Goal: Task Accomplishment & Management: Use online tool/utility

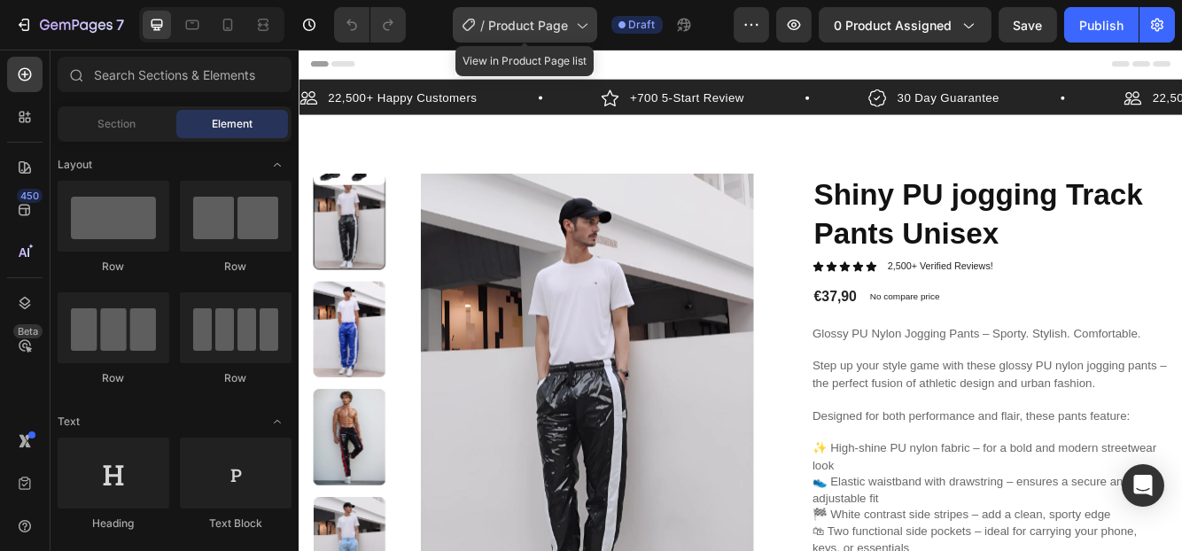
click at [555, 31] on span "Product Page" at bounding box center [529, 25] width 80 height 19
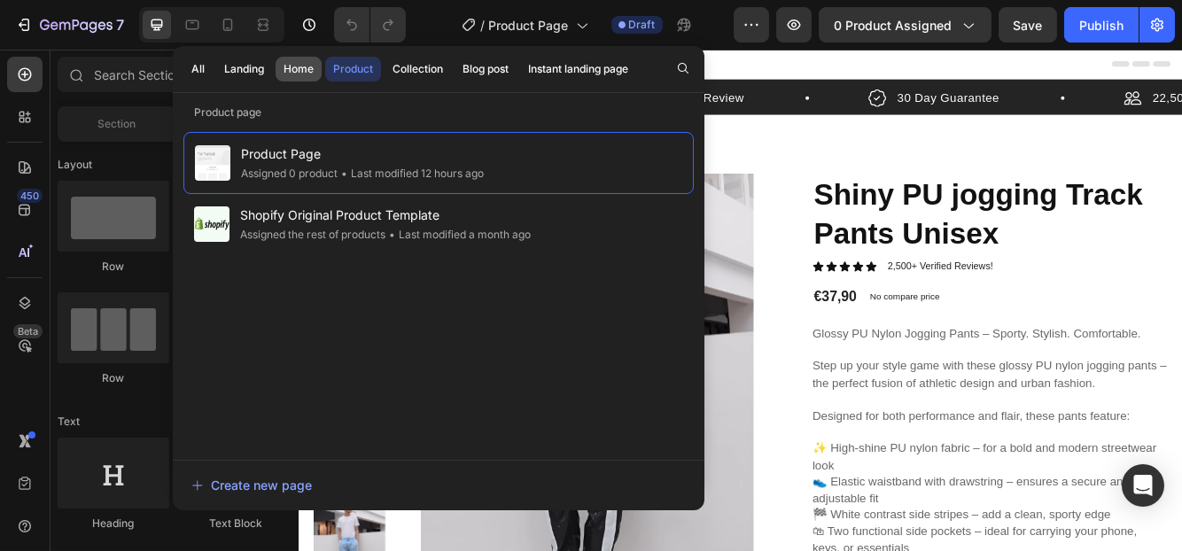
click at [293, 68] on div "Home" at bounding box center [298, 69] width 30 height 16
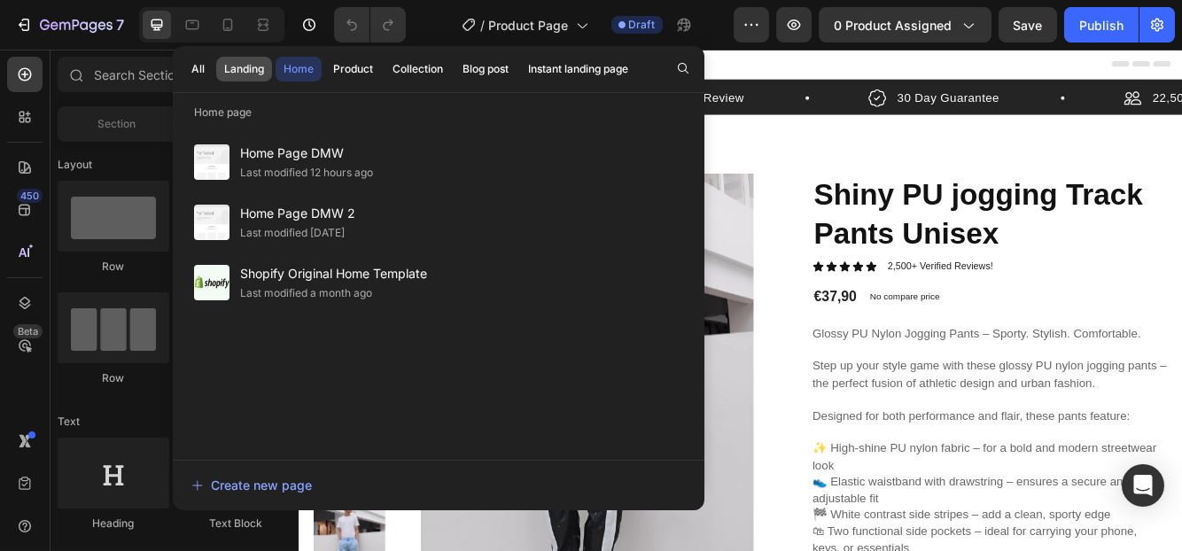
click at [226, 75] on div "Landing" at bounding box center [244, 69] width 40 height 16
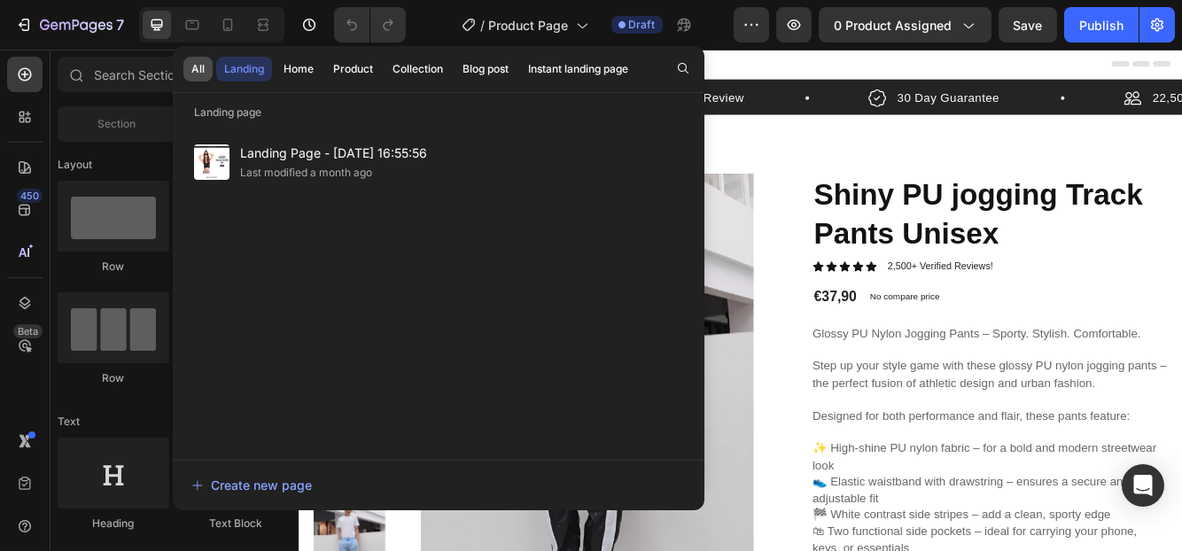
click at [189, 74] on button "All" at bounding box center [197, 69] width 29 height 25
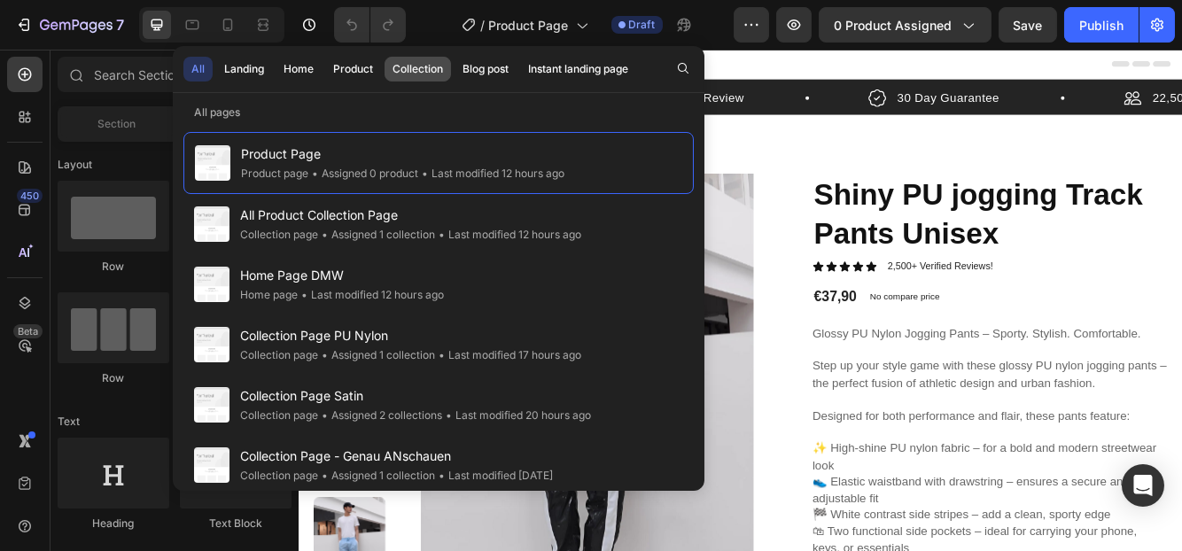
click at [393, 71] on div "Collection" at bounding box center [417, 69] width 50 height 16
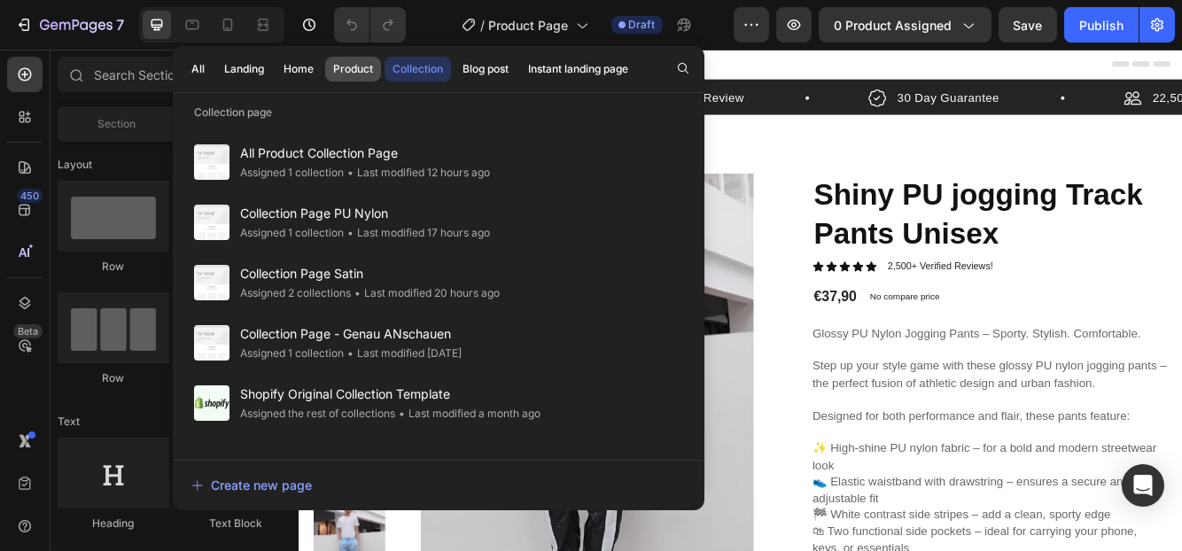
click at [354, 68] on div "Product" at bounding box center [353, 69] width 40 height 16
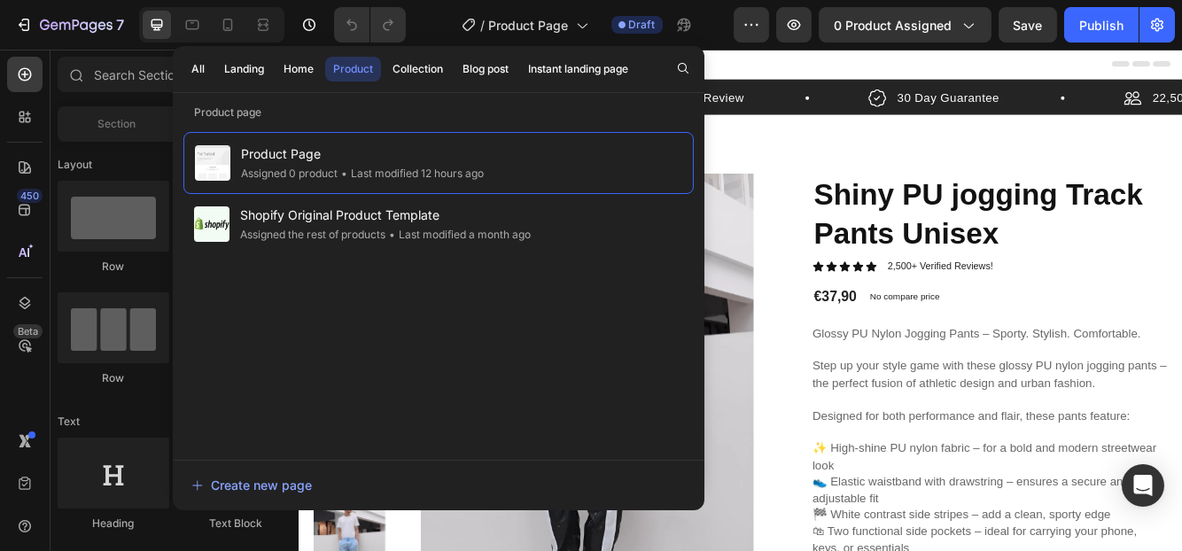
click at [836, 69] on div "Header" at bounding box center [829, 67] width 1035 height 35
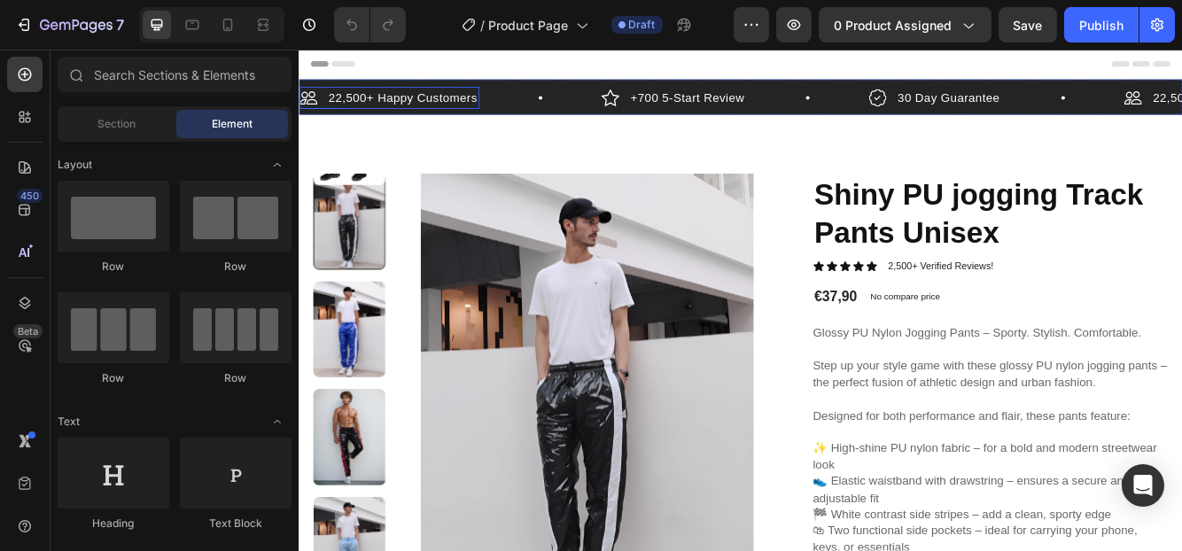
click at [419, 107] on p "22,500+ Happy Customers" at bounding box center [422, 107] width 179 height 21
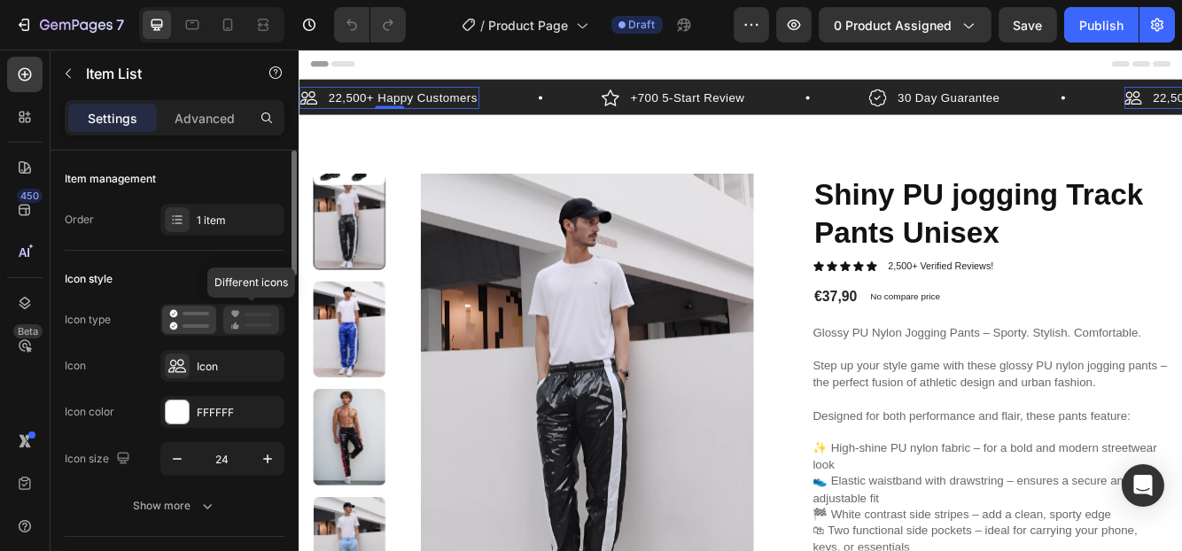
click at [243, 313] on icon at bounding box center [251, 319] width 42 height 21
click at [176, 315] on icon at bounding box center [189, 319] width 40 height 21
click at [224, 364] on div "Icon" at bounding box center [238, 367] width 83 height 16
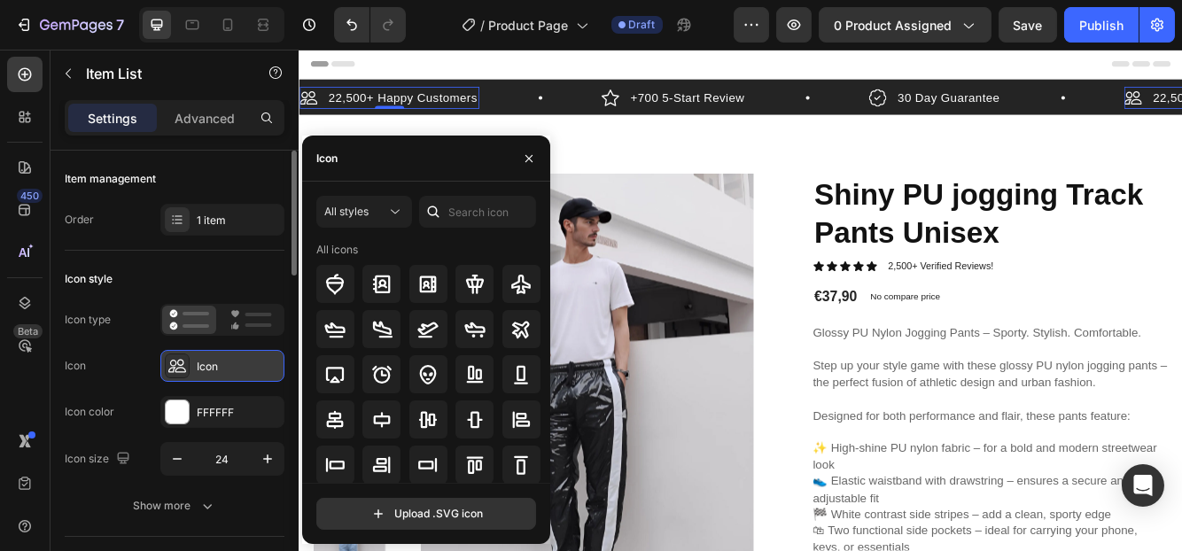
click at [224, 364] on div "Icon" at bounding box center [238, 367] width 83 height 16
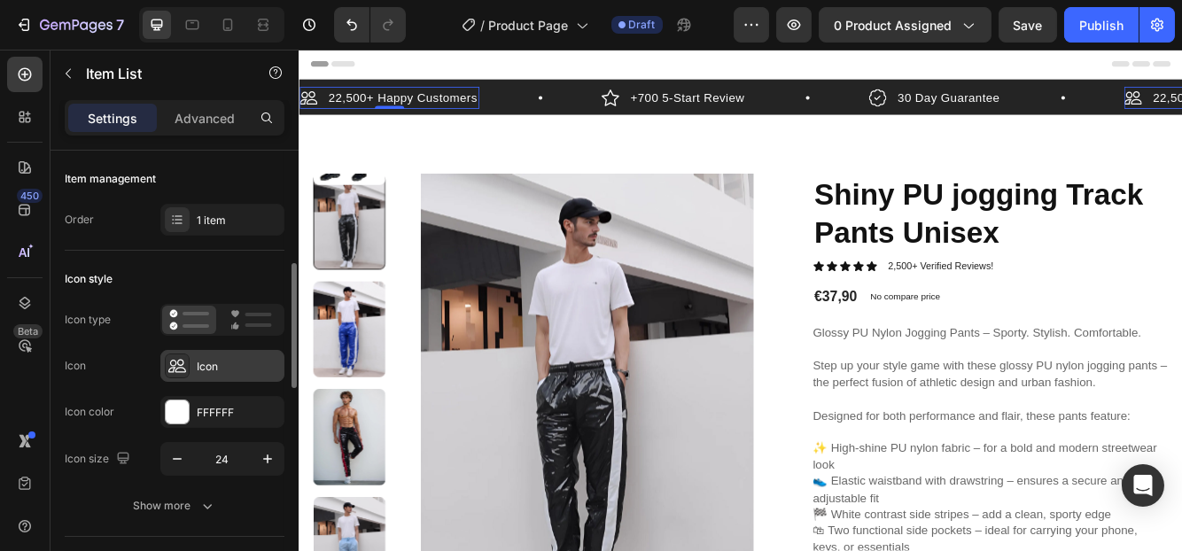
scroll to position [89, 0]
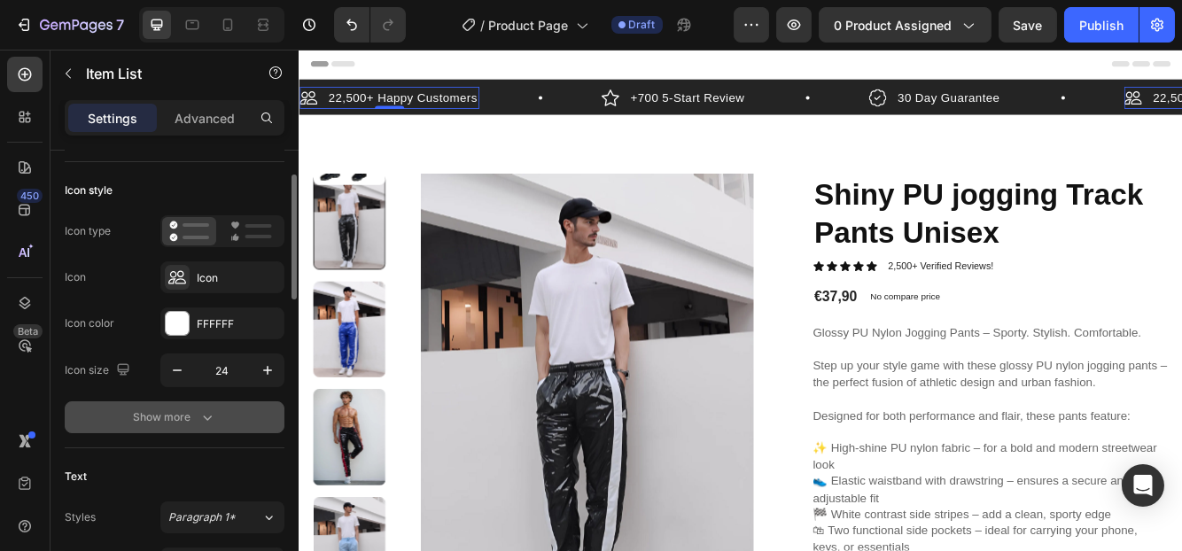
click at [210, 427] on button "Show more" at bounding box center [175, 417] width 220 height 32
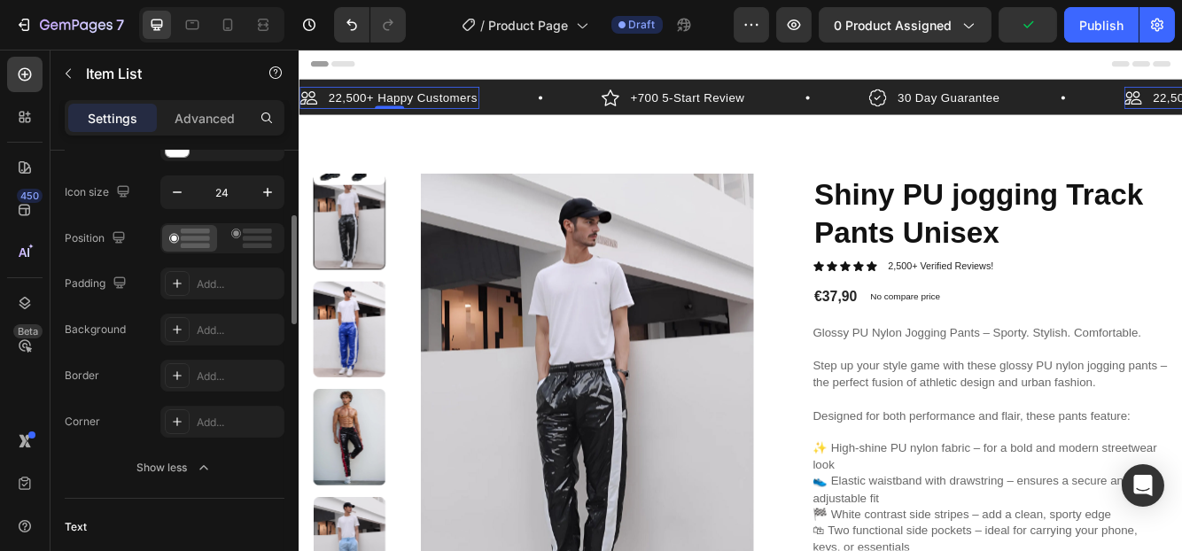
scroll to position [89, 0]
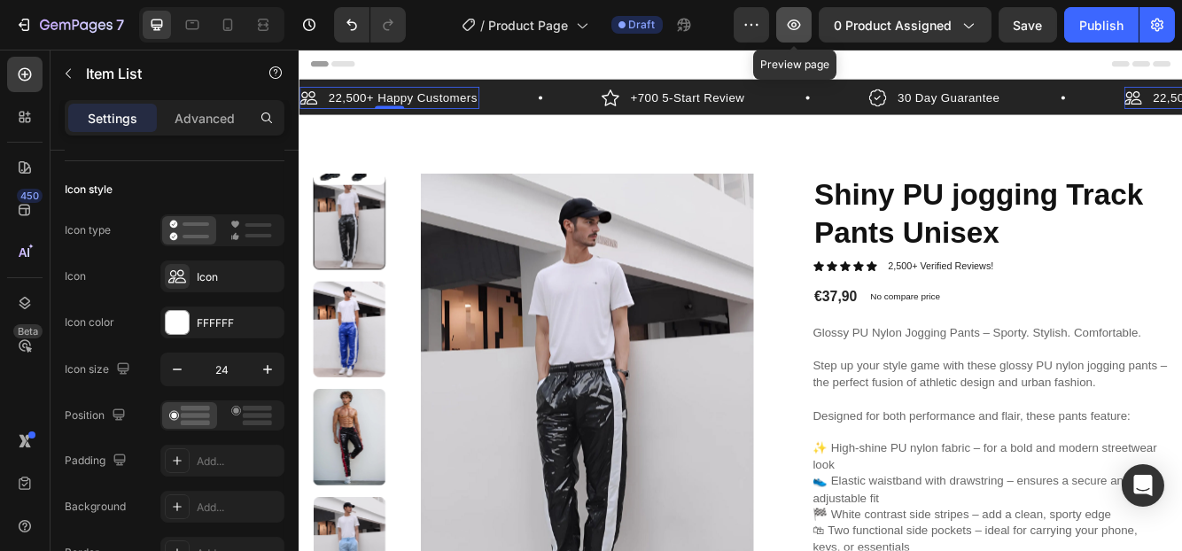
click at [796, 22] on icon "button" at bounding box center [793, 24] width 5 height 5
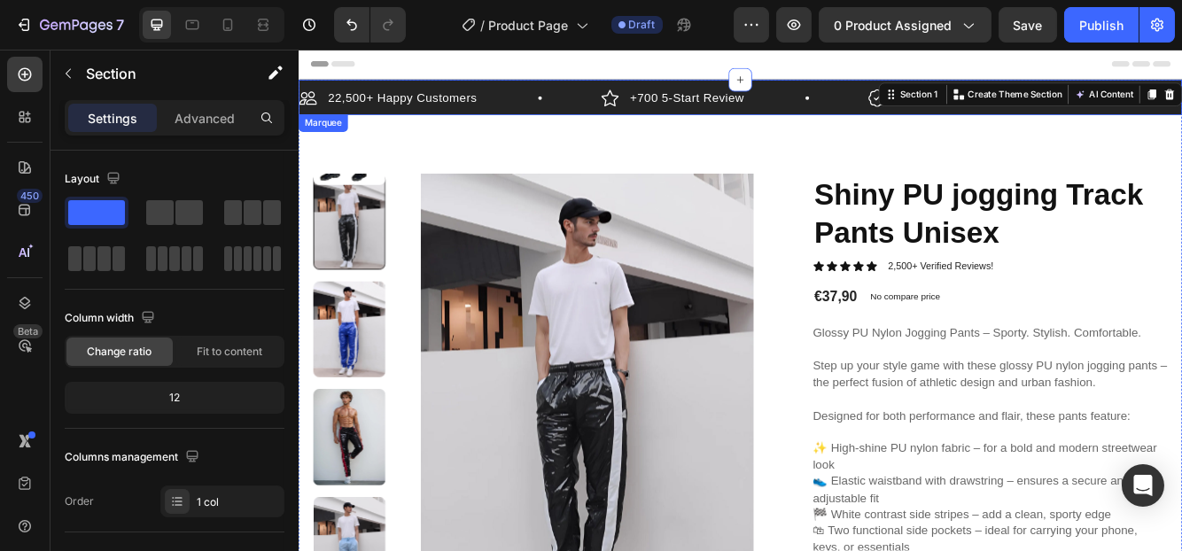
click at [844, 106] on div "+700 5-Start Review Item List" at bounding box center [823, 108] width 322 height 27
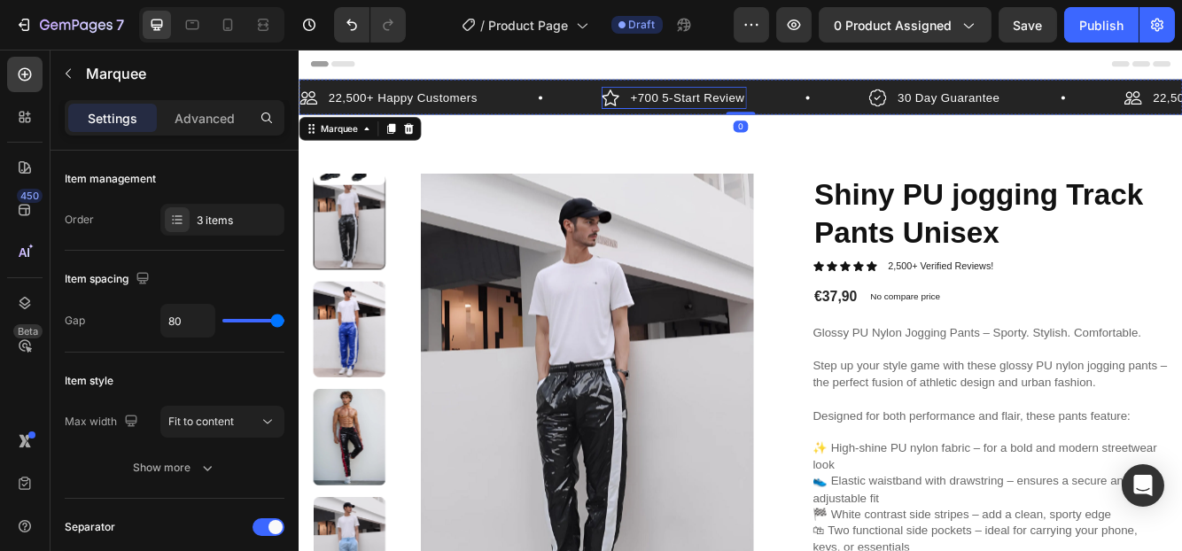
click at [828, 108] on p "+700 5-Start Review" at bounding box center [764, 107] width 137 height 21
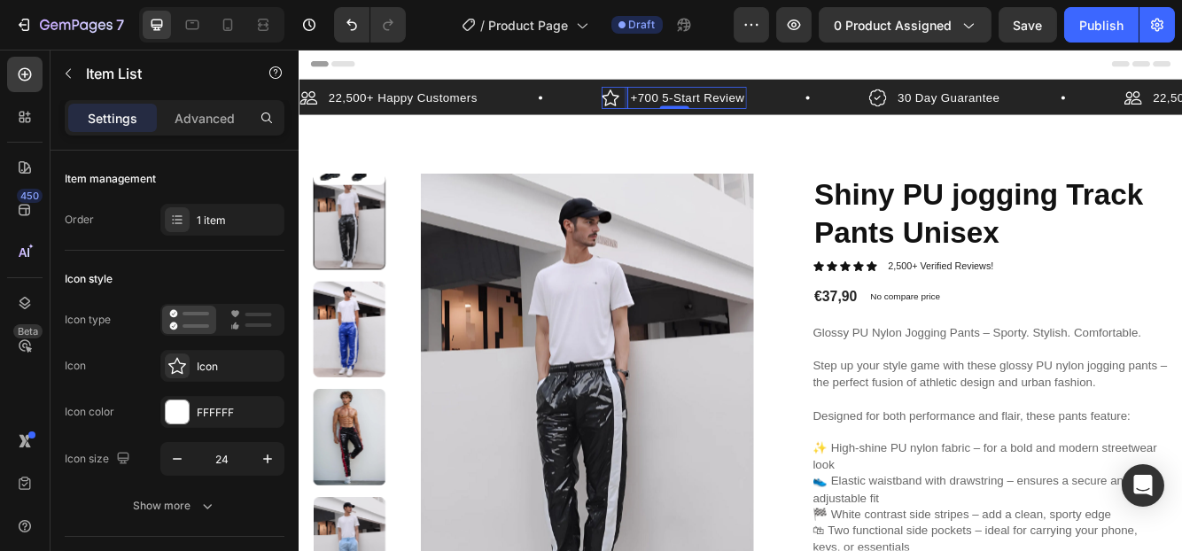
click at [828, 108] on p "+700 5-Start Review" at bounding box center [764, 107] width 137 height 21
click at [377, 107] on p "22,500+ Happy Customers" at bounding box center [422, 107] width 179 height 21
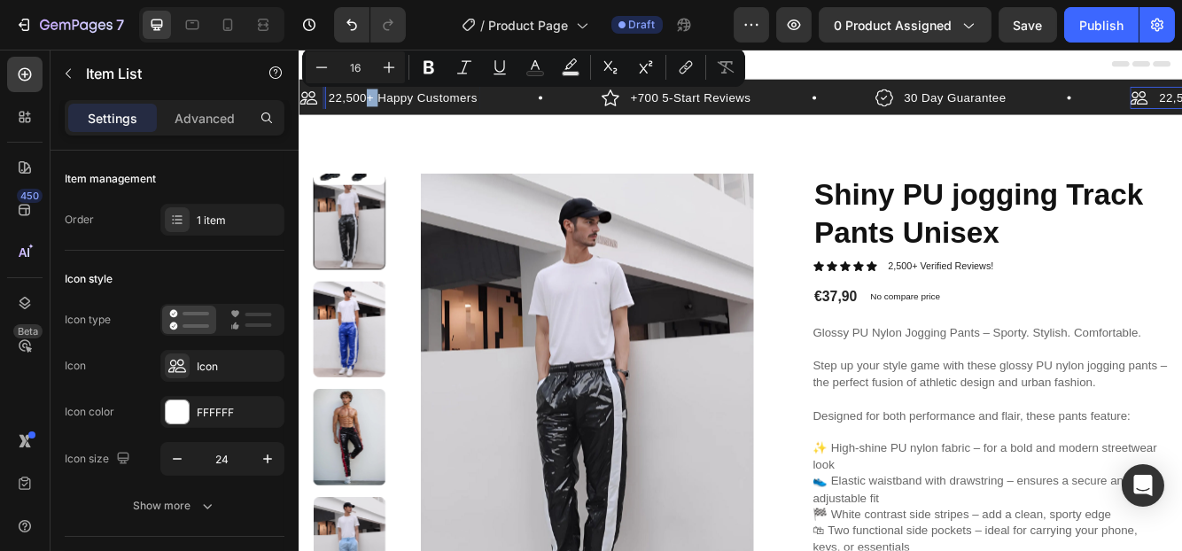
click at [377, 107] on p "22,500+ Happy Customers" at bounding box center [422, 107] width 179 height 21
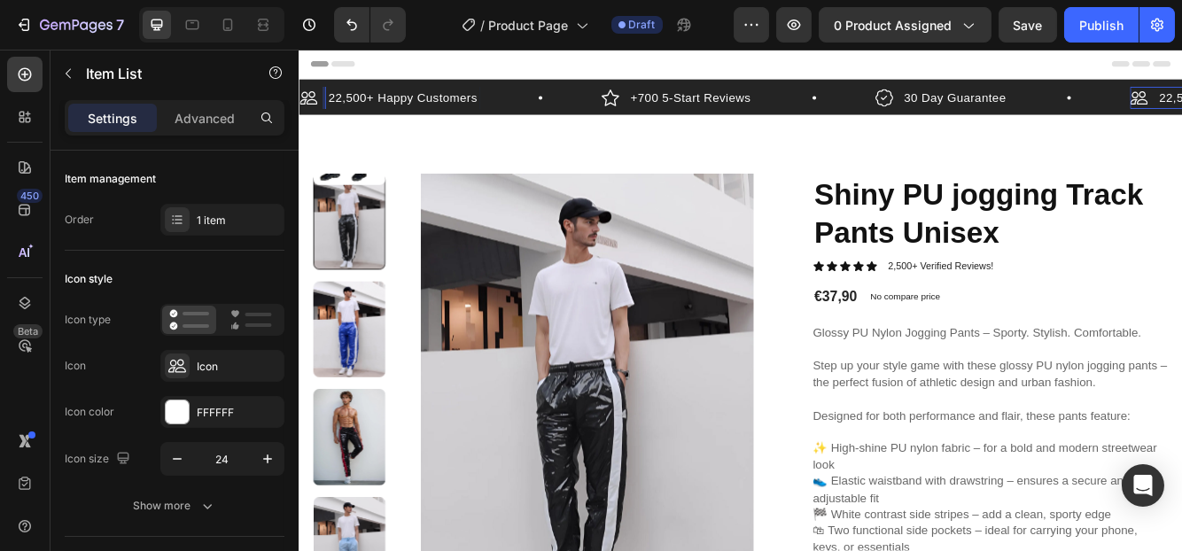
click at [353, 111] on p "22,500+ Happy Customers" at bounding box center [422, 107] width 179 height 21
click at [349, 111] on p "20000+ Happy Customers" at bounding box center [420, 107] width 175 height 21
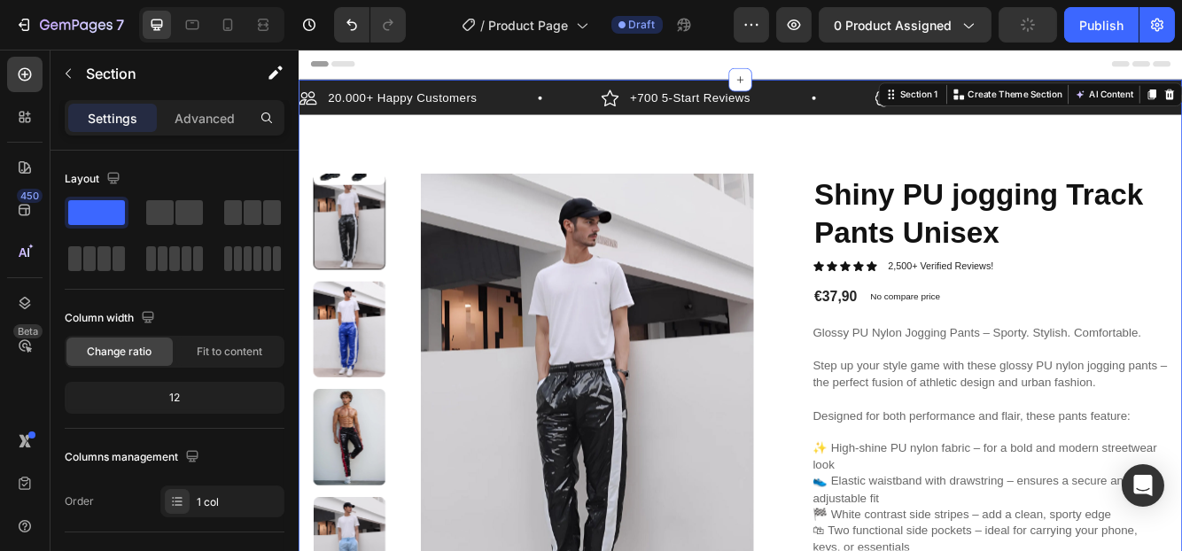
click at [751, 264] on img at bounding box center [645, 466] width 432 height 534
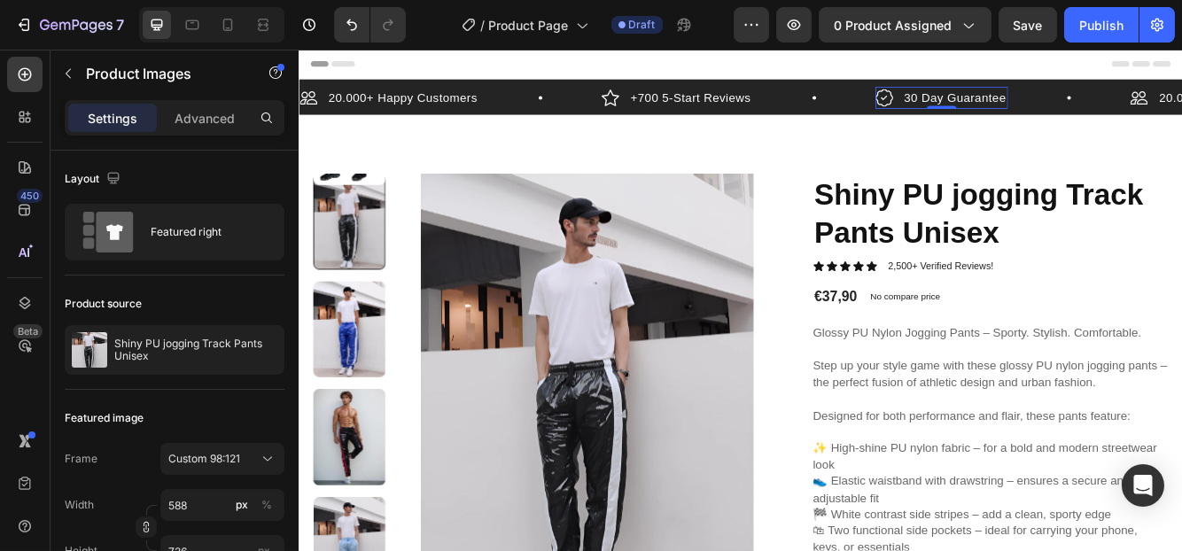
click at [1036, 103] on p "30 Day Guarantee" at bounding box center [1087, 107] width 123 height 21
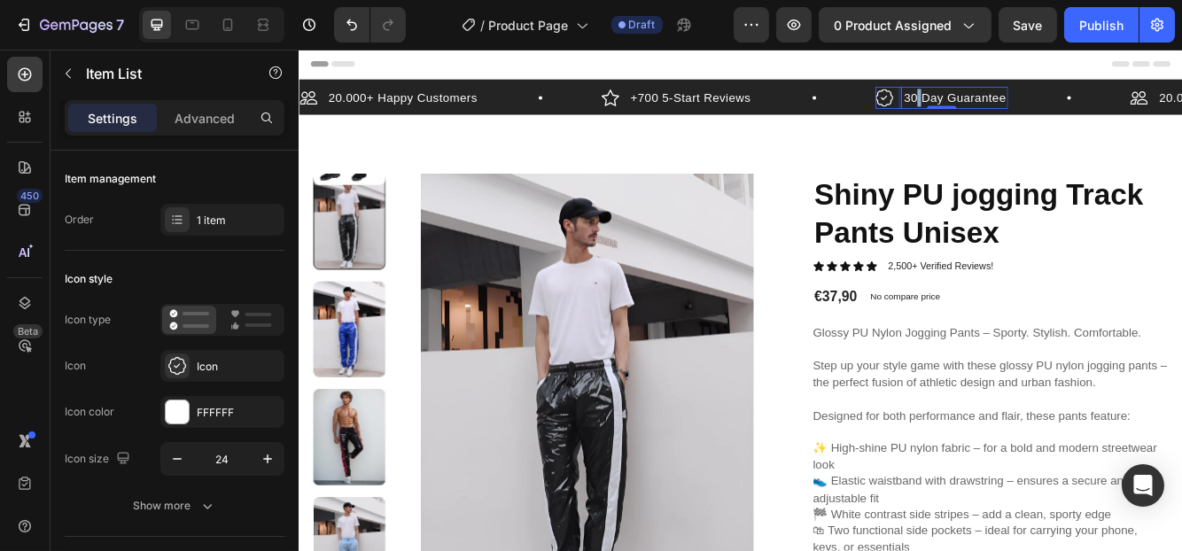
click at [1036, 103] on p "30 Day Guarantee" at bounding box center [1087, 107] width 123 height 21
click at [1035, 106] on p "30 Day Guarantee" at bounding box center [1087, 107] width 123 height 21
click at [1038, 106] on p "30 Day Guarantee" at bounding box center [1087, 107] width 123 height 21
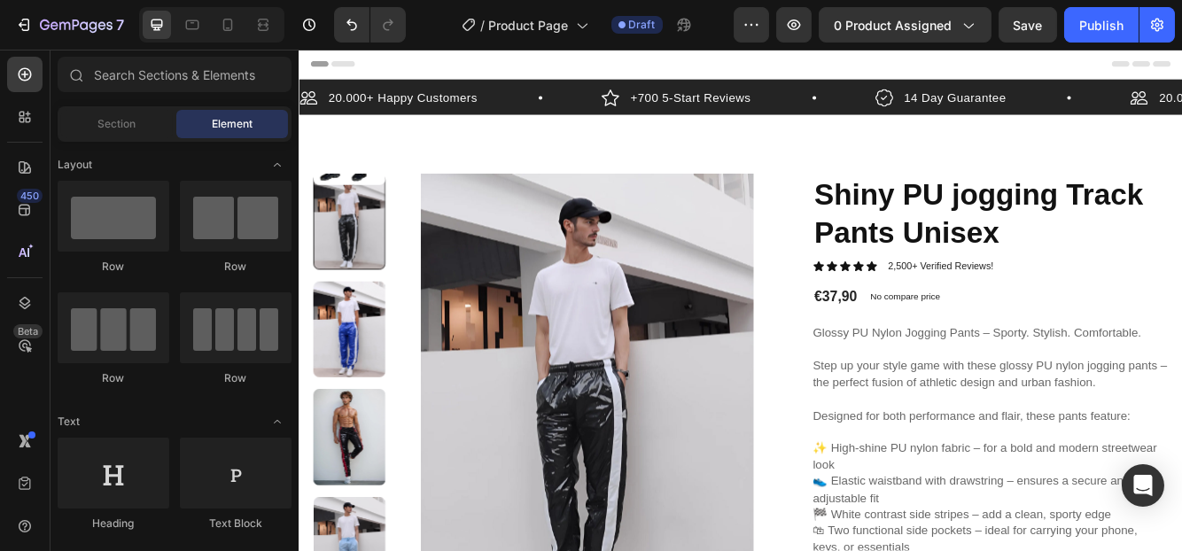
click at [929, 65] on div "Header" at bounding box center [829, 67] width 1035 height 35
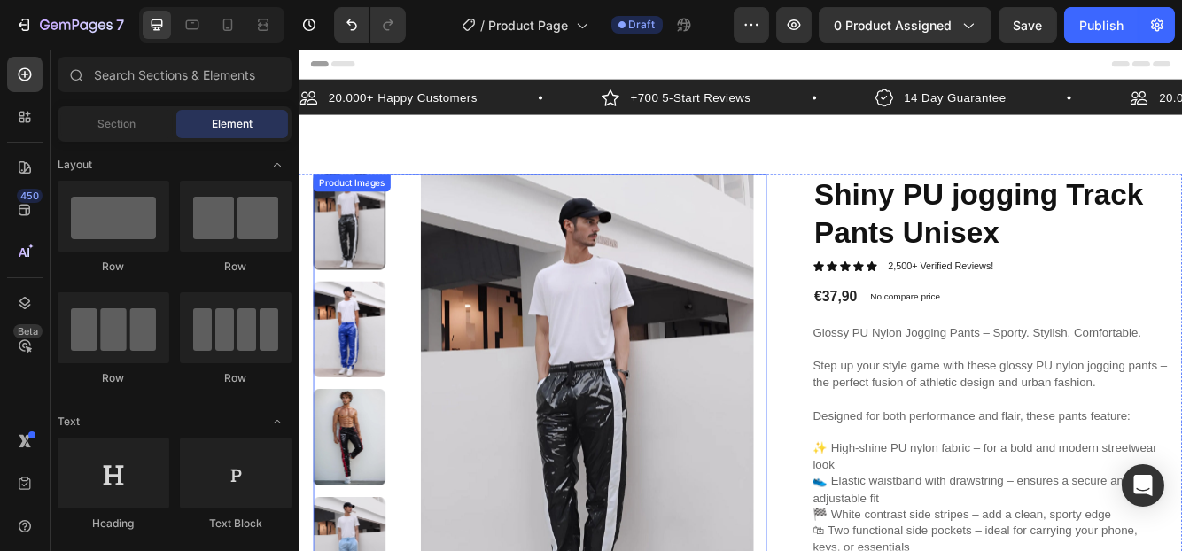
scroll to position [89, 0]
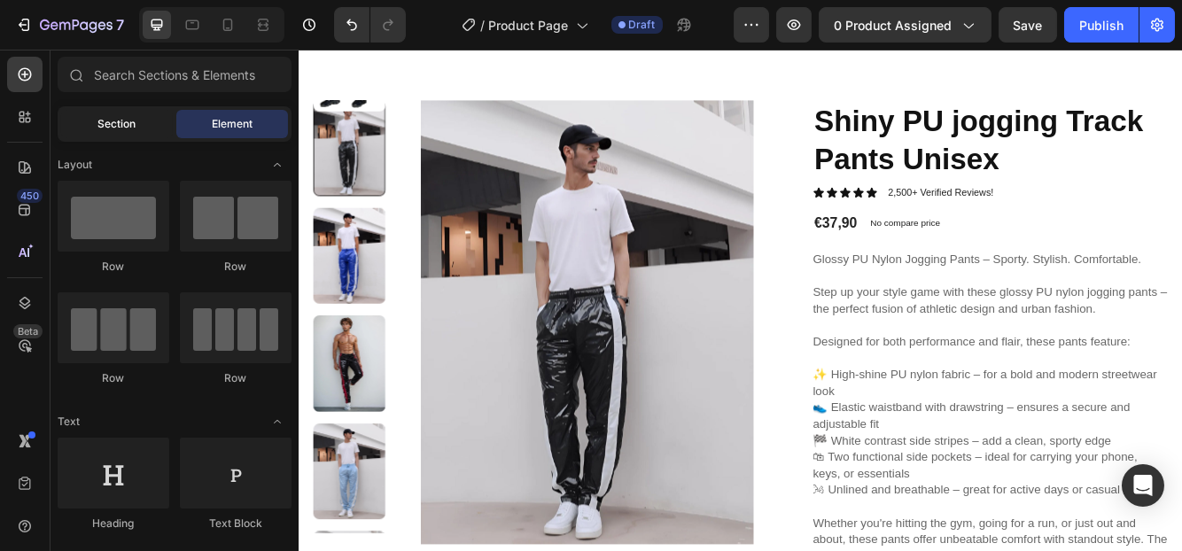
click at [103, 119] on span "Section" at bounding box center [117, 124] width 38 height 16
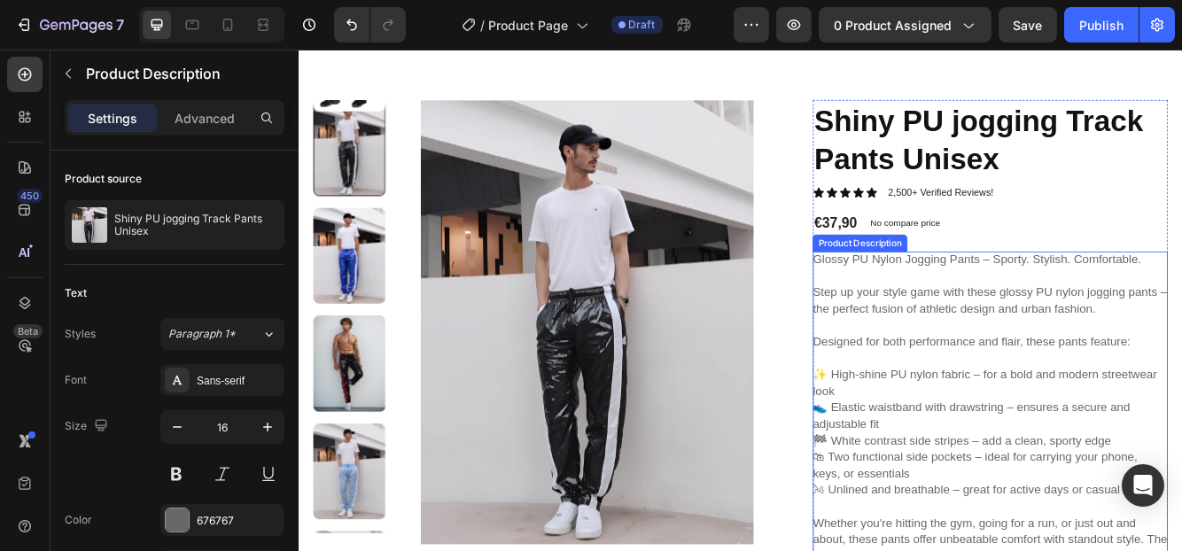
click at [969, 378] on div "Glossy PU Nylon Jogging Pants – Sporty. Stylish. Comfortable. Step up your styl…" at bounding box center [1129, 531] width 427 height 476
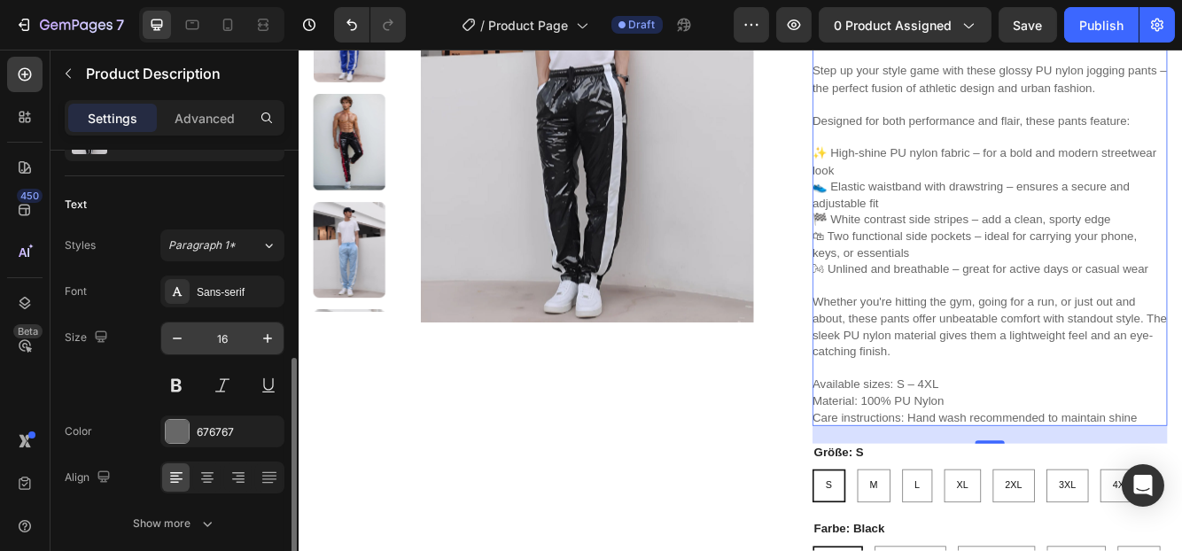
scroll to position [177, 0]
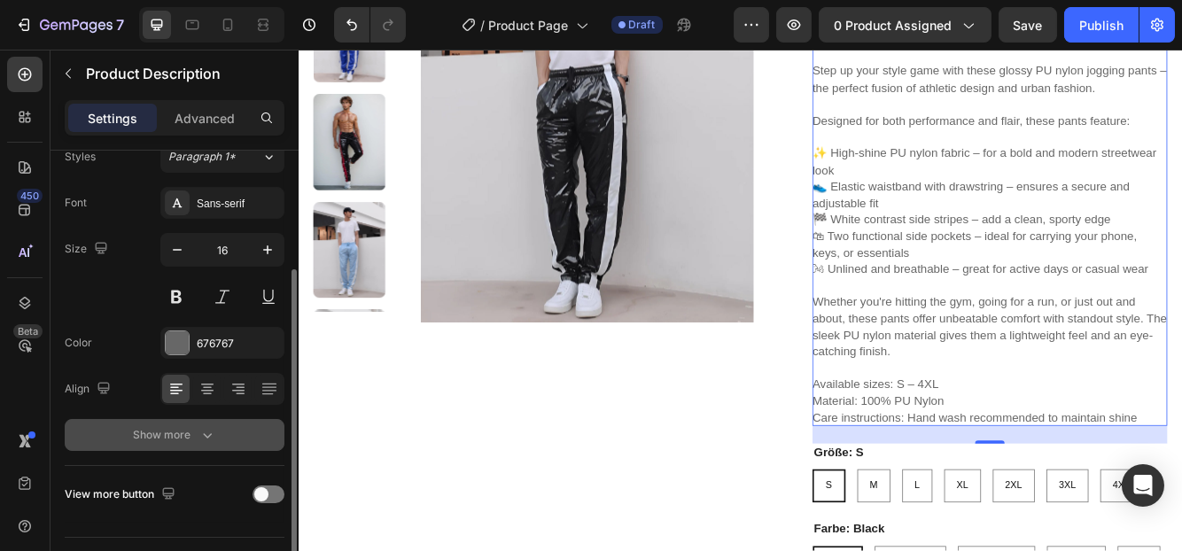
click at [186, 433] on div "Show more" at bounding box center [175, 435] width 82 height 18
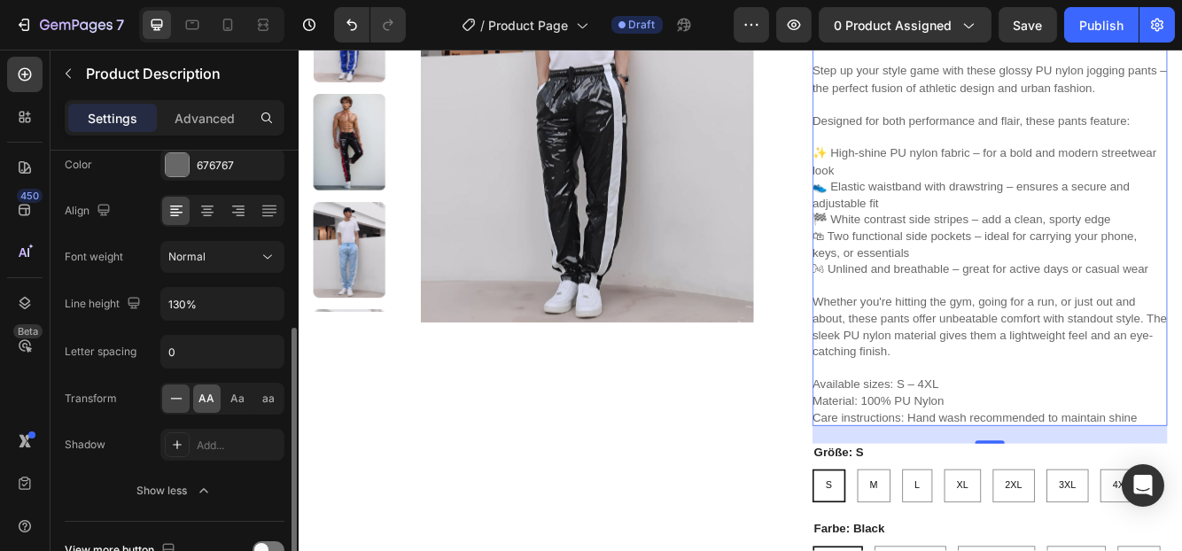
scroll to position [450, 0]
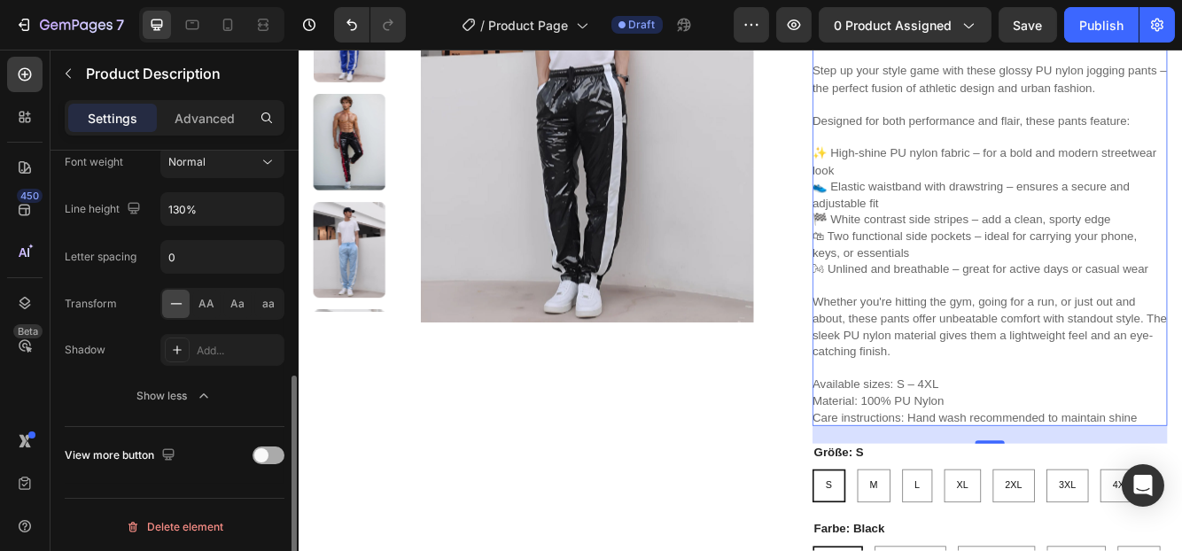
click at [266, 452] on span at bounding box center [261, 455] width 14 height 14
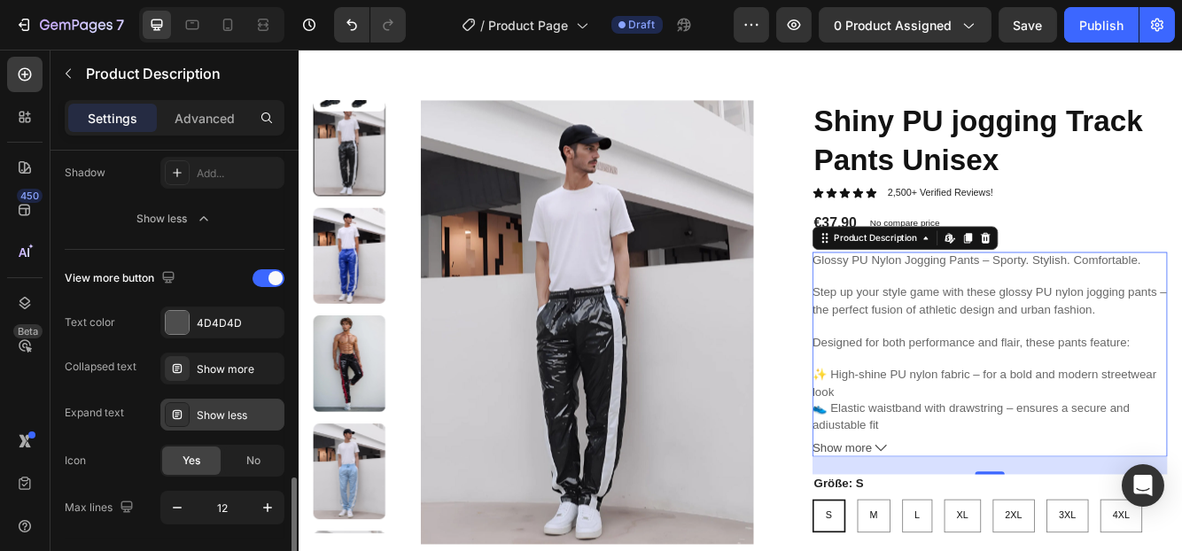
scroll to position [682, 0]
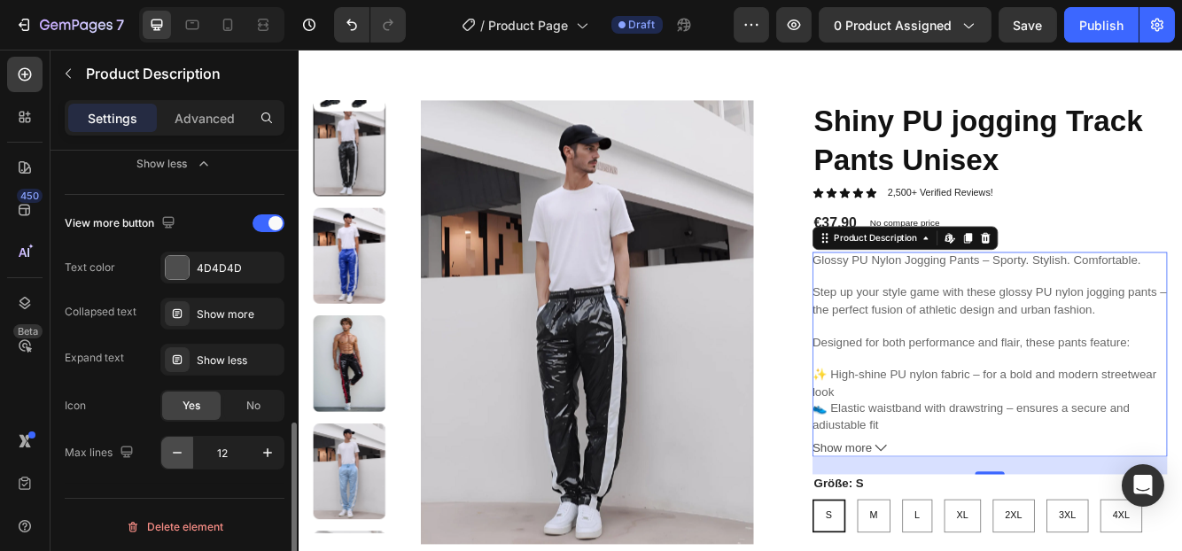
click at [168, 452] on icon "button" at bounding box center [177, 453] width 18 height 18
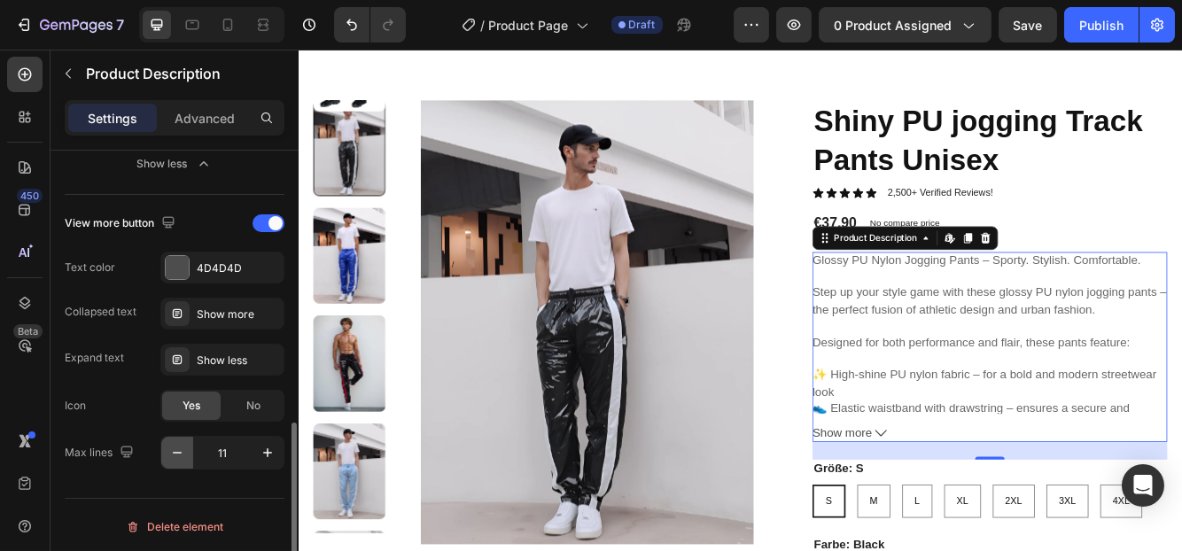
click at [168, 452] on icon "button" at bounding box center [177, 453] width 18 height 18
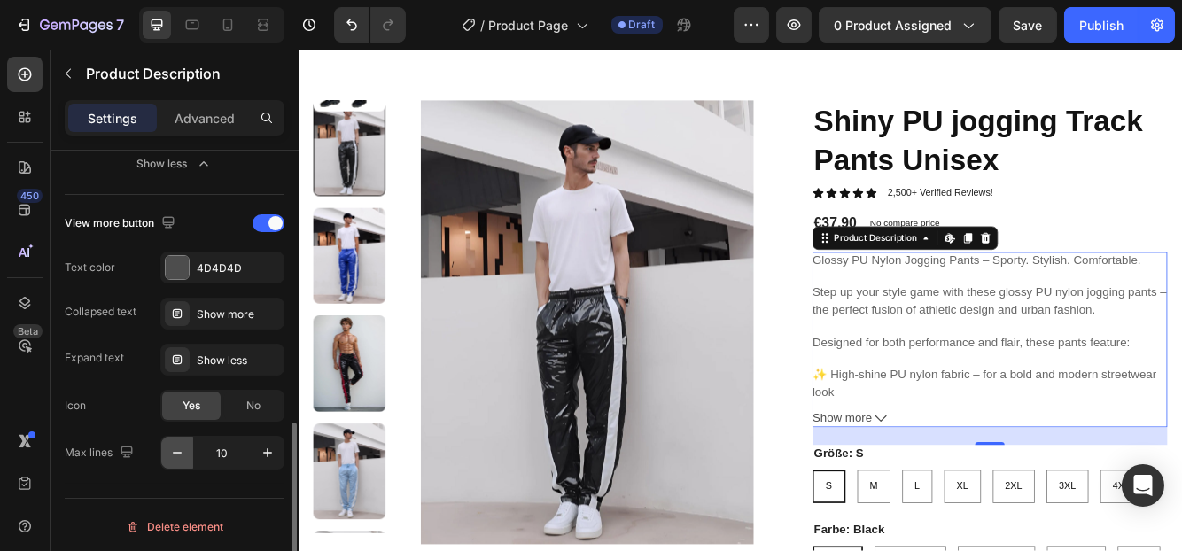
click at [168, 450] on icon "button" at bounding box center [177, 453] width 18 height 18
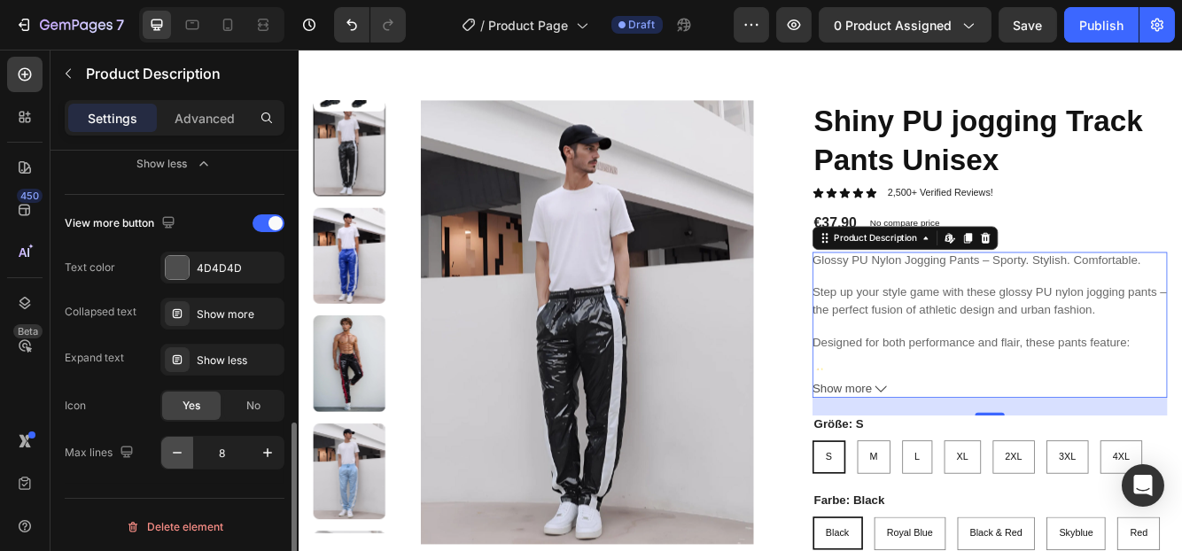
click at [168, 450] on icon "button" at bounding box center [177, 453] width 18 height 18
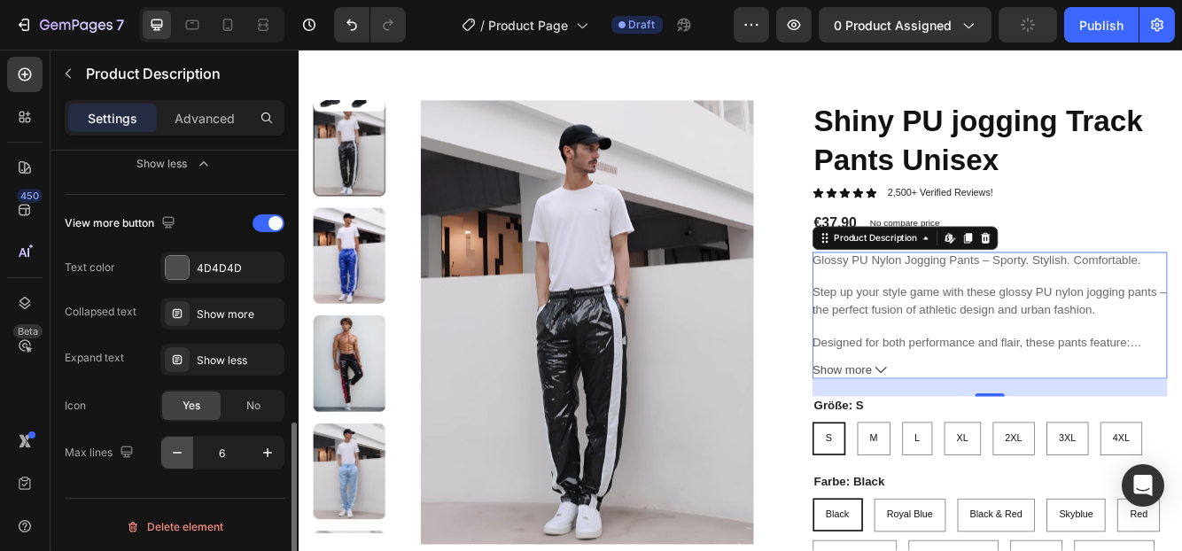
click at [168, 450] on icon "button" at bounding box center [177, 453] width 18 height 18
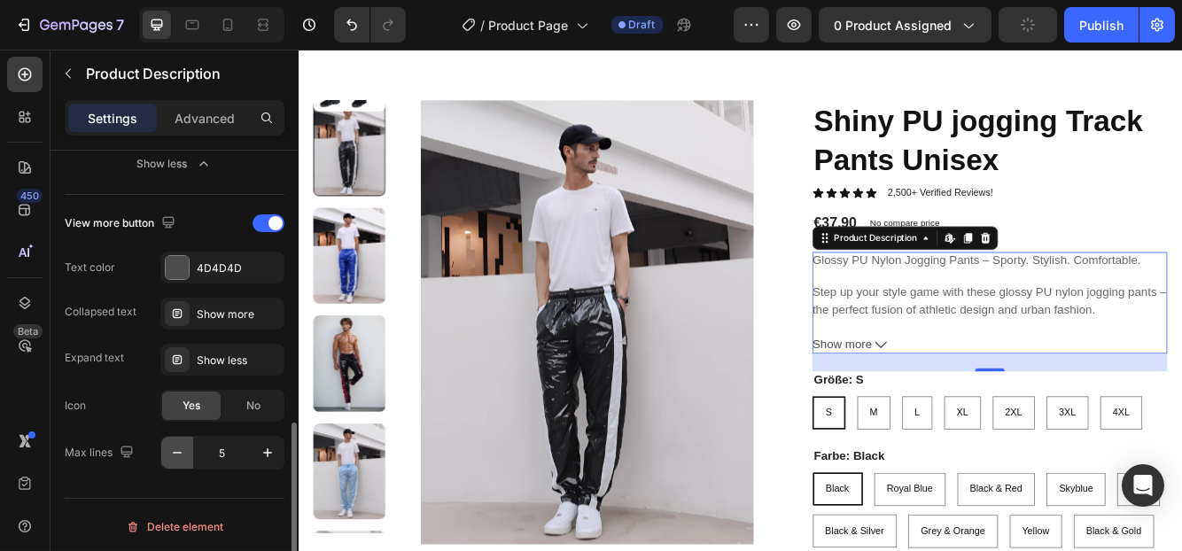
click at [168, 450] on icon "button" at bounding box center [177, 453] width 18 height 18
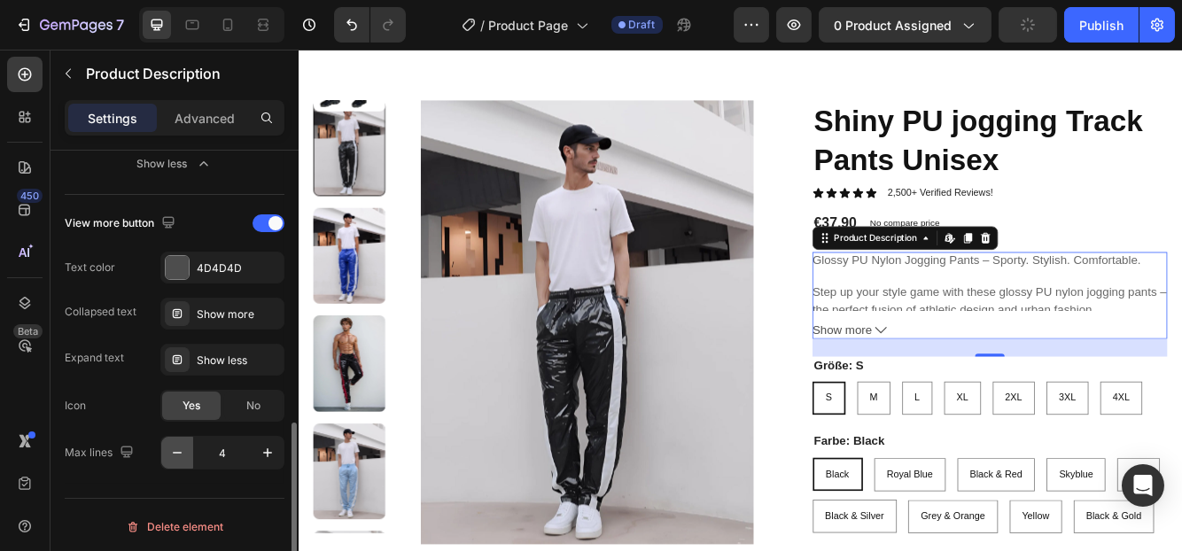
click at [168, 448] on icon "button" at bounding box center [177, 453] width 18 height 18
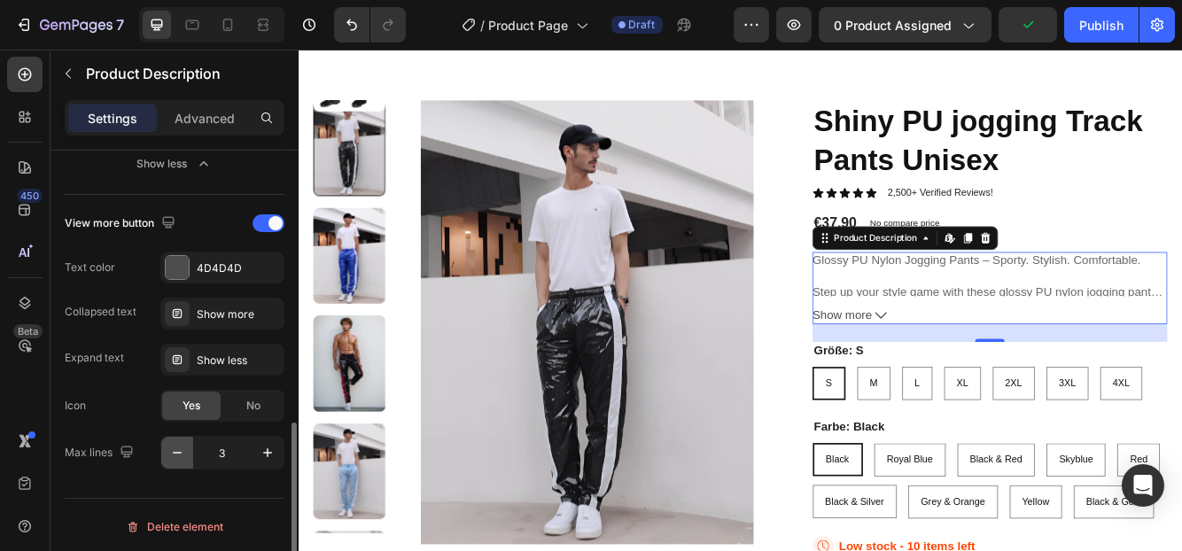
click at [168, 448] on icon "button" at bounding box center [177, 453] width 18 height 18
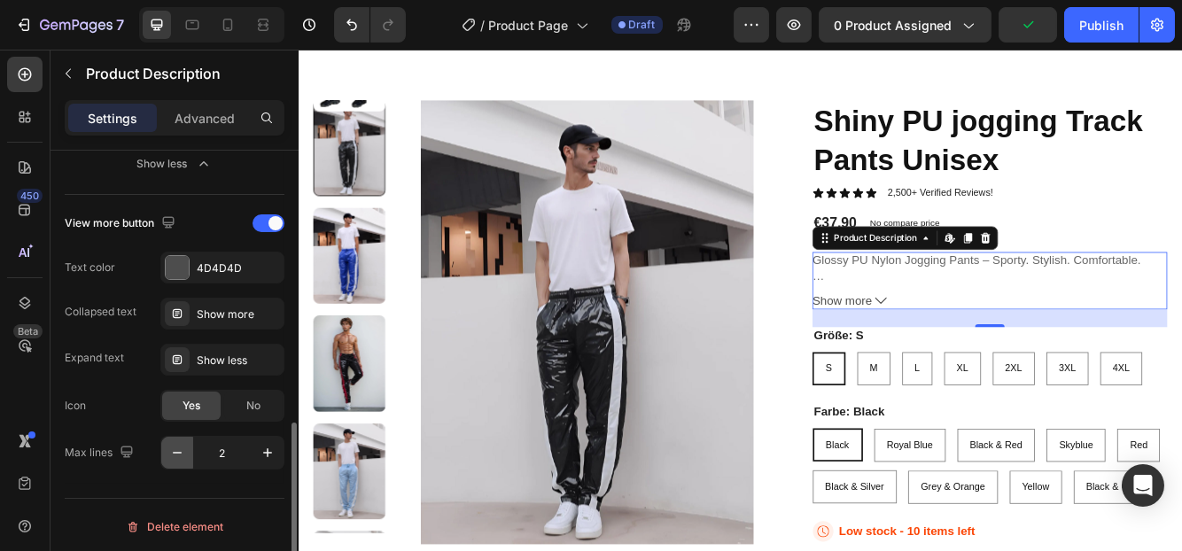
click at [168, 448] on icon "button" at bounding box center [177, 453] width 18 height 18
type input "1"
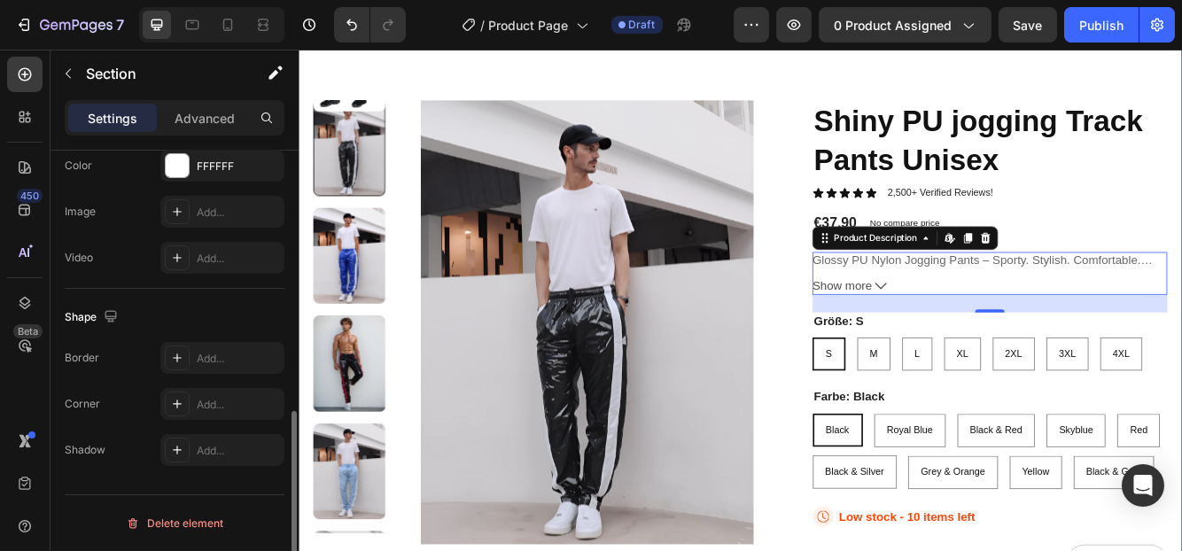
scroll to position [0, 0]
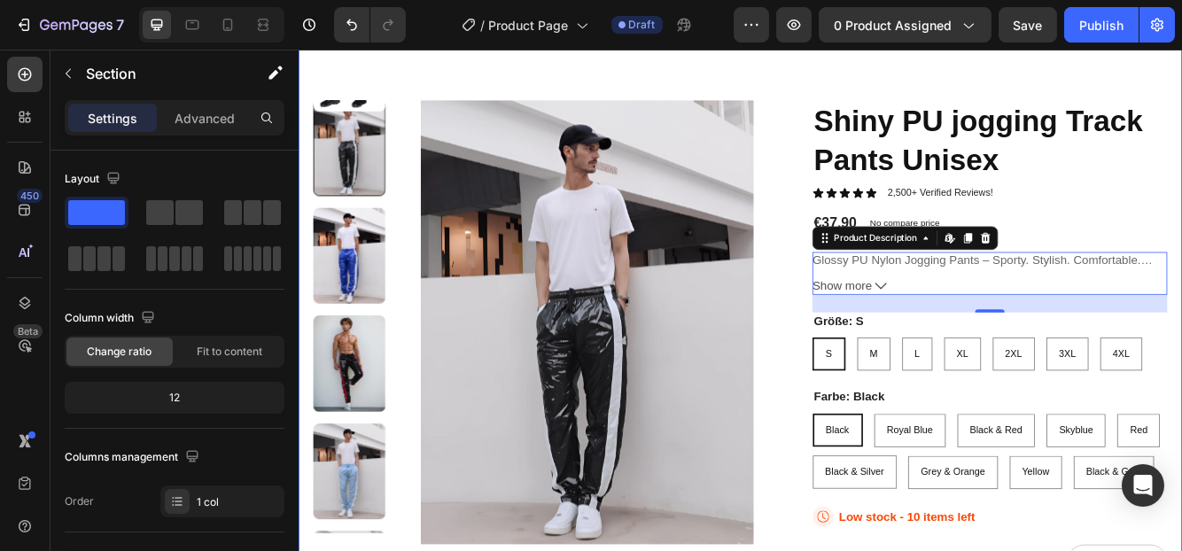
click at [946, 71] on div "20.000+ Happy Customers Item List +700 5-Start Reviews Item List 14 Day Guarant…" at bounding box center [829, 488] width 1063 height 982
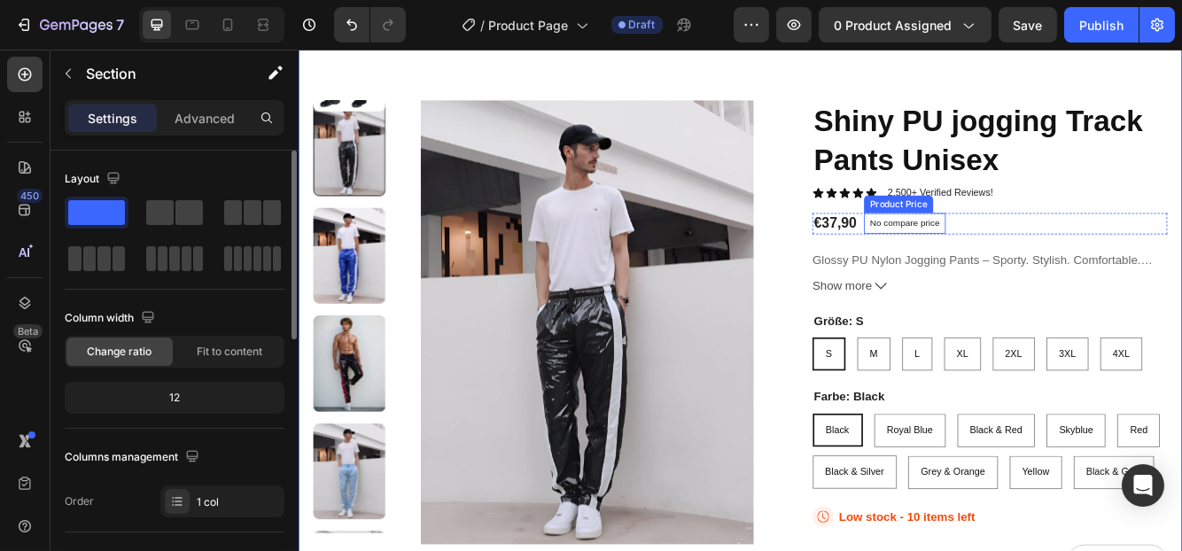
click at [1006, 253] on p "No compare price" at bounding box center [1027, 258] width 84 height 11
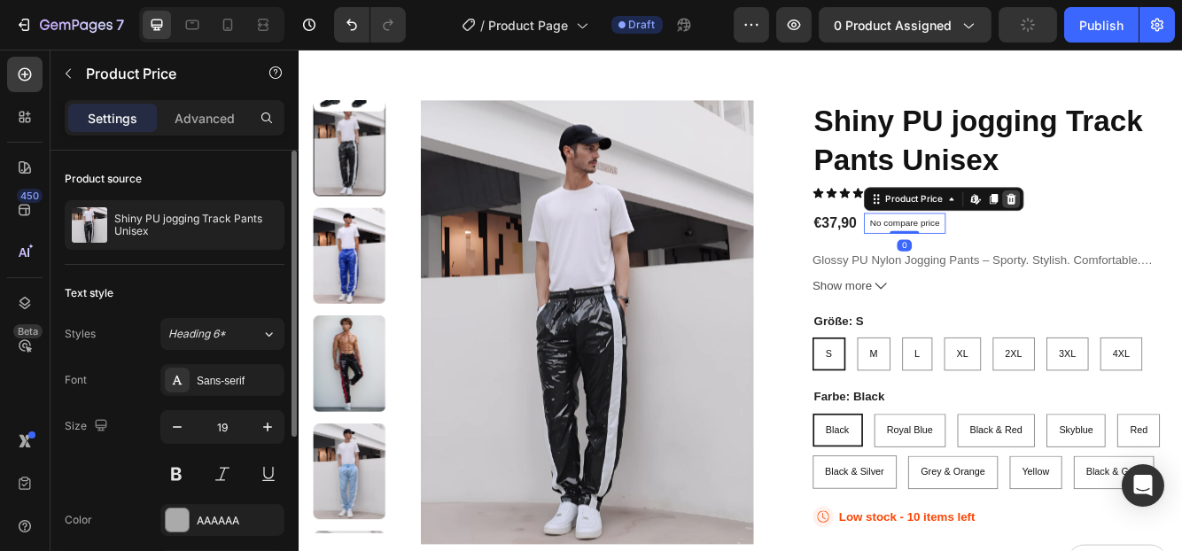
click at [1148, 229] on icon at bounding box center [1155, 229] width 14 height 14
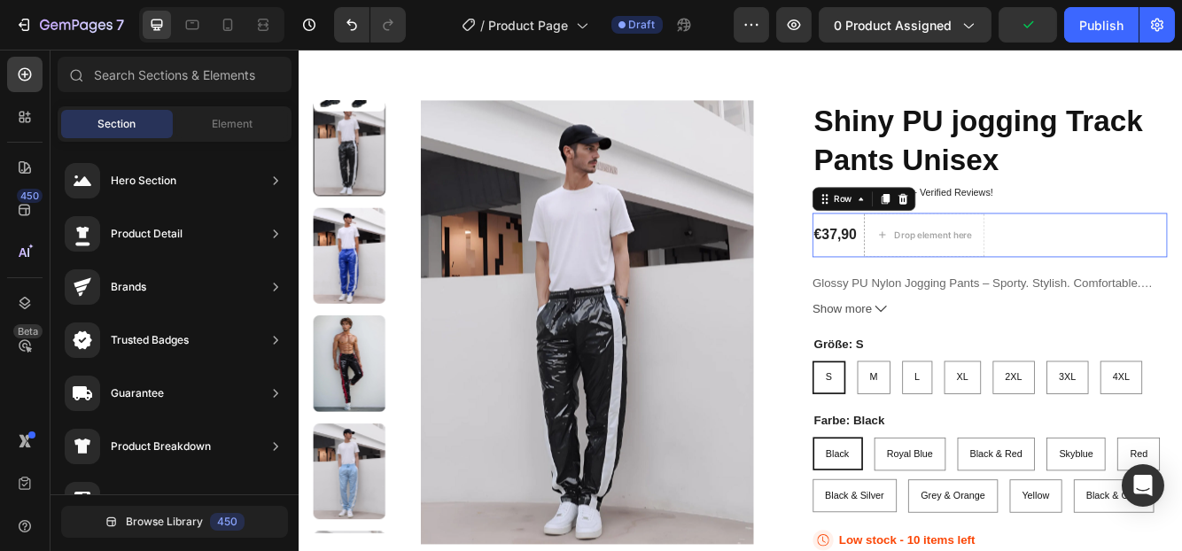
click at [1175, 281] on div "€37,90 Product Price Product Price Drop element here Row 0" at bounding box center [1129, 272] width 427 height 53
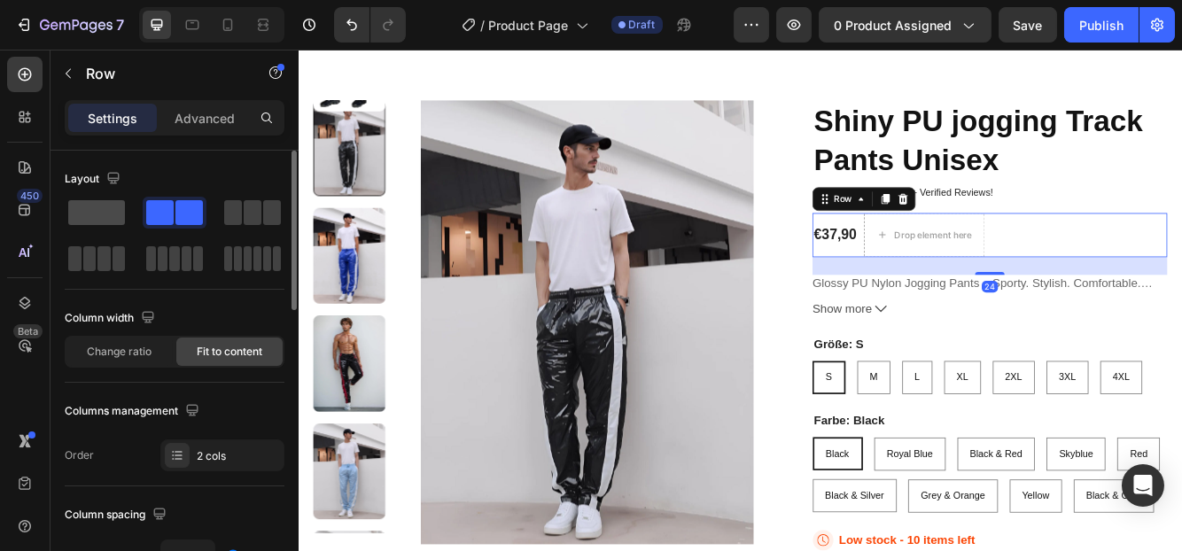
click at [73, 208] on span at bounding box center [96, 212] width 57 height 25
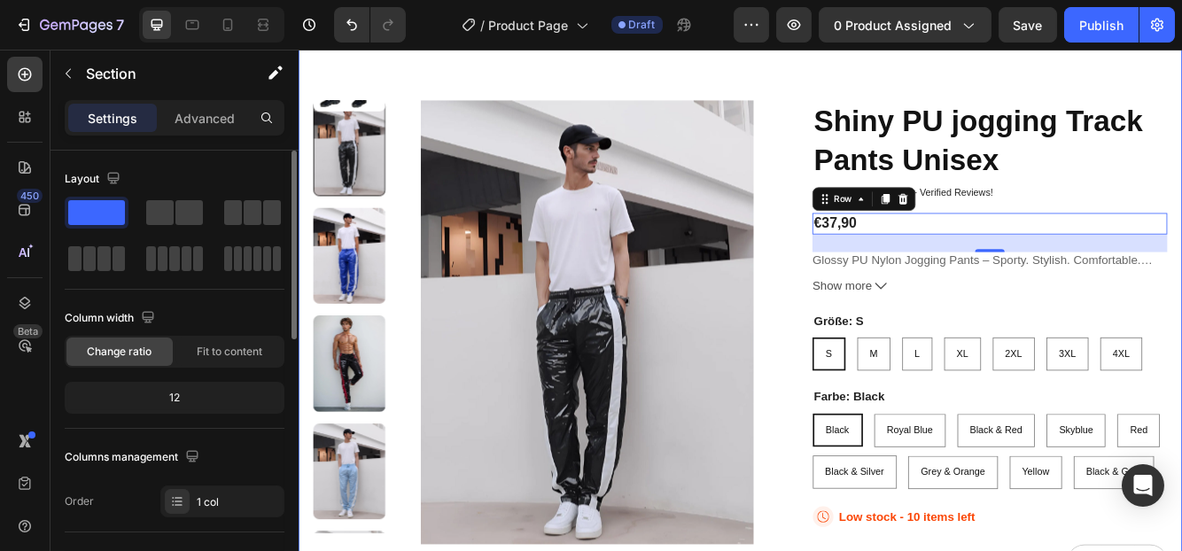
click at [947, 72] on div "20.000+ Happy Customers Item List +700 5-Start Reviews Item List 14 Day Guarant…" at bounding box center [829, 488] width 1063 height 982
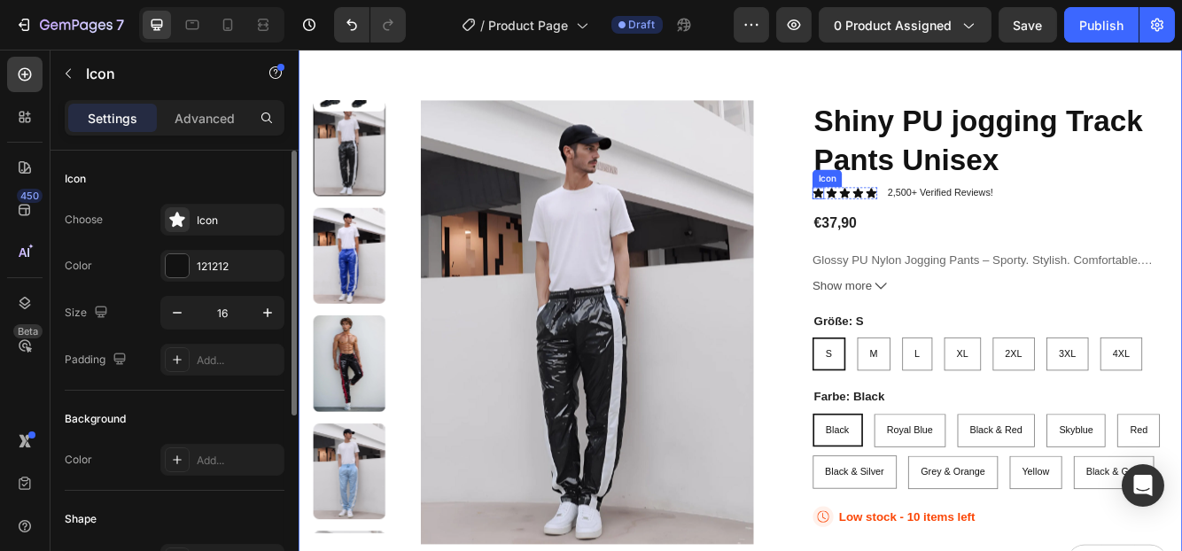
click at [917, 220] on icon at bounding box center [923, 222] width 12 height 12
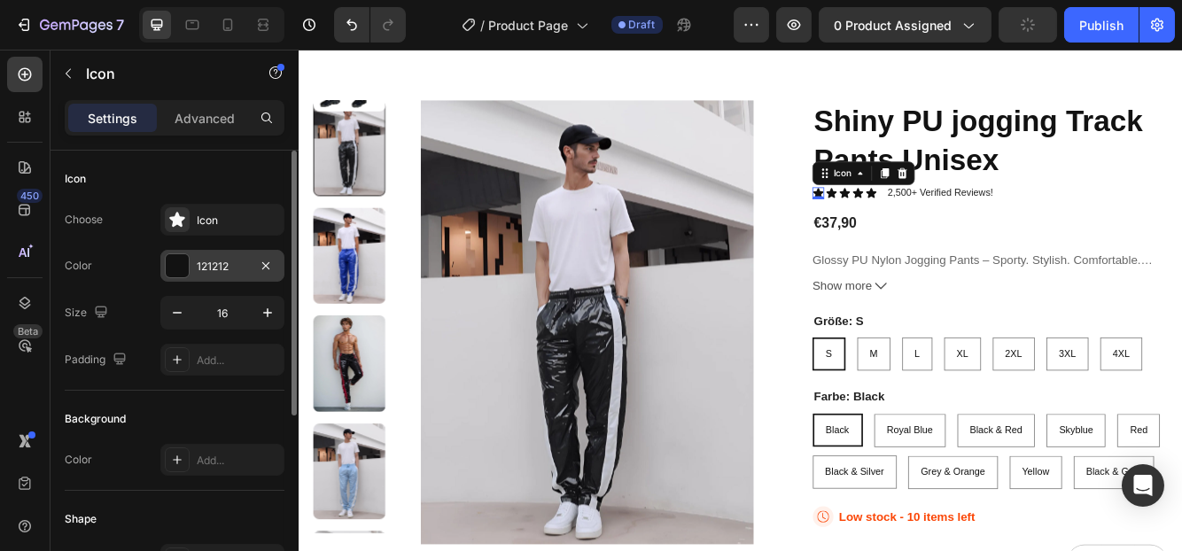
click at [222, 260] on div "121212" at bounding box center [222, 267] width 51 height 16
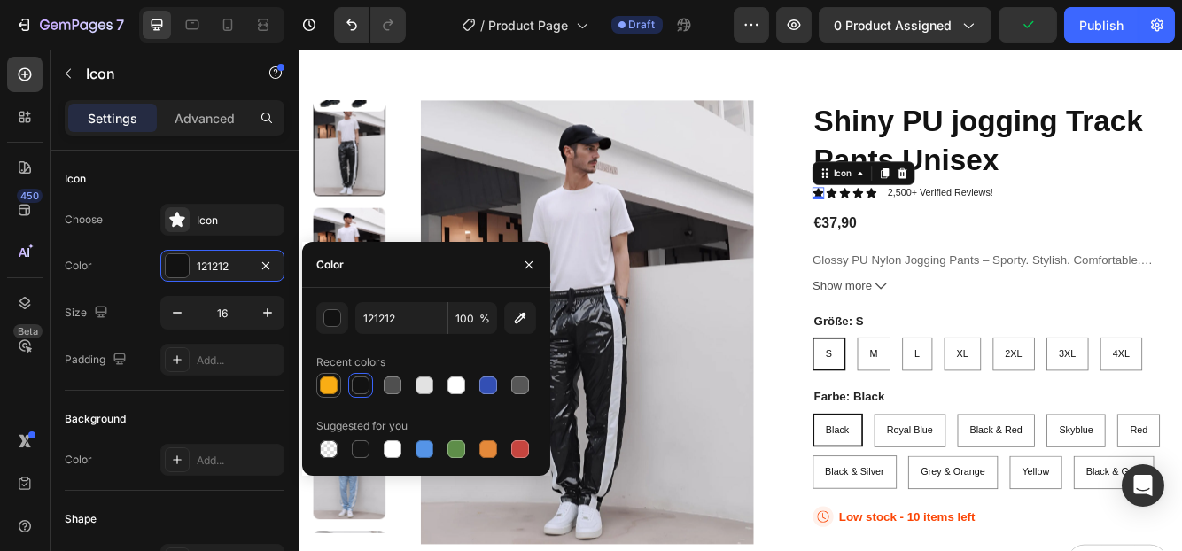
click at [322, 382] on div at bounding box center [329, 385] width 18 height 18
type input "FAAD14"
click at [932, 224] on div "Icon 0" at bounding box center [939, 222] width 14 height 14
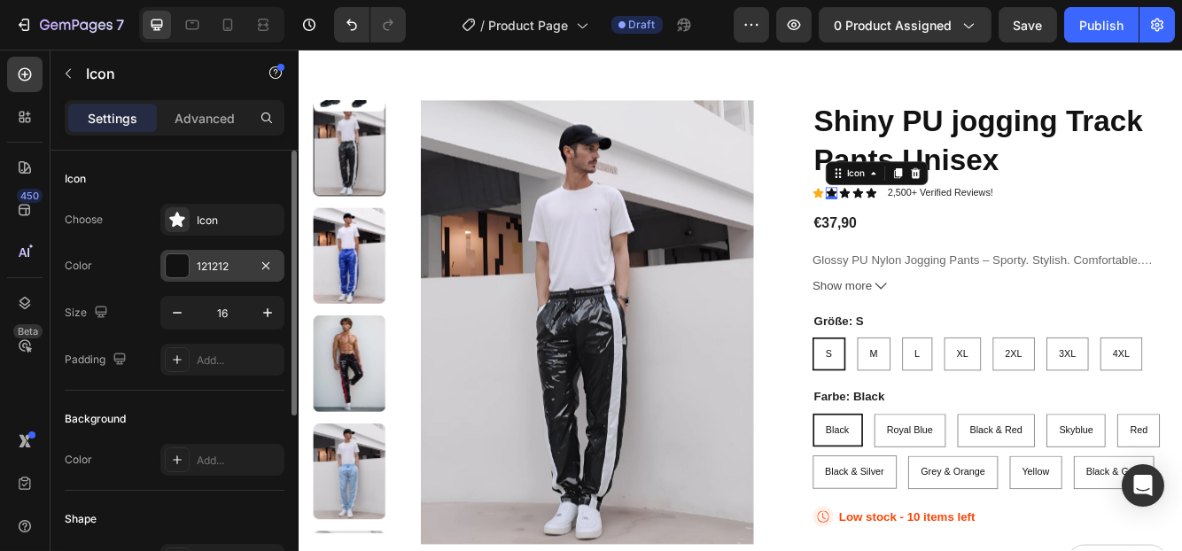
click at [240, 260] on div "121212" at bounding box center [222, 267] width 51 height 16
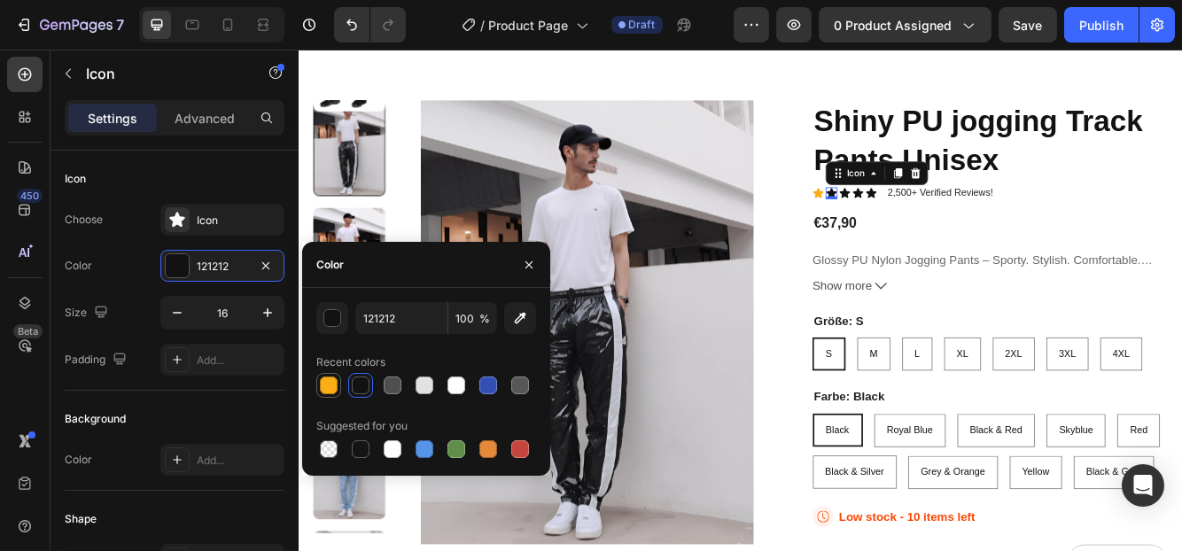
click at [330, 389] on div at bounding box center [329, 385] width 18 height 18
type input "FAAD14"
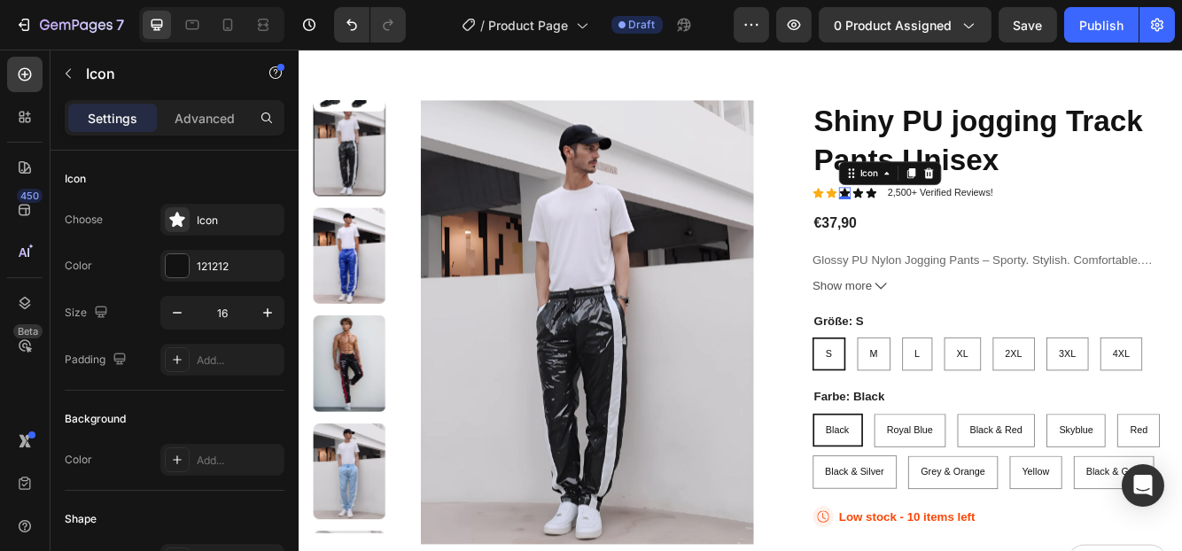
click at [949, 219] on icon at bounding box center [955, 222] width 12 height 12
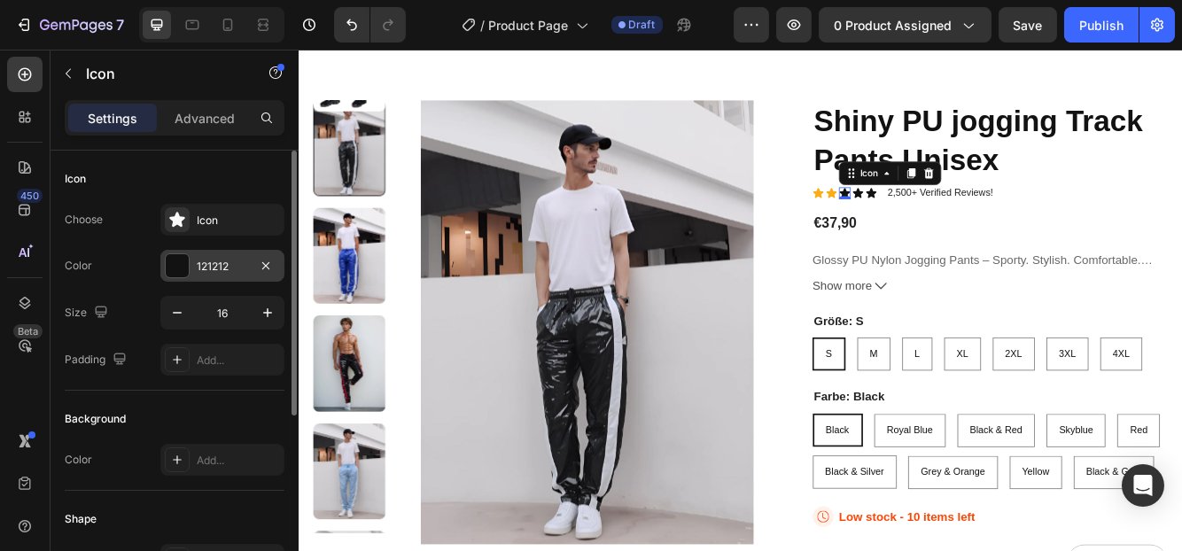
click at [233, 262] on div "121212" at bounding box center [222, 267] width 51 height 16
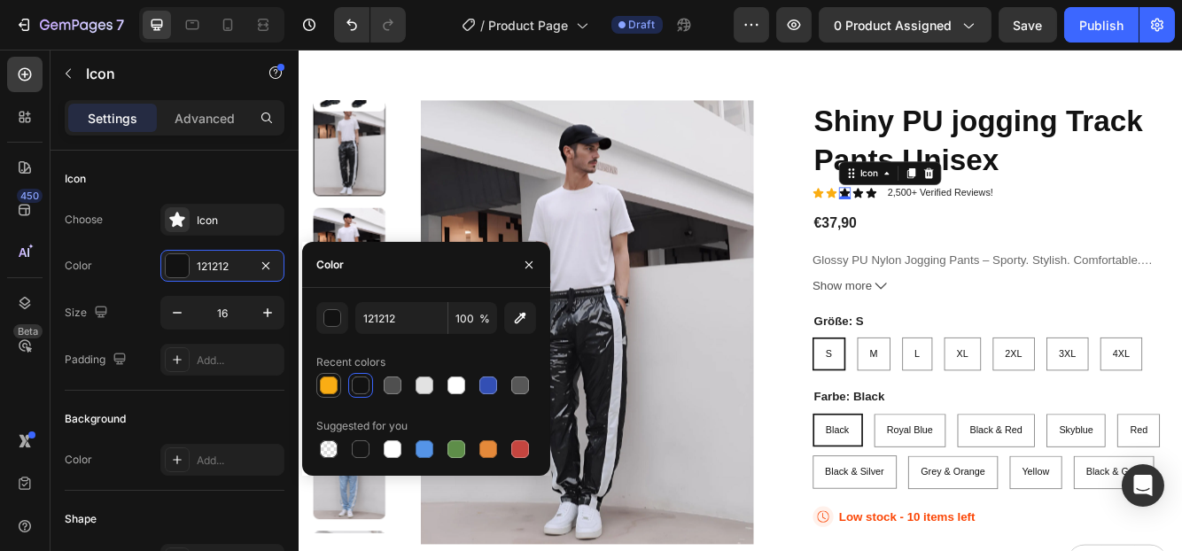
click at [335, 386] on div at bounding box center [329, 385] width 18 height 18
type input "FAAD14"
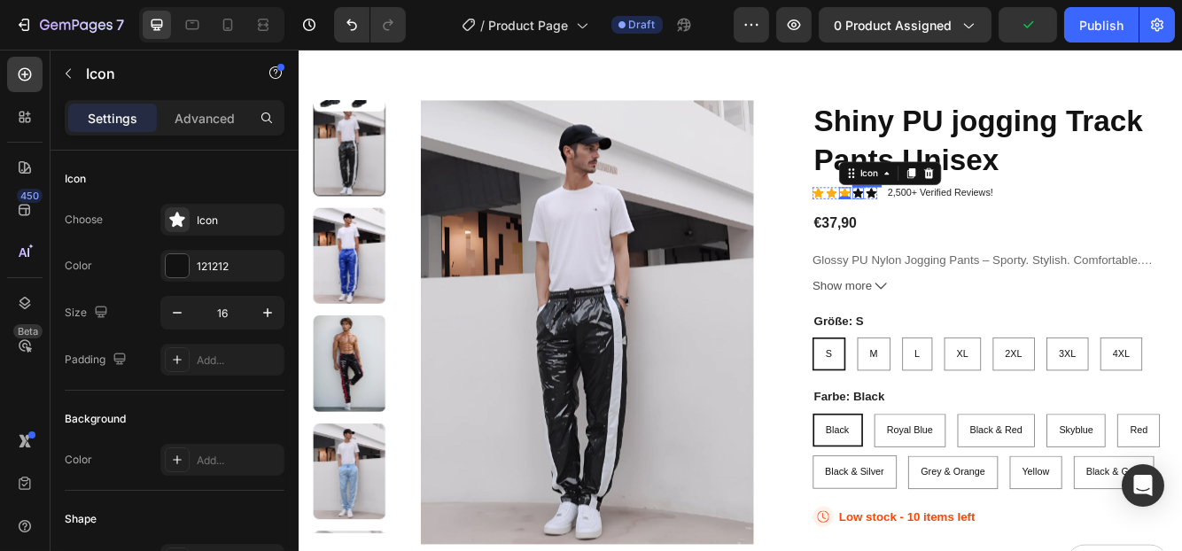
click at [964, 225] on div "Icon" at bounding box center [971, 222] width 14 height 14
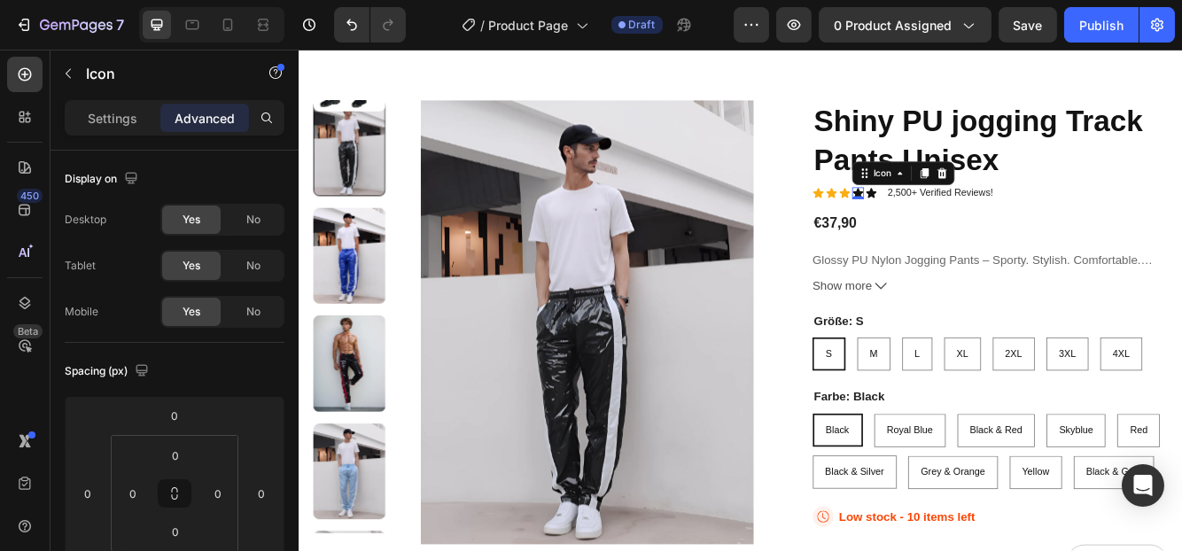
click at [964, 218] on icon at bounding box center [971, 222] width 14 height 14
click at [118, 126] on p "Settings" at bounding box center [113, 118] width 50 height 19
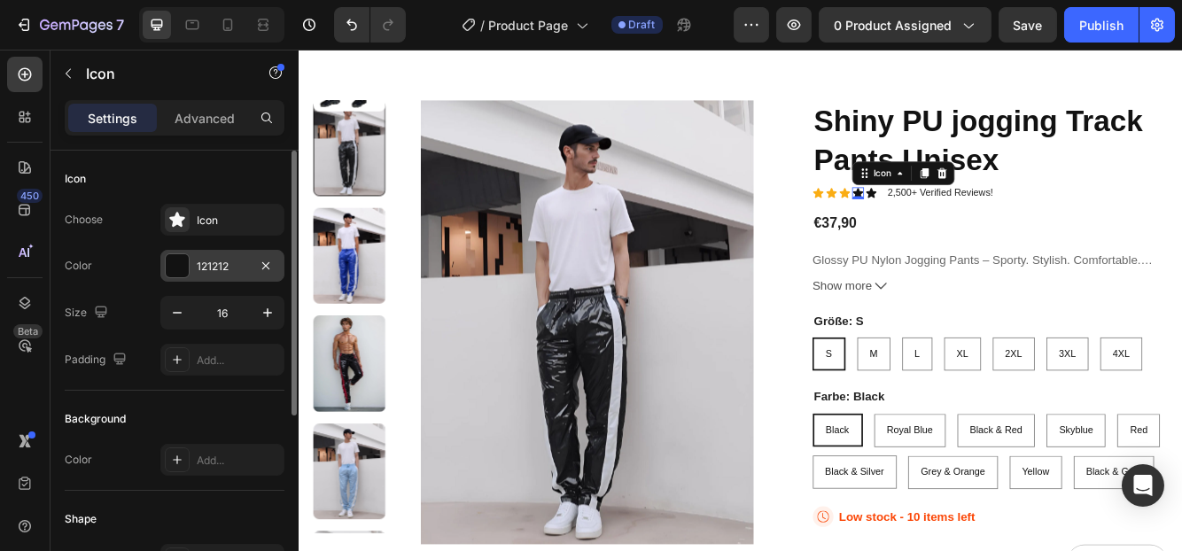
click at [191, 270] on div "121212" at bounding box center [222, 266] width 124 height 32
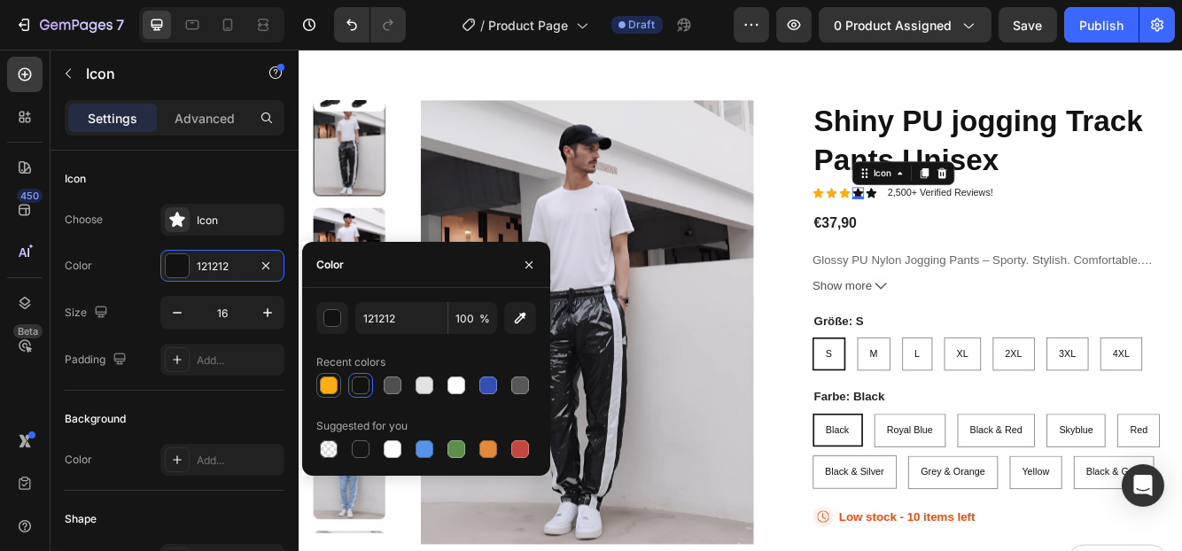
click at [325, 395] on div at bounding box center [328, 385] width 21 height 21
type input "FAAD14"
click at [981, 220] on icon at bounding box center [987, 222] width 12 height 12
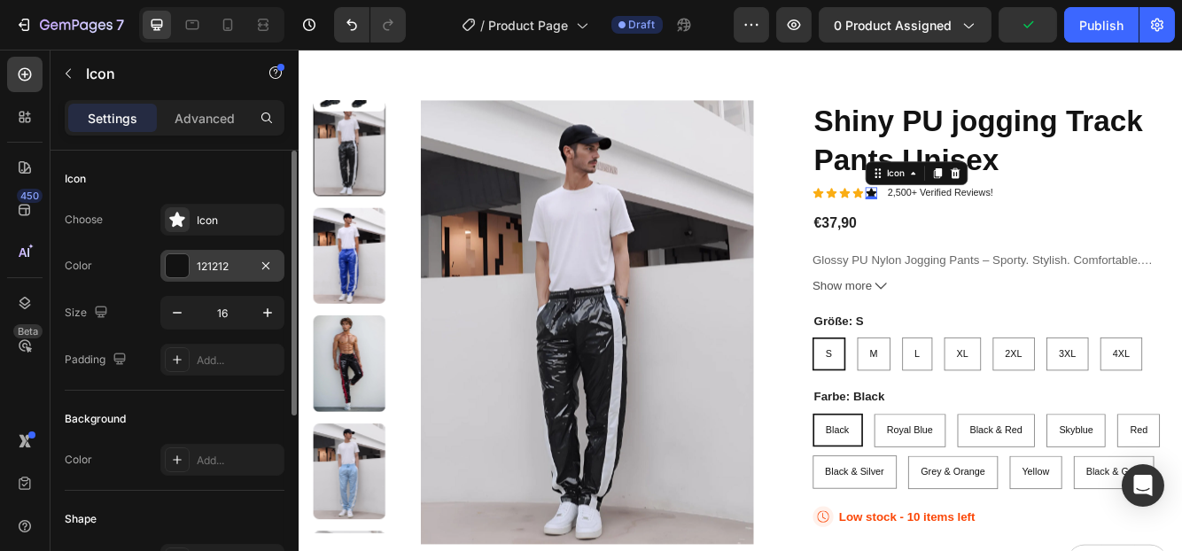
click at [183, 260] on div at bounding box center [177, 265] width 23 height 23
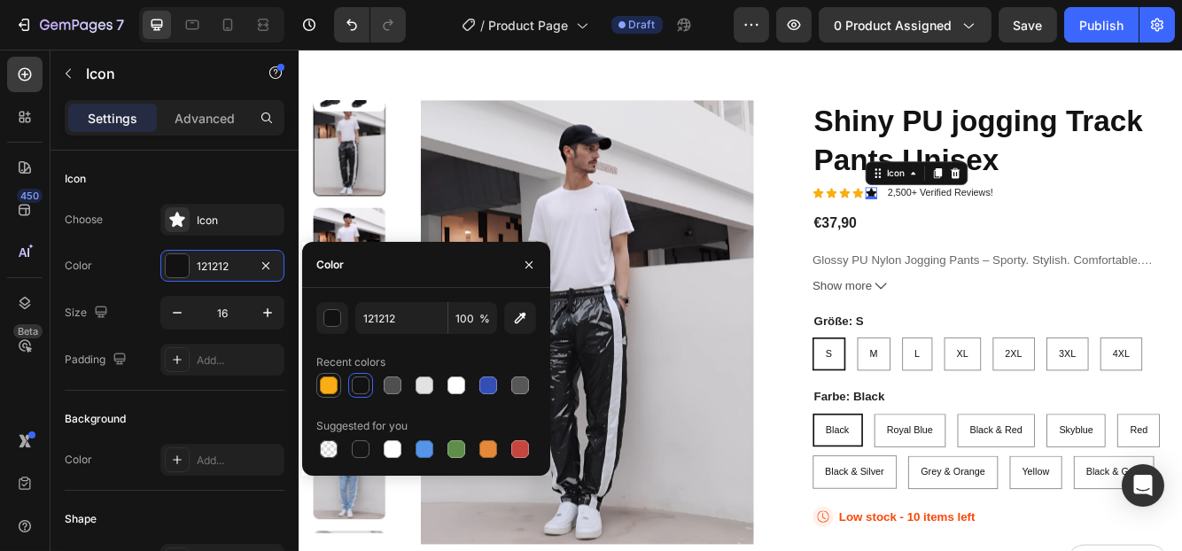
click at [322, 383] on div at bounding box center [329, 385] width 18 height 18
type input "FAAD14"
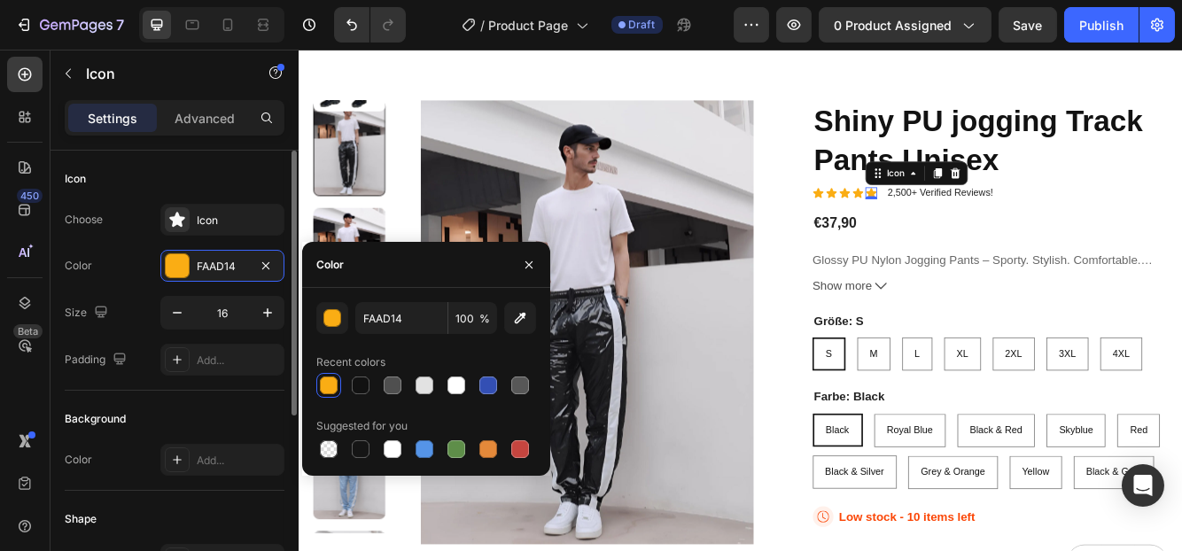
click at [252, 170] on div "Icon" at bounding box center [175, 179] width 220 height 28
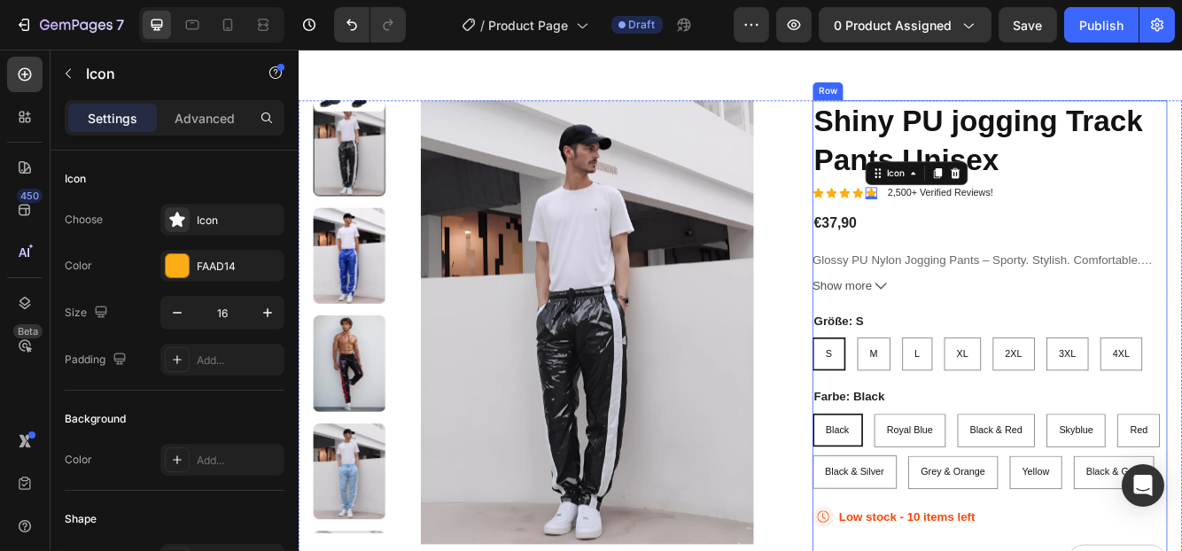
click at [1086, 231] on div "Shiny PU jogging Track Pants Unisex Product Title Icon Icon Icon Icon Icon 0 Ic…" at bounding box center [1129, 462] width 427 height 702
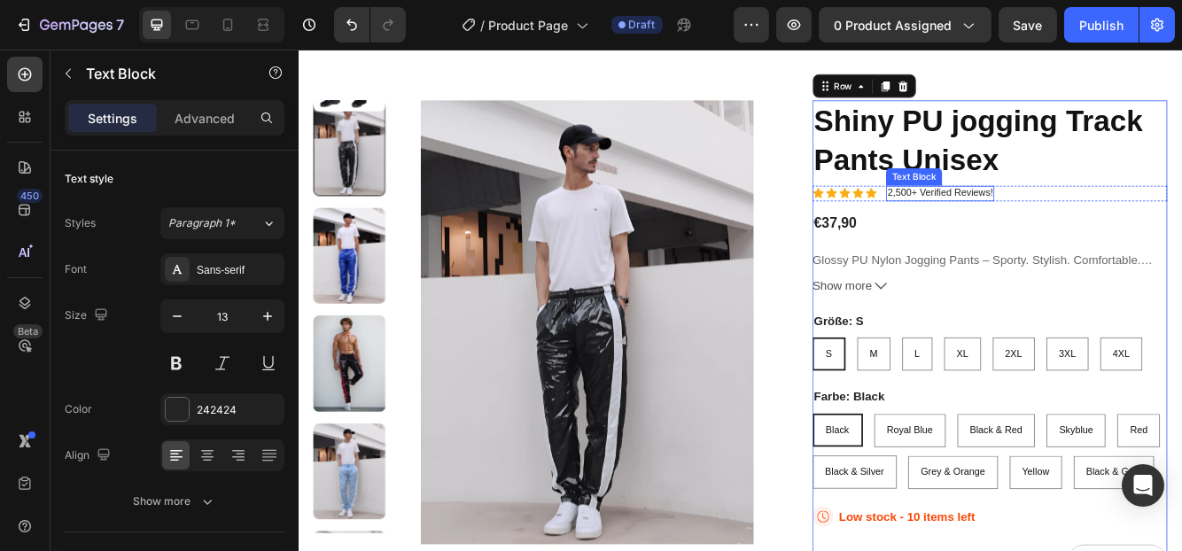
click at [1020, 223] on p "2,500+ Verified Reviews!" at bounding box center [1069, 222] width 127 height 15
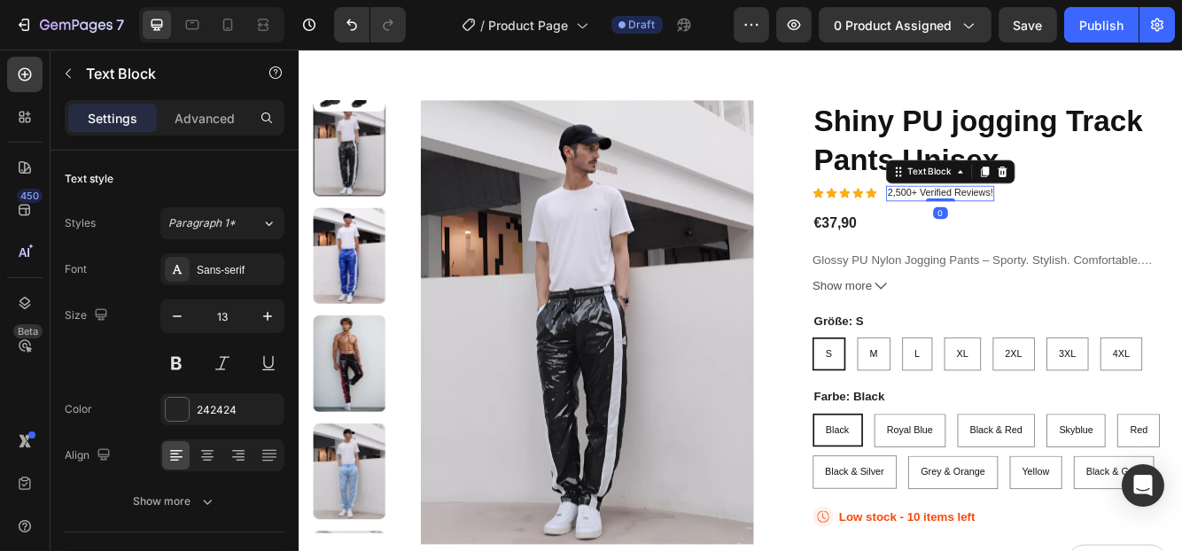
click at [1016, 224] on p "2,500+ Verified Reviews!" at bounding box center [1069, 222] width 127 height 15
click at [1019, 225] on p "2,500+ Verified Reviews!" at bounding box center [1069, 222] width 127 height 15
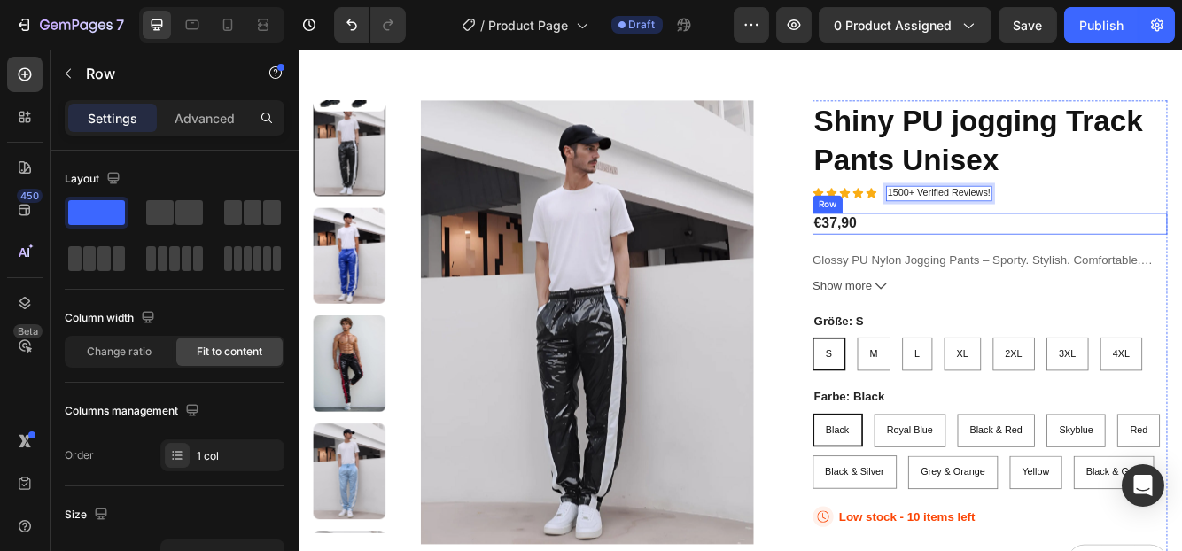
click at [1155, 249] on div "€37,90 Product Price Product Price Row" at bounding box center [1129, 259] width 427 height 26
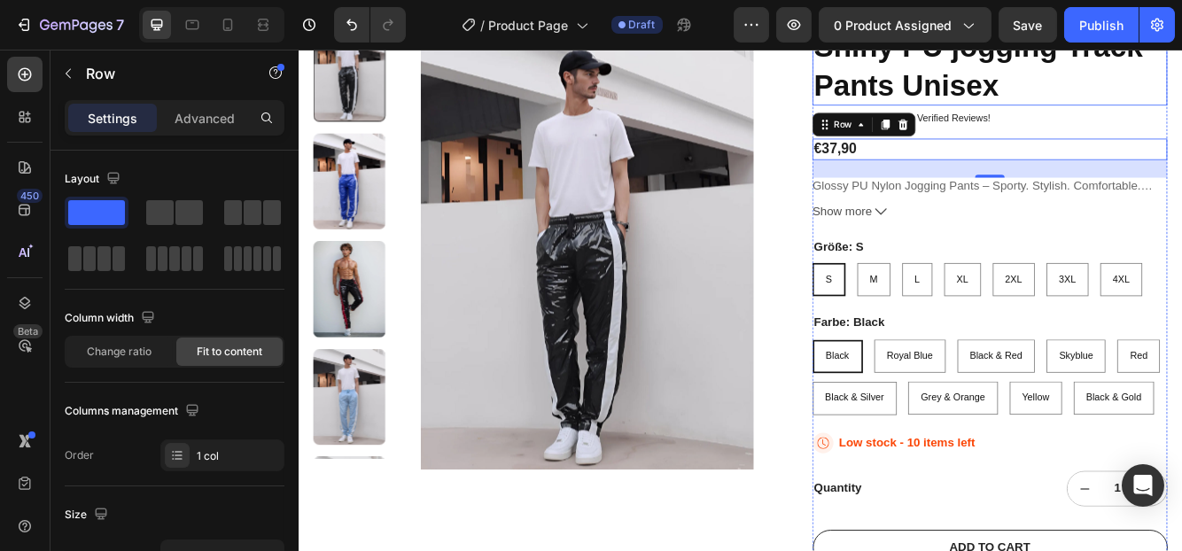
scroll to position [266, 0]
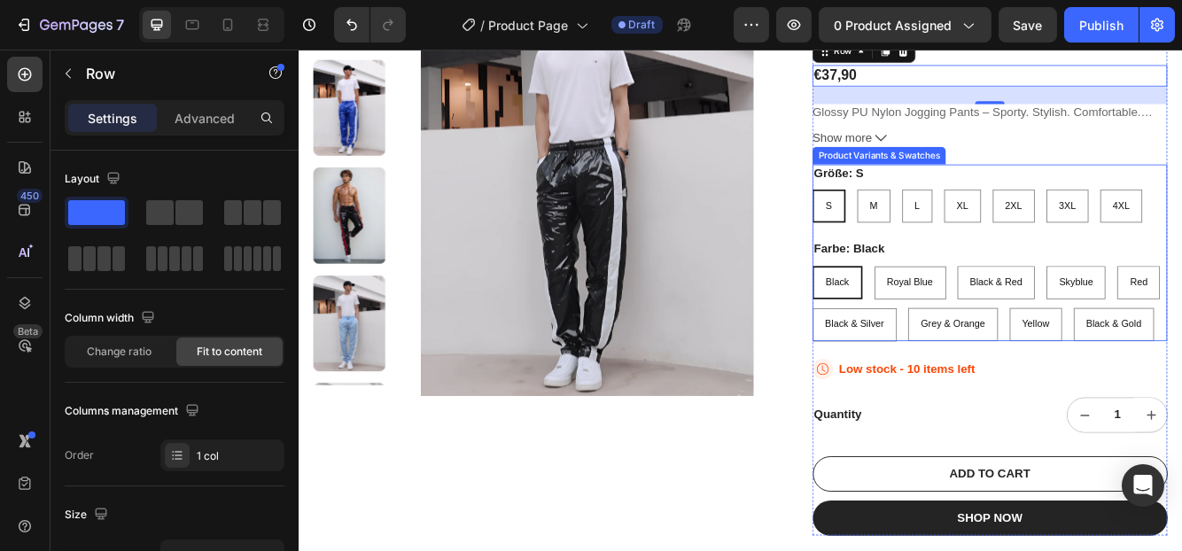
click at [1133, 203] on div "Größe: S S S S M M M L L L XL XL XL 2XL 2XL 2XL 3XL 3XL 3XL 4XL 4XL 4XL" at bounding box center [1129, 224] width 427 height 71
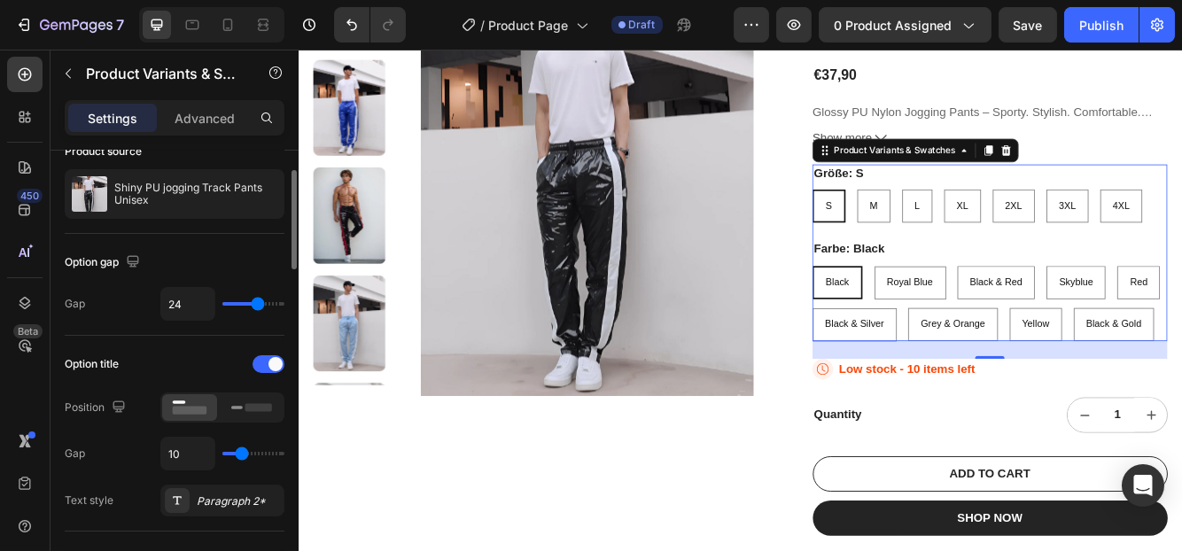
scroll to position [177, 0]
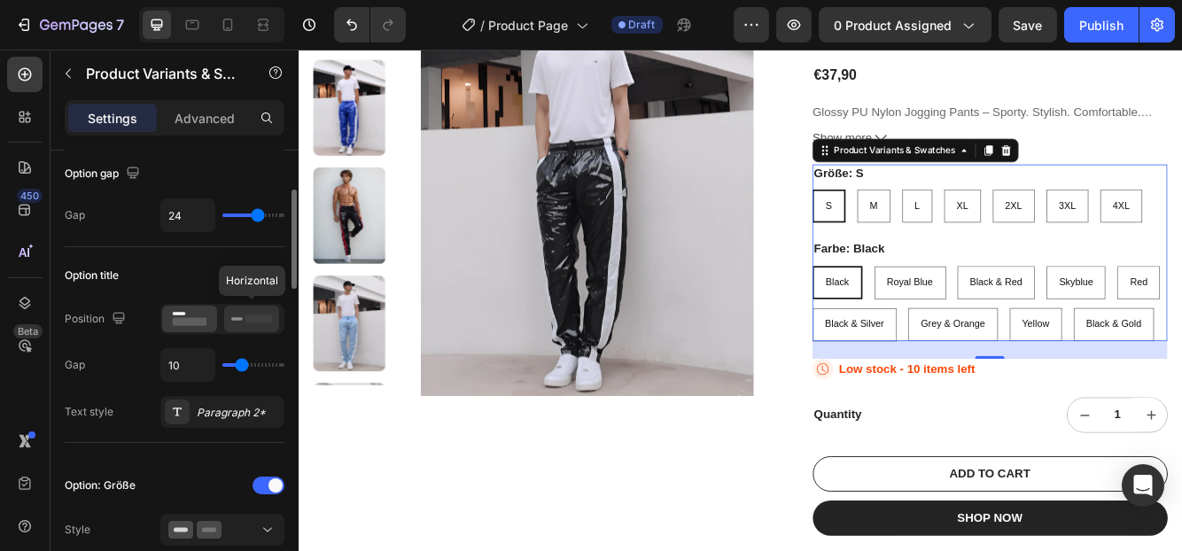
click at [242, 324] on icon at bounding box center [251, 318] width 41 height 19
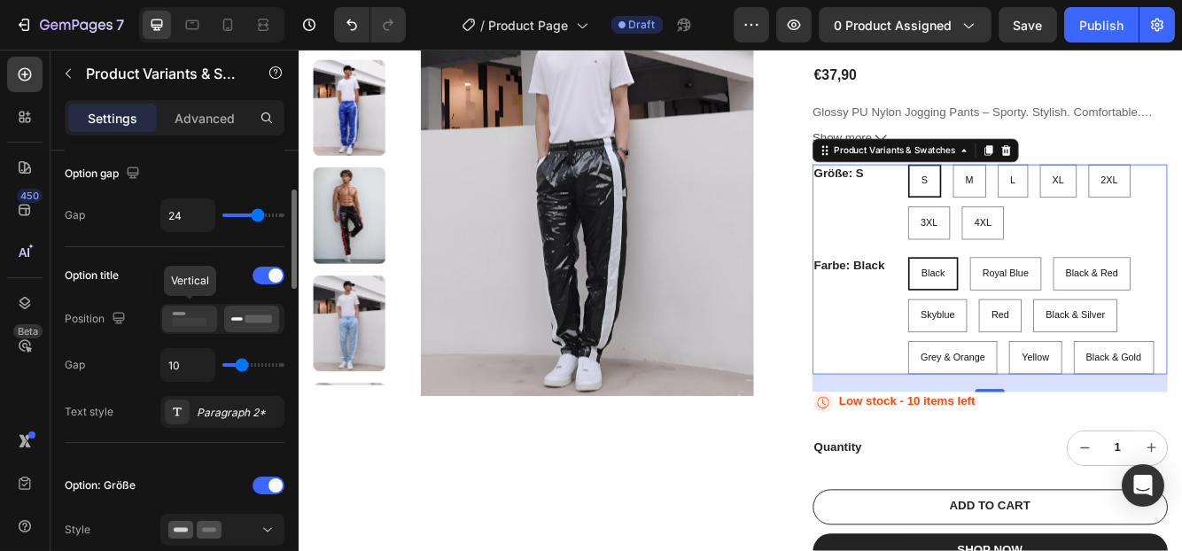
click at [191, 322] on rect at bounding box center [190, 322] width 35 height 8
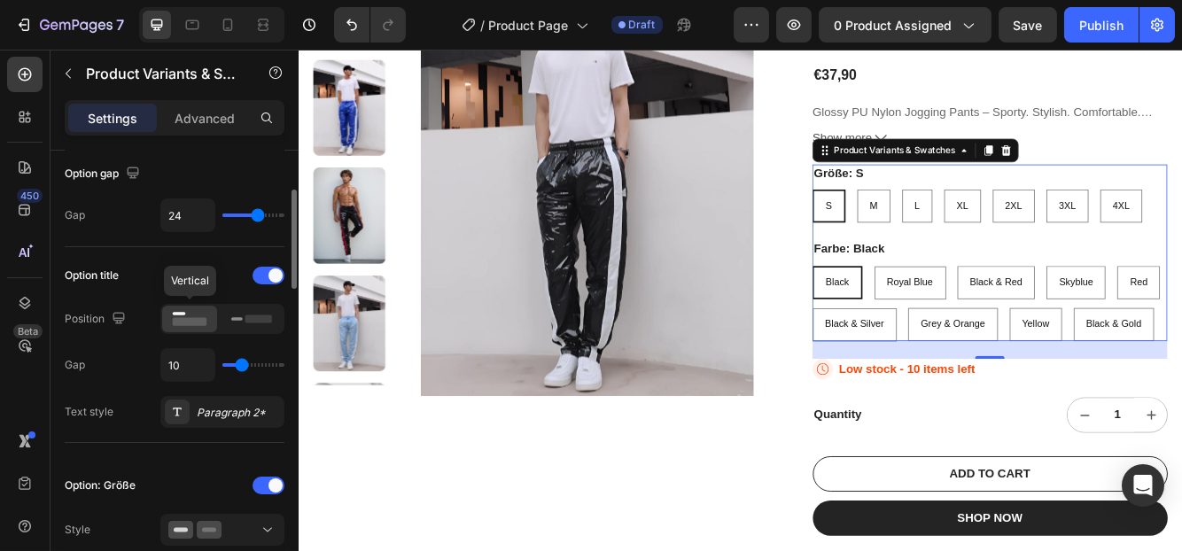
scroll to position [267, 0]
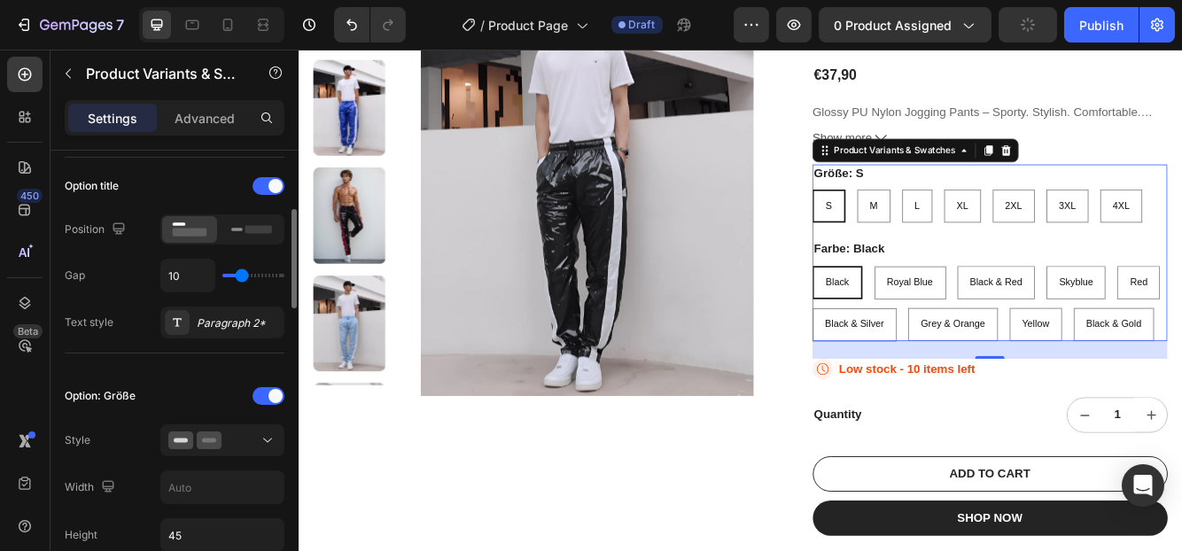
type input "7"
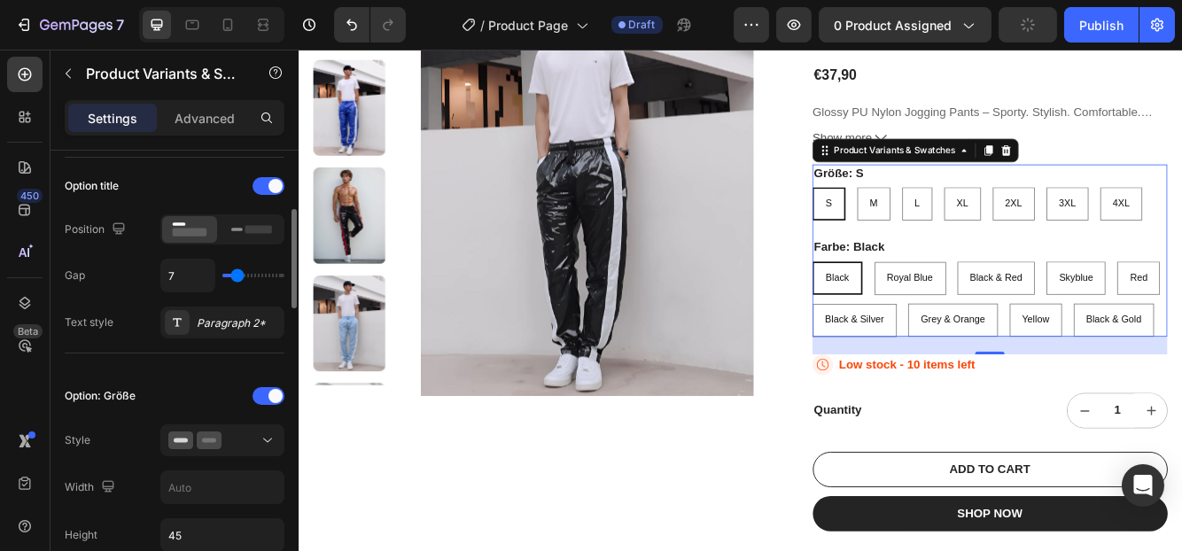
type input "6"
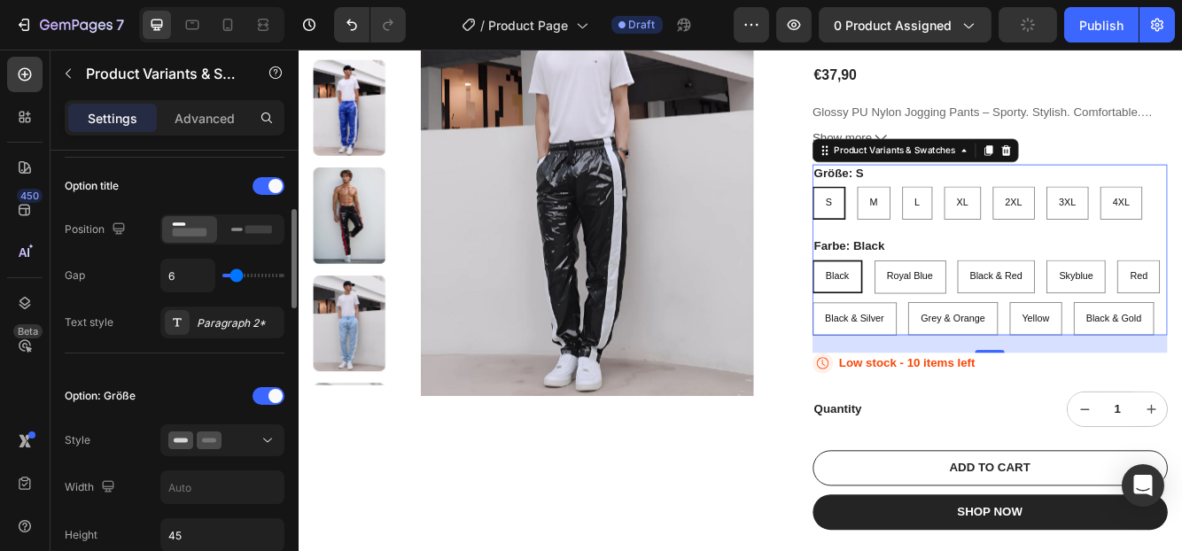
type input "5"
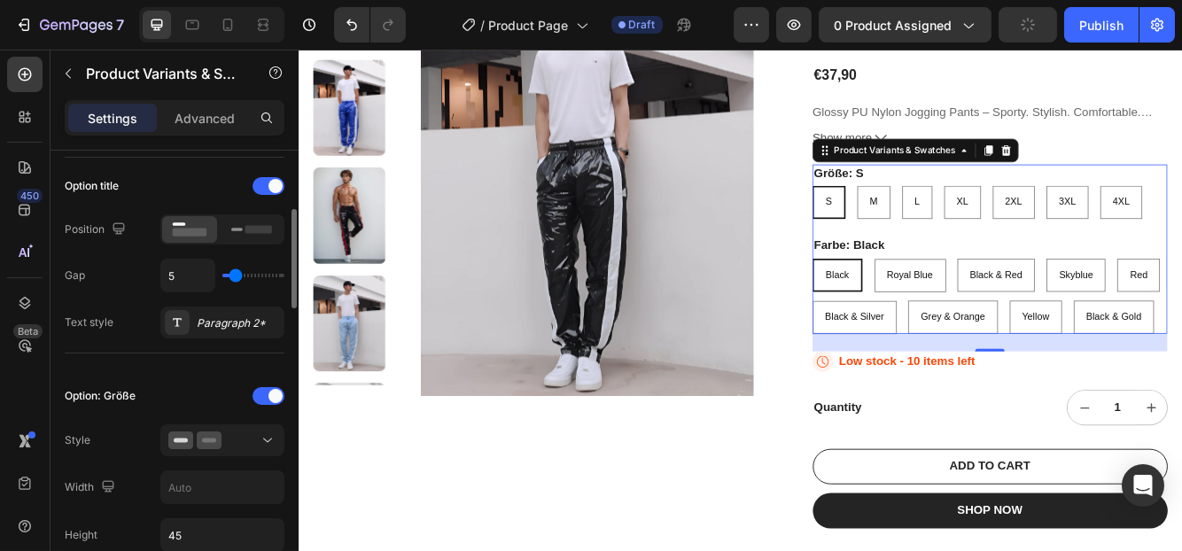
type input "4"
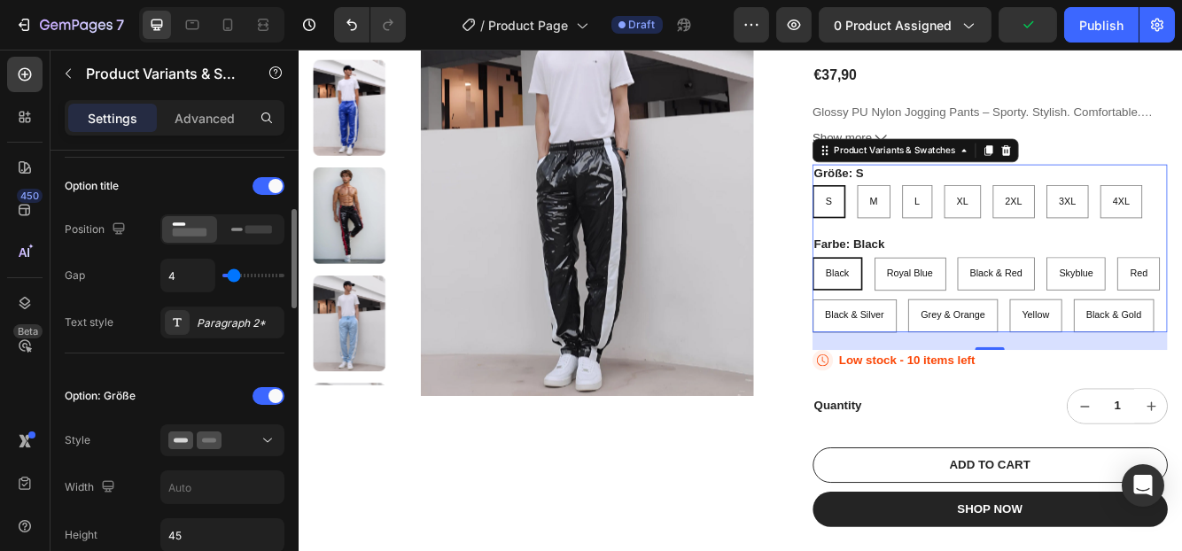
type input "4"
click at [233, 274] on input "range" at bounding box center [253, 276] width 62 height 4
click at [216, 317] on div "Paragraph 2*" at bounding box center [238, 323] width 83 height 16
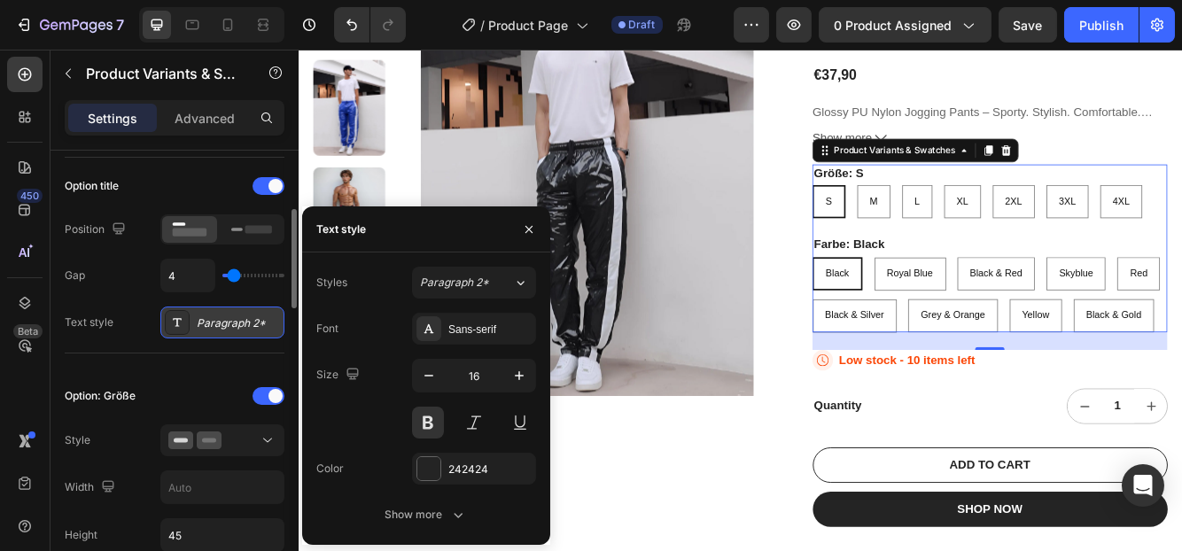
click at [216, 316] on div "Paragraph 2*" at bounding box center [238, 323] width 83 height 16
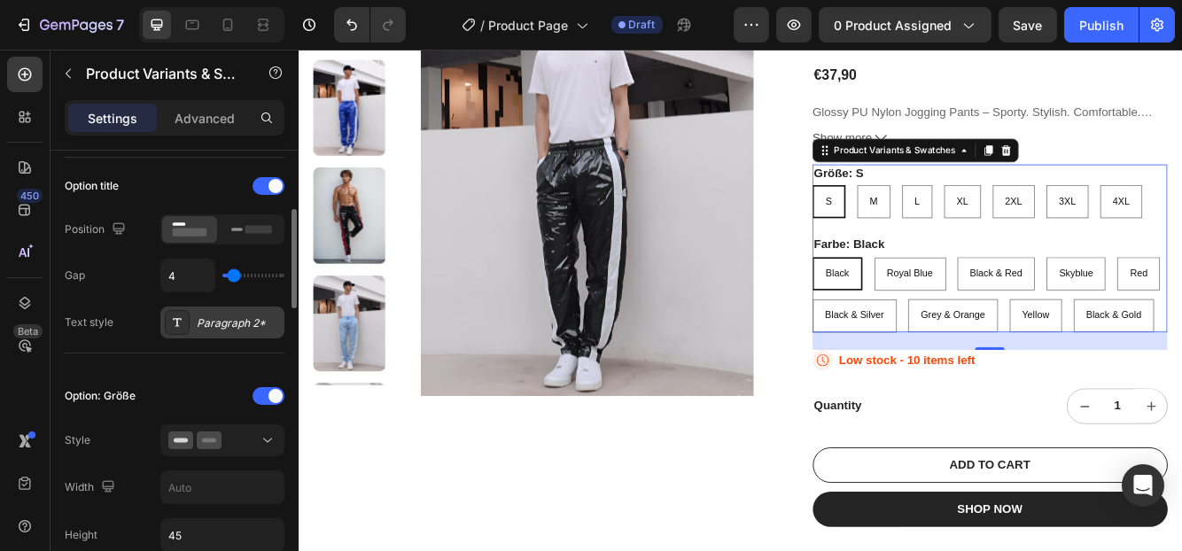
click at [216, 322] on div "Paragraph 2*" at bounding box center [238, 323] width 83 height 16
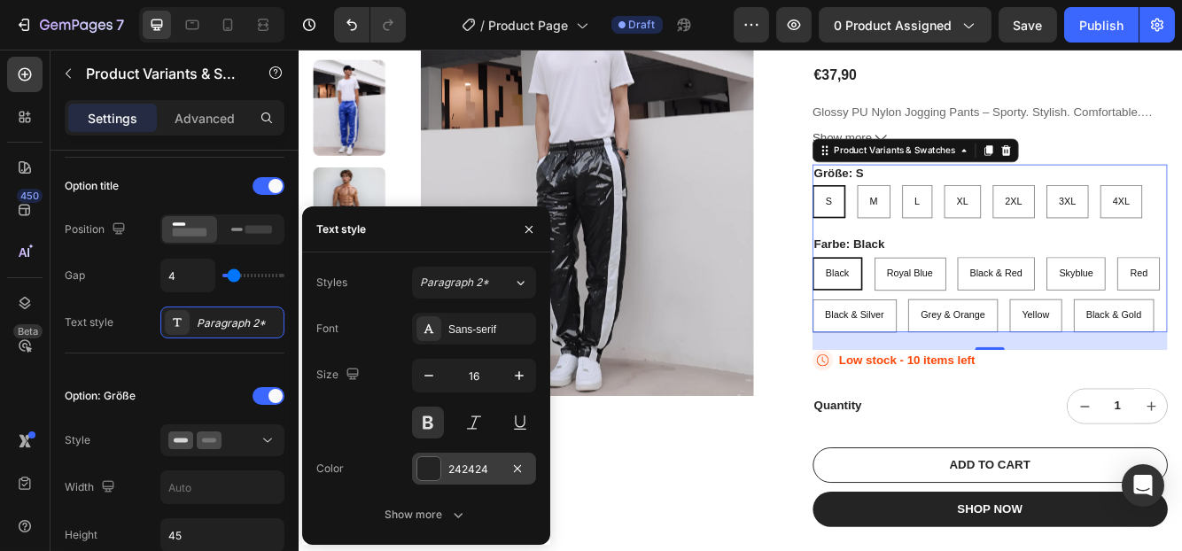
click at [446, 469] on div "242424" at bounding box center [474, 469] width 124 height 32
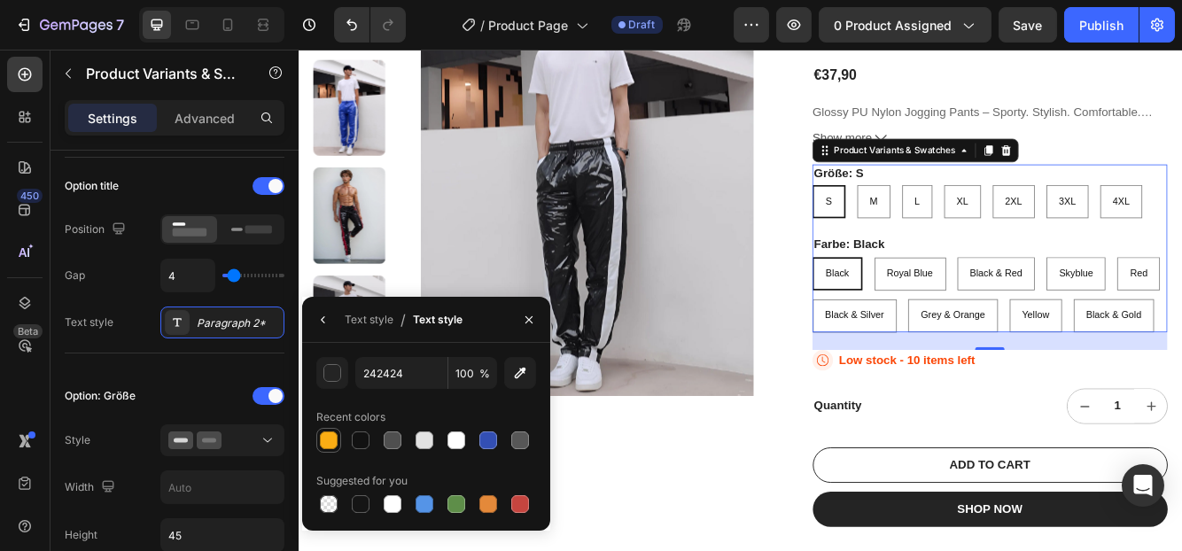
click at [325, 441] on div at bounding box center [329, 440] width 18 height 18
click at [352, 441] on div at bounding box center [361, 440] width 18 height 18
click at [481, 436] on div at bounding box center [488, 440] width 18 height 18
click at [389, 442] on div at bounding box center [393, 440] width 18 height 18
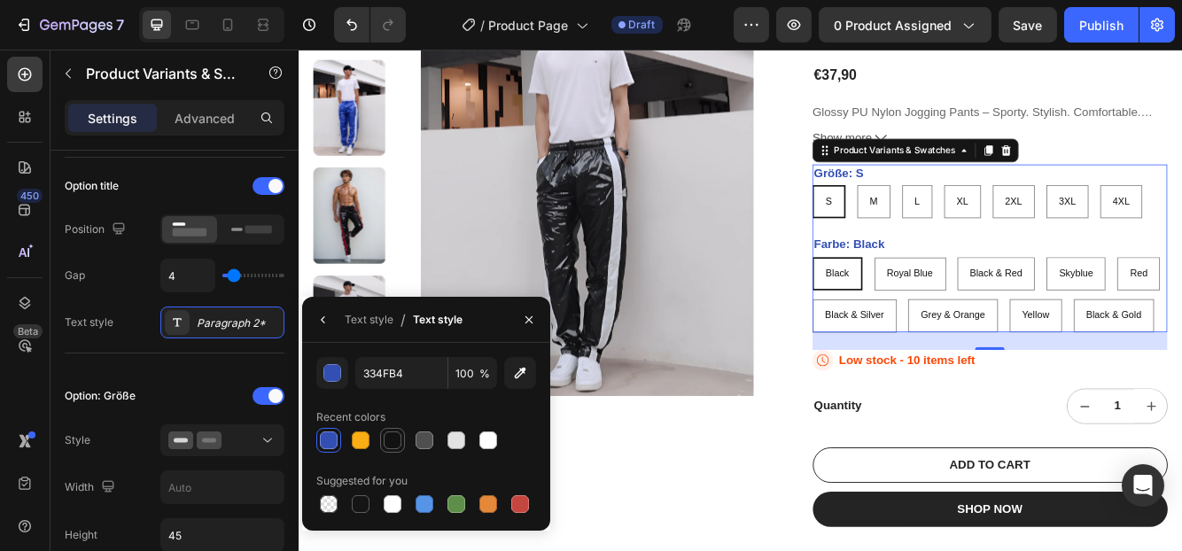
type input "121212"
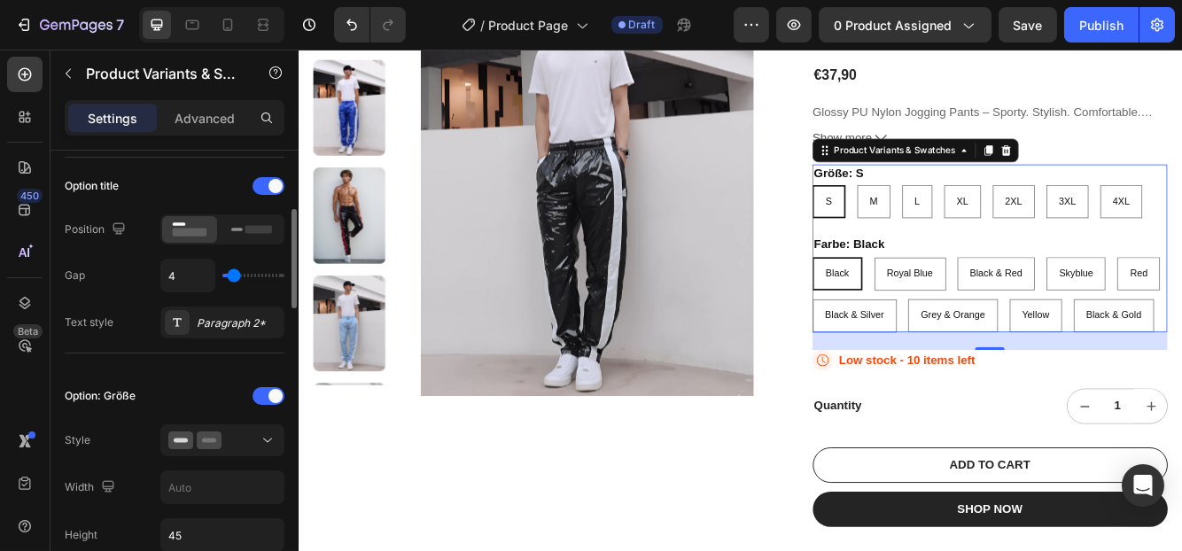
scroll to position [355, 0]
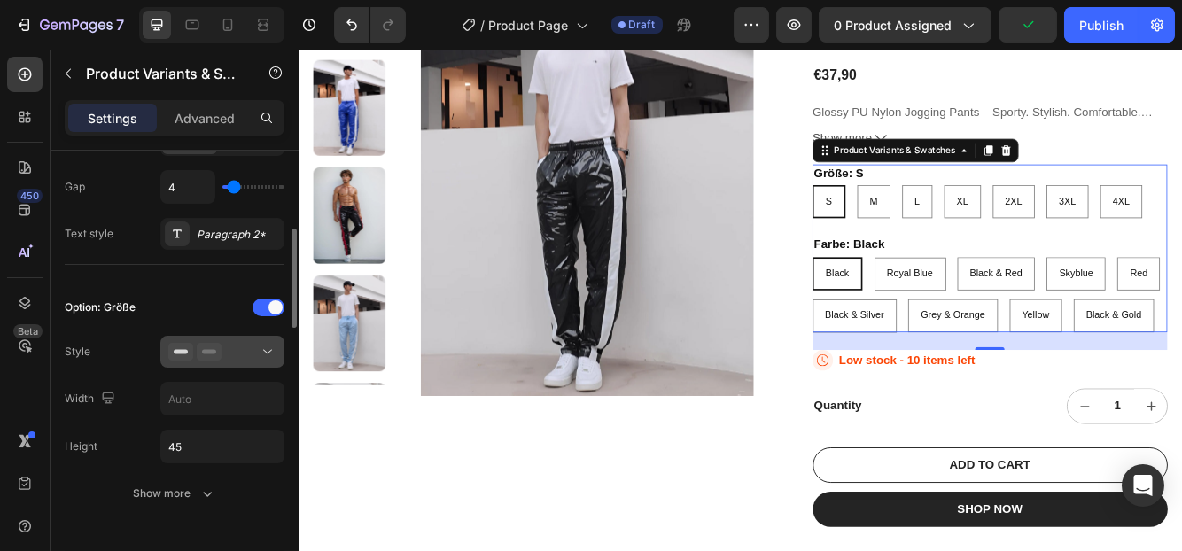
click at [201, 358] on button at bounding box center [222, 352] width 124 height 32
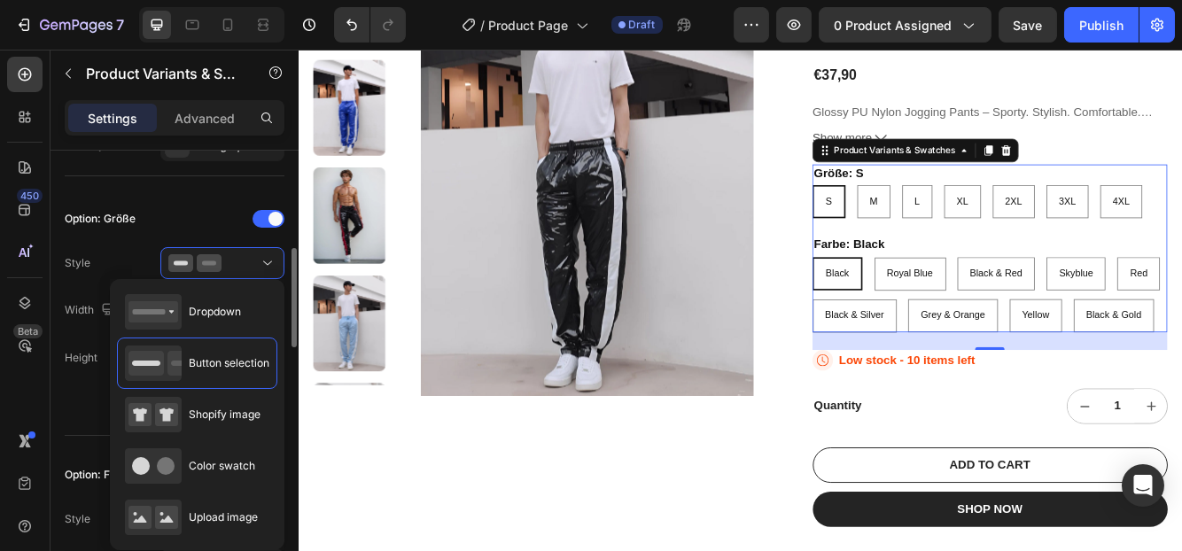
scroll to position [356, 0]
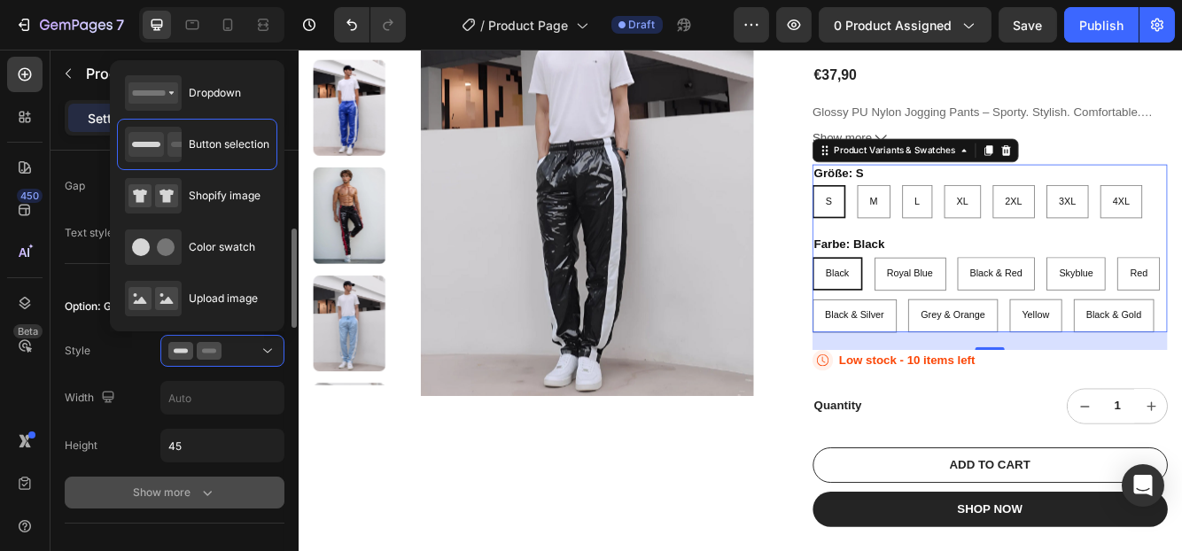
click at [182, 494] on div "Show more" at bounding box center [175, 493] width 82 height 18
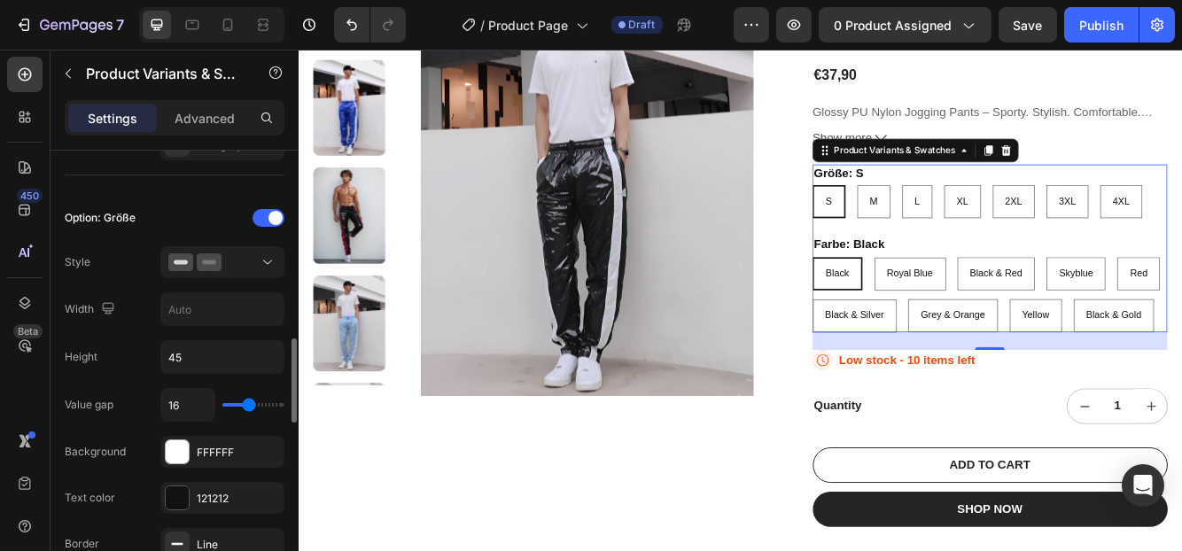
scroll to position [533, 0]
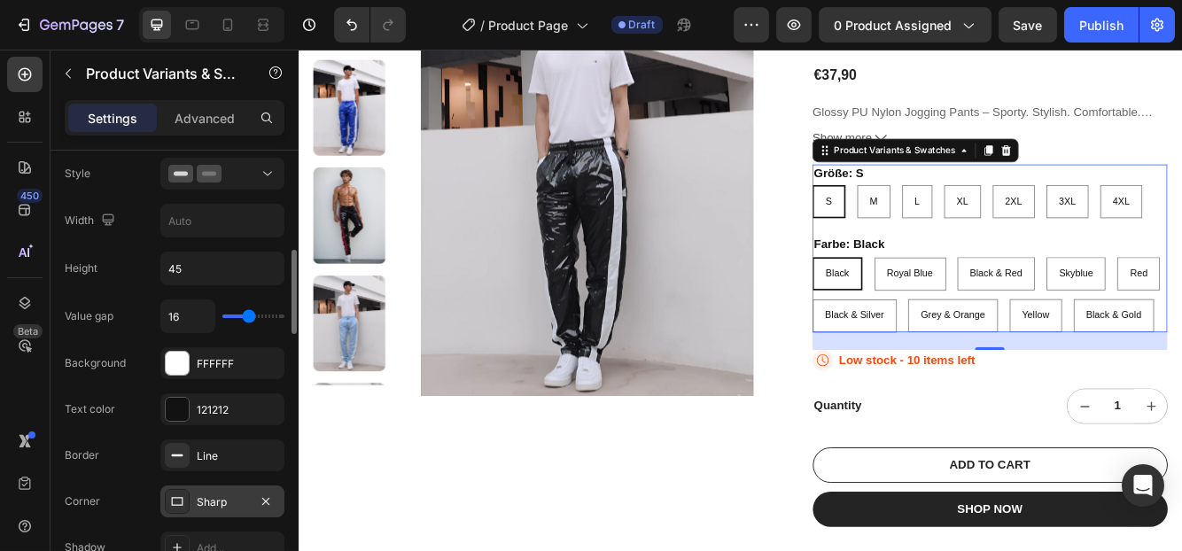
click at [214, 494] on div "Sharp" at bounding box center [222, 502] width 51 height 16
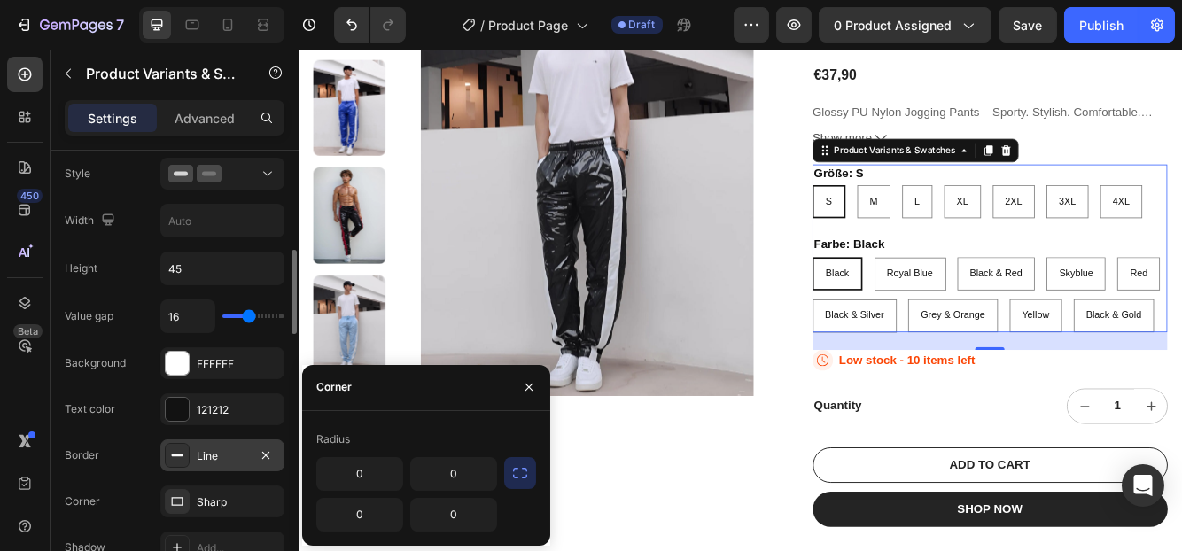
scroll to position [623, 0]
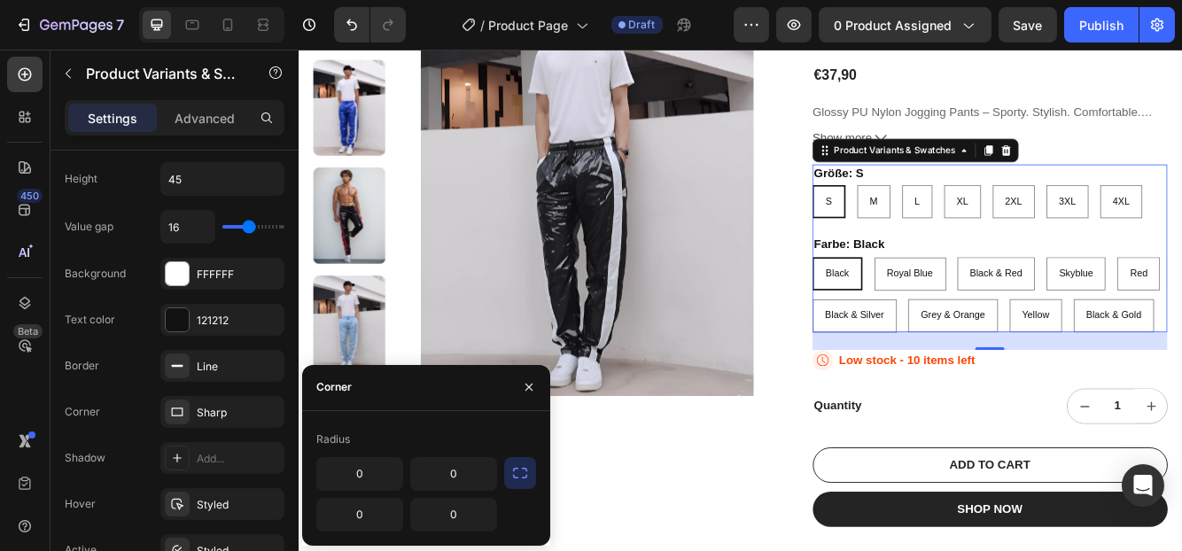
click at [518, 476] on icon "button" at bounding box center [520, 473] width 18 height 18
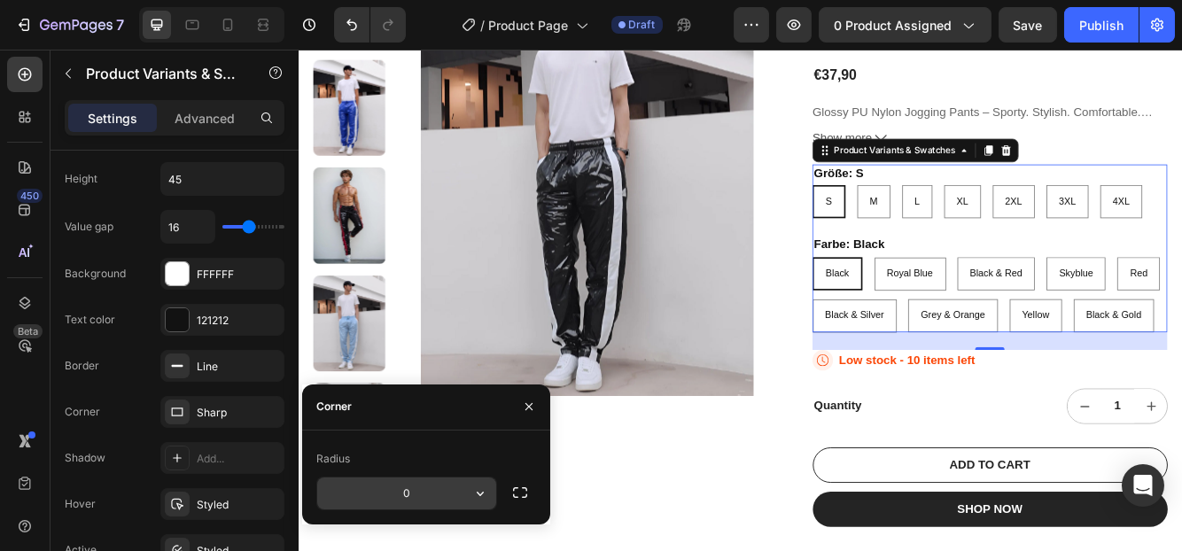
click at [461, 492] on input "0" at bounding box center [406, 493] width 179 height 32
click at [115, 167] on div "Height 45" at bounding box center [175, 179] width 220 height 34
click at [929, 238] on div "S" at bounding box center [936, 233] width 36 height 29
click at [916, 213] on input "S S S" at bounding box center [915, 213] width 1 height 1
click at [483, 493] on icon "button" at bounding box center [480, 494] width 18 height 18
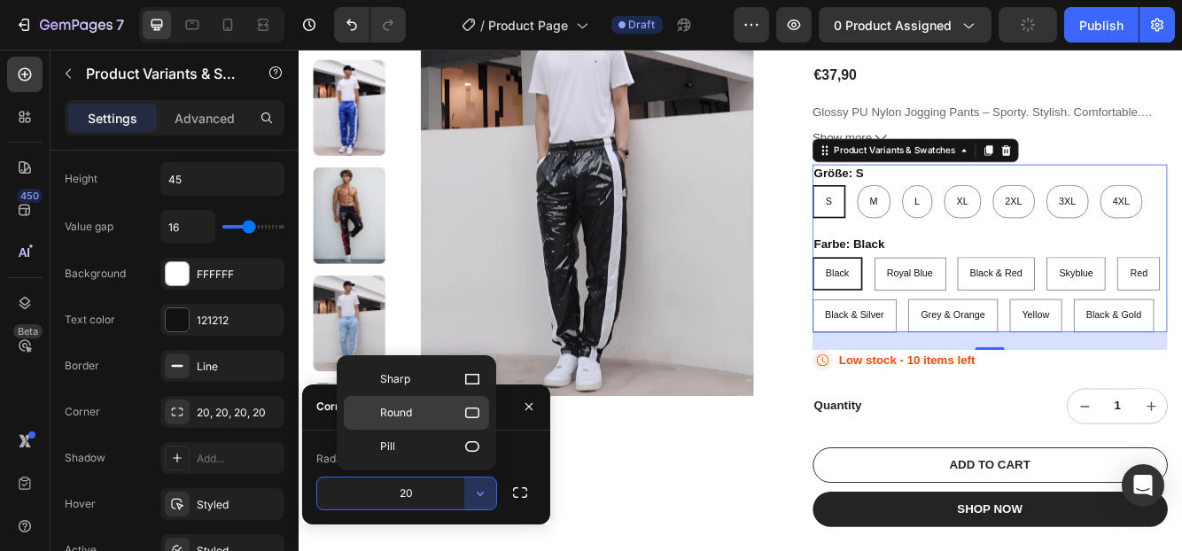
click at [436, 415] on p "Round" at bounding box center [430, 413] width 101 height 18
type input "8"
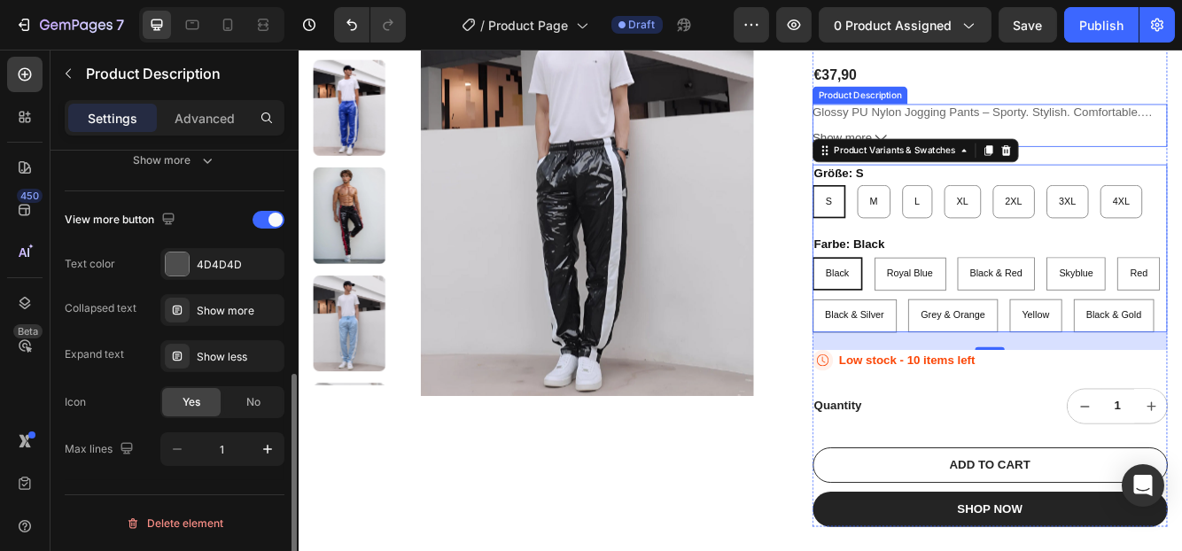
click at [1181, 164] on button "Show more" at bounding box center [1129, 157] width 427 height 19
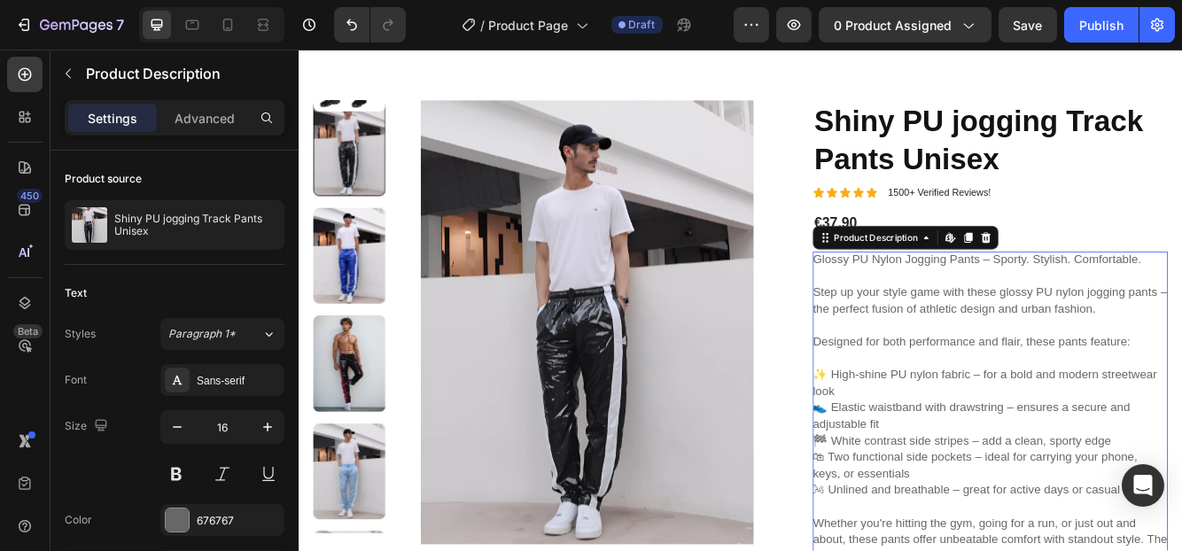
scroll to position [354, 0]
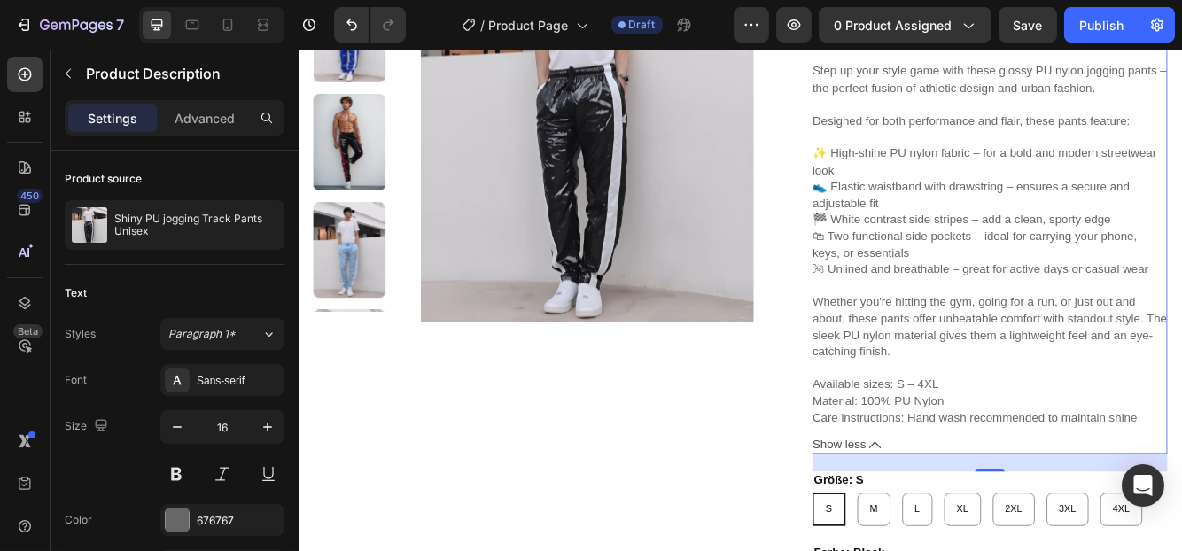
click at [984, 522] on icon at bounding box center [991, 526] width 14 height 14
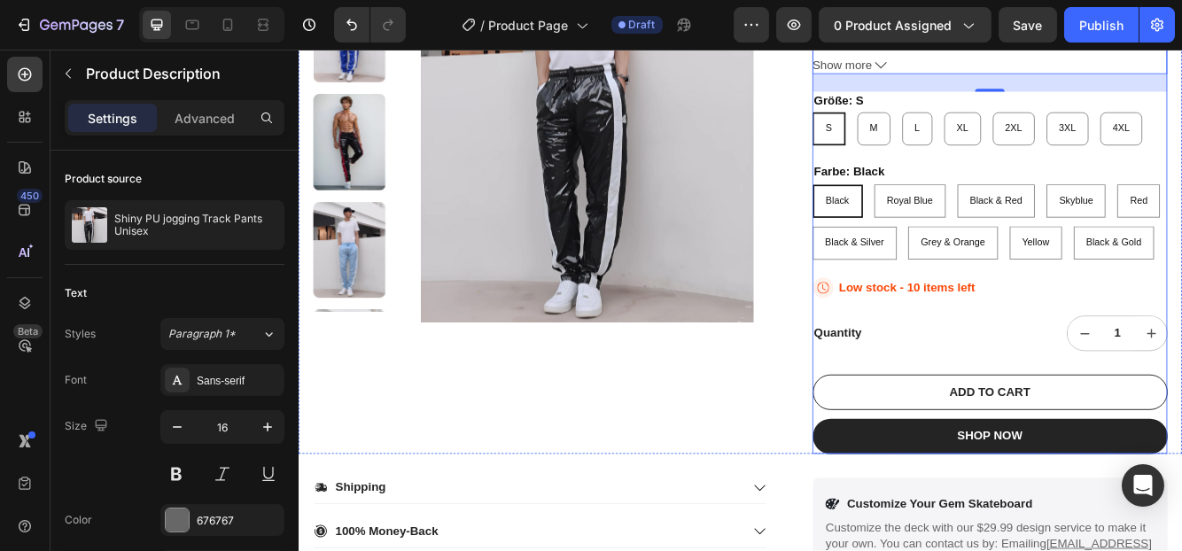
scroll to position [266, 0]
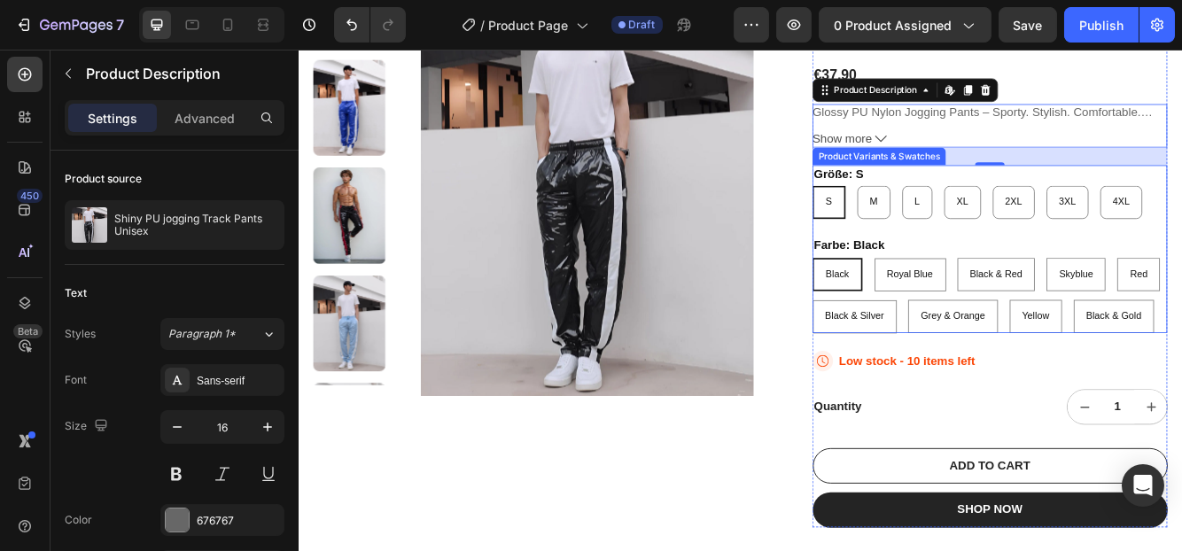
click at [929, 235] on div "S" at bounding box center [936, 234] width 36 height 29
click at [916, 214] on input "S S S" at bounding box center [915, 213] width 1 height 1
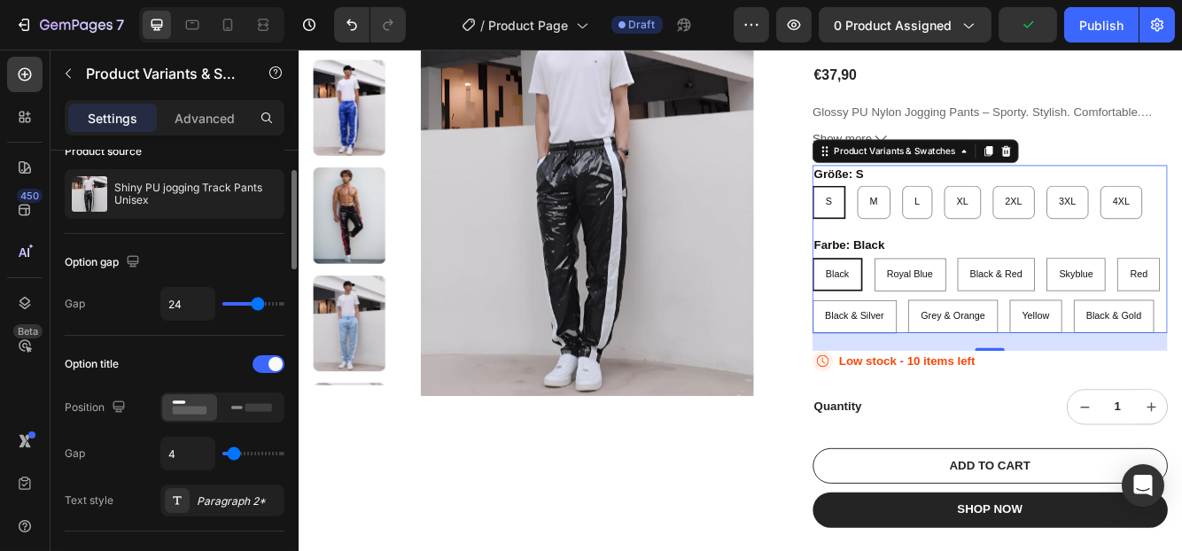
scroll to position [444, 0]
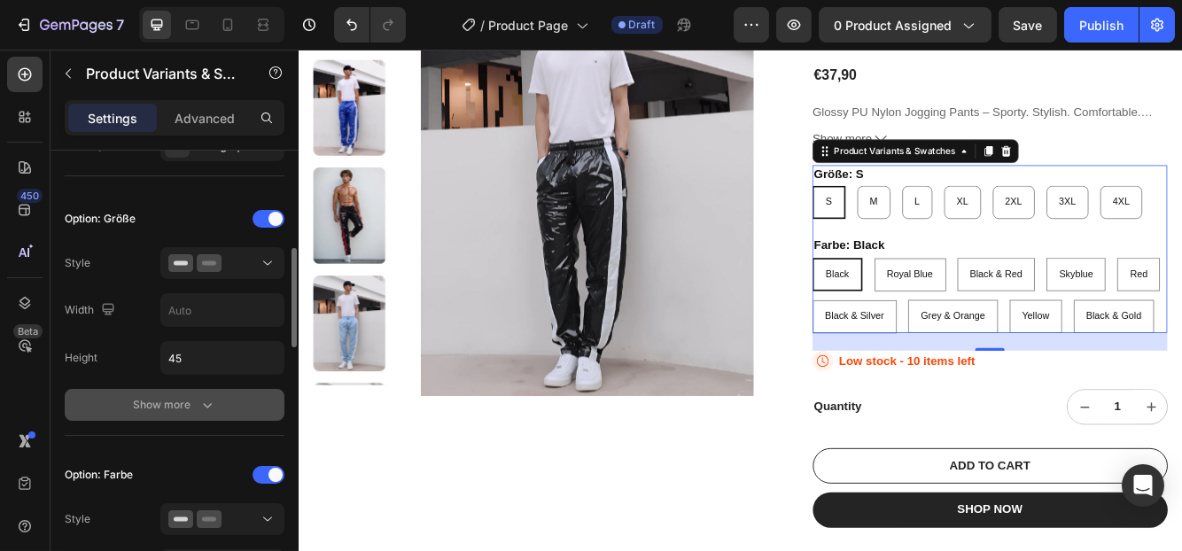
click at [195, 412] on button "Show more" at bounding box center [175, 405] width 220 height 32
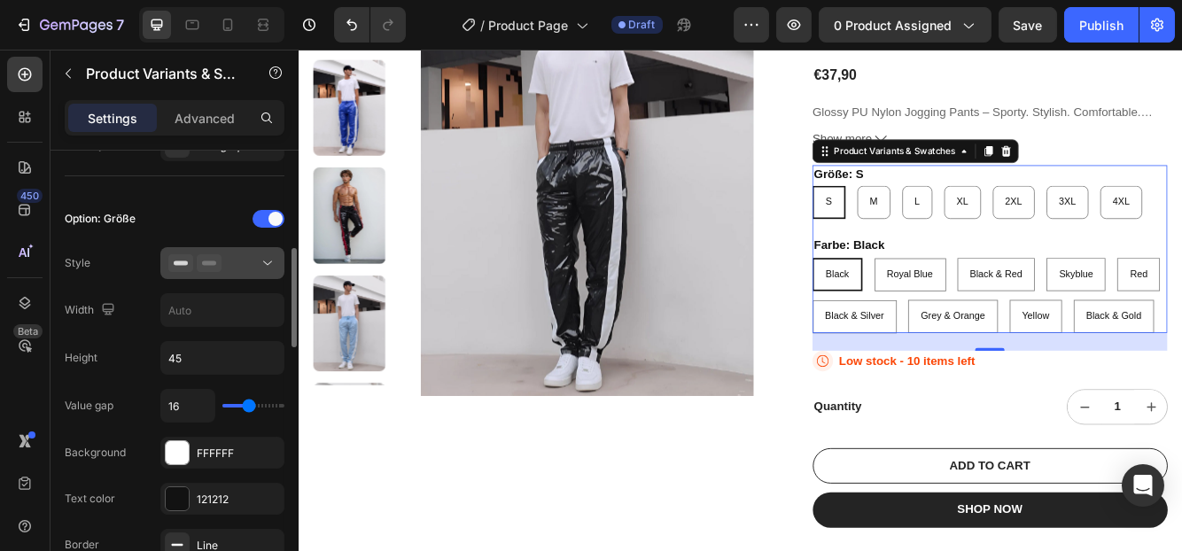
click at [220, 268] on icon at bounding box center [194, 263] width 53 height 18
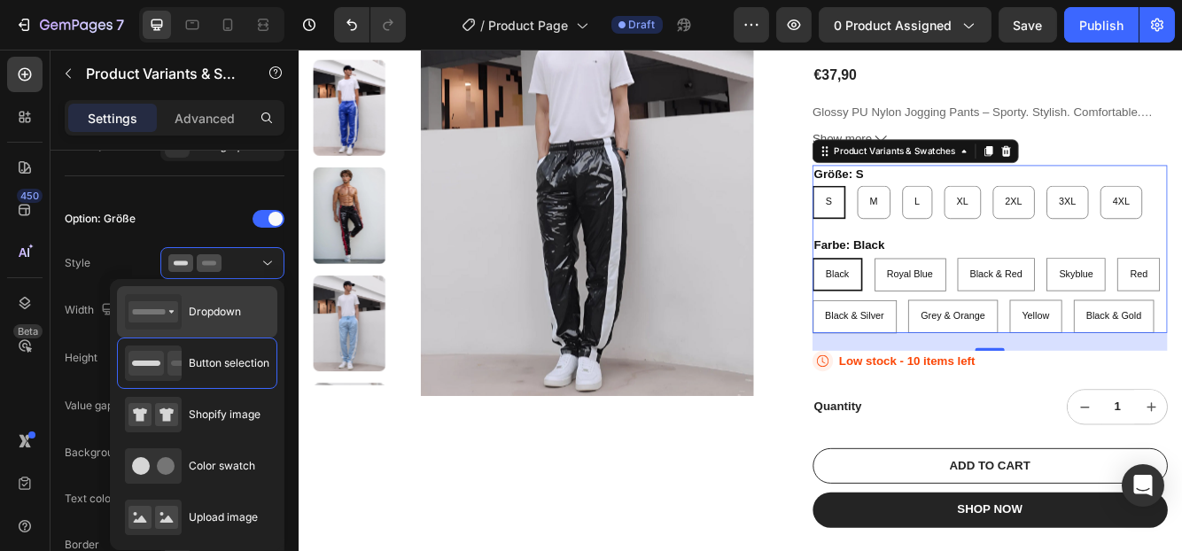
click at [201, 300] on div "Dropdown" at bounding box center [183, 311] width 116 height 35
type input "100%"
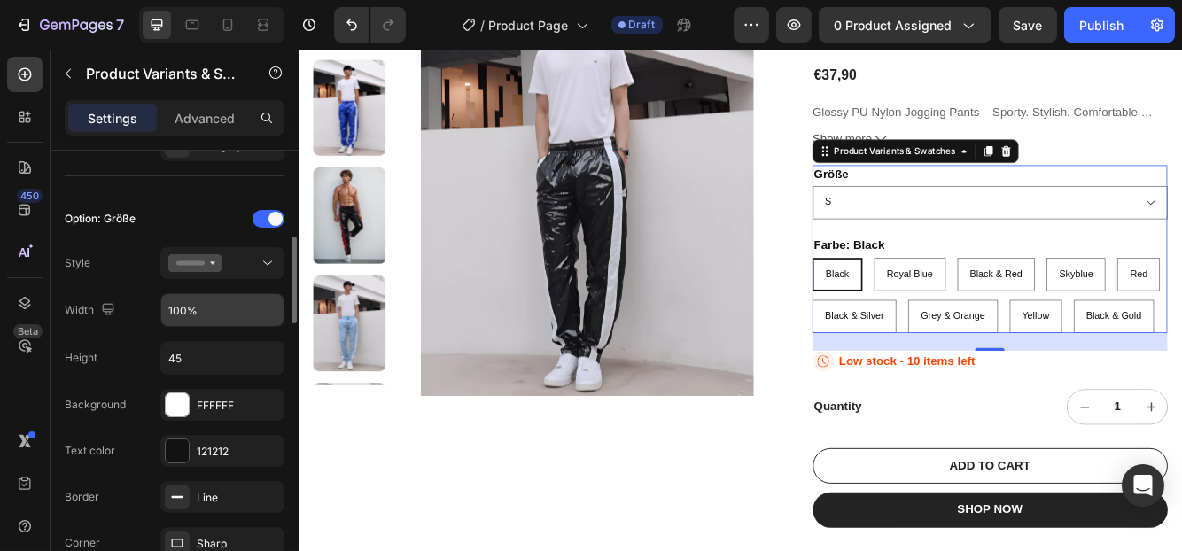
click at [193, 306] on input "100%" at bounding box center [222, 310] width 122 height 32
click at [235, 254] on div at bounding box center [222, 263] width 108 height 18
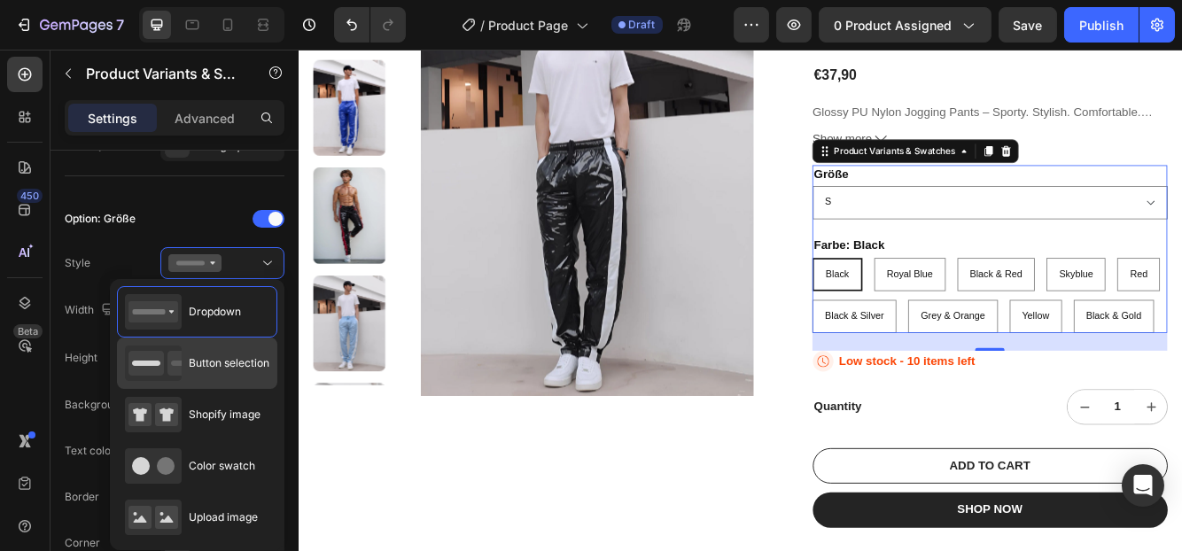
click at [214, 358] on span "Button selection" at bounding box center [229, 363] width 81 height 16
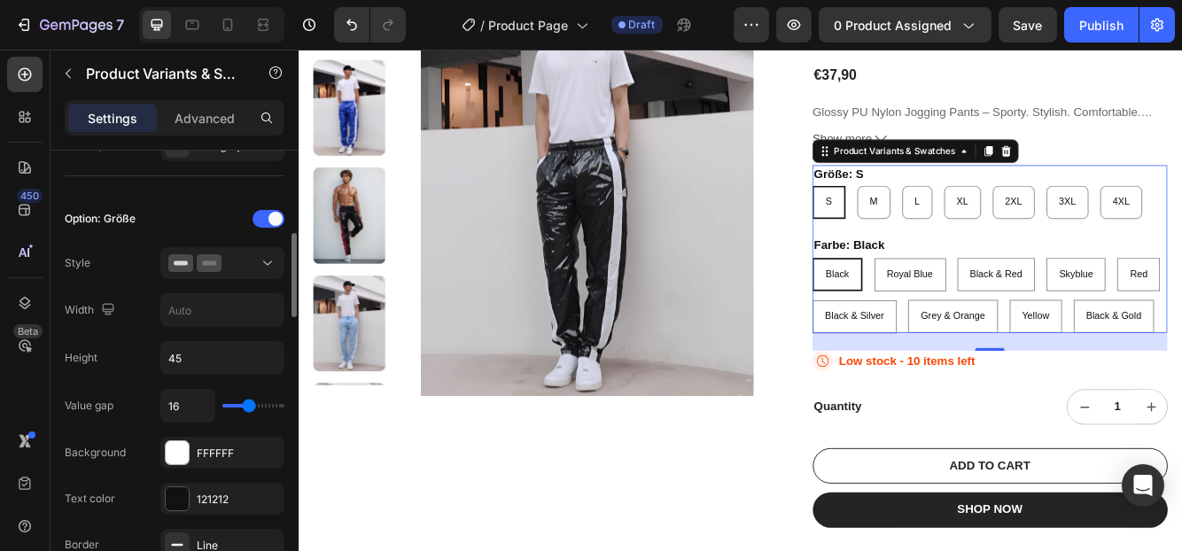
click at [229, 241] on div "Option: Größe Style Width Height 45 Value gap 16 Background FFFFFF Text color 1…" at bounding box center [175, 498] width 220 height 586
click at [226, 256] on div at bounding box center [222, 263] width 108 height 18
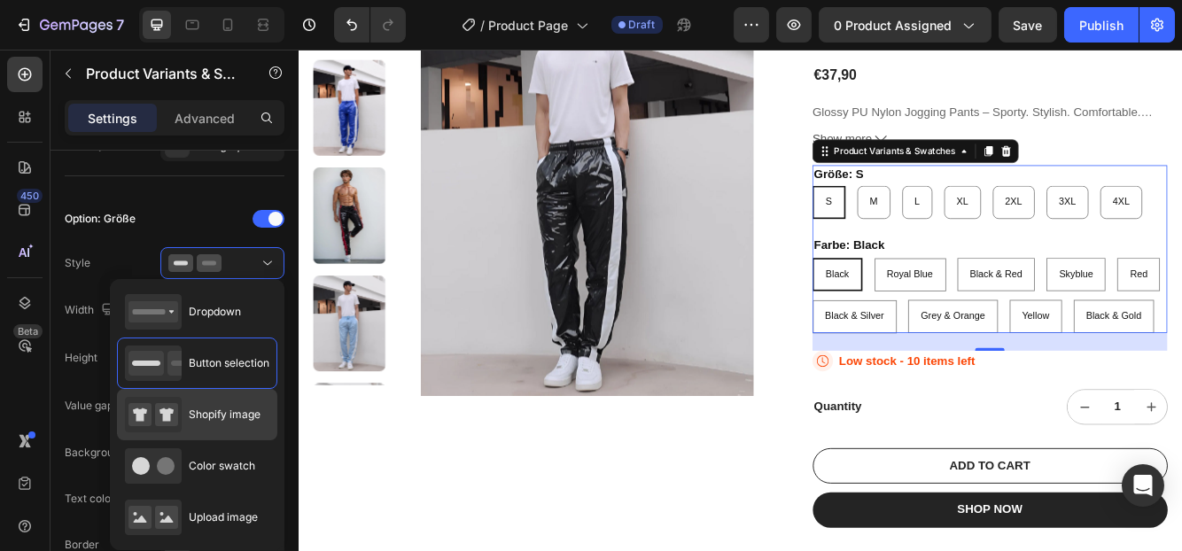
click at [225, 407] on span "Shopify image" at bounding box center [225, 415] width 72 height 16
type input "64"
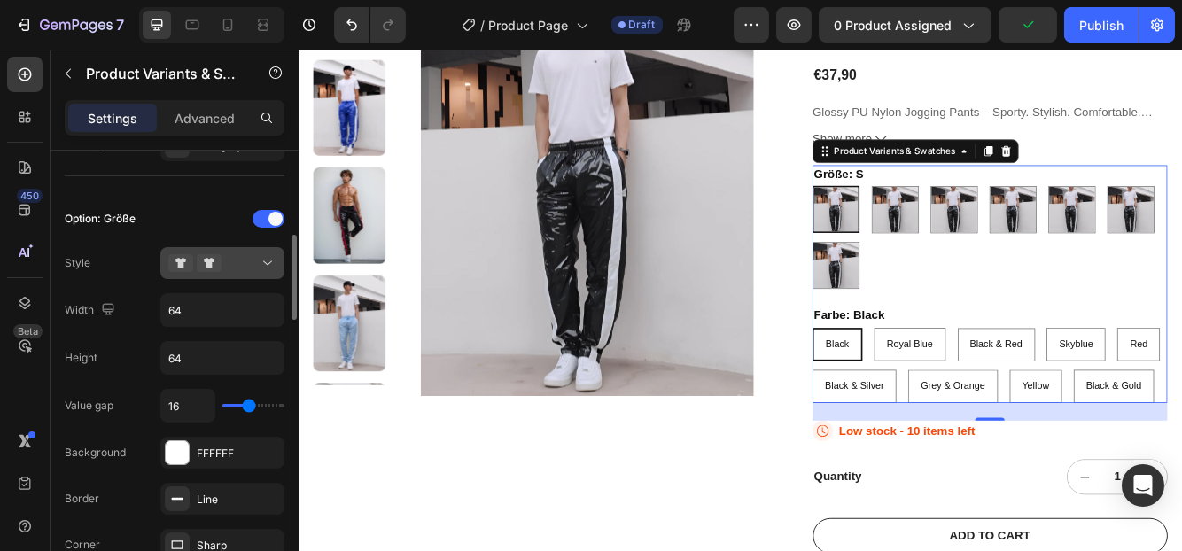
click at [233, 258] on div at bounding box center [222, 263] width 108 height 18
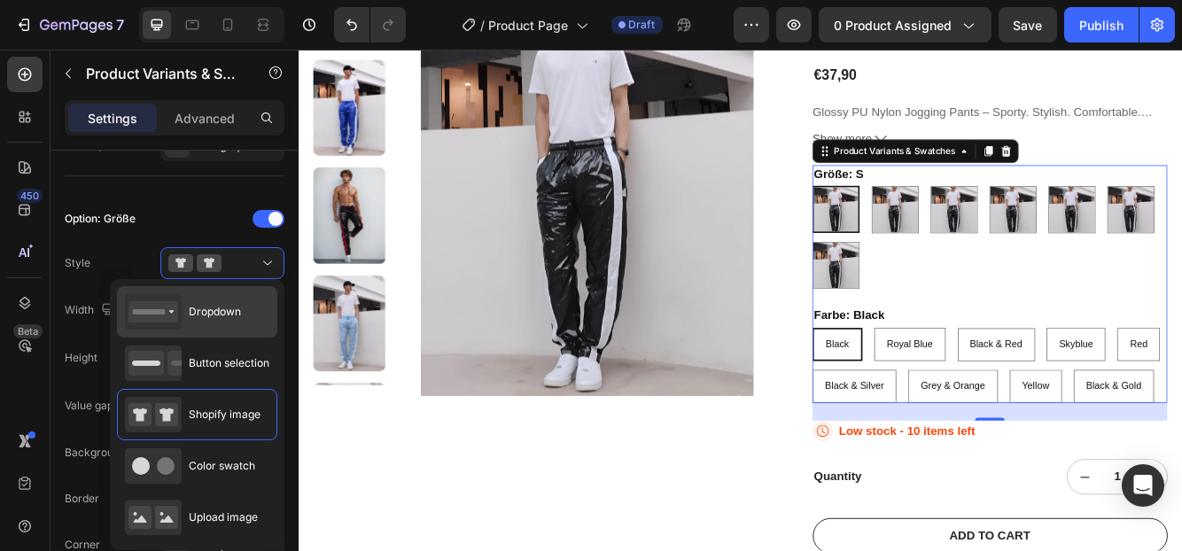
drag, startPoint x: 228, startPoint y: 352, endPoint x: 214, endPoint y: 324, distance: 30.5
click at [228, 352] on div "Button selection" at bounding box center [197, 362] width 144 height 35
type input "45"
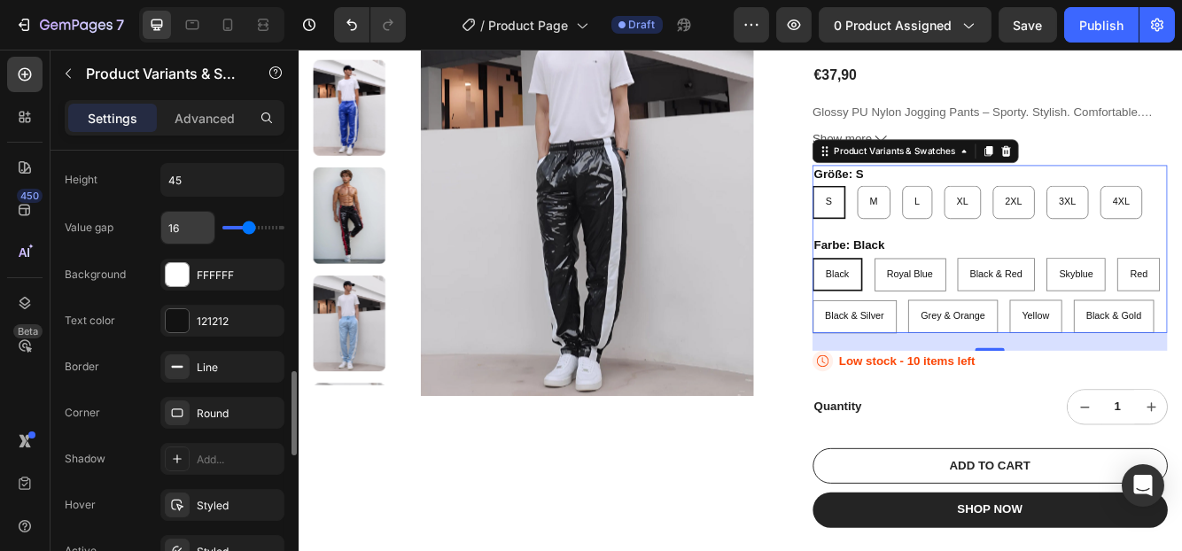
scroll to position [710, 0]
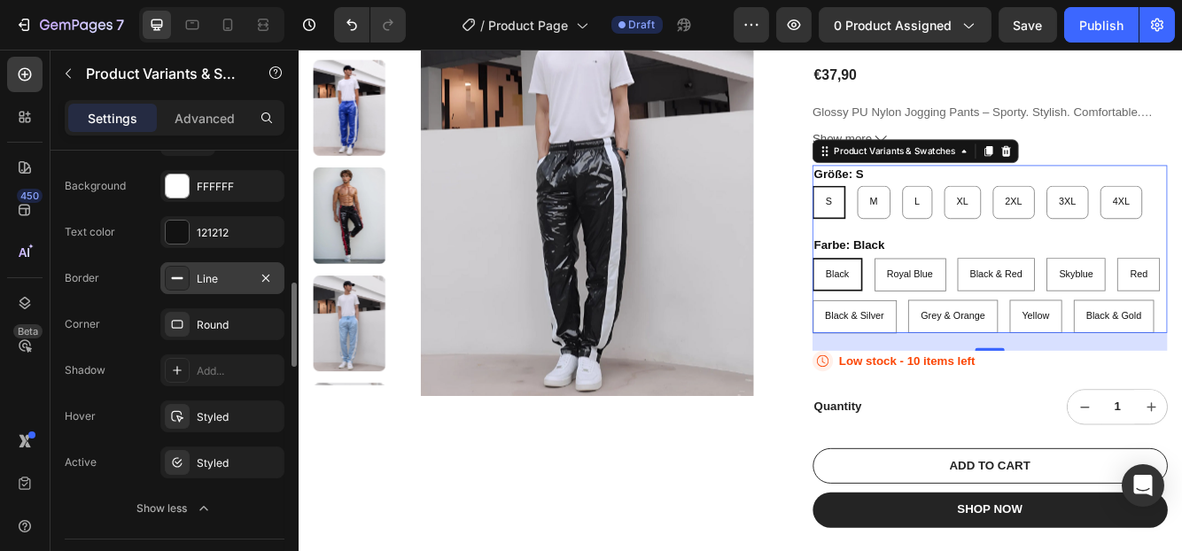
click at [193, 275] on div "Line" at bounding box center [222, 278] width 124 height 32
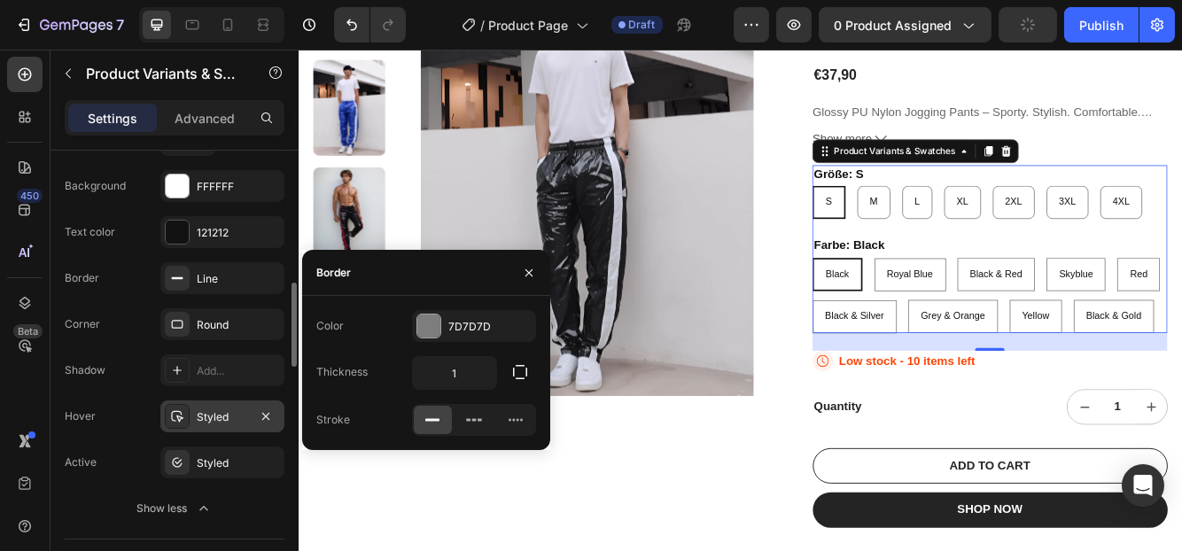
click at [206, 409] on div "Styled" at bounding box center [222, 417] width 51 height 16
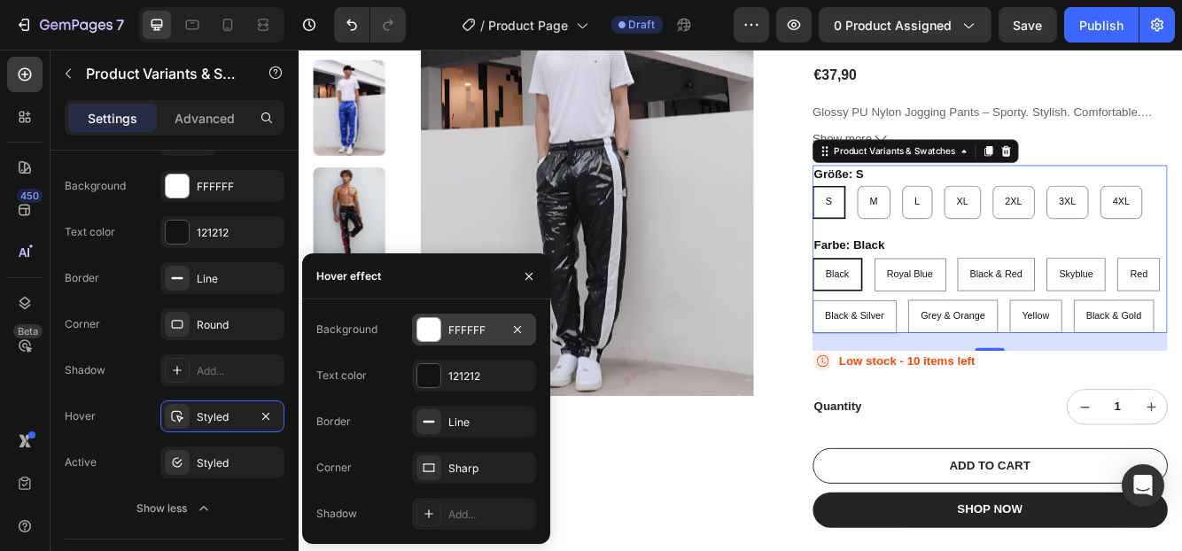
click at [476, 331] on div "FFFFFF" at bounding box center [473, 330] width 51 height 16
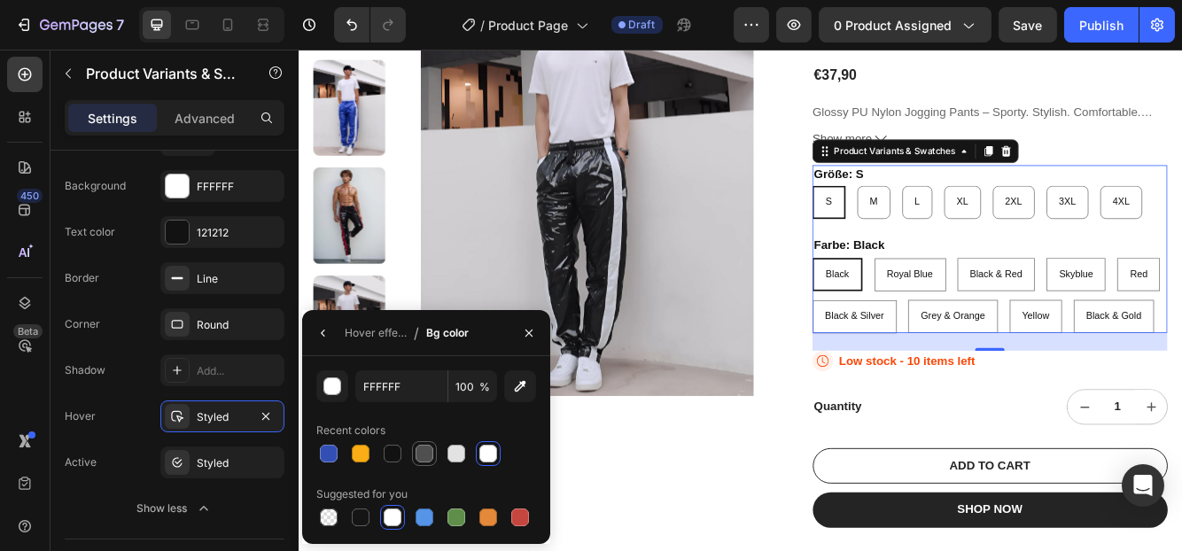
click at [417, 447] on div at bounding box center [424, 454] width 18 height 18
click at [458, 454] on div at bounding box center [456, 454] width 18 height 18
type input "E2E2E2"
click at [314, 345] on button "button" at bounding box center [323, 333] width 28 height 28
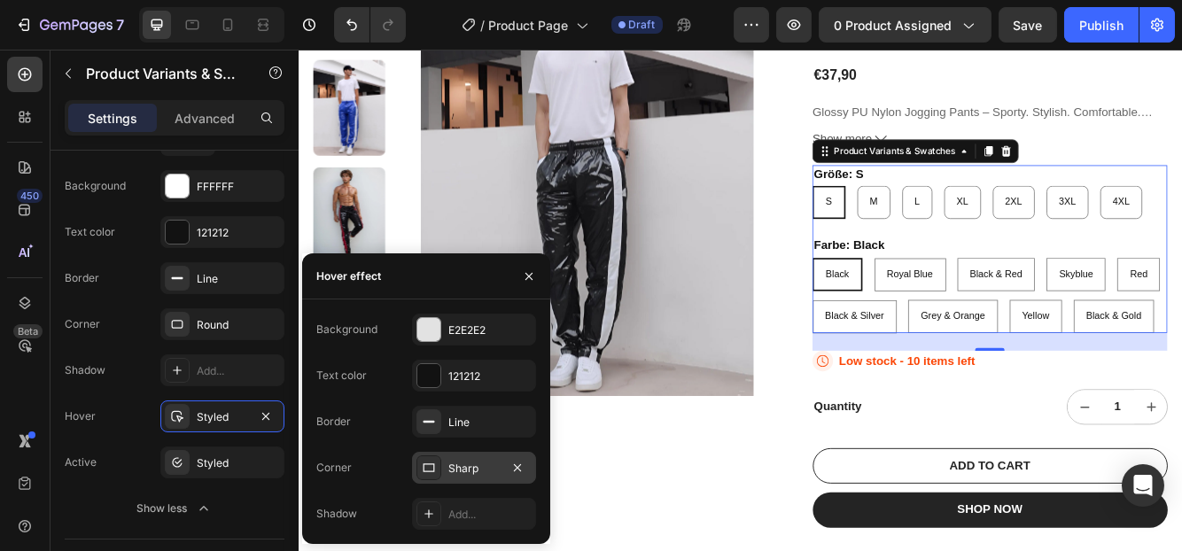
click at [446, 462] on div "Sharp" at bounding box center [474, 468] width 124 height 32
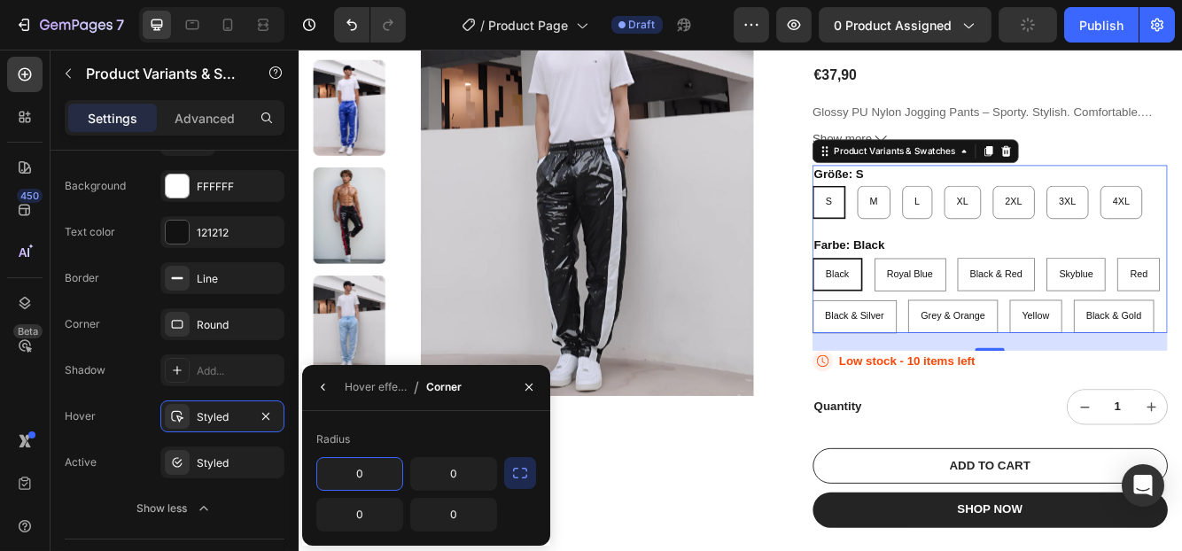
click at [369, 473] on input "0" at bounding box center [359, 474] width 85 height 32
click at [521, 471] on icon "button" at bounding box center [520, 473] width 18 height 18
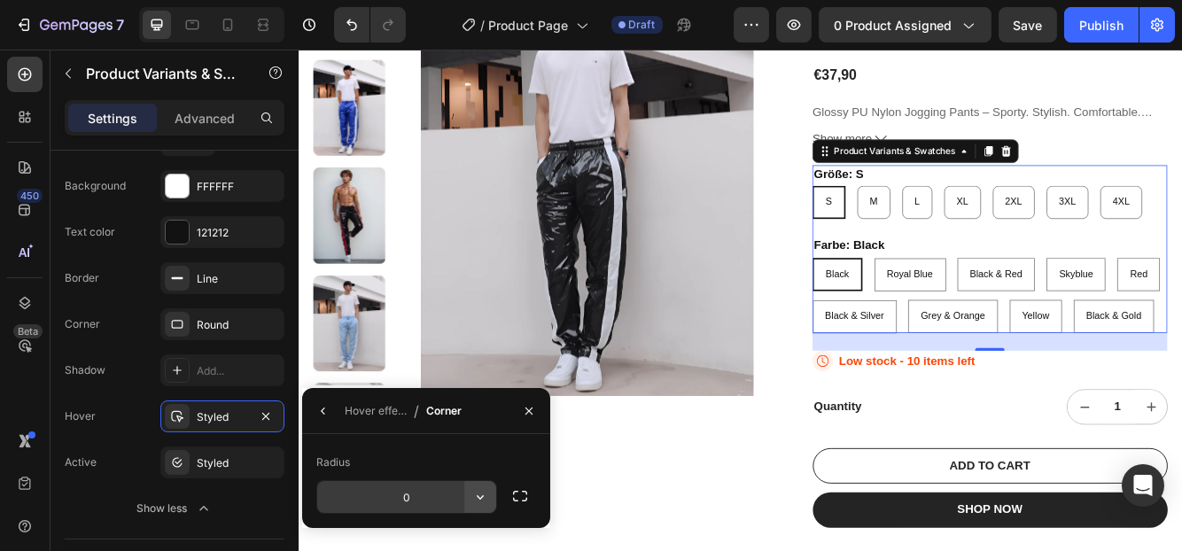
click at [471, 493] on icon "button" at bounding box center [480, 497] width 18 height 18
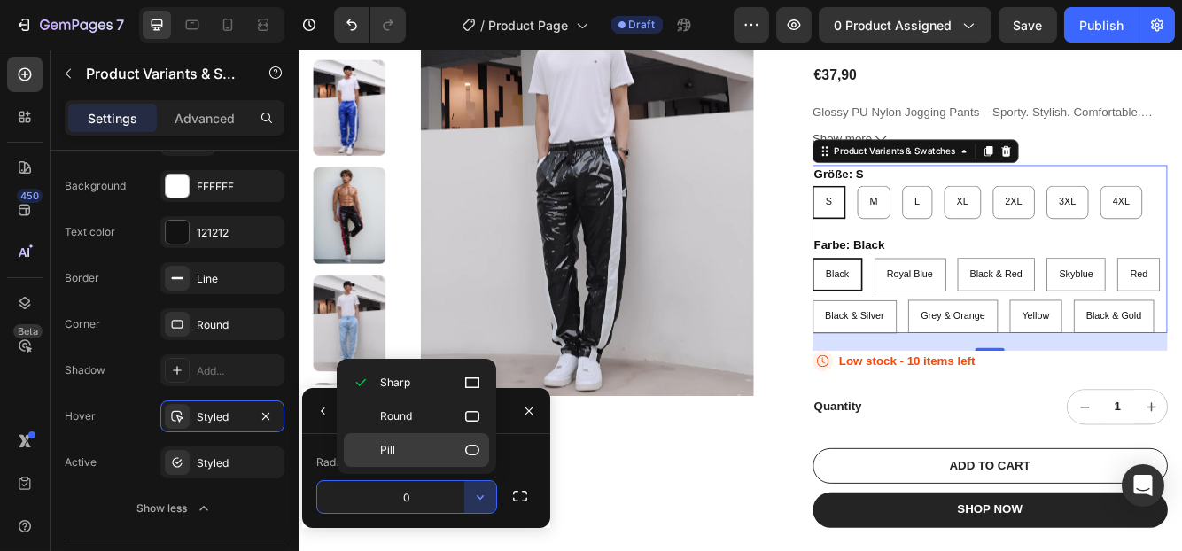
click at [403, 451] on p "Pill" at bounding box center [430, 450] width 101 height 18
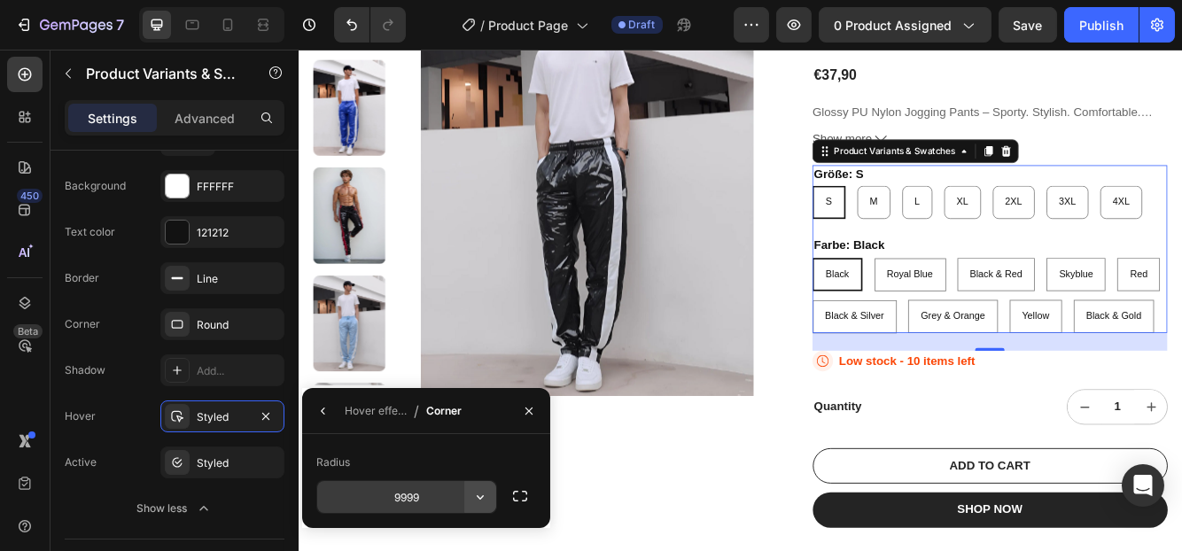
click at [478, 492] on icon "button" at bounding box center [480, 497] width 18 height 18
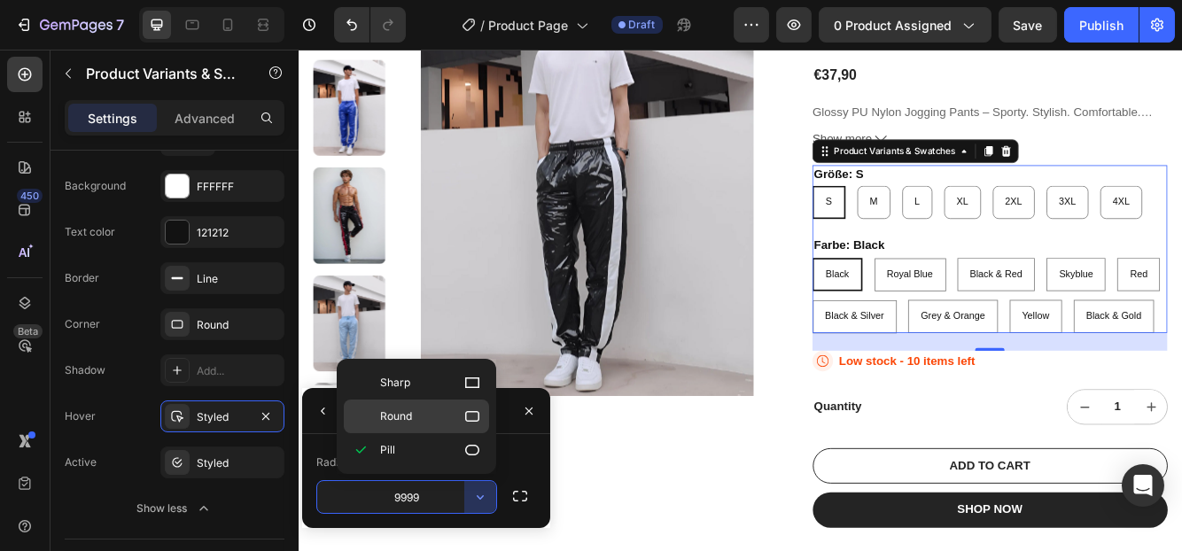
click at [406, 413] on span "Round" at bounding box center [396, 416] width 32 height 16
type input "8"
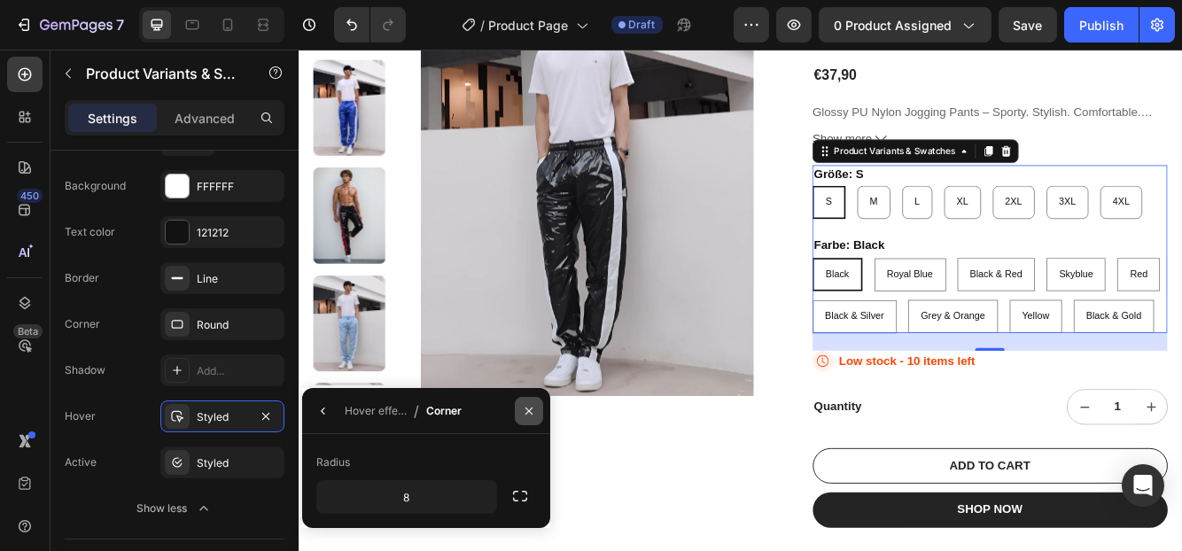
click at [527, 407] on icon "button" at bounding box center [529, 411] width 14 height 14
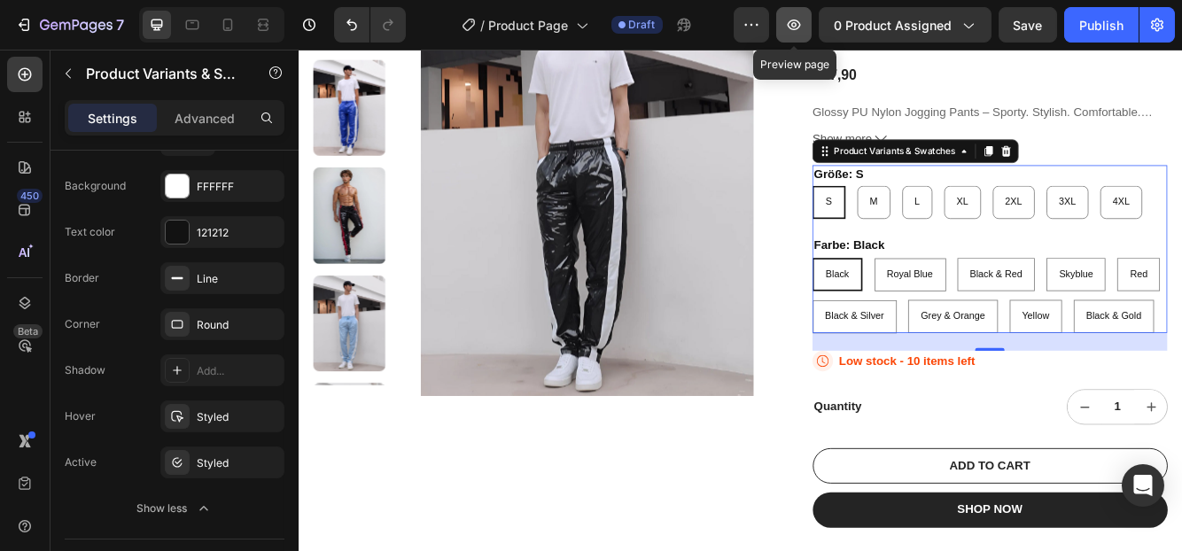
click at [798, 42] on button "button" at bounding box center [793, 24] width 35 height 35
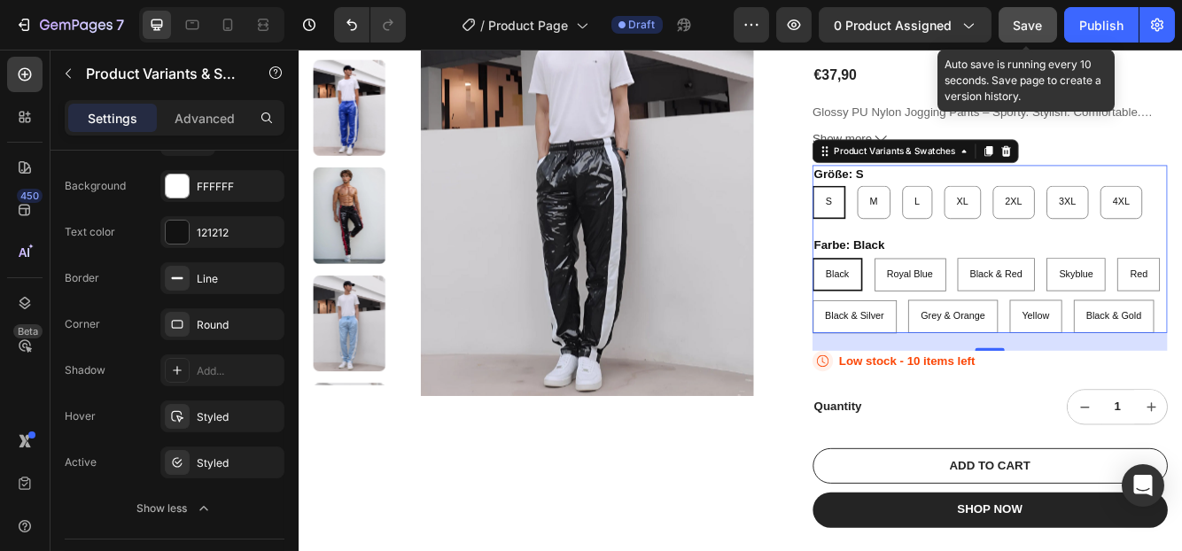
click at [1028, 26] on span "Save" at bounding box center [1027, 25] width 29 height 15
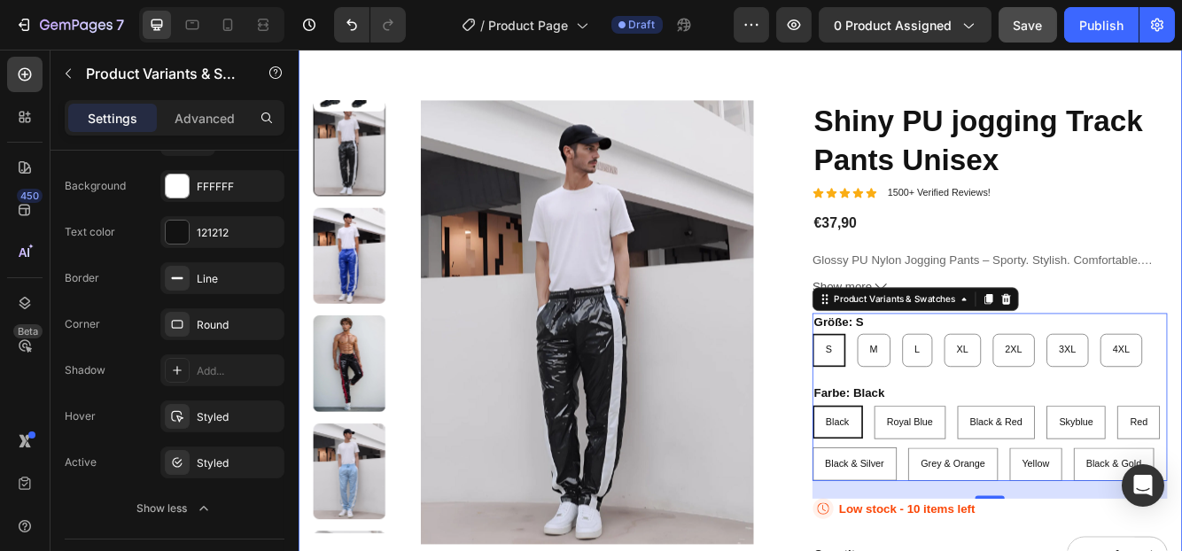
scroll to position [177, 0]
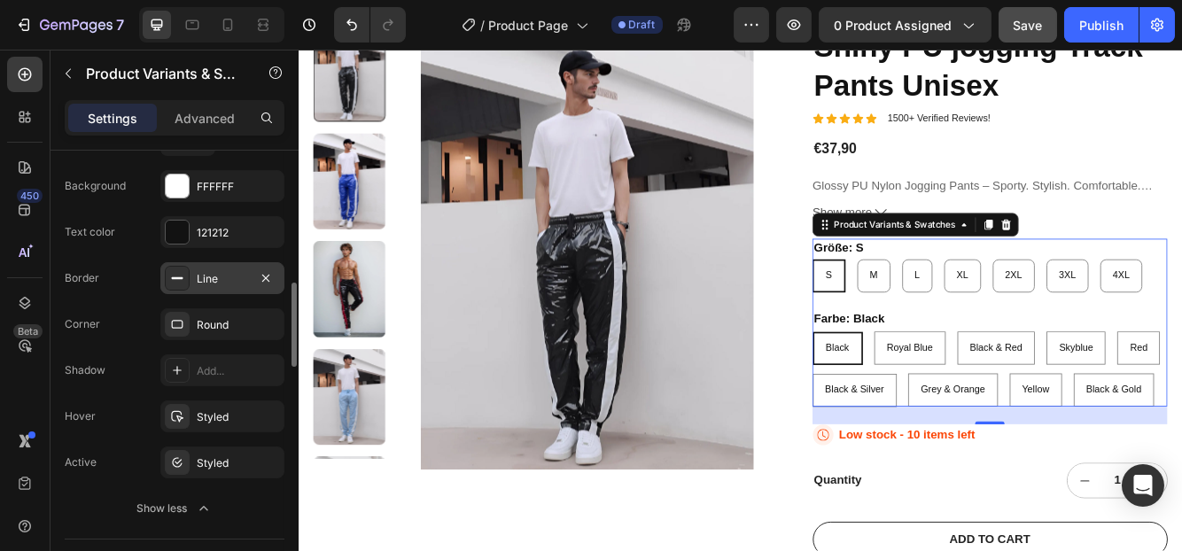
click at [212, 276] on div "Line" at bounding box center [222, 279] width 51 height 16
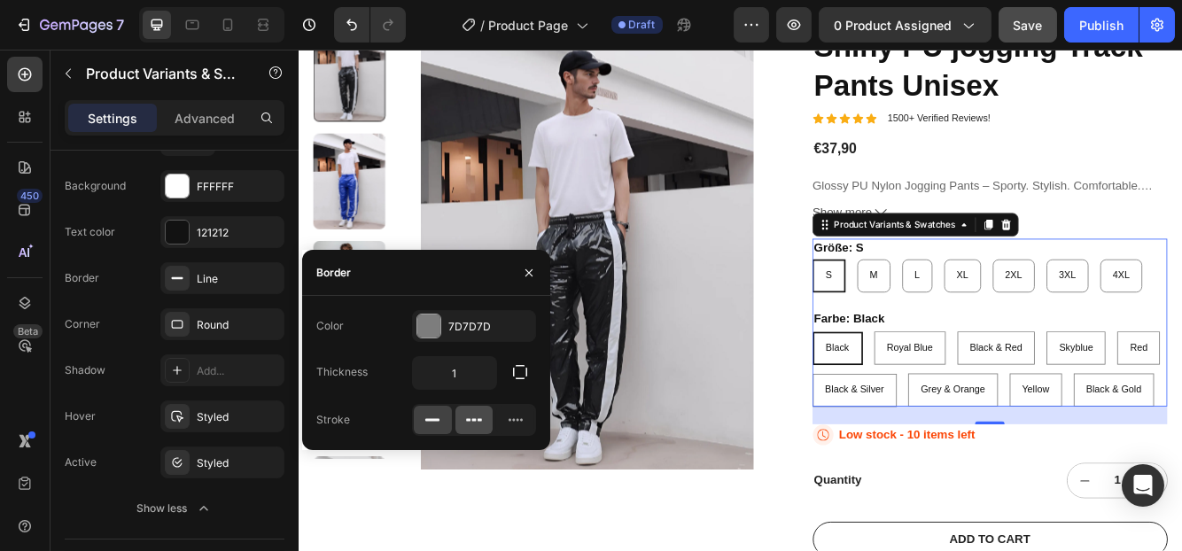
click at [473, 425] on icon at bounding box center [474, 420] width 18 height 18
click at [425, 416] on icon at bounding box center [432, 420] width 18 height 18
click at [971, 334] on div "M" at bounding box center [990, 322] width 38 height 29
click at [969, 303] on input "M M M" at bounding box center [969, 302] width 1 height 1
radio input "true"
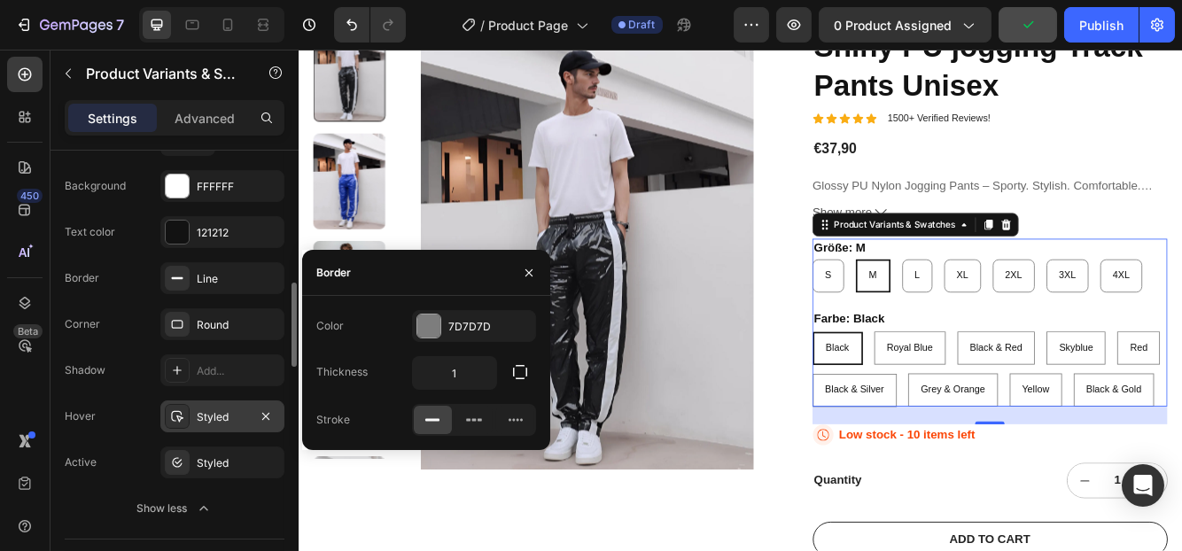
click at [197, 409] on div "Styled" at bounding box center [222, 417] width 51 height 16
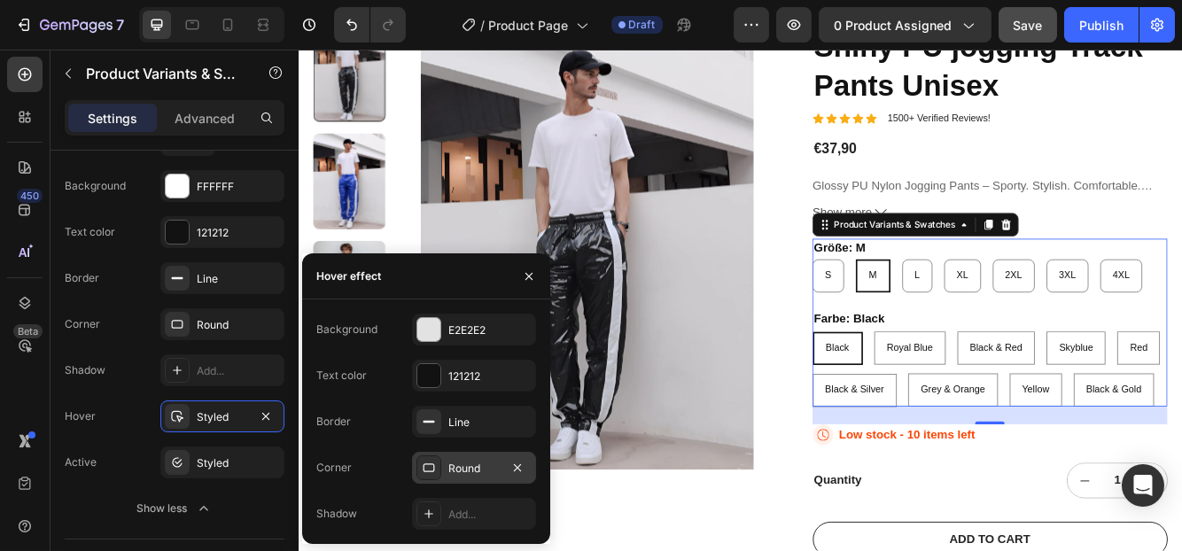
click at [454, 473] on div "Round" at bounding box center [473, 469] width 51 height 16
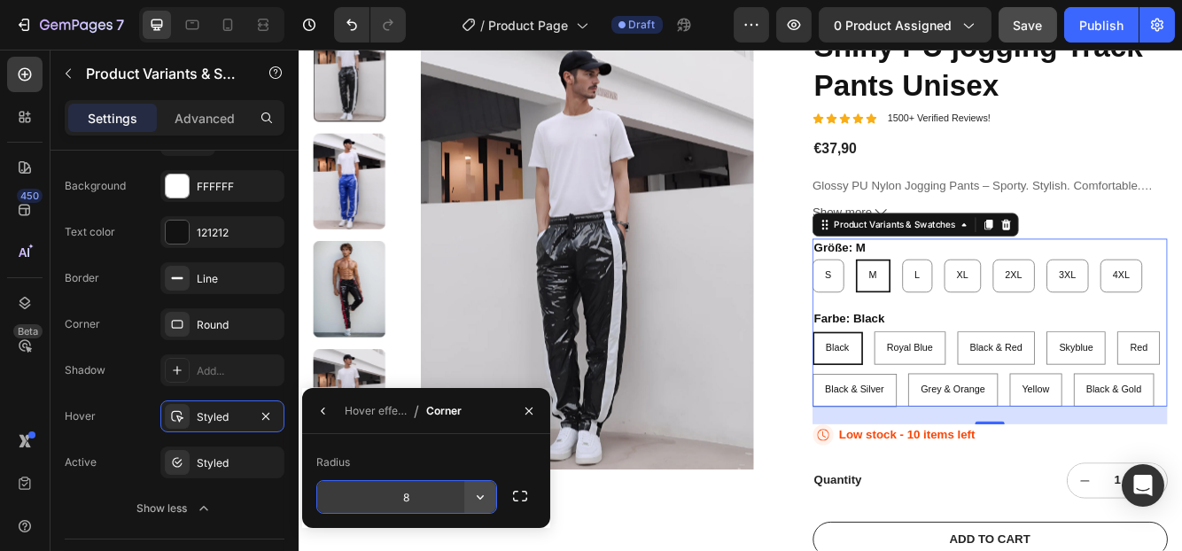
click at [487, 489] on icon "button" at bounding box center [480, 497] width 18 height 18
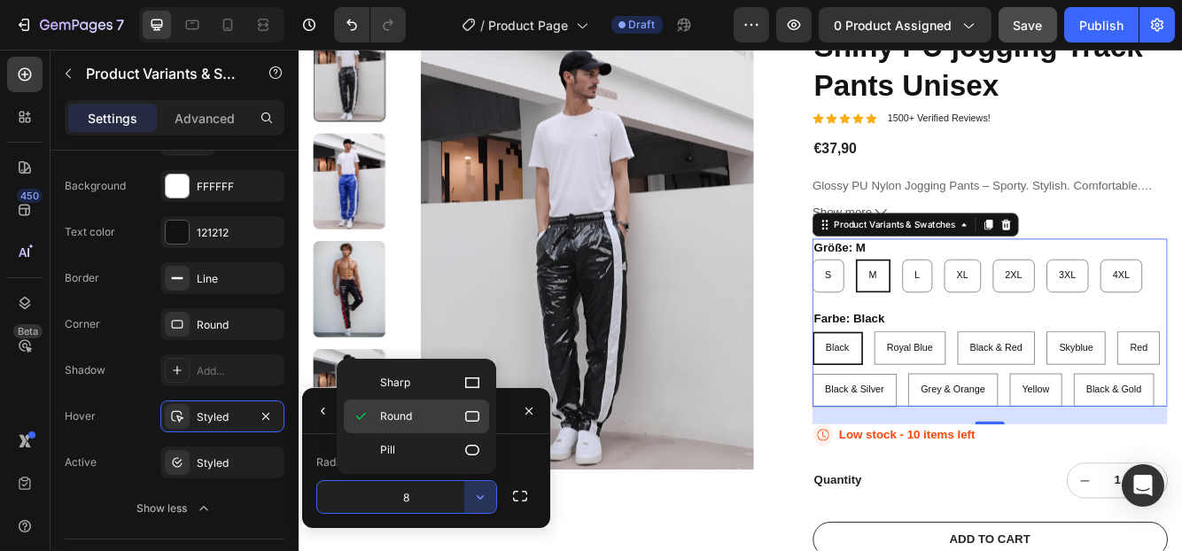
click at [444, 420] on p "Round" at bounding box center [430, 416] width 101 height 18
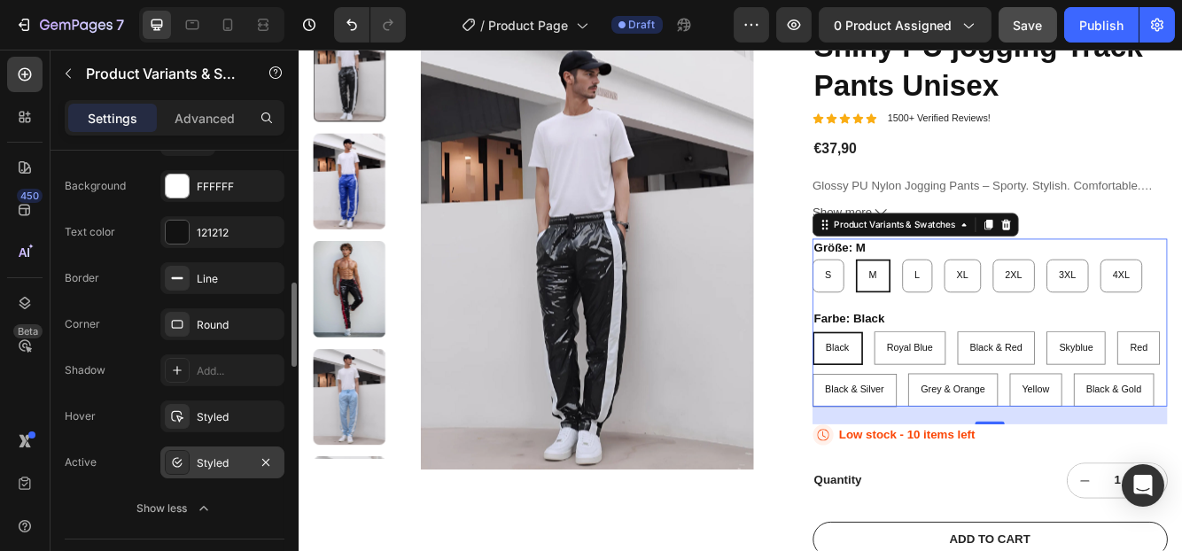
click at [218, 463] on div "Styled" at bounding box center [222, 463] width 51 height 16
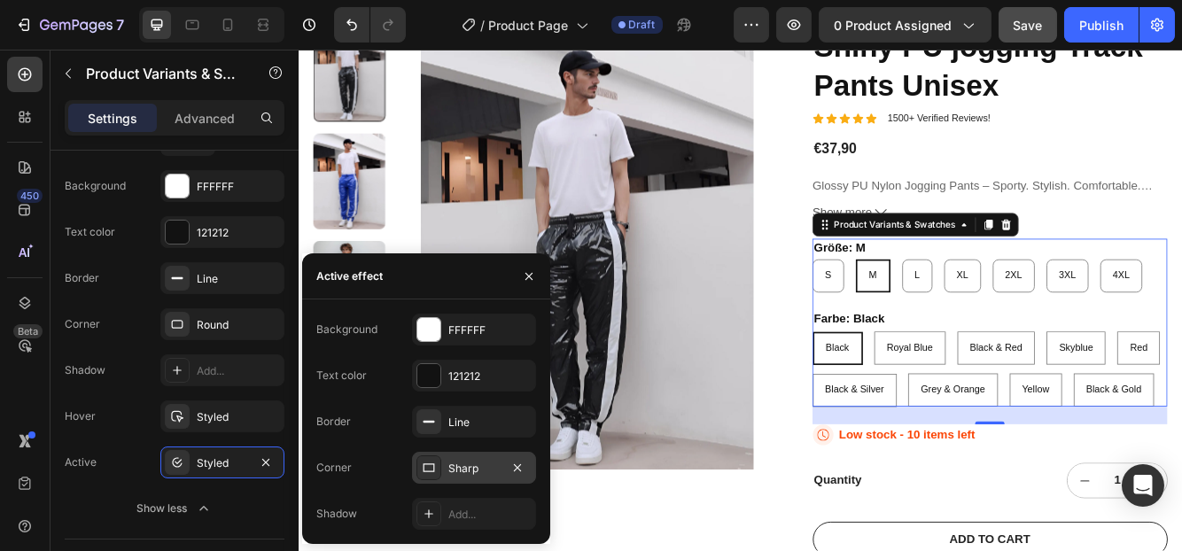
click at [446, 468] on div "Sharp" at bounding box center [474, 468] width 124 height 32
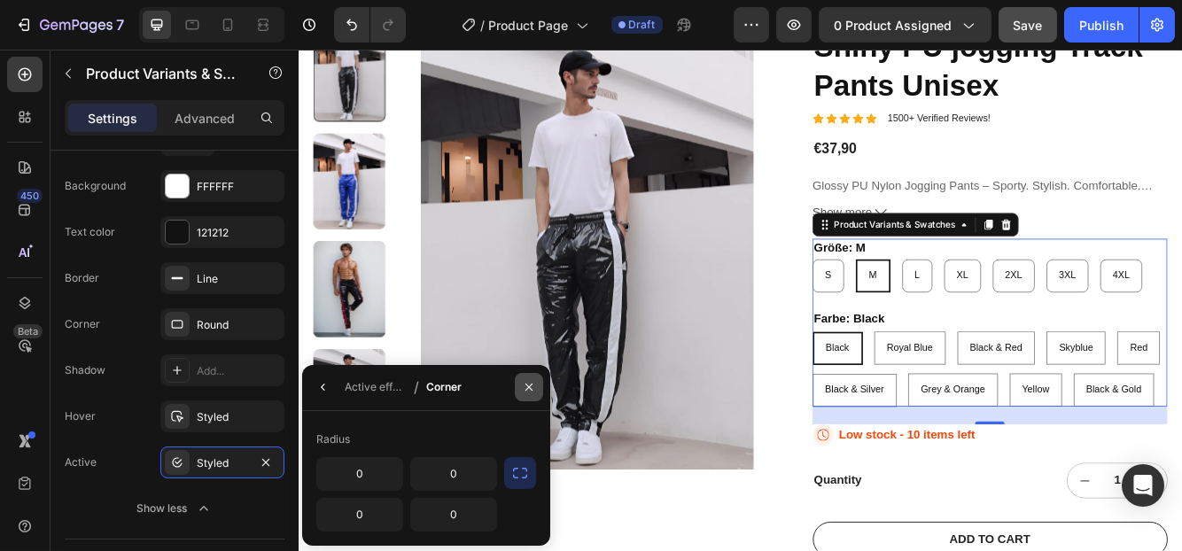
click at [530, 389] on icon "button" at bounding box center [528, 387] width 7 height 7
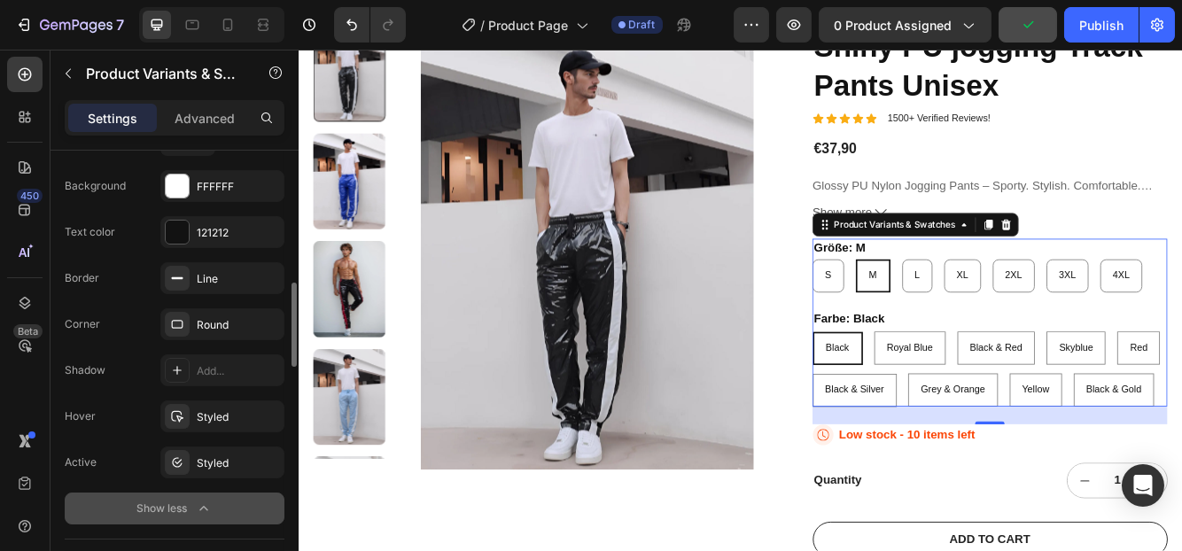
click at [173, 500] on div "Show less" at bounding box center [174, 509] width 75 height 18
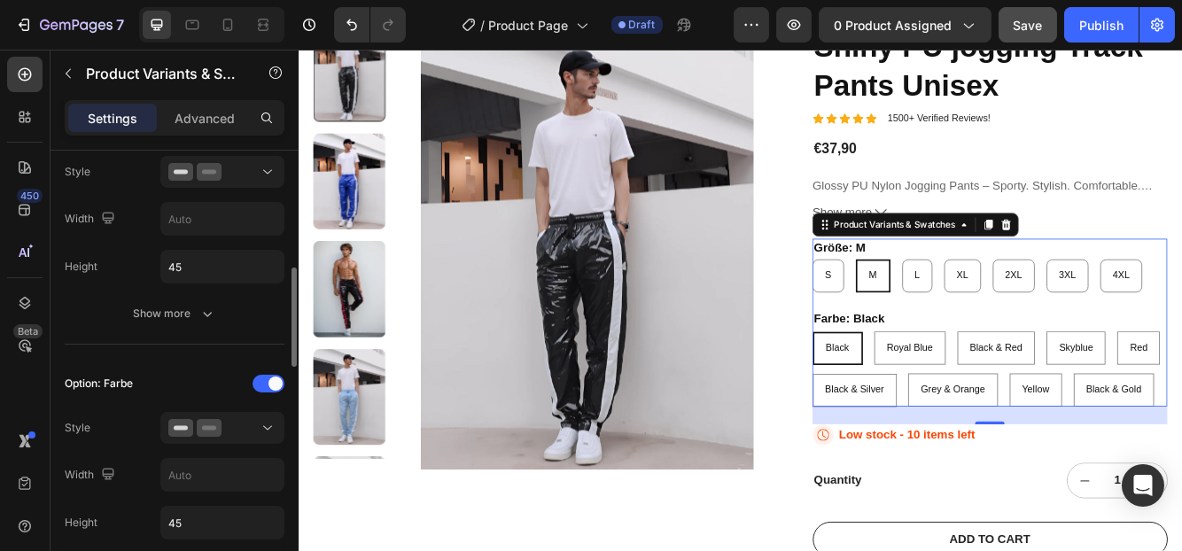
scroll to position [625, 0]
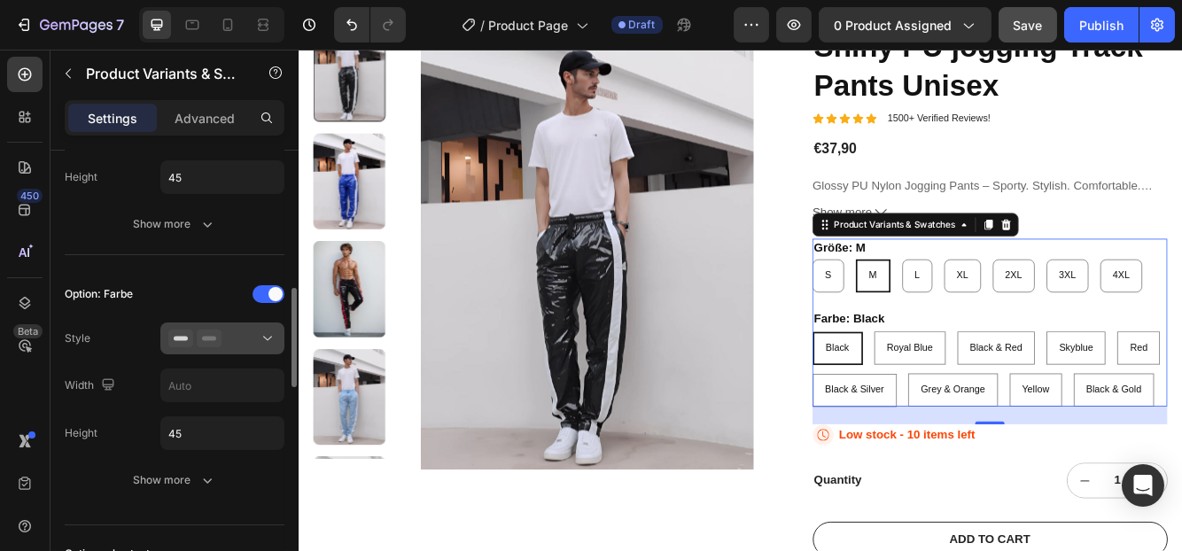
click at [222, 330] on div at bounding box center [222, 339] width 108 height 18
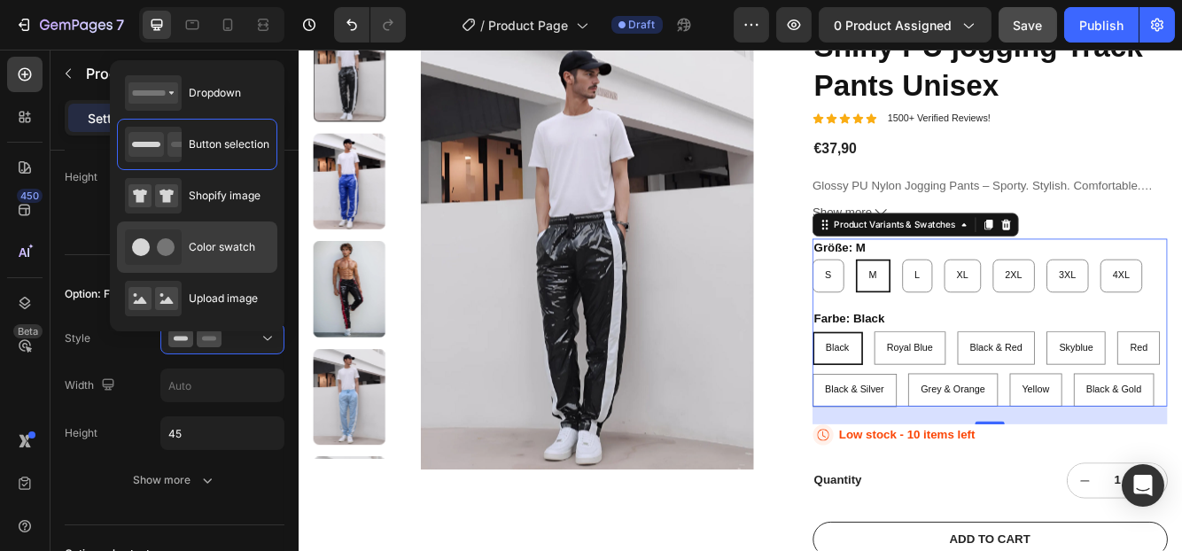
click at [202, 250] on span "Color swatch" at bounding box center [222, 247] width 66 height 16
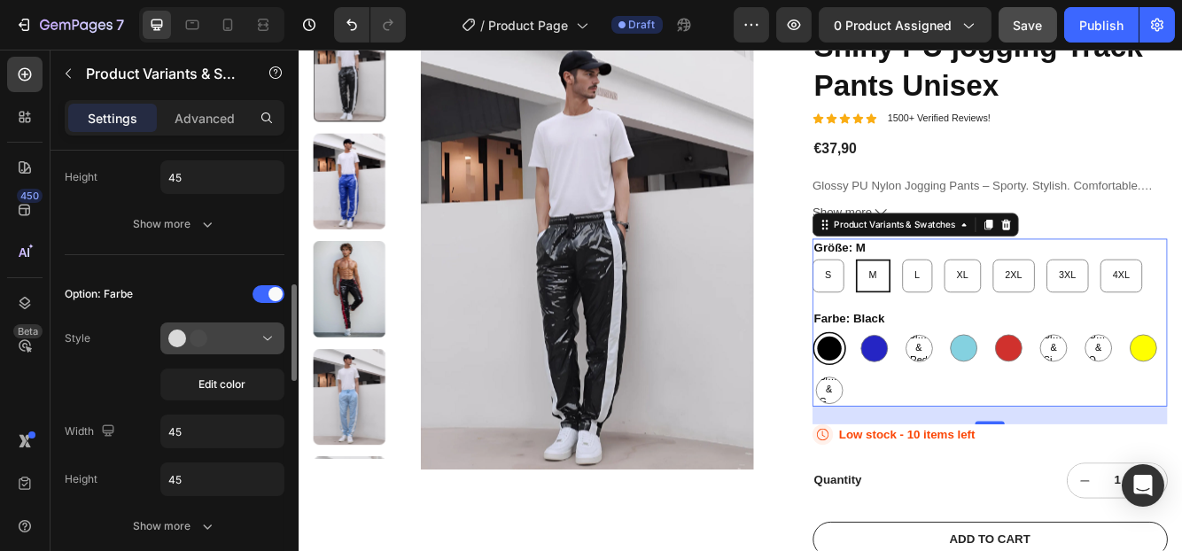
click at [197, 345] on button at bounding box center [222, 338] width 124 height 32
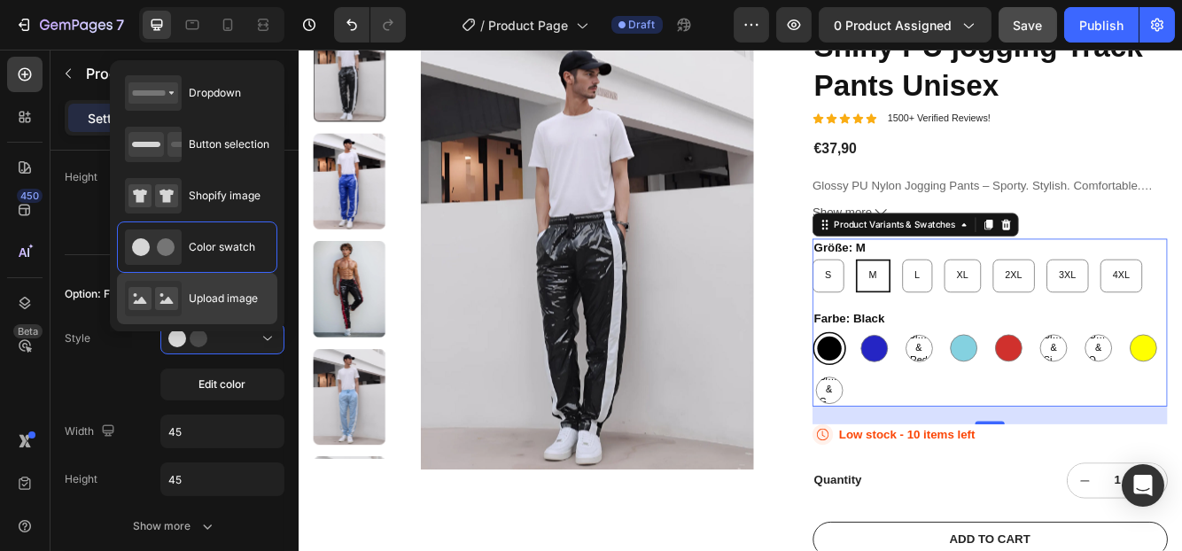
click at [180, 290] on icon at bounding box center [153, 298] width 57 height 35
type input "64"
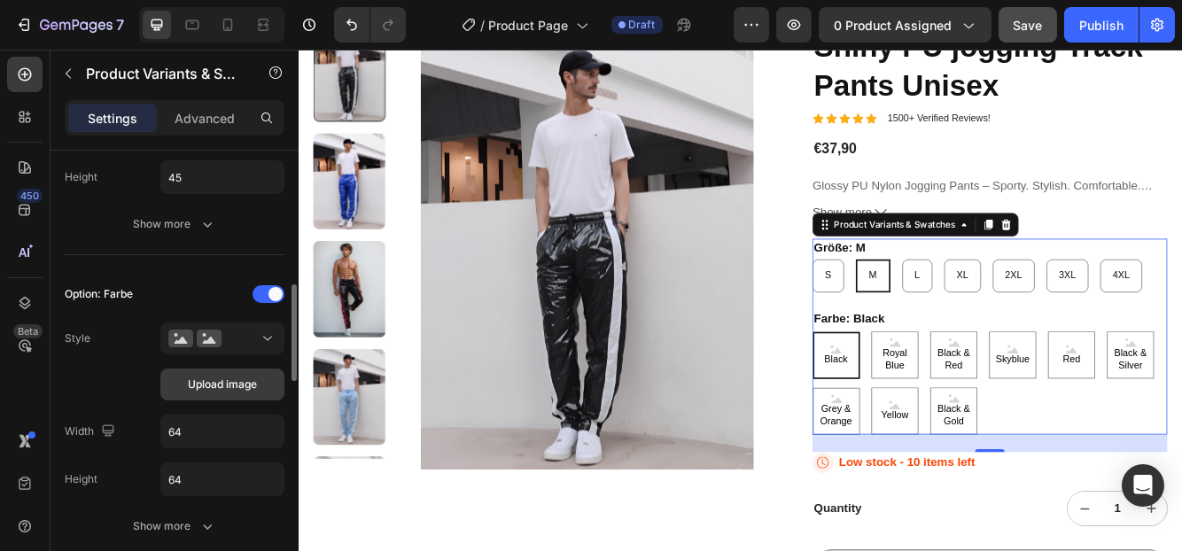
click at [213, 379] on span "Upload image" at bounding box center [222, 384] width 69 height 16
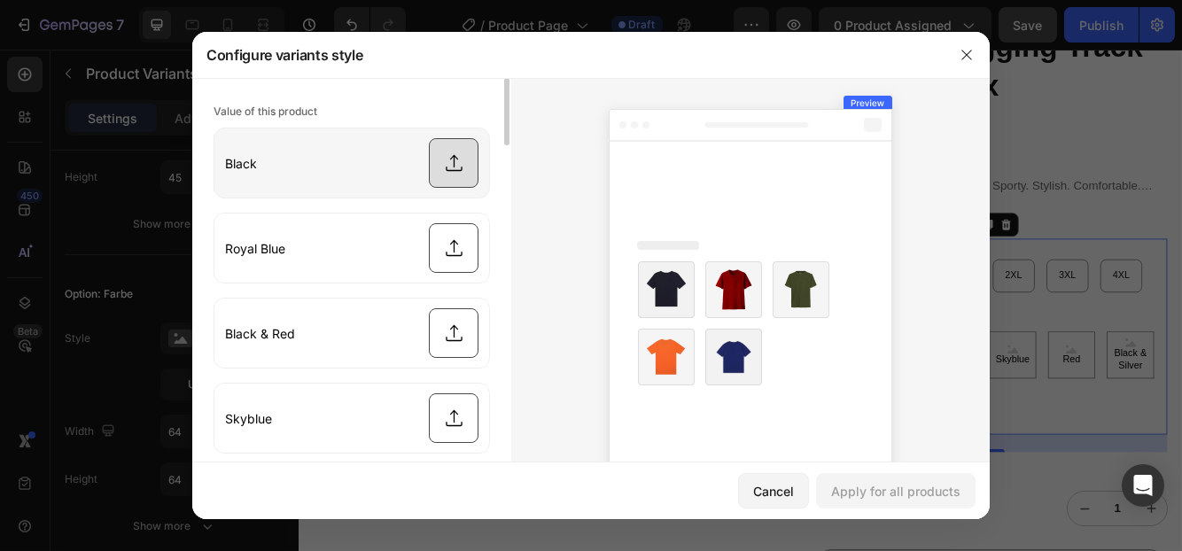
click at [446, 156] on input "file" at bounding box center [351, 162] width 275 height 69
type input "C:\fakepath\ebc10575-300a-45e6-9b41-cd863cb3165d.jpeg"
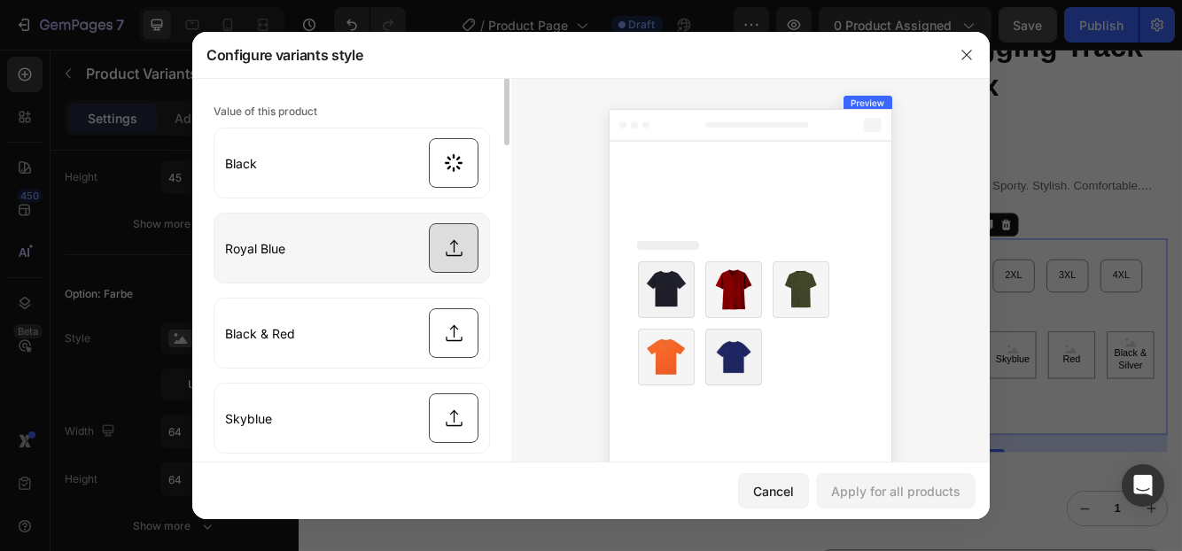
click at [438, 252] on input "file" at bounding box center [351, 247] width 275 height 69
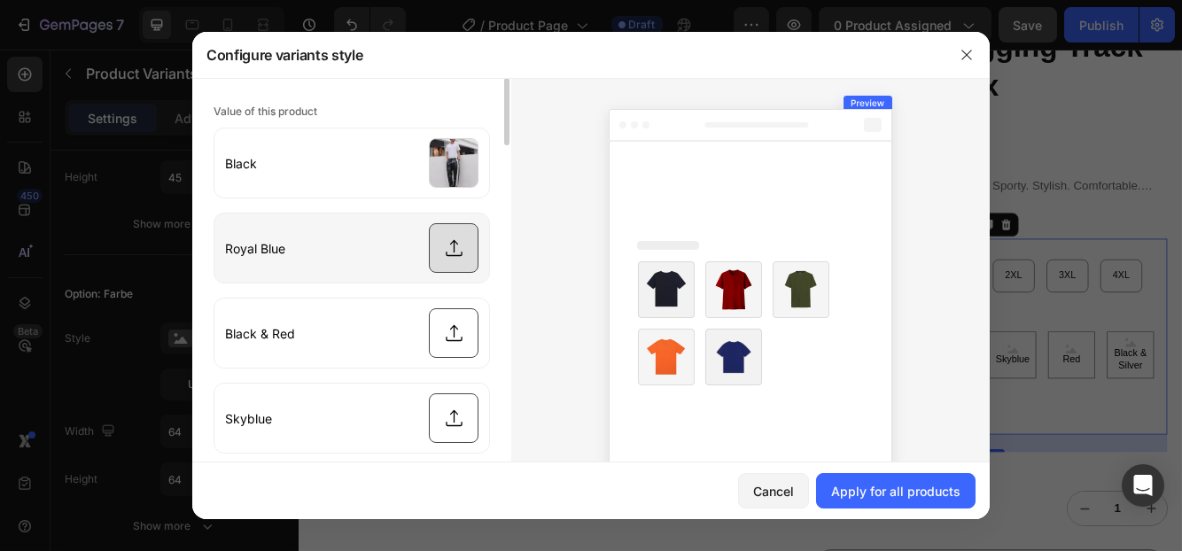
type input "C:\fakepath\41e71a39-956c-4f7b-8d42-a52a33dce56b.jpeg"
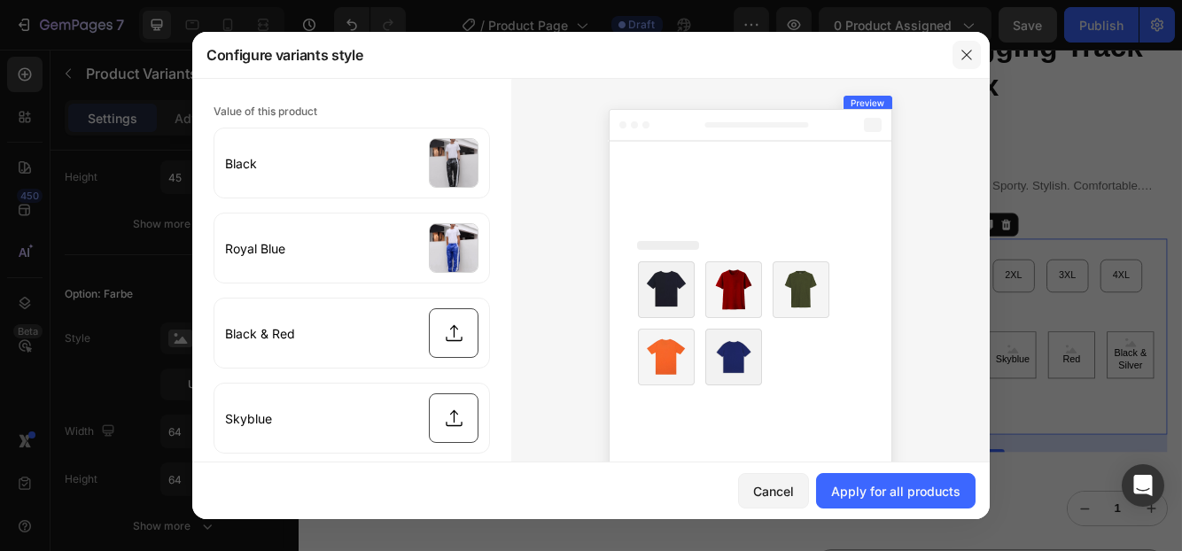
click at [966, 51] on icon "button" at bounding box center [966, 55] width 14 height 14
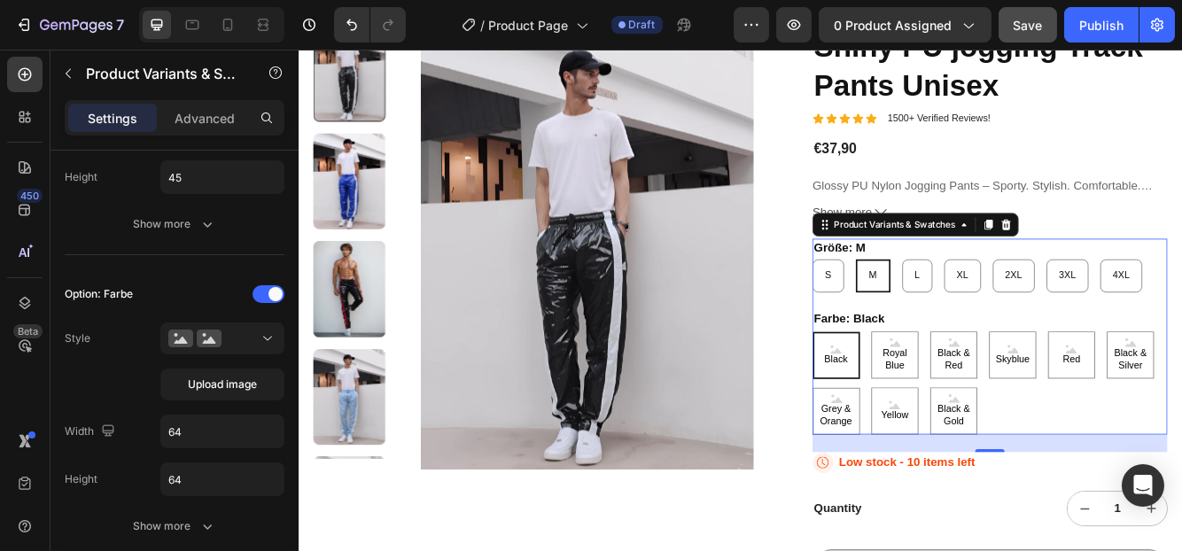
click at [946, 439] on div "Black" at bounding box center [944, 418] width 57 height 57
click at [916, 390] on input "Black Black Black" at bounding box center [915, 389] width 1 height 1
click at [927, 406] on div "Black" at bounding box center [944, 419] width 35 height 40
click at [916, 390] on input "Black Black Black" at bounding box center [915, 389] width 1 height 1
click at [258, 376] on button "Upload image" at bounding box center [222, 385] width 124 height 32
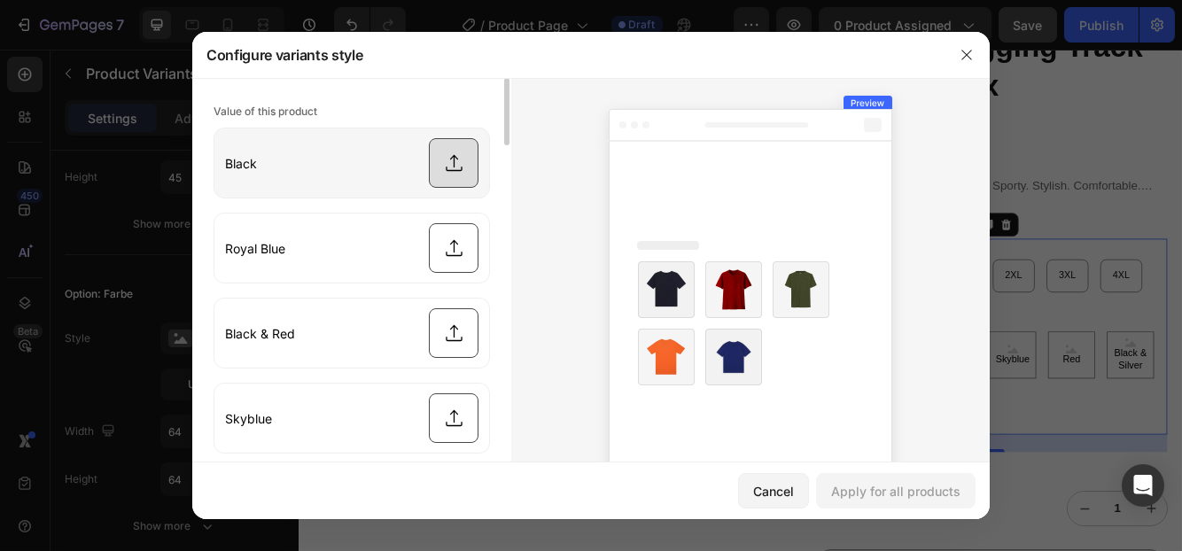
click at [426, 164] on input "file" at bounding box center [351, 162] width 275 height 69
type input "C:\fakepath\ebc10575-300a-45e6-9b41-cd863cb3165d.jpeg"
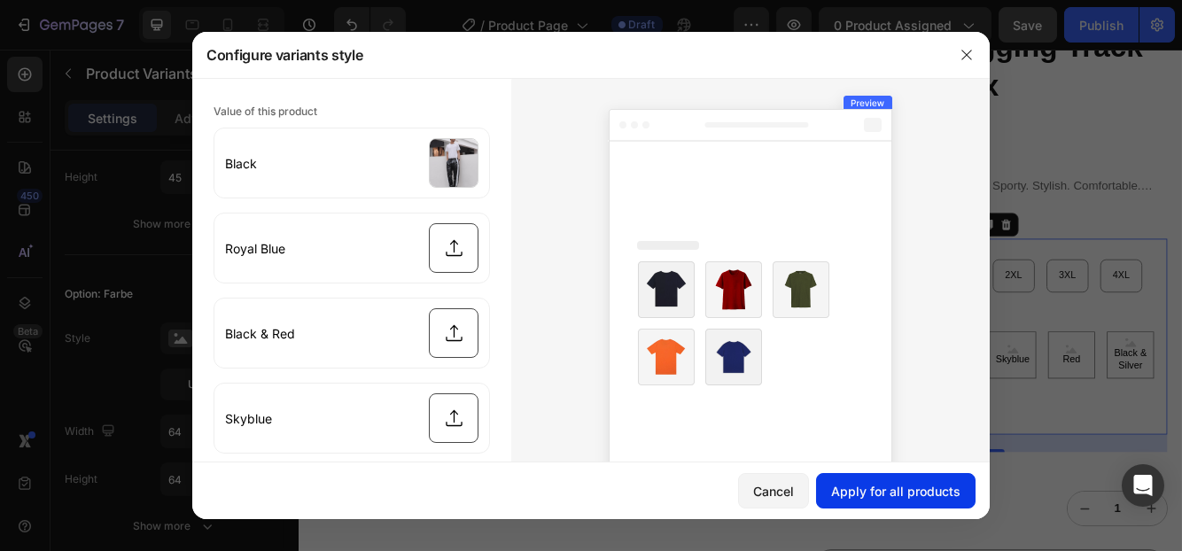
click at [900, 493] on div "Apply for all products" at bounding box center [895, 491] width 129 height 19
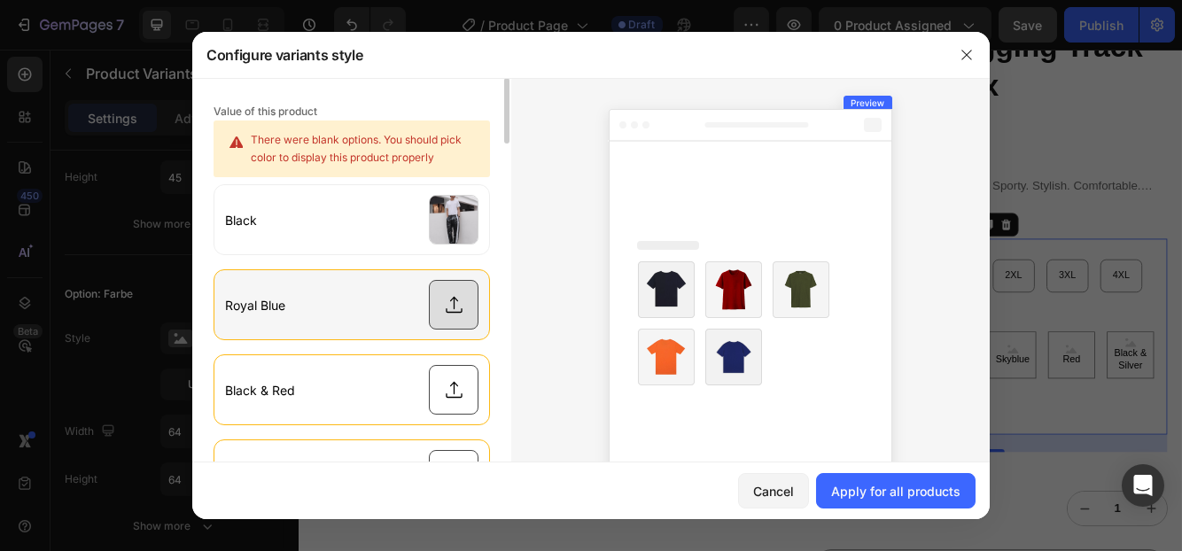
click at [437, 303] on input "file" at bounding box center [351, 304] width 275 height 69
type input "C:\fakepath\41e71a39-956c-4f7b-8d42-a52a33dce56b.jpeg"
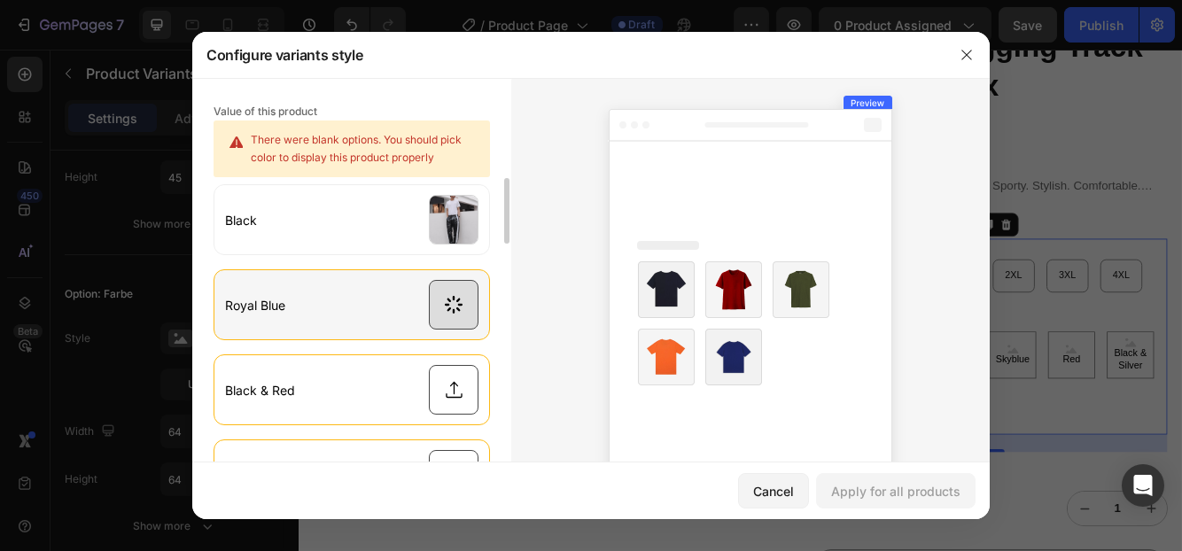
scroll to position [89, 0]
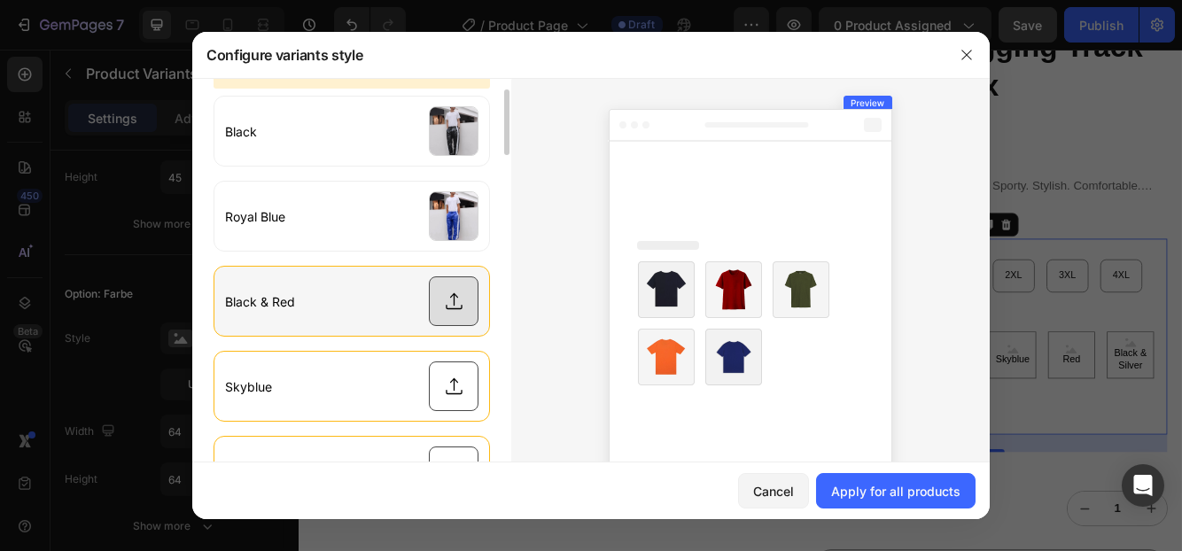
click at [439, 300] on input "file" at bounding box center [351, 301] width 275 height 69
type input "C:\fakepath\59211343-05e2-4e37-a35e-76aedad8c9cf.jpeg"
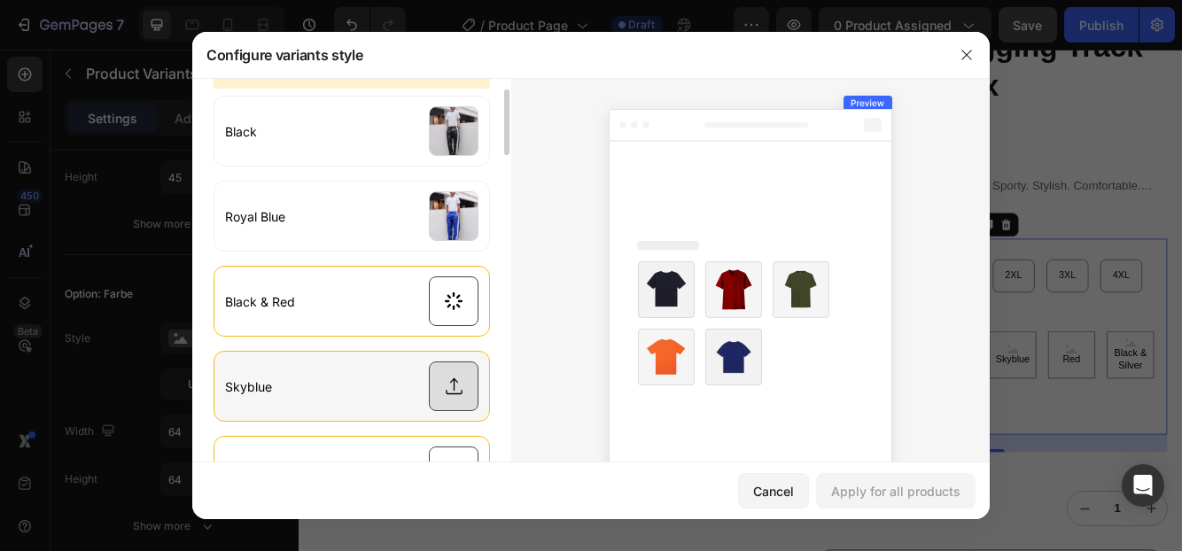
click at [447, 390] on input "file" at bounding box center [351, 386] width 275 height 69
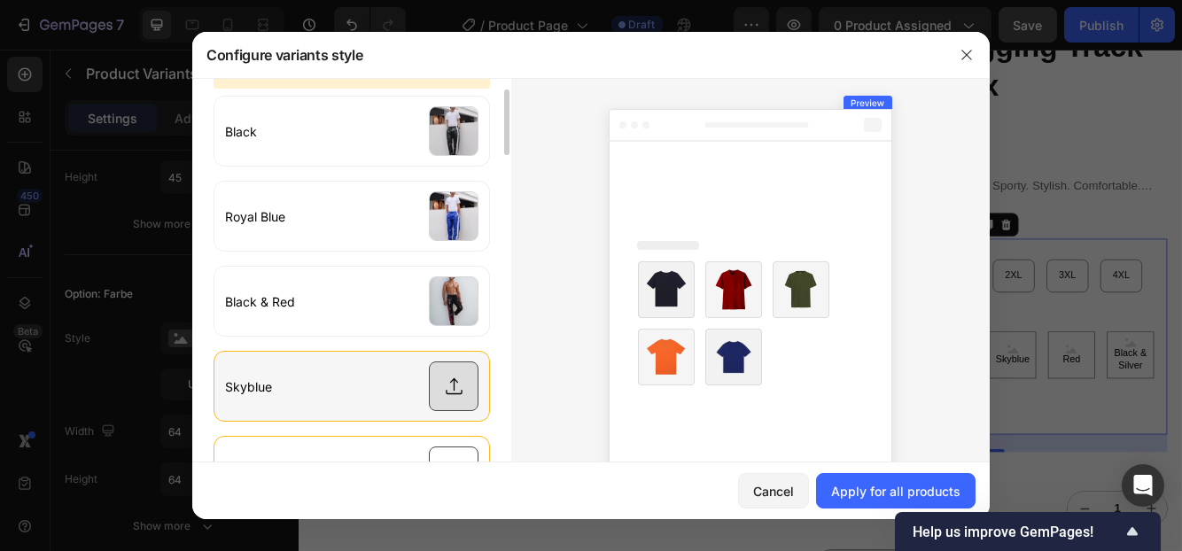
type input "C:\fakepath\61848906-6eec-4d5e-a1ba-3fbe5f3e9ba9.jpeg"
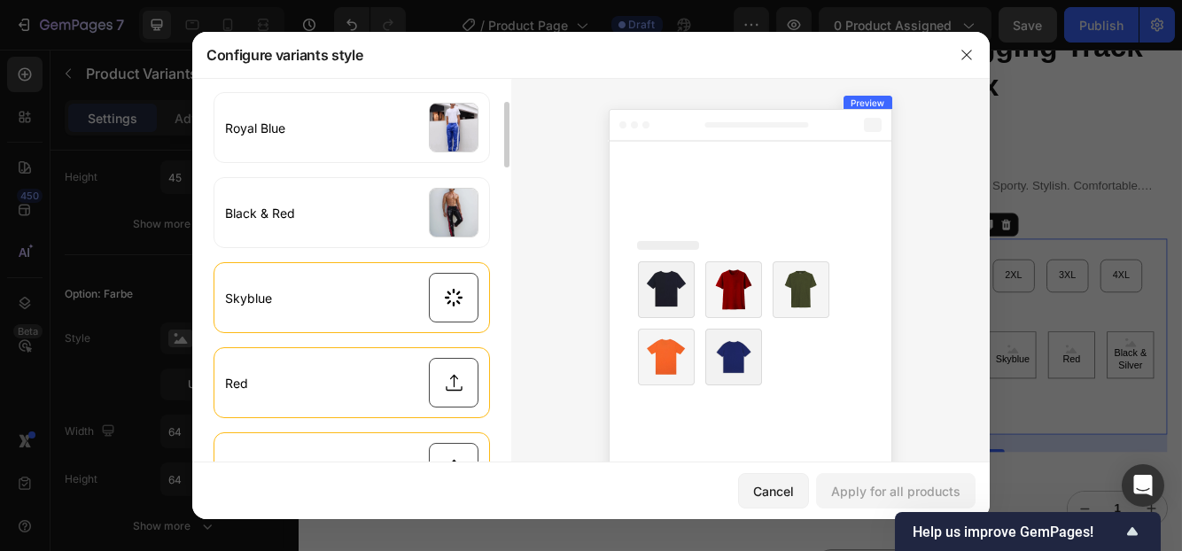
scroll to position [267, 0]
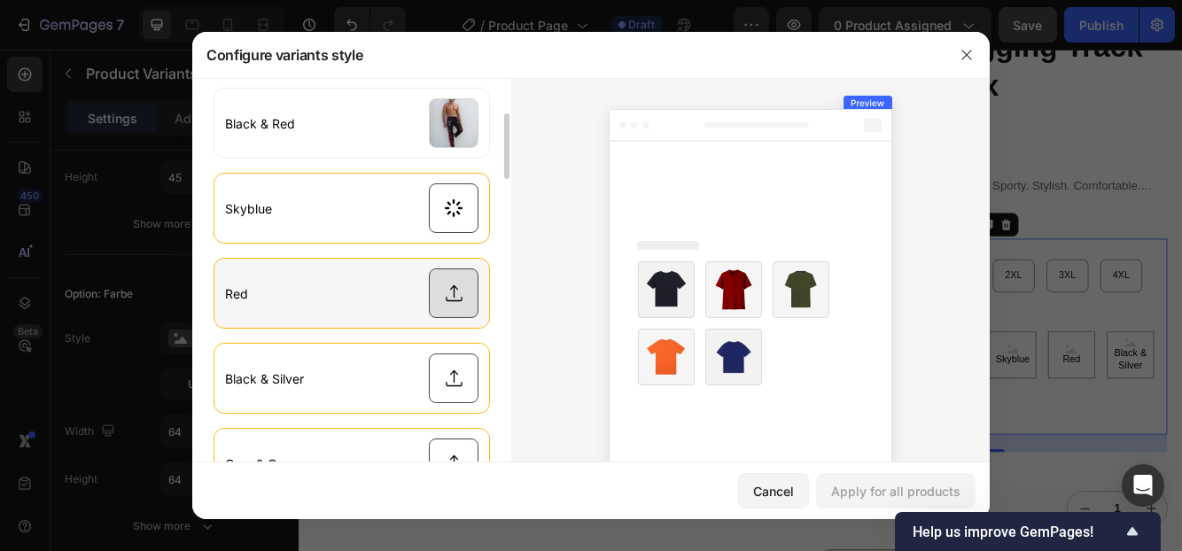
click at [444, 303] on input "file" at bounding box center [351, 293] width 275 height 69
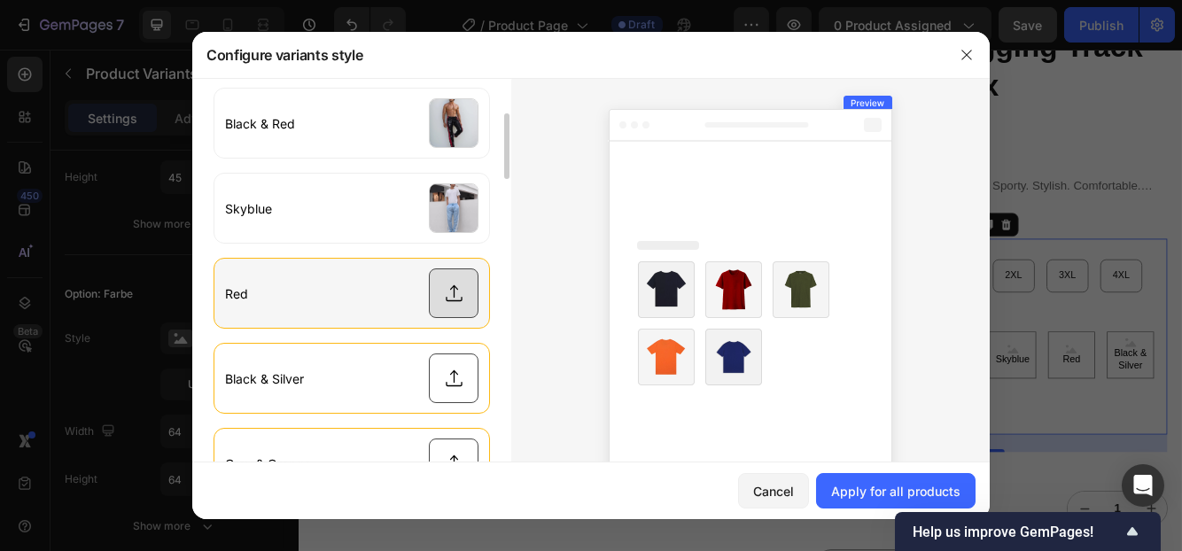
type input "C:\fakepath\60a534f3-be7b-45e3-a8cf-6e42795e26b4.jpeg"
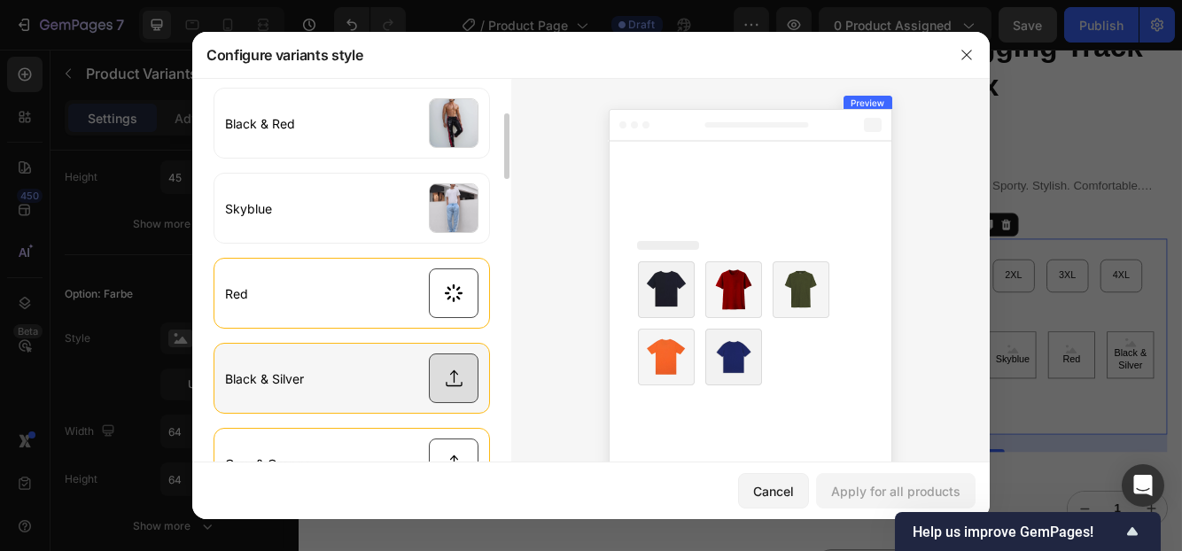
click at [453, 375] on input "file" at bounding box center [351, 378] width 275 height 69
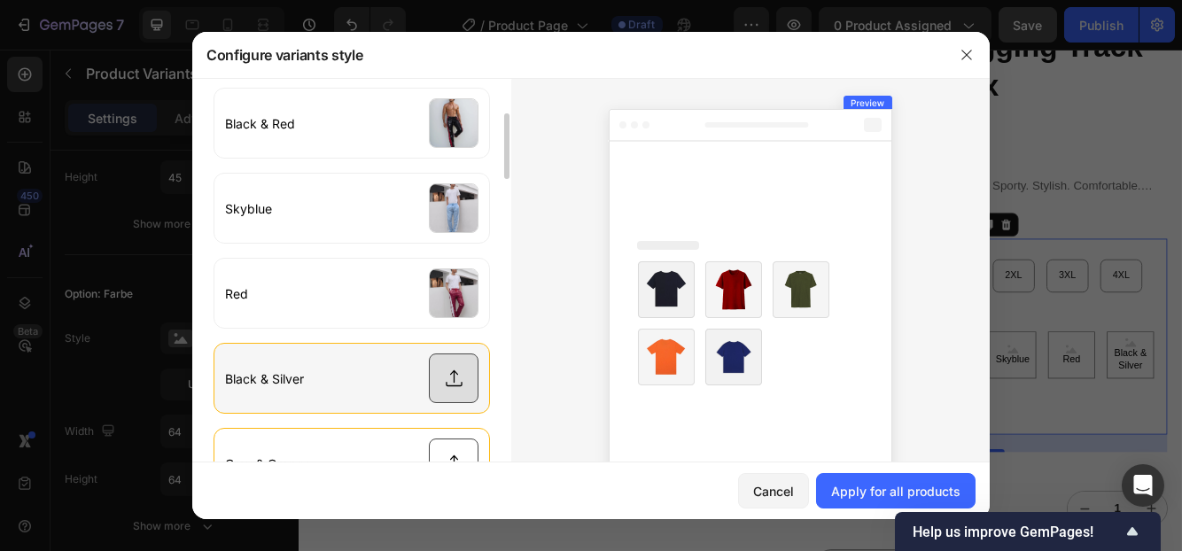
type input "C:\fakepath\fcb0e4d7-e1ef-4b78-94a1-752c73b1427f.jpeg"
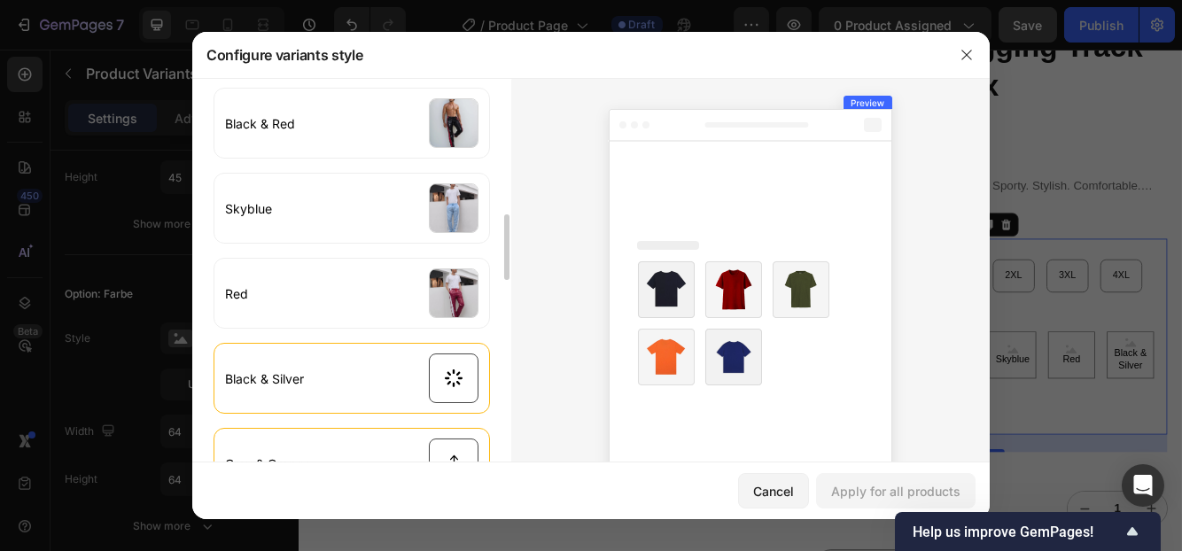
scroll to position [355, 0]
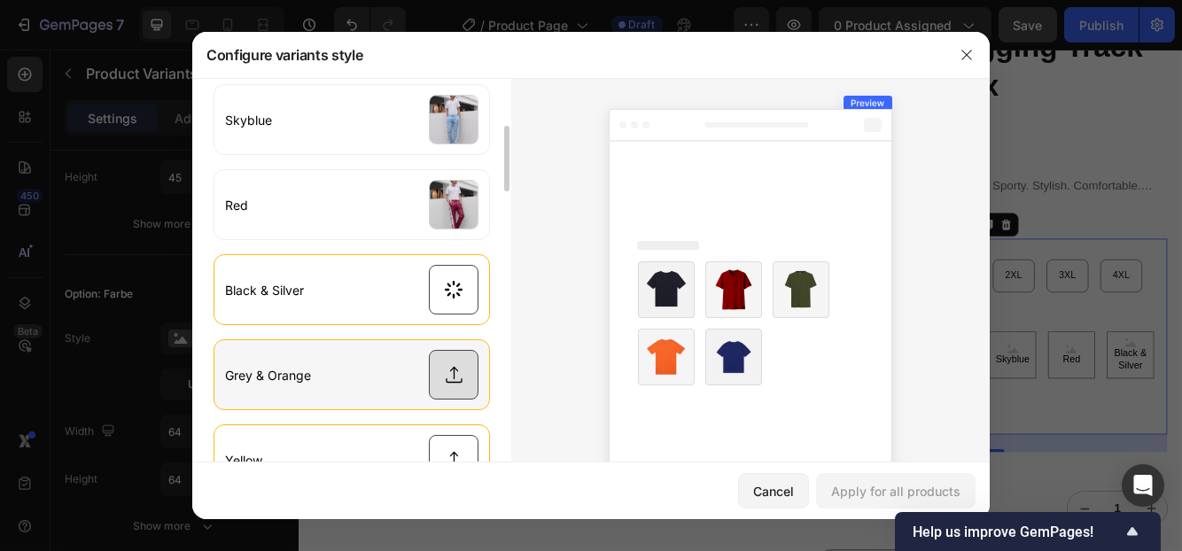
click at [446, 375] on input "file" at bounding box center [351, 374] width 275 height 69
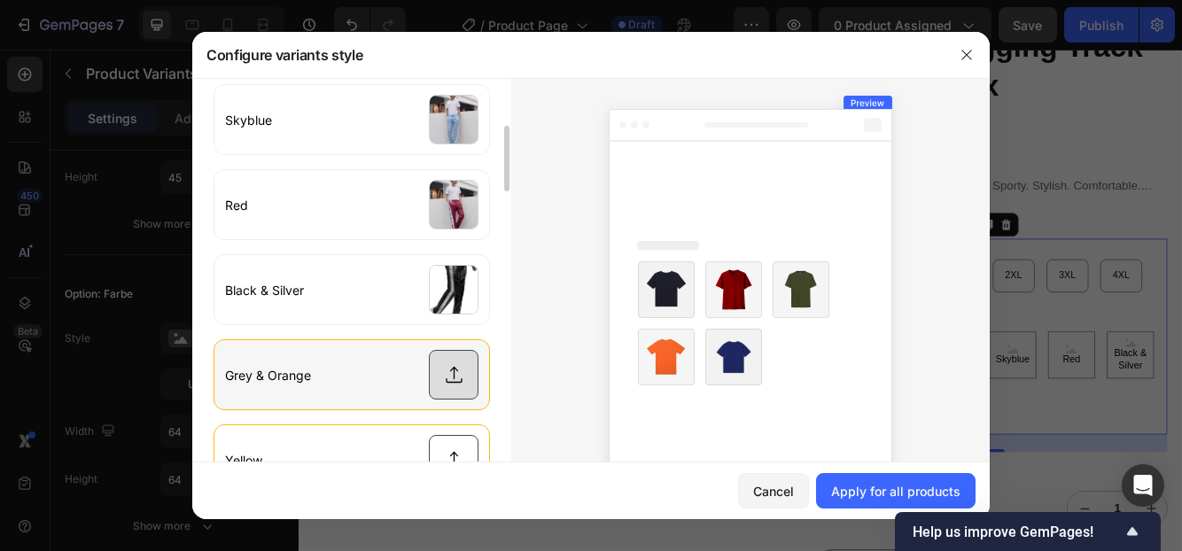
type input "C:\fakepath\1d2c0970-01e7-4583-b56d-2fce32cd8af3.jpeg"
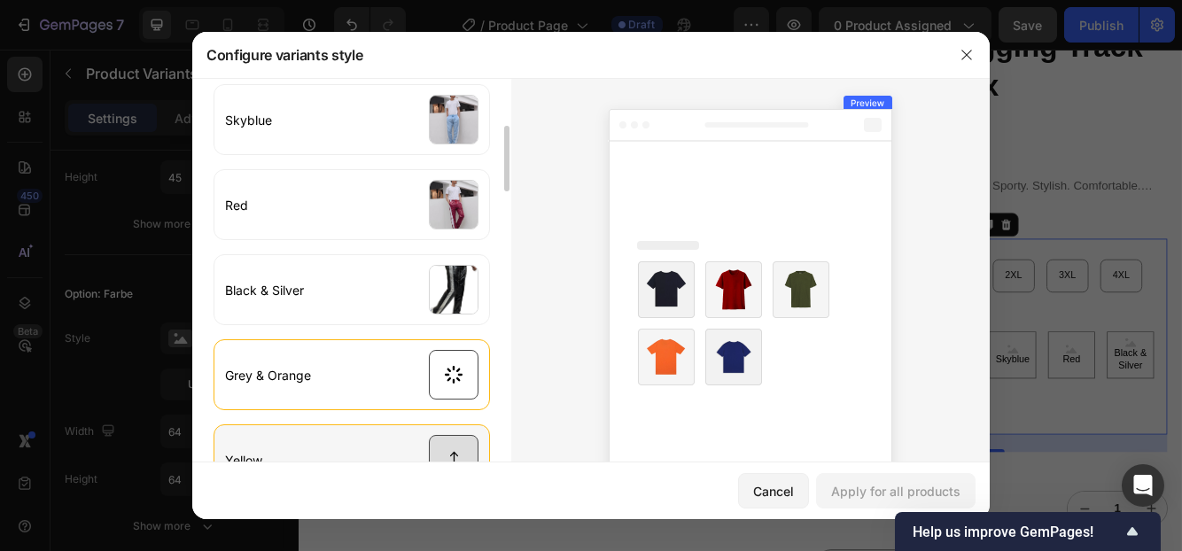
scroll to position [533, 0]
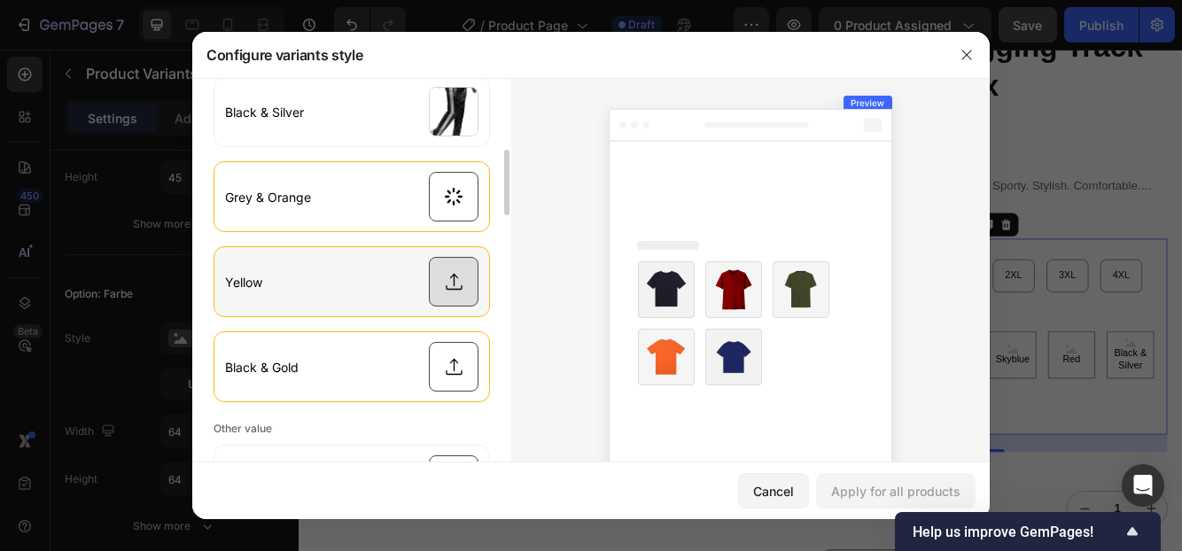
click at [461, 291] on input "file" at bounding box center [351, 281] width 275 height 69
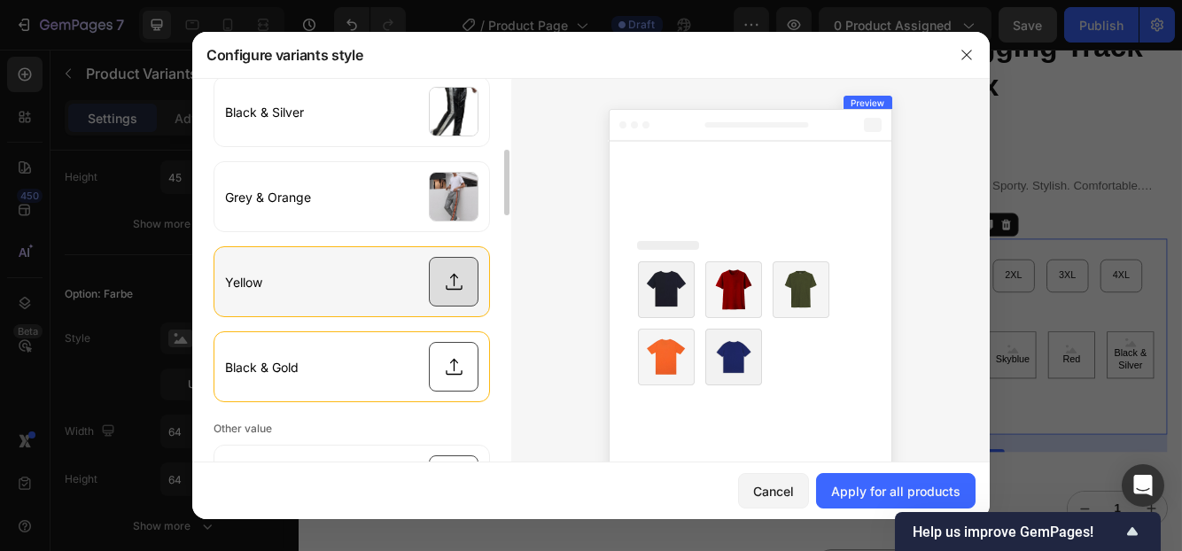
type input "C:\fakepath\afc78ea4-a862-46f6-bf90-d9e53ce303f5.jpeg"
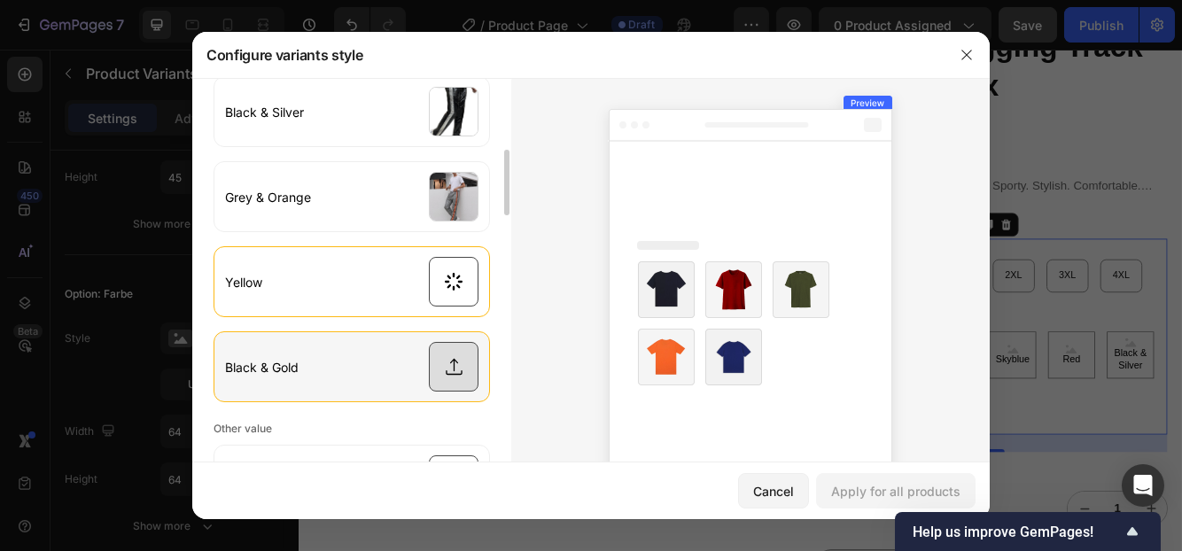
click at [438, 368] on input "file" at bounding box center [351, 366] width 275 height 69
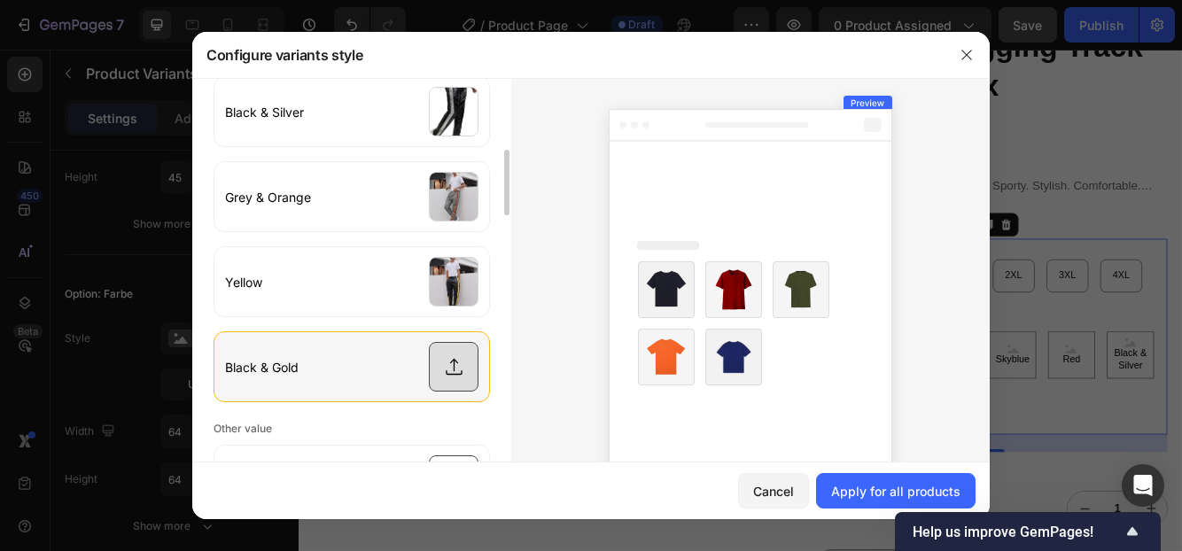
type input "C:\fakepath\bb4924d2-d233-490e-959c-2eb977c32484.jpeg"
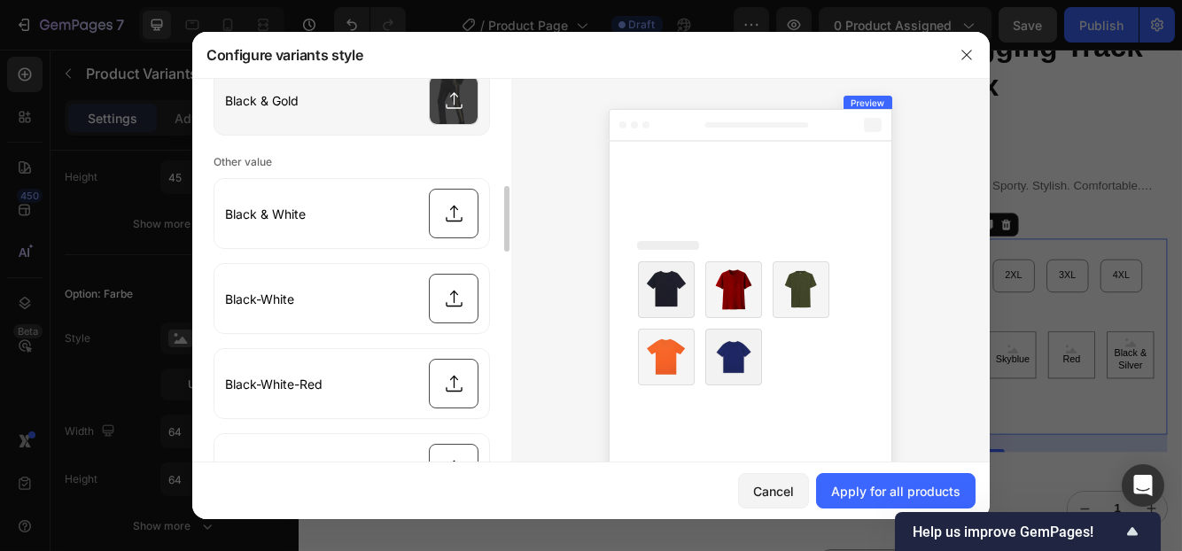
scroll to position [711, 0]
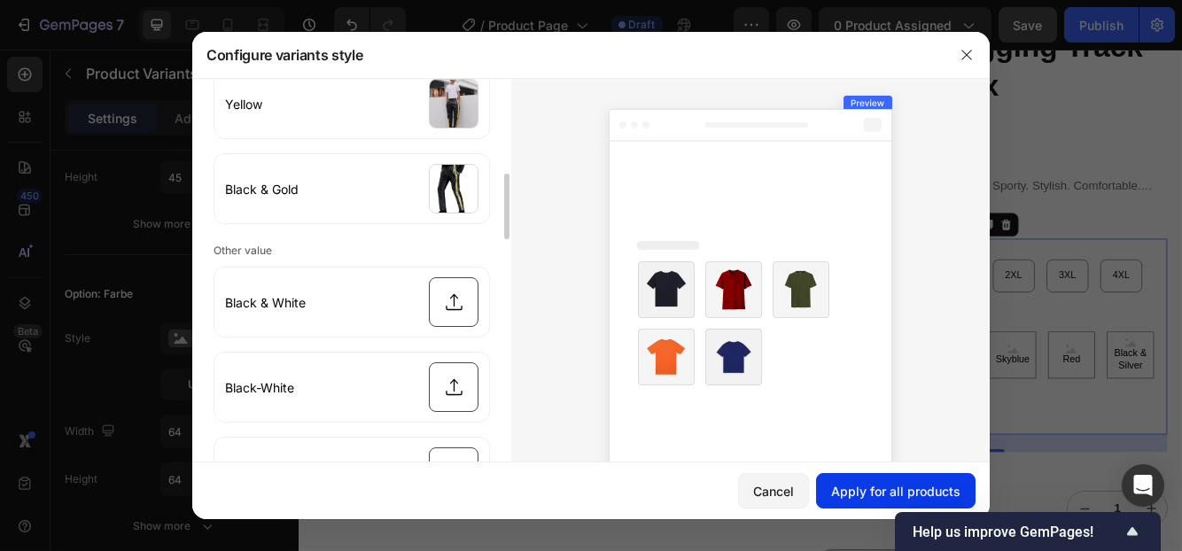
click at [850, 493] on div "Apply for all products" at bounding box center [895, 491] width 129 height 19
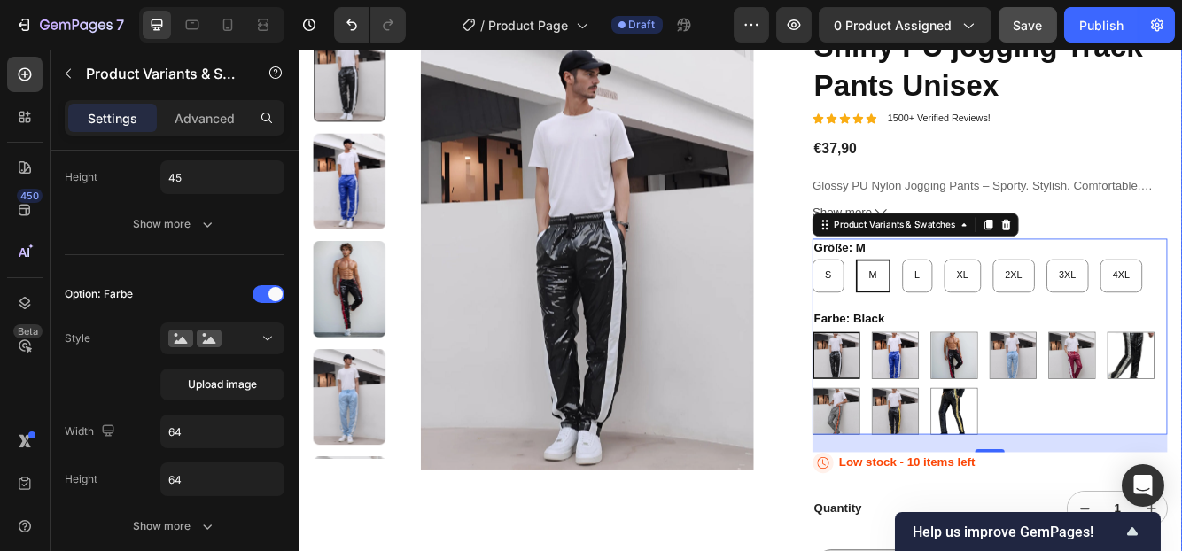
click at [783, 550] on div "Product Images" at bounding box center [588, 384] width 546 height 725
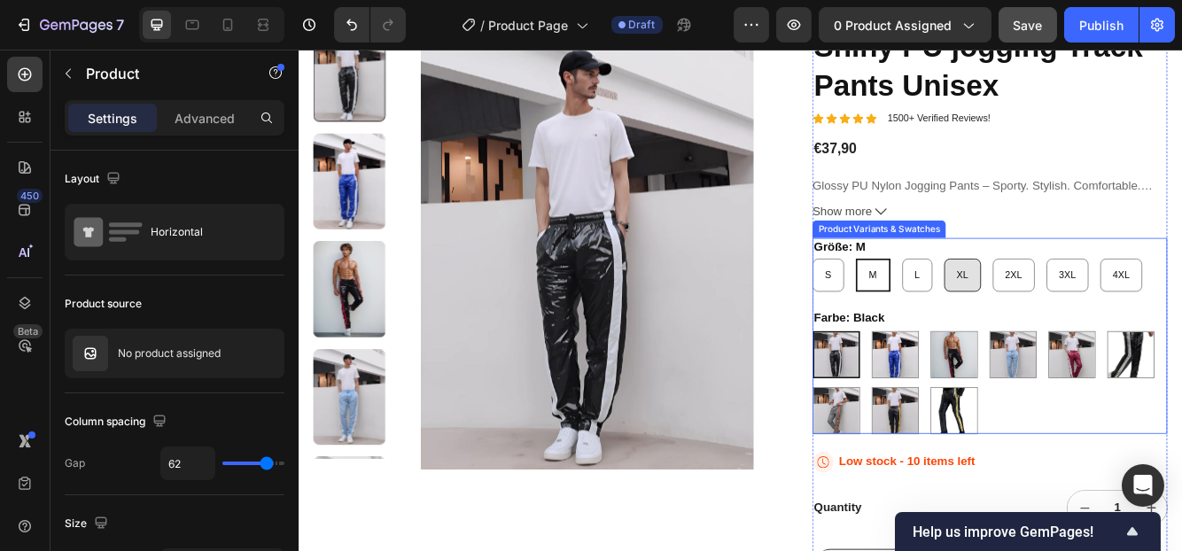
scroll to position [89, 0]
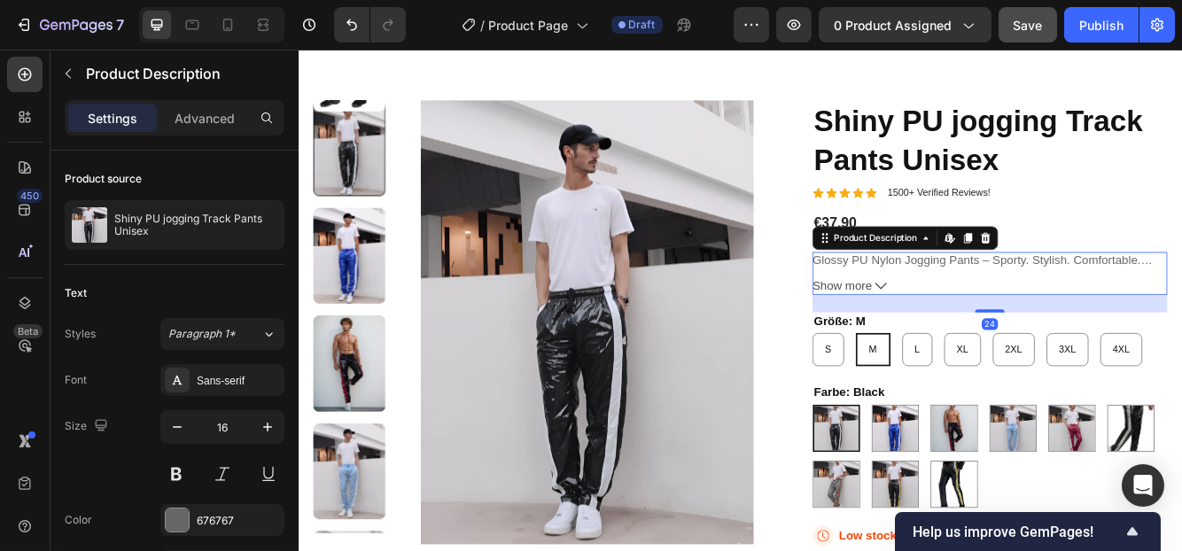
click at [960, 307] on span "Glossy PU Nylon Jogging Pants – Sporty. Stylish. Comfortable." at bounding box center [1113, 302] width 395 height 15
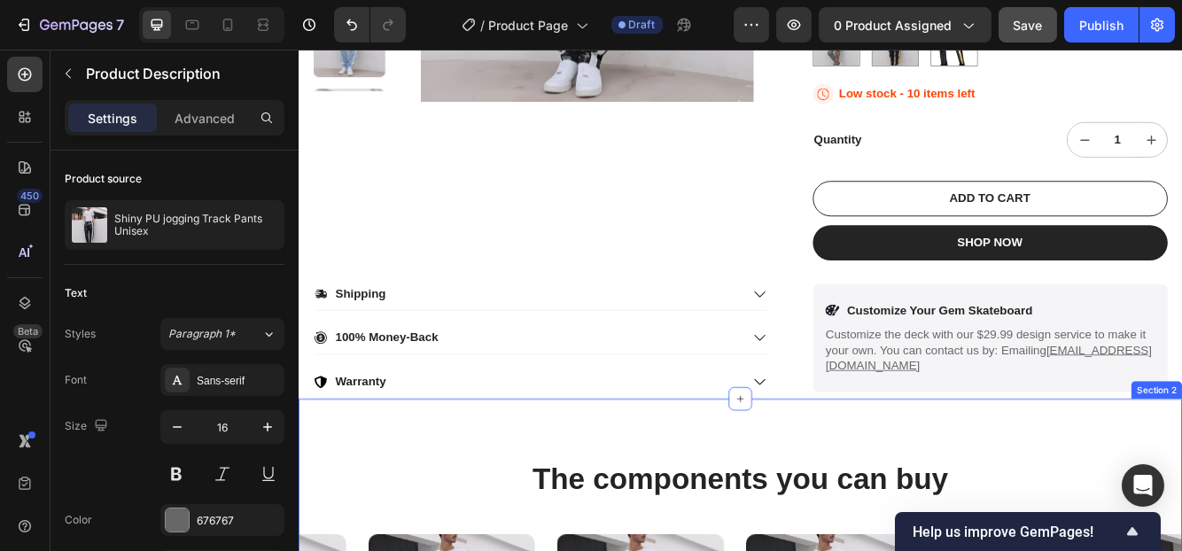
scroll to position [531, 0]
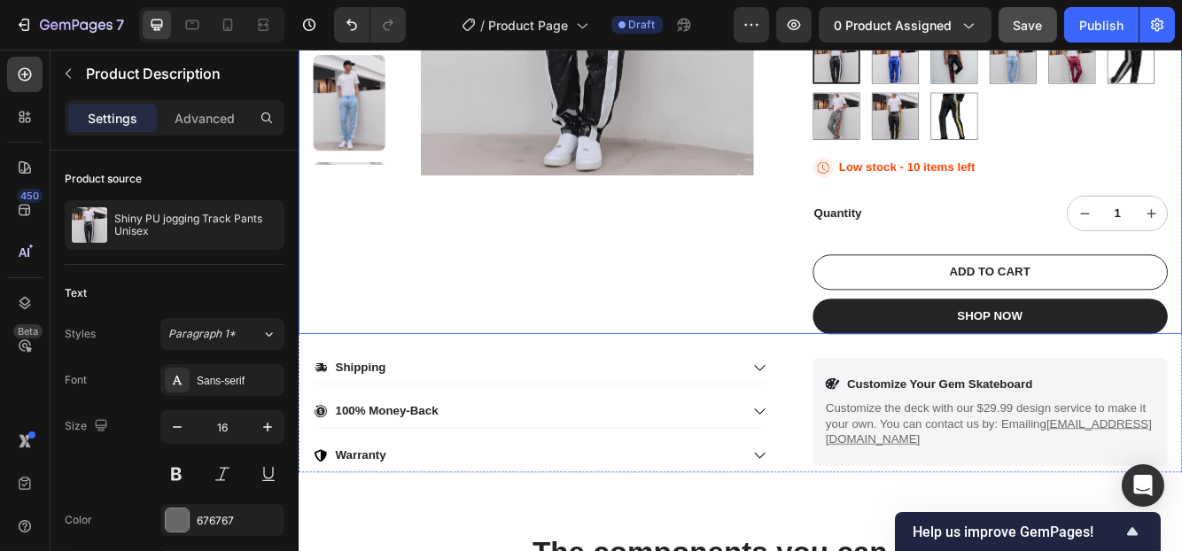
click at [447, 314] on div "Product Images" at bounding box center [588, 30] width 546 height 725
radio input "true"
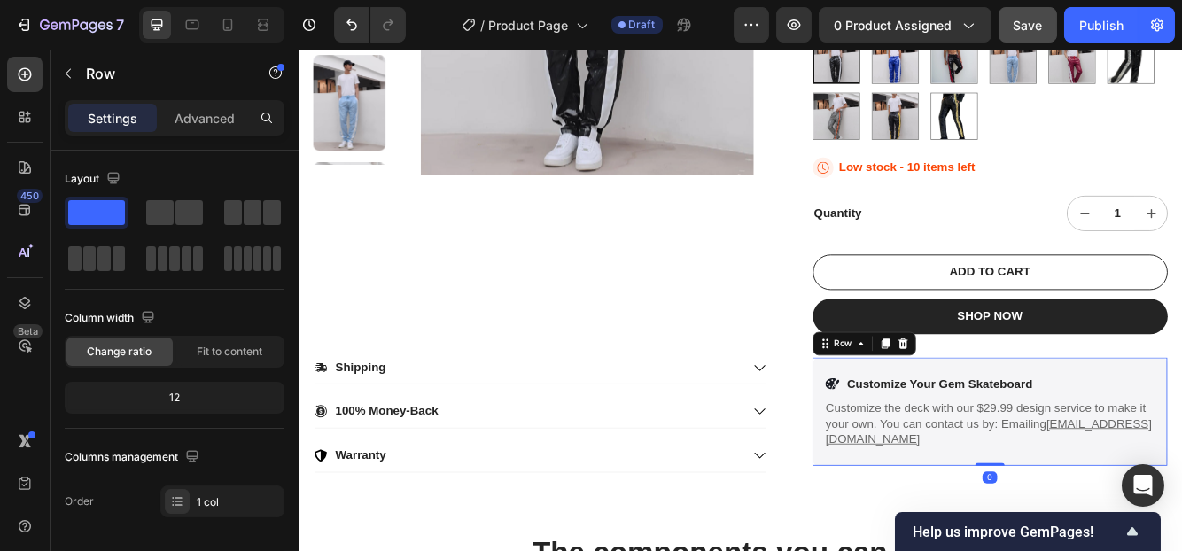
click at [920, 541] on div "Icon Customize Your Gem Skateboard Text Block Row Customize the deck with our $…" at bounding box center [1129, 486] width 427 height 130
click at [1163, 452] on p "Customize Your Gem Skateboard" at bounding box center [1069, 453] width 223 height 19
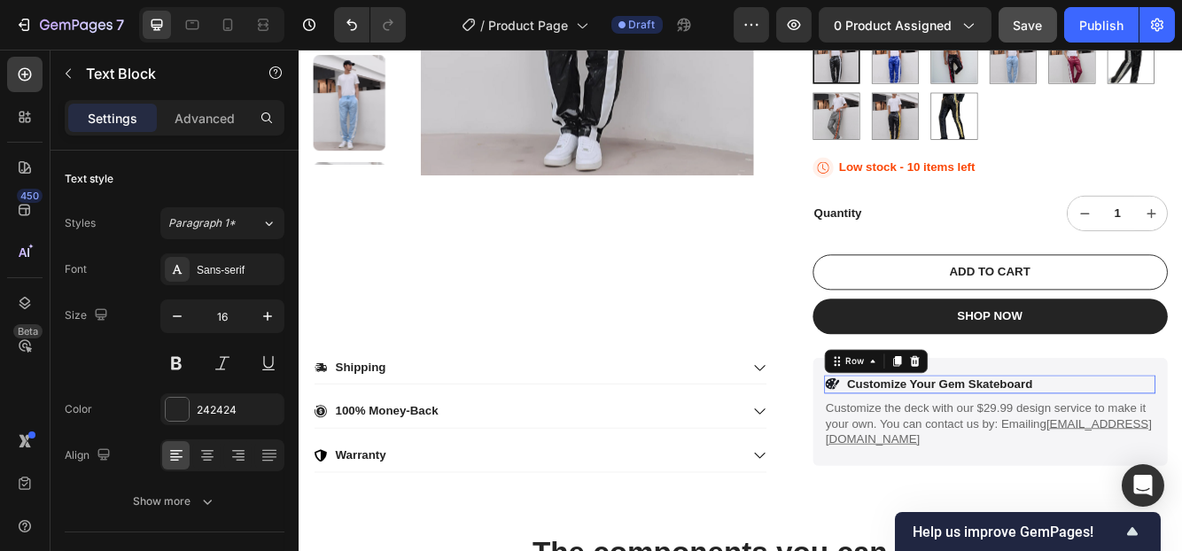
click at [1173, 454] on div "Icon Customize Your Gem Skateboard Text Block Row 0" at bounding box center [1129, 453] width 399 height 22
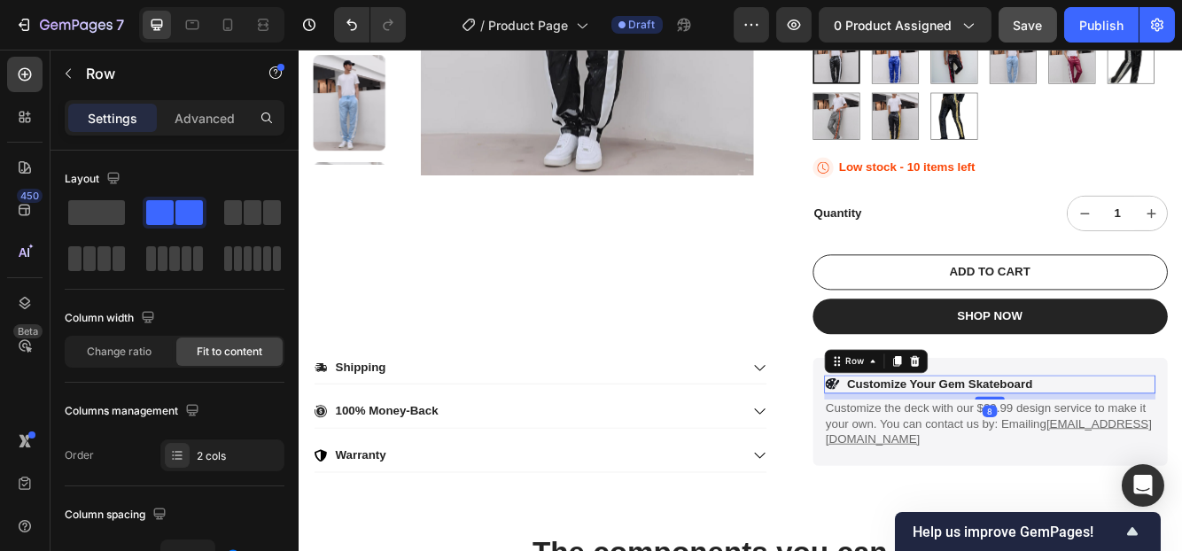
click at [1171, 454] on div "Icon Customize Your Gem Skateboard Text Block Row 8" at bounding box center [1129, 453] width 399 height 22
click at [1169, 454] on div "Icon Customize Your Gem Skateboard Text Block Row 8" at bounding box center [1129, 453] width 399 height 22
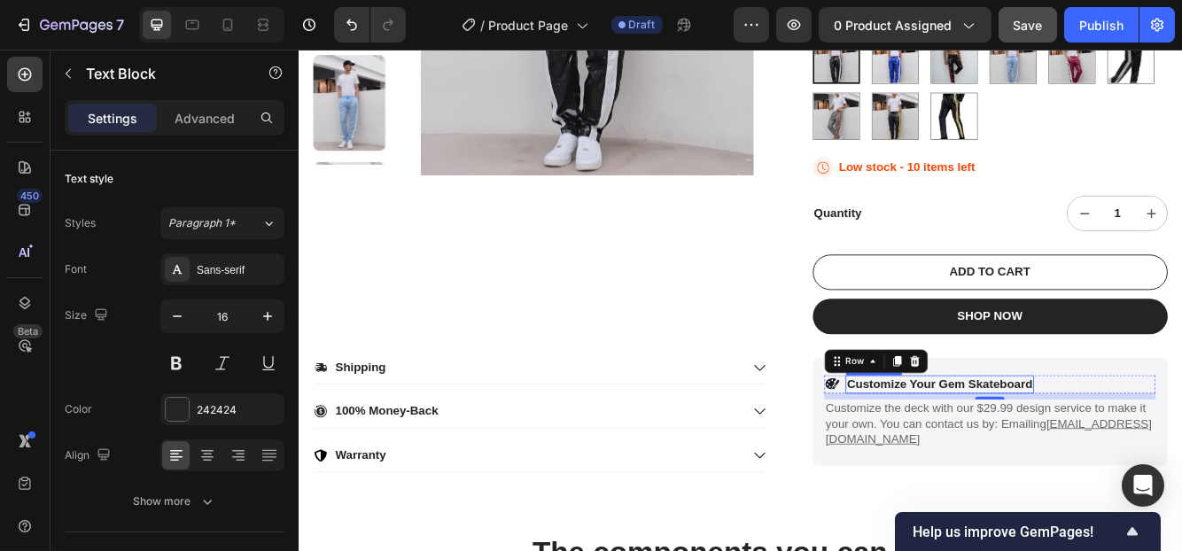
click at [1020, 458] on p "Customize Your Gem Skateboard" at bounding box center [1069, 453] width 223 height 19
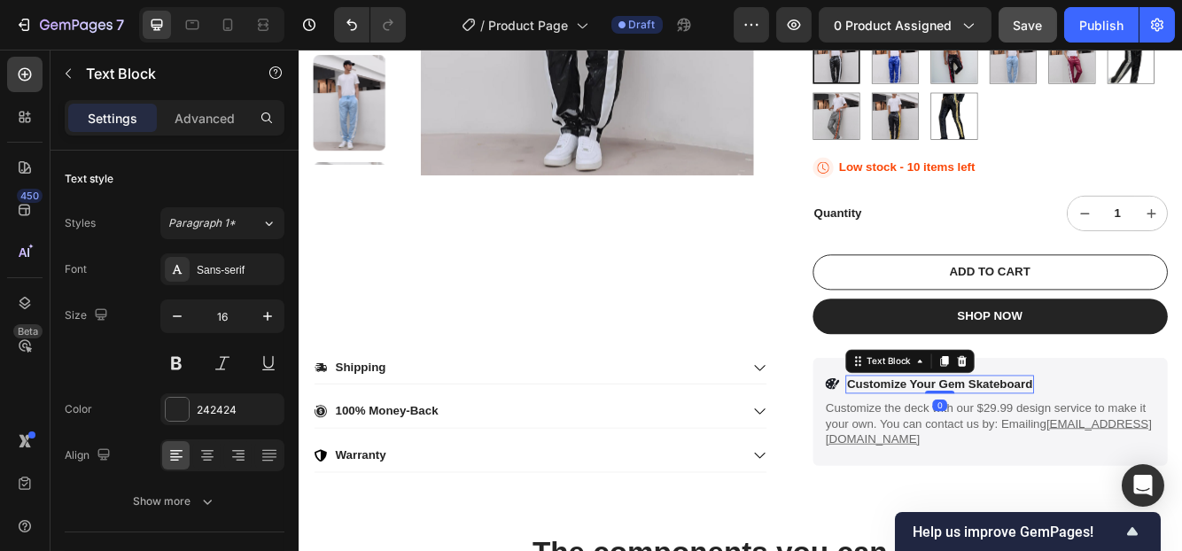
click at [1020, 458] on p "Customize Your Gem Skateboard" at bounding box center [1069, 453] width 223 height 19
click at [975, 454] on p "For High Quanitity" at bounding box center [1020, 453] width 124 height 19
click at [1061, 454] on p "For high Quanitity" at bounding box center [1019, 453] width 122 height 19
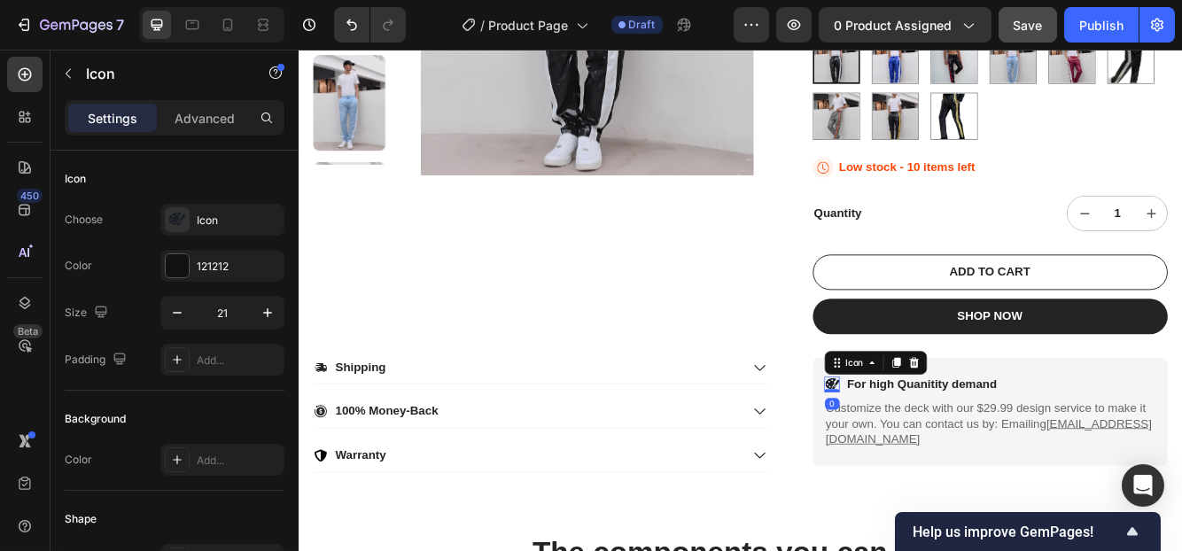
click at [931, 454] on icon at bounding box center [937, 452] width 12 height 13
click at [209, 217] on div "Icon" at bounding box center [238, 221] width 83 height 16
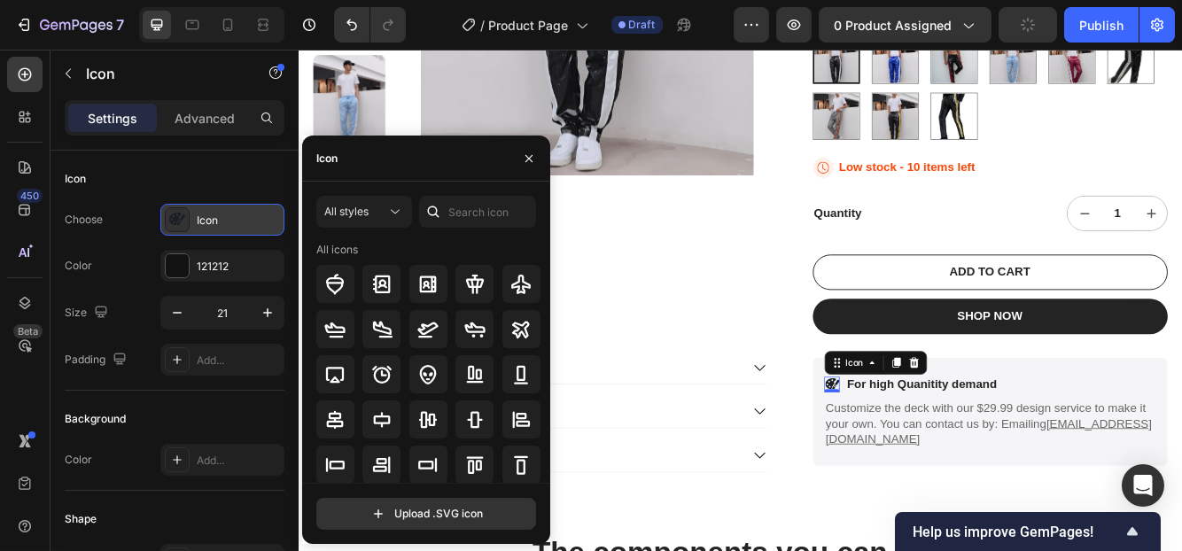
click at [209, 217] on div "Icon" at bounding box center [238, 221] width 83 height 16
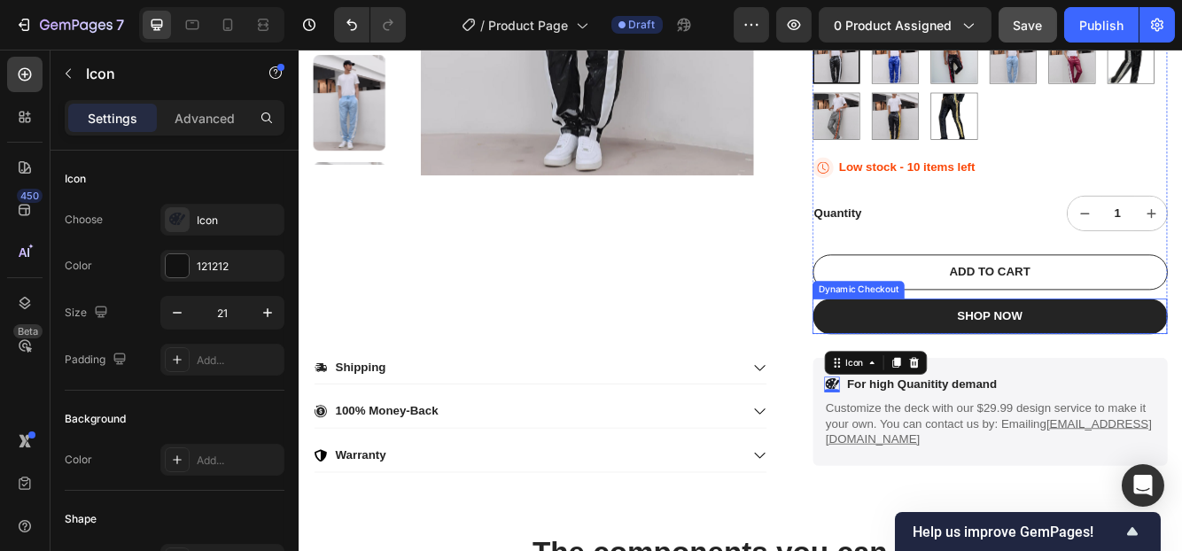
scroll to position [620, 0]
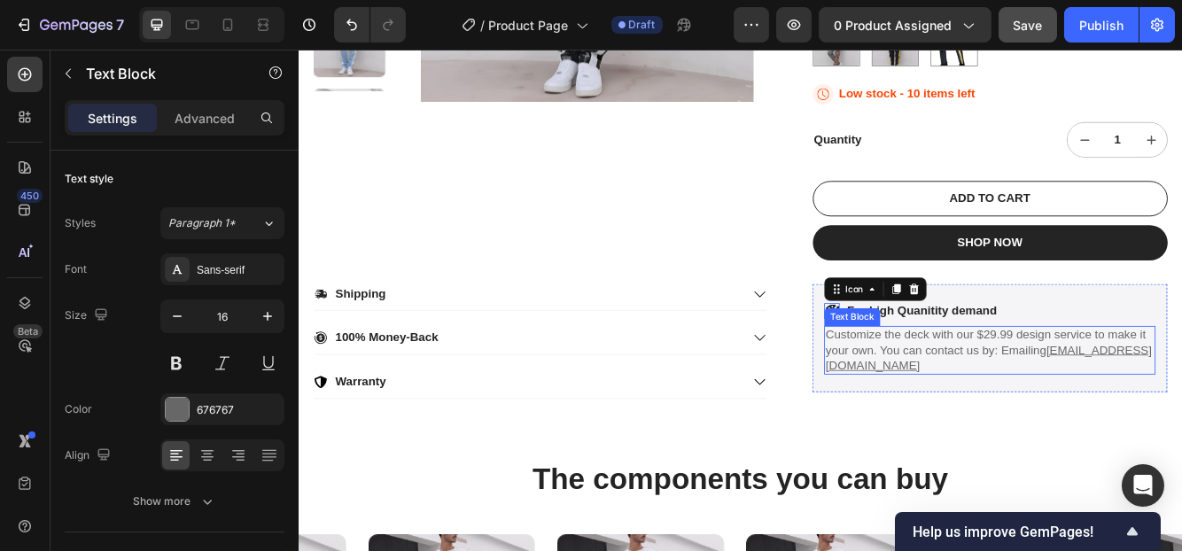
click at [946, 402] on p "Customize the deck with our $29.99 design service to make it your own. You can …" at bounding box center [1129, 411] width 395 height 55
click at [978, 414] on p "Customize the deck with our $29.99 design service to make it your own. You can …" at bounding box center [1129, 411] width 395 height 55
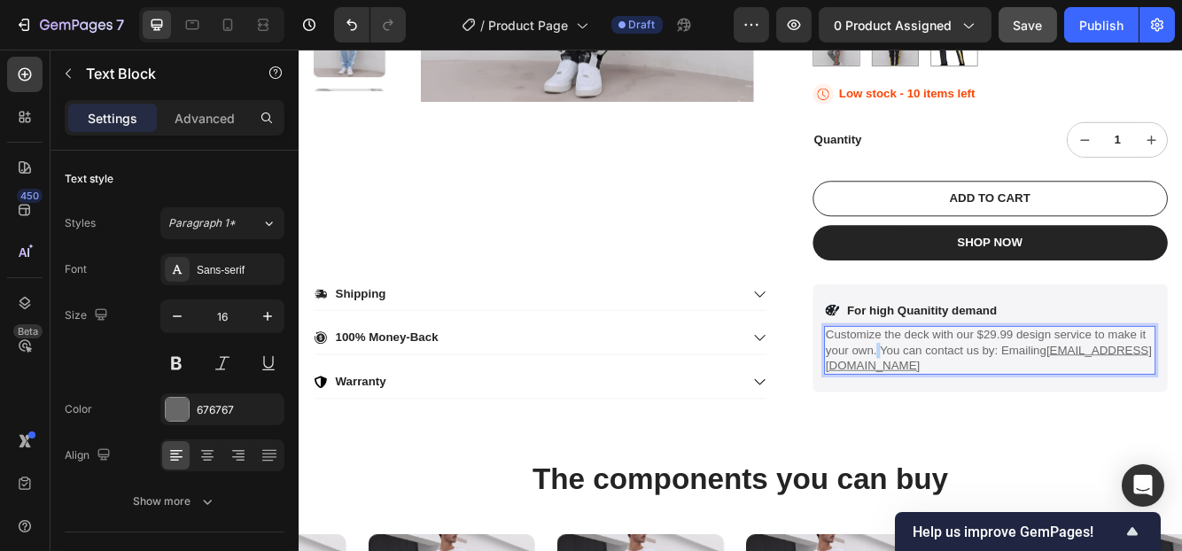
click at [978, 414] on p "Customize the deck with our $29.99 design service to make it your own. You can …" at bounding box center [1129, 411] width 395 height 55
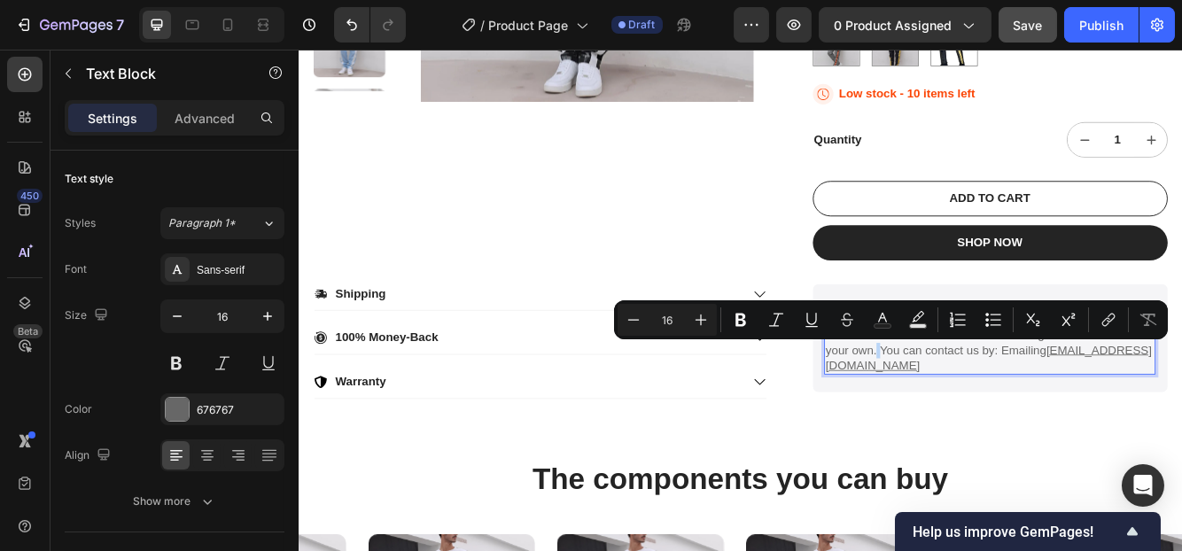
click at [978, 414] on p "Customize the deck with our $29.99 design service to make it your own. You can …" at bounding box center [1129, 411] width 395 height 55
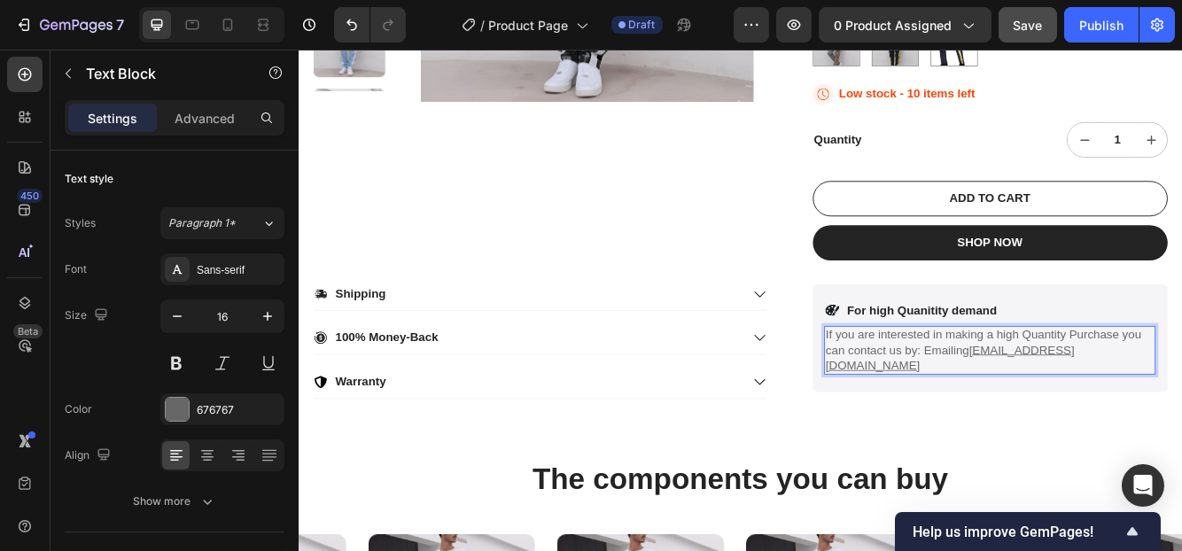
click at [1028, 416] on p "If you are interested in making a high Quantity Purchase you can contact us by:…" at bounding box center [1129, 411] width 395 height 55
click at [1072, 413] on p "If you are interested in making a high Quantity Purchase you can contact us at …" at bounding box center [1129, 411] width 395 height 55
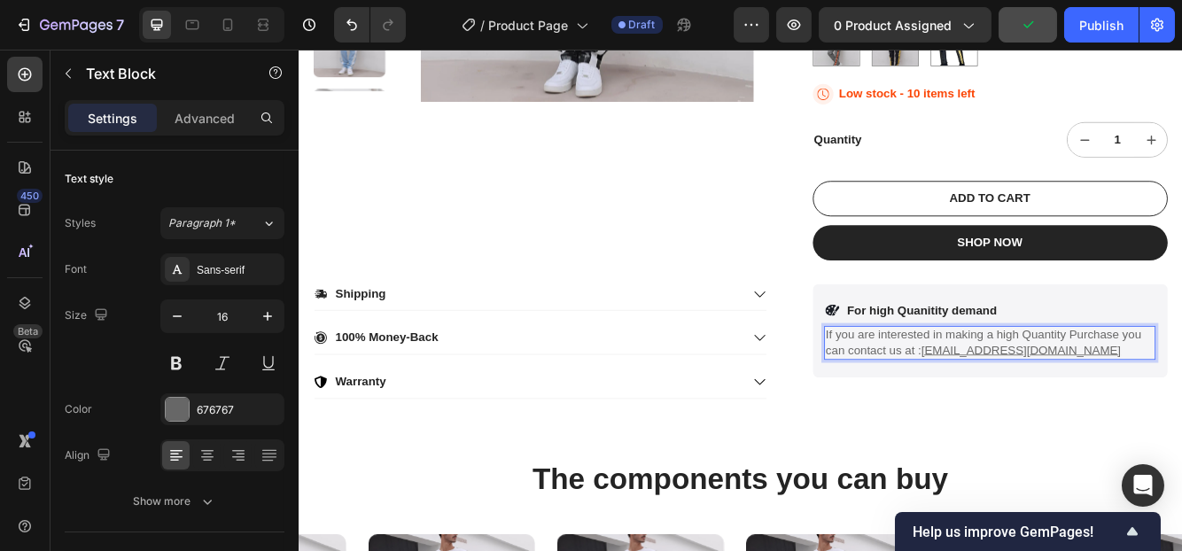
click at [1181, 414] on p "If you are interested in making a high Quantity Purchase you can contact us at …" at bounding box center [1129, 402] width 395 height 37
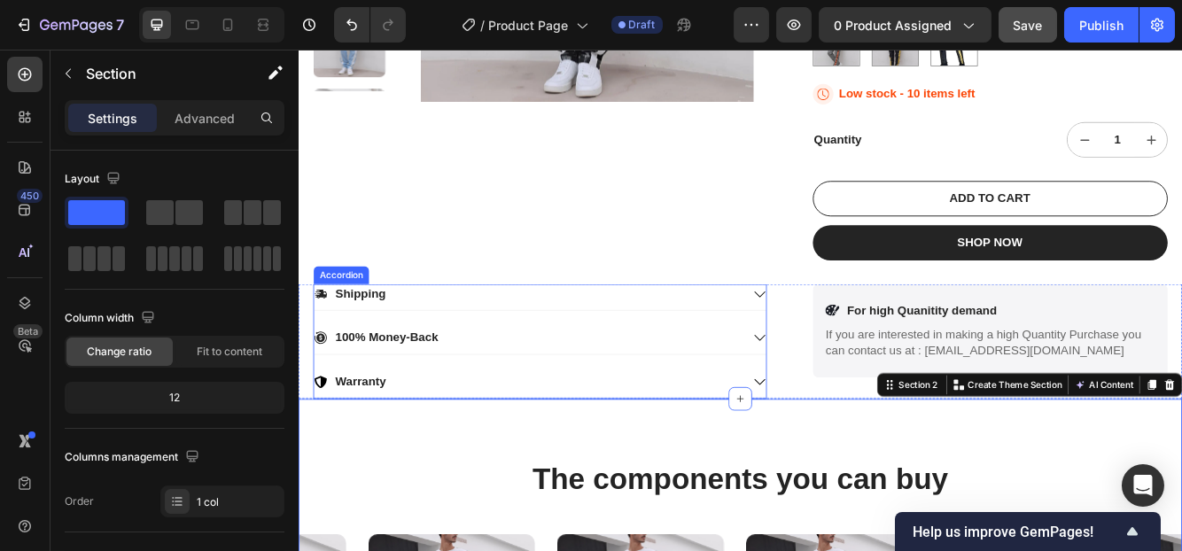
click at [846, 343] on icon at bounding box center [852, 344] width 13 height 7
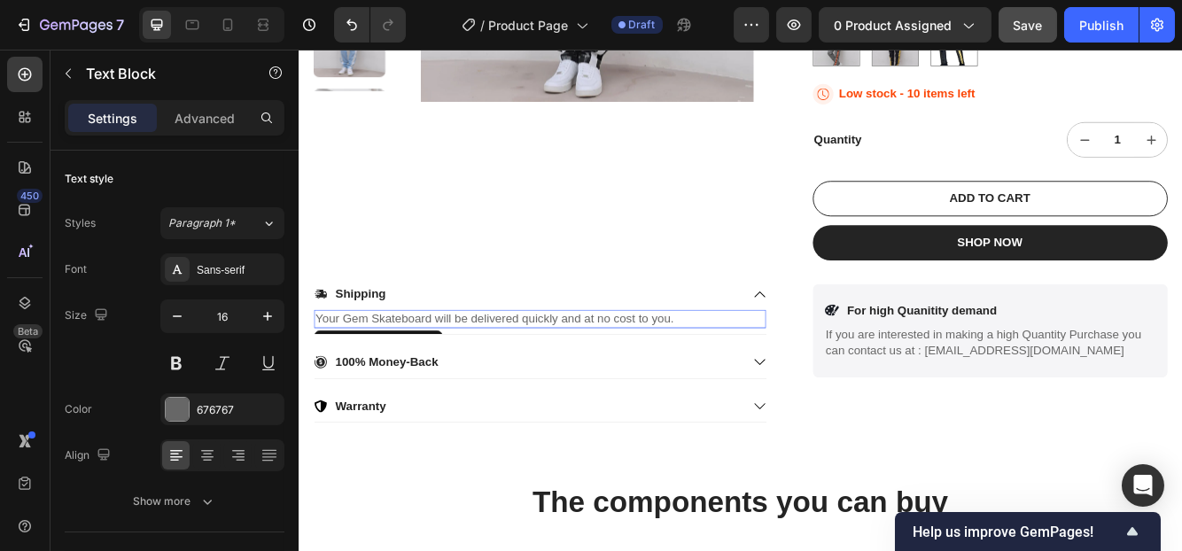
click at [743, 375] on p "Your Gem Skateboard will be delivered quickly and at no cost to you." at bounding box center [588, 374] width 540 height 19
click at [580, 371] on p "Your Order will be shipped in 1-3 Days in germany" at bounding box center [588, 374] width 540 height 19
click at [671, 369] on p "Your Order will be shipped in 1-3 Days within germany" at bounding box center [588, 374] width 540 height 19
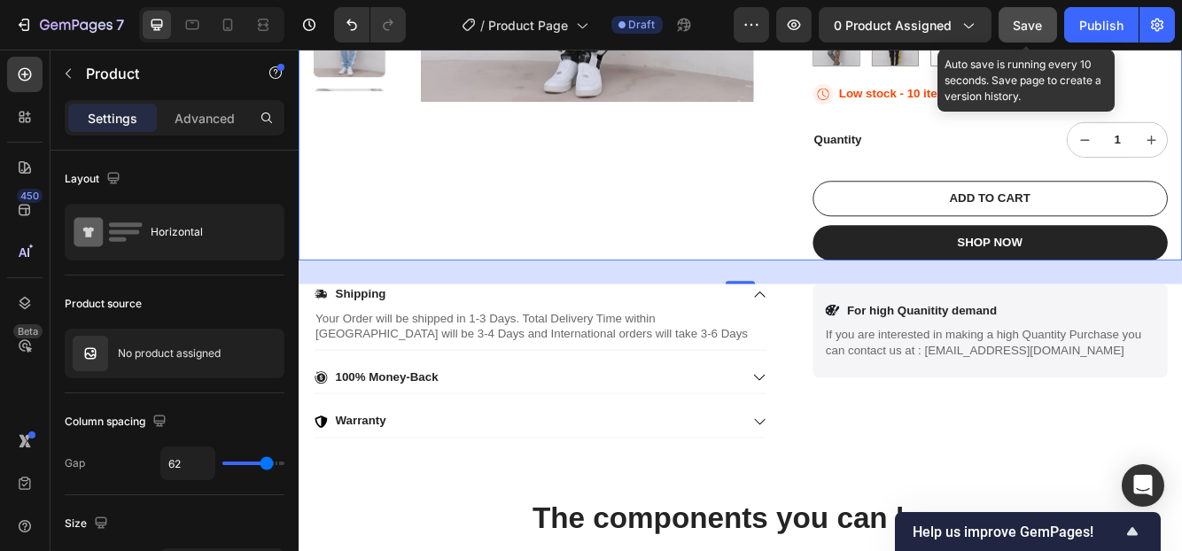
click at [1035, 33] on div "Save" at bounding box center [1027, 25] width 29 height 19
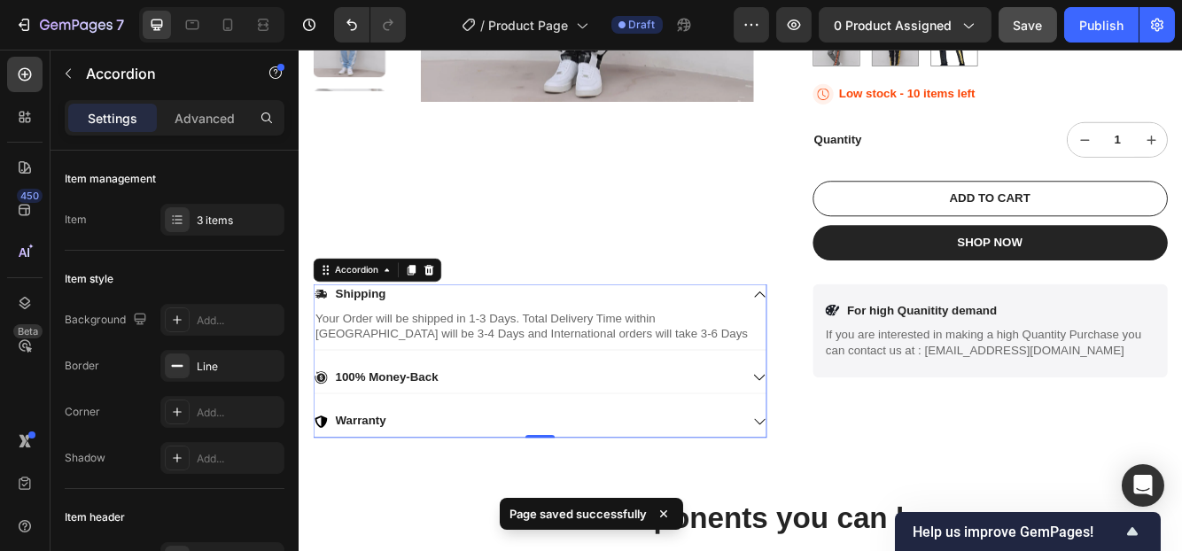
click at [844, 339] on icon at bounding box center [852, 345] width 16 height 16
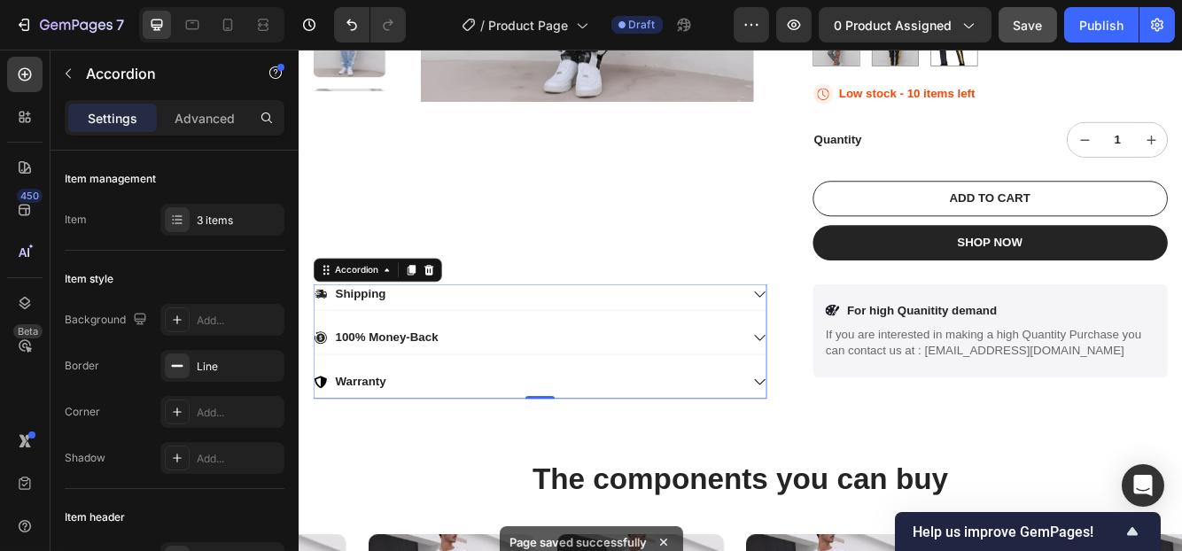
click at [844, 339] on icon at bounding box center [852, 345] width 16 height 16
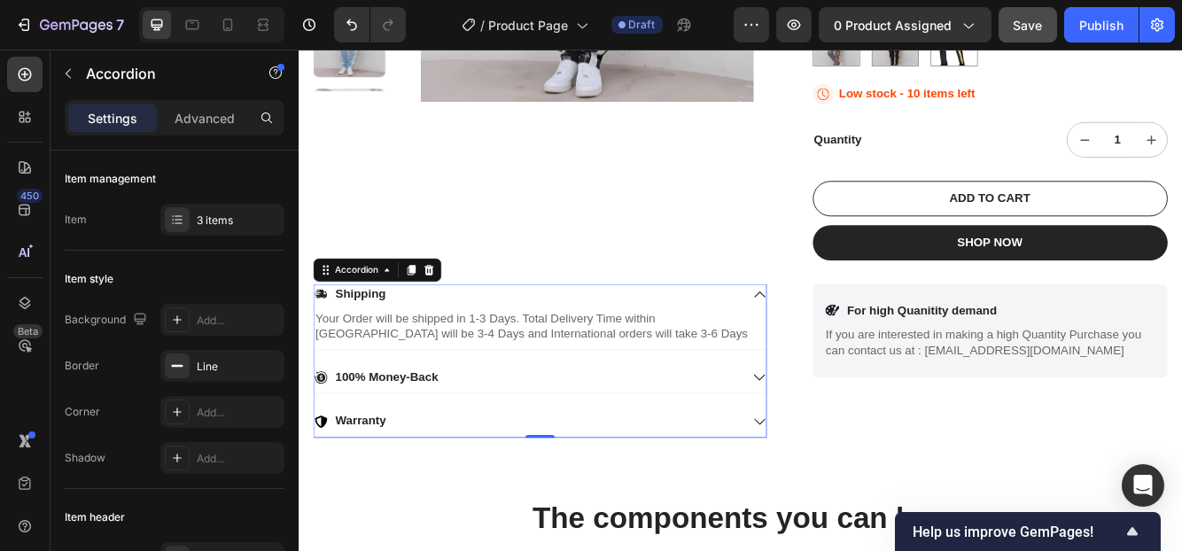
click at [844, 338] on icon at bounding box center [852, 345] width 16 height 16
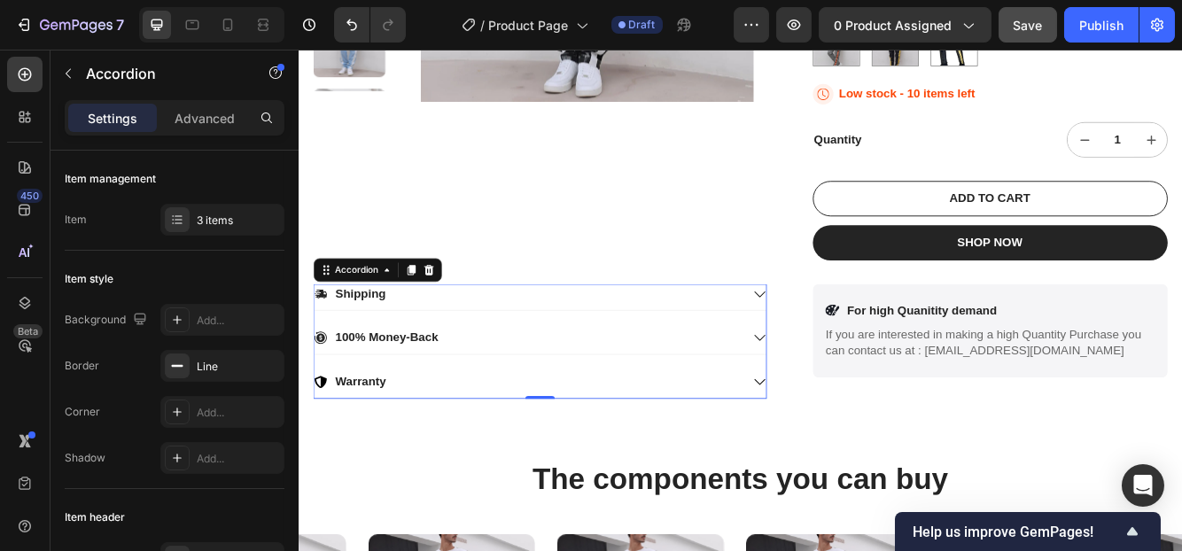
click at [844, 338] on icon at bounding box center [852, 345] width 16 height 16
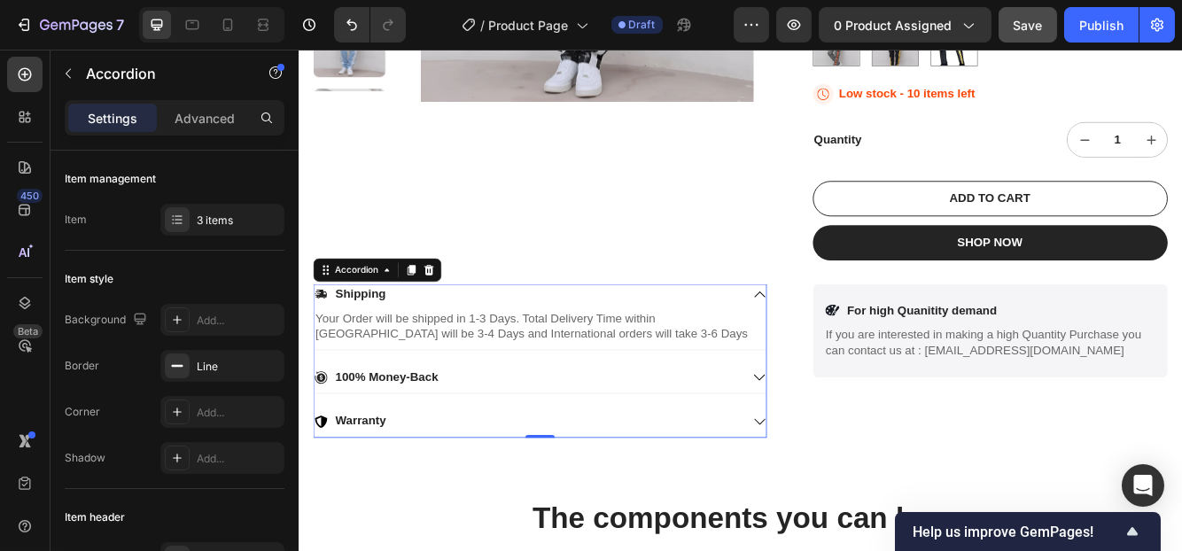
click at [844, 339] on icon at bounding box center [852, 345] width 16 height 16
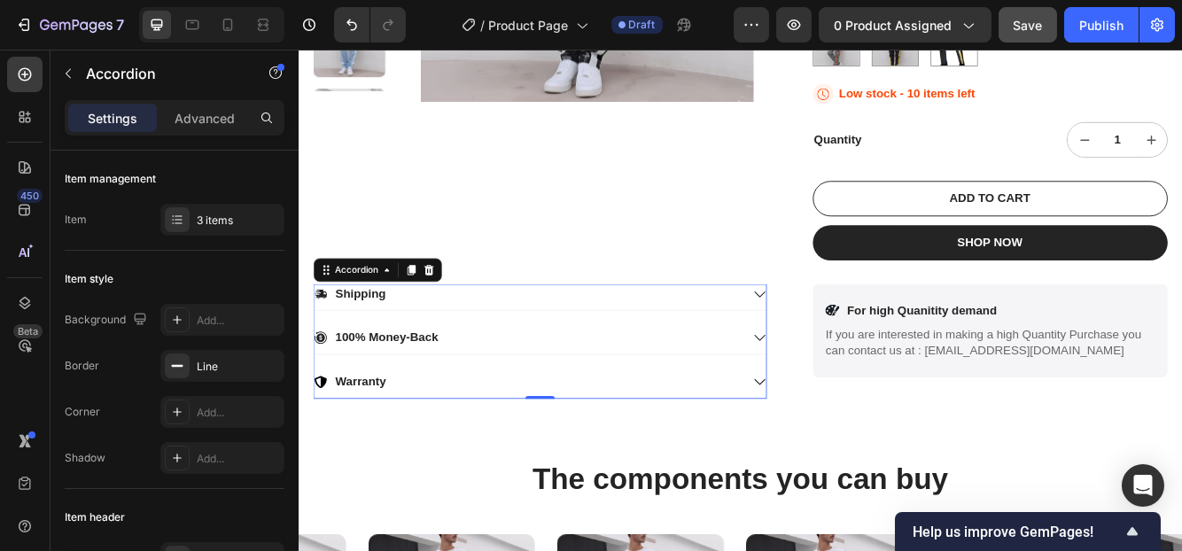
click at [844, 339] on icon at bounding box center [852, 345] width 16 height 16
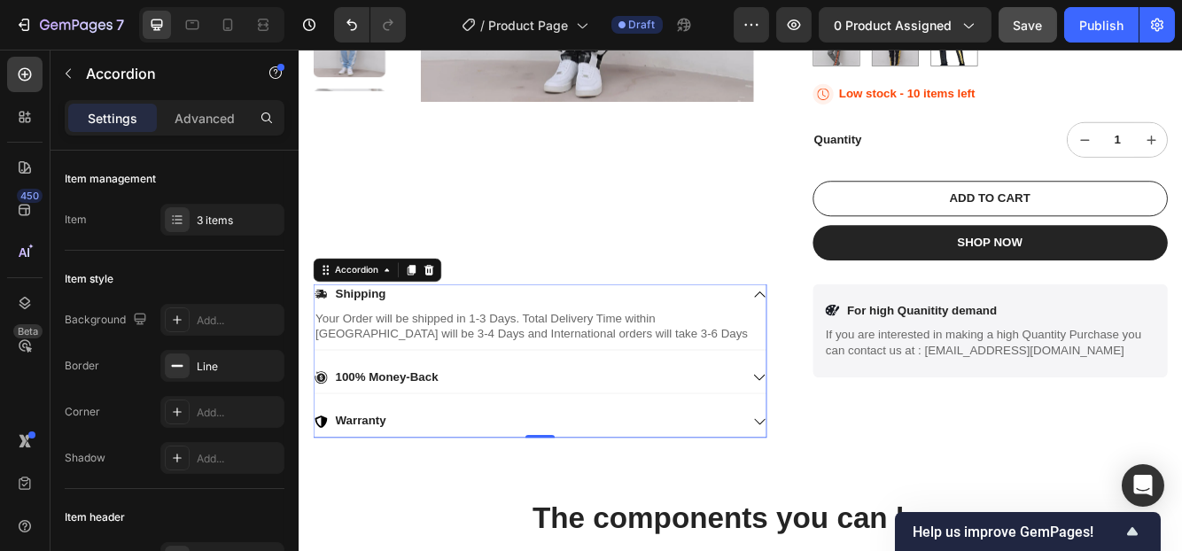
click at [844, 339] on icon at bounding box center [852, 345] width 16 height 16
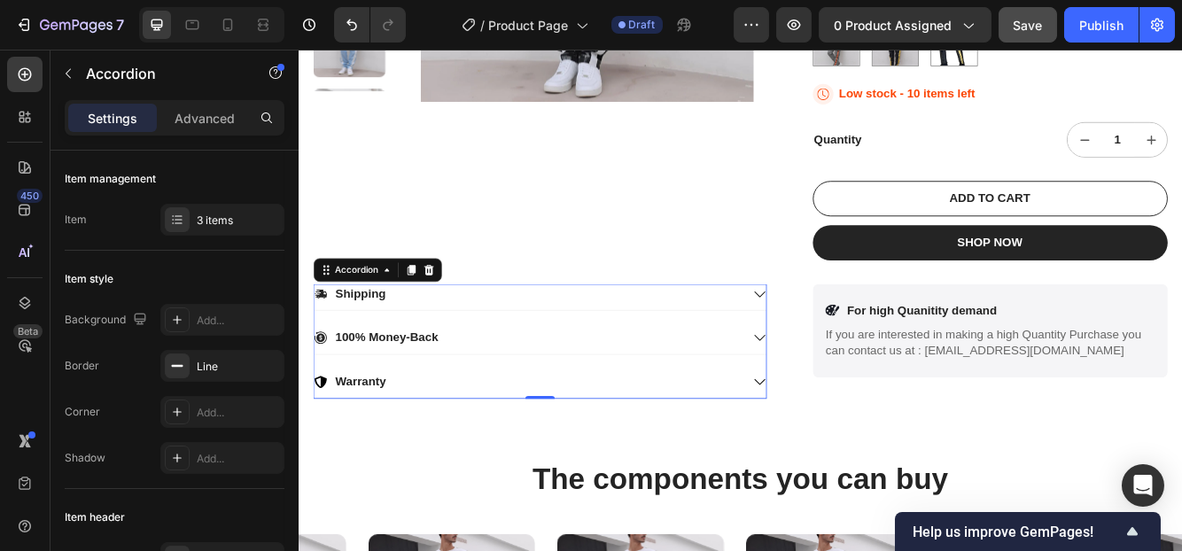
scroll to position [694, 0]
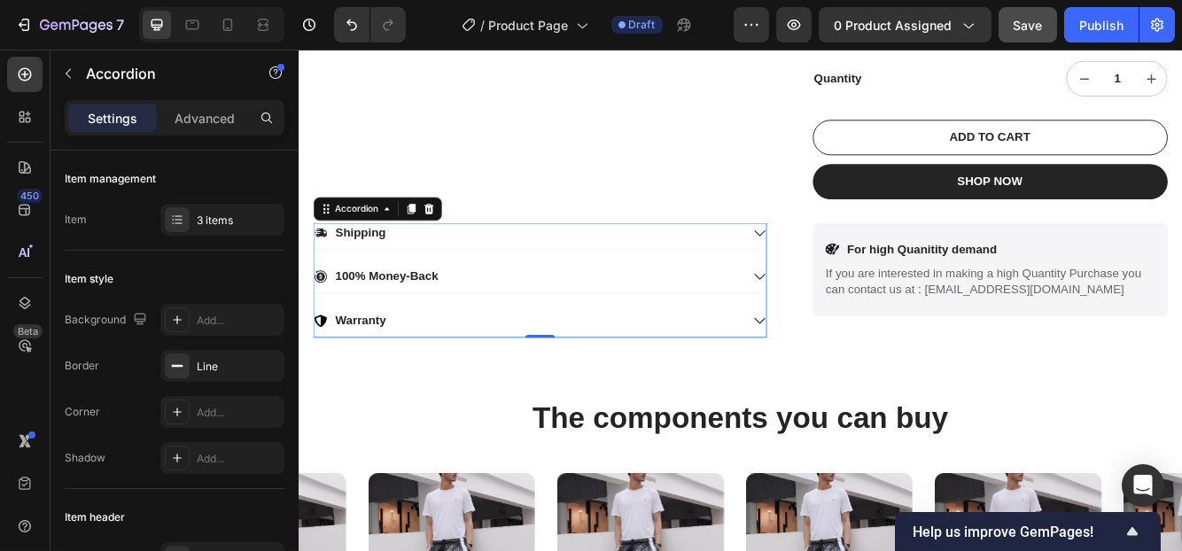
click at [846, 320] on icon at bounding box center [852, 323] width 13 height 7
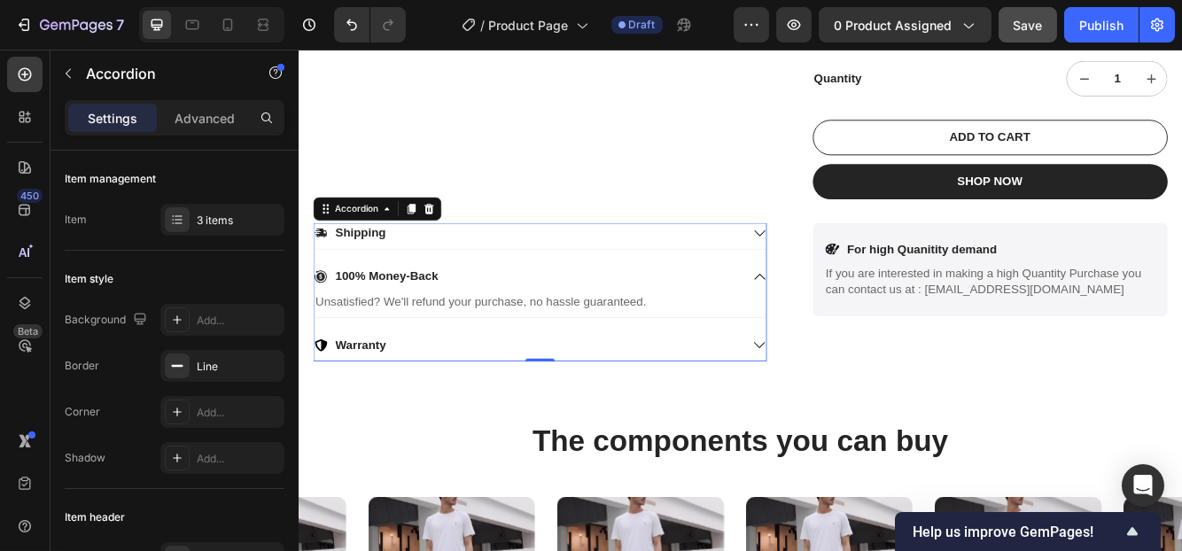
click at [844, 319] on icon at bounding box center [852, 323] width 16 height 16
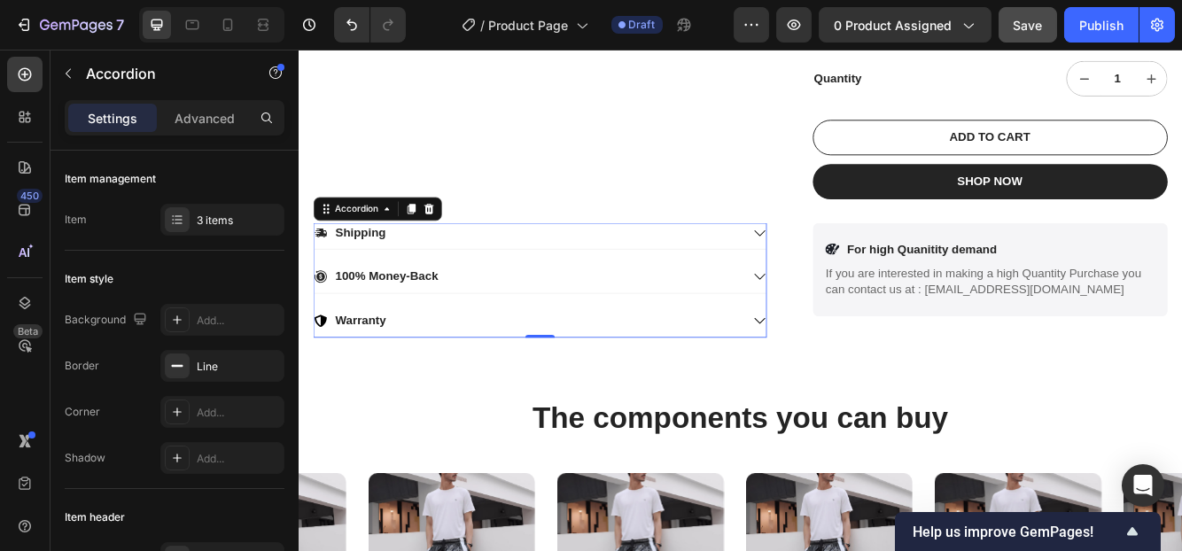
click at [844, 317] on icon at bounding box center [852, 323] width 16 height 16
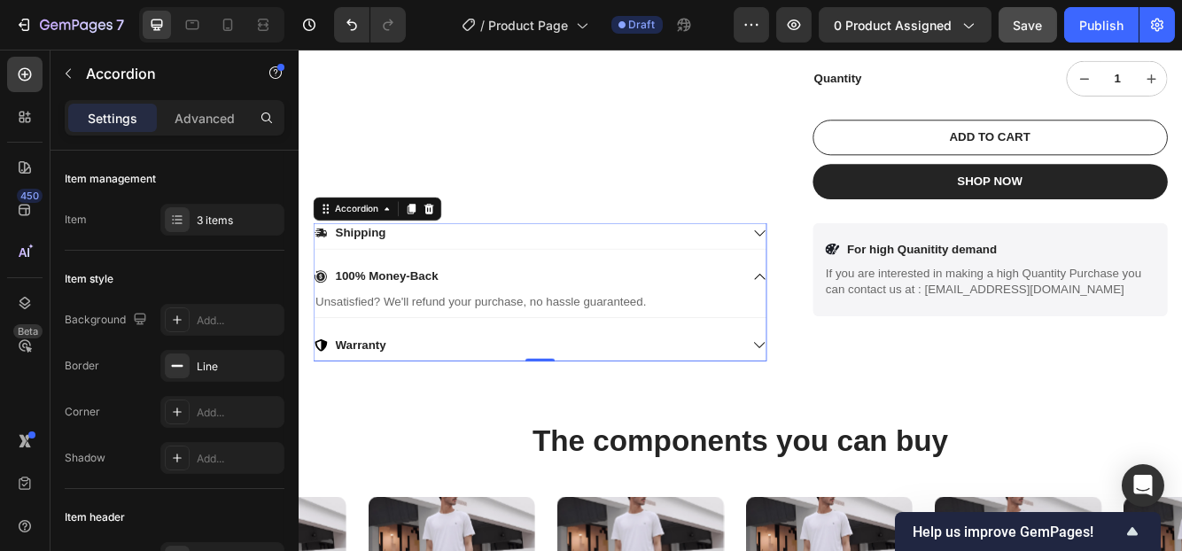
click at [844, 317] on icon at bounding box center [852, 323] width 16 height 16
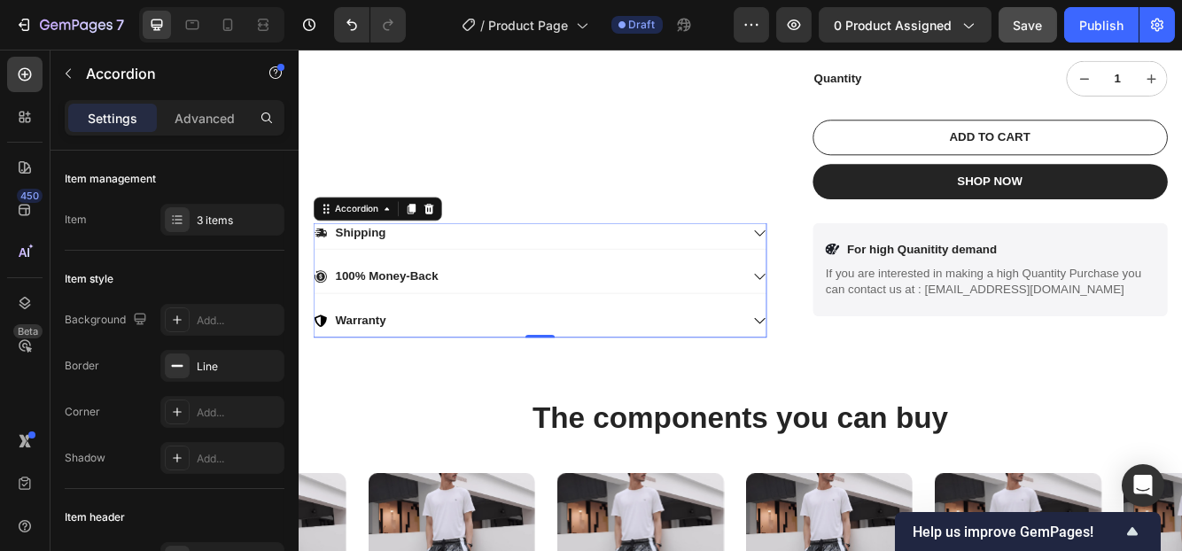
click at [844, 317] on icon at bounding box center [852, 323] width 16 height 16
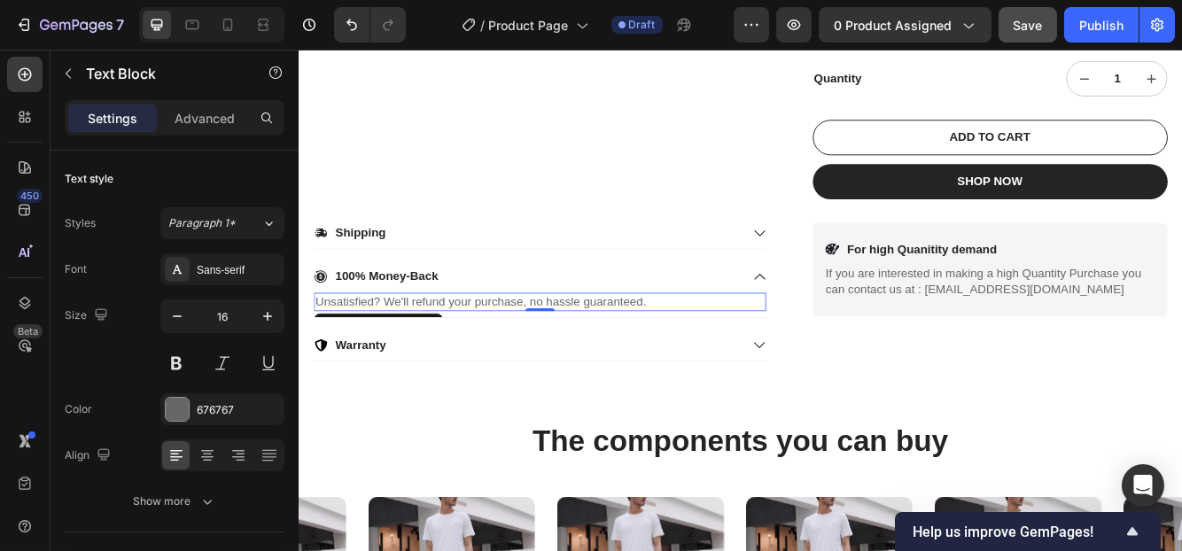
click at [718, 351] on p "Unsatisfied? We'll refund your purchase, no hassle guaranteed." at bounding box center [588, 354] width 540 height 19
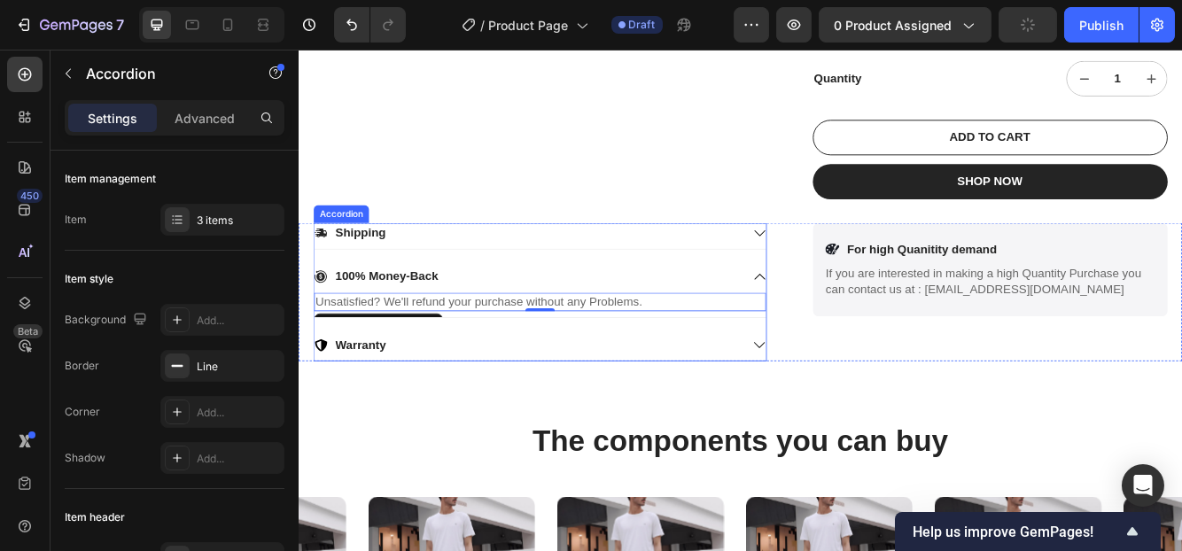
click at [744, 291] on div "Shipping 100% Money-Back Unsatisfied? We'll refund your purchase without any Pr…" at bounding box center [588, 342] width 546 height 167
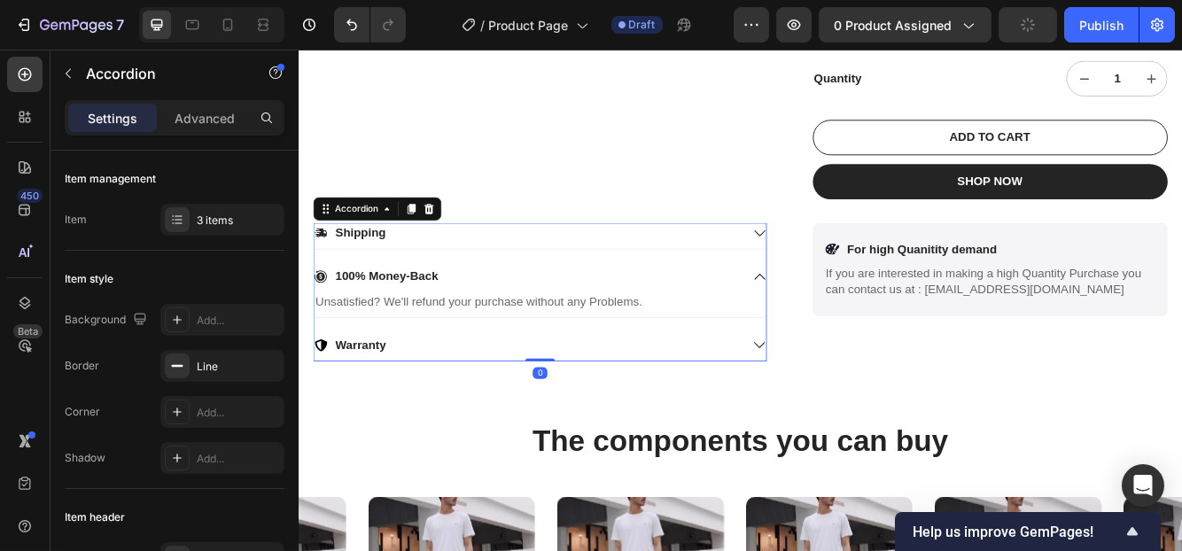
click at [846, 323] on icon at bounding box center [852, 323] width 13 height 7
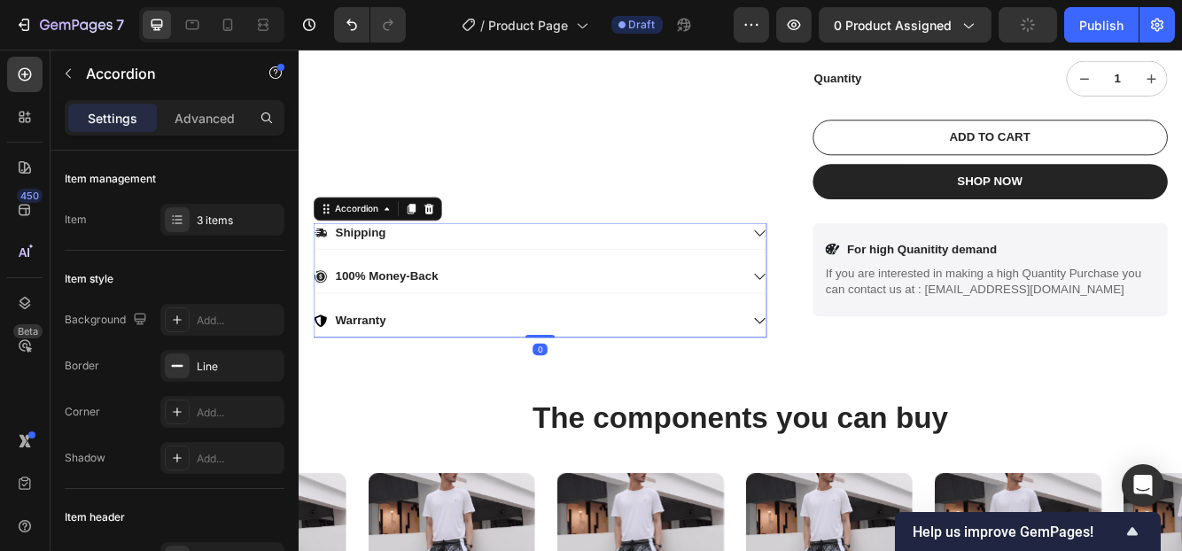
click at [844, 323] on icon at bounding box center [852, 323] width 16 height 16
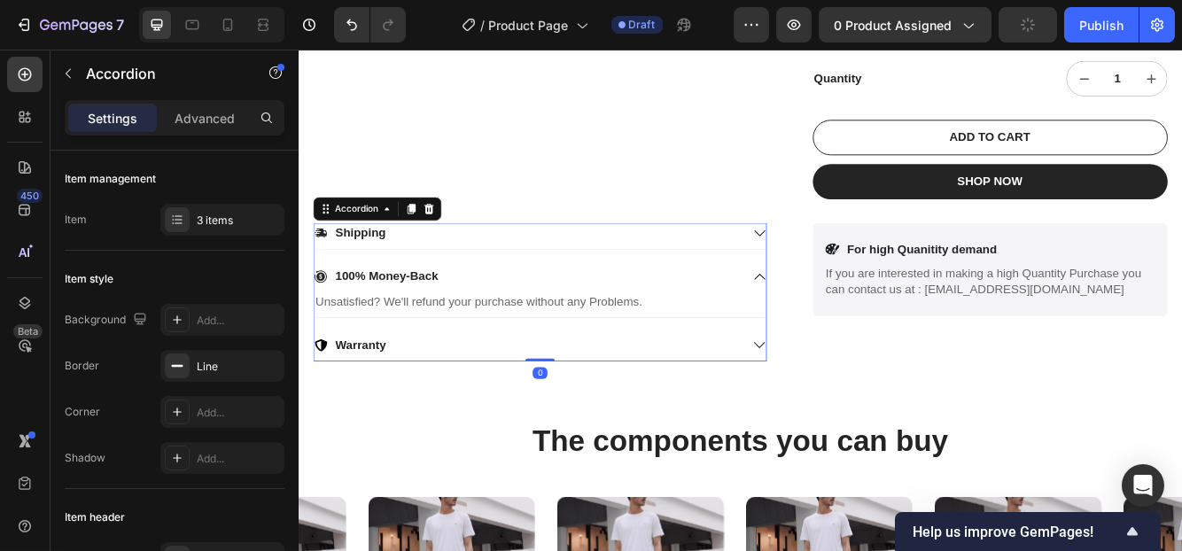
click at [846, 323] on icon at bounding box center [852, 323] width 13 height 7
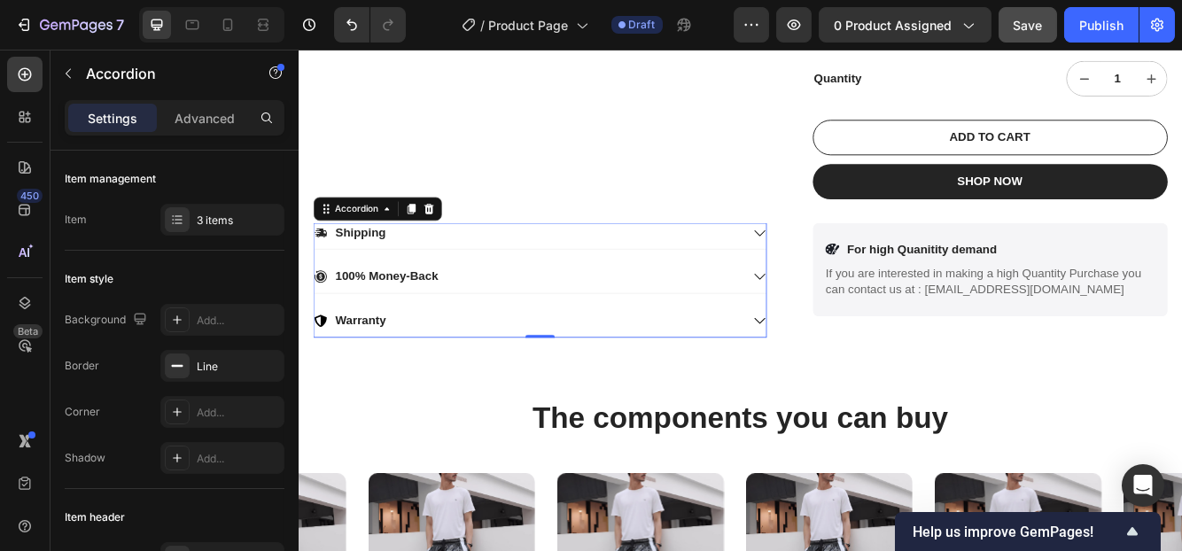
click at [844, 374] on icon at bounding box center [852, 377] width 16 height 16
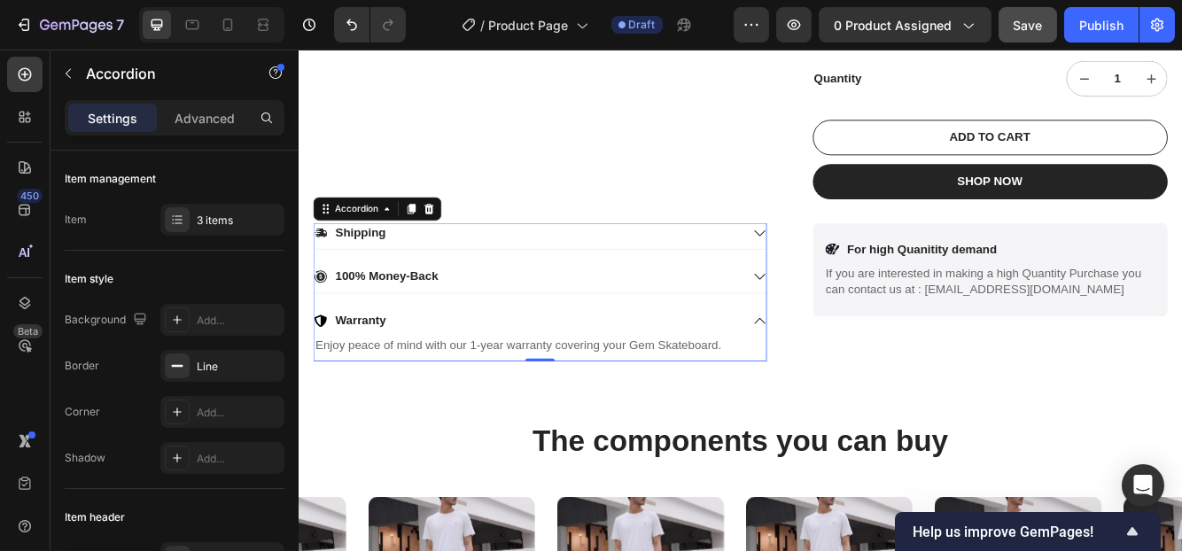
click at [846, 374] on icon at bounding box center [852, 376] width 13 height 7
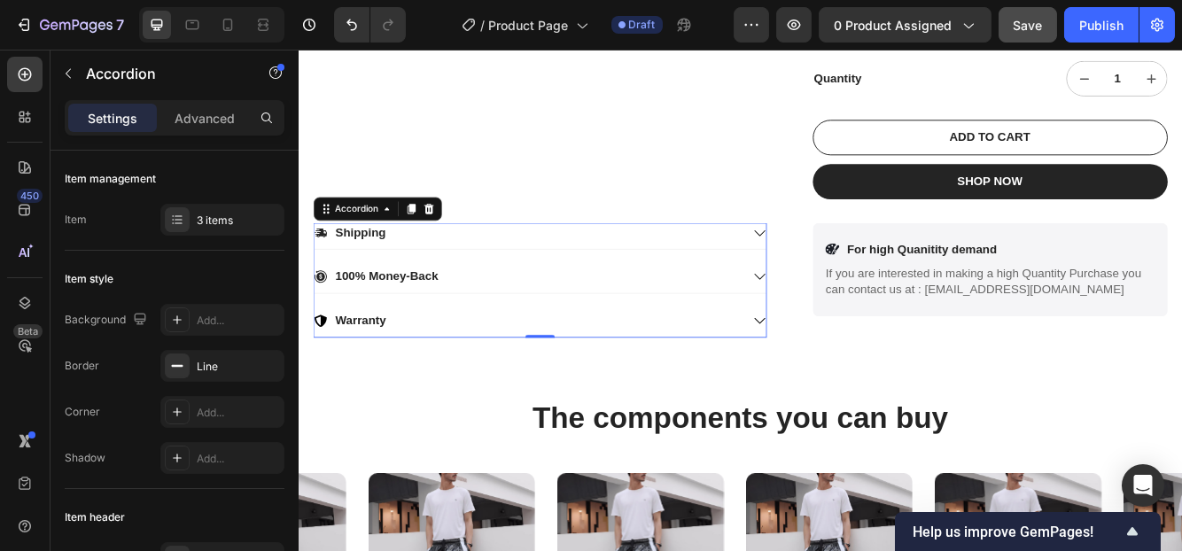
click at [844, 374] on icon at bounding box center [852, 377] width 16 height 16
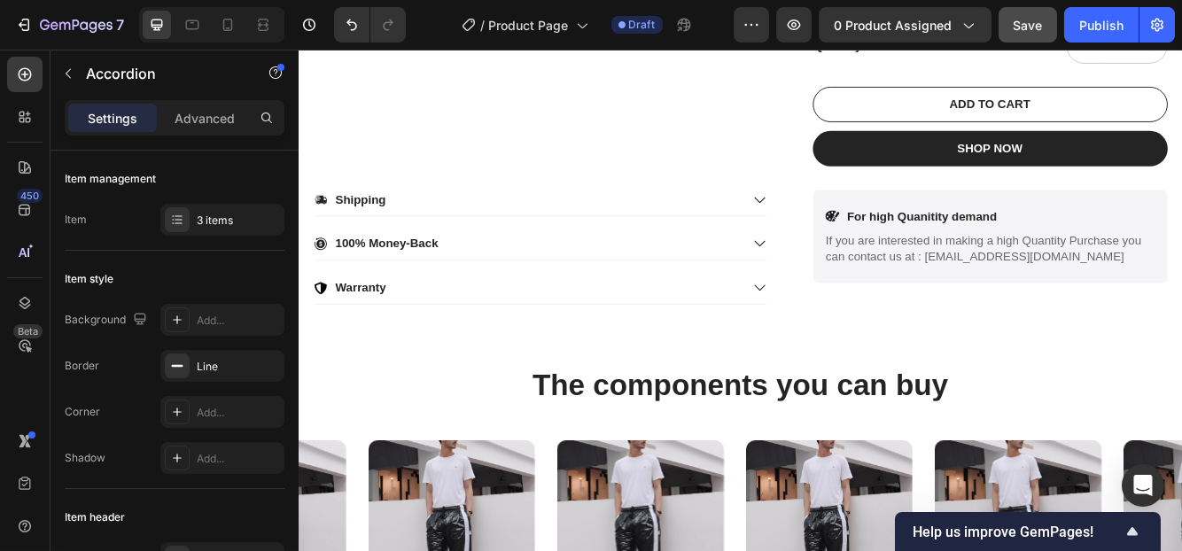
scroll to position [729, 0]
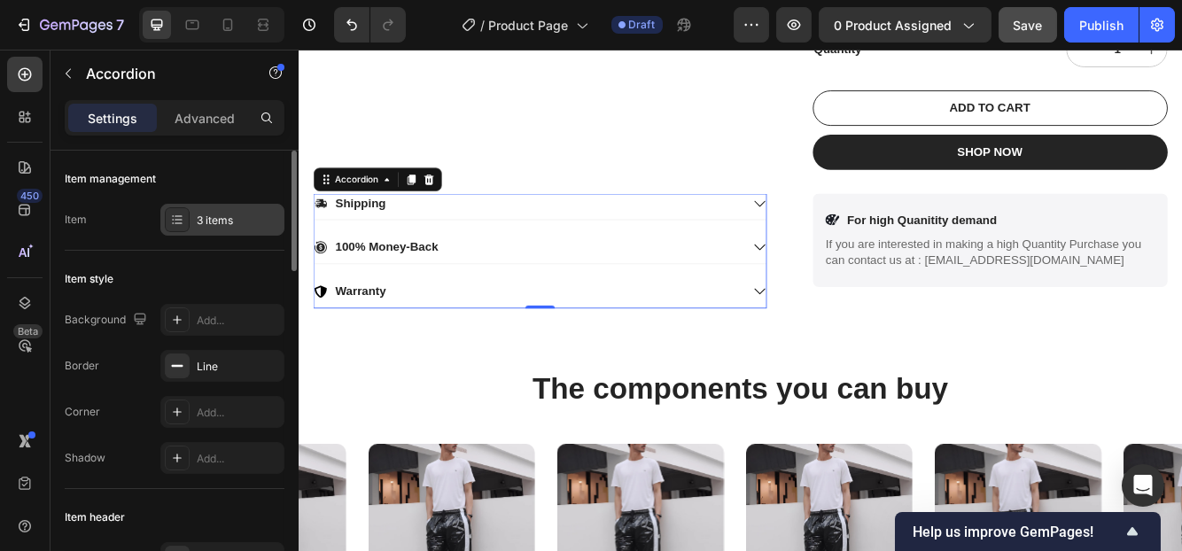
click at [233, 204] on div "3 items" at bounding box center [222, 220] width 124 height 32
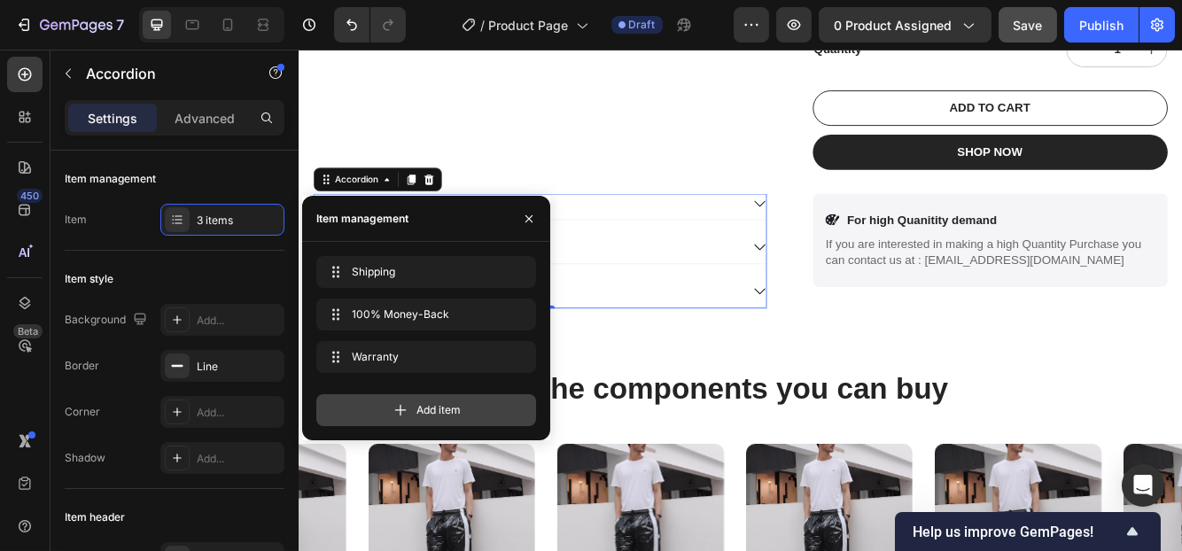
click at [435, 407] on span "Add item" at bounding box center [438, 410] width 44 height 16
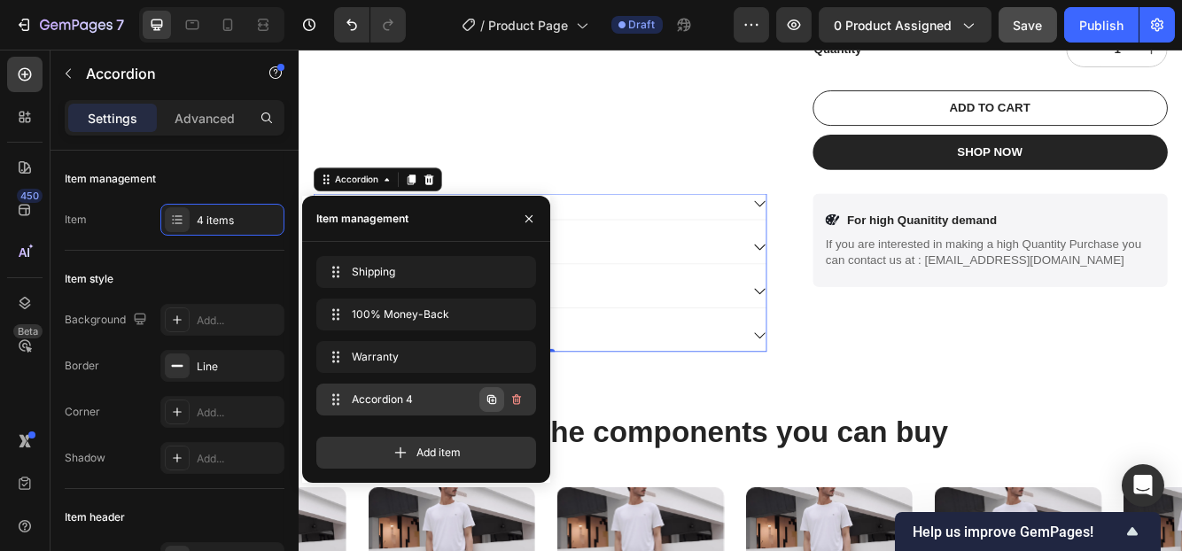
click at [482, 400] on button "button" at bounding box center [491, 399] width 25 height 25
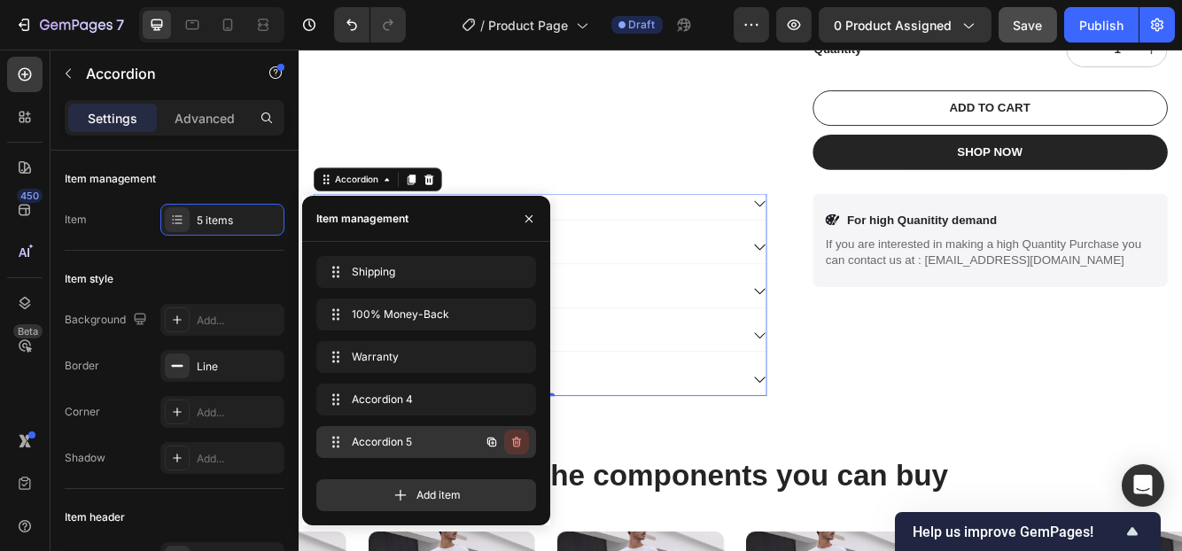
click at [518, 435] on icon "button" at bounding box center [516, 442] width 14 height 14
click at [515, 436] on div "Delete" at bounding box center [504, 442] width 33 height 16
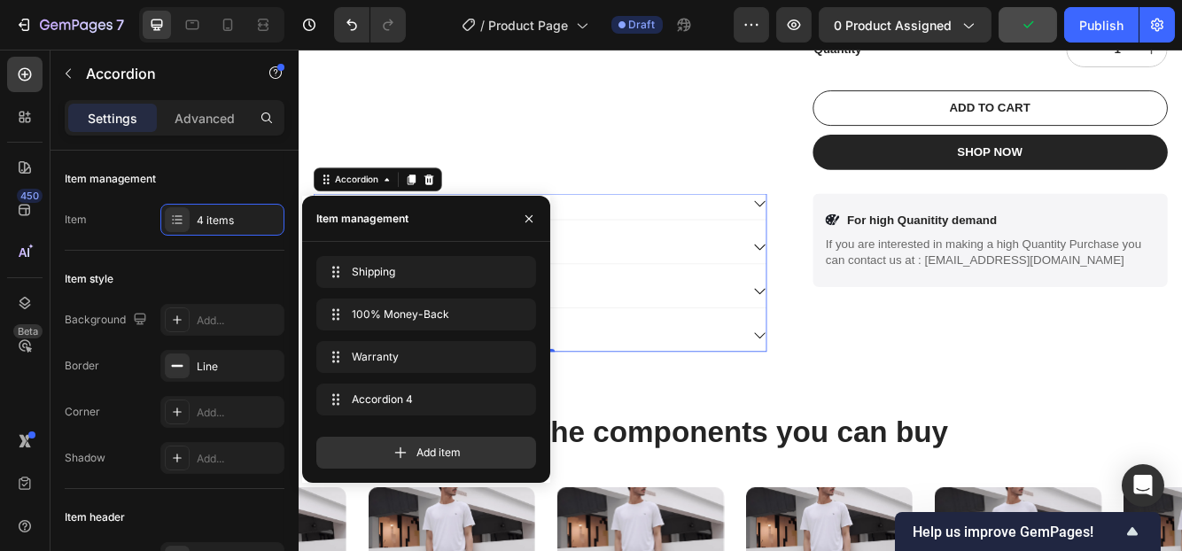
click at [515, 437] on div "Add item" at bounding box center [426, 453] width 220 height 32
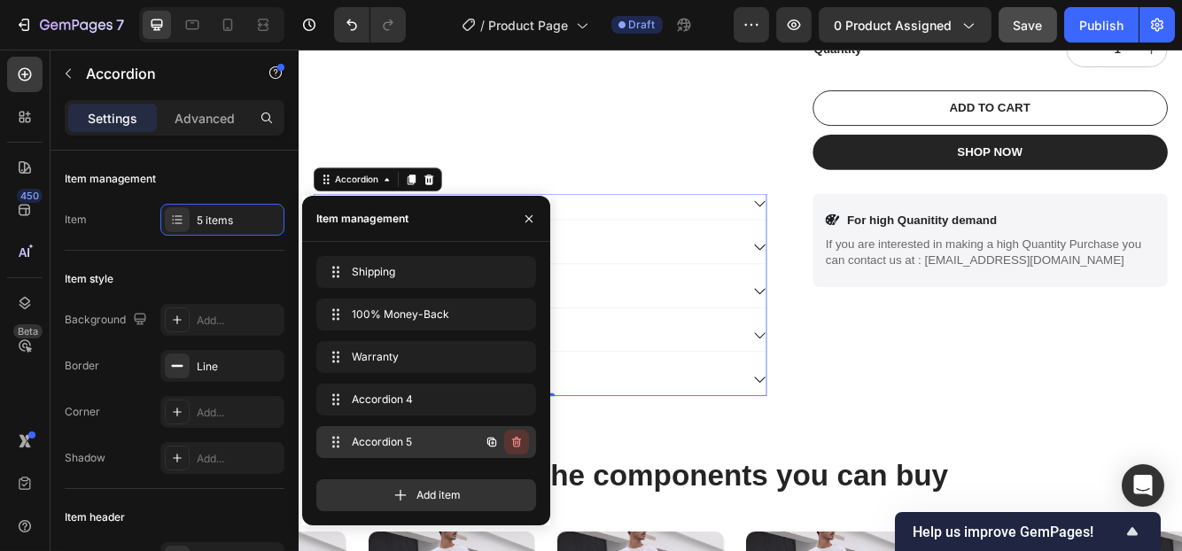
click at [515, 442] on icon "button" at bounding box center [516, 442] width 14 height 14
click at [515, 442] on div "Delete" at bounding box center [504, 442] width 33 height 16
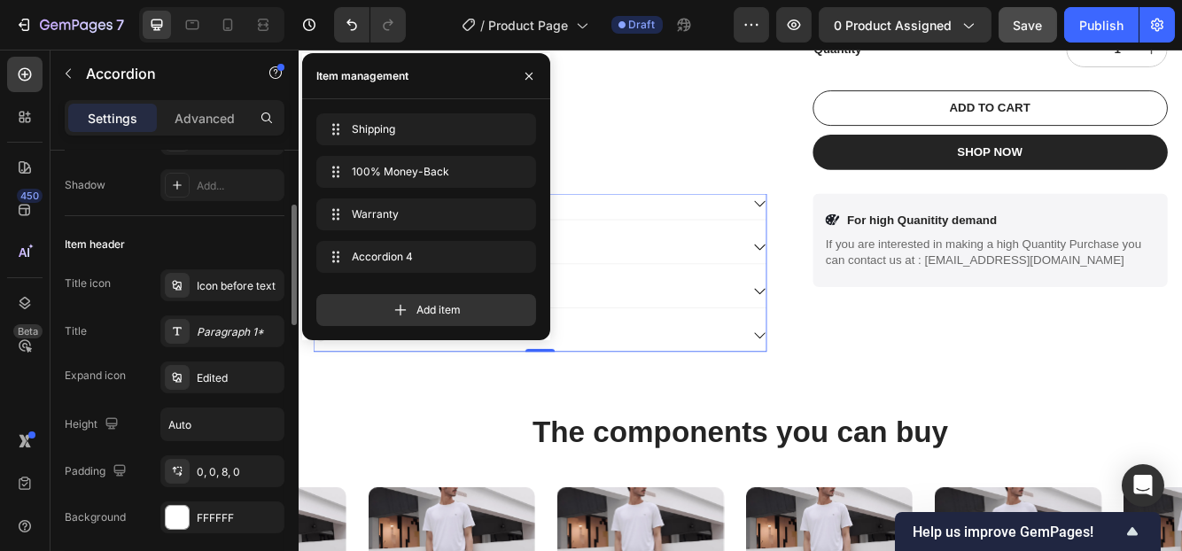
scroll to position [273, 0]
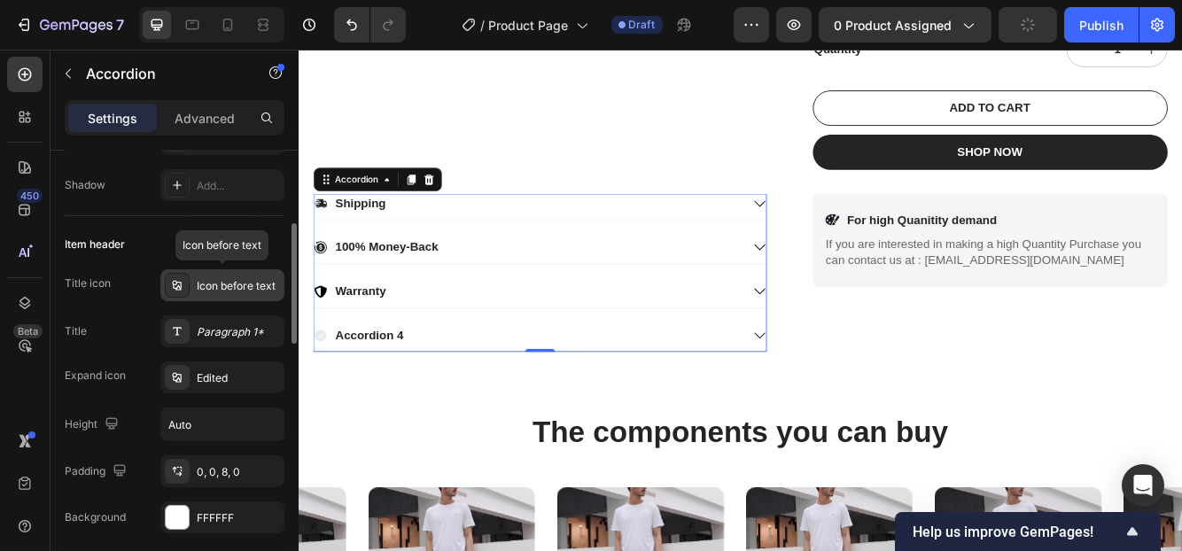
click at [252, 285] on div "Icon before text" at bounding box center [238, 286] width 83 height 16
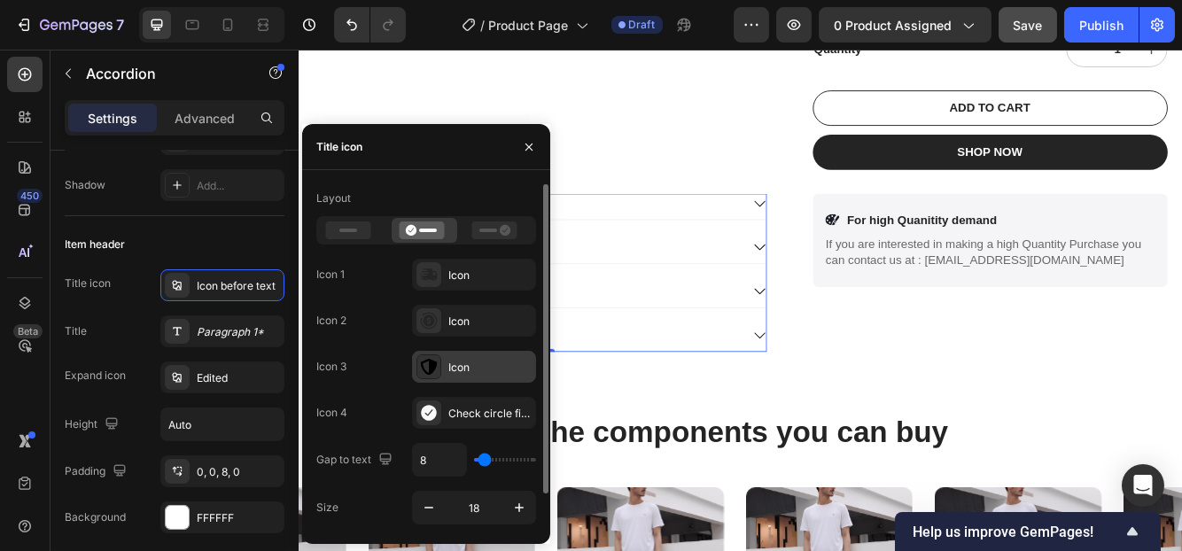
click at [446, 373] on div "Icon" at bounding box center [474, 367] width 124 height 32
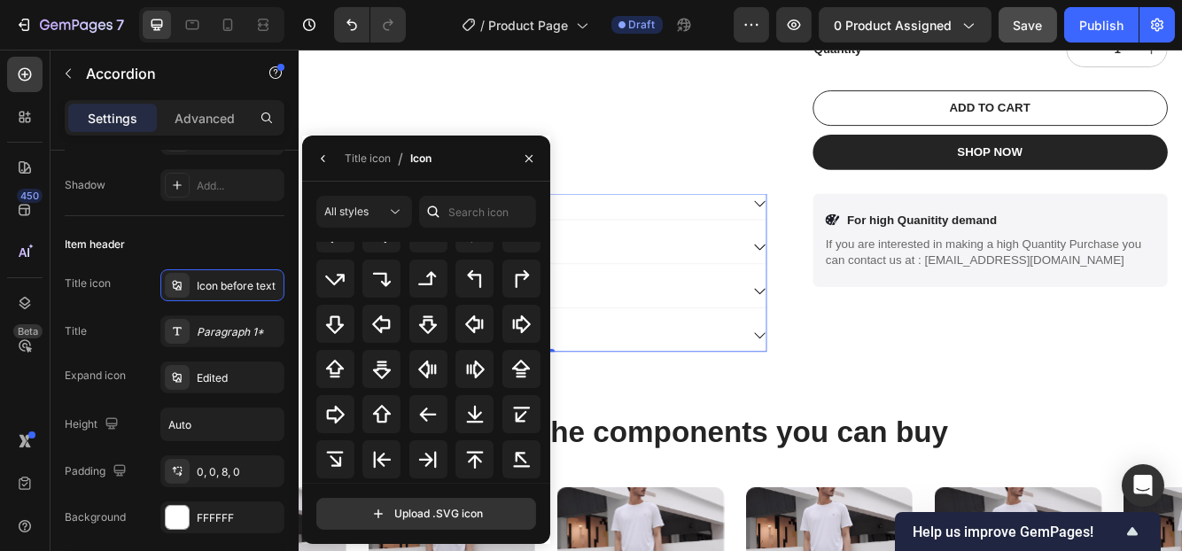
scroll to position [600, 0]
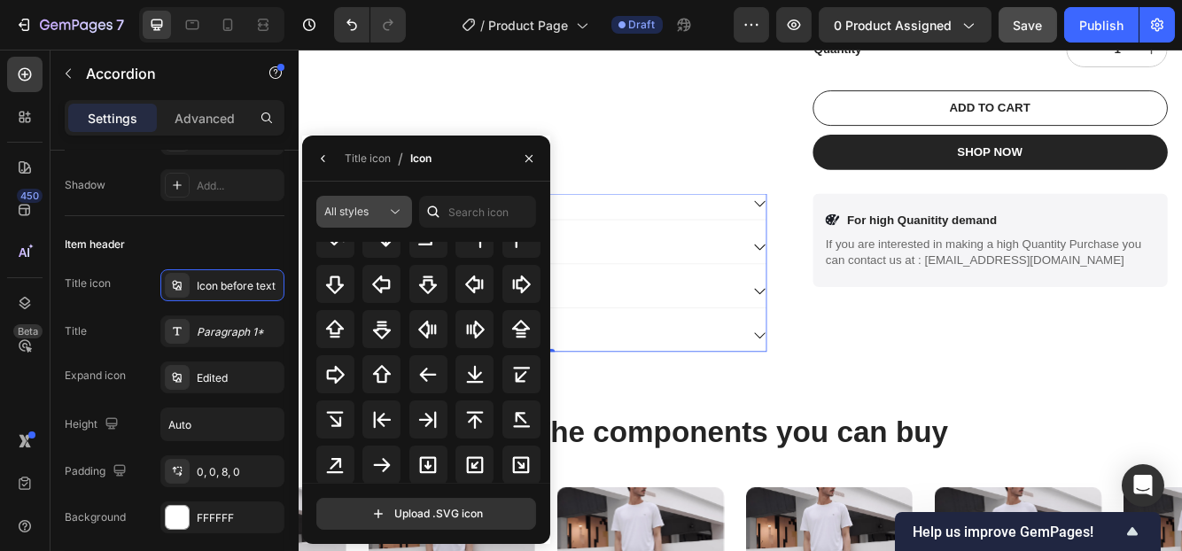
click at [356, 206] on span "All styles" at bounding box center [346, 211] width 44 height 13
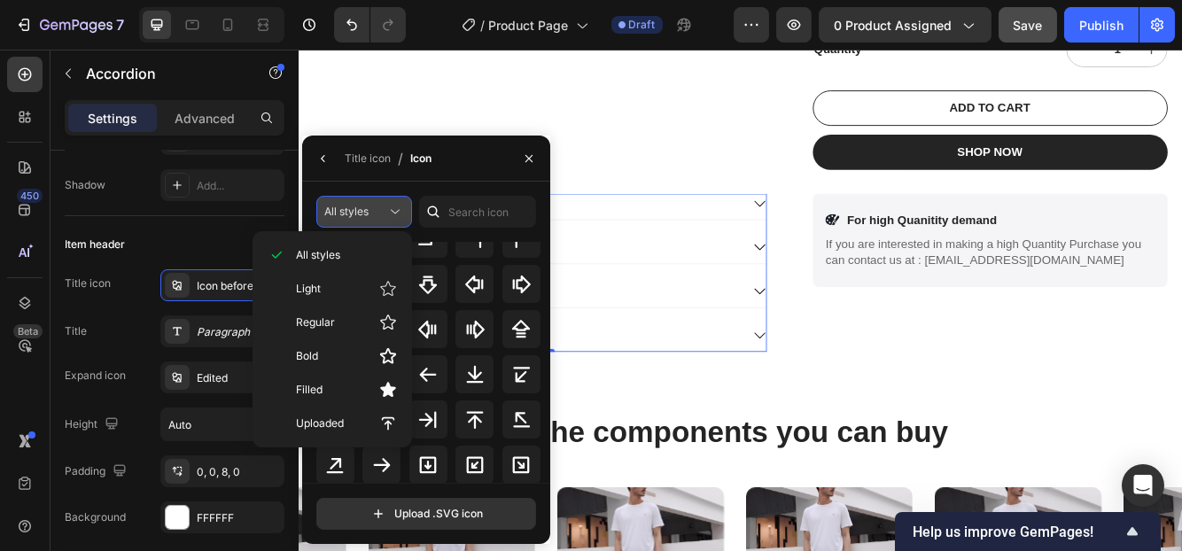
click at [356, 206] on span "All styles" at bounding box center [346, 211] width 44 height 13
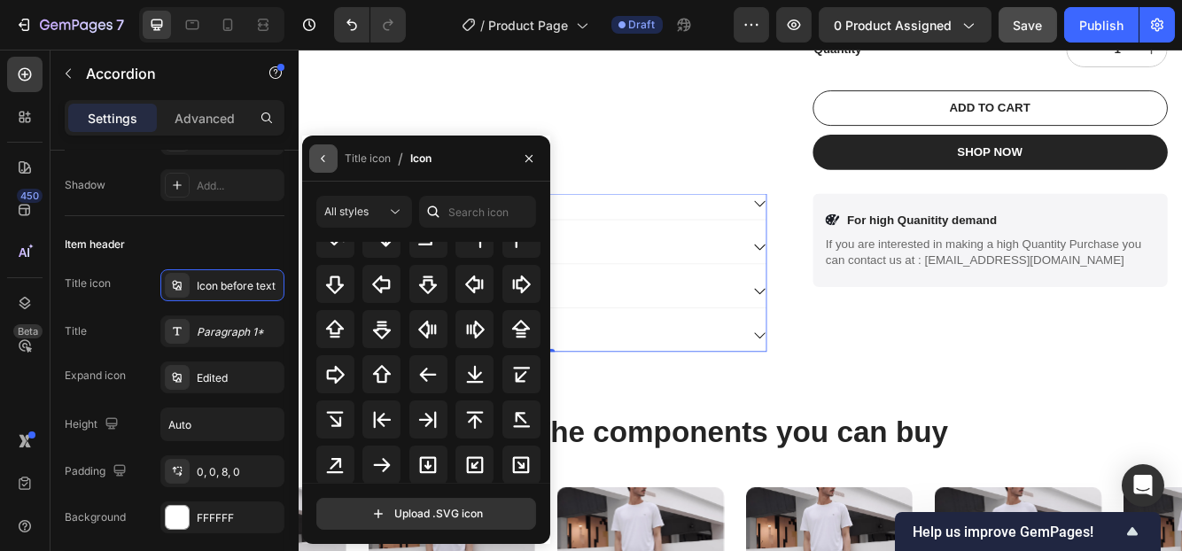
click at [319, 157] on icon "button" at bounding box center [323, 158] width 14 height 14
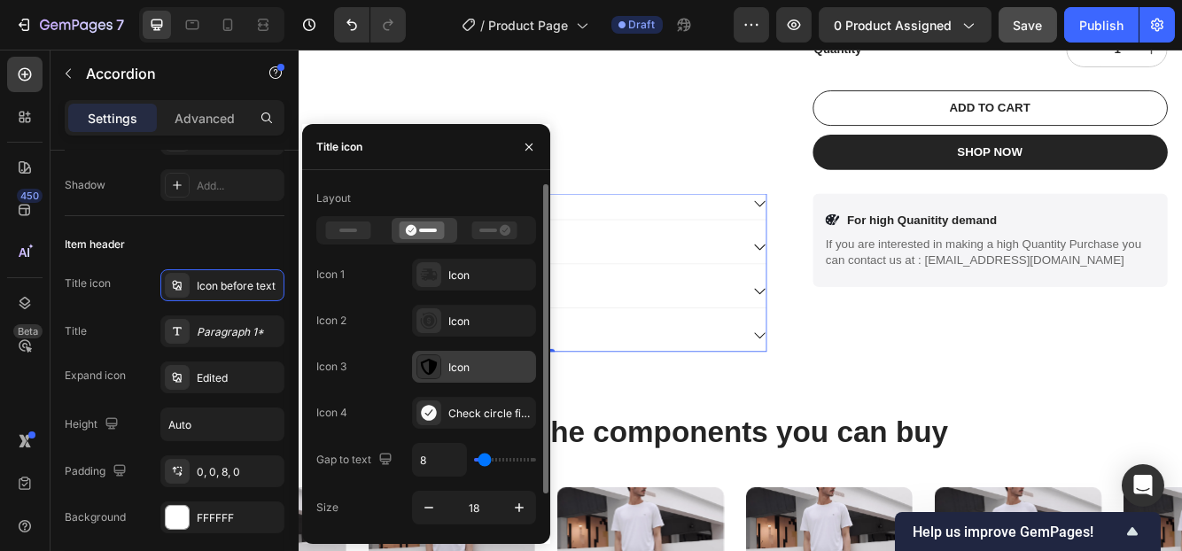
click at [449, 354] on div "Icon" at bounding box center [474, 367] width 124 height 32
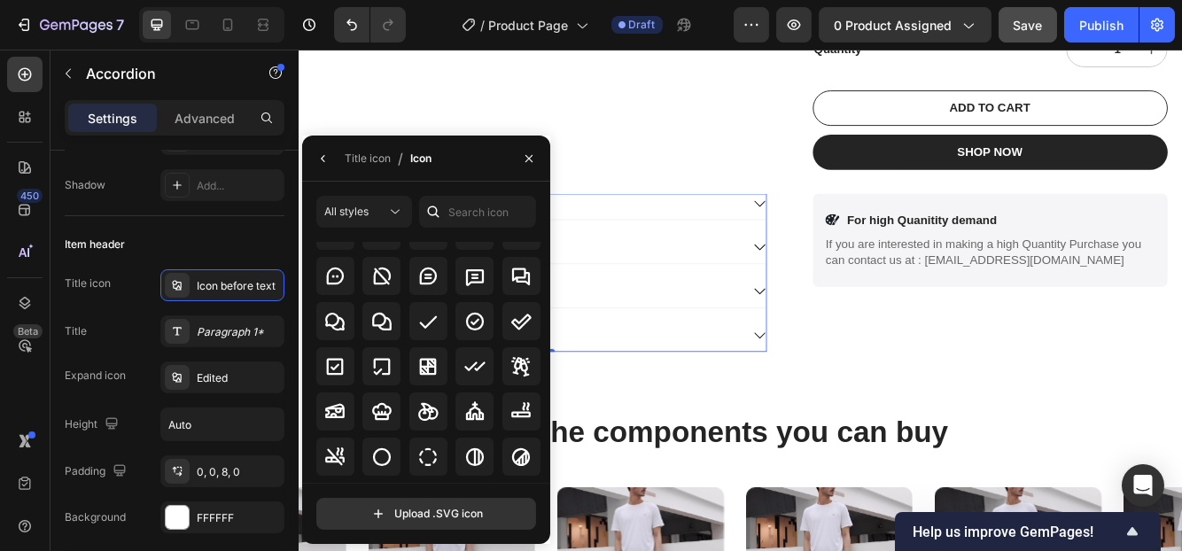
scroll to position [2664, 0]
click at [523, 325] on icon at bounding box center [520, 322] width 21 height 21
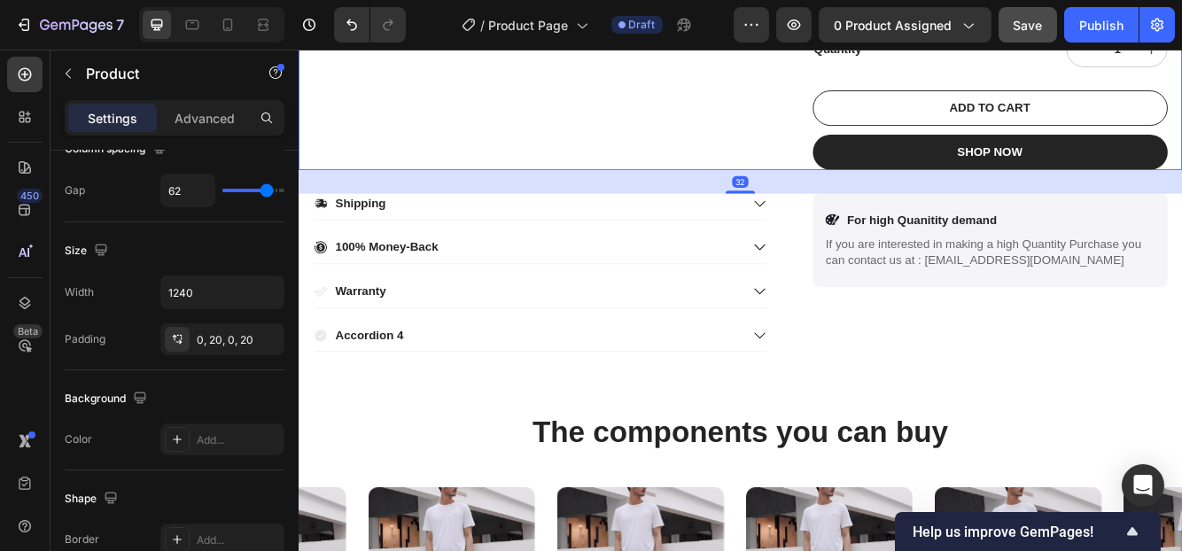
scroll to position [0, 0]
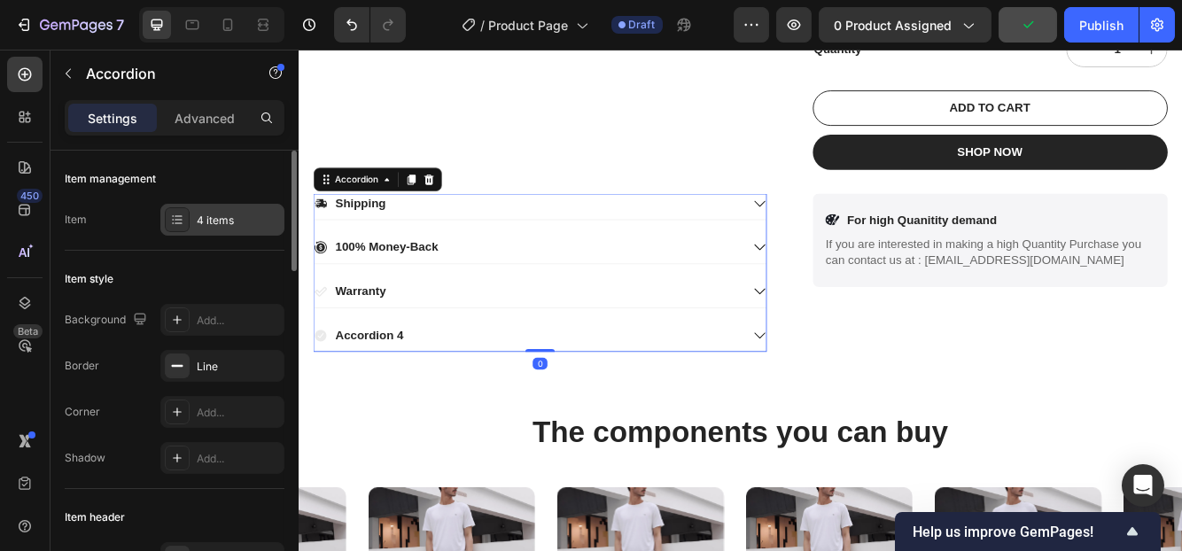
click at [222, 216] on div "4 items" at bounding box center [238, 221] width 83 height 16
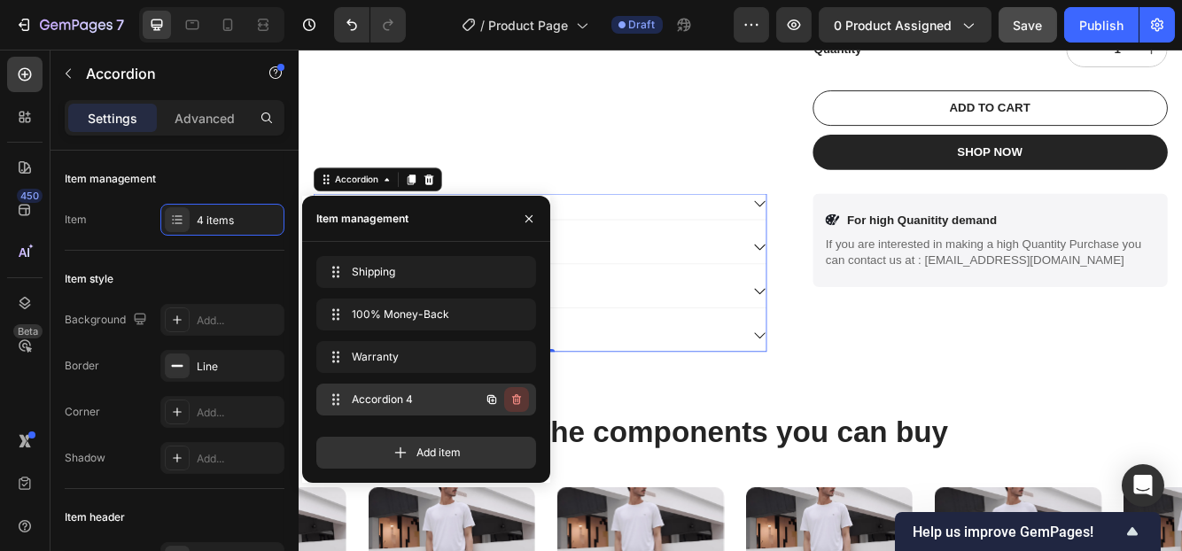
click at [517, 404] on icon "button" at bounding box center [516, 399] width 9 height 11
click at [517, 404] on div "Delete" at bounding box center [504, 400] width 33 height 16
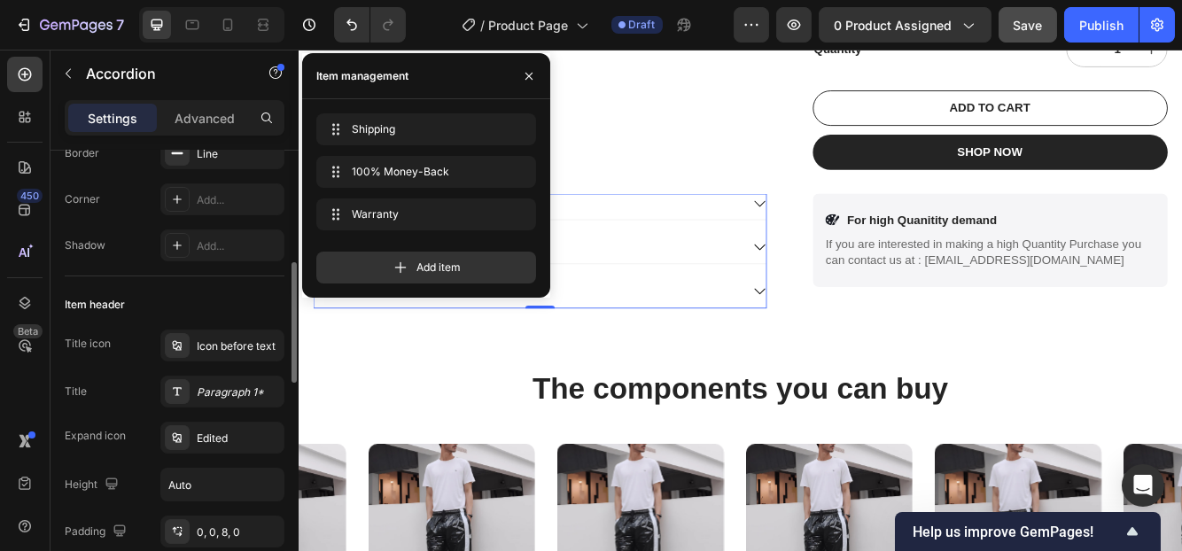
scroll to position [256, 0]
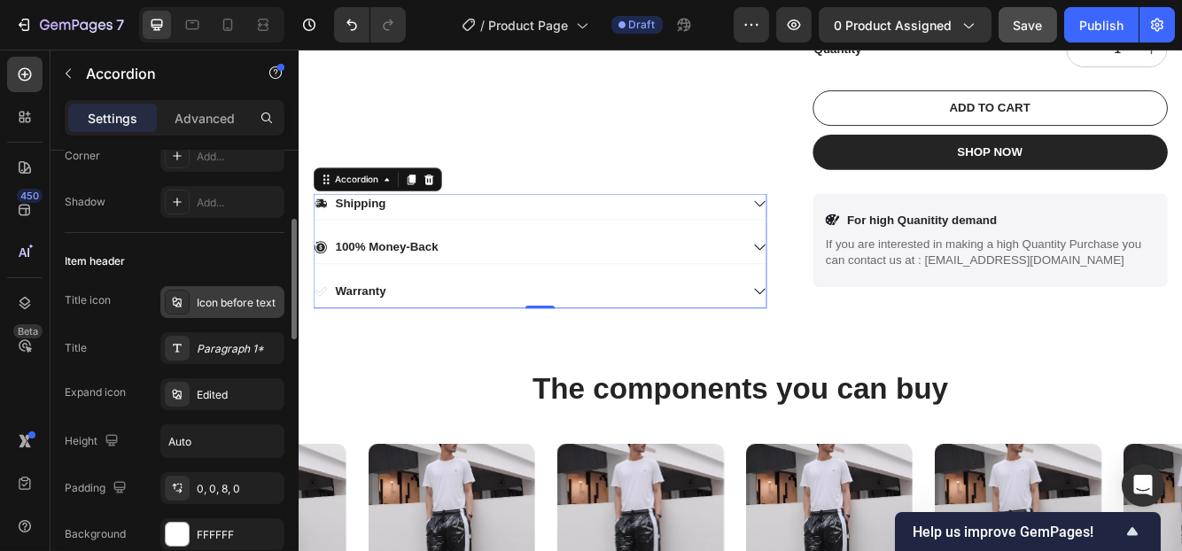
click at [212, 309] on div "Icon before text" at bounding box center [222, 302] width 124 height 32
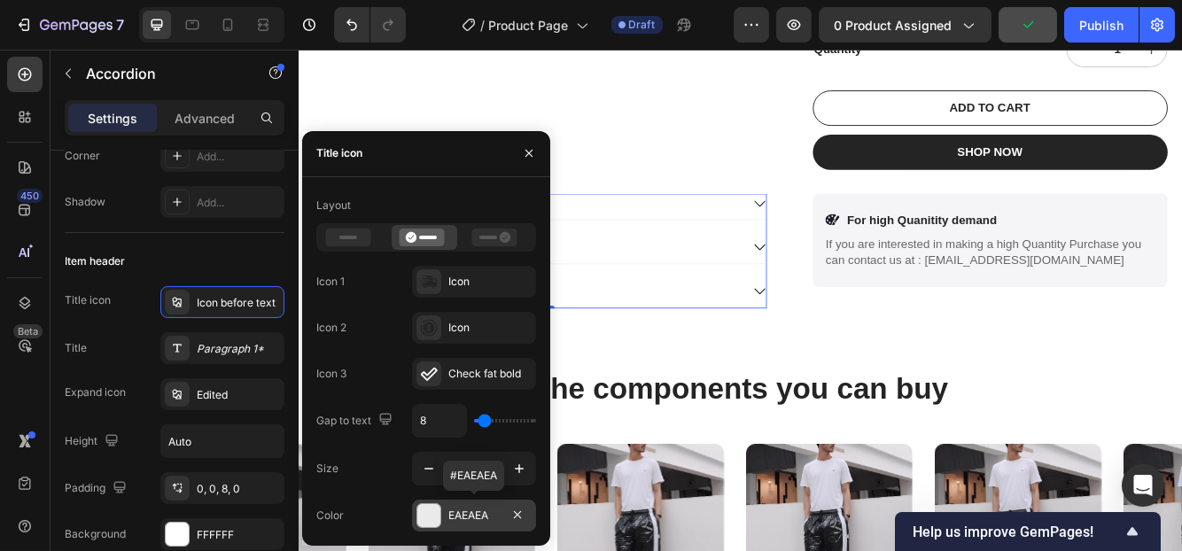
click at [427, 516] on div at bounding box center [428, 515] width 23 height 23
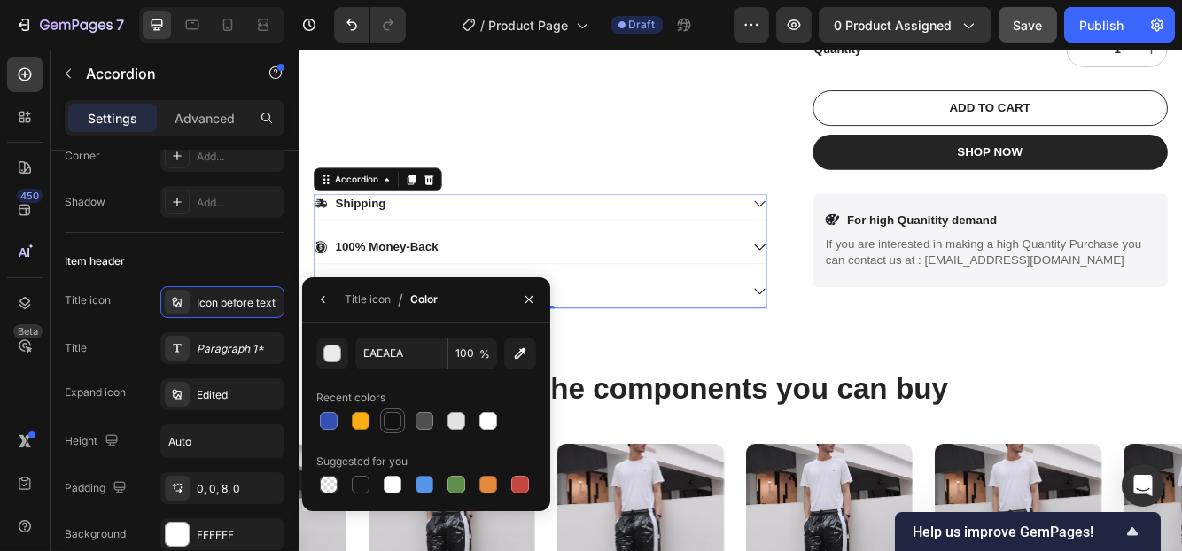
click at [396, 423] on div at bounding box center [393, 421] width 18 height 18
type input "121212"
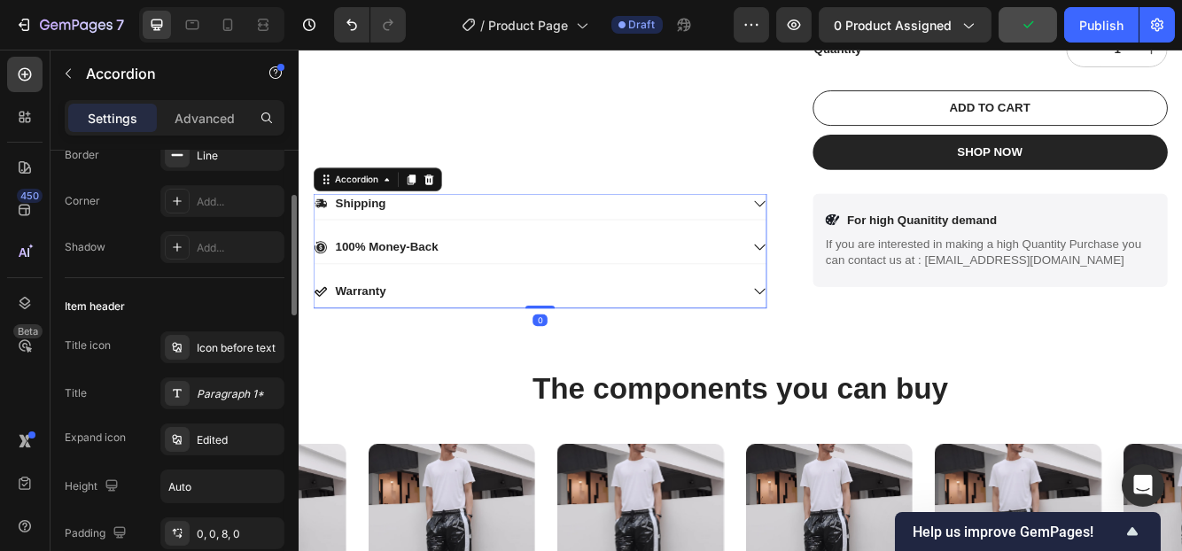
scroll to position [213, 0]
click at [209, 342] on div "Icon before text" at bounding box center [238, 346] width 83 height 16
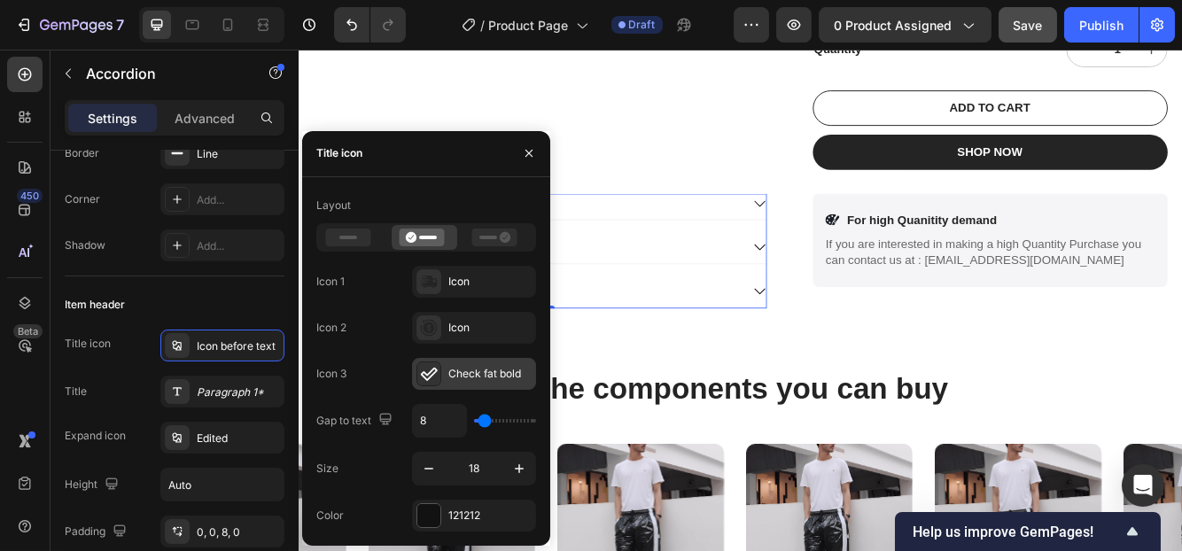
click at [458, 367] on div "Check fat bold" at bounding box center [489, 374] width 83 height 16
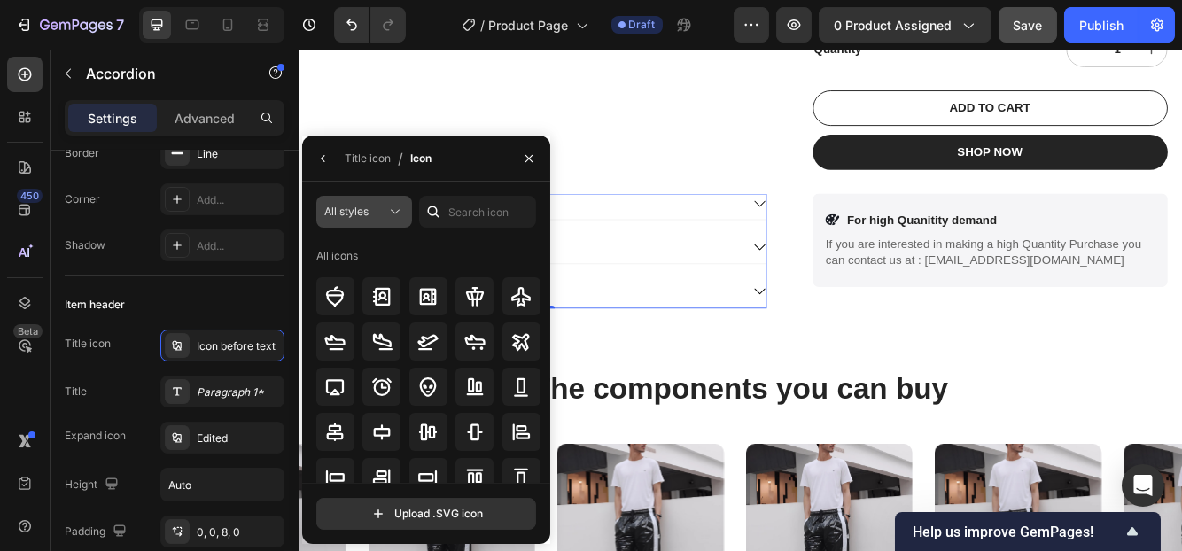
click at [376, 209] on div "All styles" at bounding box center [355, 212] width 62 height 16
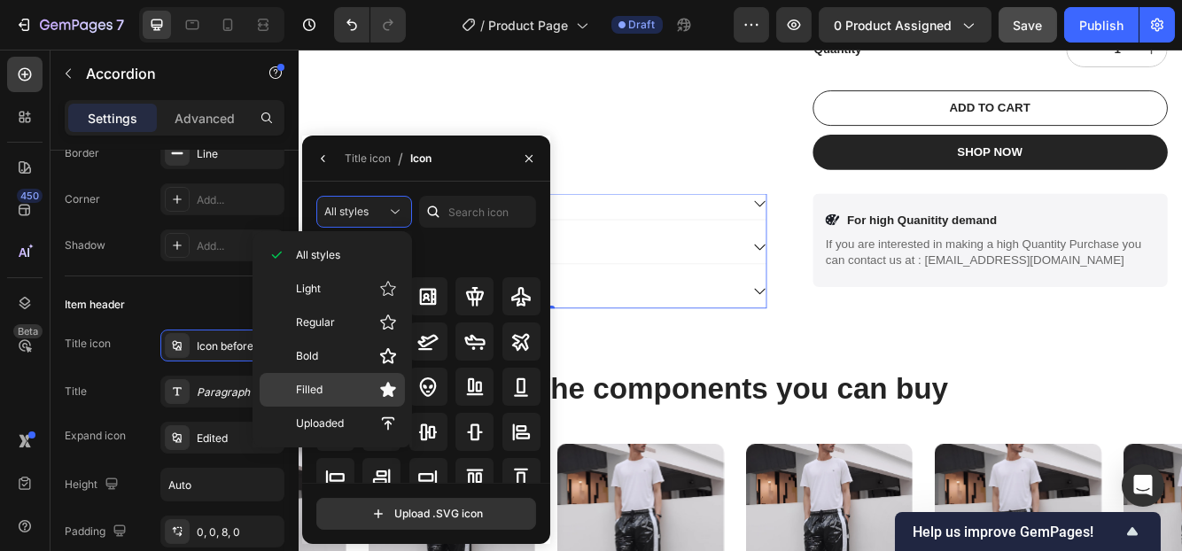
click at [368, 387] on p "Filled" at bounding box center [346, 390] width 101 height 18
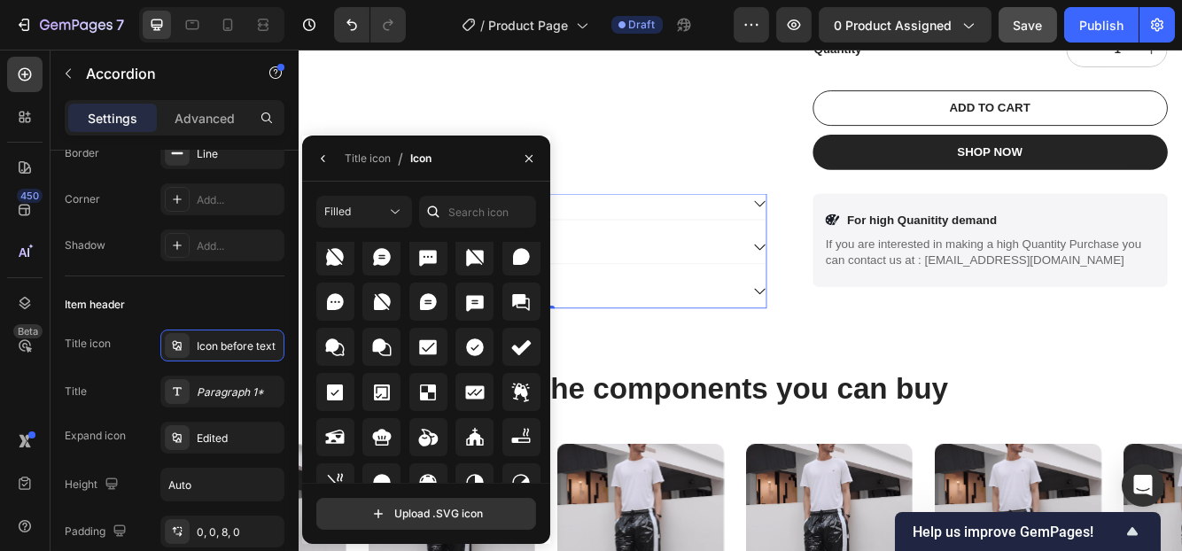
scroll to position [2645, 0]
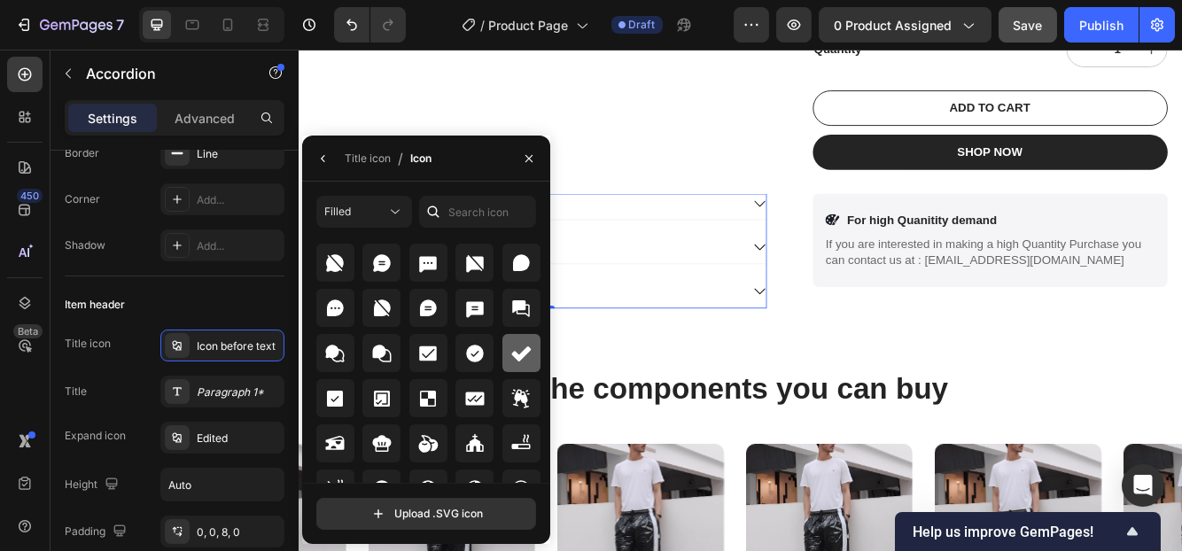
click at [516, 362] on icon at bounding box center [520, 353] width 21 height 21
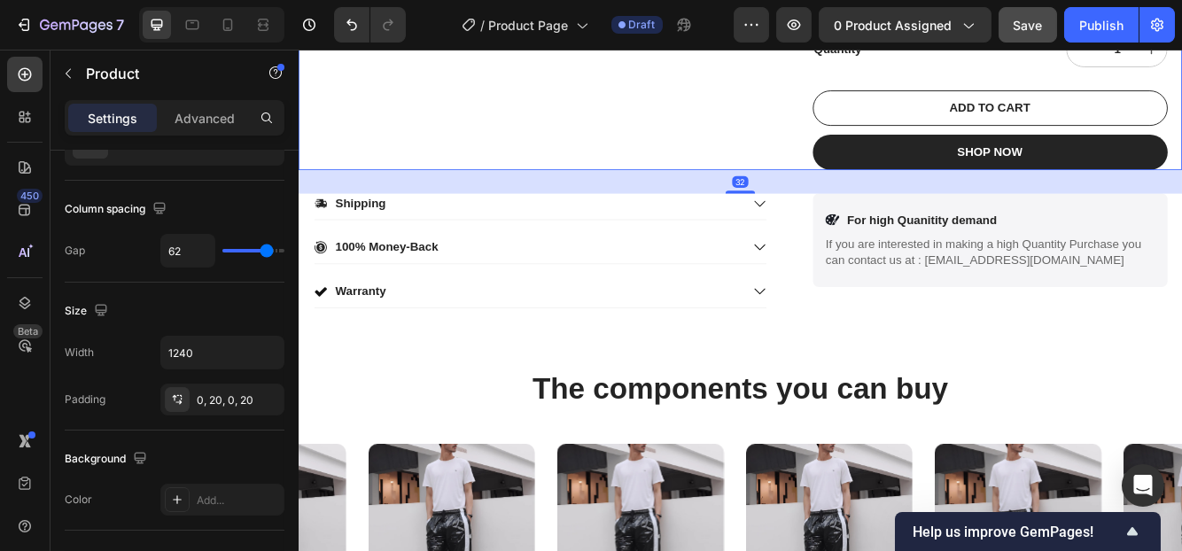
scroll to position [0, 0]
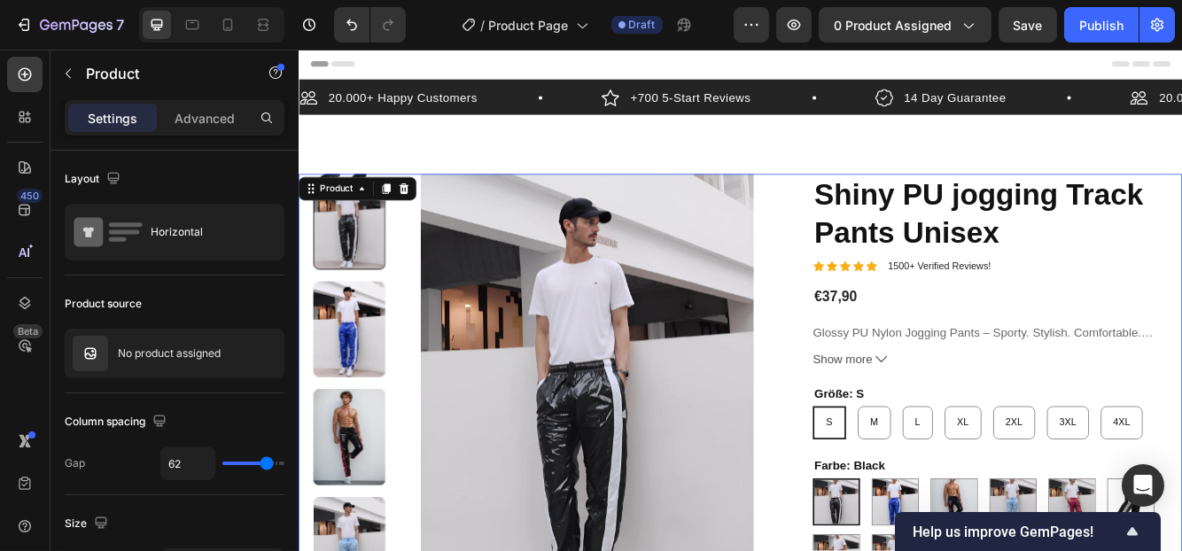
scroll to position [729, 0]
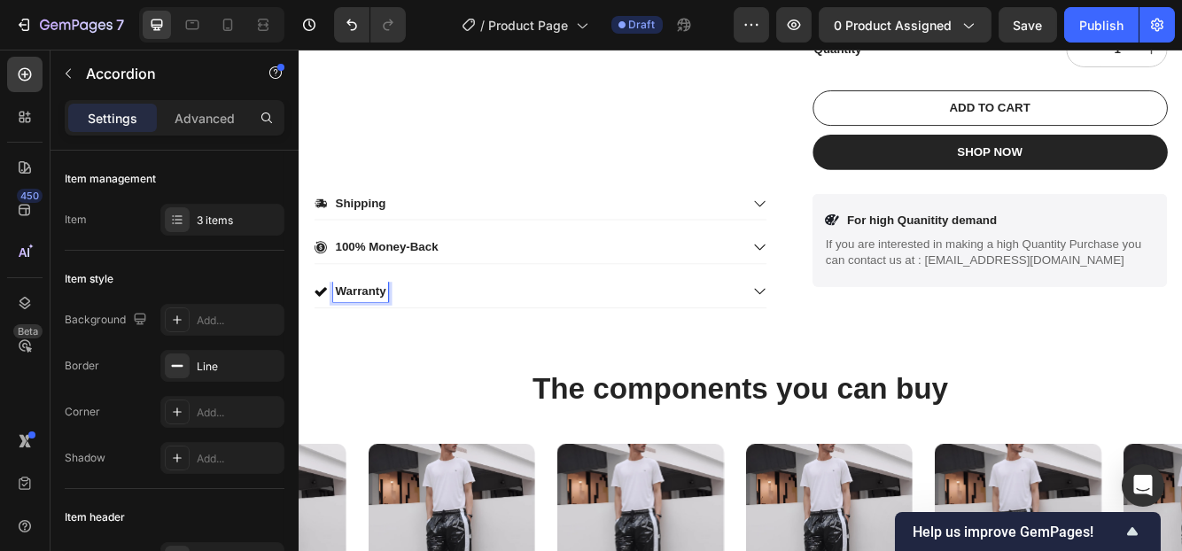
click at [463, 330] on div "Warranty" at bounding box center [573, 342] width 514 height 24
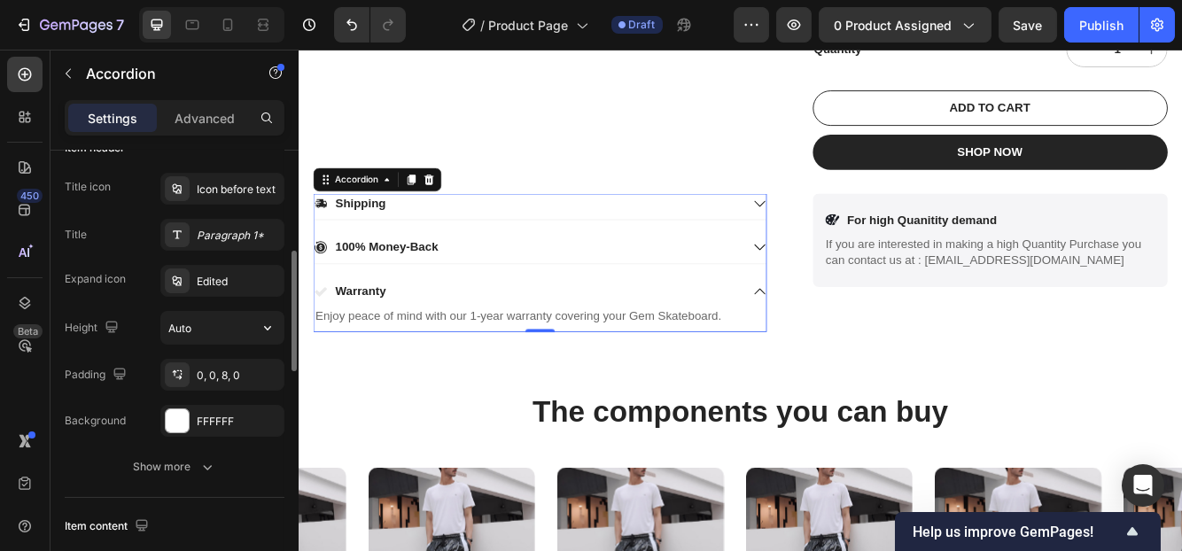
scroll to position [370, 0]
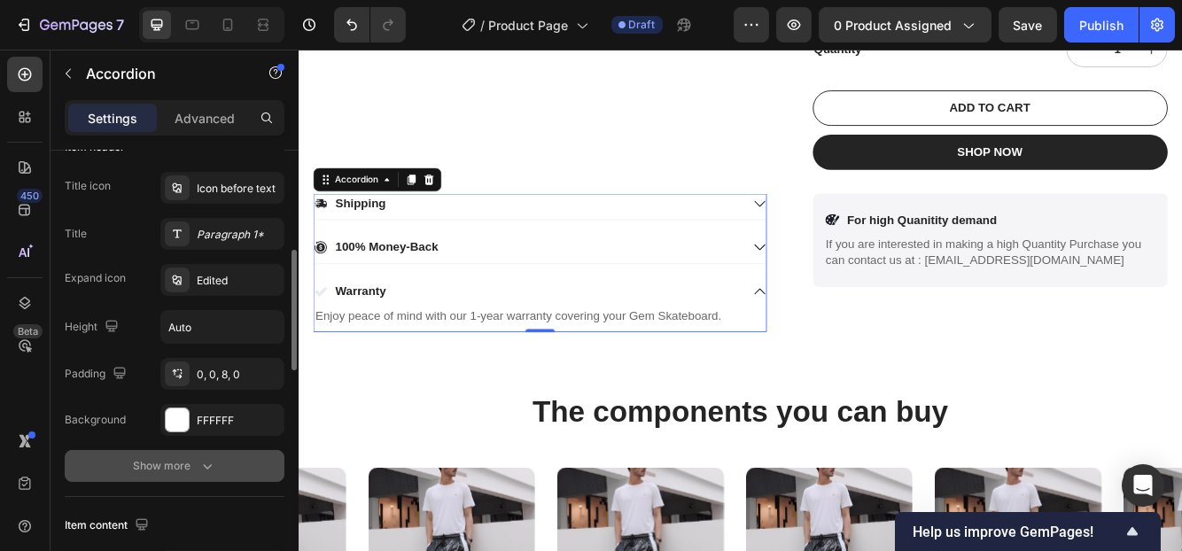
click at [198, 458] on icon "button" at bounding box center [207, 466] width 18 height 18
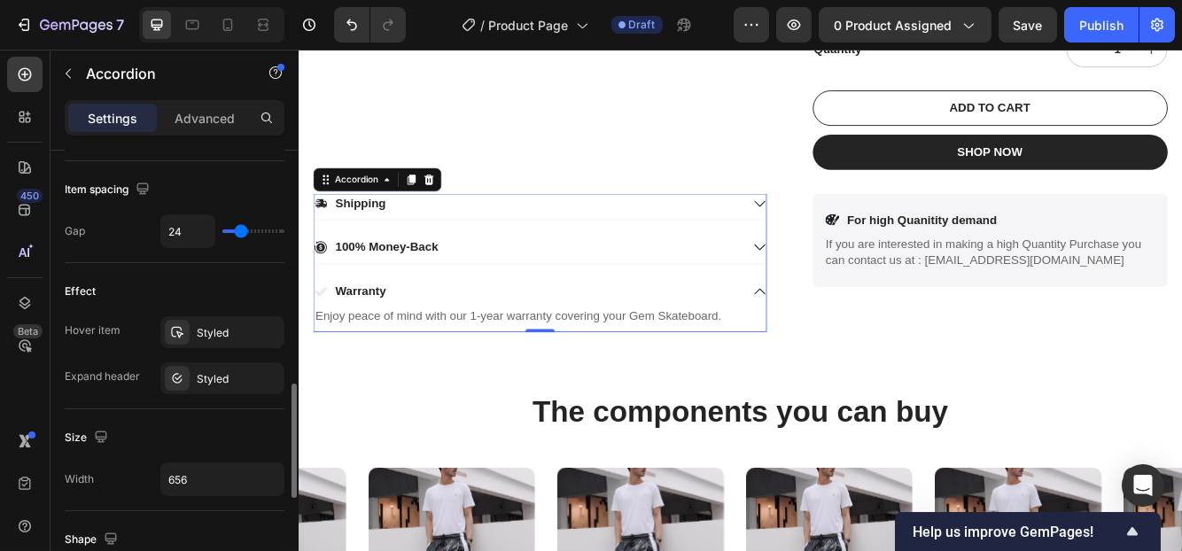
scroll to position [902, 0]
click at [204, 331] on div "Styled" at bounding box center [222, 330] width 51 height 16
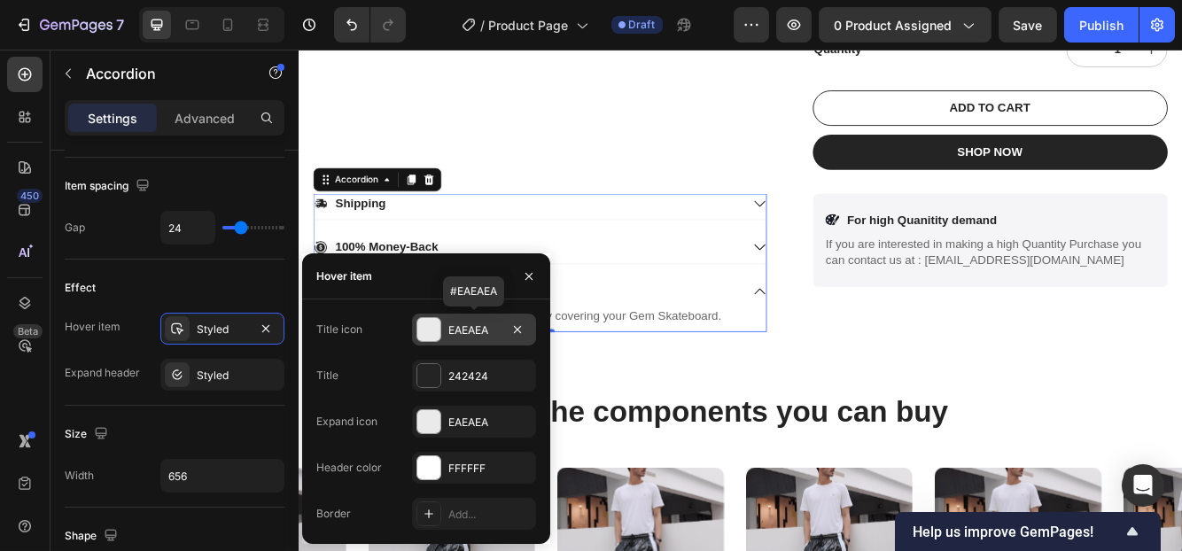
click at [443, 330] on div "EAEAEA" at bounding box center [474, 330] width 124 height 32
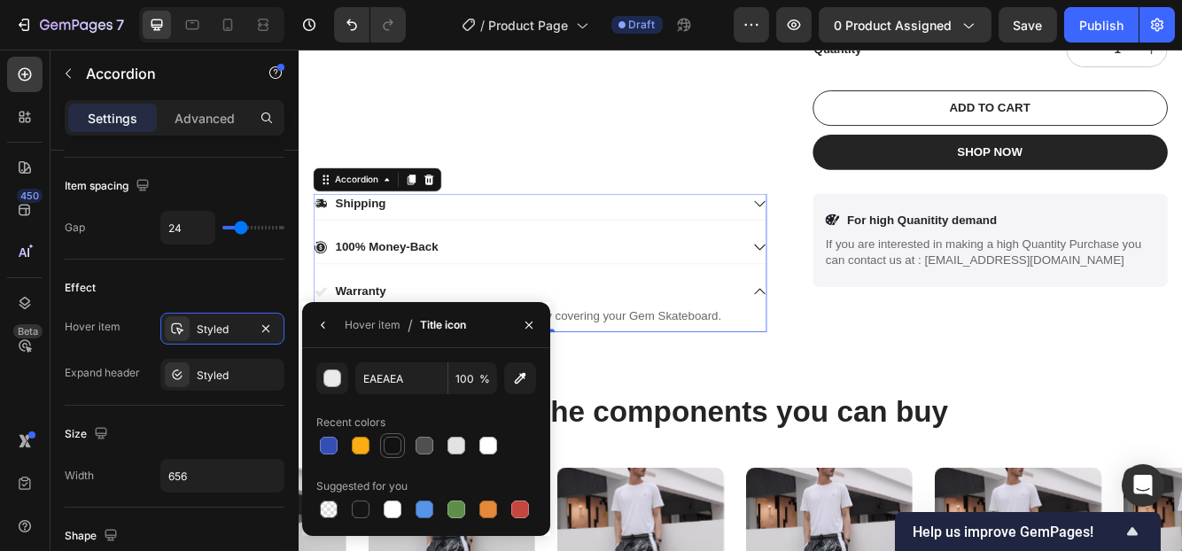
click at [384, 453] on div at bounding box center [393, 446] width 18 height 18
type input "121212"
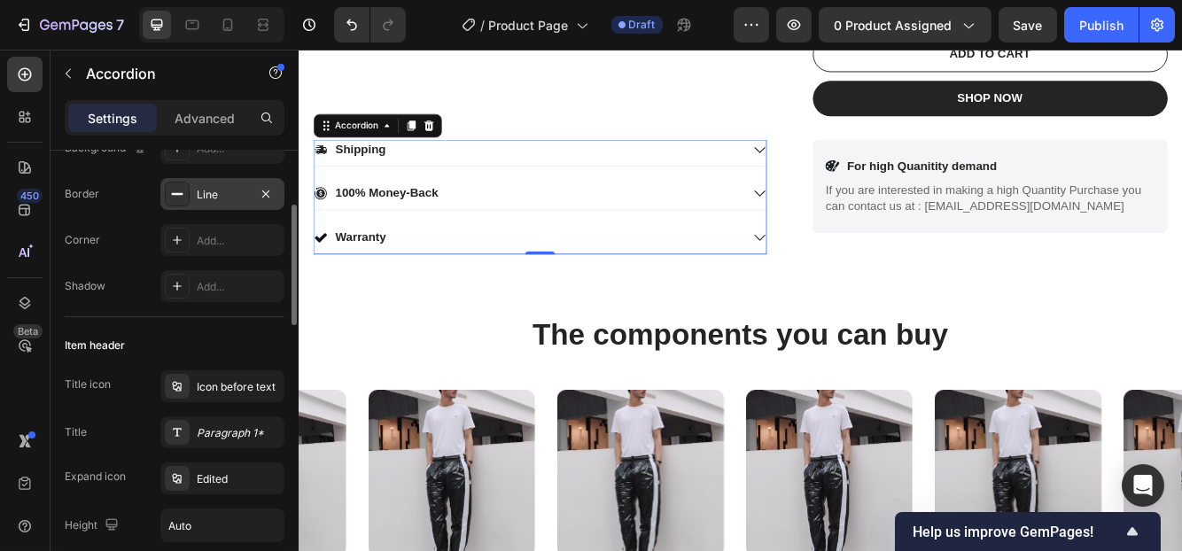
scroll to position [171, 0]
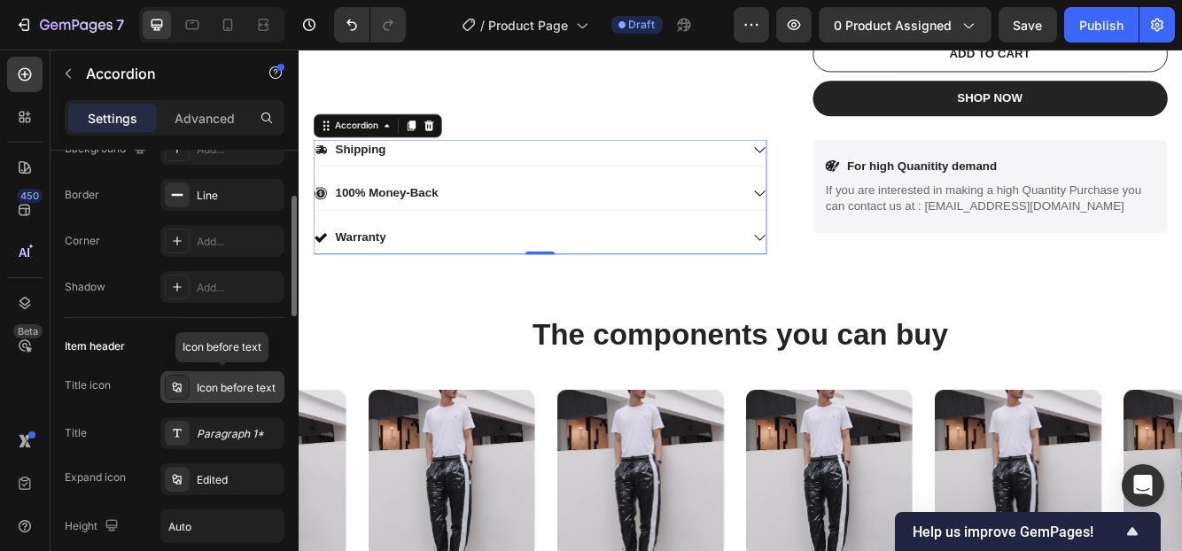
click at [229, 390] on div "Icon before text" at bounding box center [238, 388] width 83 height 16
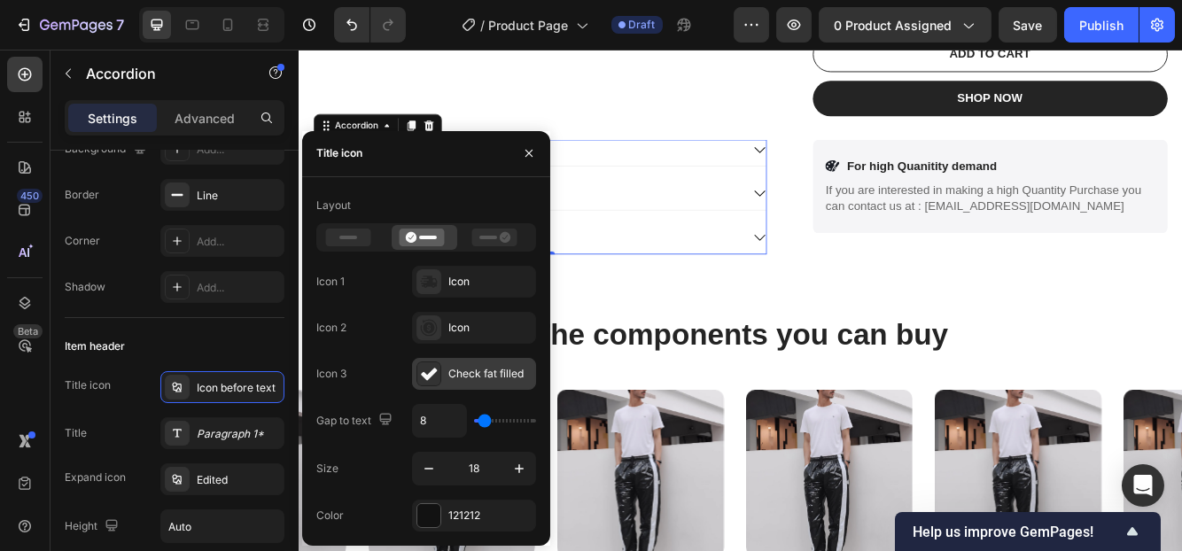
click at [462, 372] on div "Check fat filled" at bounding box center [489, 374] width 83 height 16
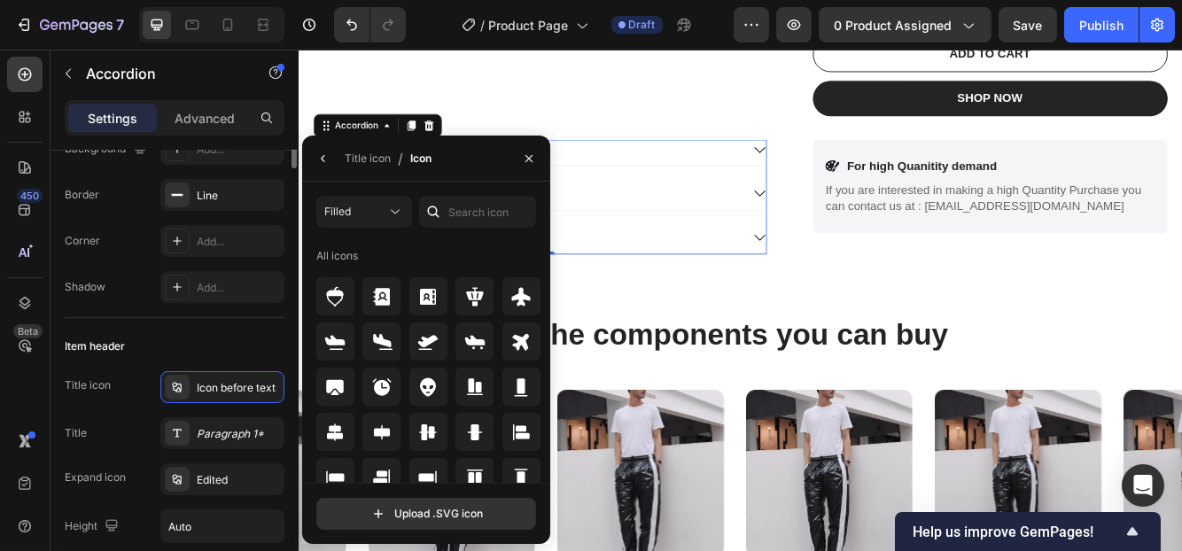
scroll to position [51, 0]
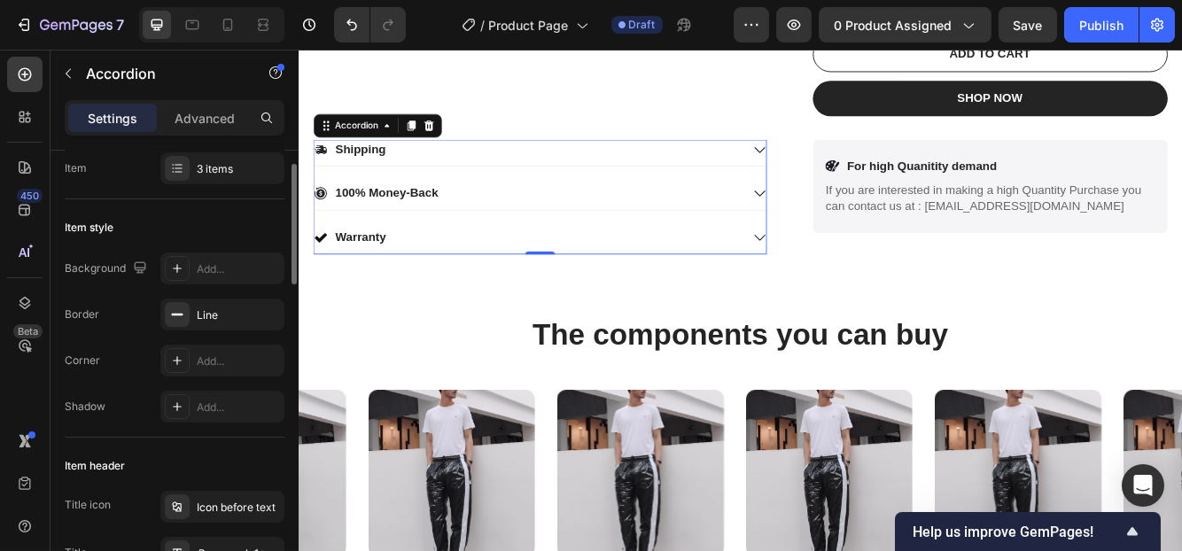
click at [240, 228] on div "Item style" at bounding box center [175, 227] width 220 height 28
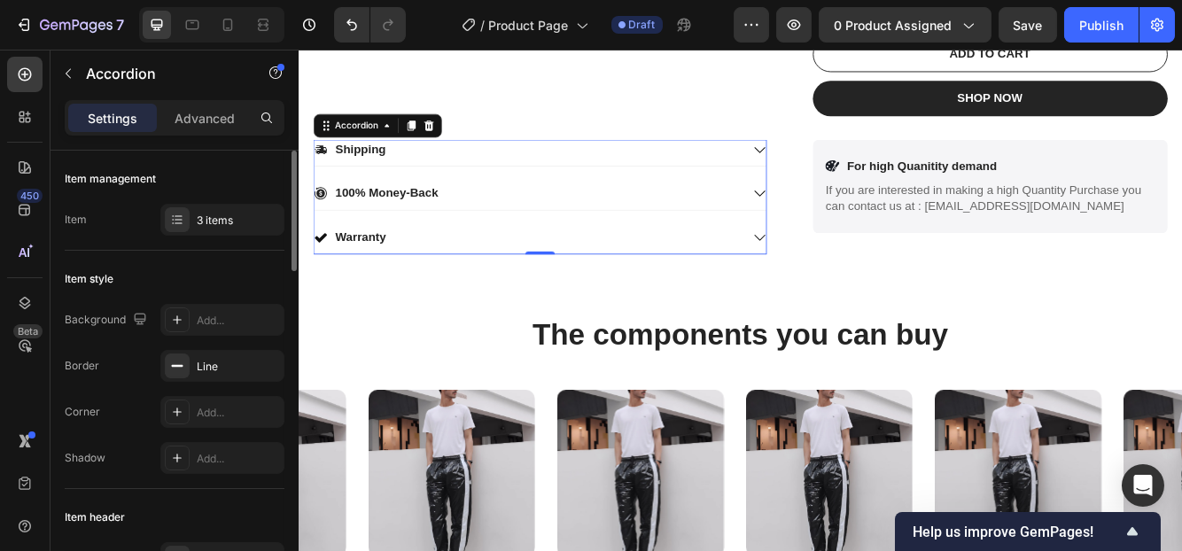
click at [240, 228] on div "3 items" at bounding box center [222, 220] width 124 height 32
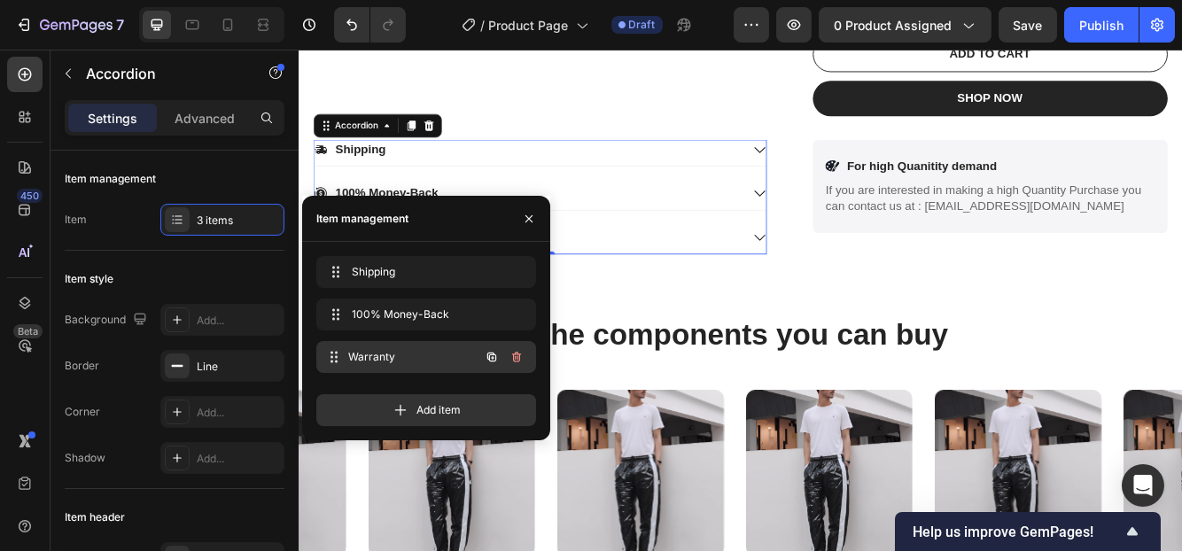
click at [410, 351] on span "Warranty" at bounding box center [413, 357] width 131 height 16
click at [375, 352] on span "Warranty" at bounding box center [413, 357] width 131 height 16
click at [375, 352] on span "Warranty" at bounding box center [402, 357] width 100 height 16
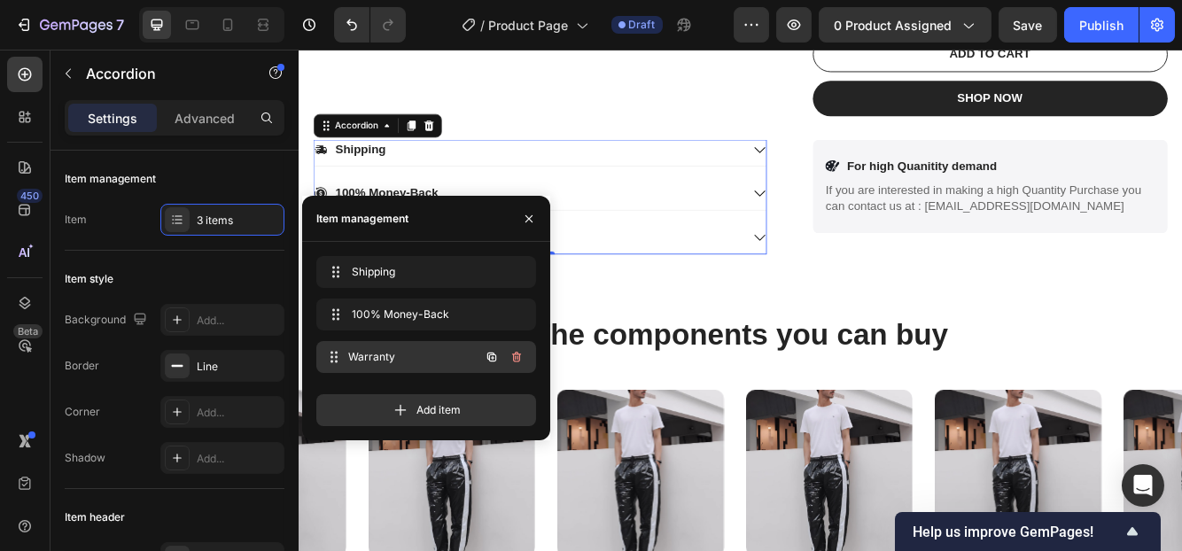
click at [375, 352] on span "Warranty" at bounding box center [413, 357] width 131 height 16
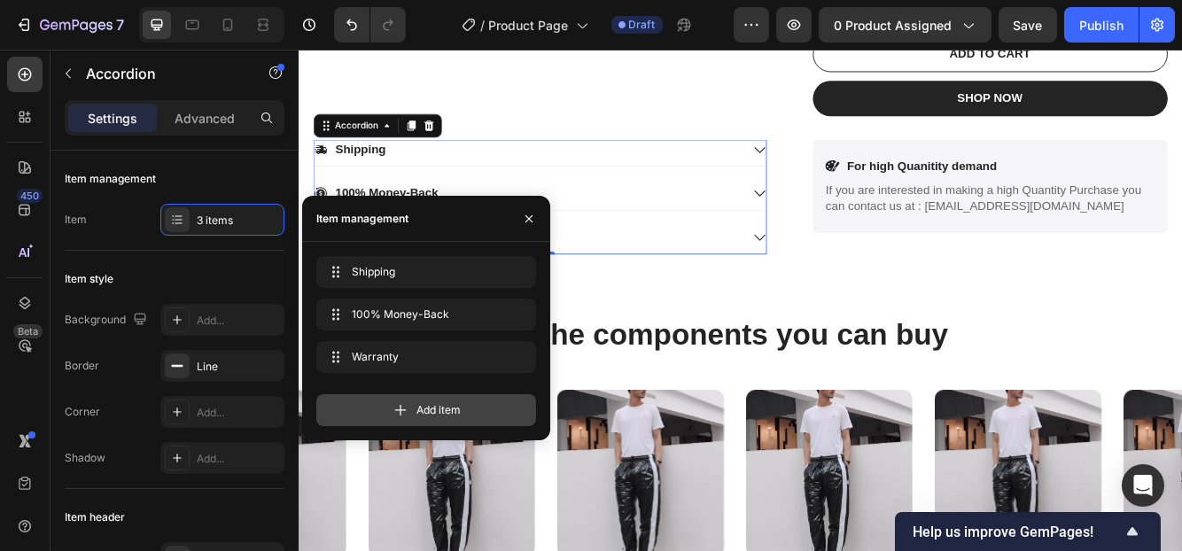
drag, startPoint x: 375, startPoint y: 352, endPoint x: 392, endPoint y: 405, distance: 55.8
click at [392, 405] on div "Shipping Shipping 100% Money-Back 100% Money-Back Warranty Warranty Add item" at bounding box center [432, 341] width 232 height 170
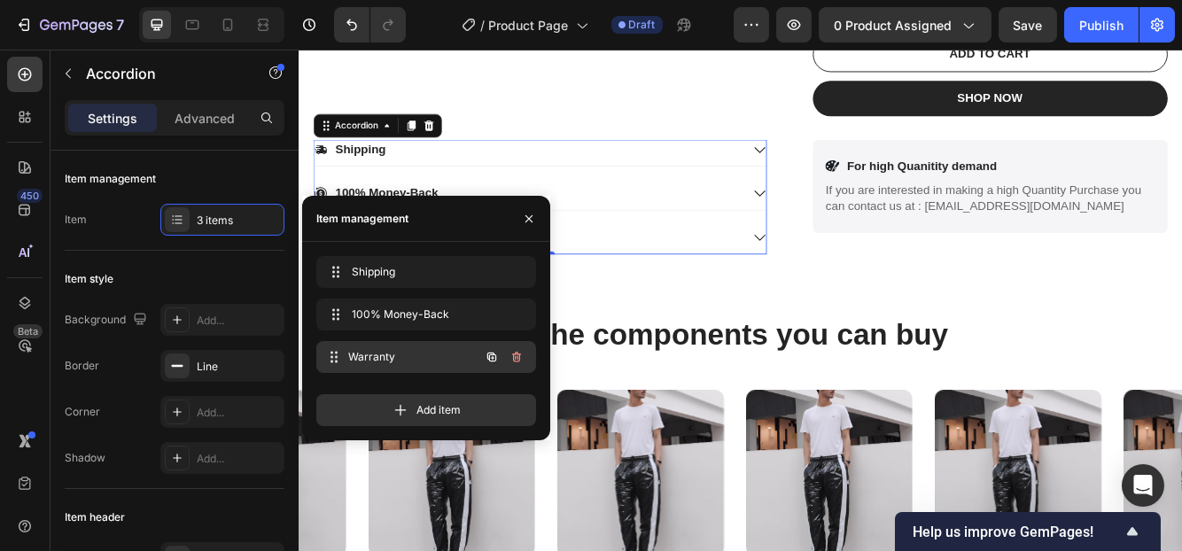
click at [351, 354] on span "Warranty" at bounding box center [413, 357] width 131 height 16
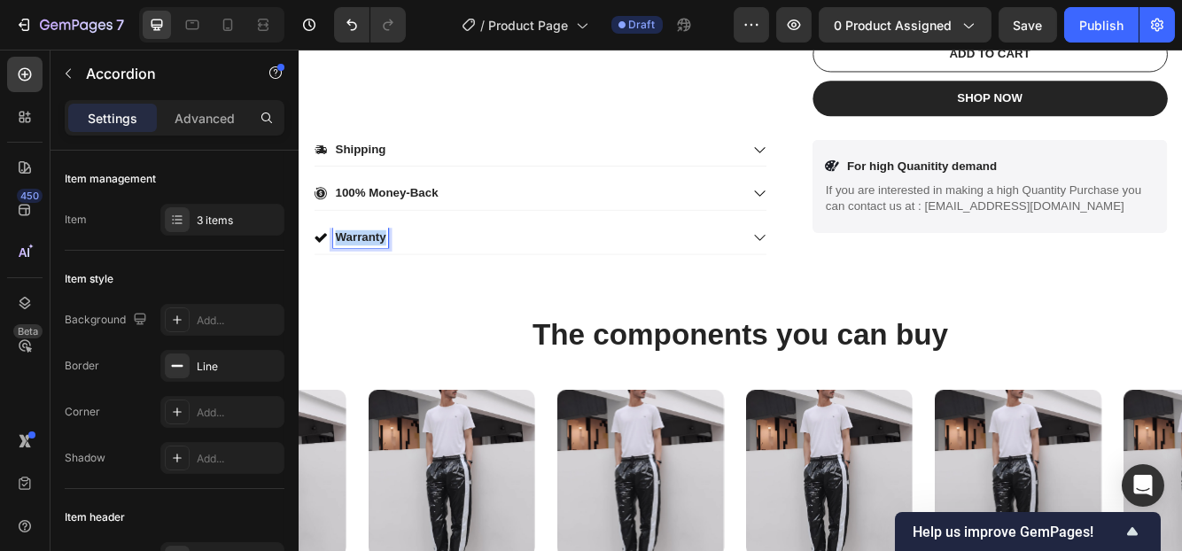
click at [367, 275] on p "Warranty" at bounding box center [372, 277] width 61 height 19
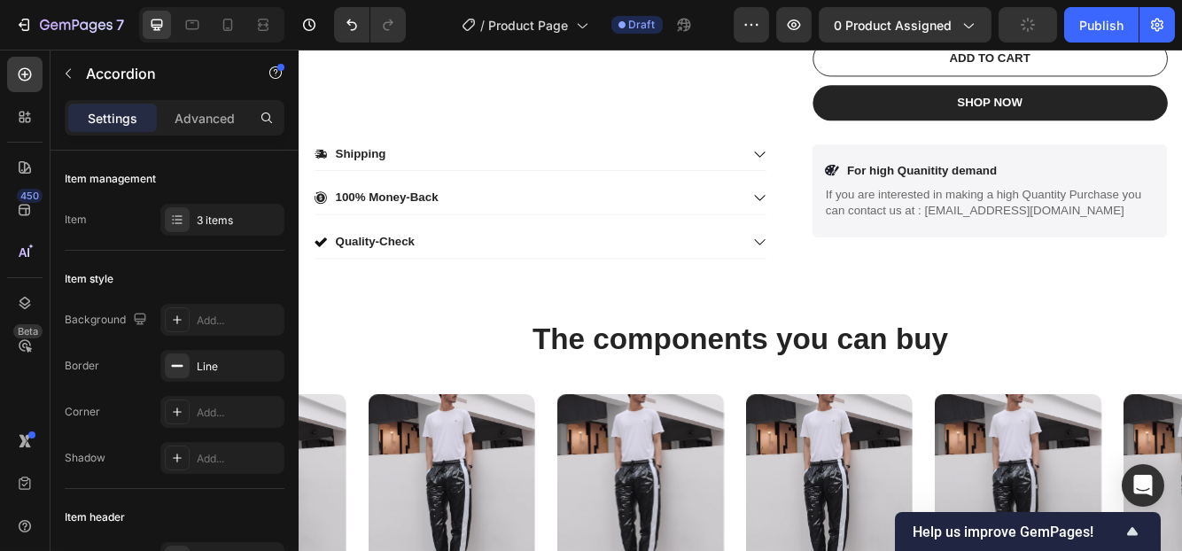
click at [844, 279] on icon at bounding box center [852, 282] width 16 height 16
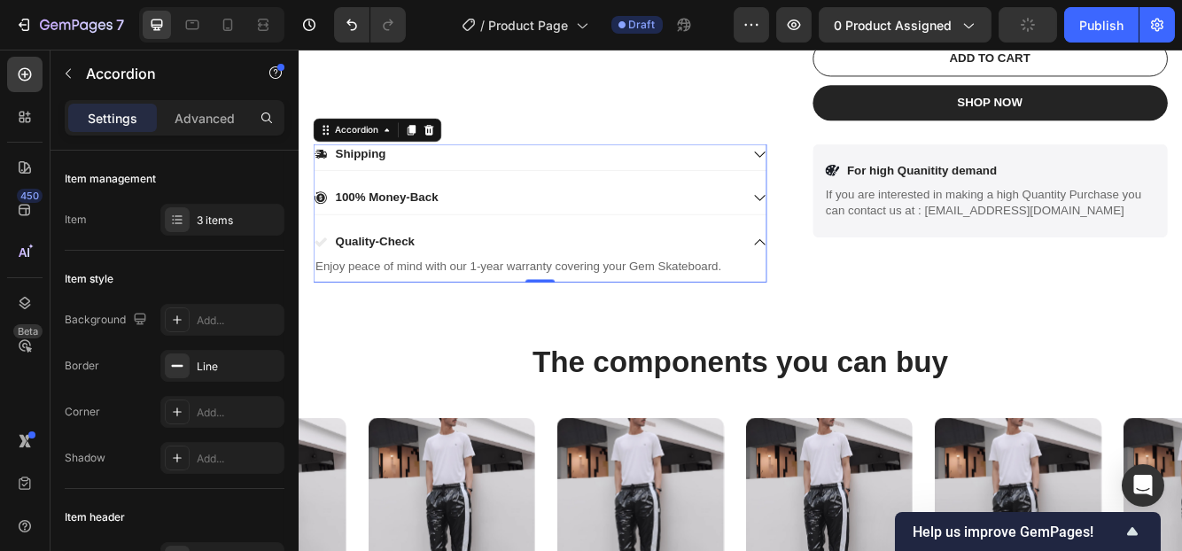
click at [846, 279] on icon at bounding box center [852, 281] width 13 height 7
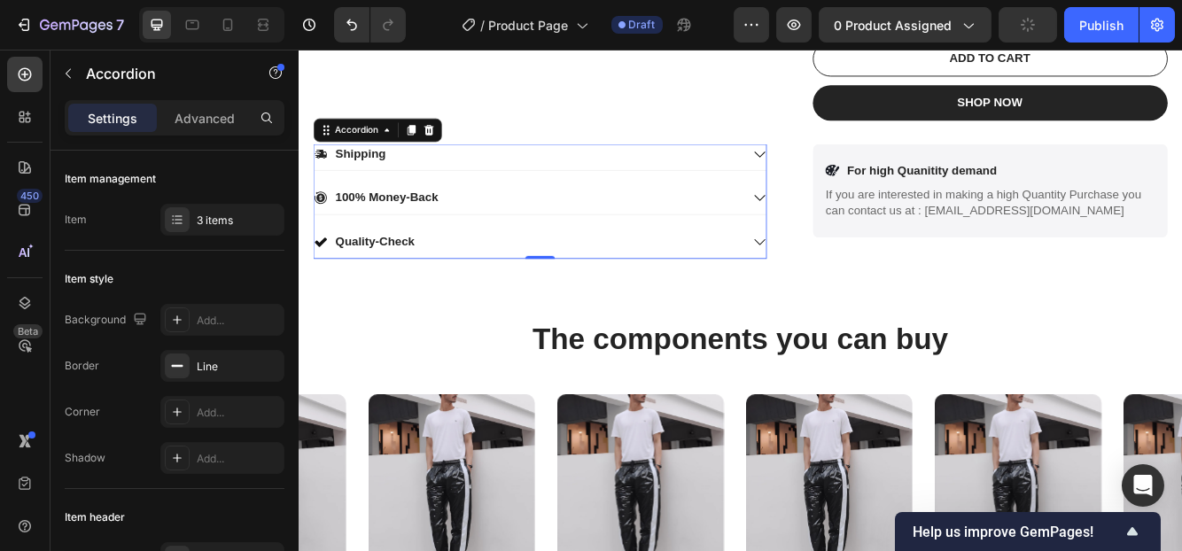
click at [844, 279] on icon at bounding box center [852, 282] width 16 height 16
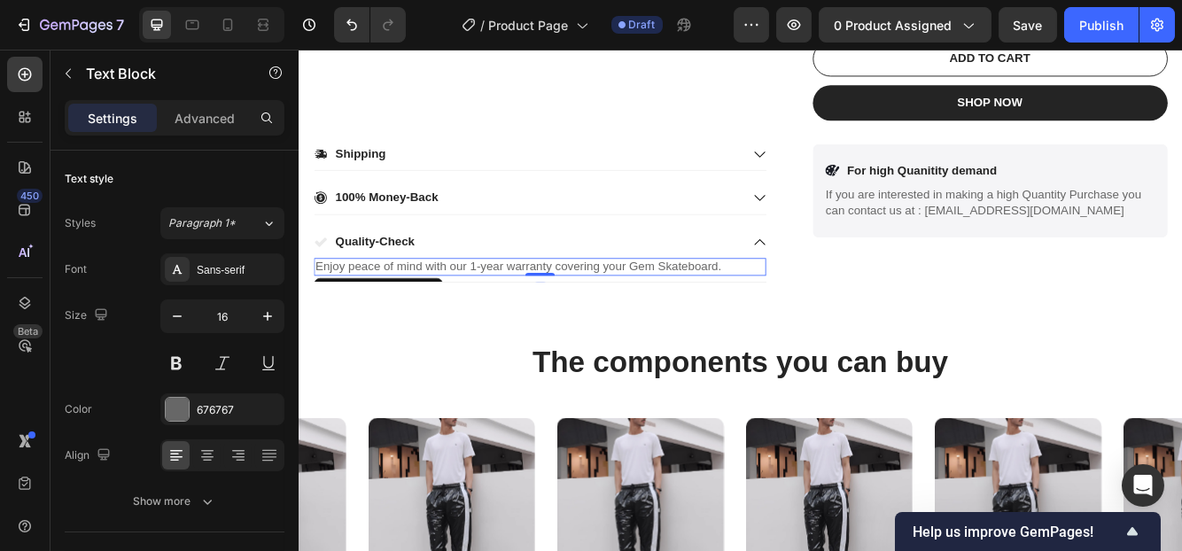
click at [807, 303] on p "Enjoy peace of mind with our 1-year warranty covering your Gem Skateboard." at bounding box center [588, 312] width 540 height 19
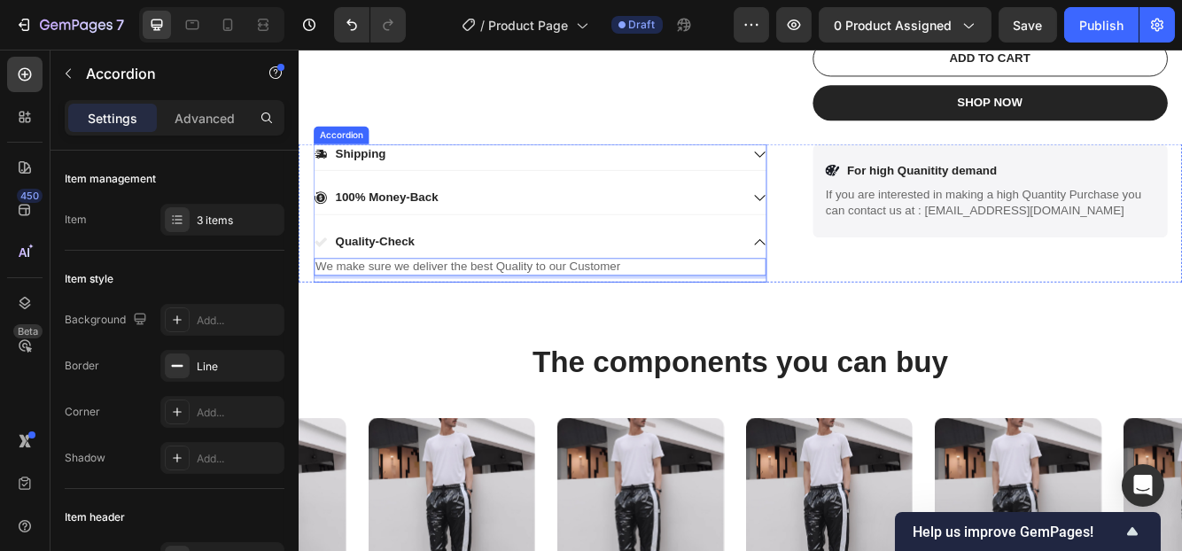
click at [844, 277] on icon at bounding box center [852, 282] width 16 height 16
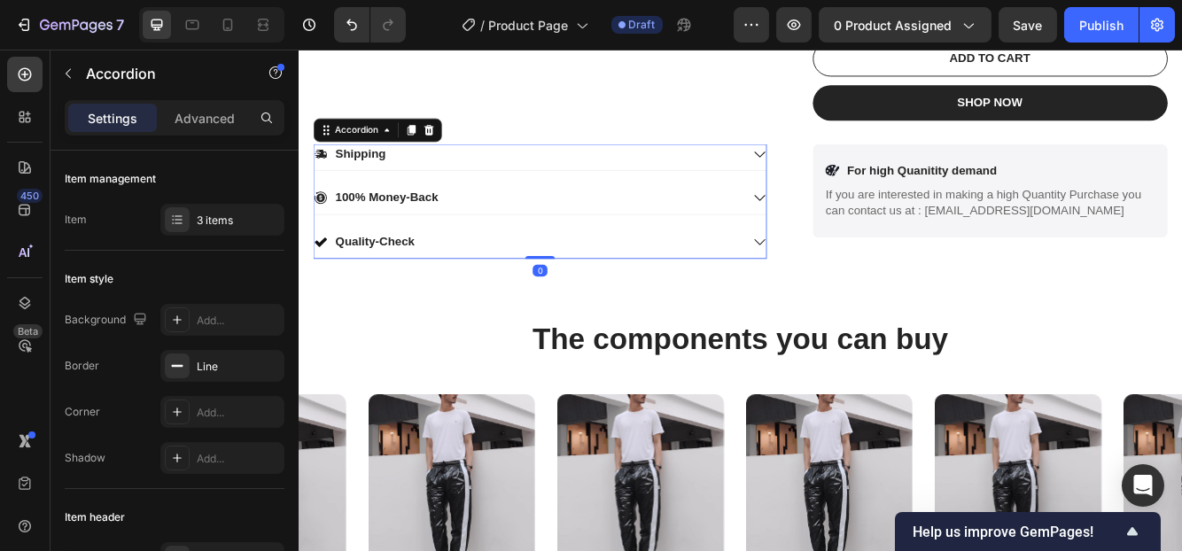
click at [844, 277] on icon at bounding box center [852, 282] width 16 height 16
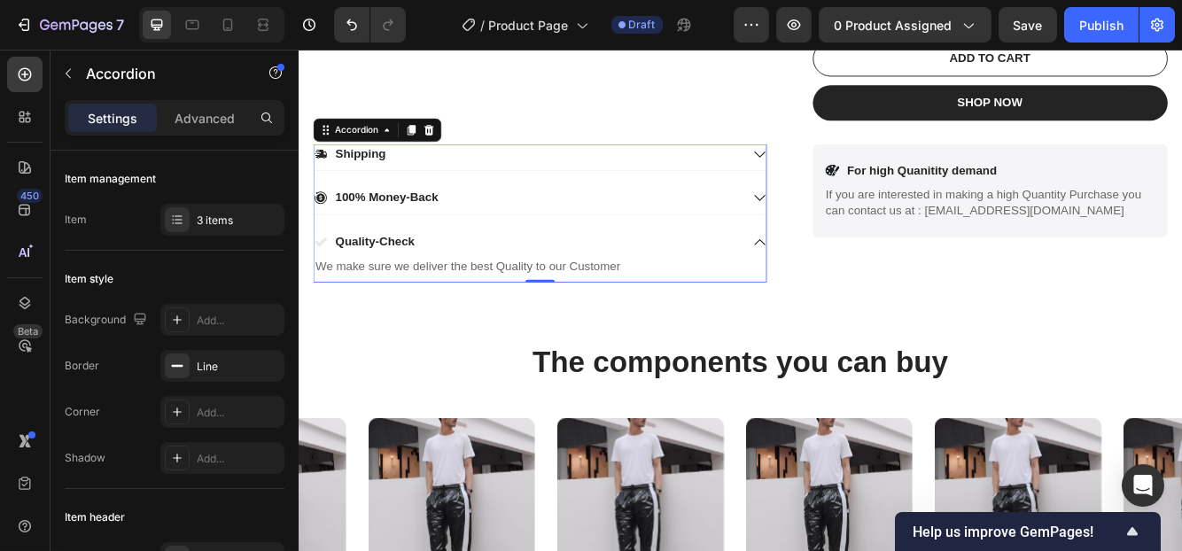
click at [844, 277] on icon at bounding box center [852, 282] width 16 height 16
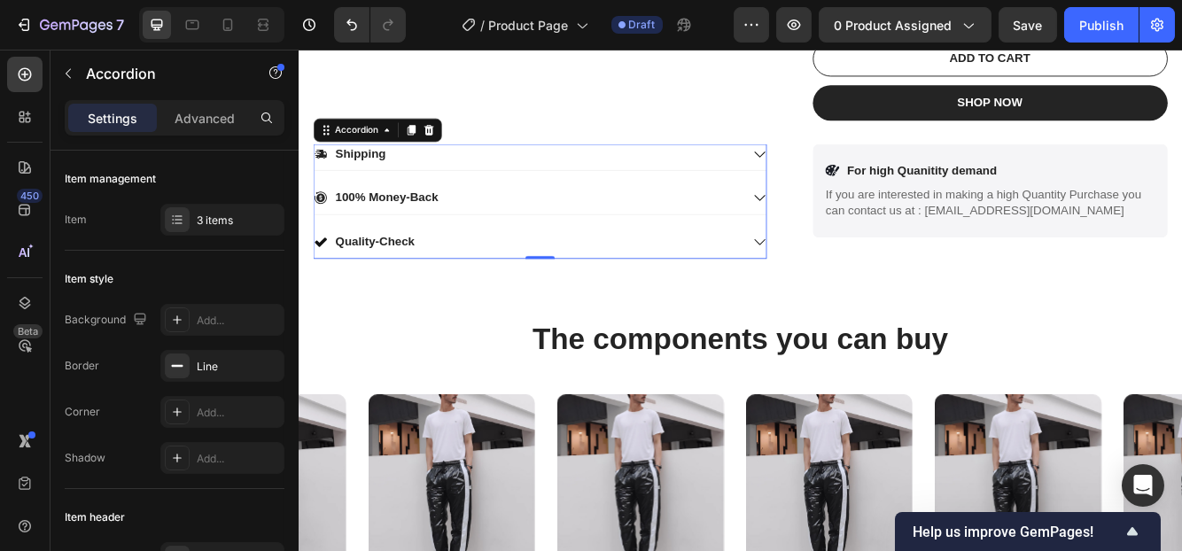
click at [844, 277] on icon at bounding box center [852, 282] width 16 height 16
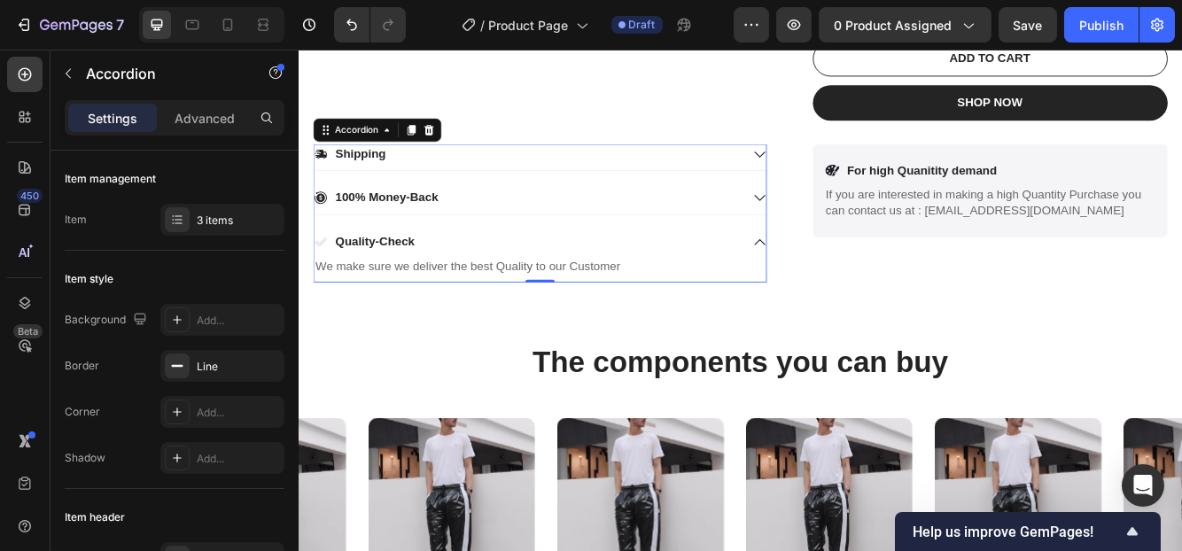
click at [844, 277] on icon at bounding box center [852, 282] width 16 height 16
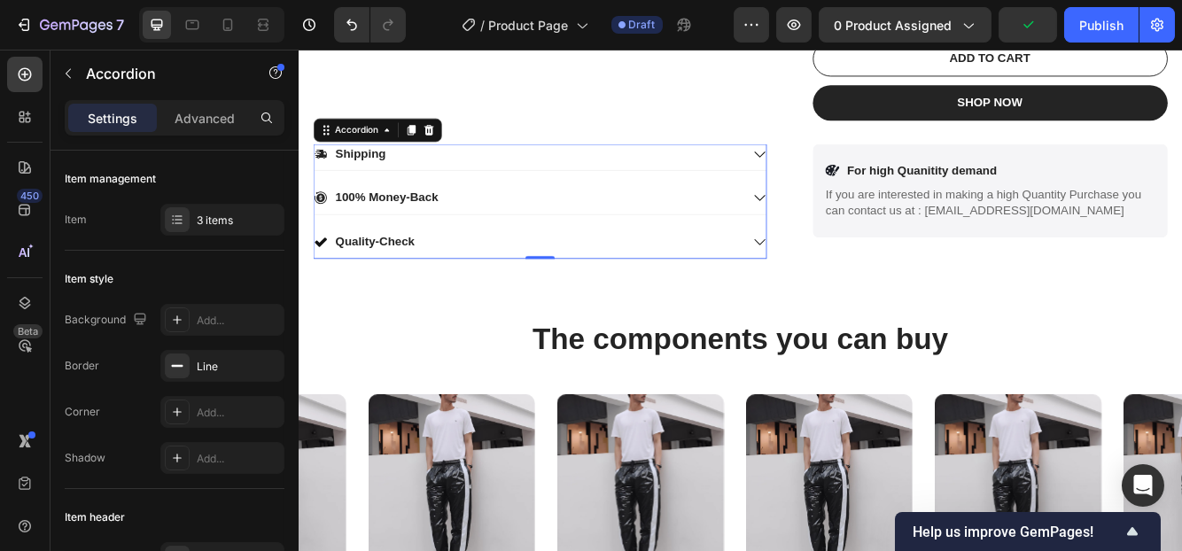
click at [844, 277] on icon at bounding box center [852, 282] width 16 height 16
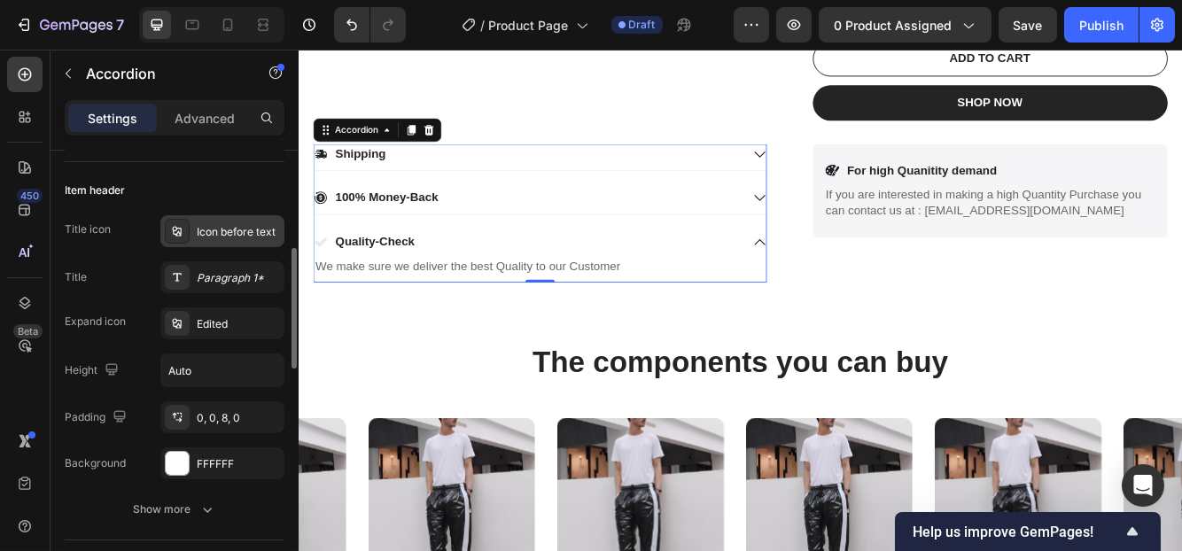
scroll to position [335, 0]
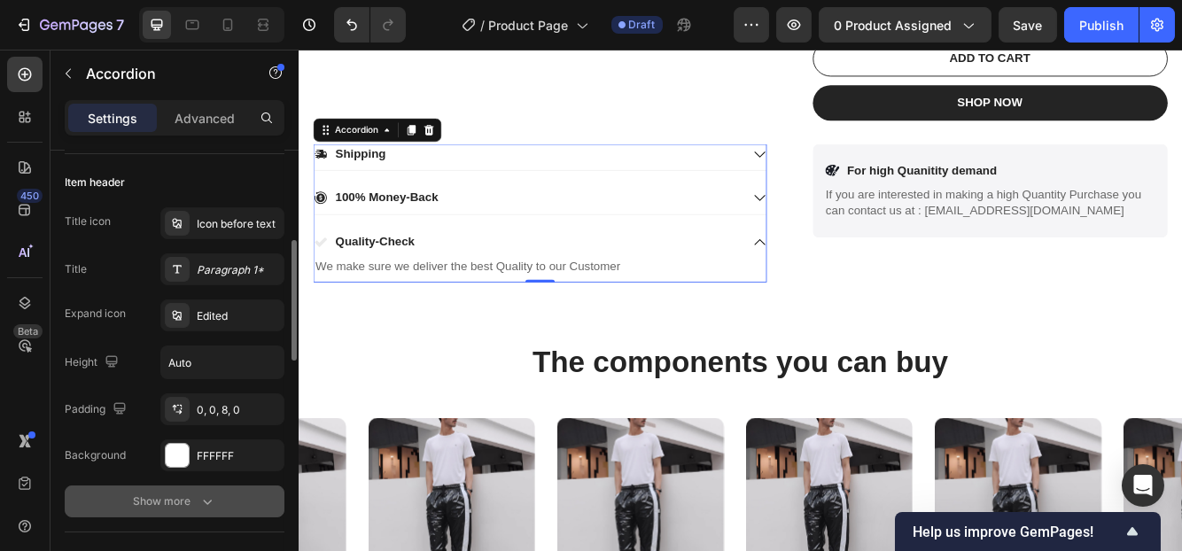
click at [187, 503] on div "Show more" at bounding box center [175, 502] width 82 height 18
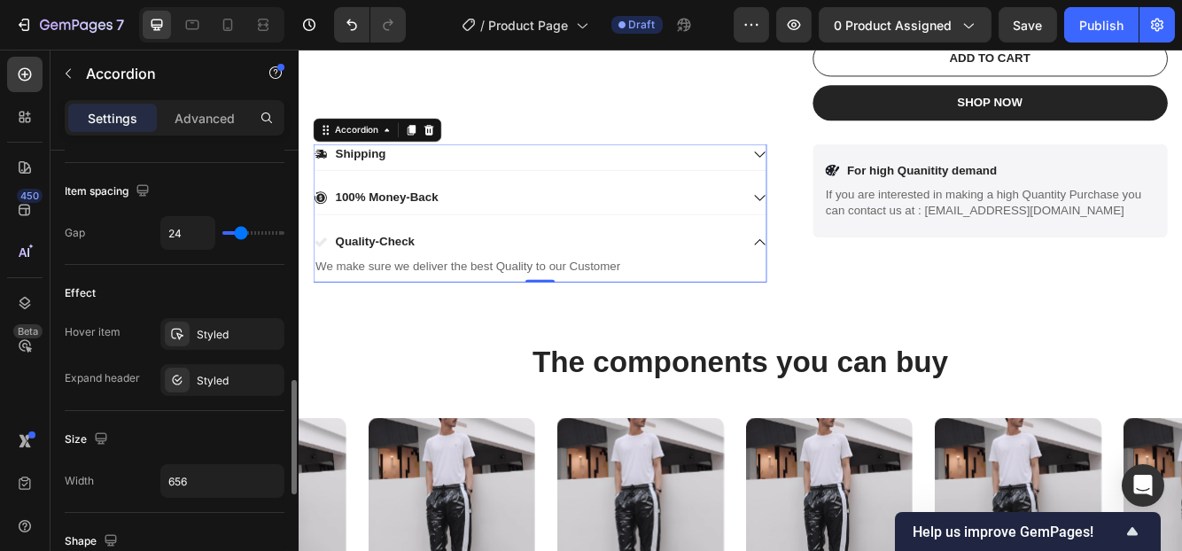
scroll to position [897, 0]
click at [195, 327] on div "Styled" at bounding box center [222, 333] width 124 height 32
click at [197, 375] on div "Styled" at bounding box center [222, 380] width 51 height 16
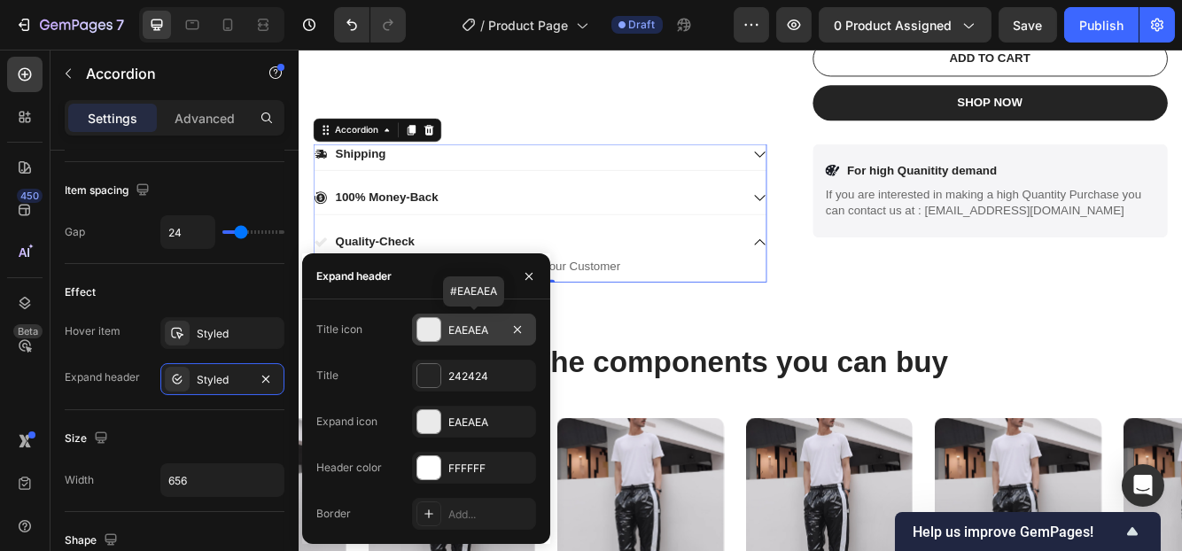
click at [481, 322] on div "EAEAEA" at bounding box center [473, 330] width 51 height 16
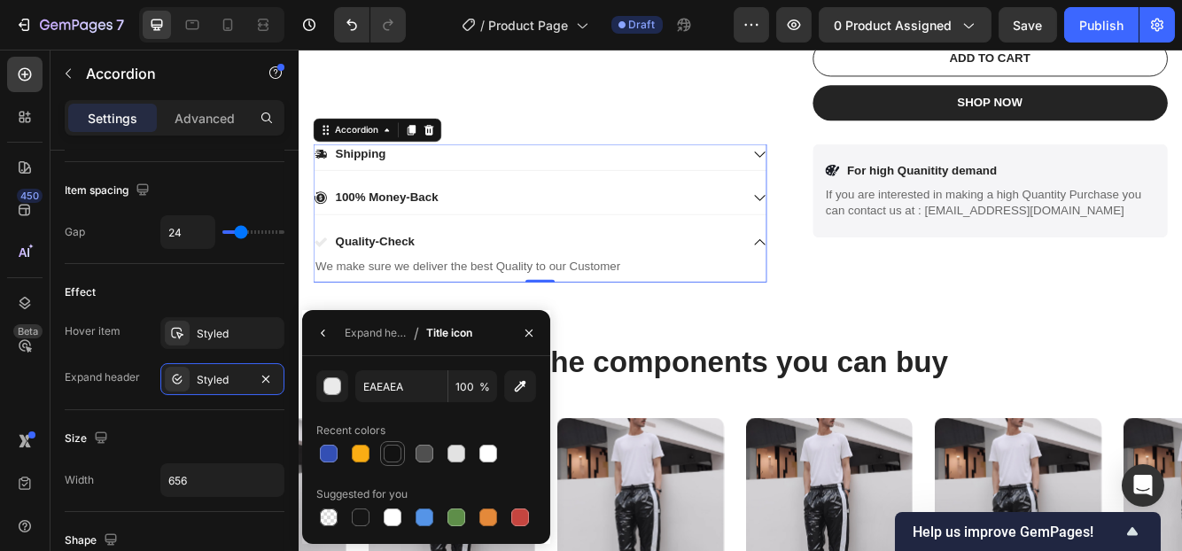
click at [391, 458] on div at bounding box center [393, 454] width 18 height 18
type input "121212"
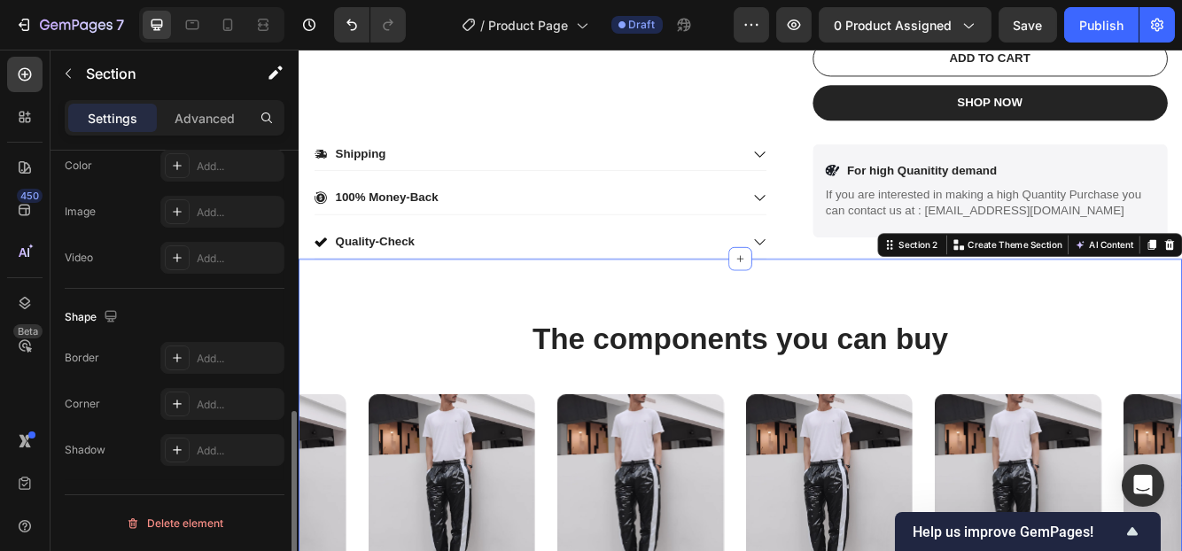
scroll to position [0, 0]
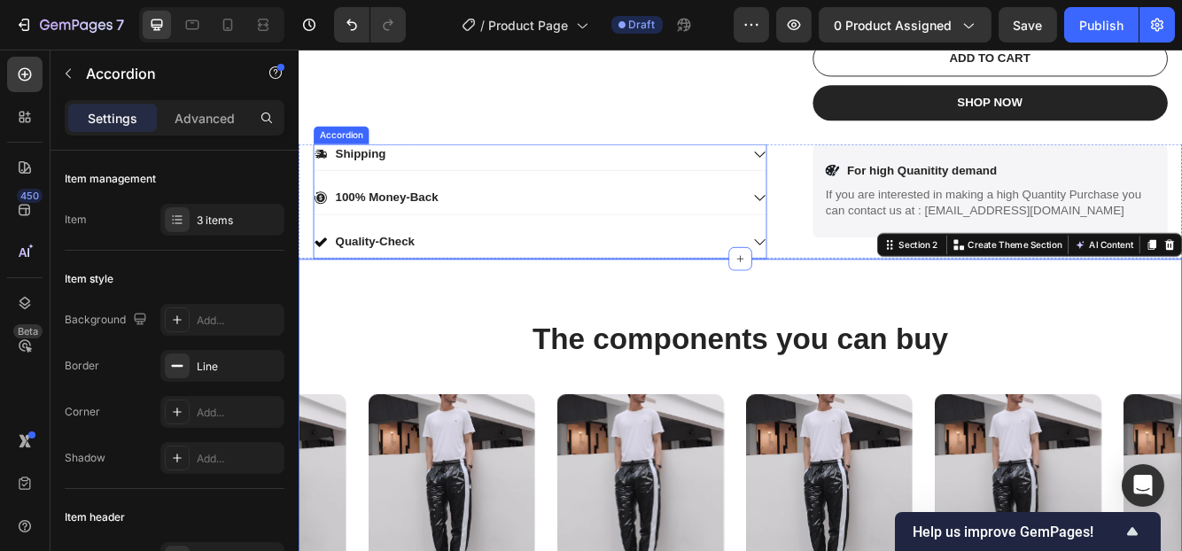
click at [846, 275] on icon at bounding box center [852, 282] width 16 height 16
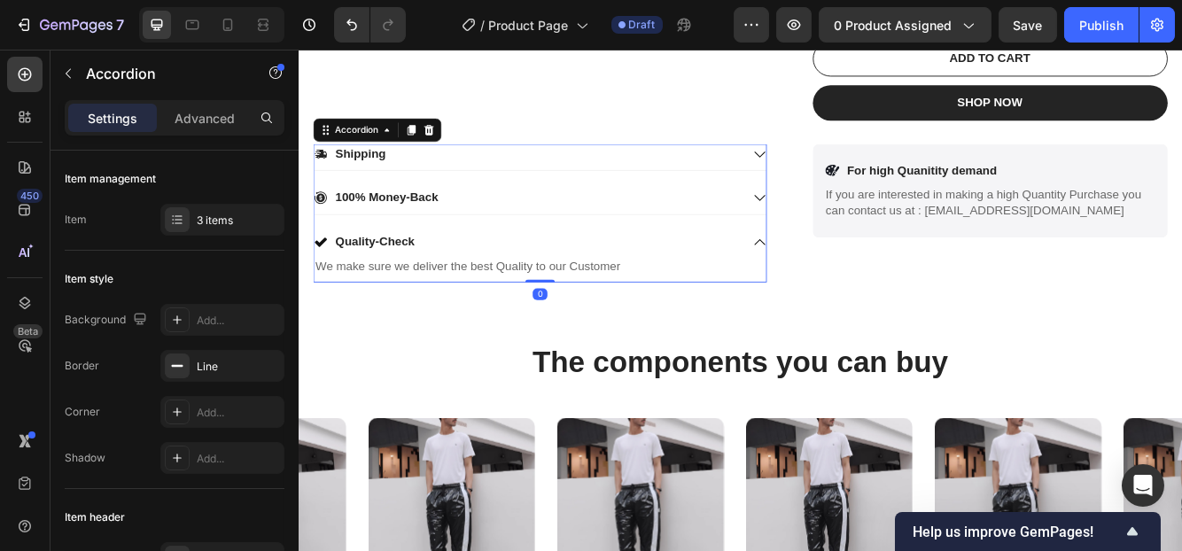
click at [846, 275] on icon at bounding box center [852, 282] width 16 height 16
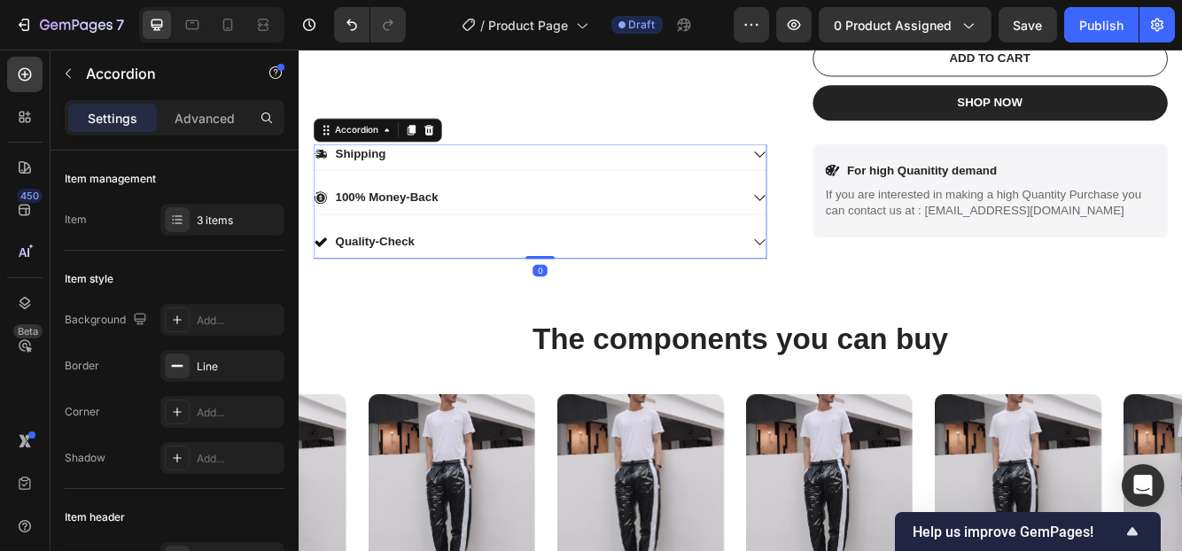
click at [846, 275] on icon at bounding box center [852, 282] width 16 height 16
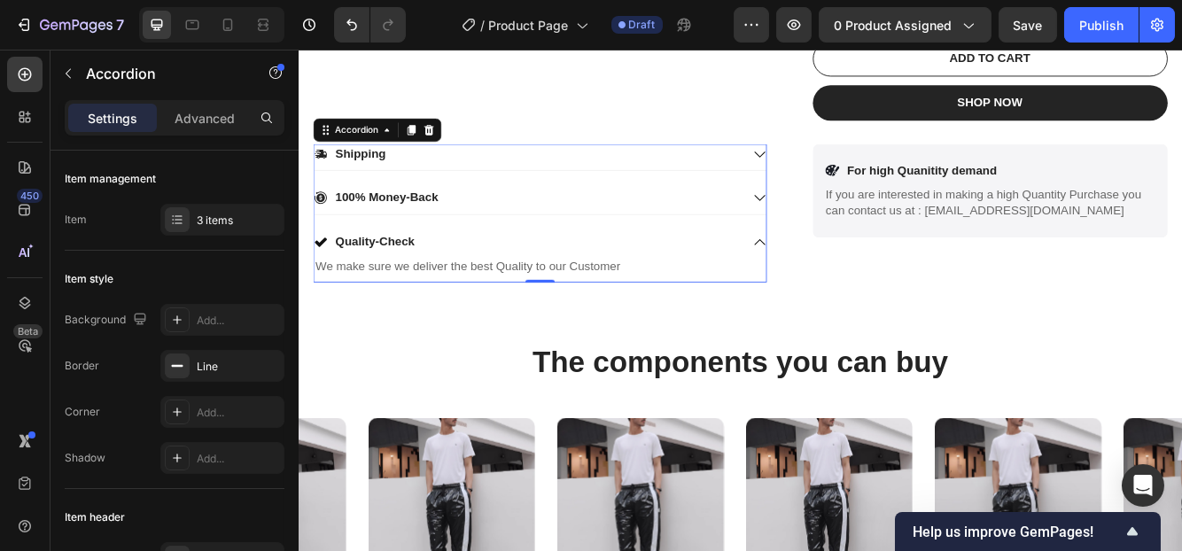
click at [844, 282] on icon at bounding box center [852, 282] width 16 height 16
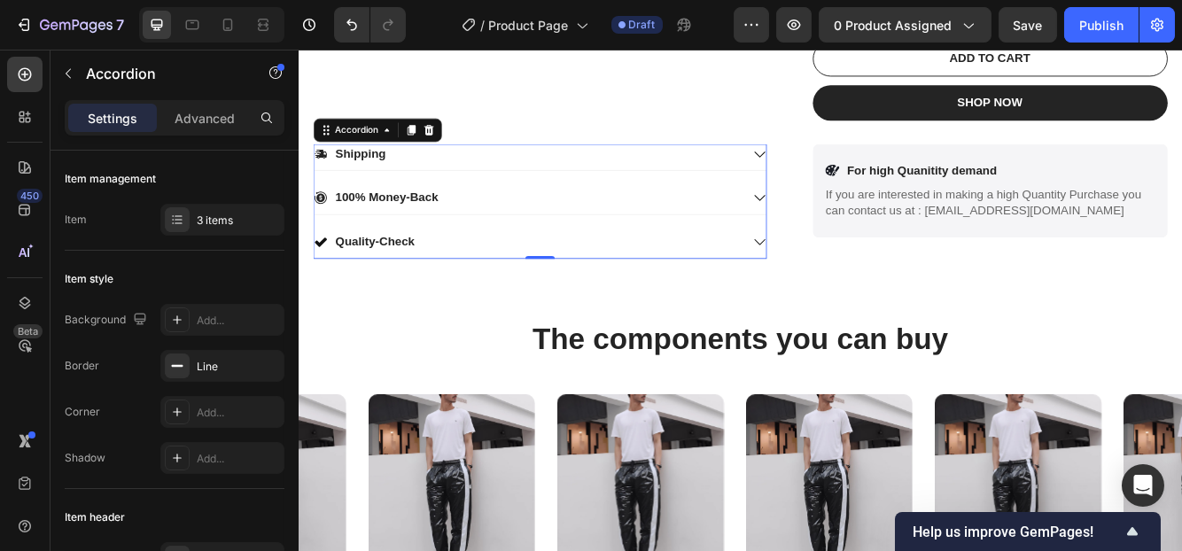
click at [844, 282] on icon at bounding box center [852, 282] width 16 height 16
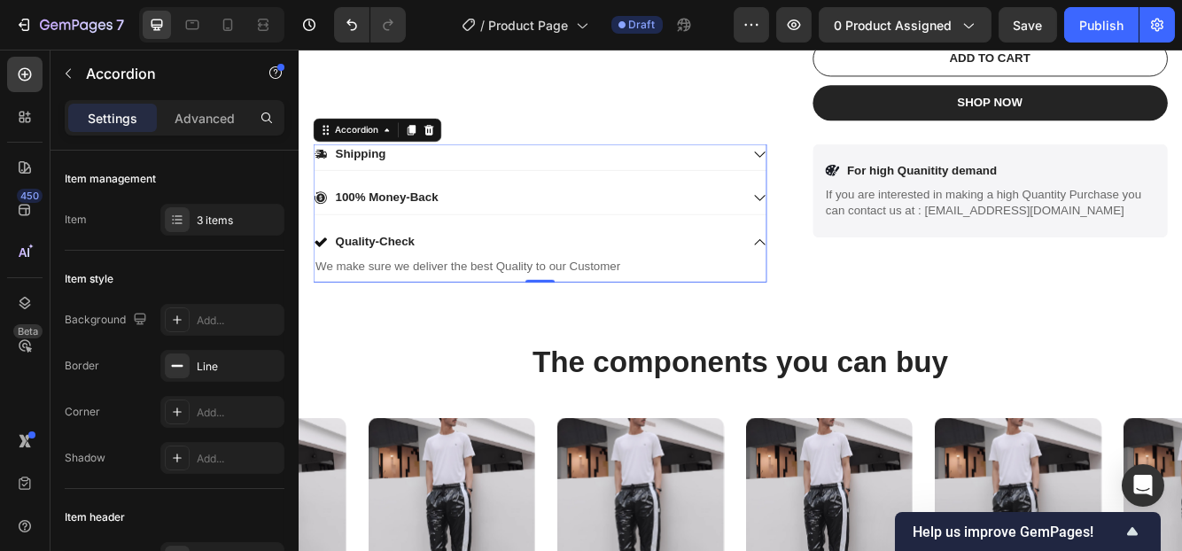
click at [844, 282] on icon at bounding box center [852, 282] width 16 height 16
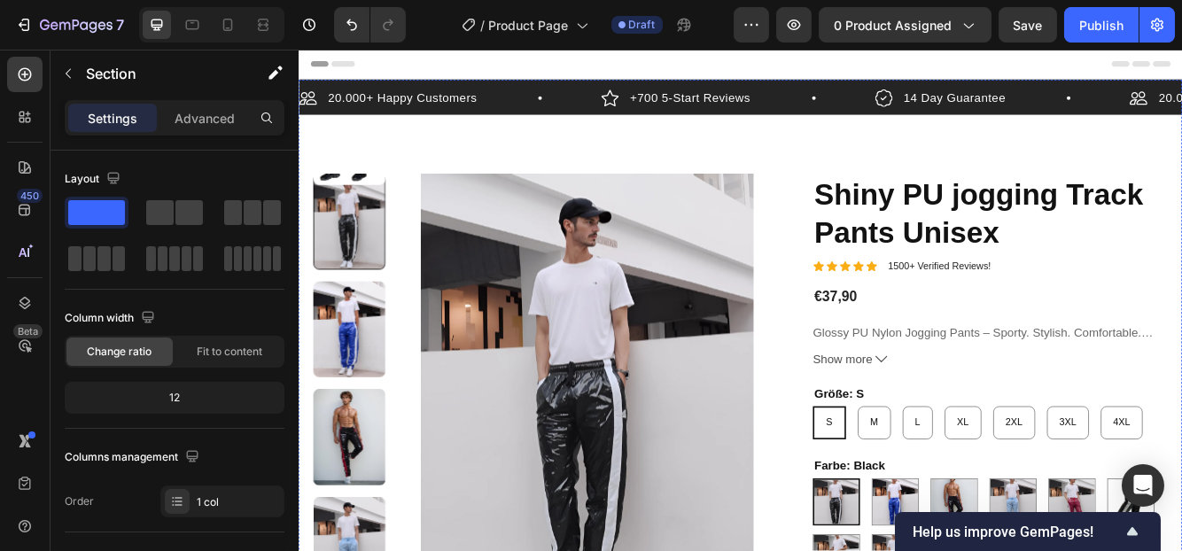
scroll to position [97, 0]
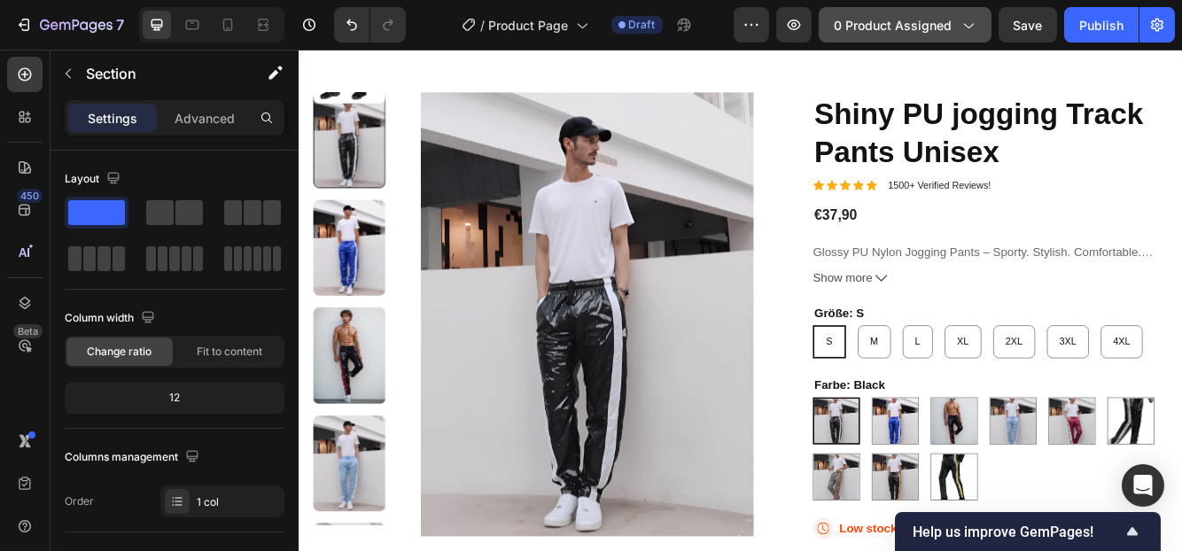
click at [900, 21] on span "0 product assigned" at bounding box center [893, 25] width 118 height 19
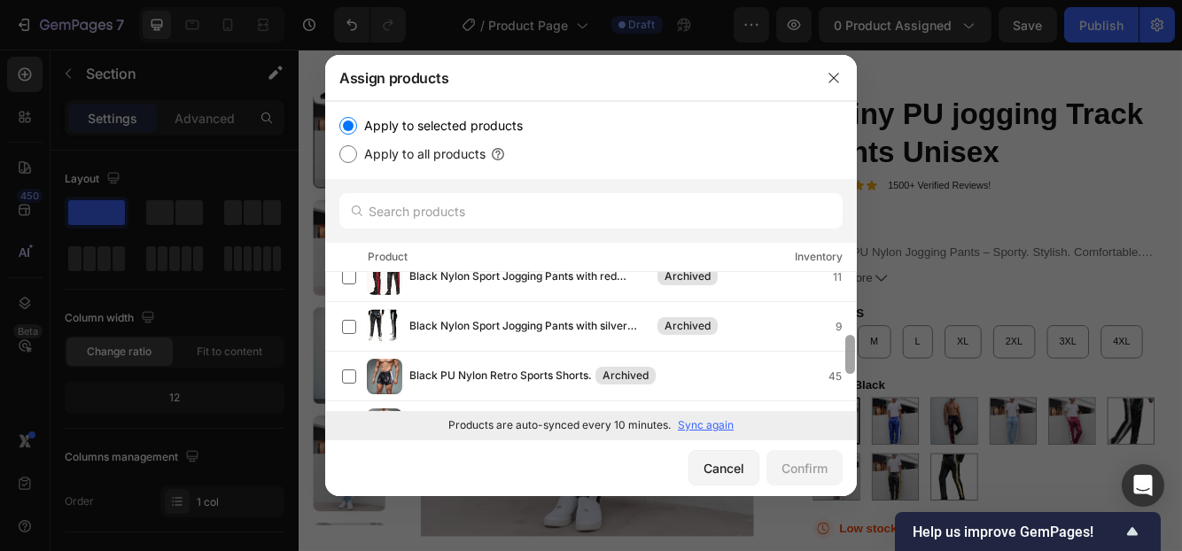
scroll to position [104, 0]
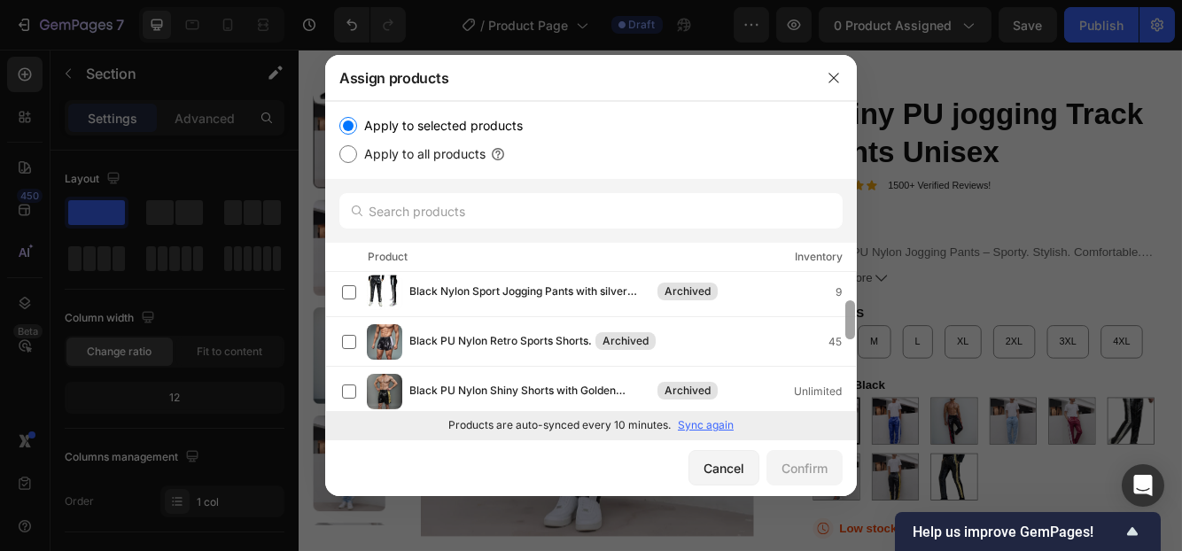
drag, startPoint x: 846, startPoint y: 296, endPoint x: 850, endPoint y: 325, distance: 29.4
click at [850, 325] on div at bounding box center [850, 319] width 10 height 39
click at [707, 429] on p "Sync again" at bounding box center [706, 425] width 56 height 16
click at [827, 71] on icon "button" at bounding box center [833, 78] width 14 height 14
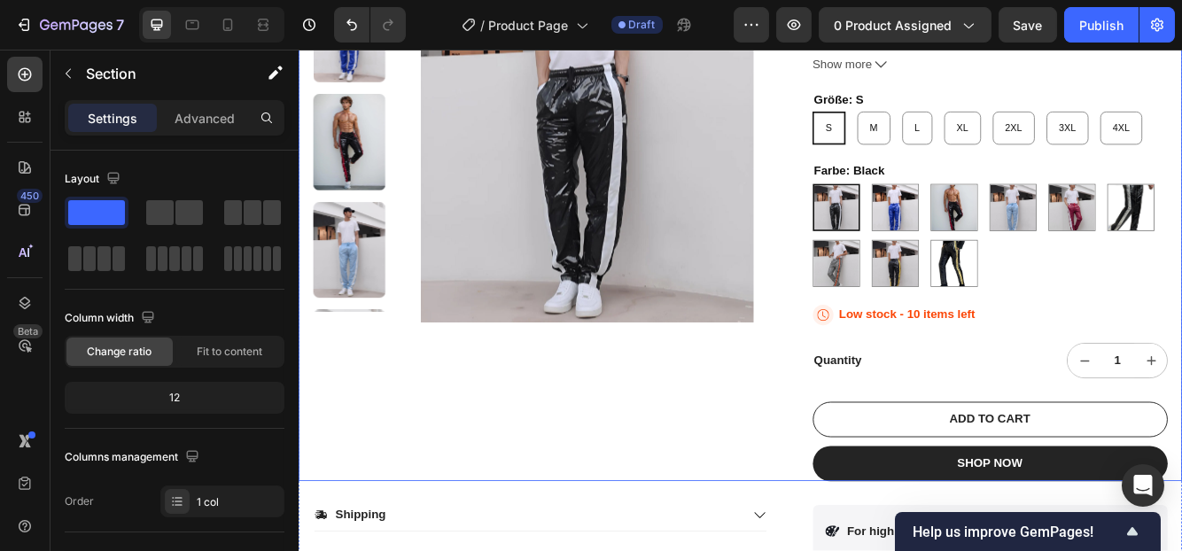
scroll to position [266, 0]
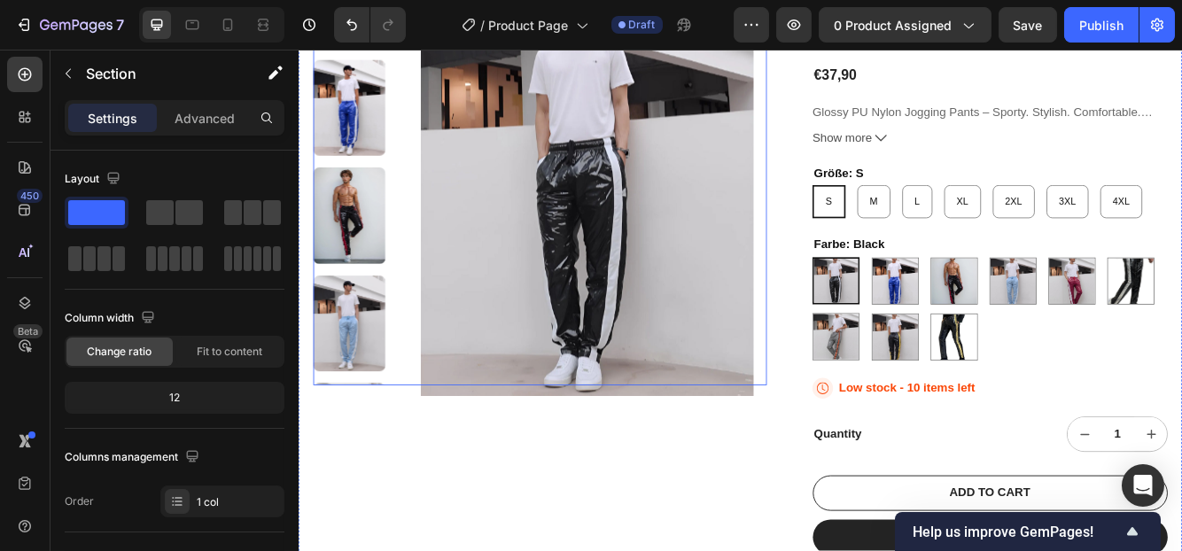
click at [461, 374] on img at bounding box center [645, 201] width 432 height 534
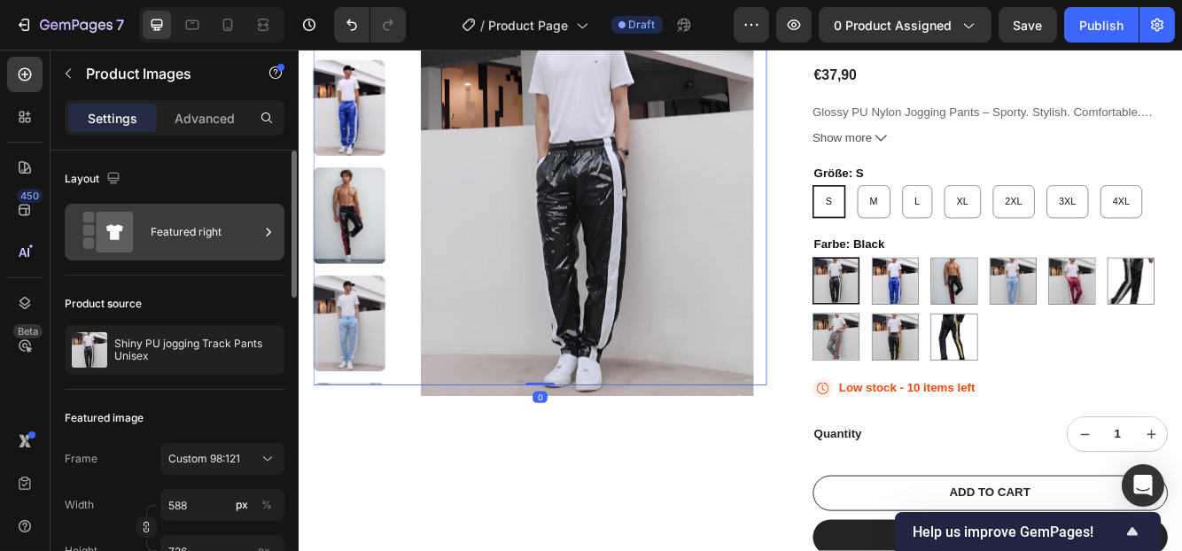
click at [175, 228] on div "Featured right" at bounding box center [205, 232] width 108 height 41
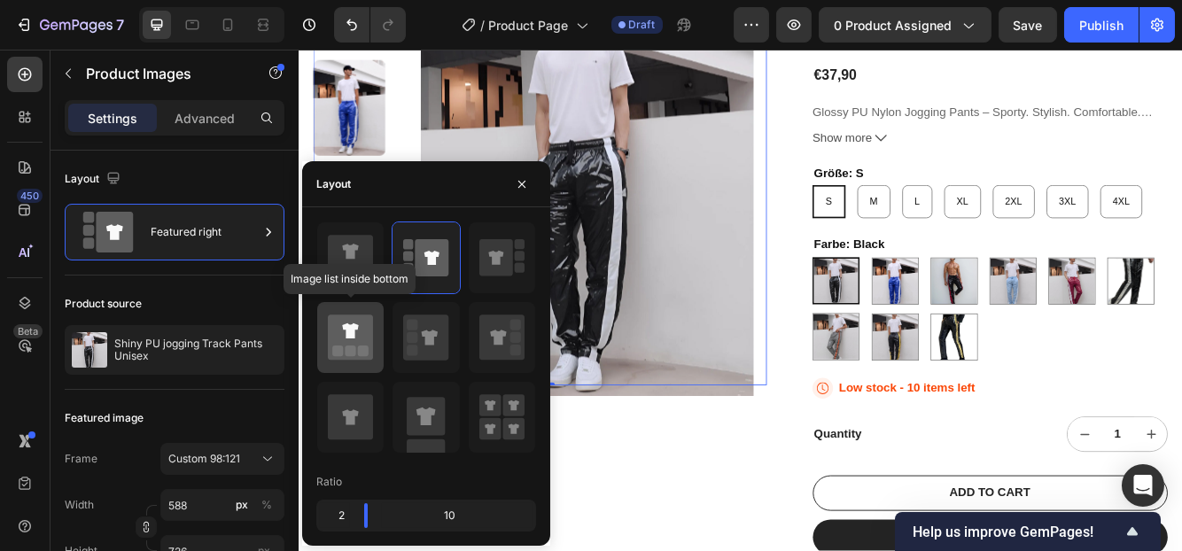
click at [347, 355] on rect at bounding box center [350, 351] width 11 height 11
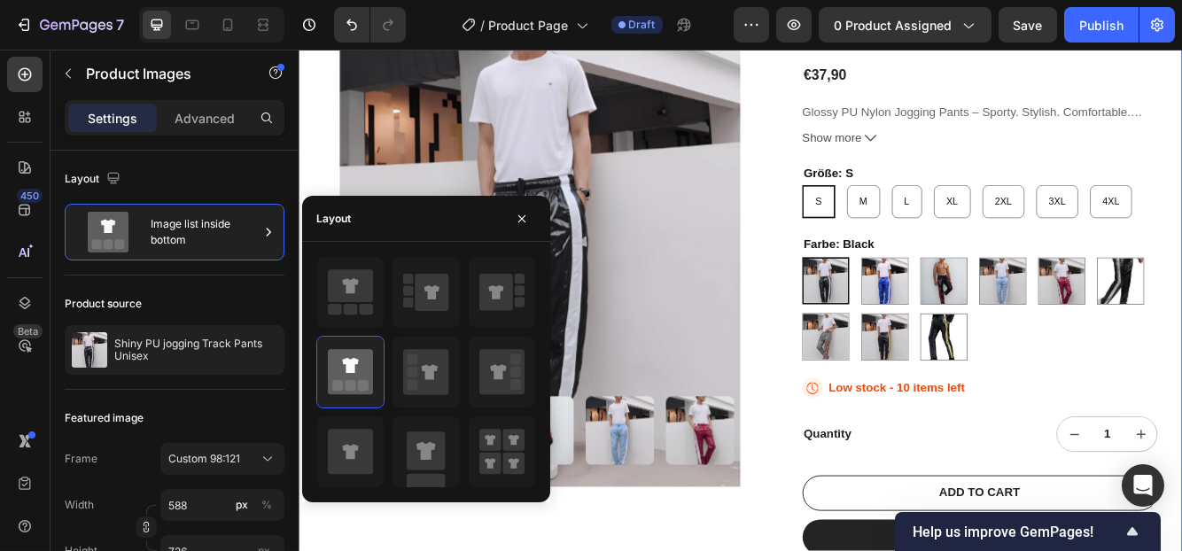
click at [780, 550] on div "Product Images" at bounding box center [588, 296] width 521 height 725
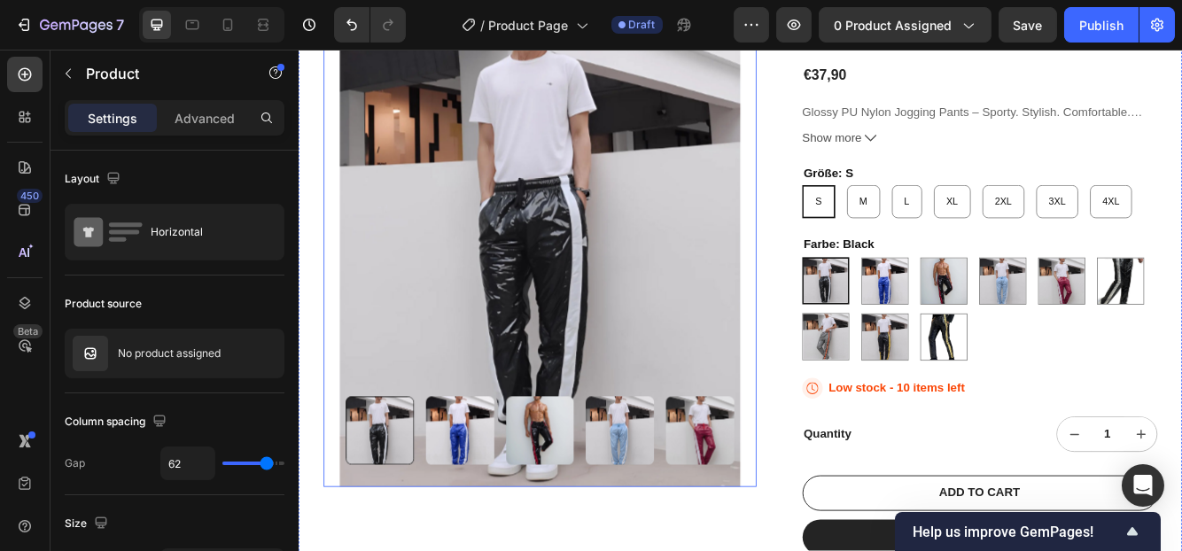
click at [618, 375] on img at bounding box center [588, 255] width 521 height 643
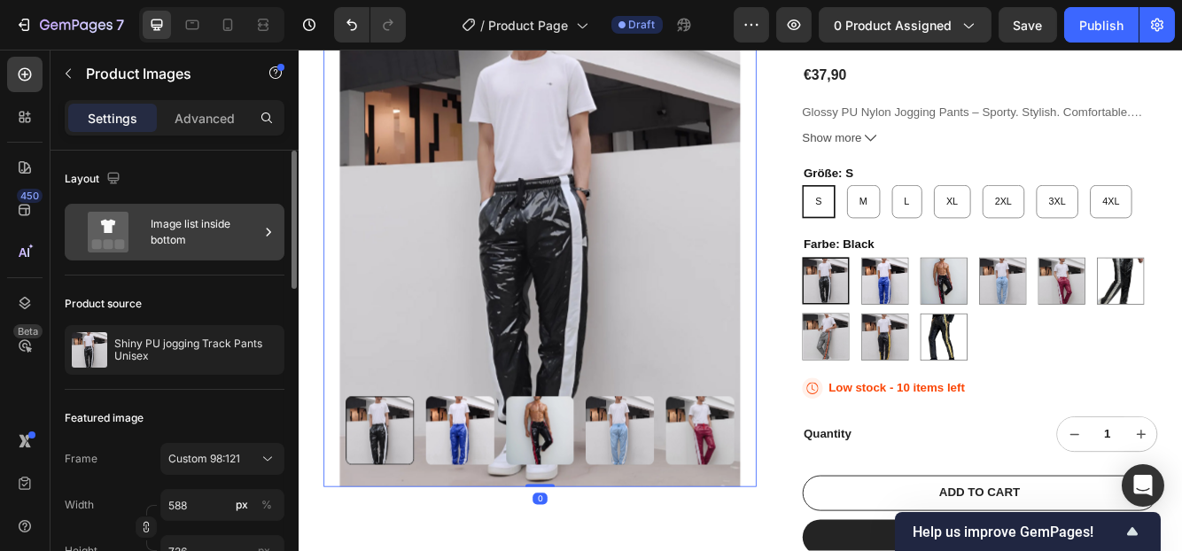
click at [190, 245] on div "Image list inside bottom" at bounding box center [205, 232] width 108 height 41
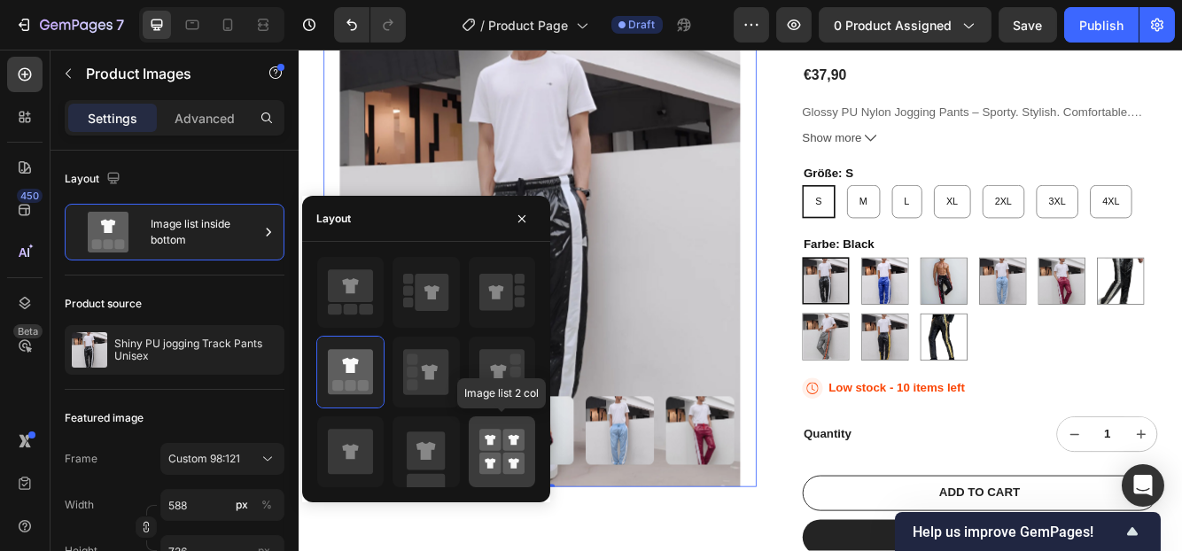
click at [511, 448] on rect at bounding box center [513, 441] width 22 height 22
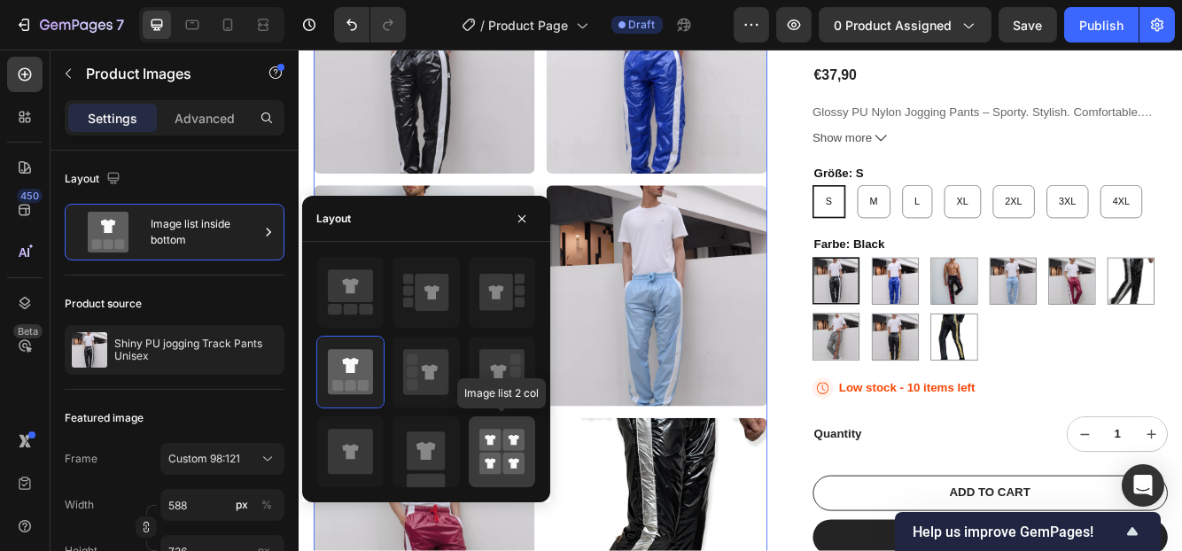
type input "50"
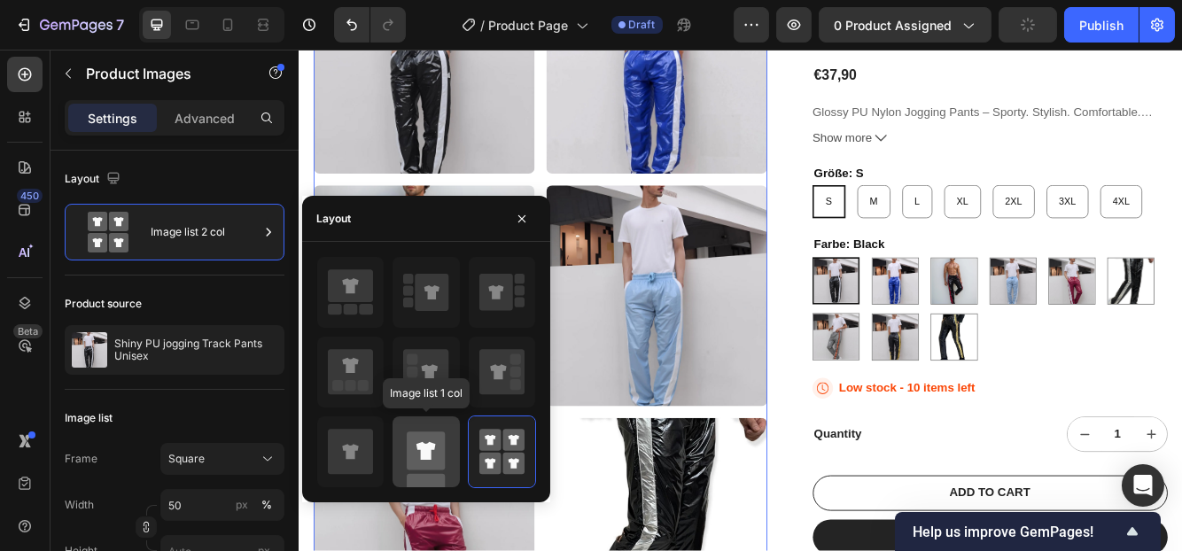
click at [431, 460] on rect at bounding box center [426, 451] width 38 height 38
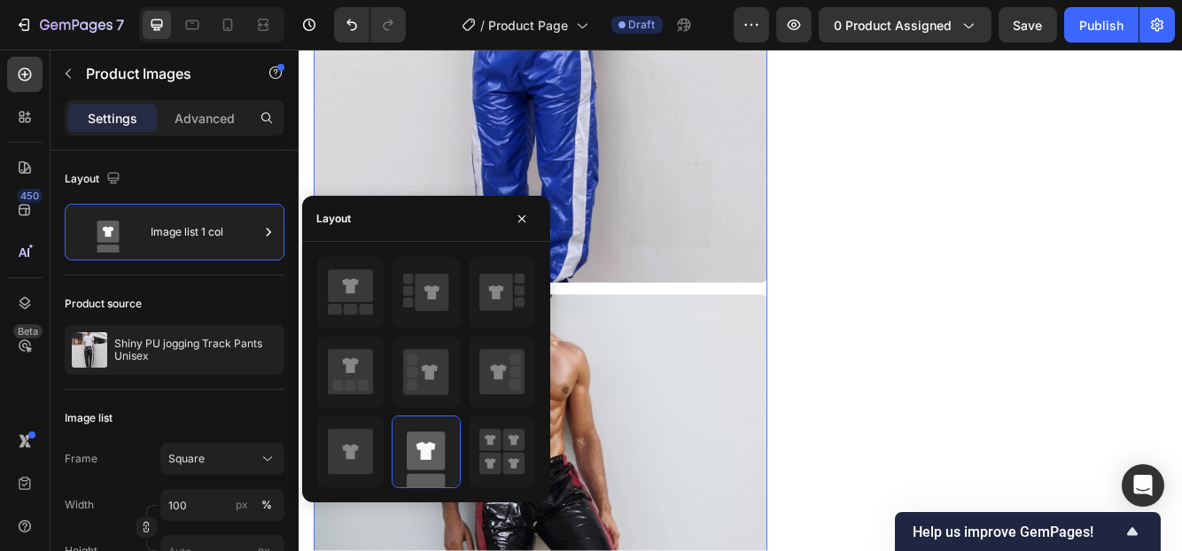
scroll to position [531, 0]
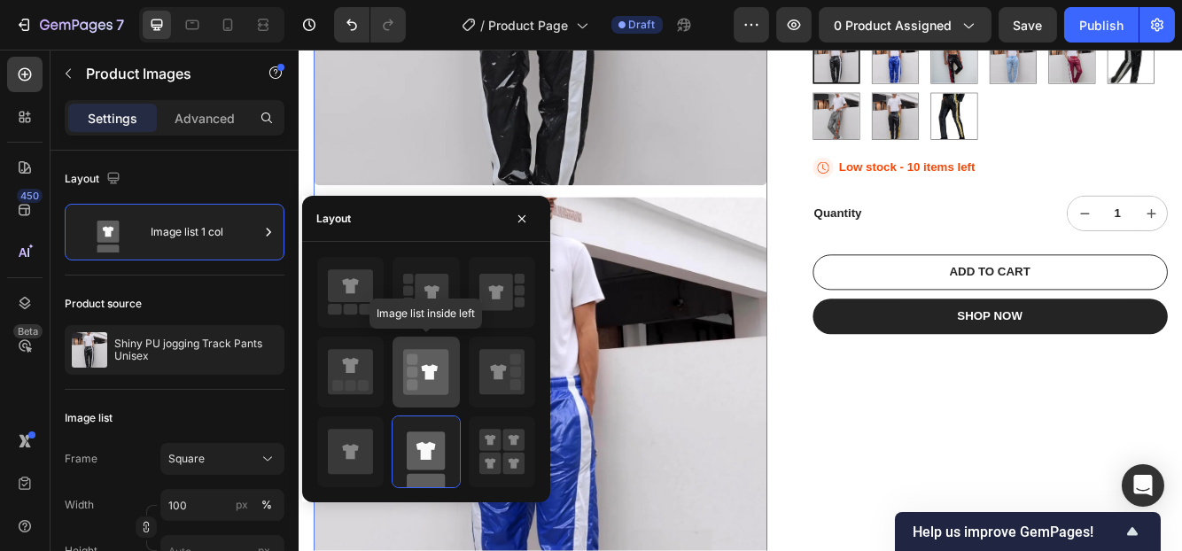
click at [425, 373] on icon at bounding box center [430, 372] width 16 height 15
type input "588"
type input "726"
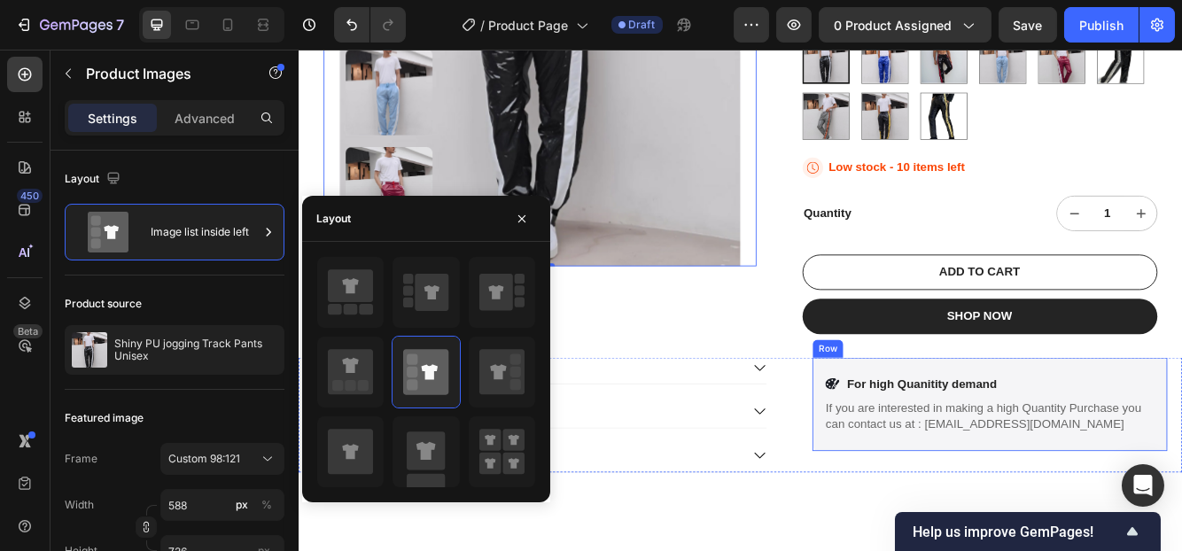
scroll to position [177, 0]
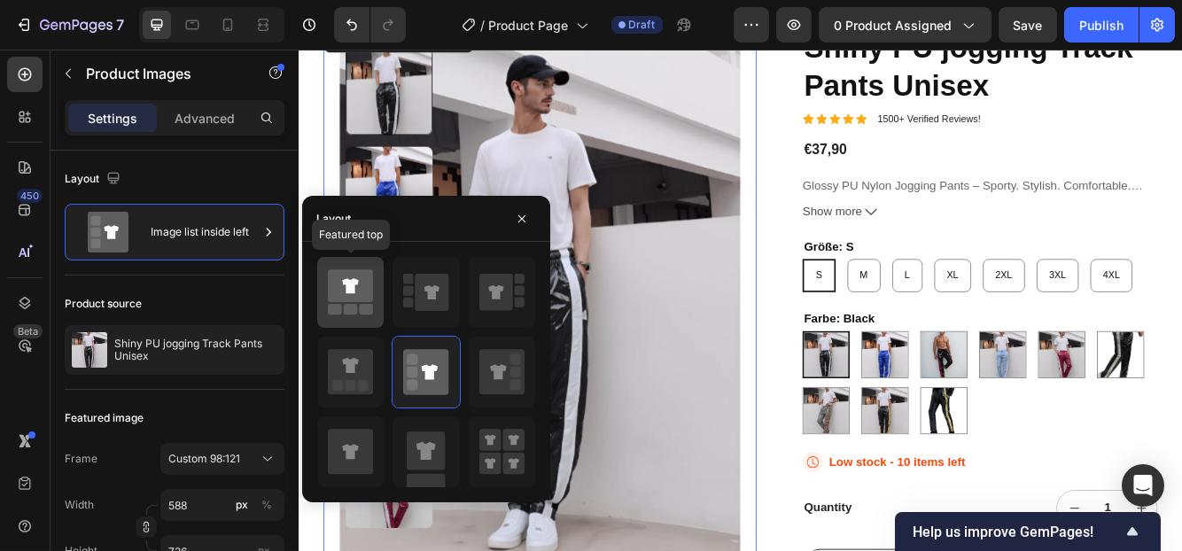
click at [335, 306] on rect at bounding box center [335, 310] width 14 height 11
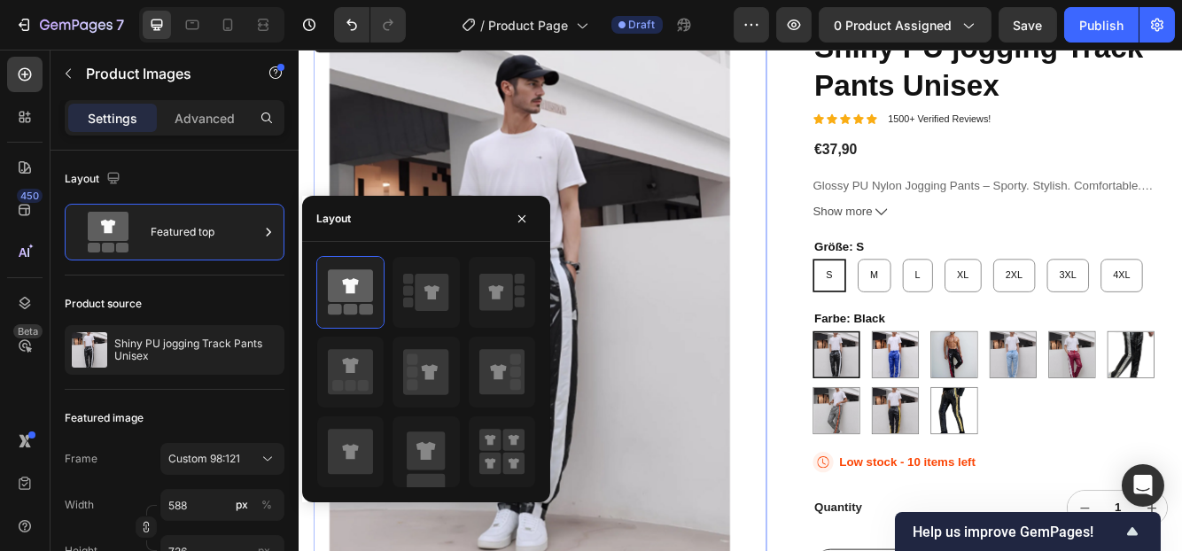
scroll to position [620, 0]
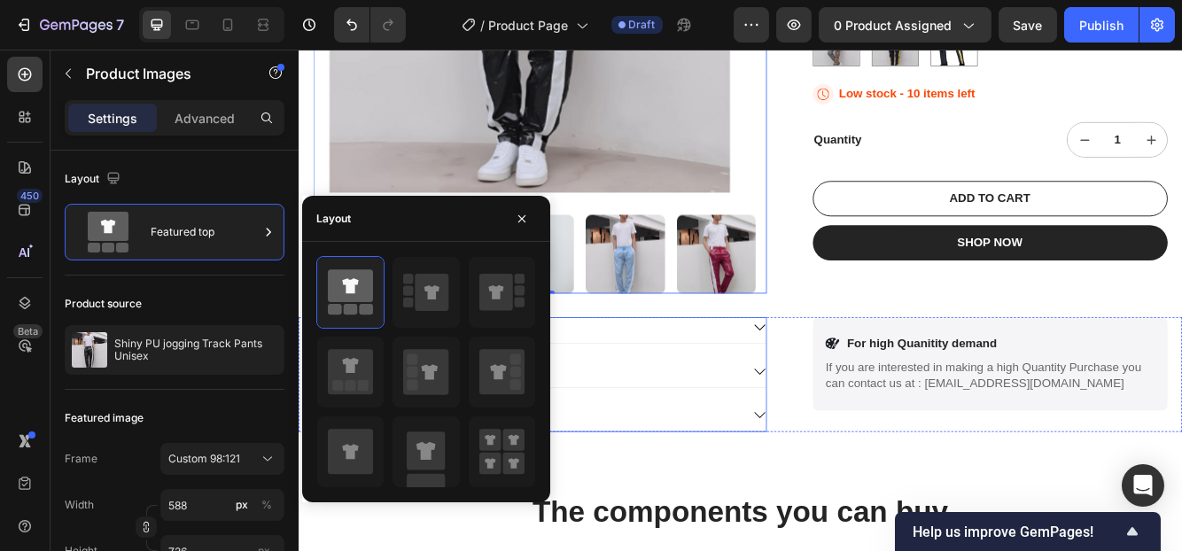
click at [736, 438] on div "100% Money-Back" at bounding box center [573, 437] width 514 height 24
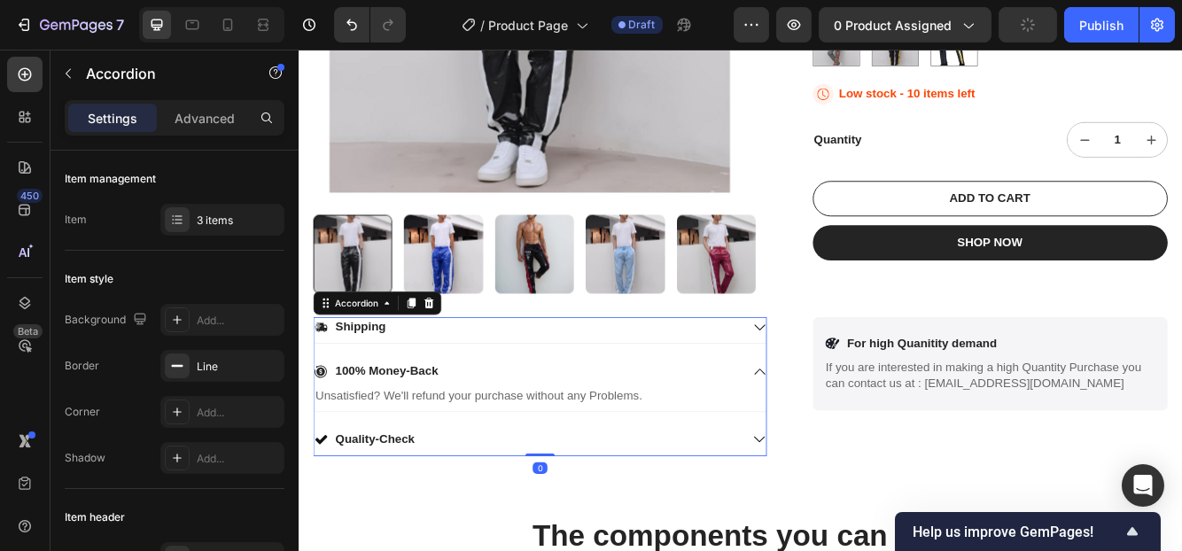
click at [844, 511] on icon at bounding box center [852, 519] width 16 height 16
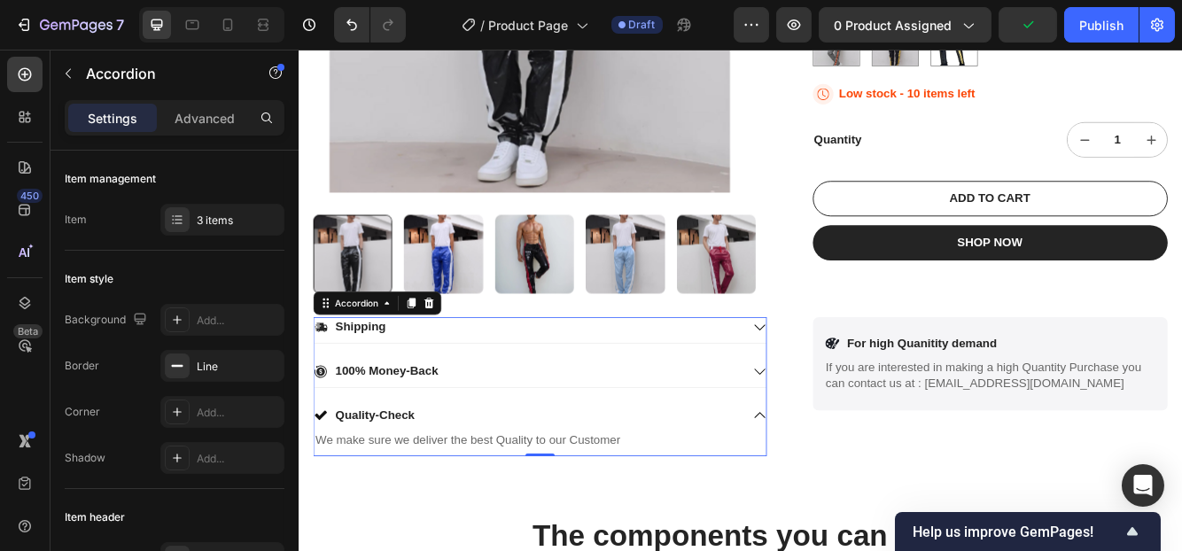
click at [844, 490] on icon at bounding box center [852, 490] width 16 height 16
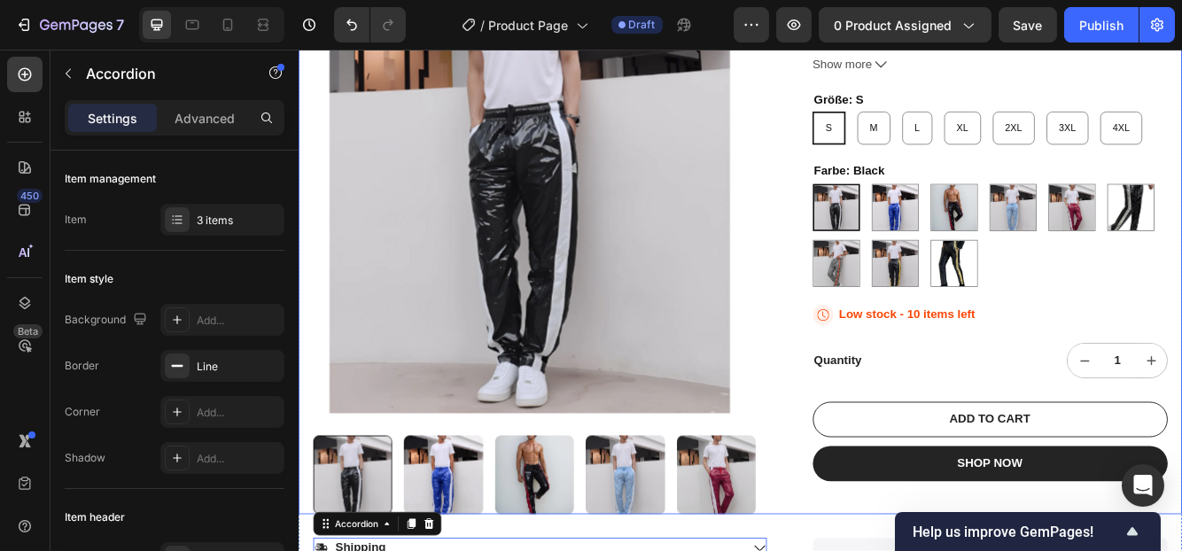
scroll to position [443, 0]
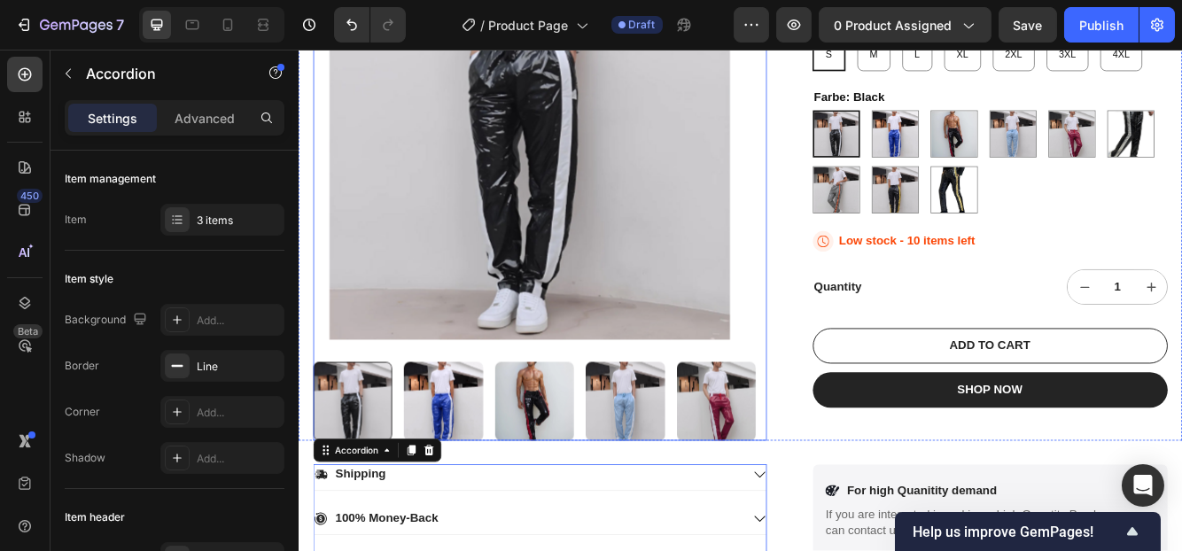
click at [546, 479] on img at bounding box center [581, 473] width 95 height 95
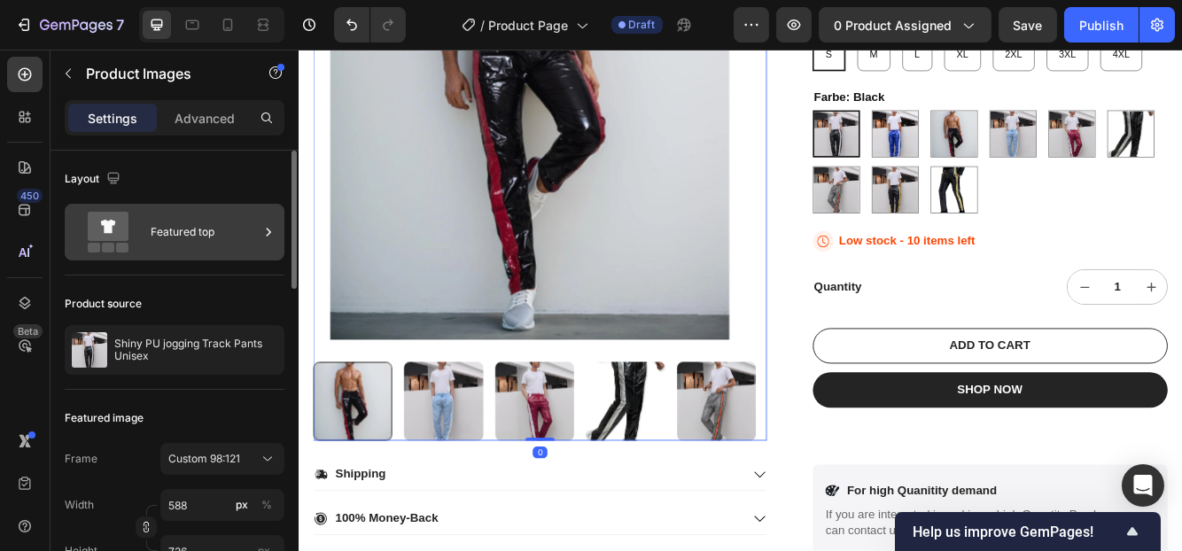
click at [116, 224] on icon at bounding box center [108, 226] width 41 height 29
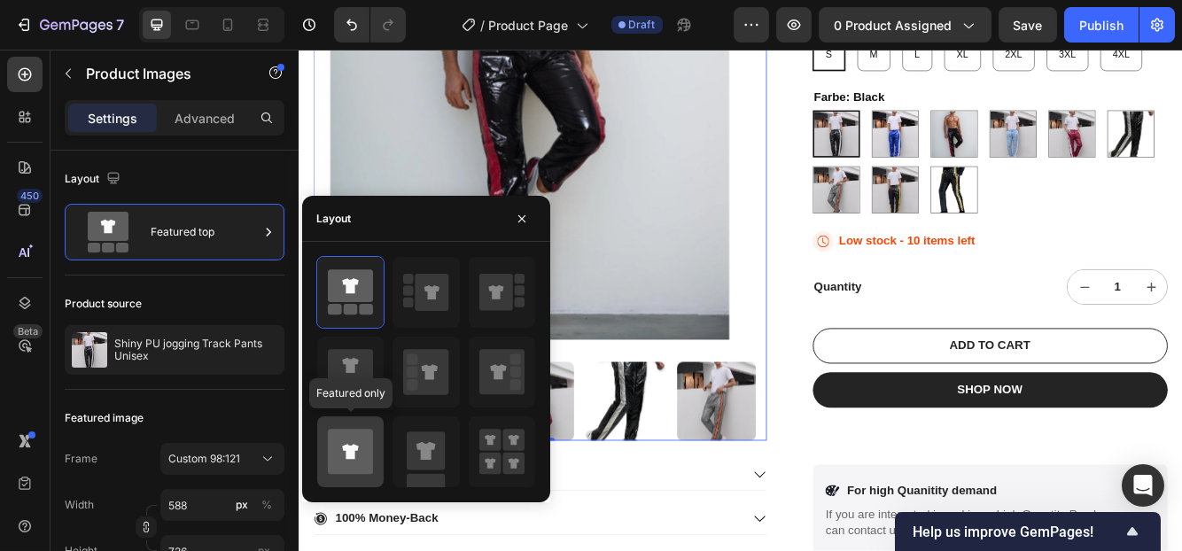
click at [357, 443] on icon at bounding box center [350, 452] width 45 height 45
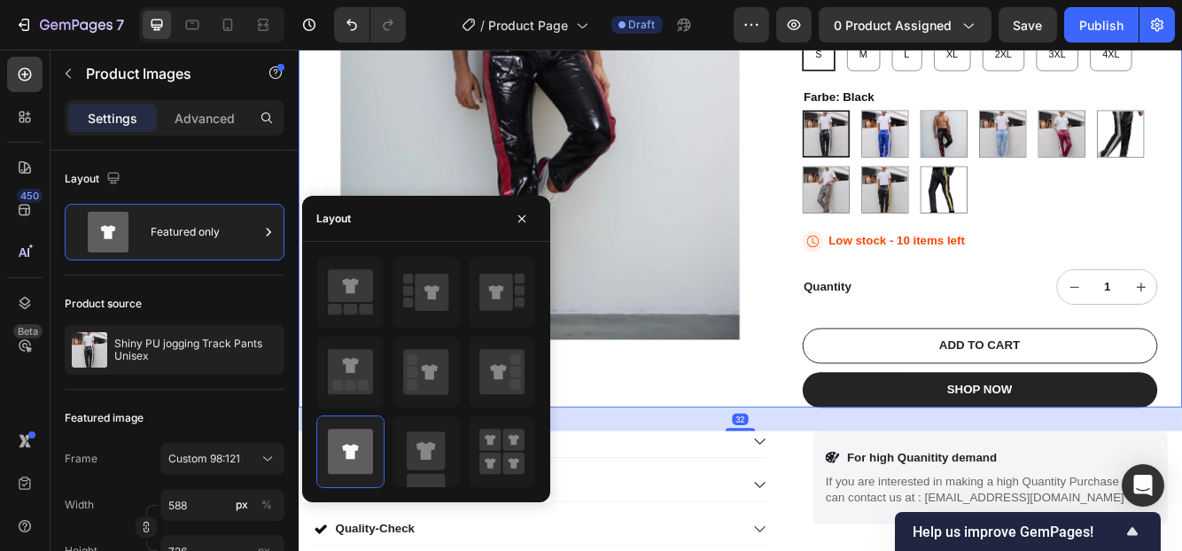
click at [738, 460] on div "Product Images" at bounding box center [588, 118] width 521 height 725
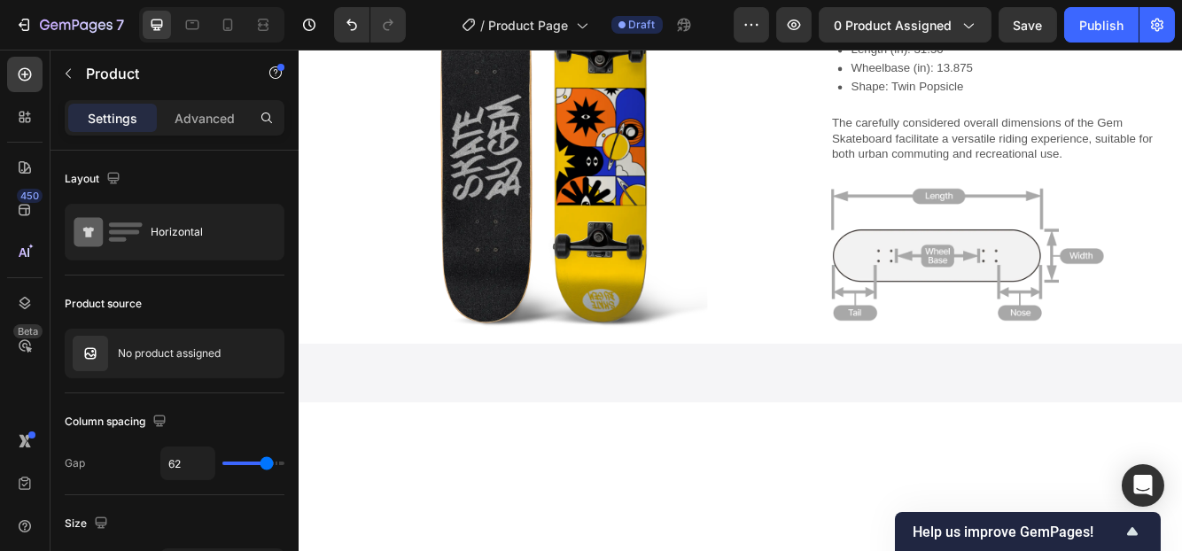
scroll to position [1772, 0]
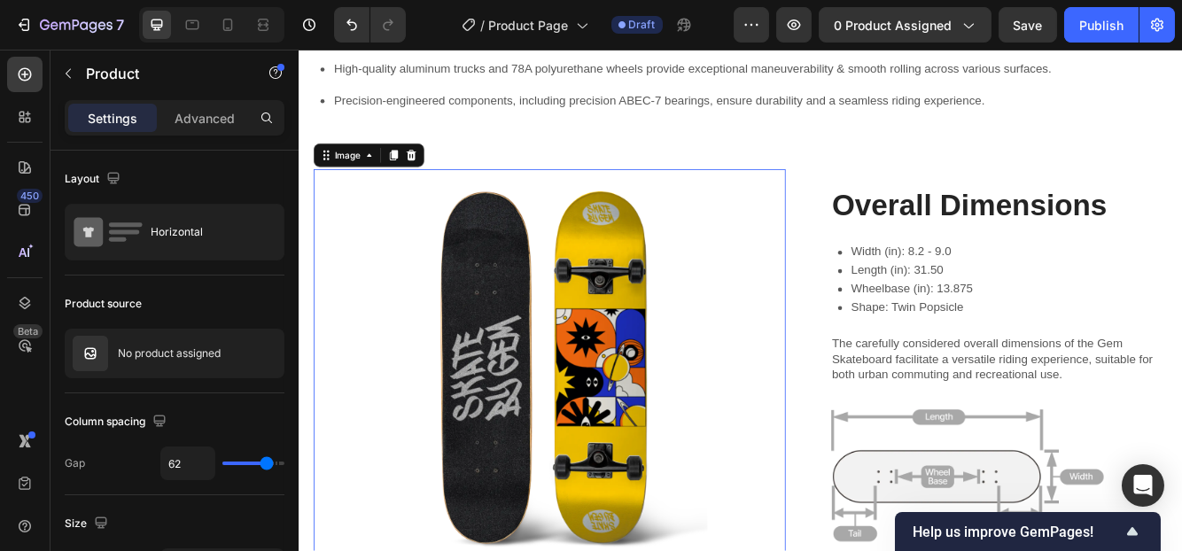
click at [649, 465] on img at bounding box center [599, 431] width 568 height 475
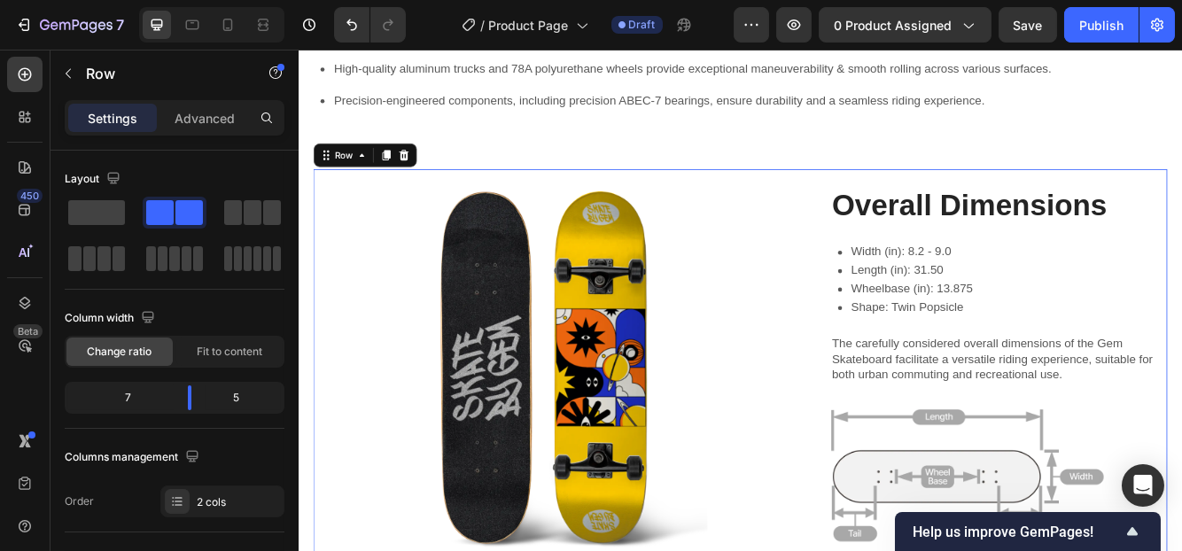
click at [1091, 338] on div "Overall Dimensions Heading Width (in): 8.2 - 9.0 Length (in): 31.50 Wheelbase (…" at bounding box center [1141, 431] width 406 height 475
click at [426, 188] on div at bounding box center [424, 177] width 21 height 21
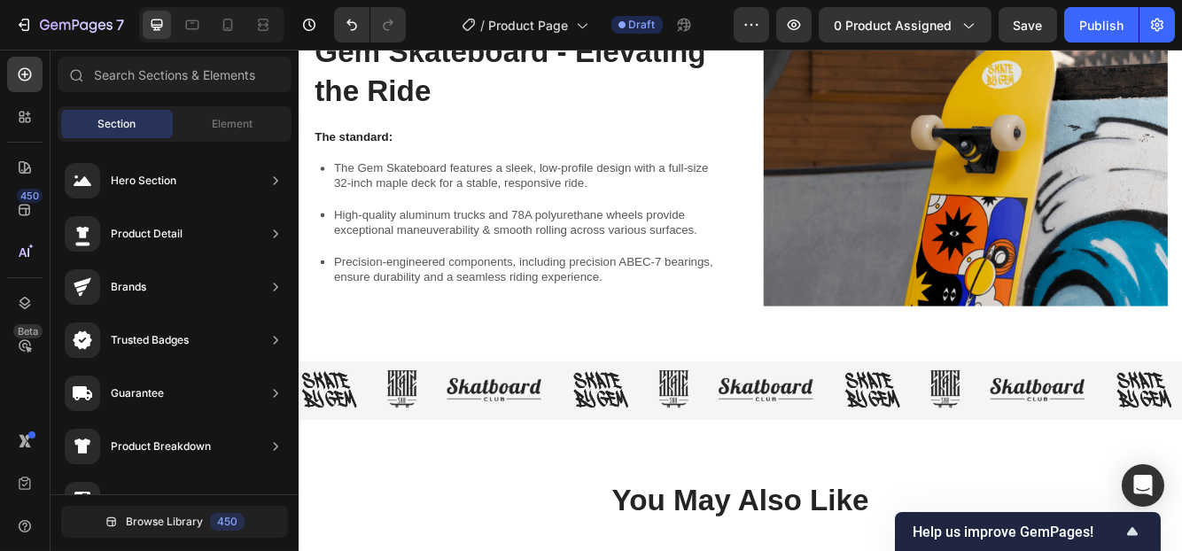
scroll to position [1594, 0]
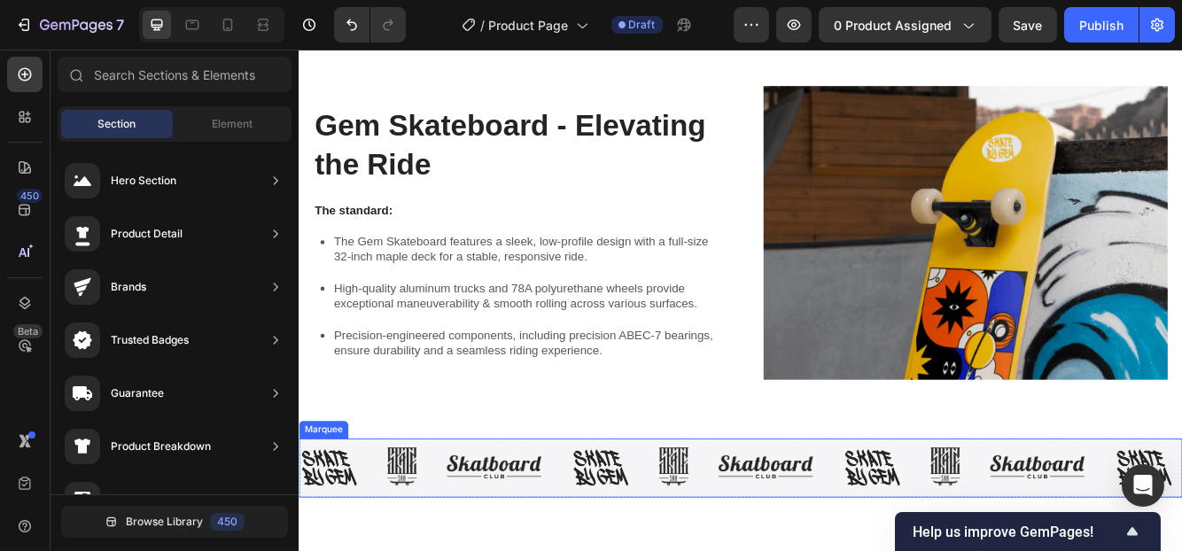
click at [780, 550] on div "Image" at bounding box center [766, 552] width 71 height 46
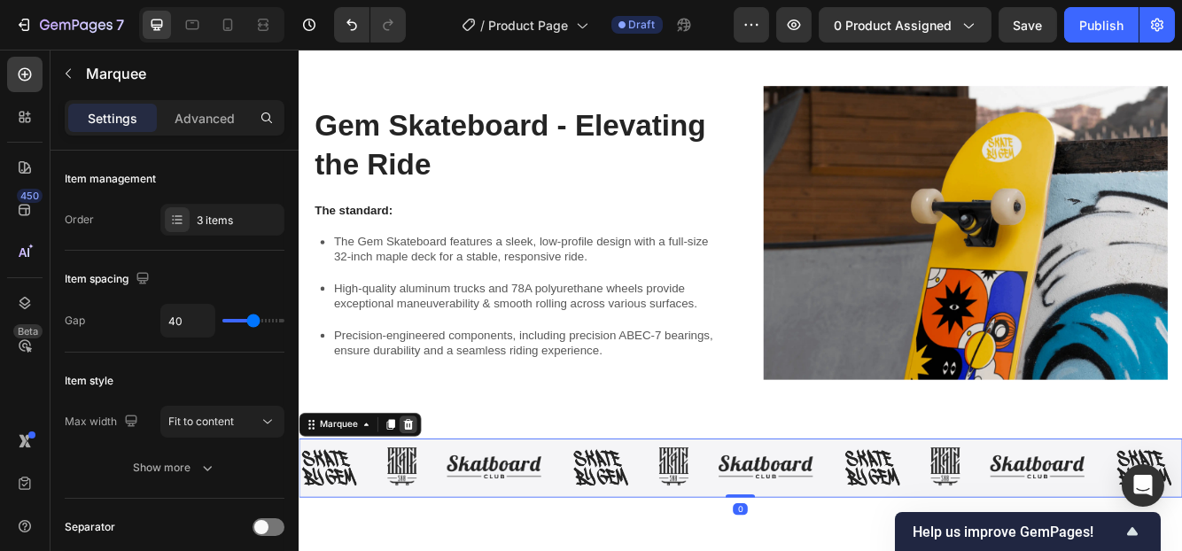
click at [429, 494] on icon at bounding box center [430, 501] width 14 height 14
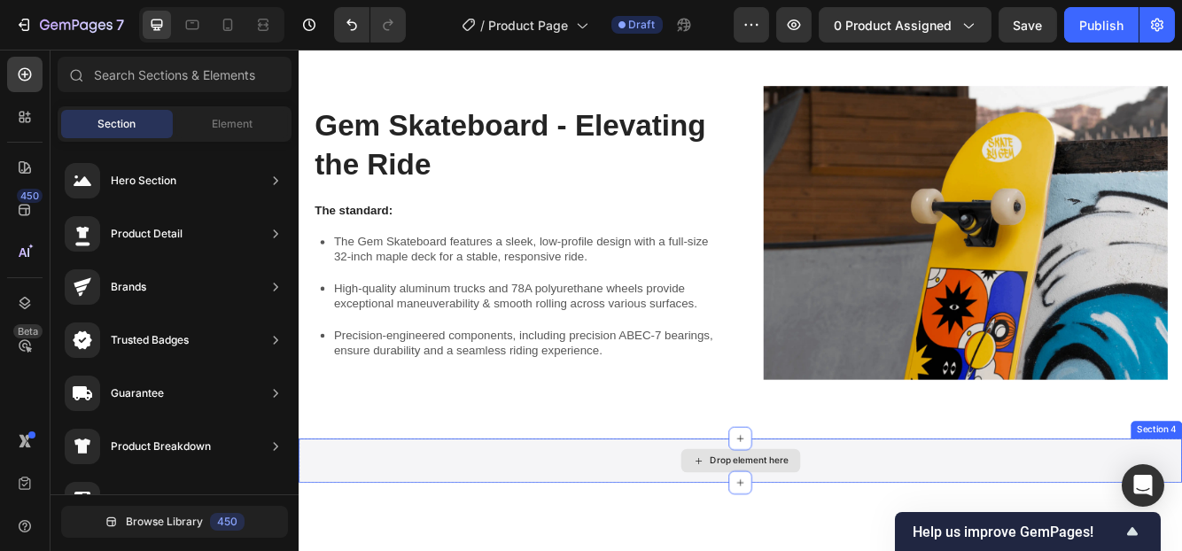
scroll to position [1772, 0]
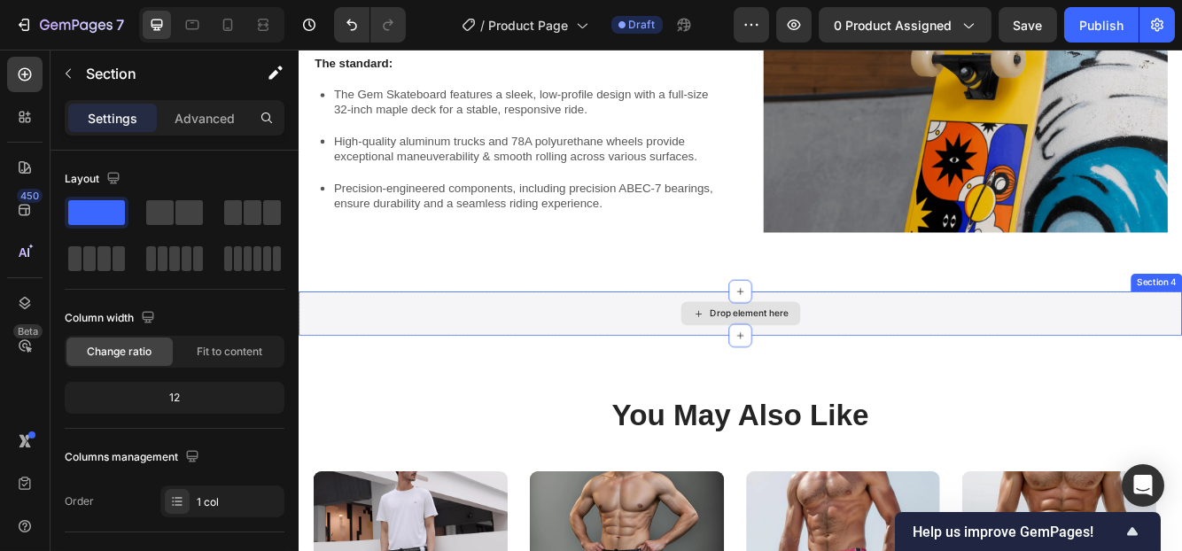
click at [1161, 369] on div "Drop element here" at bounding box center [829, 367] width 1063 height 53
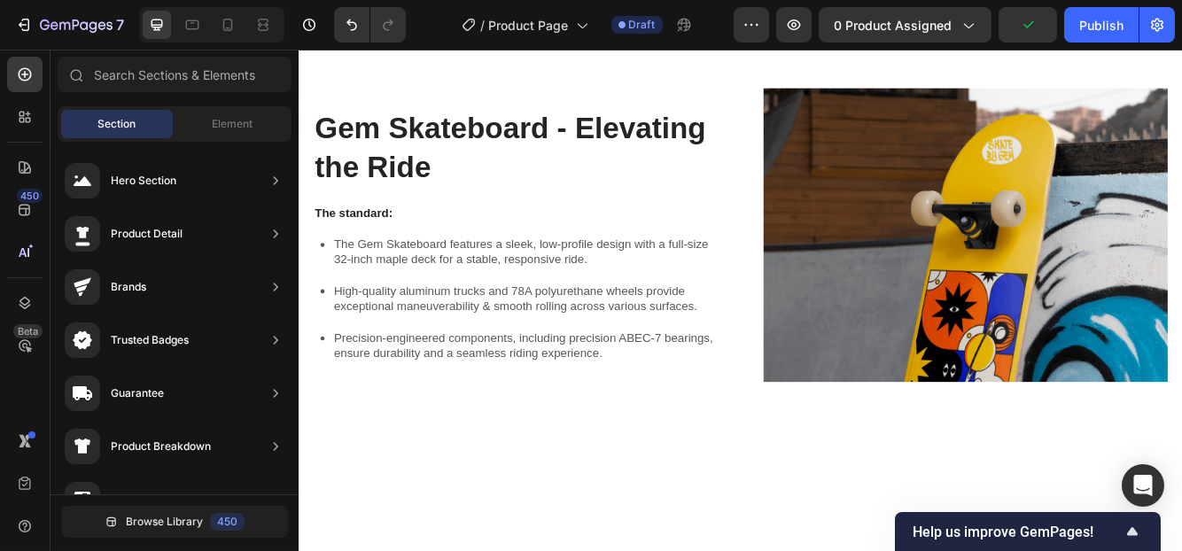
scroll to position [1415, 0]
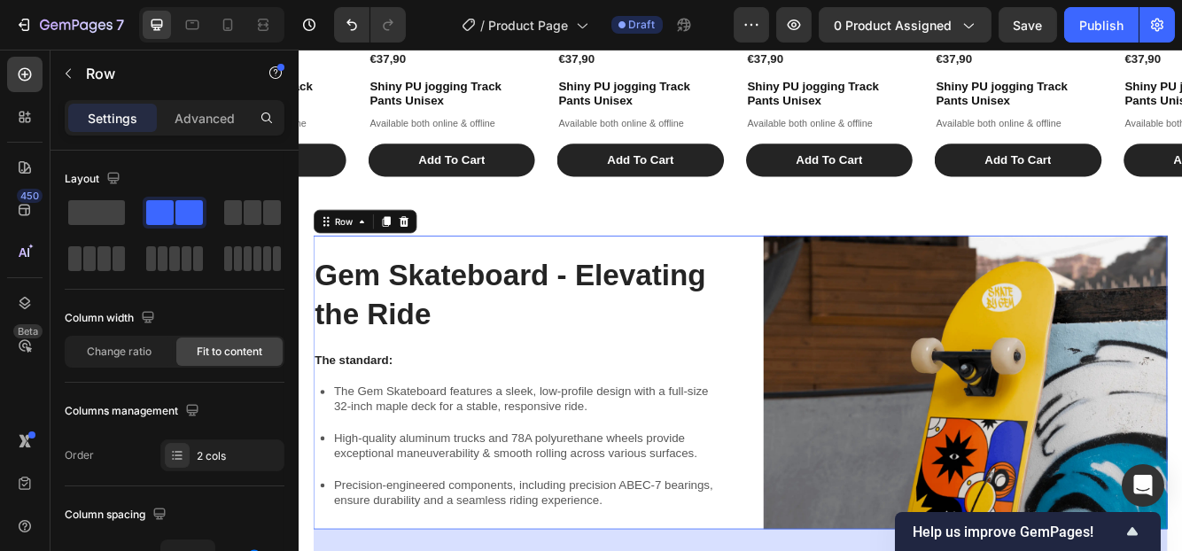
click at [777, 284] on div "Gem Skateboard - Elevating the Ride Heading The standard: Text Block The Gem Sk…" at bounding box center [558, 450] width 486 height 353
click at [427, 256] on icon at bounding box center [425, 257] width 12 height 12
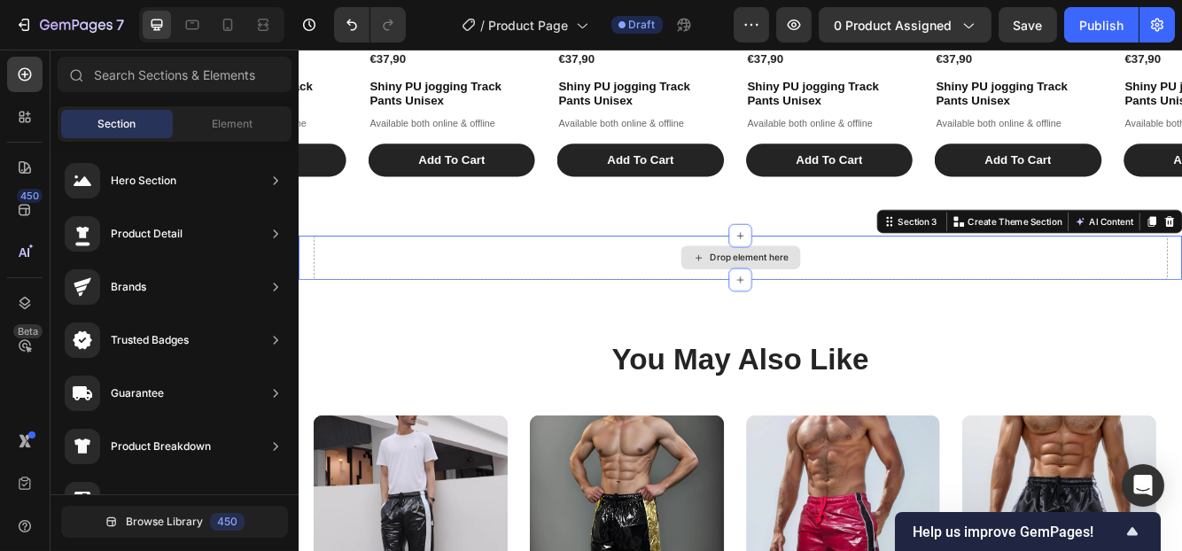
click at [537, 305] on div "Drop element here" at bounding box center [829, 300] width 1028 height 53
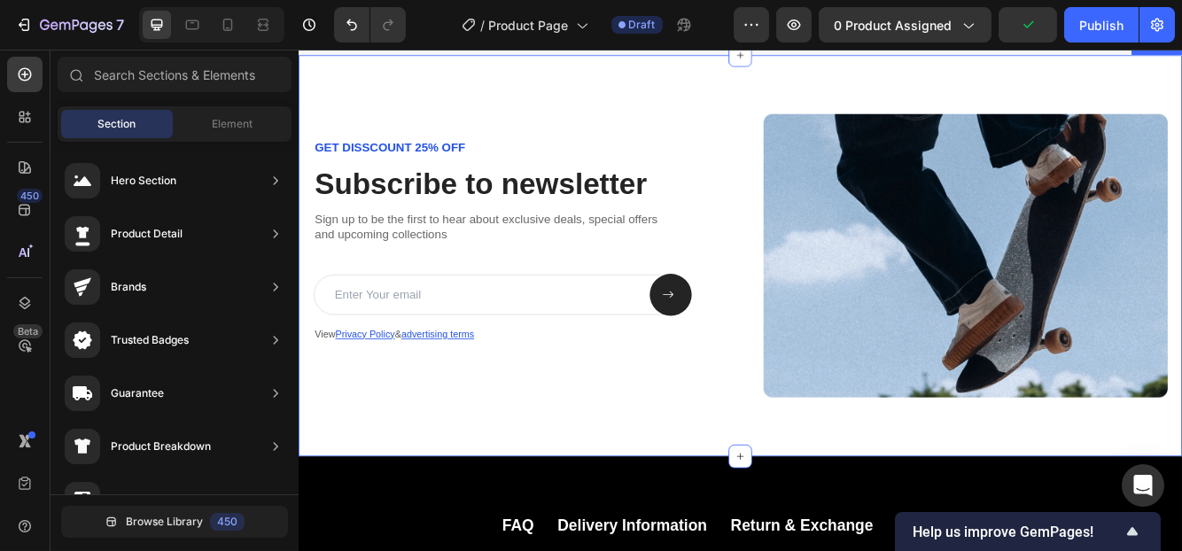
scroll to position [3348, 0]
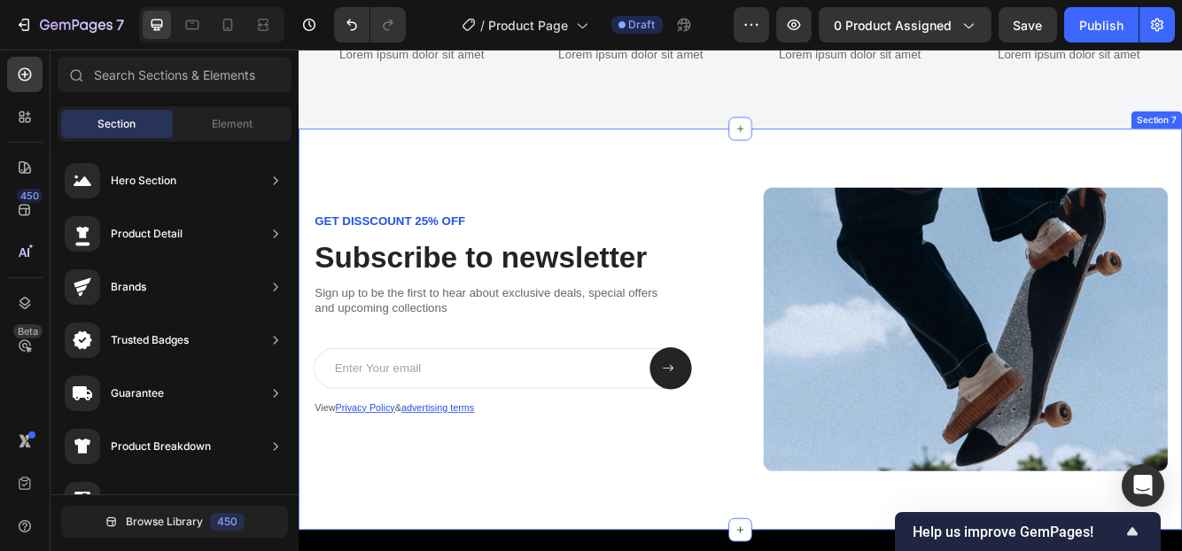
click at [637, 159] on div "GET DISSCOUNT 25% OFF Text Block Subscribe to newsletter Heading Sign up to be …" at bounding box center [829, 386] width 1063 height 483
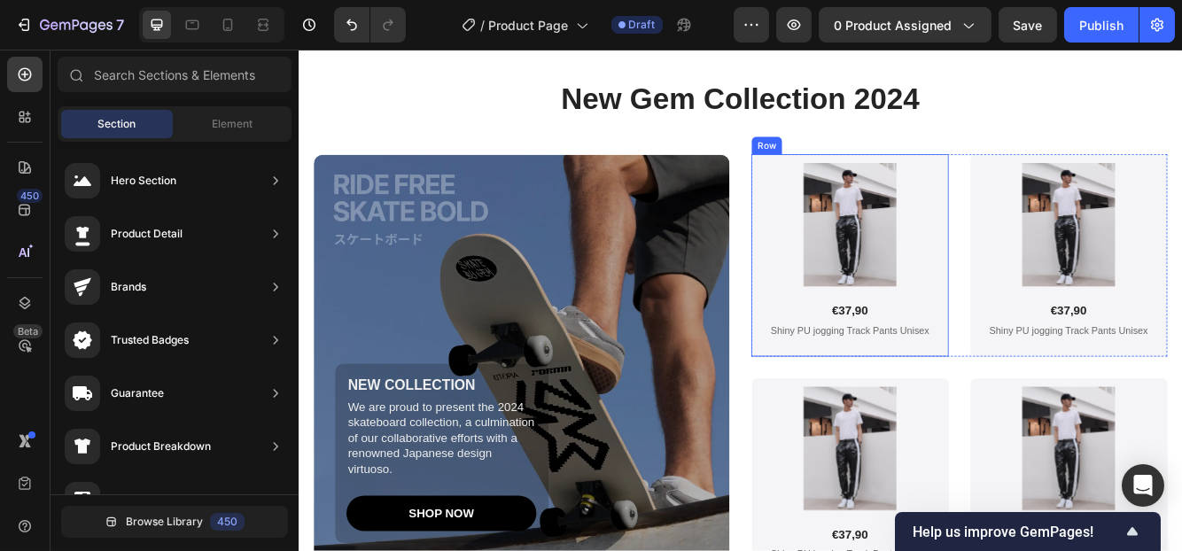
scroll to position [2727, 0]
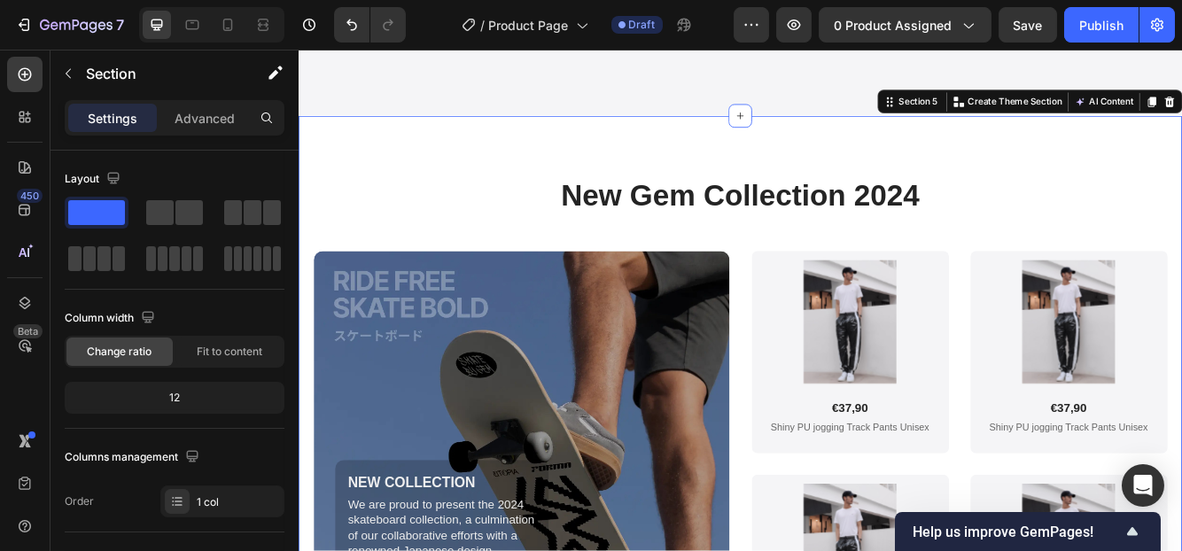
click at [436, 213] on div "New Gem Collection 2024 Heading NEW COLLECTION Text Block We are proud to prese…" at bounding box center [829, 503] width 1063 height 748
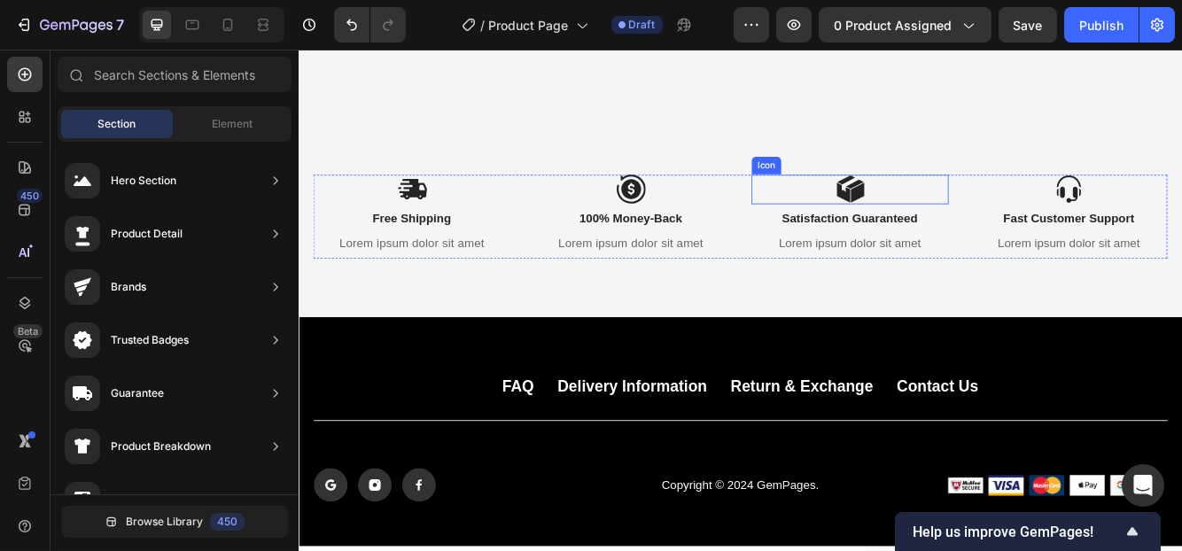
scroll to position [3037, 0]
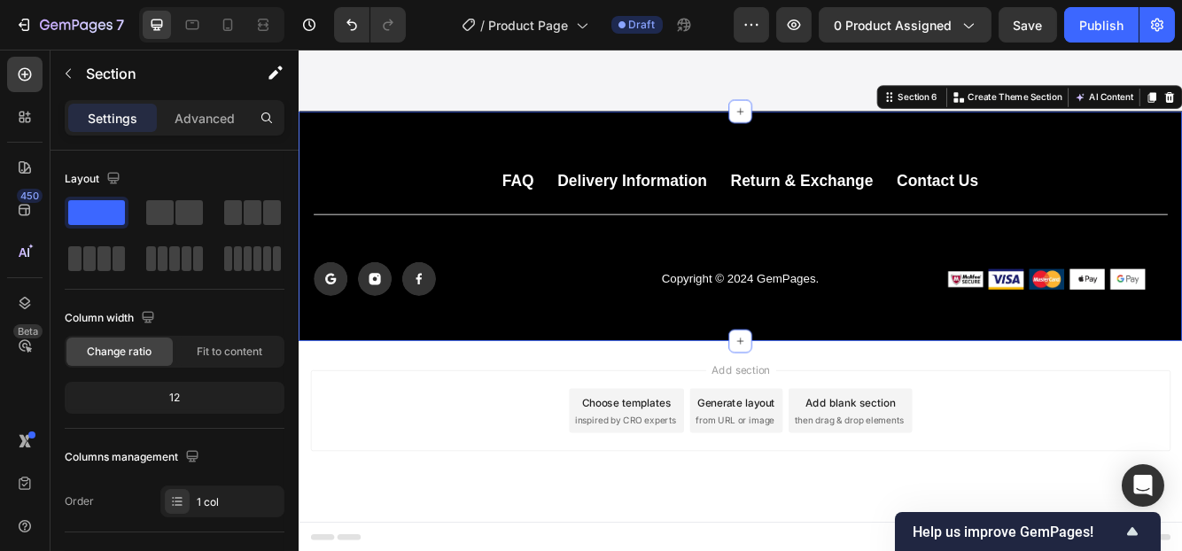
click at [378, 159] on div "FAQ Button Delivery Information Button Return & Exchange Button Contact Us Butt…" at bounding box center [829, 262] width 1063 height 276
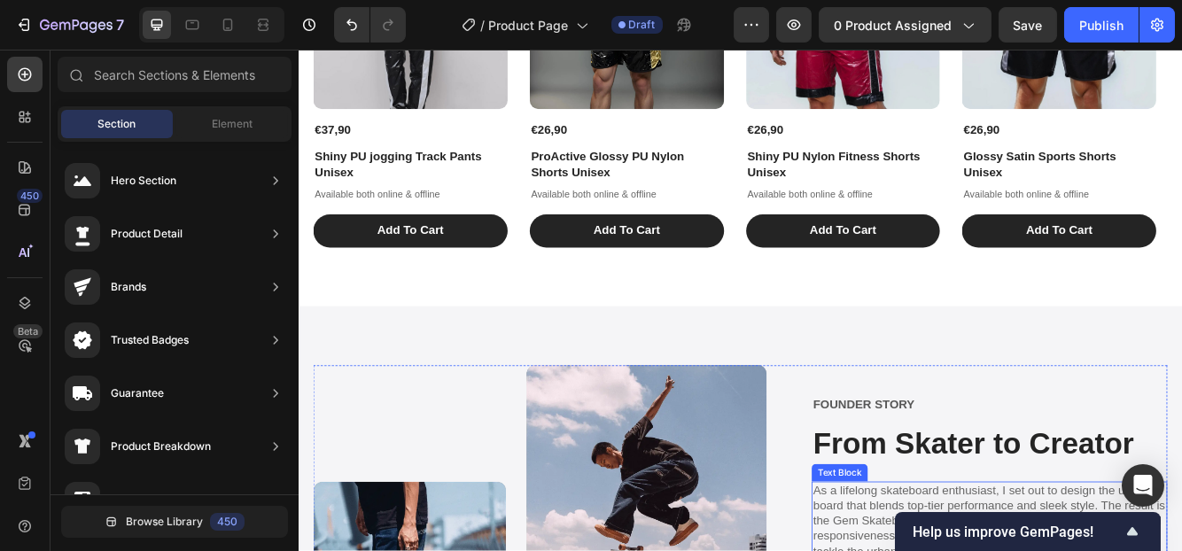
scroll to position [2141, 0]
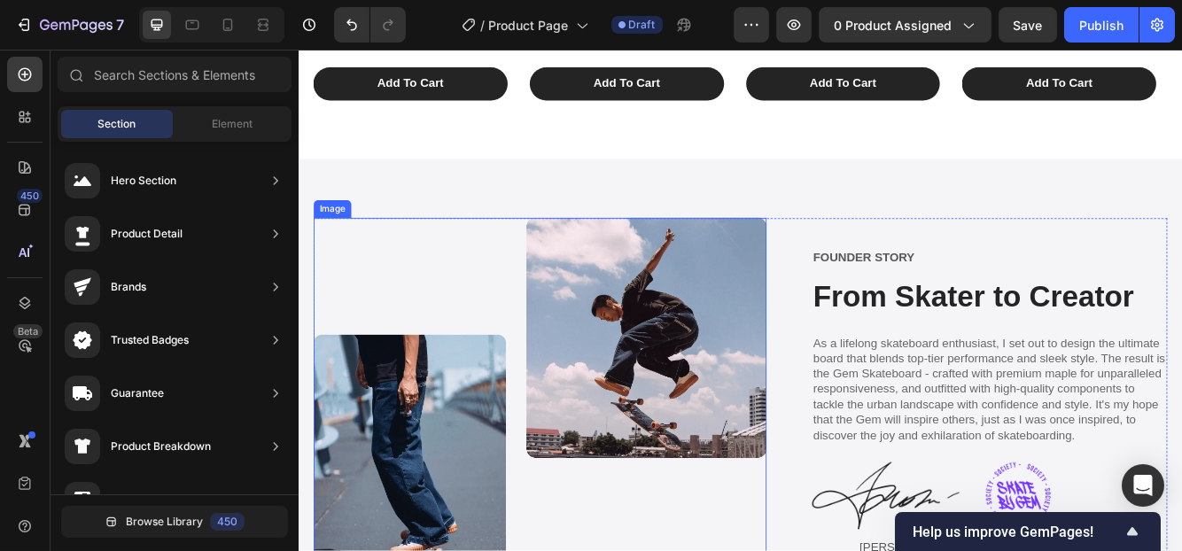
click at [371, 311] on img at bounding box center [587, 484] width 545 height 465
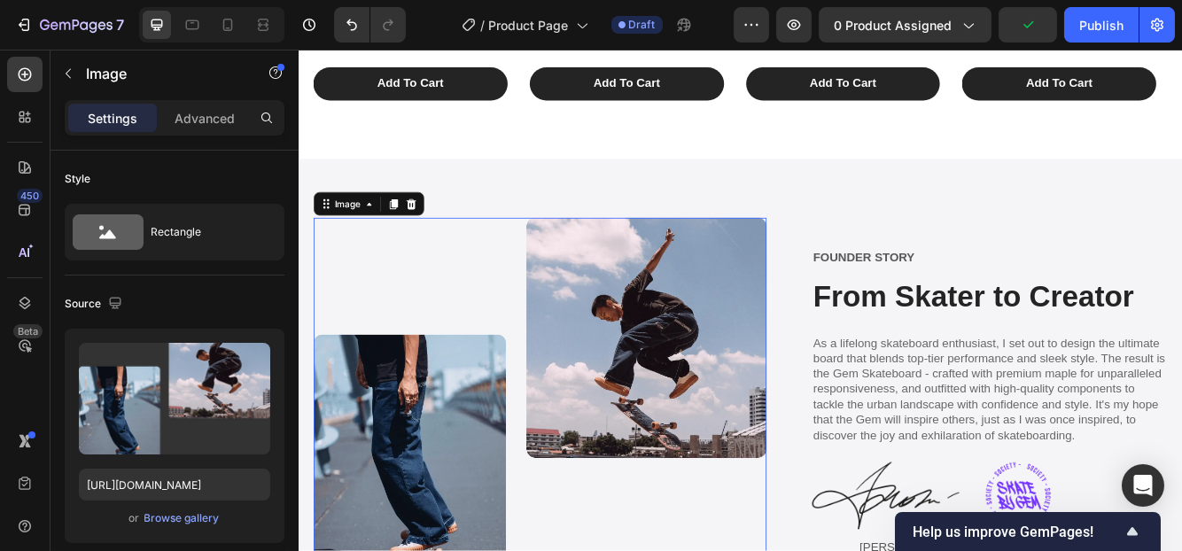
click at [446, 280] on img at bounding box center [587, 484] width 545 height 465
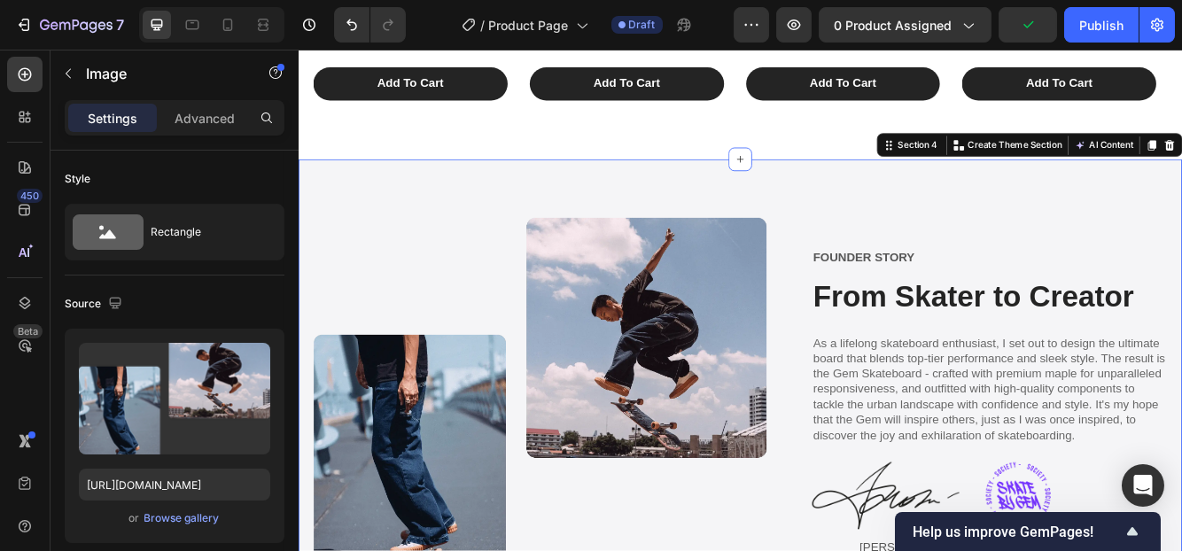
click at [1181, 198] on div "Image FOUNDER STORY Text Block From Skater to Creator Heading As a lifelong ska…" at bounding box center [829, 485] width 1063 height 607
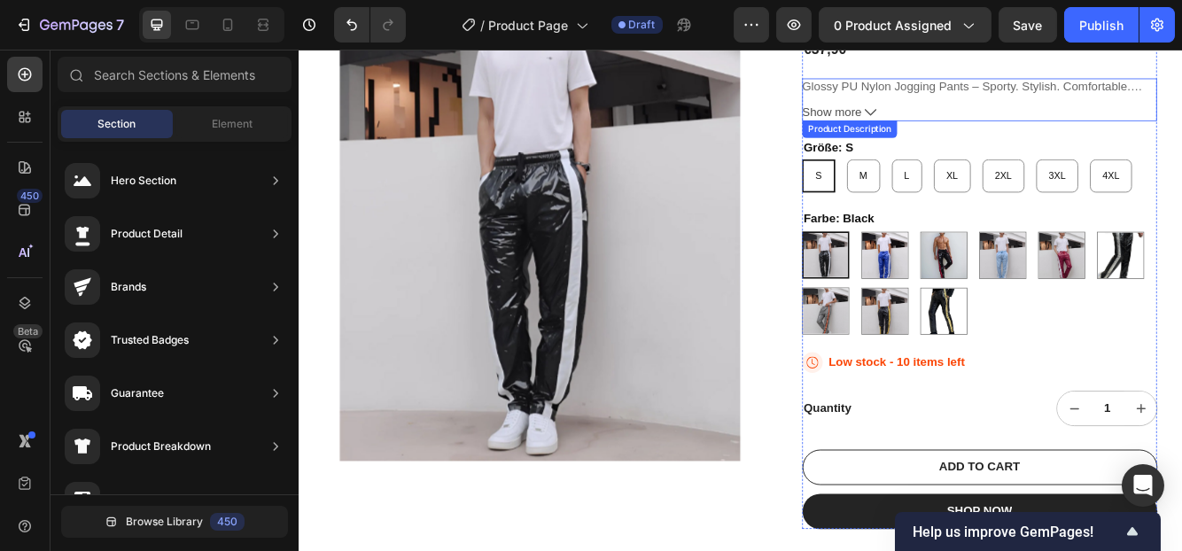
scroll to position [31, 0]
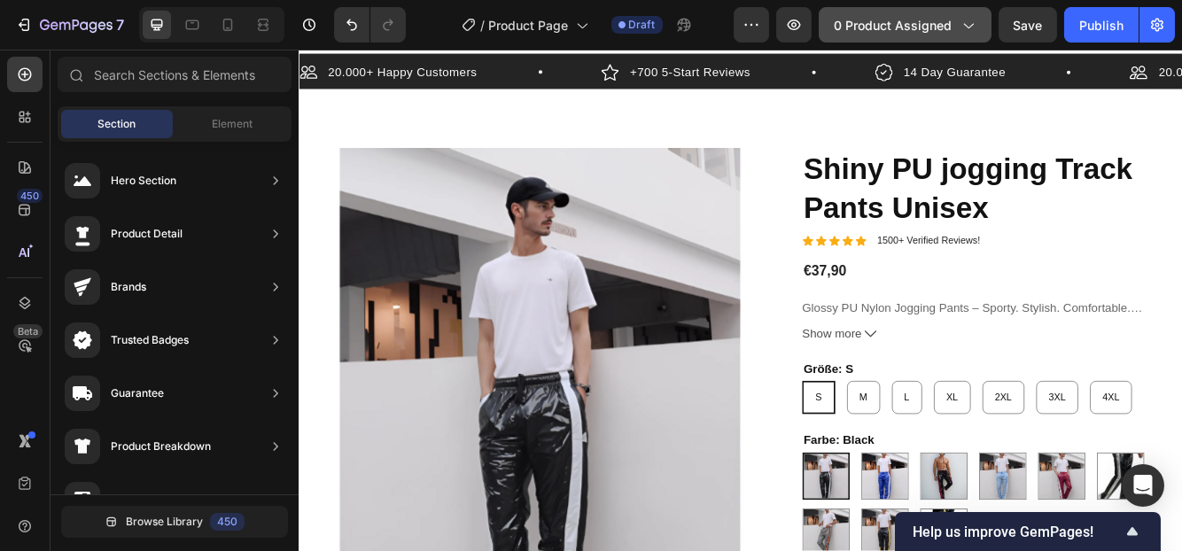
click at [880, 22] on span "0 product assigned" at bounding box center [893, 25] width 118 height 19
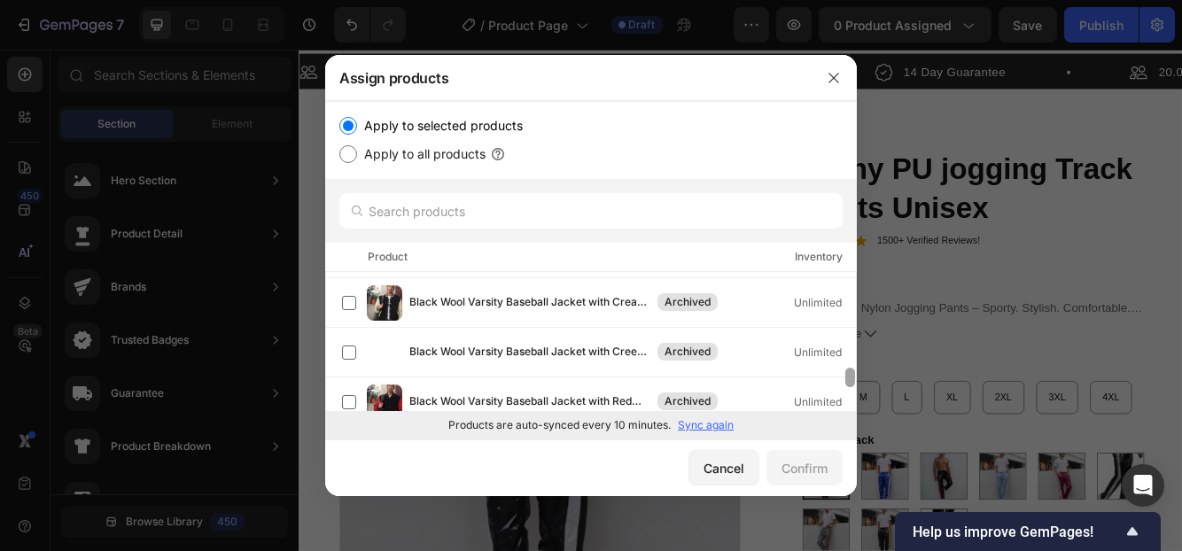
scroll to position [701, 0]
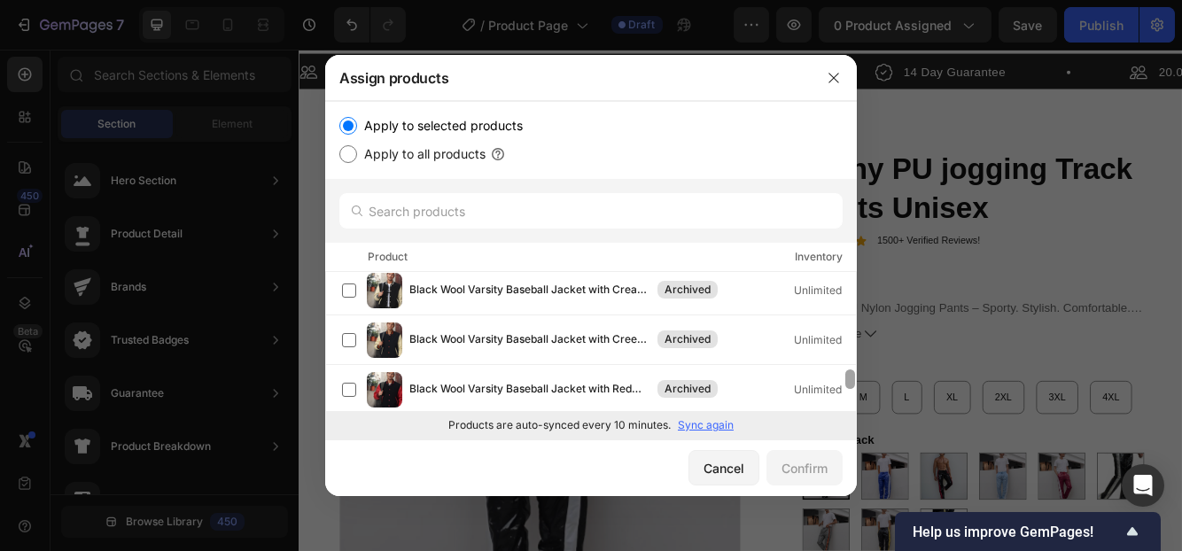
drag, startPoint x: 851, startPoint y: 278, endPoint x: 850, endPoint y: 376, distance: 98.3
click at [850, 376] on div at bounding box center [850, 378] width 10 height 19
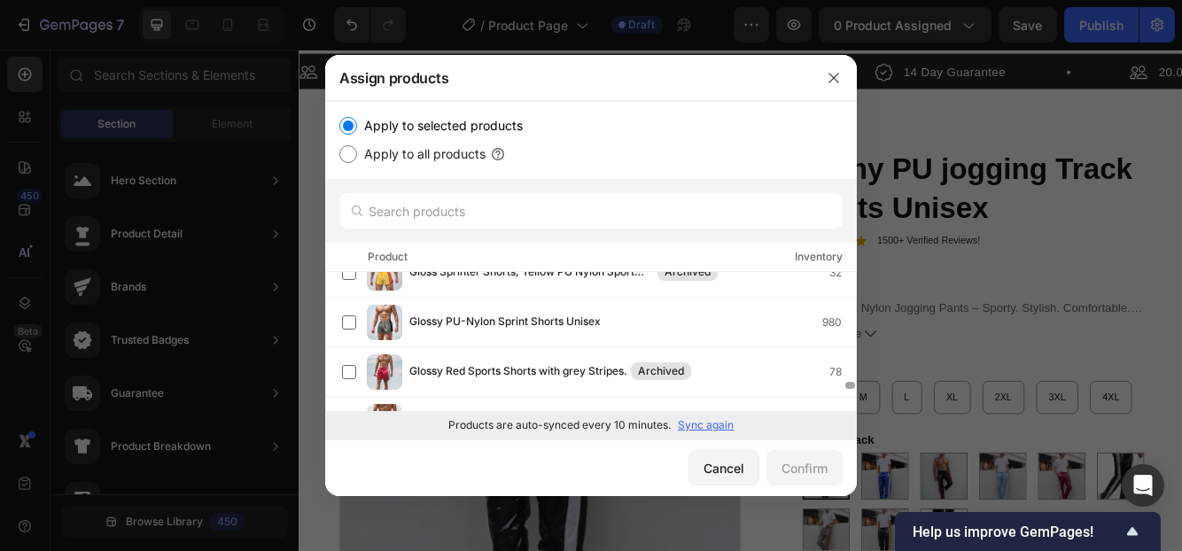
drag, startPoint x: 848, startPoint y: 375, endPoint x: 854, endPoint y: 550, distance: 175.5
click at [854, 550] on div "Assign products Apply to selected products Apply to all products Product Invent…" at bounding box center [591, 275] width 1182 height 551
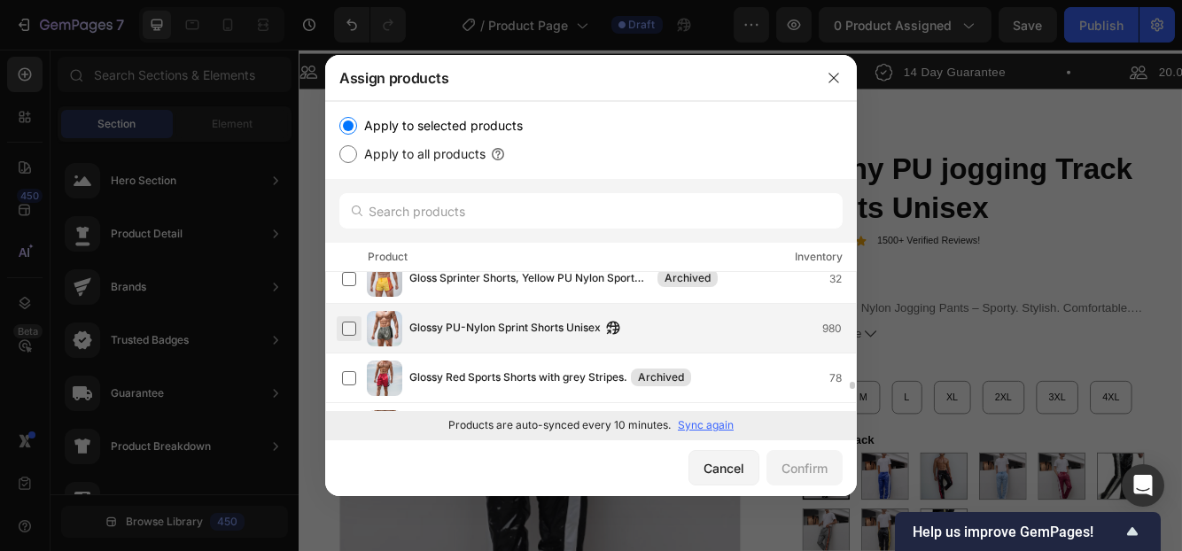
click at [345, 322] on label at bounding box center [349, 329] width 14 height 14
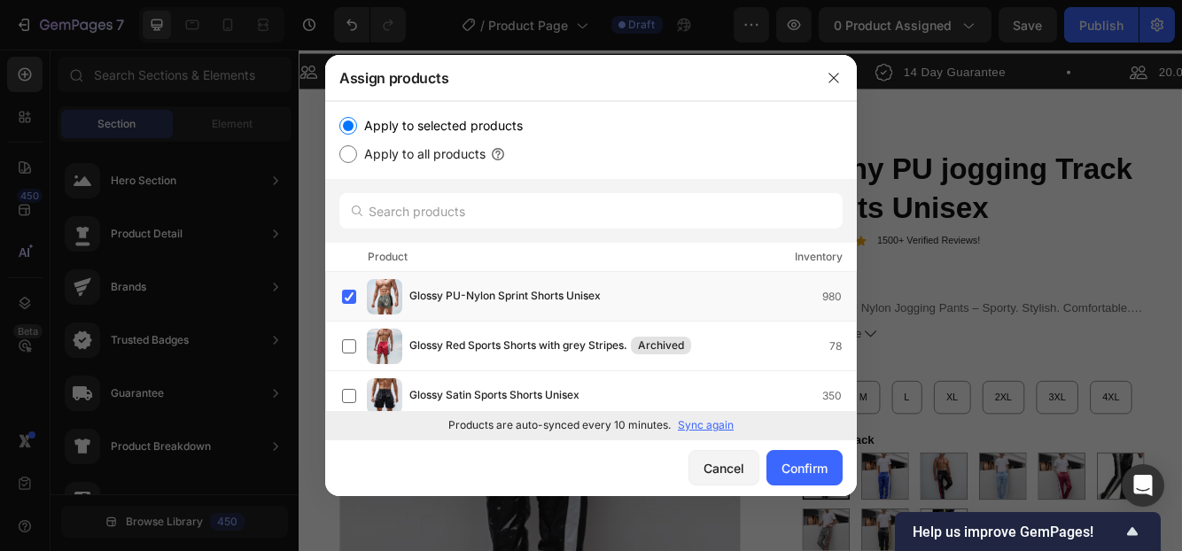
scroll to position [2015, 0]
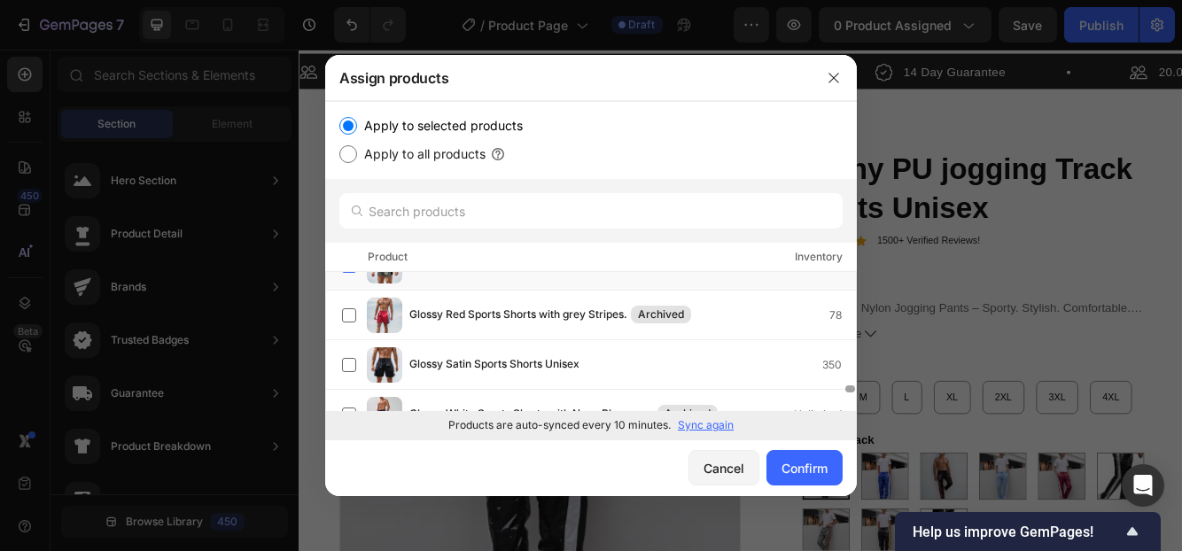
click at [848, 387] on div at bounding box center [850, 388] width 10 height 7
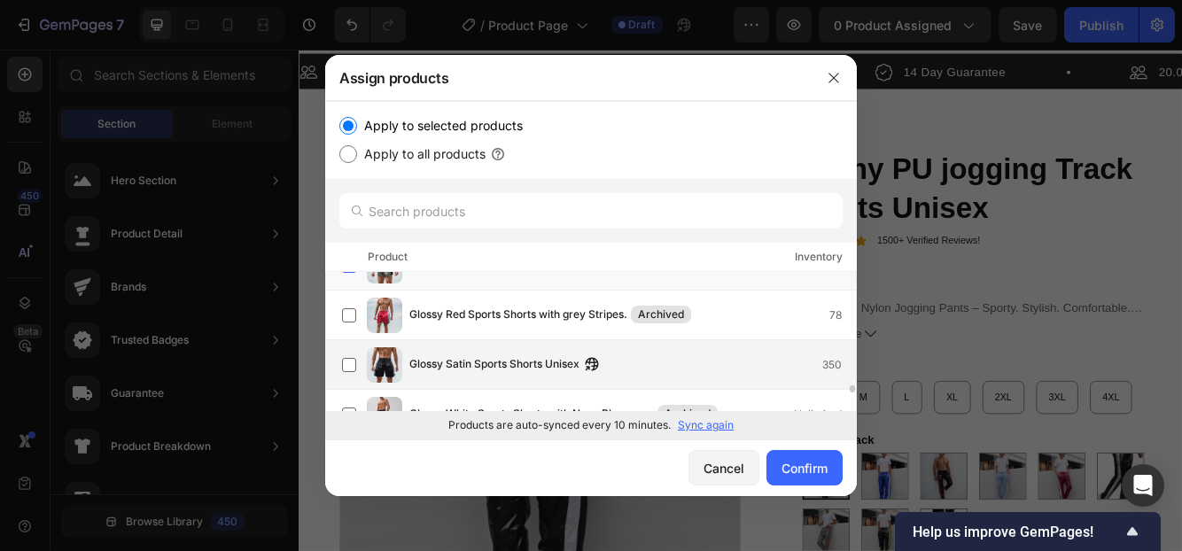
click at [718, 368] on div "Glossy Satin Sports Shorts Unisex 350" at bounding box center [632, 364] width 446 height 19
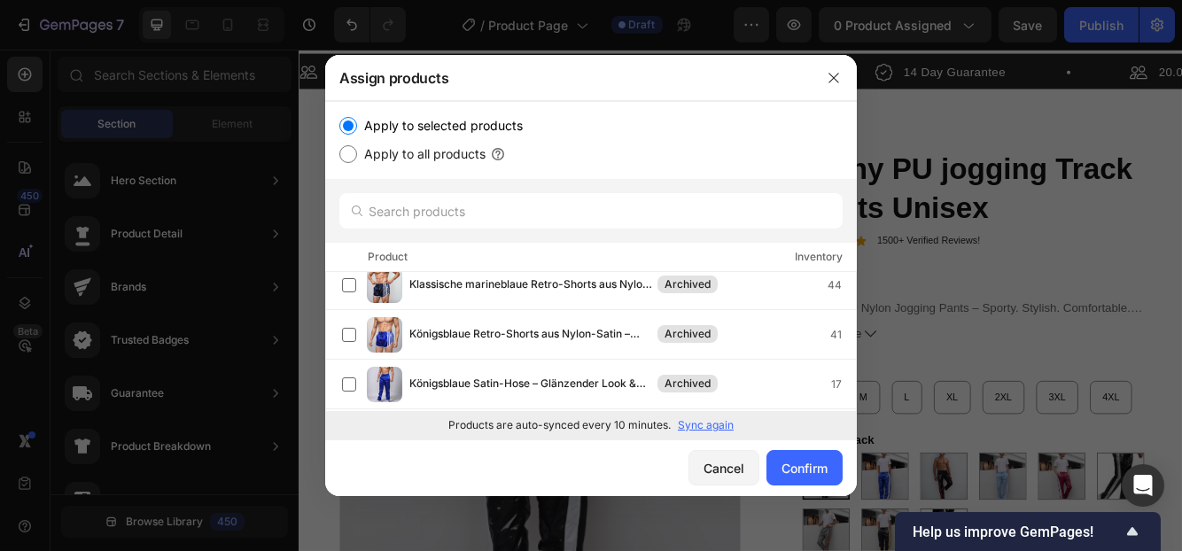
scroll to position [2706, 0]
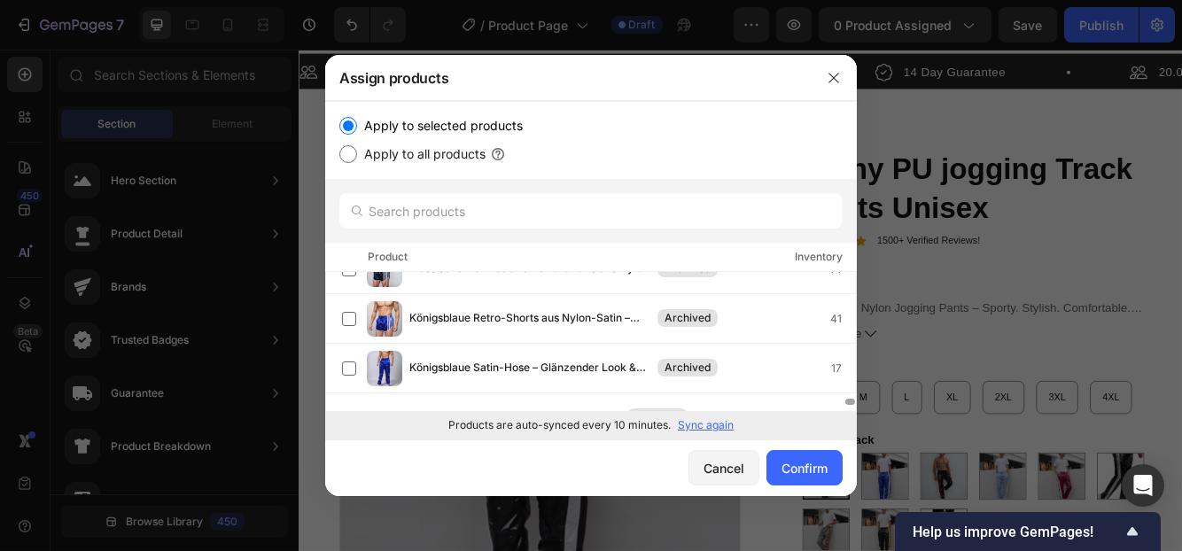
drag, startPoint x: 851, startPoint y: 387, endPoint x: 857, endPoint y: 426, distance: 39.5
click at [857, 426] on div "Assign products Apply to selected products Apply to all products Product Invent…" at bounding box center [591, 275] width 1182 height 551
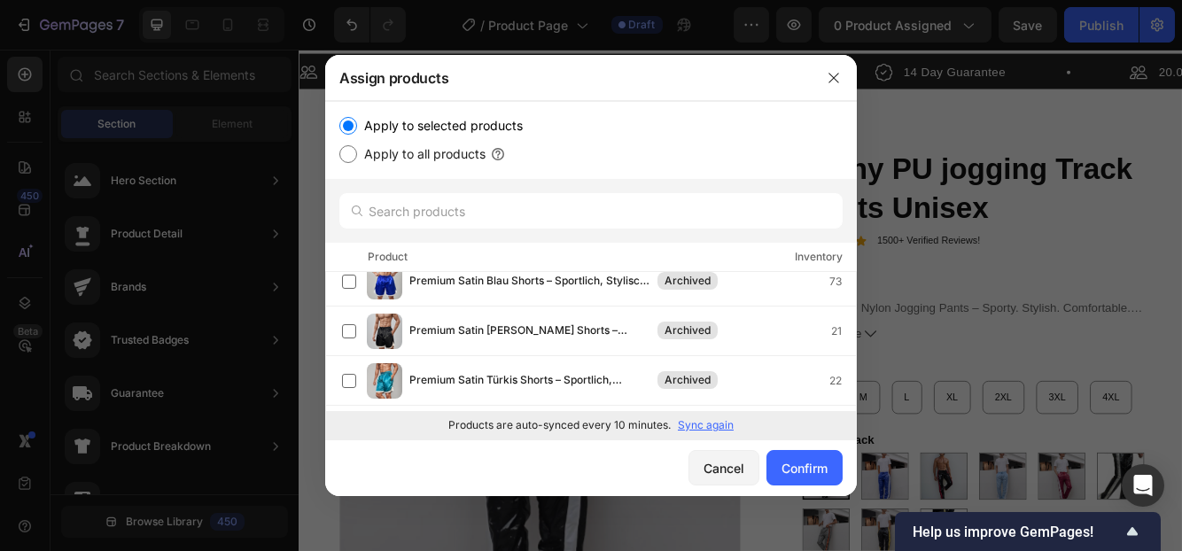
scroll to position [3328, 0]
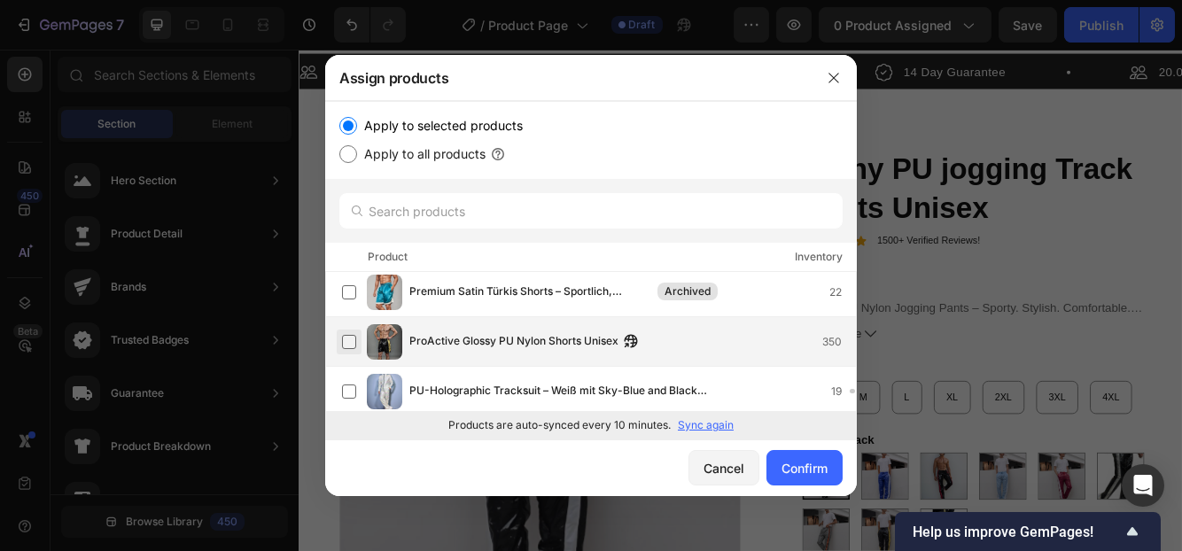
click at [349, 342] on label at bounding box center [349, 342] width 14 height 14
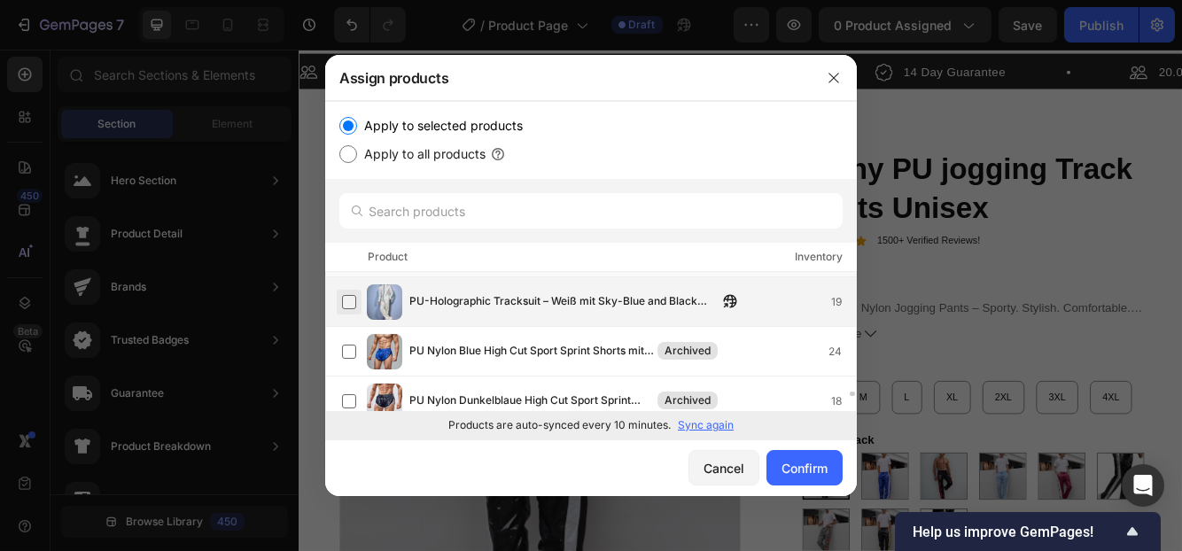
click at [345, 304] on label at bounding box center [349, 302] width 14 height 14
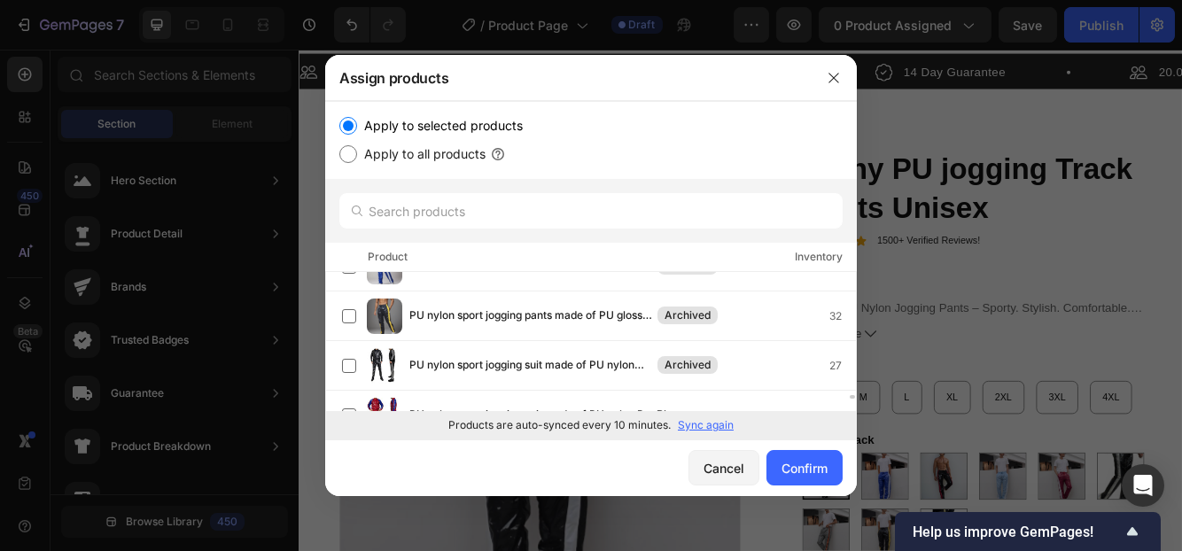
scroll to position [4484, 0]
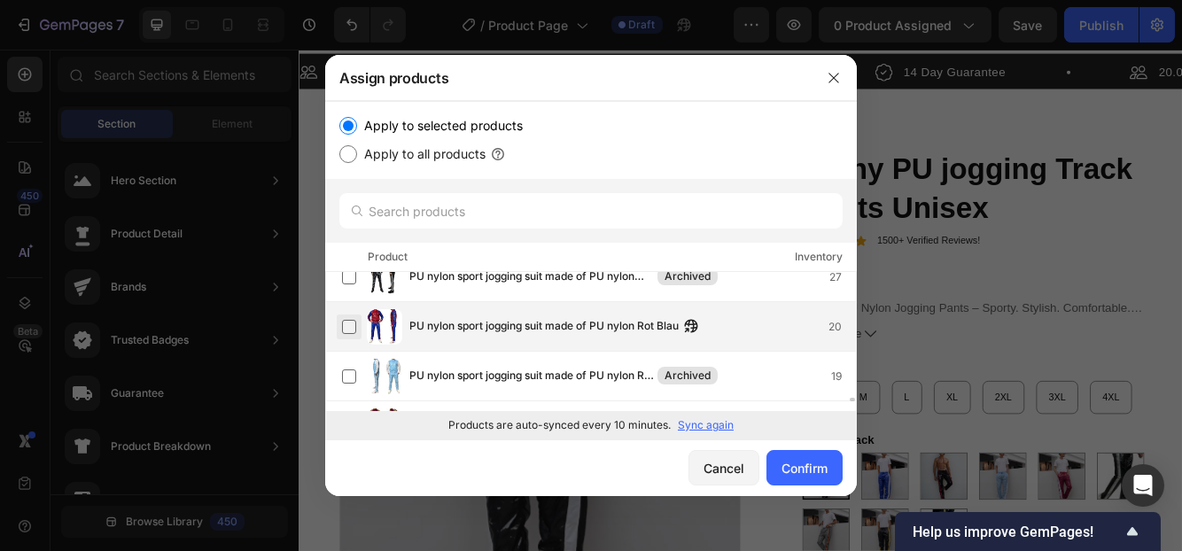
click at [344, 323] on label at bounding box center [349, 327] width 14 height 14
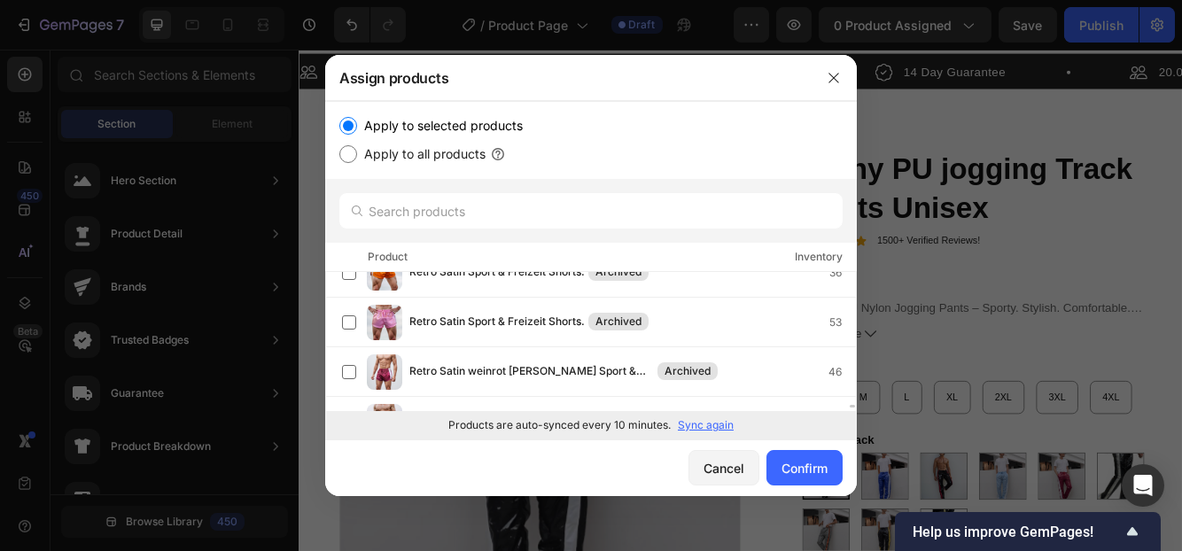
scroll to position [6264, 0]
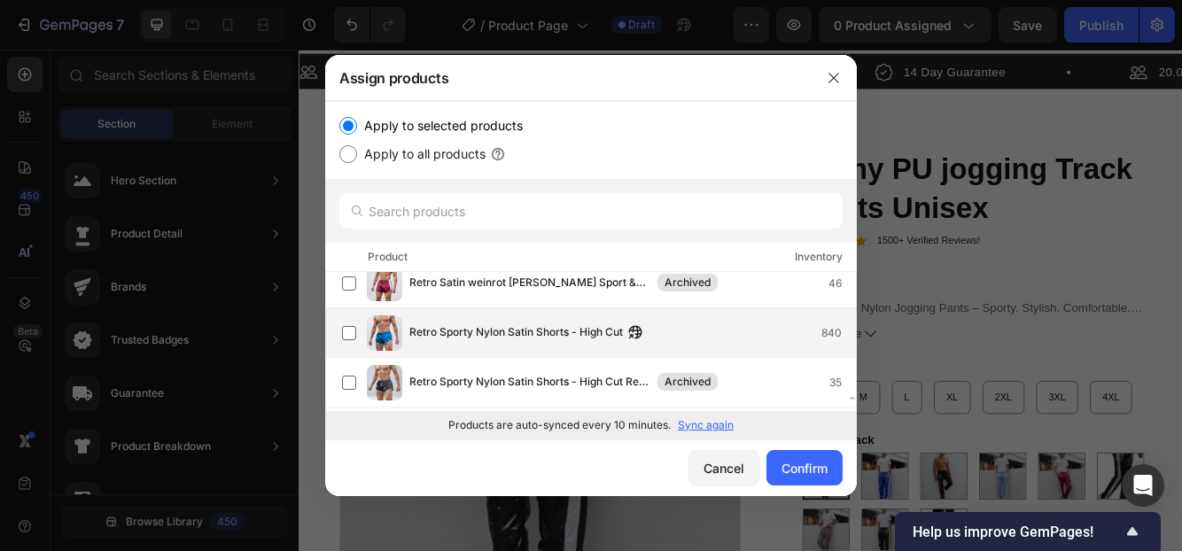
click at [679, 338] on div "Retro Sporty Nylon Satin Shorts - High Cut 840" at bounding box center [632, 332] width 446 height 19
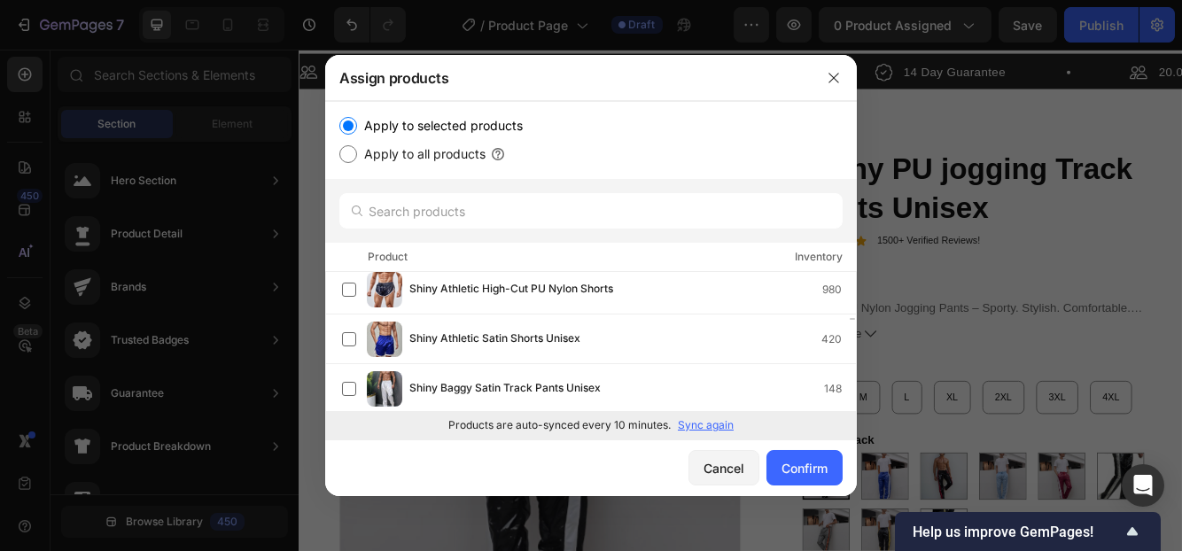
scroll to position [7211, 0]
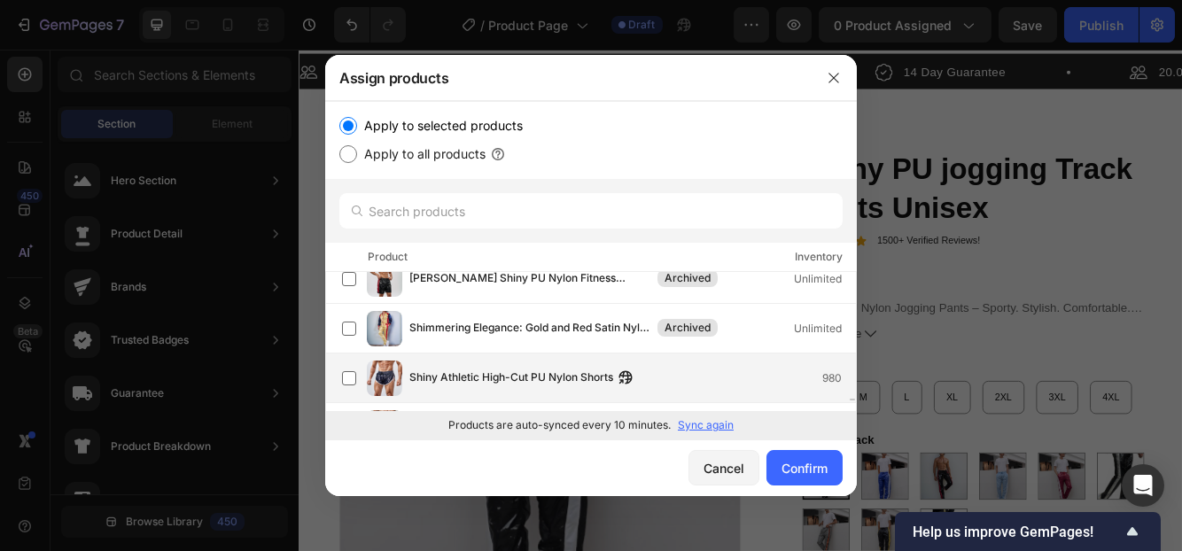
click at [683, 370] on div "Shiny Athletic High-Cut PU Nylon Shorts 980" at bounding box center [632, 378] width 446 height 19
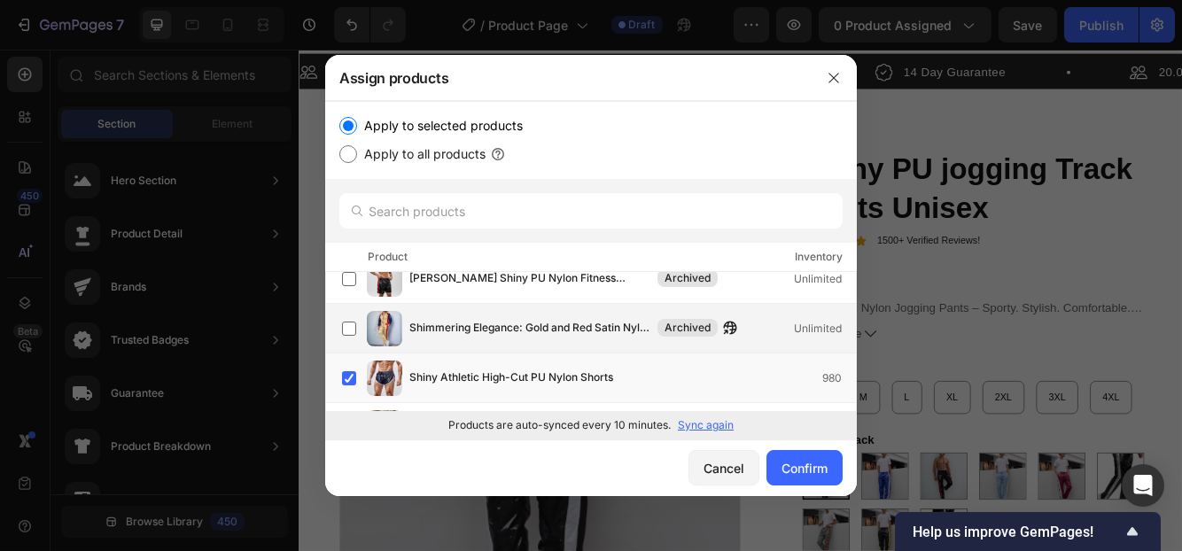
scroll to position [7299, 0]
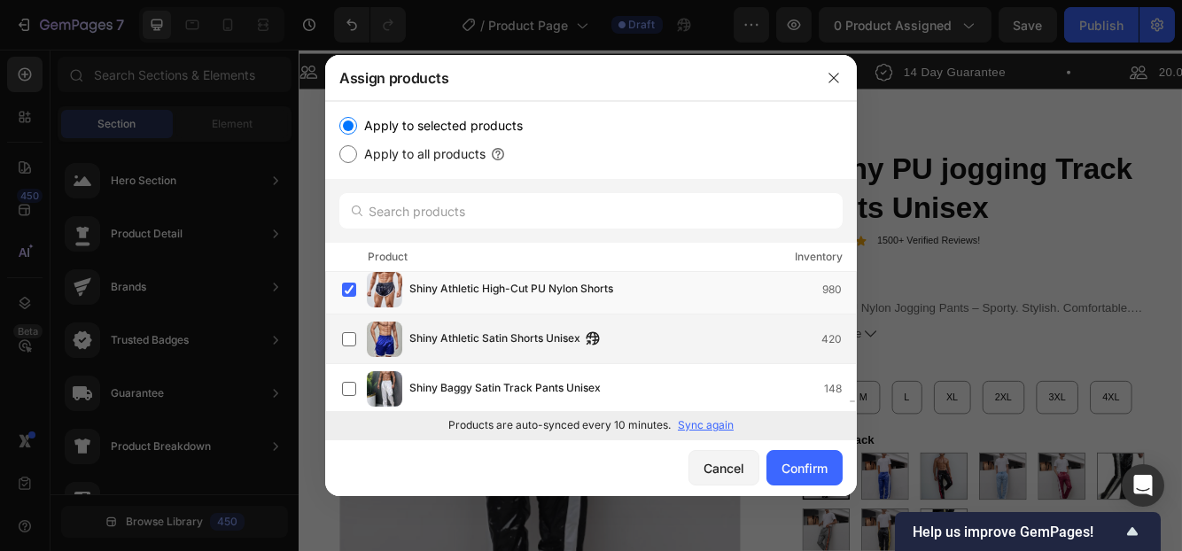
click at [633, 333] on div "Shiny Athletic Satin Shorts Unisex 420" at bounding box center [632, 339] width 446 height 19
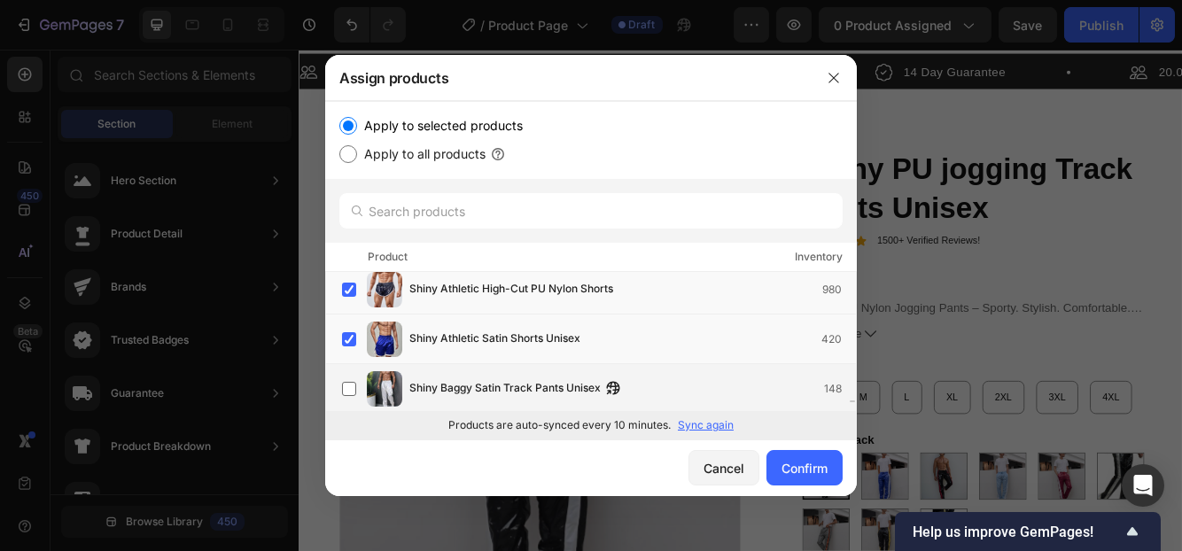
click at [661, 379] on div "Shiny Baggy Satin Track Pants Unisex 148" at bounding box center [632, 388] width 446 height 19
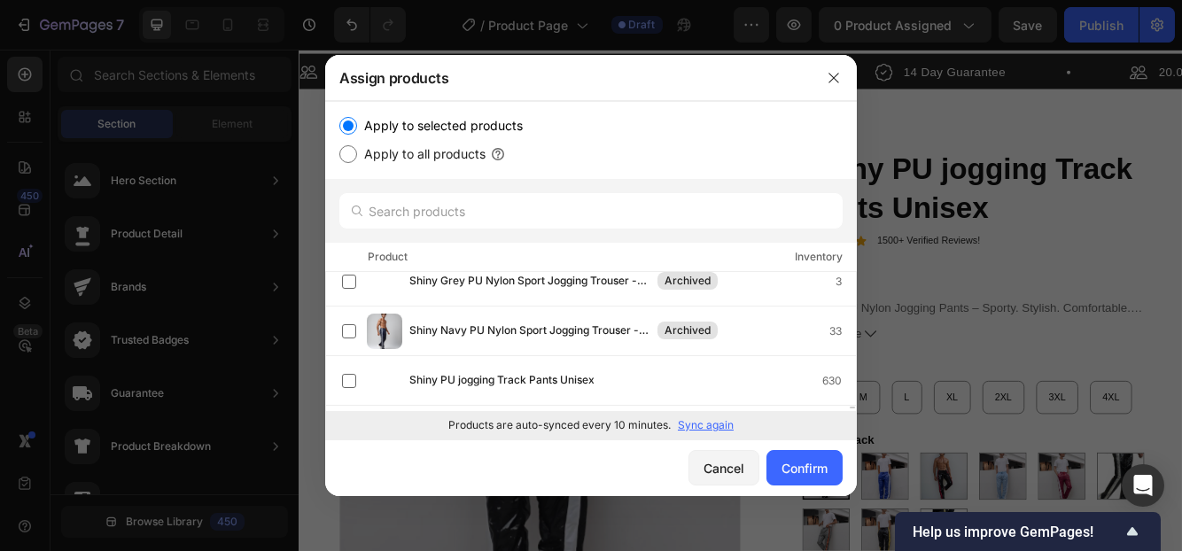
scroll to position [7743, 0]
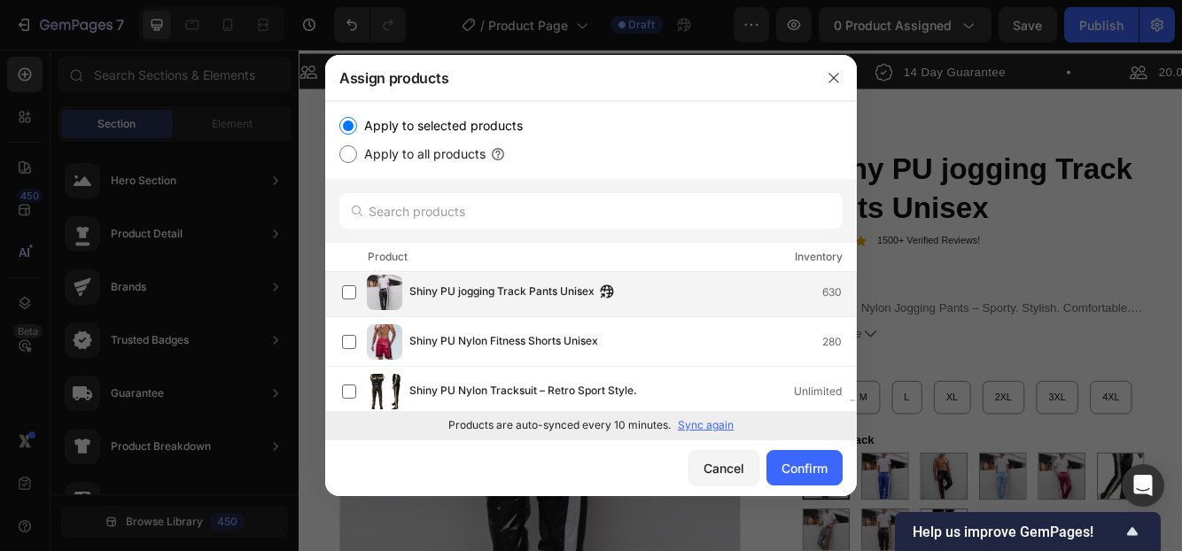
click at [666, 299] on div "Shiny PU jogging Track Pants Unisex 630" at bounding box center [632, 292] width 446 height 19
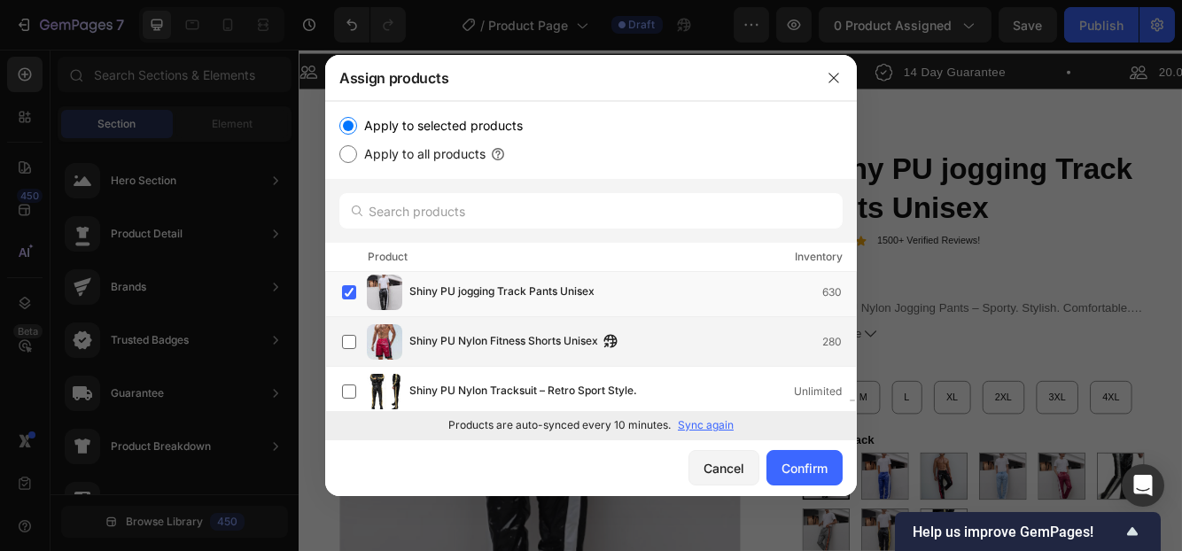
click at [667, 338] on div "Shiny PU Nylon Fitness Shorts Unisex 280" at bounding box center [632, 341] width 446 height 19
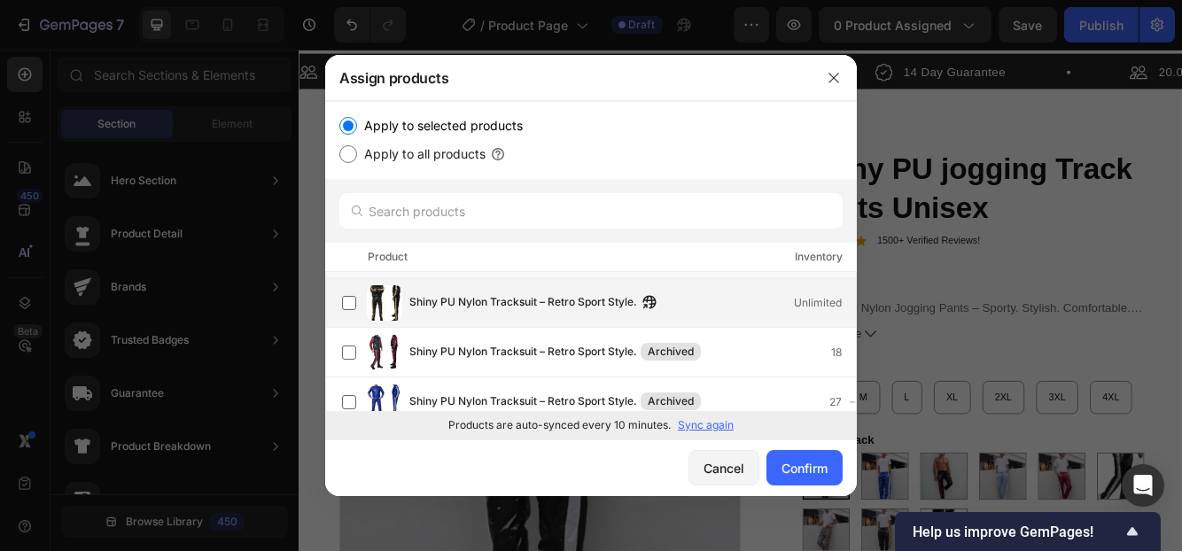
click at [673, 309] on div "Shiny PU Nylon Tracksuit – Retro Sport Style. Unlimited" at bounding box center [632, 302] width 446 height 19
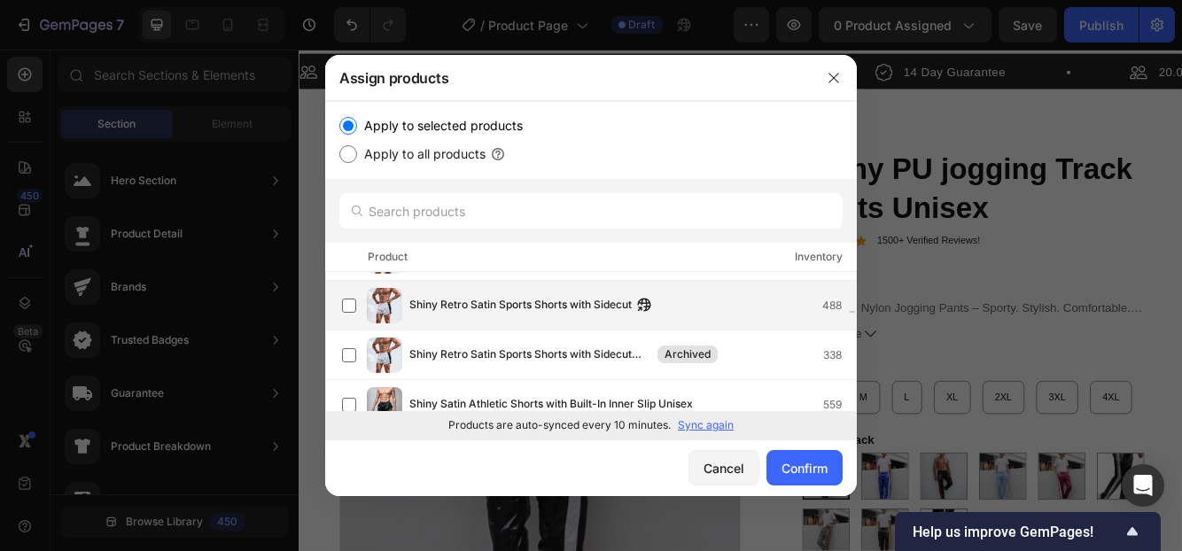
scroll to position [8187, 0]
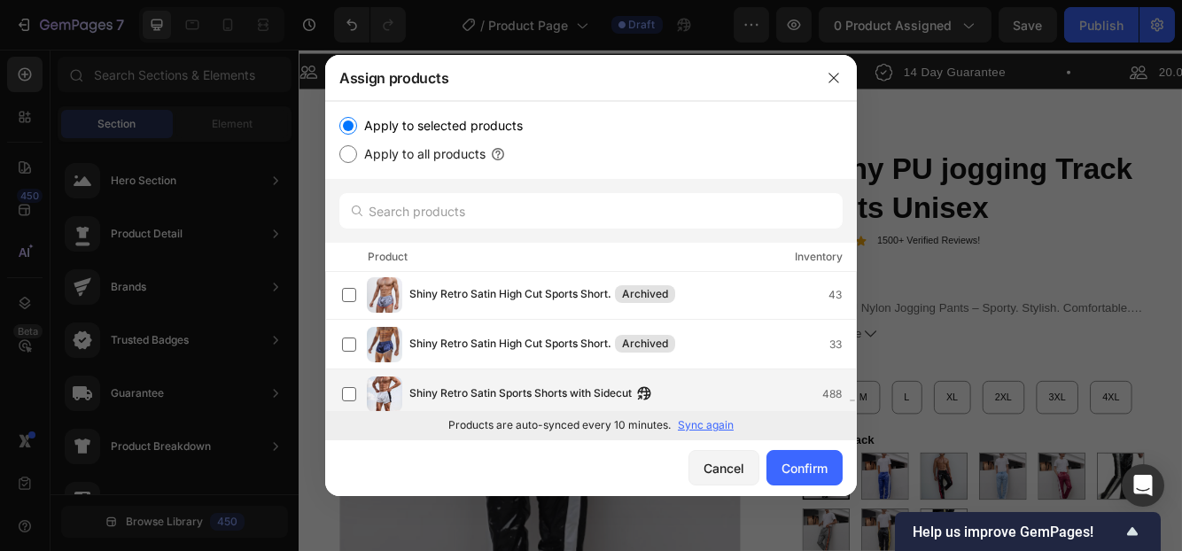
click at [671, 384] on div "Shiny Retro Satin Sports Shorts with Sidecut 488" at bounding box center [632, 393] width 446 height 19
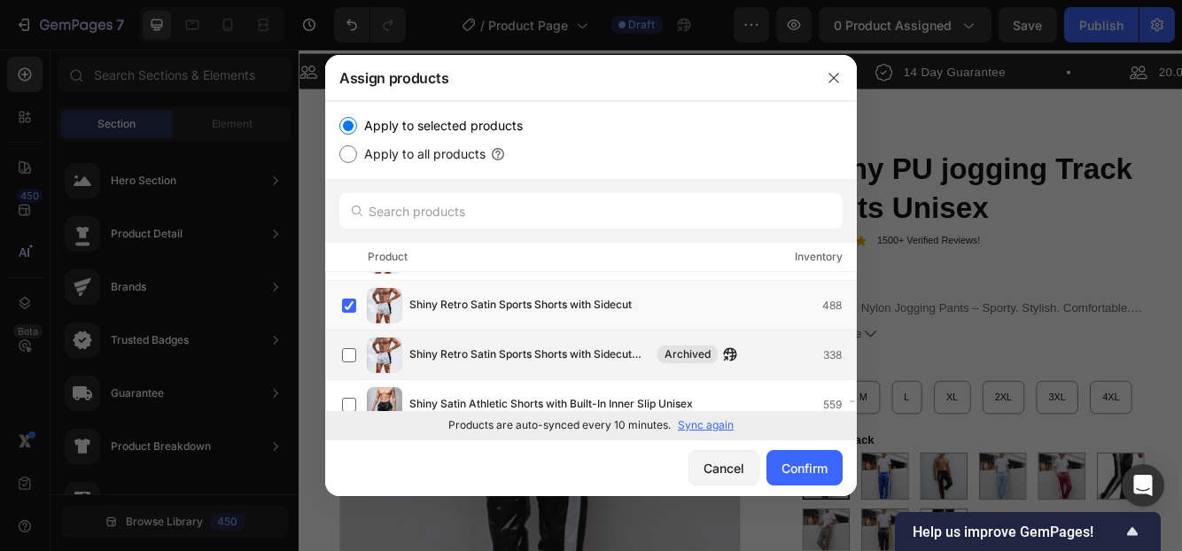
scroll to position [8364, 0]
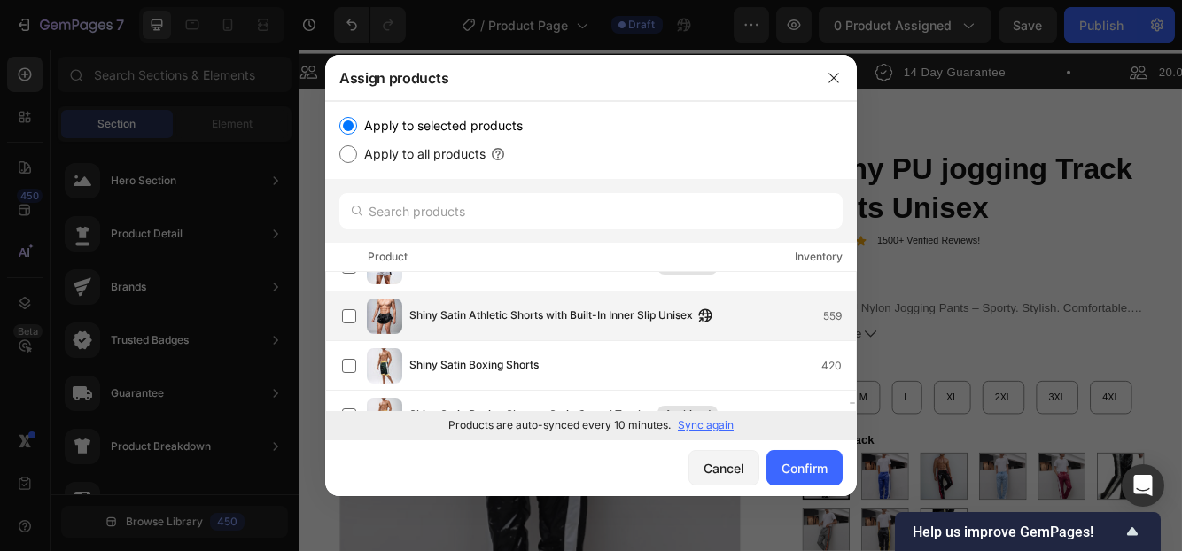
click at [772, 322] on div "Shiny Satin Athletic Shorts with Built-In Inner Slip Unisex 559" at bounding box center [632, 315] width 446 height 19
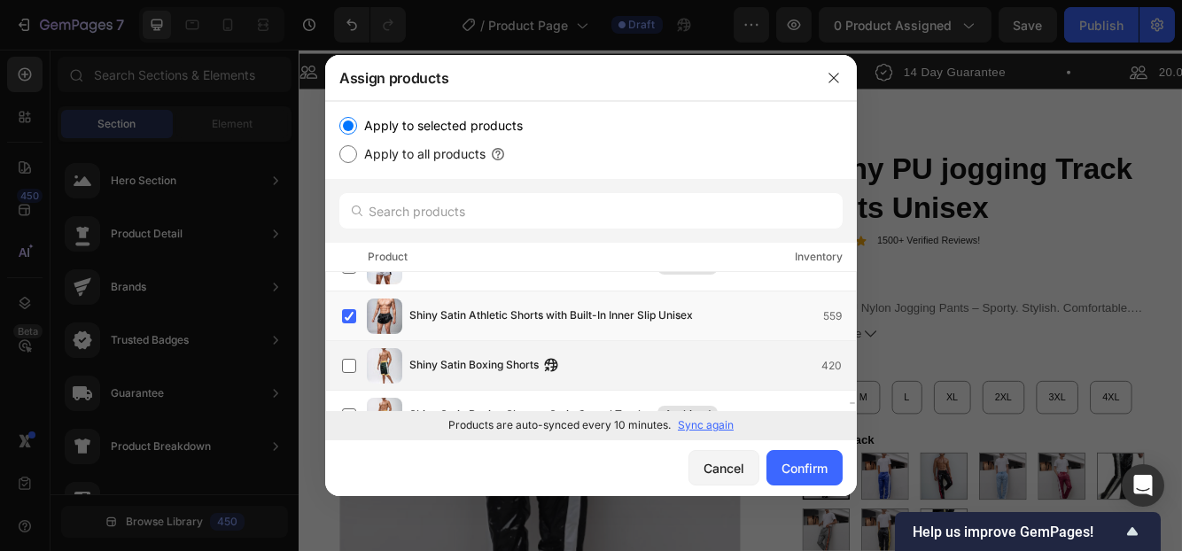
click at [676, 362] on div "Shiny Satin Boxing Shorts 420" at bounding box center [632, 365] width 446 height 19
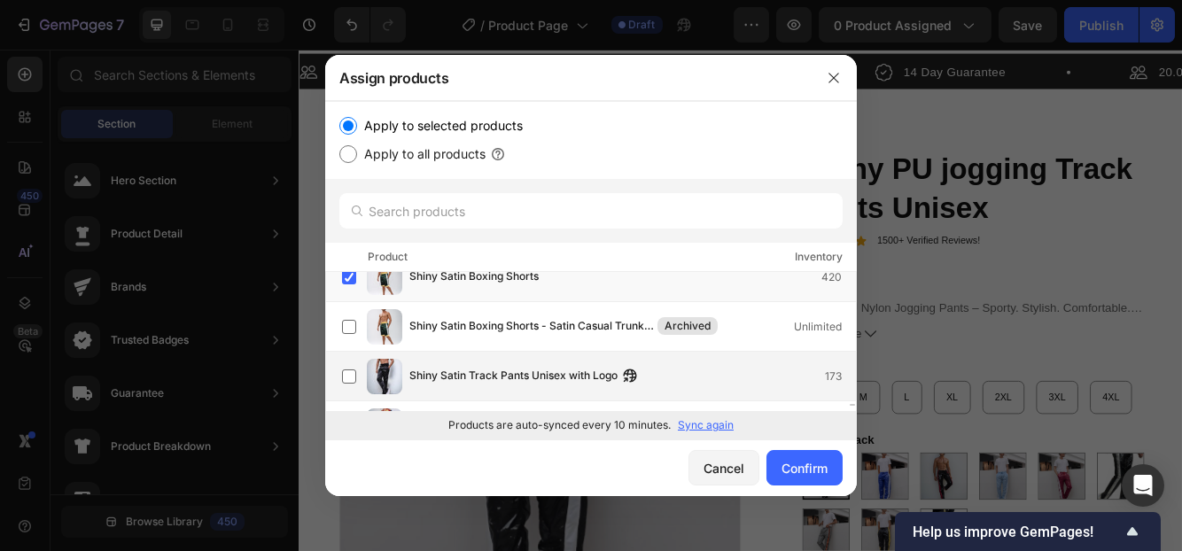
click at [687, 368] on div "Shiny Satin Track Pants Unisex with Logo 173" at bounding box center [632, 376] width 446 height 19
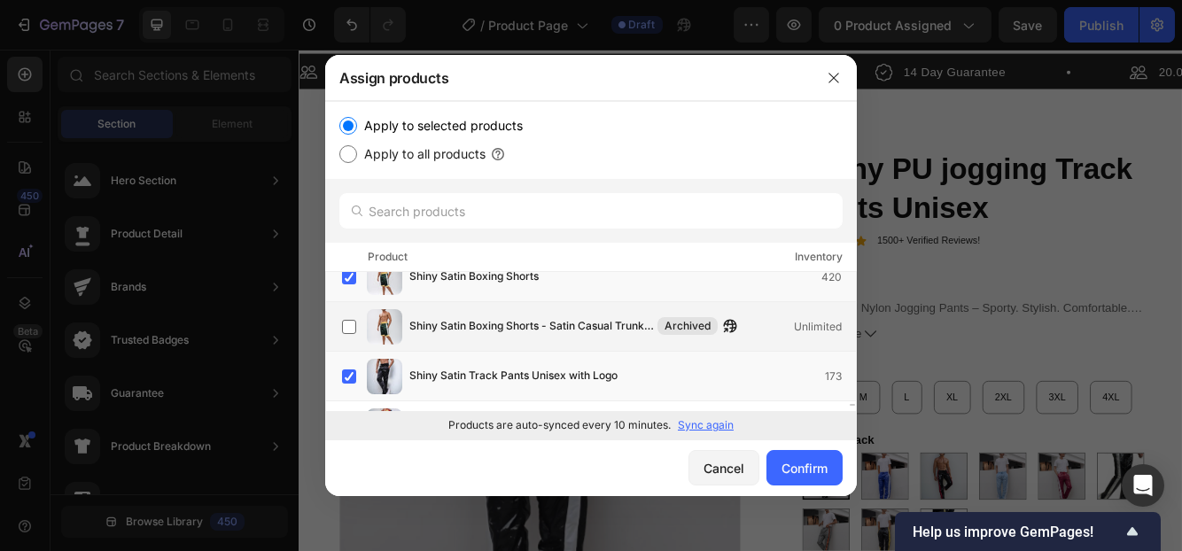
scroll to position [8541, 0]
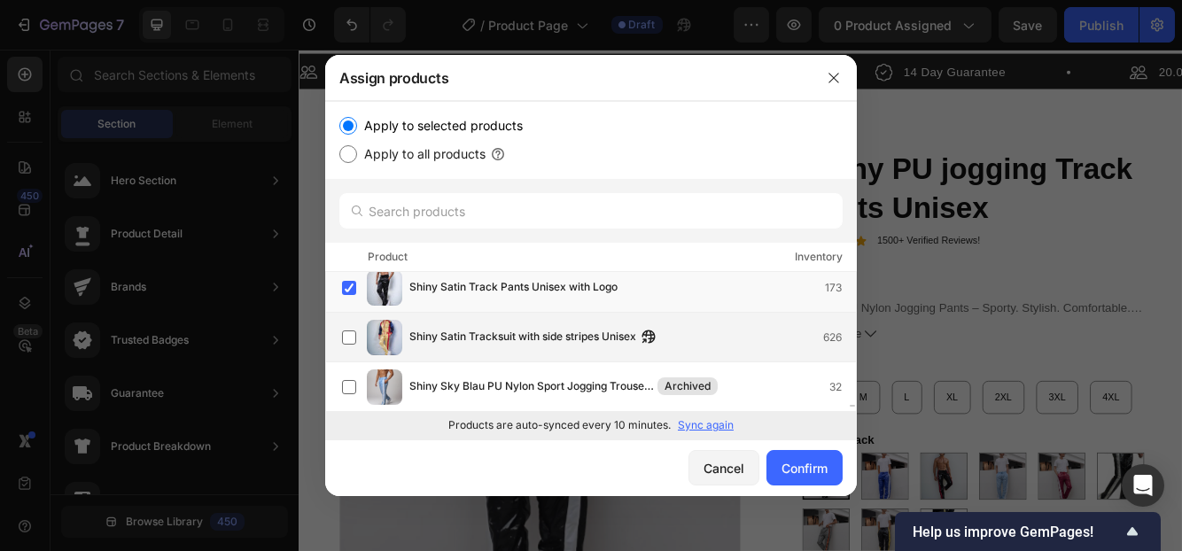
click at [698, 334] on div "Shiny Satin Tracksuit with side stripes Unisex 626" at bounding box center [632, 337] width 446 height 19
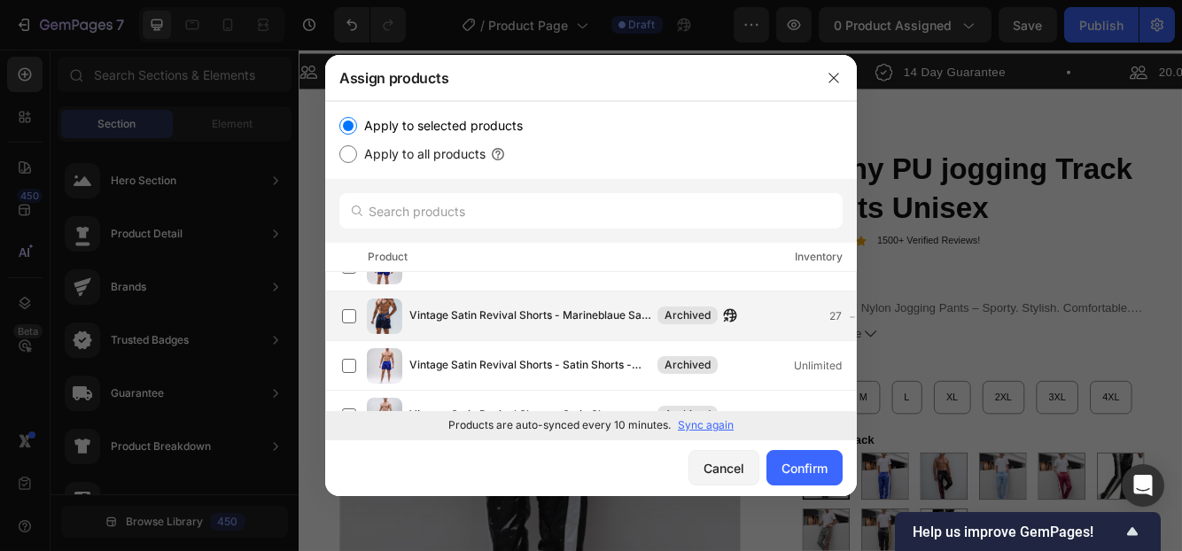
scroll to position [9516, 0]
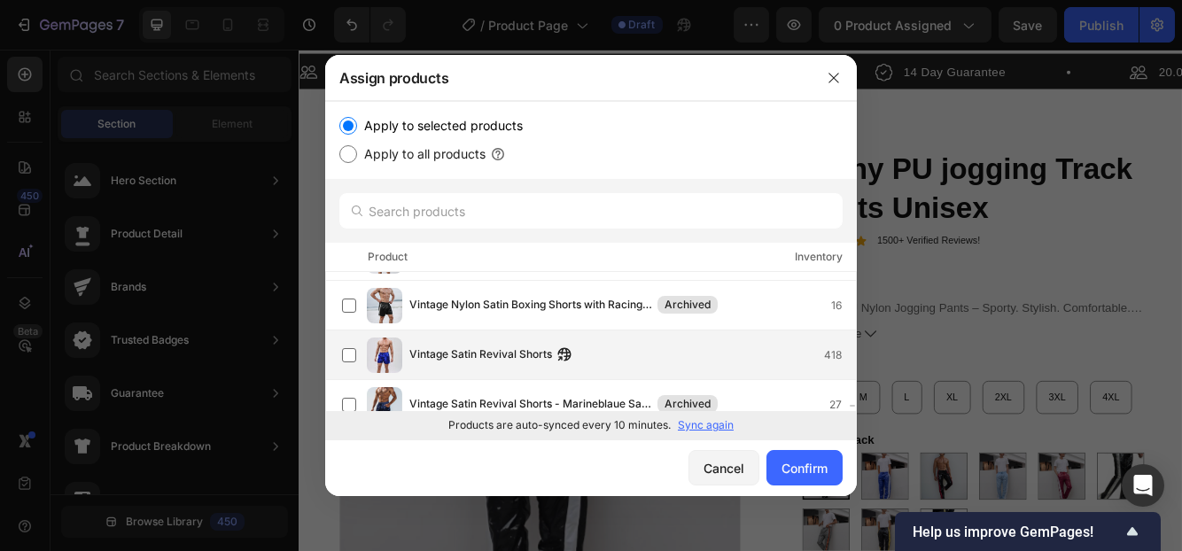
click at [671, 342] on div "Vintage Satin Revival Shorts 418" at bounding box center [599, 355] width 514 height 35
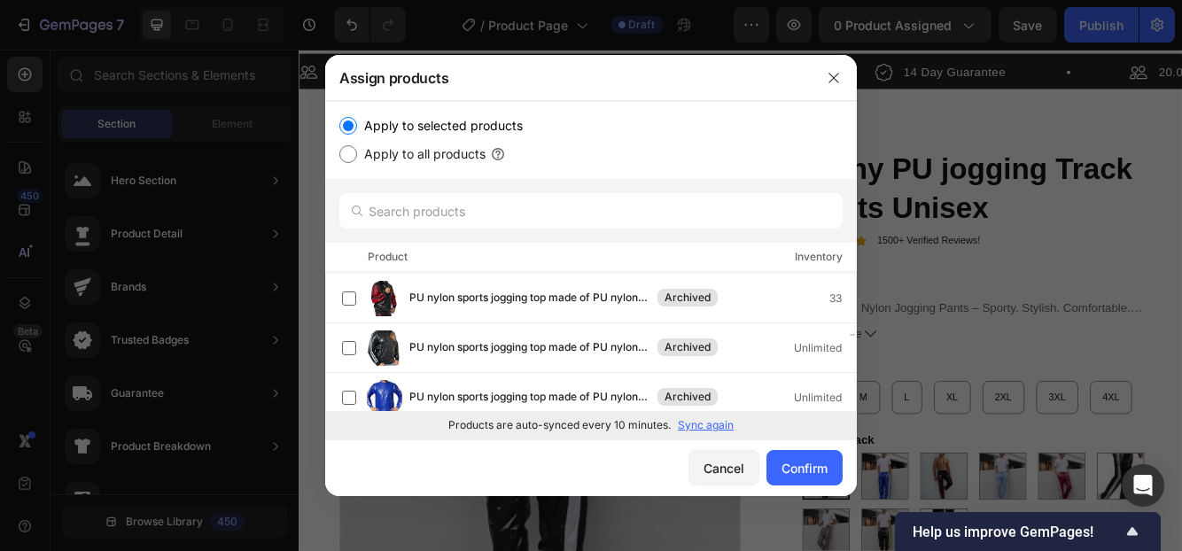
scroll to position [4573, 0]
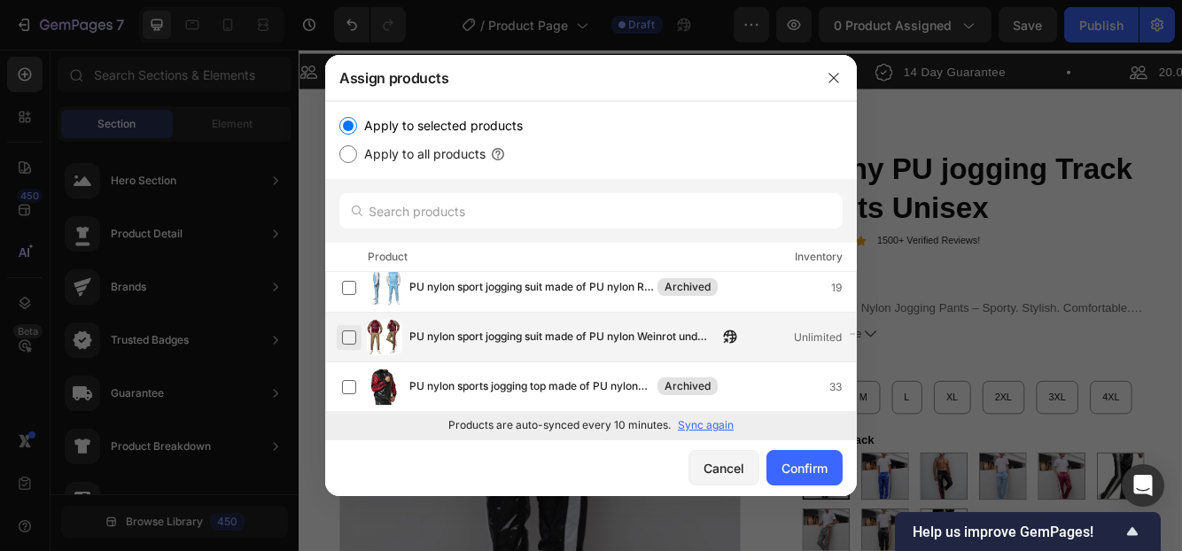
click at [349, 338] on label at bounding box center [349, 337] width 14 height 14
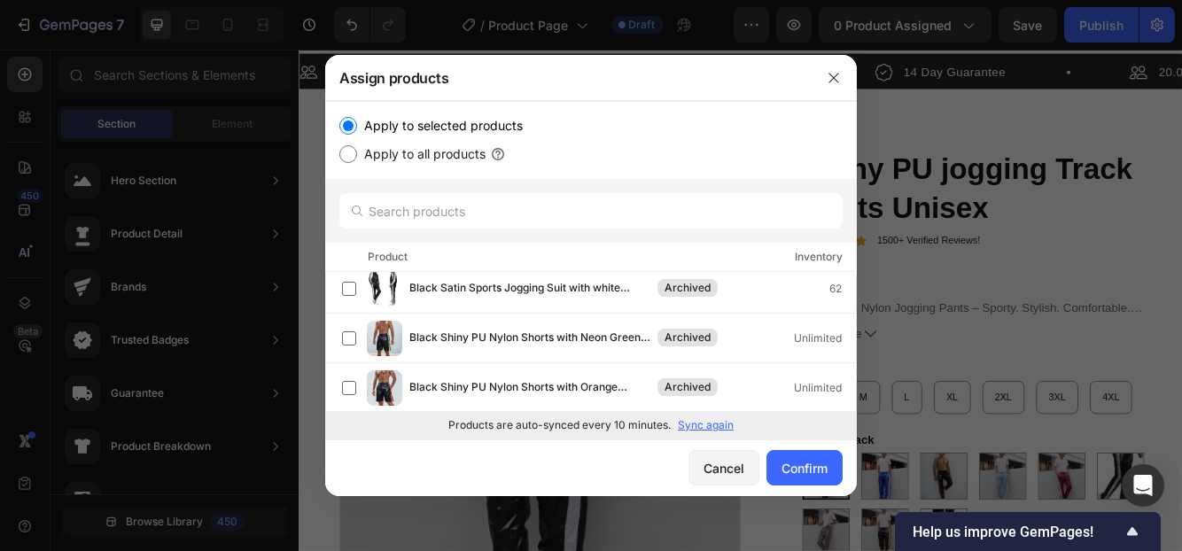
scroll to position [0, 0]
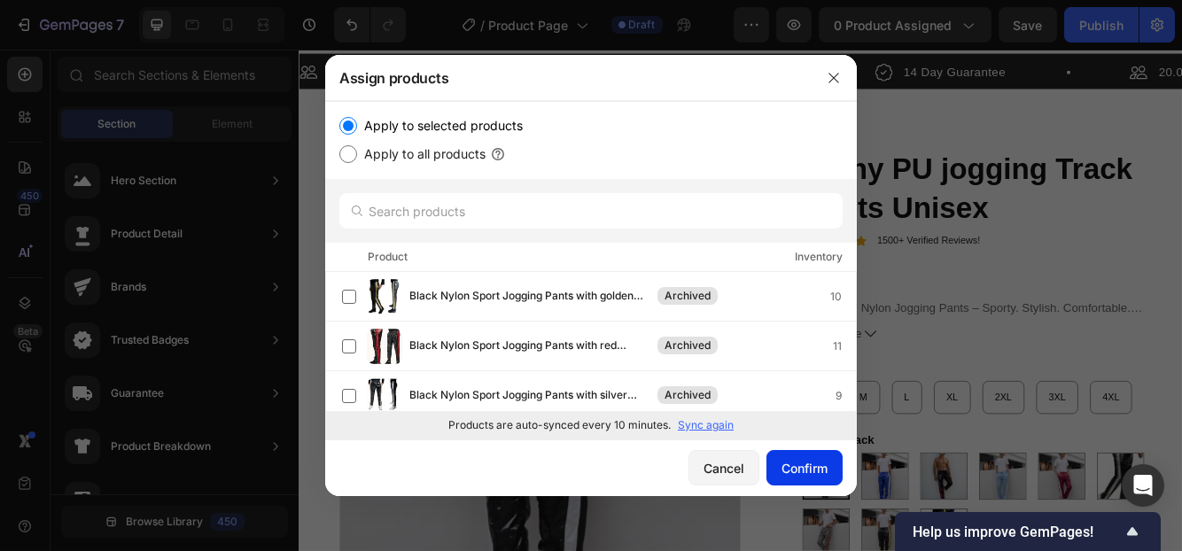
click at [773, 464] on button "Confirm" at bounding box center [804, 467] width 76 height 35
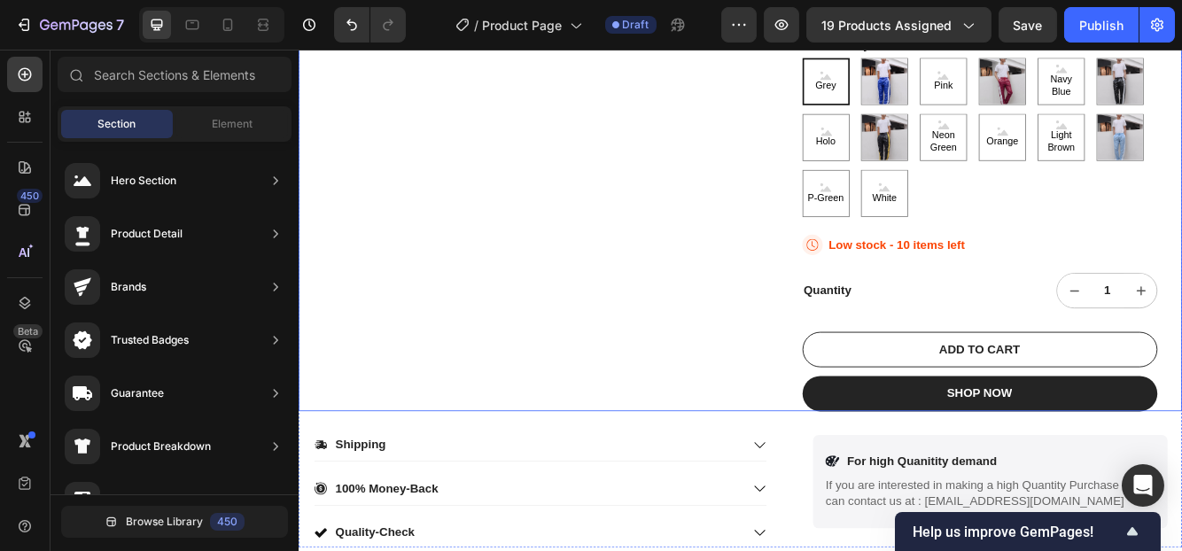
scroll to position [239, 0]
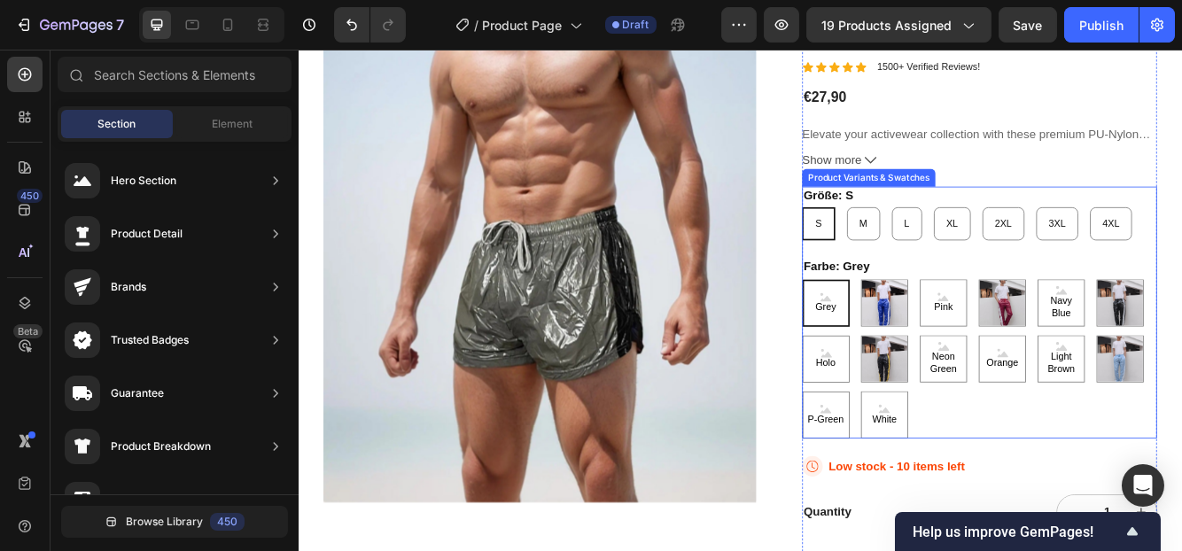
click at [935, 354] on span "Grey" at bounding box center [932, 360] width 32 height 15
click at [904, 327] on input "Grey Grey Grey" at bounding box center [903, 326] width 1 height 1
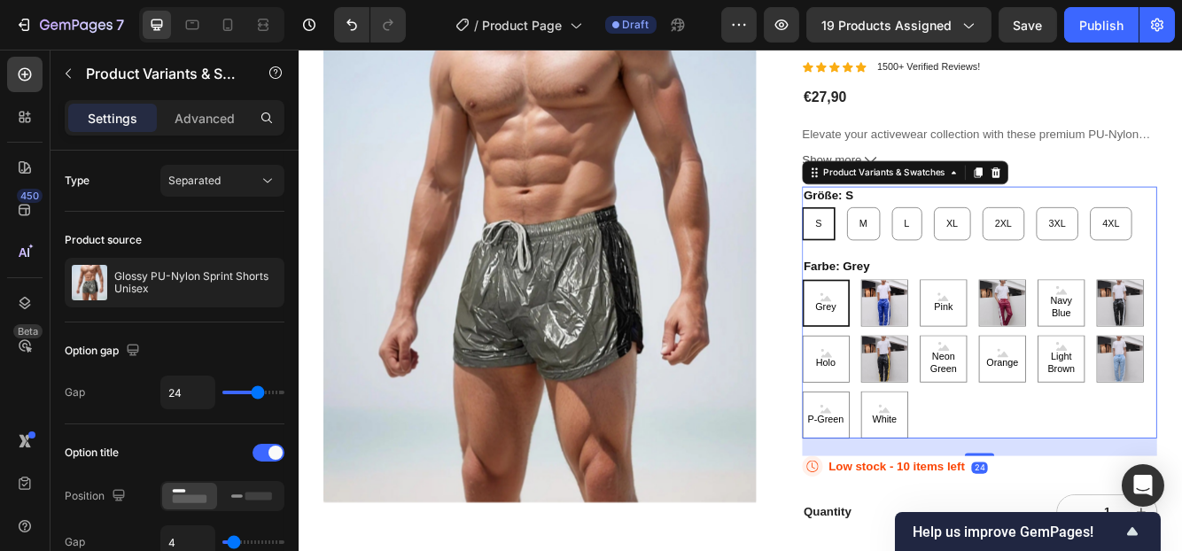
click at [1027, 312] on div "Farbe: Grey Grey Grey Grey Royal Blue Royal Blue Pink Pink Pink Red Red Navy Bl…" at bounding box center [1117, 409] width 427 height 217
click at [210, 191] on button "Separated" at bounding box center [222, 181] width 124 height 32
click at [195, 330] on div "Option gap Gap 24" at bounding box center [175, 373] width 220 height 102
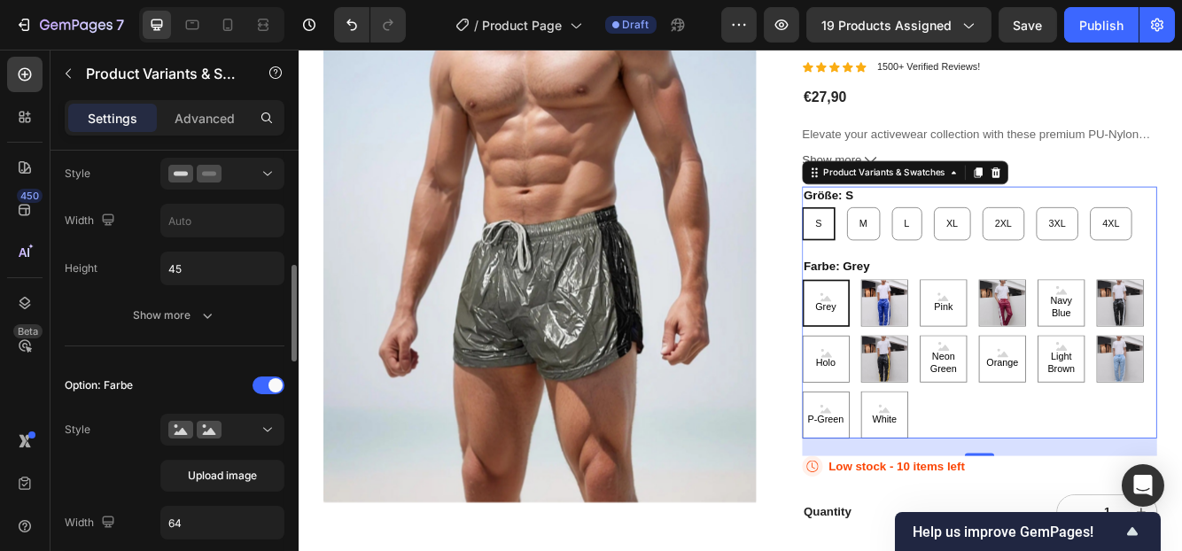
scroll to position [622, 0]
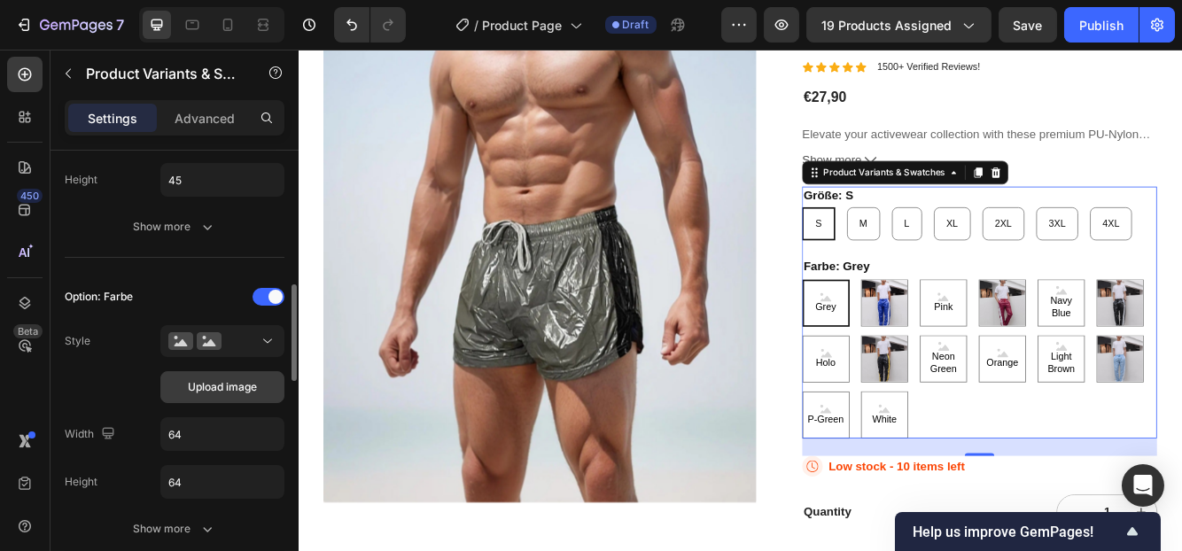
click at [233, 384] on span "Upload image" at bounding box center [222, 387] width 69 height 16
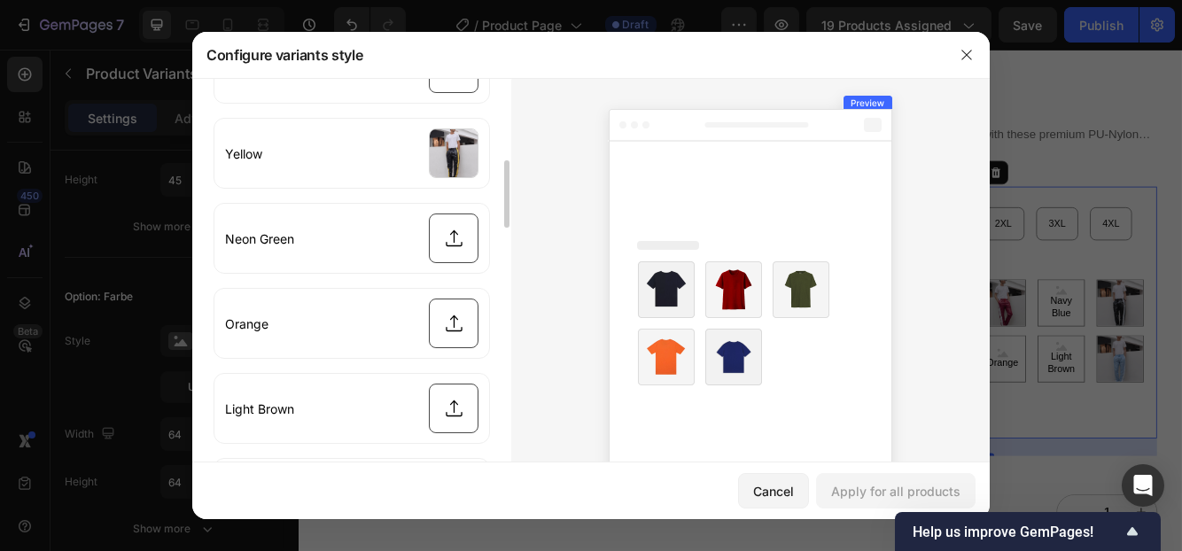
scroll to position [0, 0]
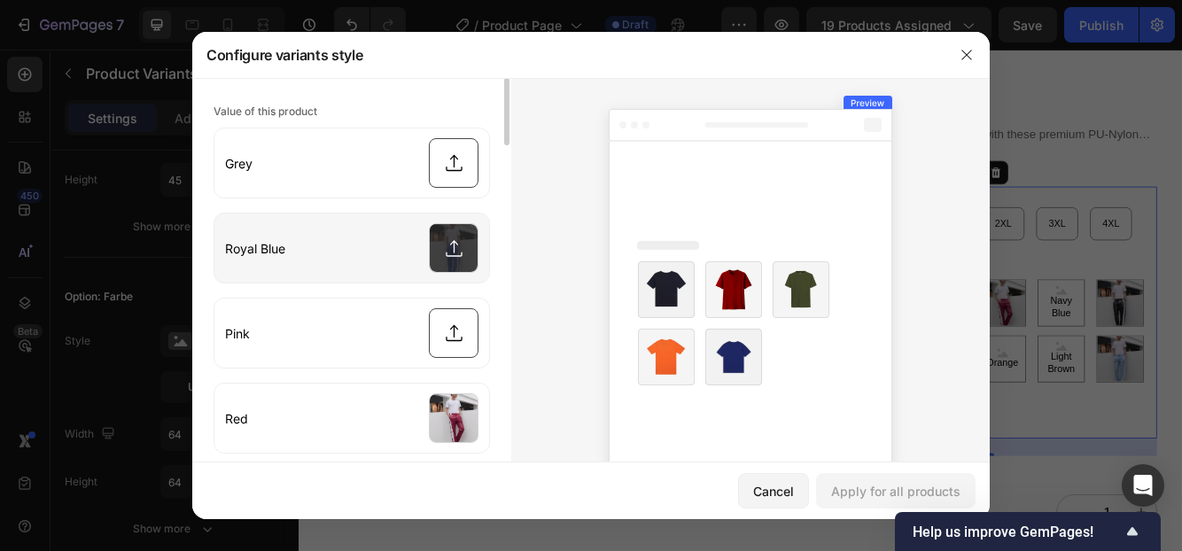
click at [457, 263] on input "file" at bounding box center [351, 247] width 275 height 69
type input "C:\fakepath\bec568fa-995f-4c31-8ea3-31d40c66ca89.jpg"
click at [322, 244] on input "file" at bounding box center [351, 247] width 275 height 69
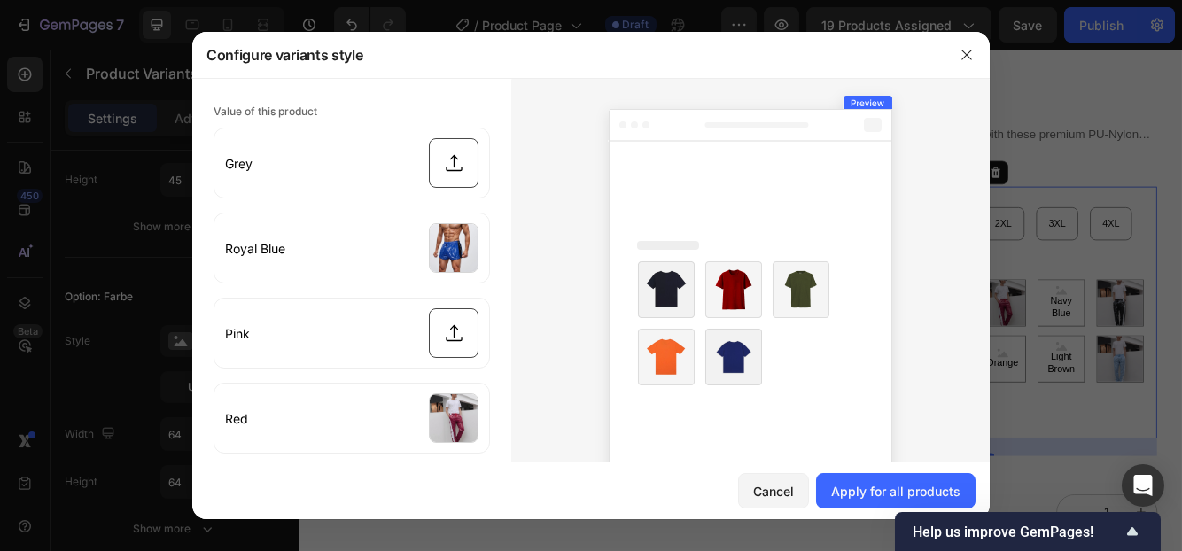
scroll to position [105, 0]
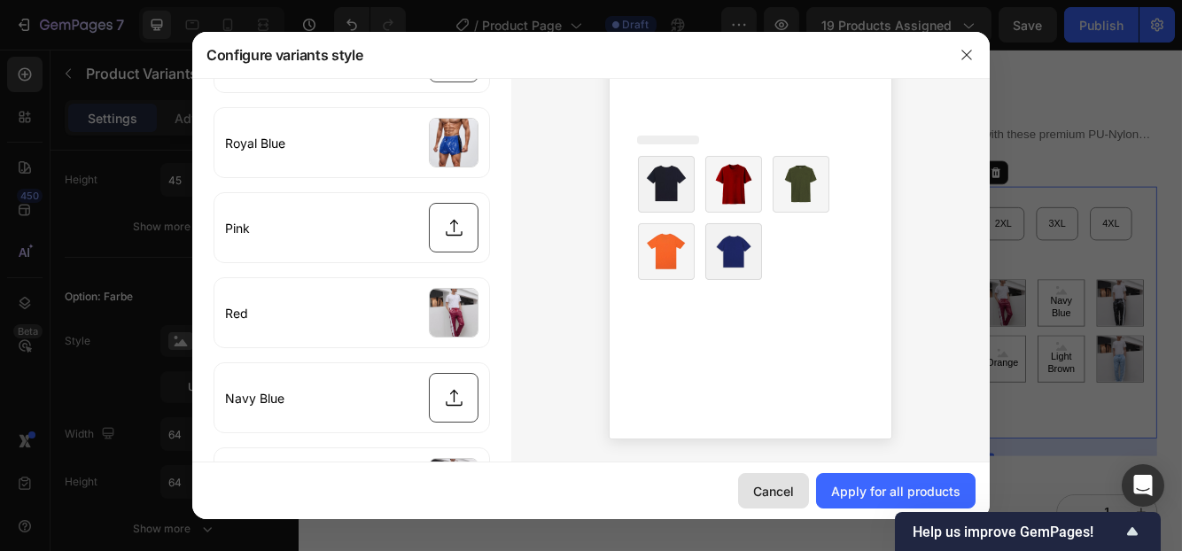
drag, startPoint x: 780, startPoint y: 486, endPoint x: 909, endPoint y: 81, distance: 425.0
click at [780, 486] on div "Cancel" at bounding box center [773, 491] width 41 height 19
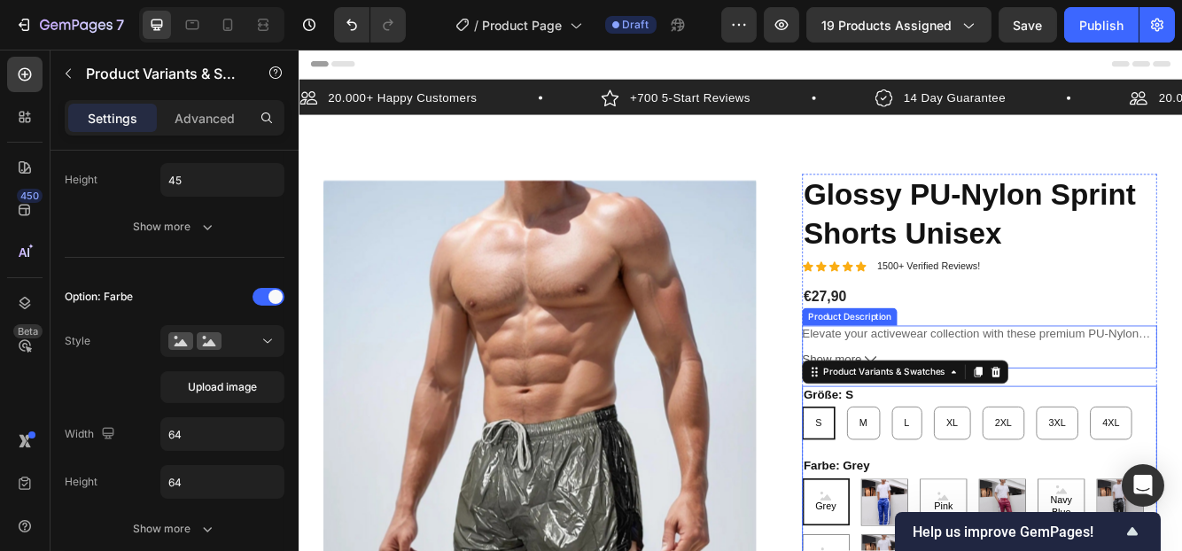
scroll to position [177, 0]
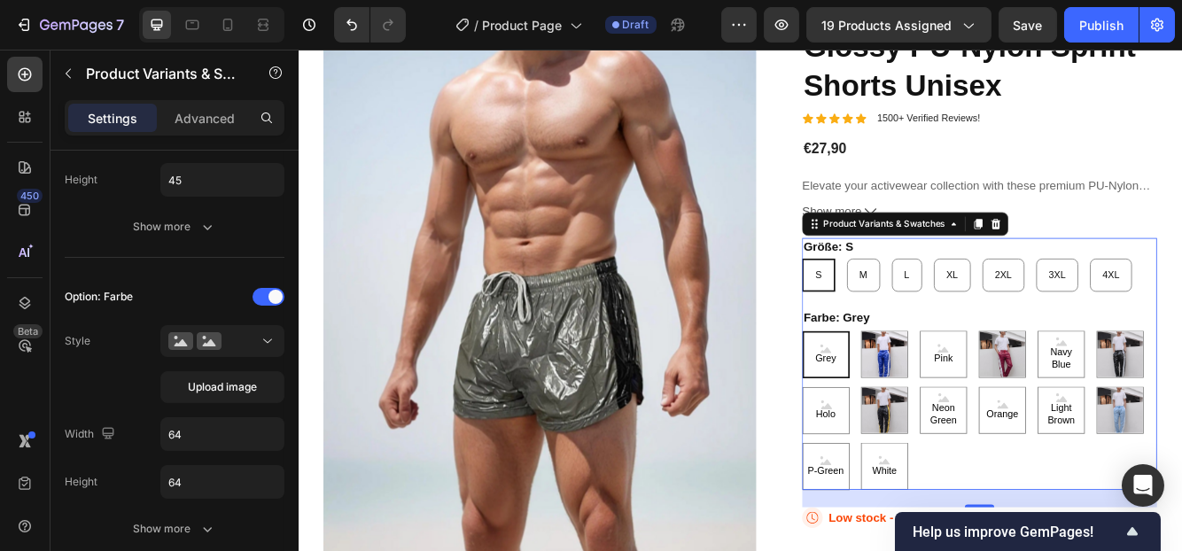
click at [1104, 535] on div "Grey Grey Grey Royal Blue Royal Blue Pink Pink Pink Red Red Navy Blue Navy Blue…" at bounding box center [1117, 484] width 427 height 191
click at [229, 344] on div at bounding box center [222, 341] width 108 height 18
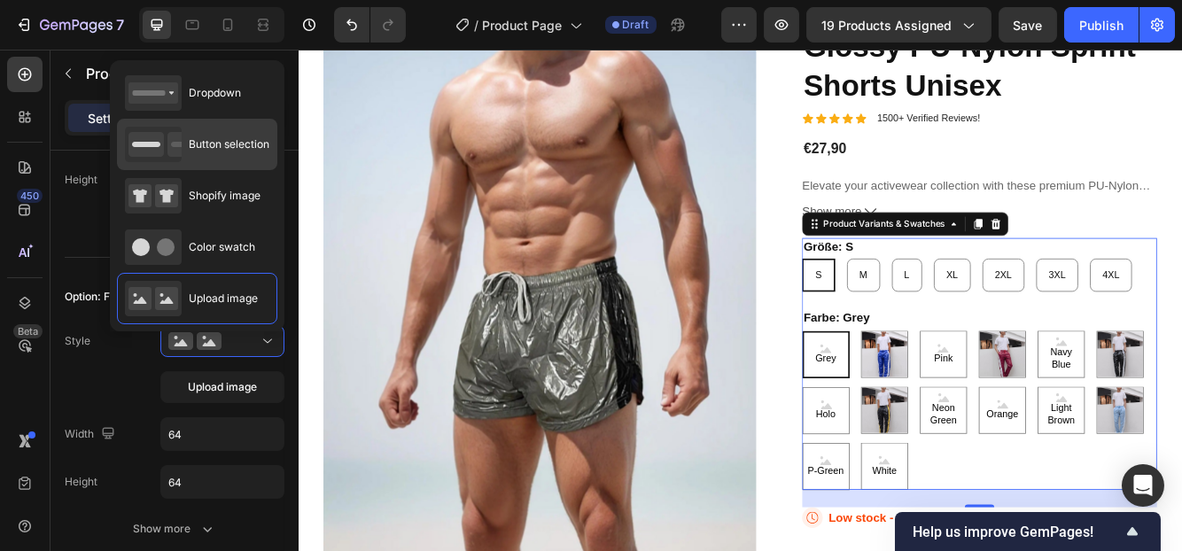
click at [213, 145] on span "Button selection" at bounding box center [229, 144] width 81 height 16
type input "45"
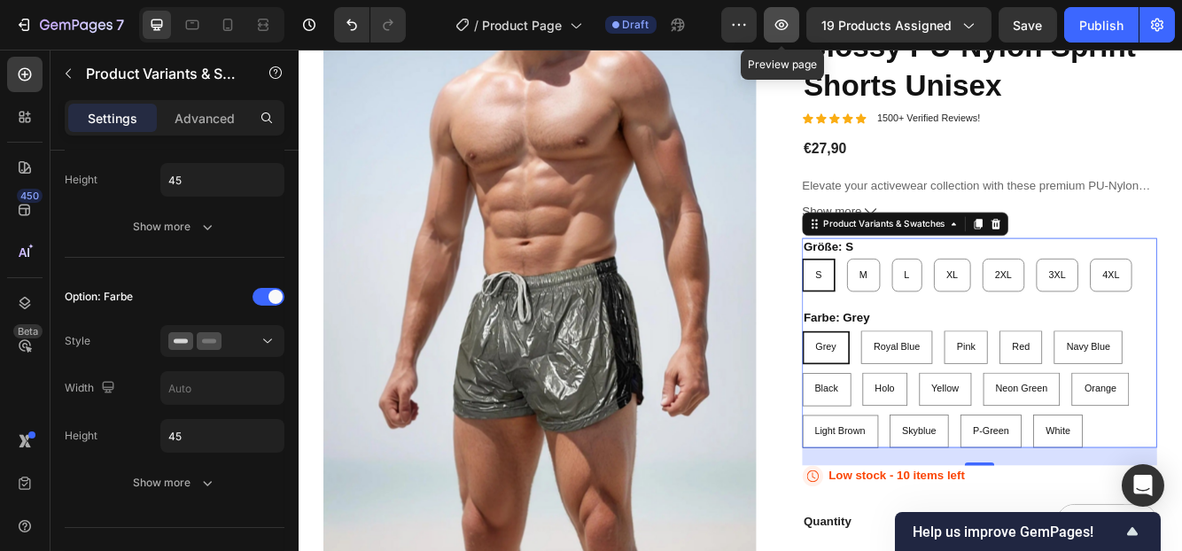
click at [782, 23] on icon "button" at bounding box center [781, 25] width 18 height 18
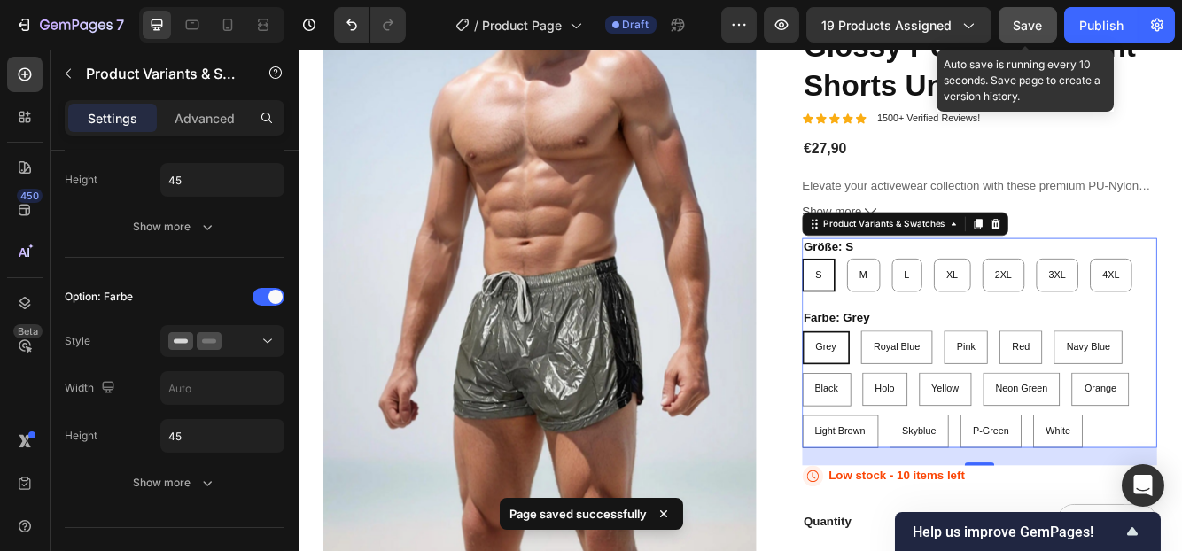
click at [1036, 36] on button "Save" at bounding box center [1027, 24] width 58 height 35
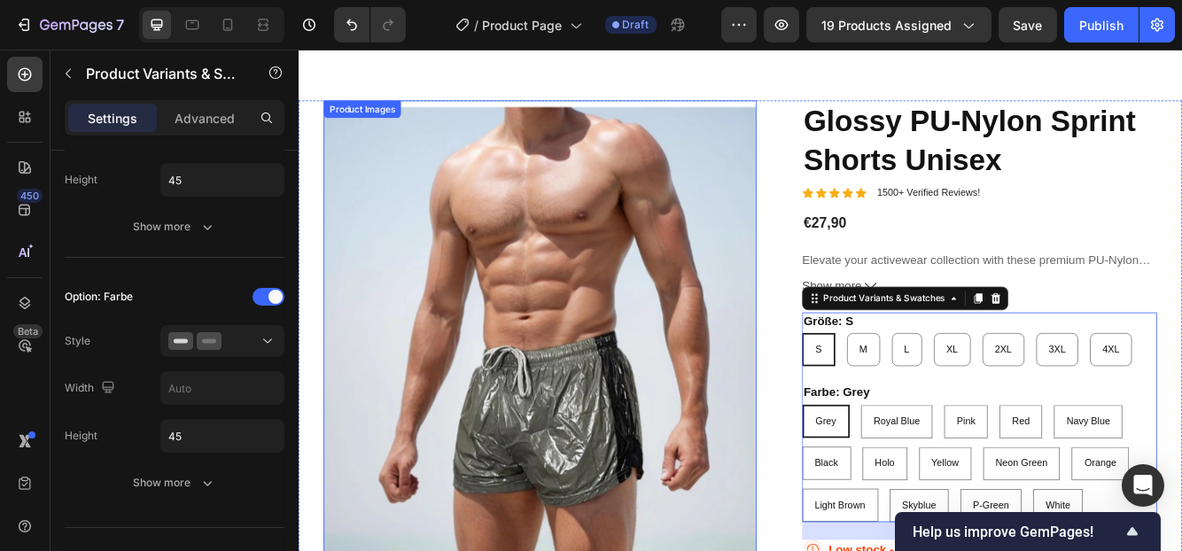
scroll to position [0, 0]
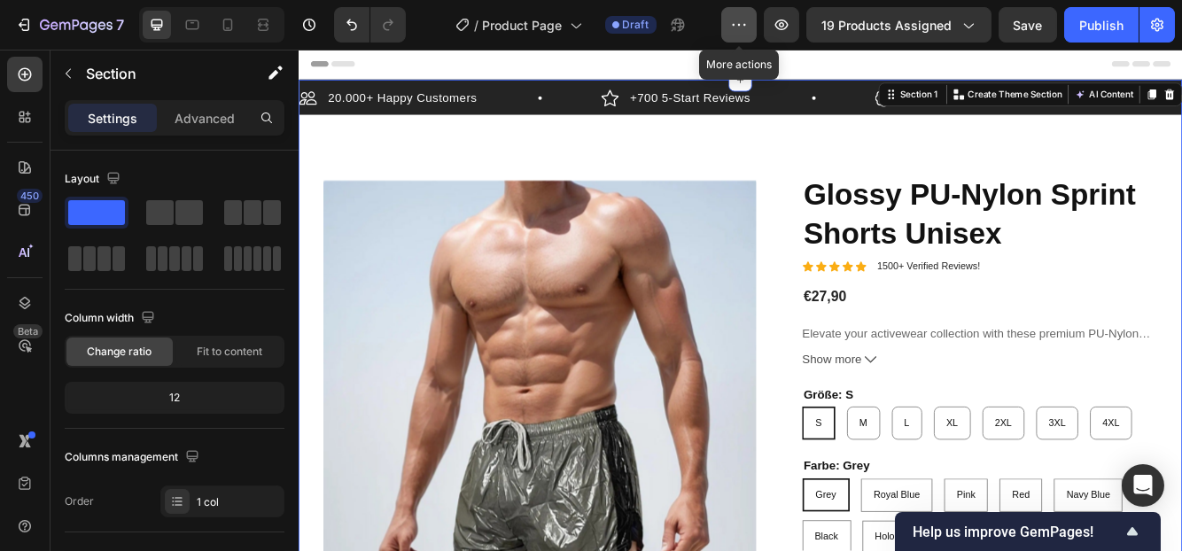
click at [734, 26] on icon "button" at bounding box center [739, 25] width 18 height 18
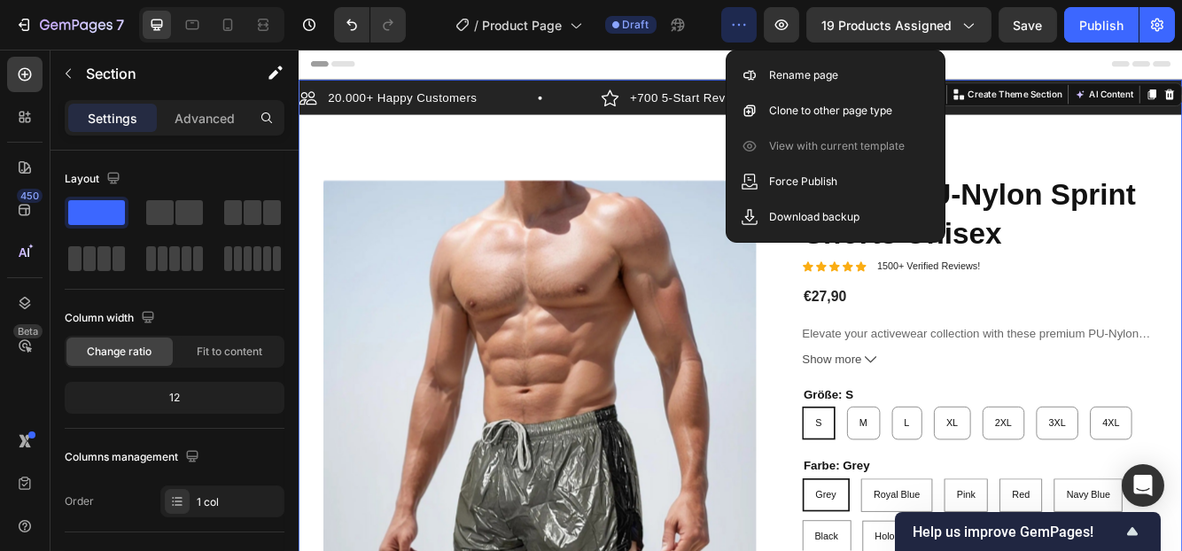
click at [708, 76] on div "Header" at bounding box center [829, 67] width 1035 height 35
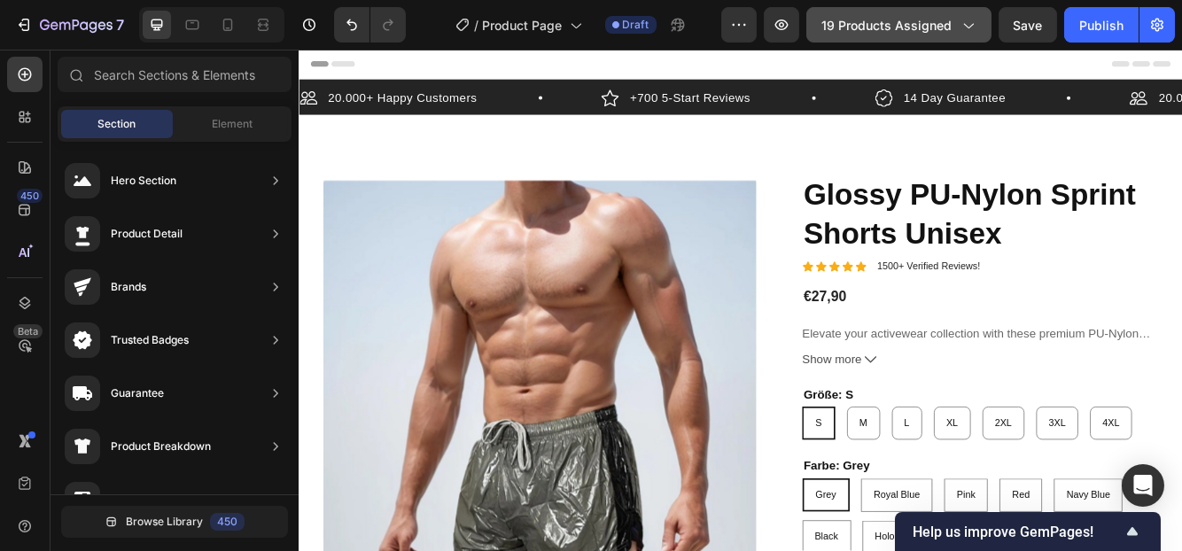
click at [937, 10] on button "19 products assigned" at bounding box center [898, 24] width 185 height 35
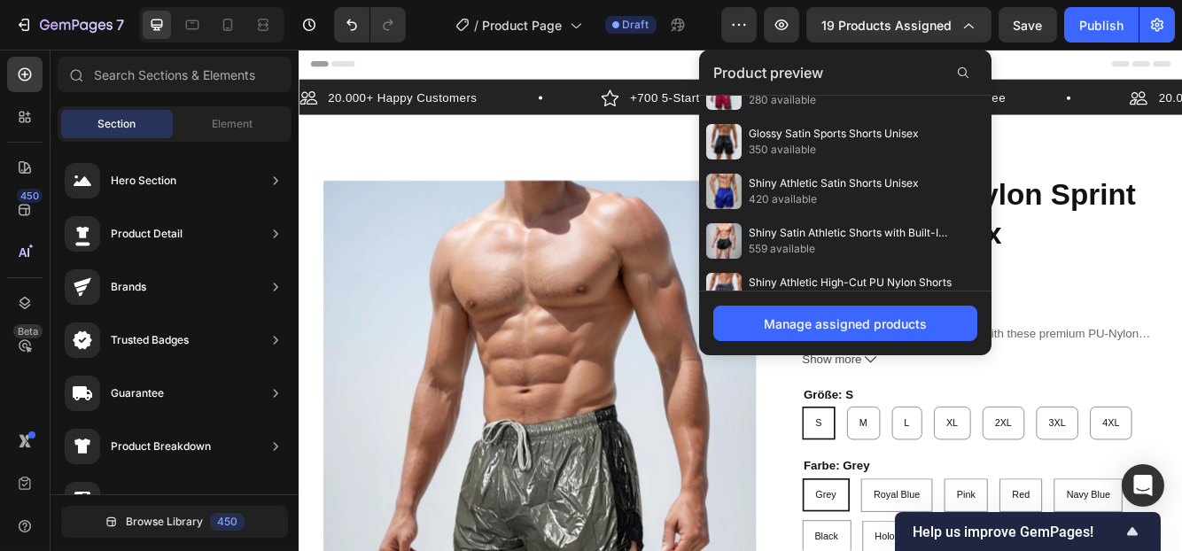
scroll to position [350, 0]
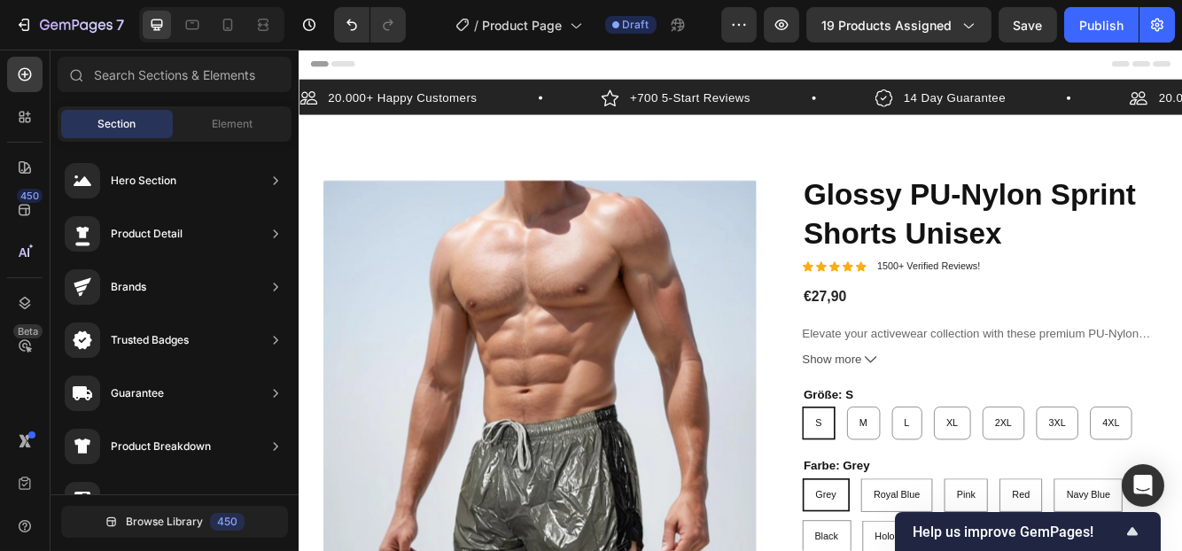
click at [1166, 66] on div "Header" at bounding box center [829, 67] width 1035 height 35
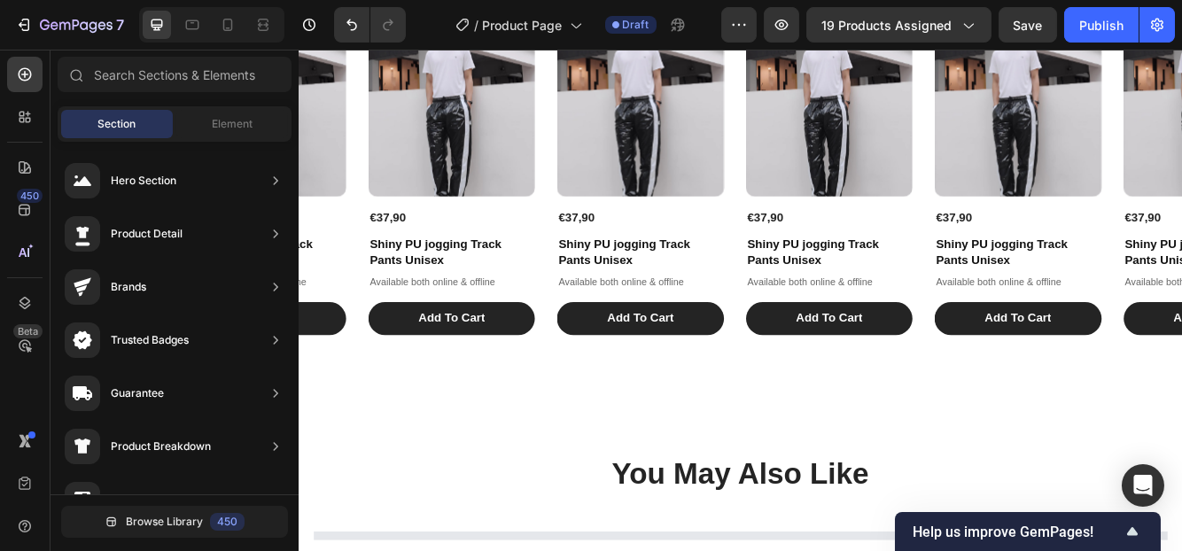
scroll to position [1063, 0]
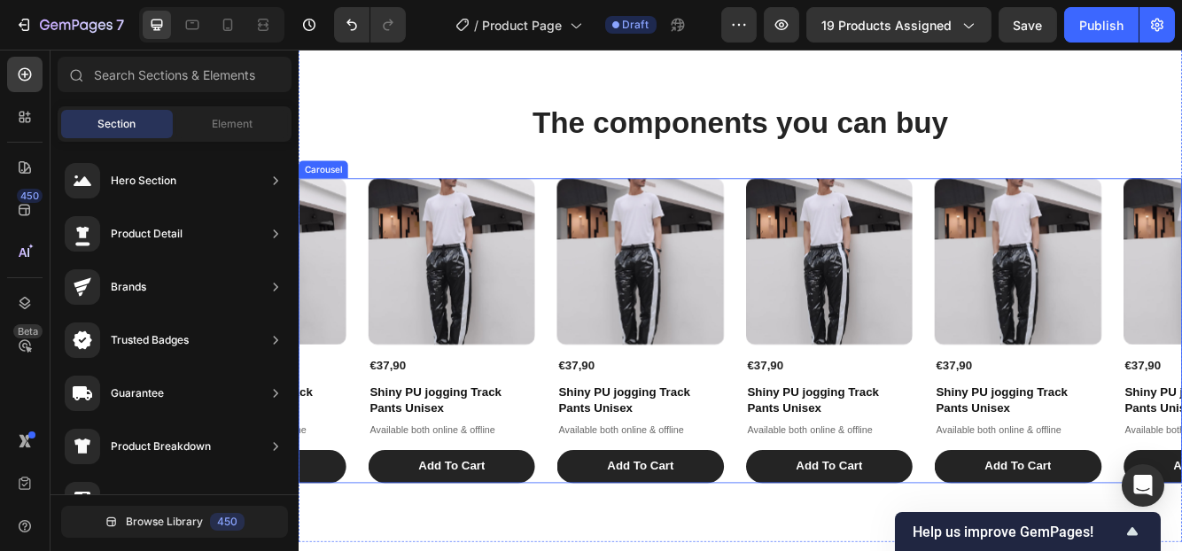
click at [1044, 319] on div "Product Images €37,90 Product Price Product Price Shiny PU jogging Track Pants …" at bounding box center [829, 389] width 1063 height 368
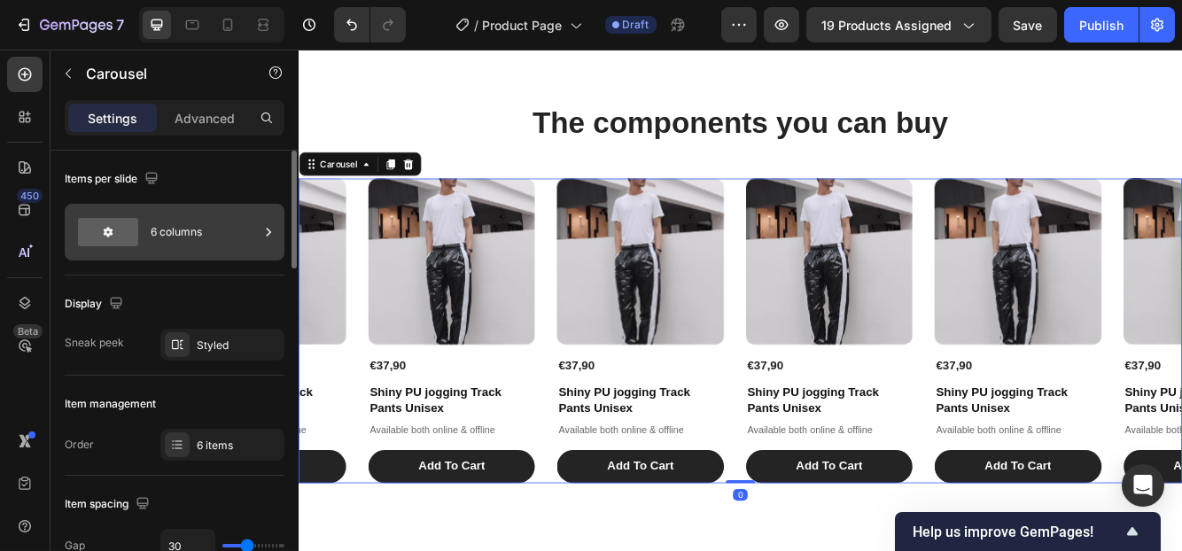
click at [194, 239] on div "6 columns" at bounding box center [205, 232] width 108 height 41
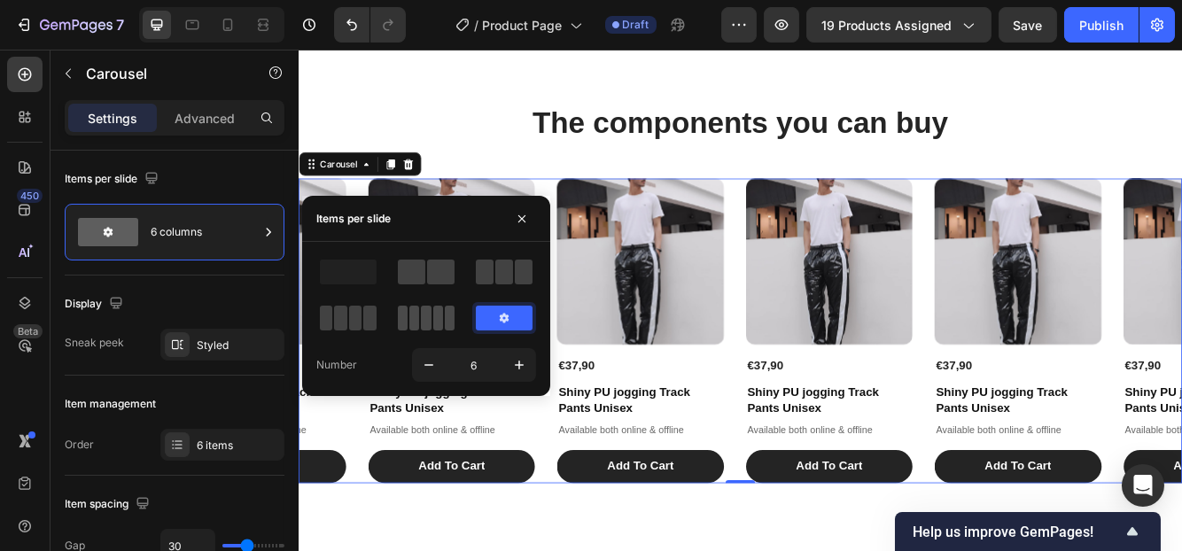
click at [411, 306] on span at bounding box center [414, 318] width 10 height 25
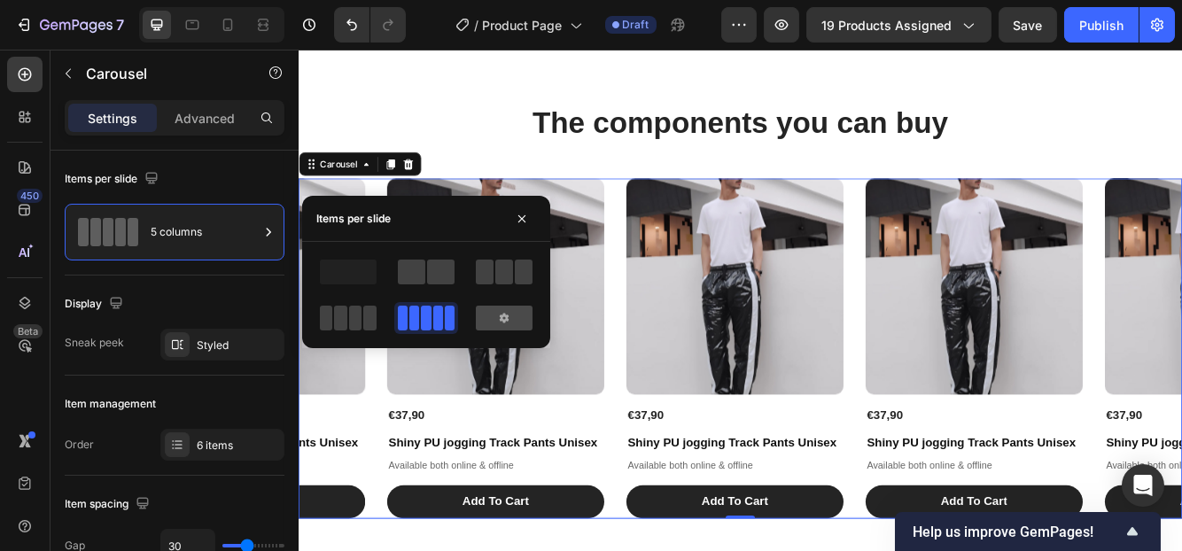
click at [508, 322] on icon at bounding box center [504, 318] width 14 height 14
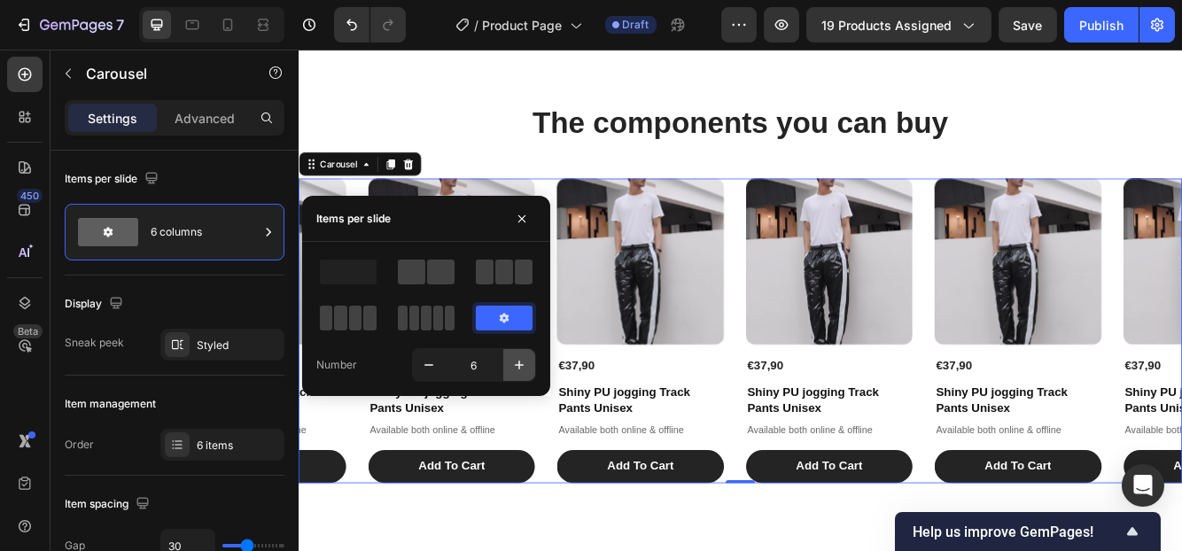
click at [512, 364] on icon "button" at bounding box center [519, 365] width 18 height 18
type input "7"
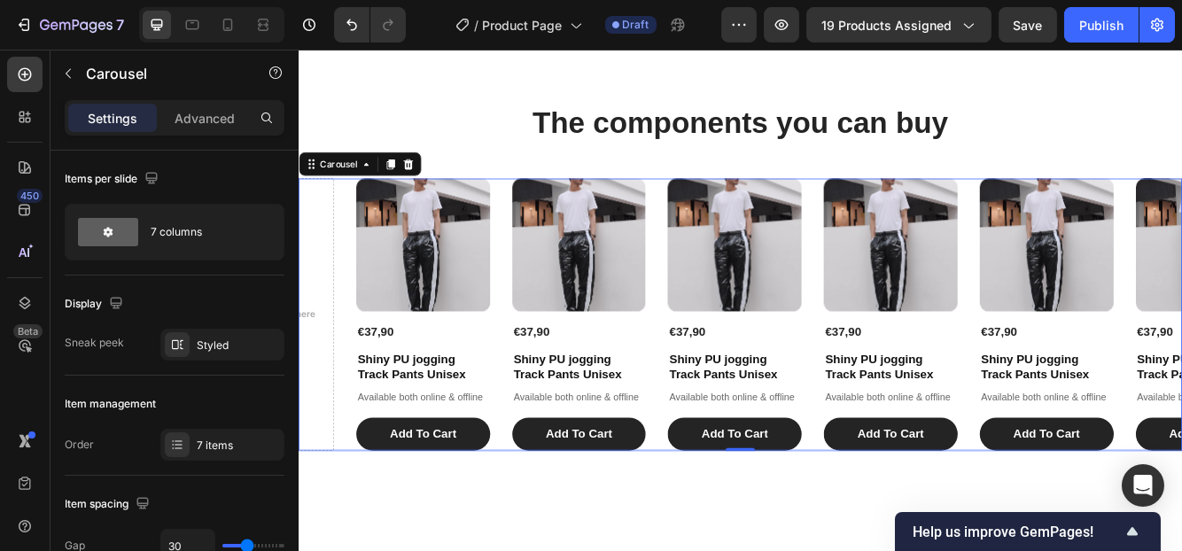
click at [1102, 267] on div "Product Images €37,90 Product Price Product Price Shiny PU jogging Track Pants …" at bounding box center [829, 369] width 1063 height 328
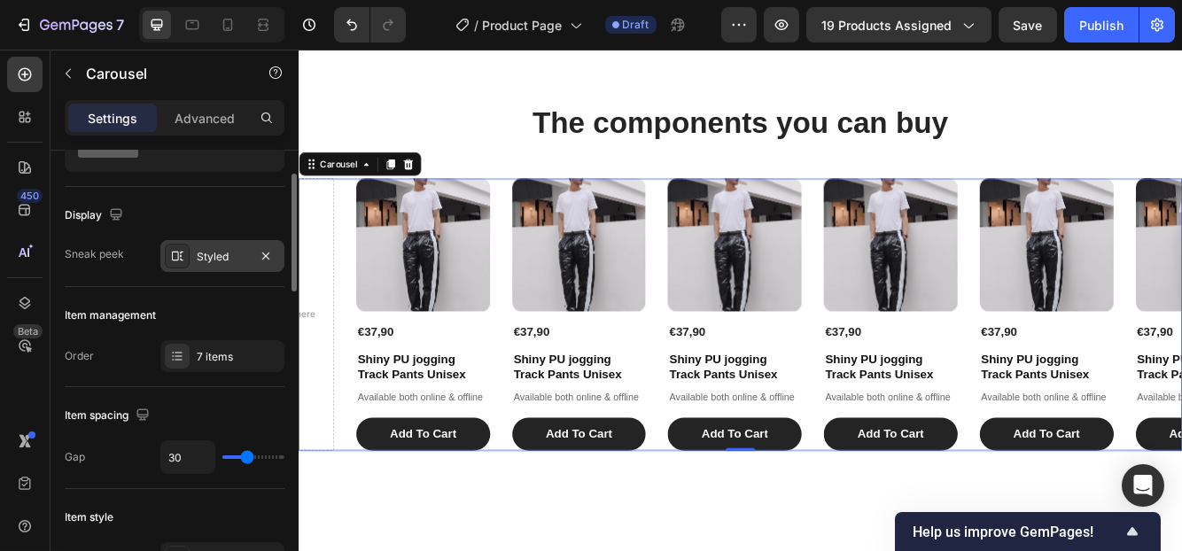
click at [193, 252] on div "Styled" at bounding box center [222, 256] width 124 height 32
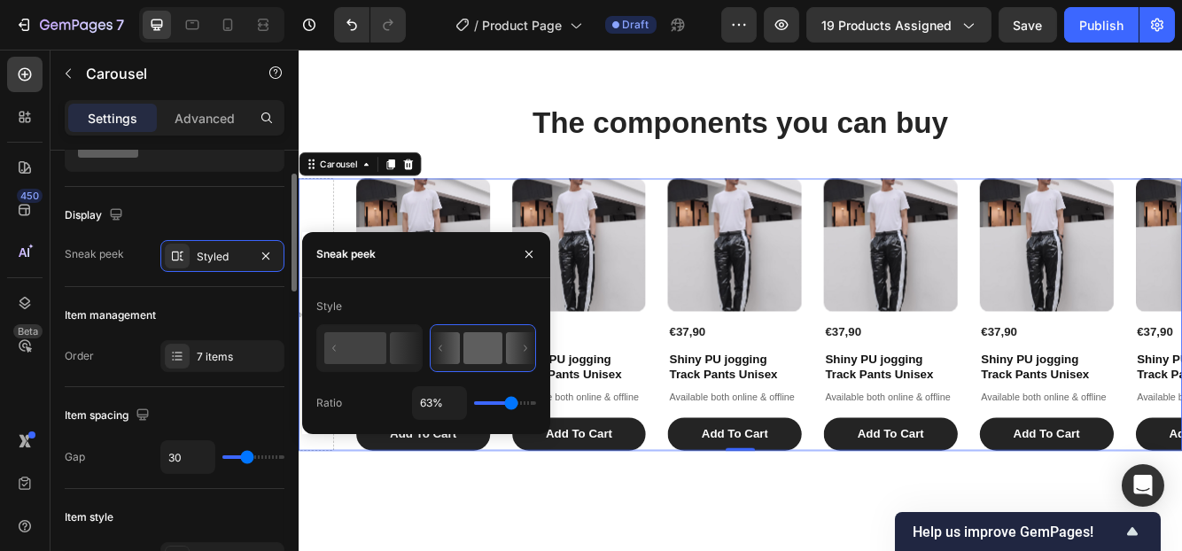
click at [210, 215] on div "Display" at bounding box center [175, 215] width 220 height 28
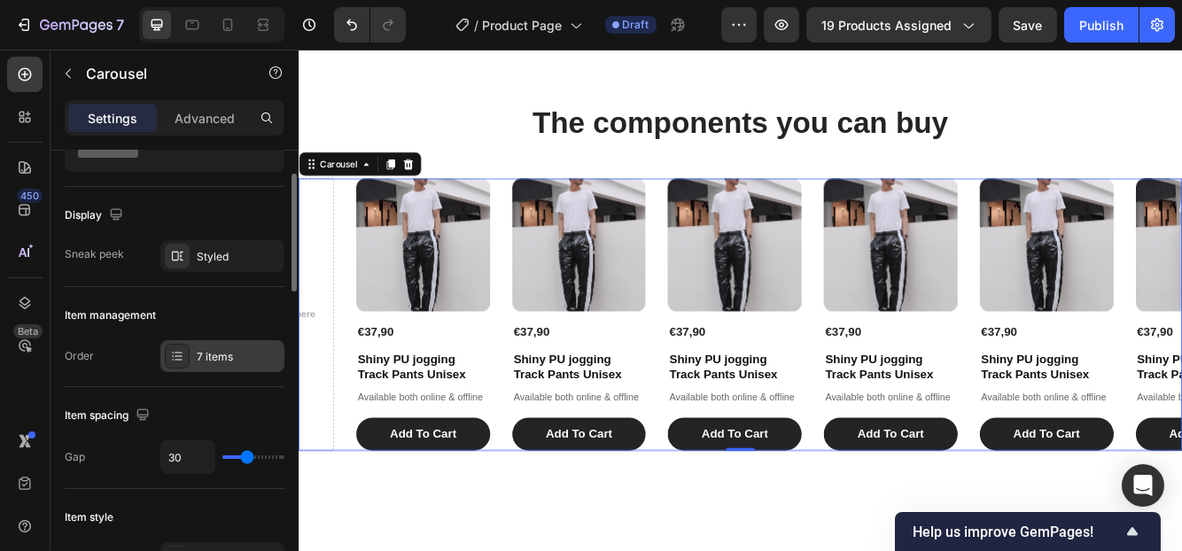
click at [210, 340] on div "7 items" at bounding box center [222, 356] width 124 height 32
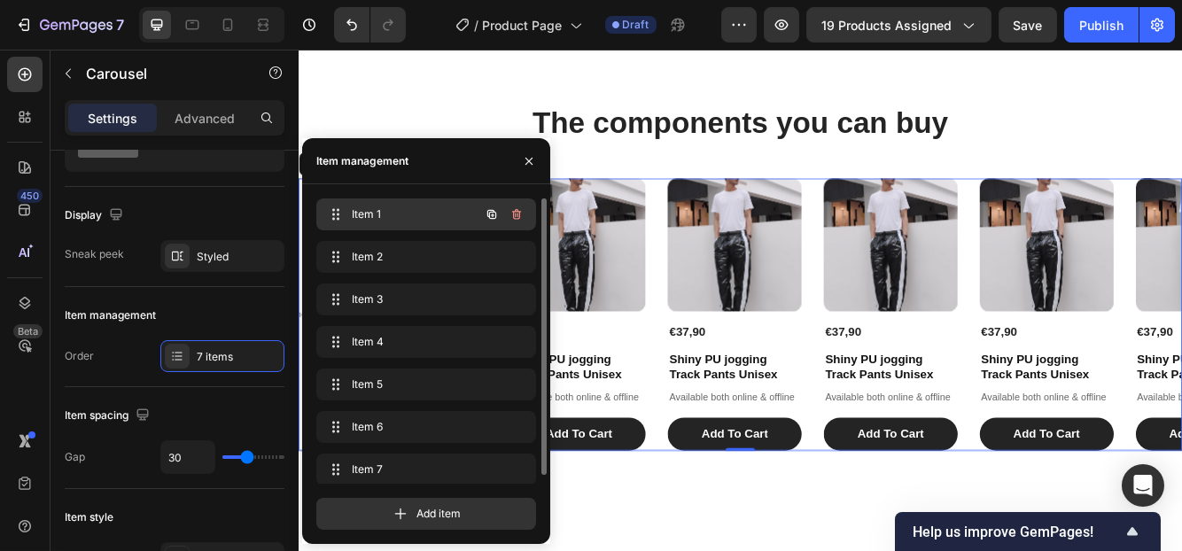
click at [412, 207] on span "Item 1" at bounding box center [402, 214] width 100 height 16
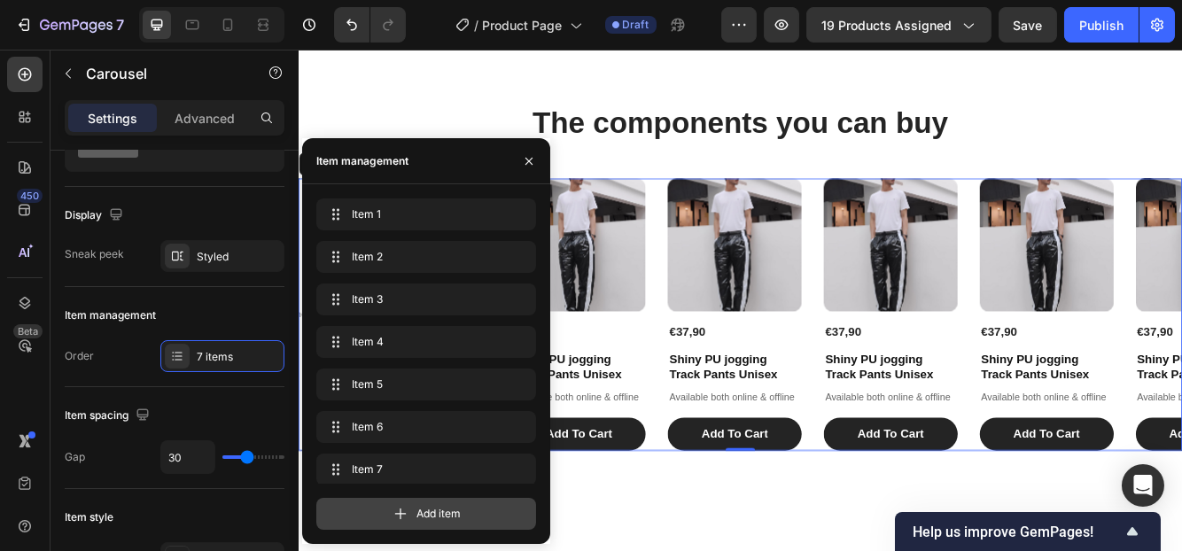
click at [358, 510] on div "Add item" at bounding box center [426, 514] width 220 height 32
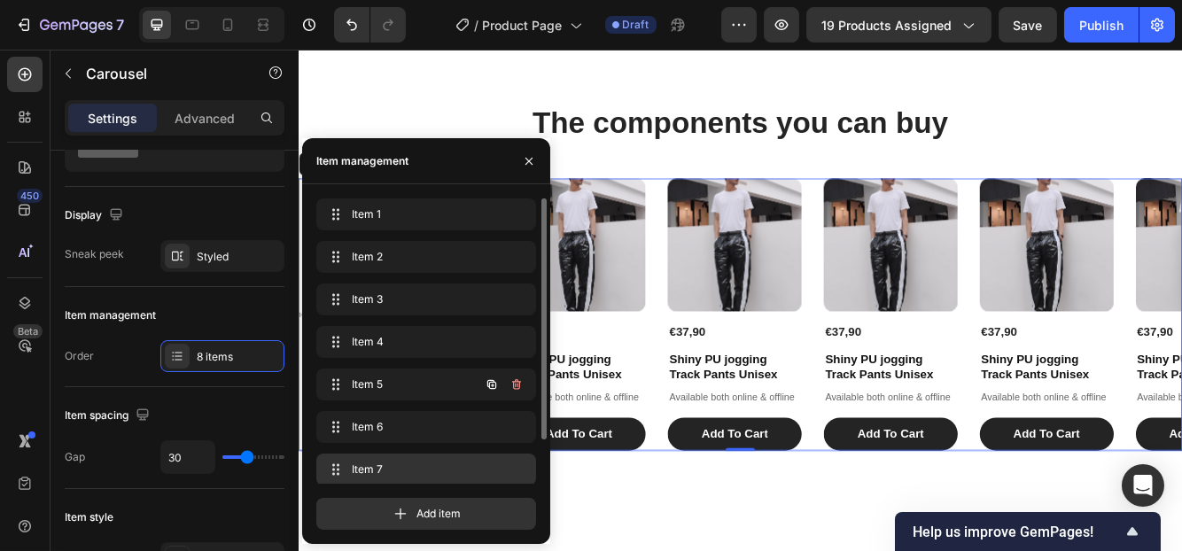
scroll to position [50, 0]
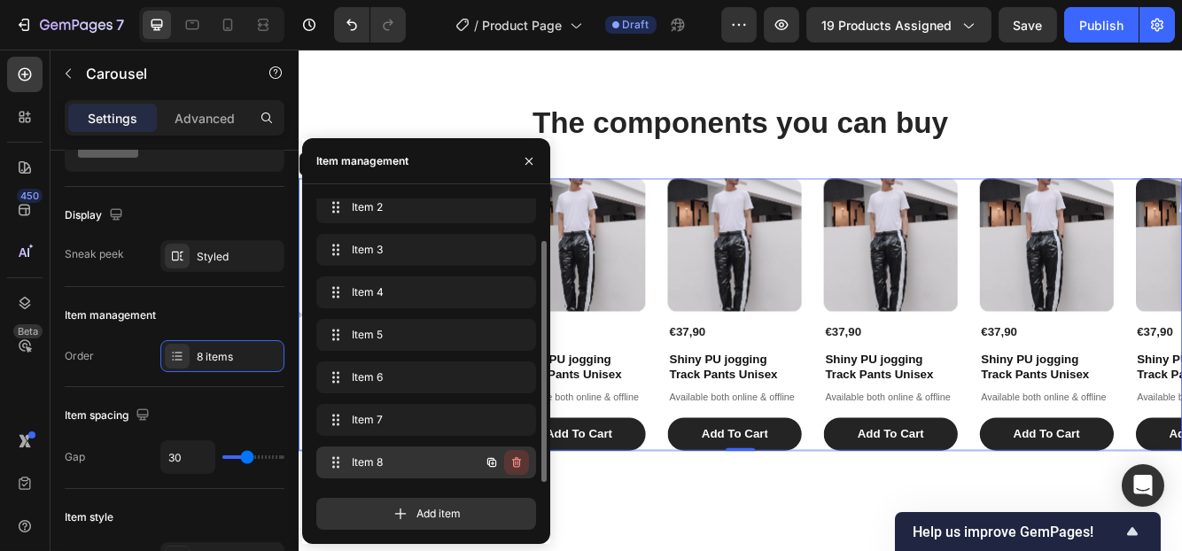
click at [518, 467] on icon "button" at bounding box center [516, 462] width 14 height 14
click at [508, 469] on div "Delete" at bounding box center [504, 462] width 33 height 16
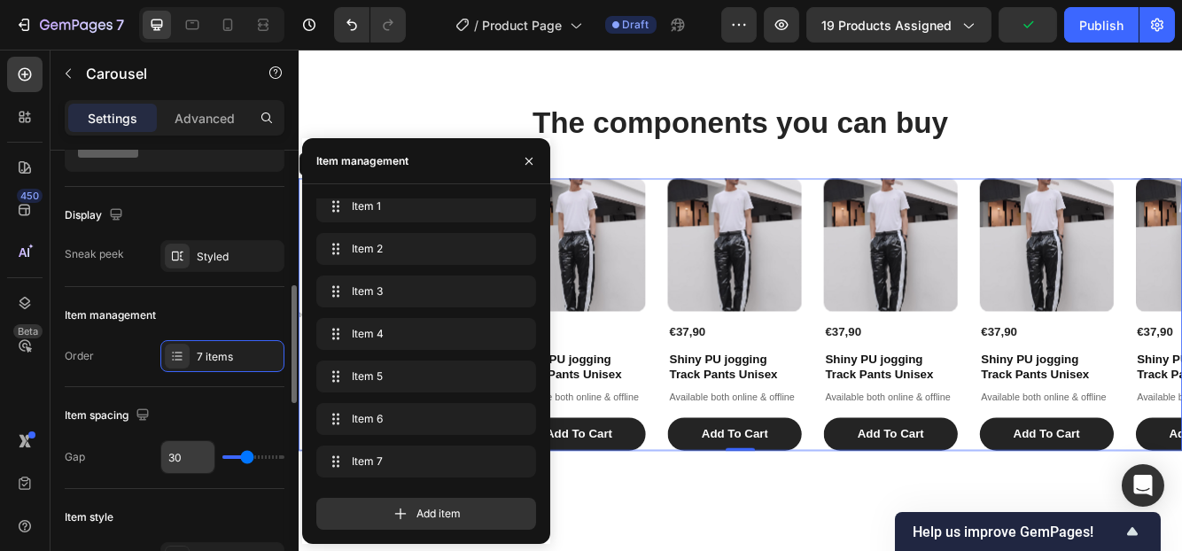
scroll to position [267, 0]
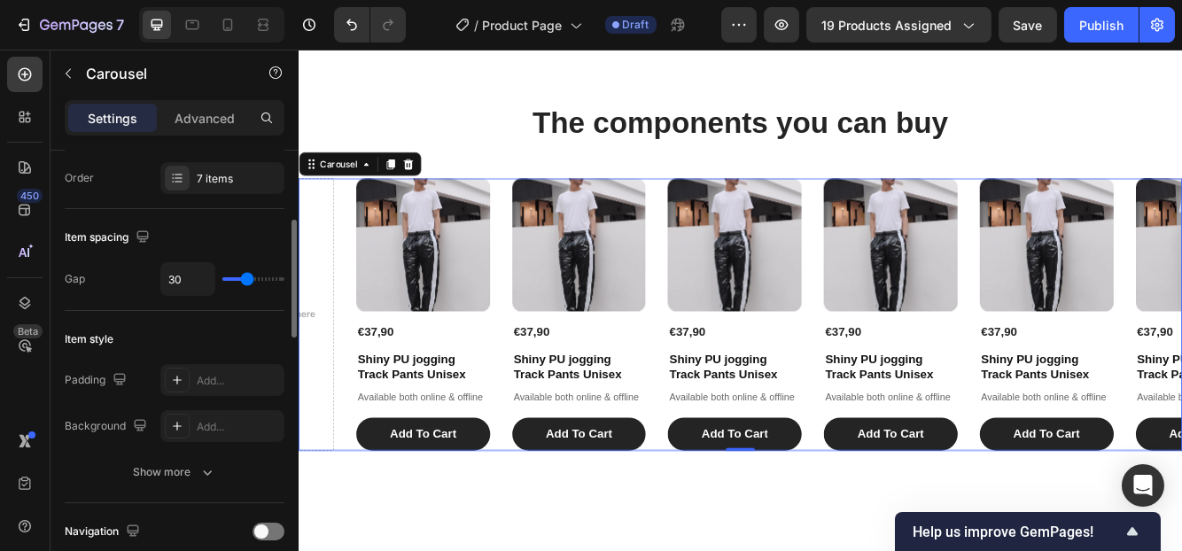
type input "51"
type input "70"
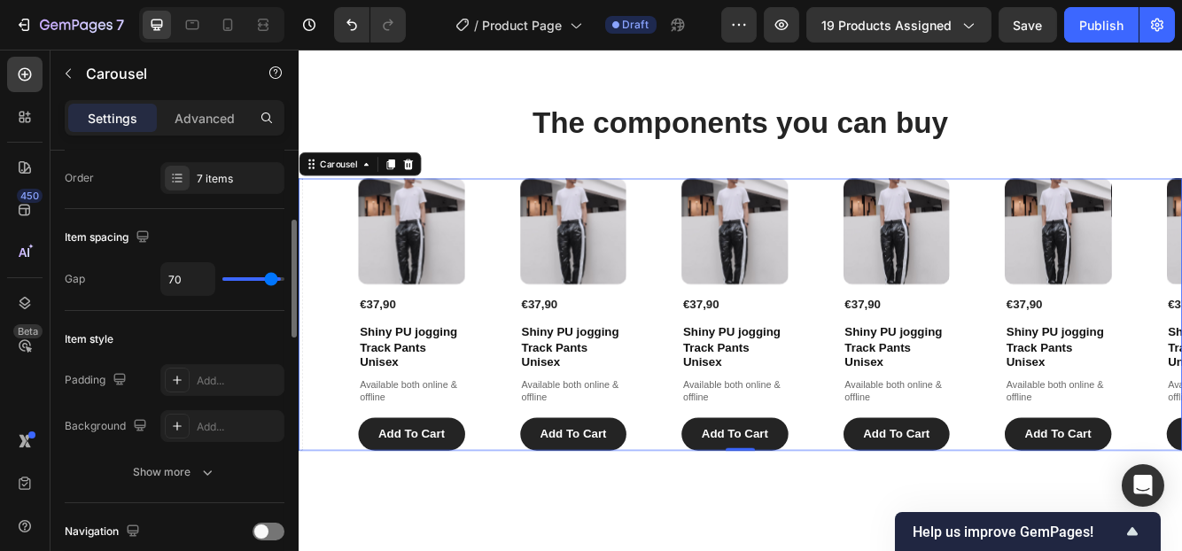
type input "75"
type input "72"
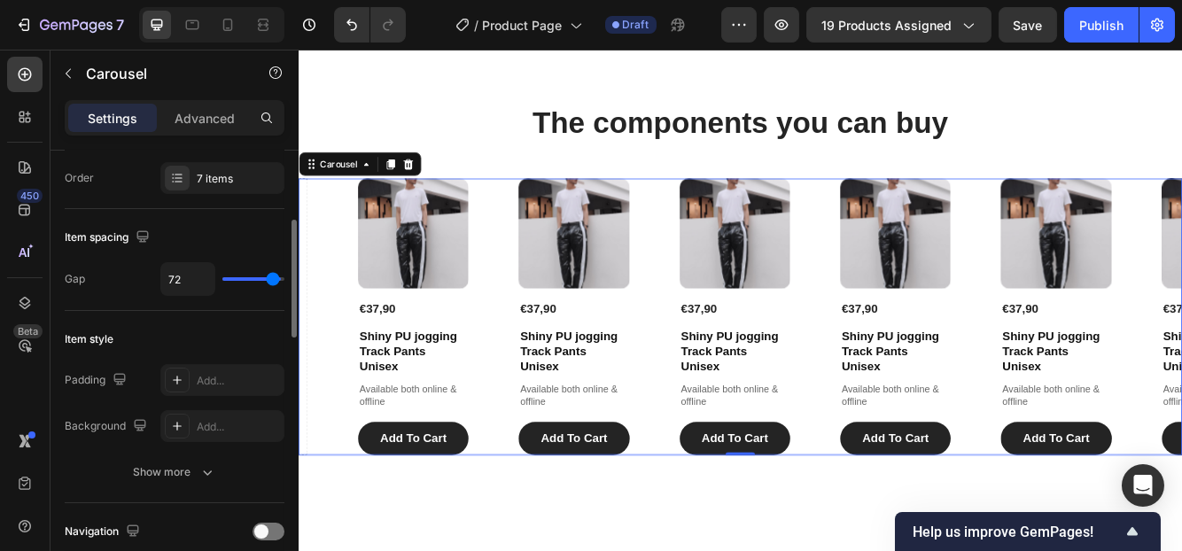
type input "68"
type input "61"
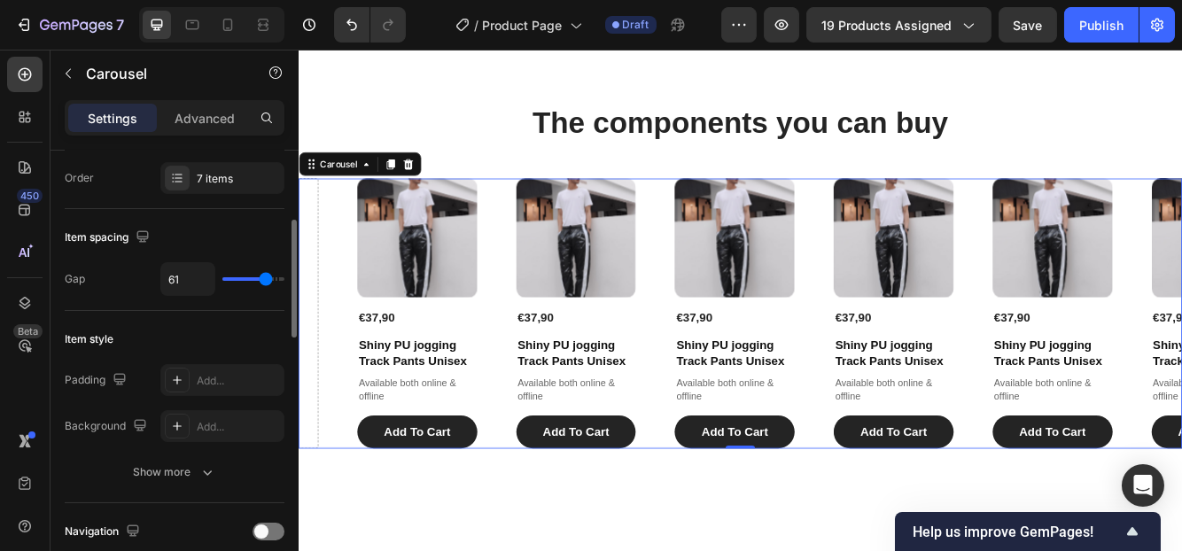
type input "53"
type input "46"
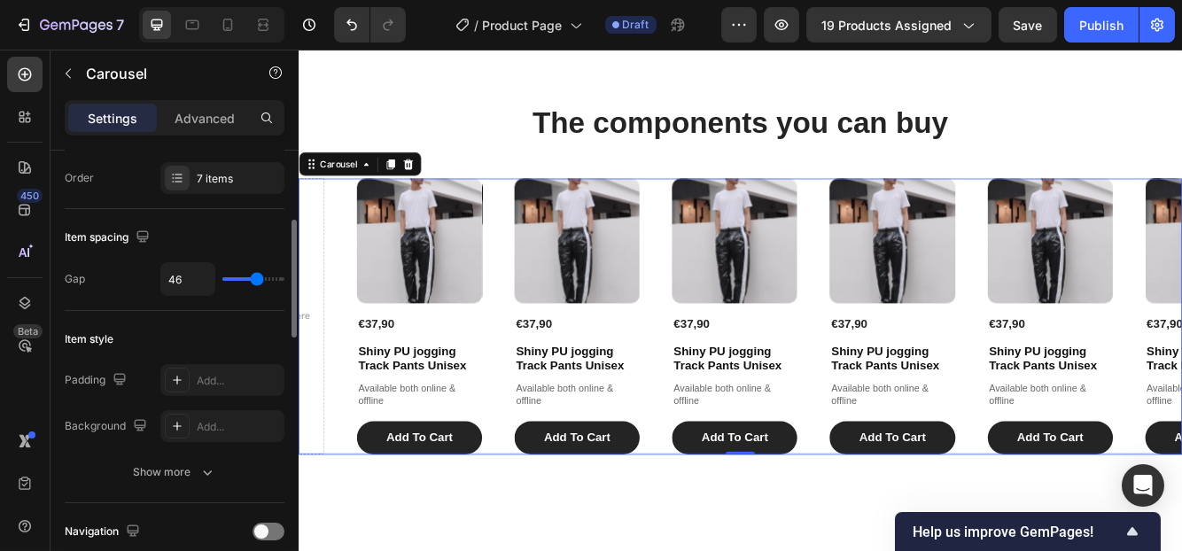
type input "44"
type input "36"
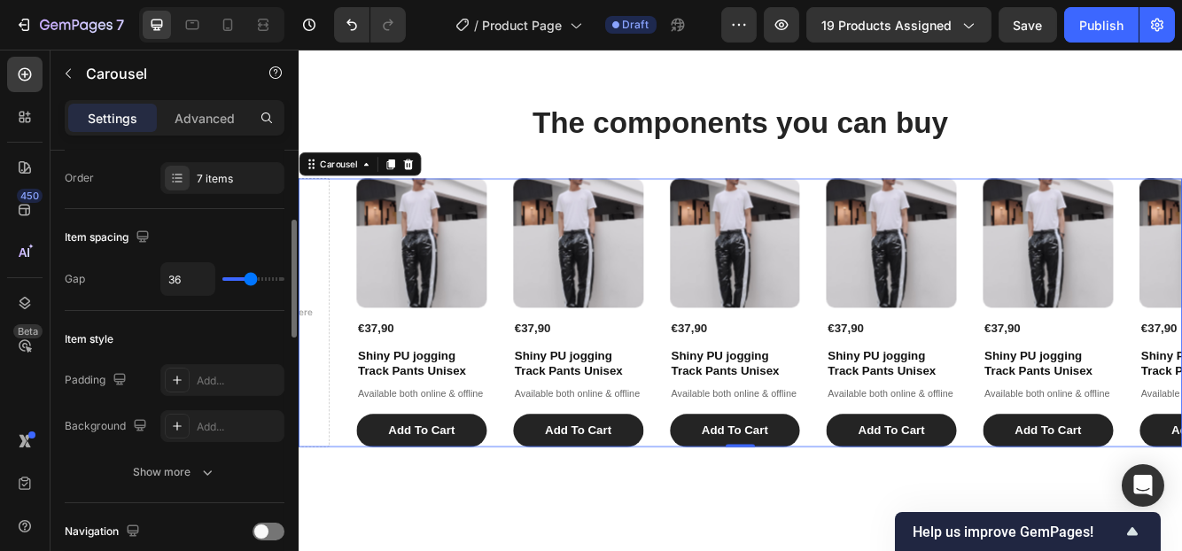
type input "31"
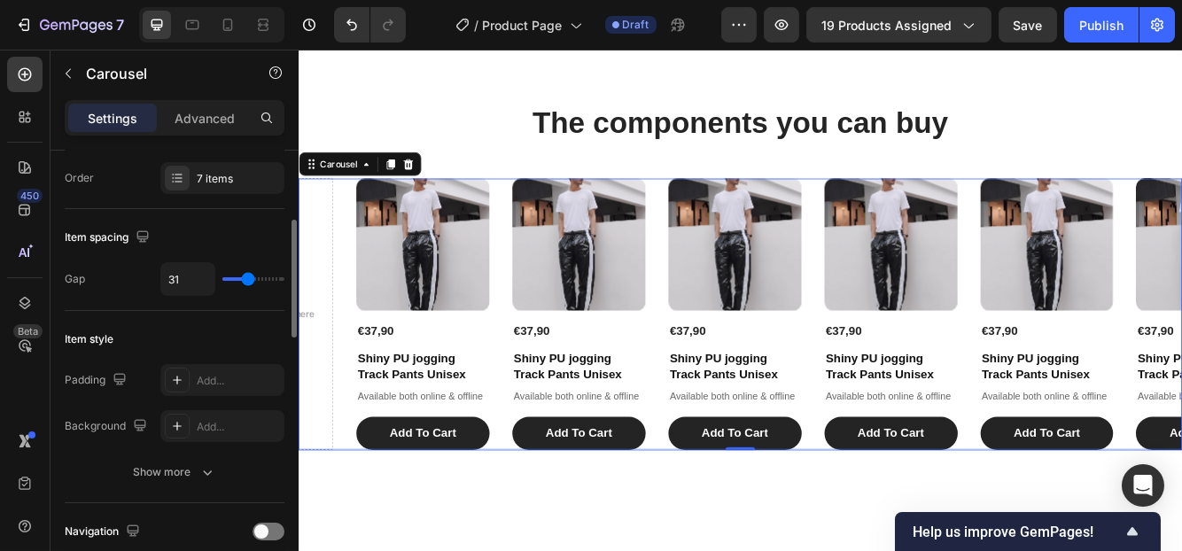
type input "28"
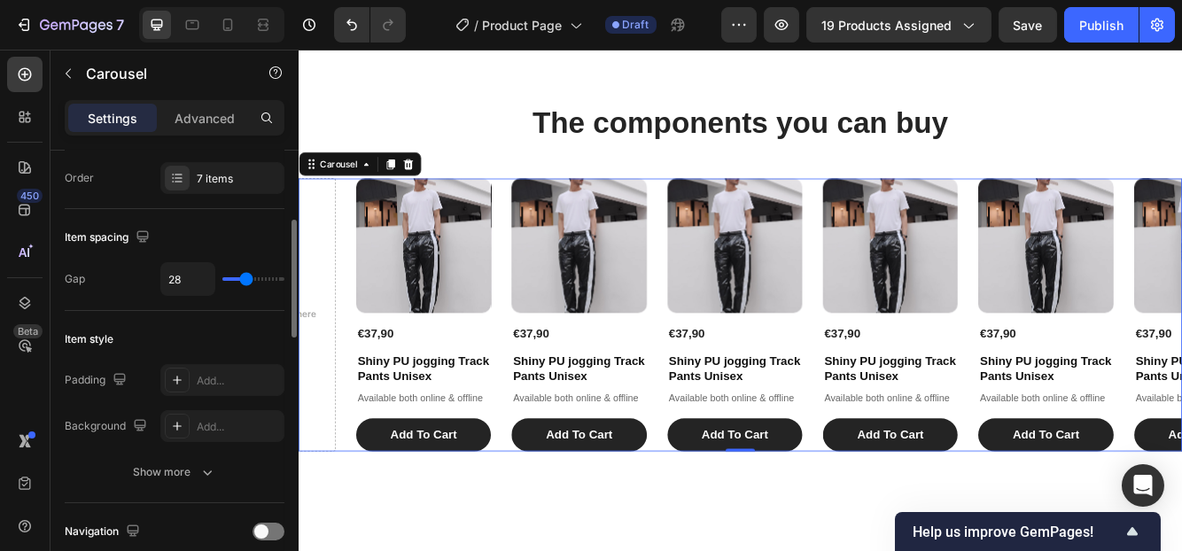
type input "28"
click at [245, 281] on input "range" at bounding box center [253, 279] width 62 height 4
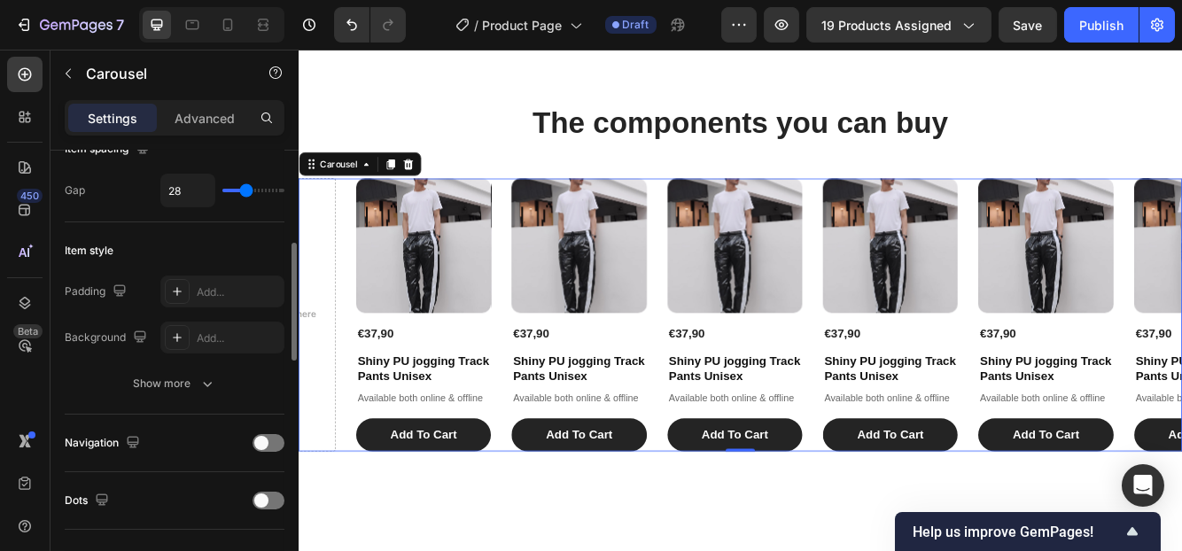
scroll to position [444, 0]
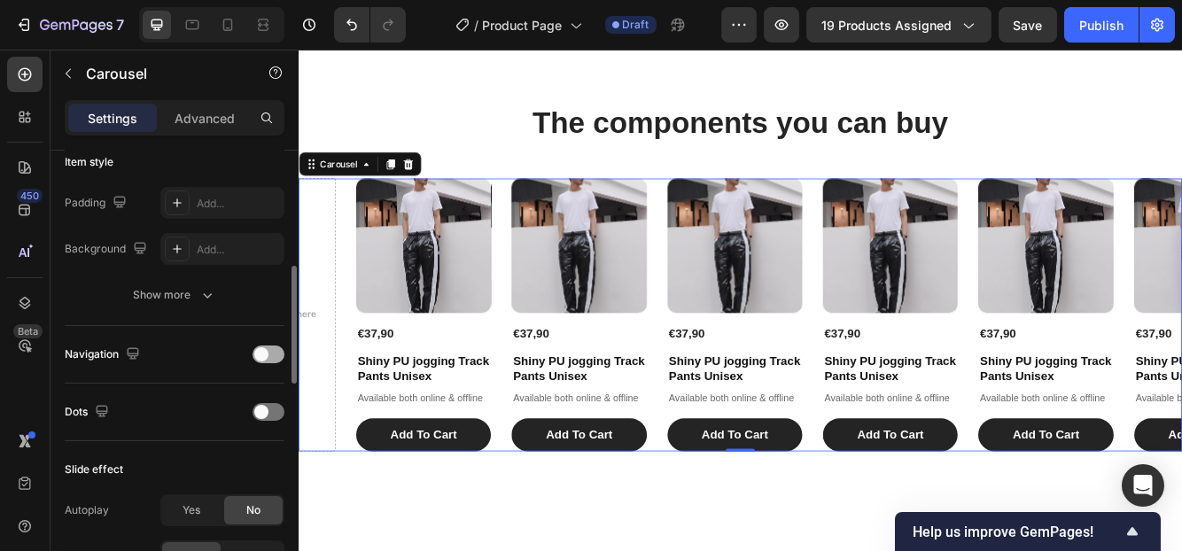
click at [256, 349] on span at bounding box center [261, 354] width 14 height 14
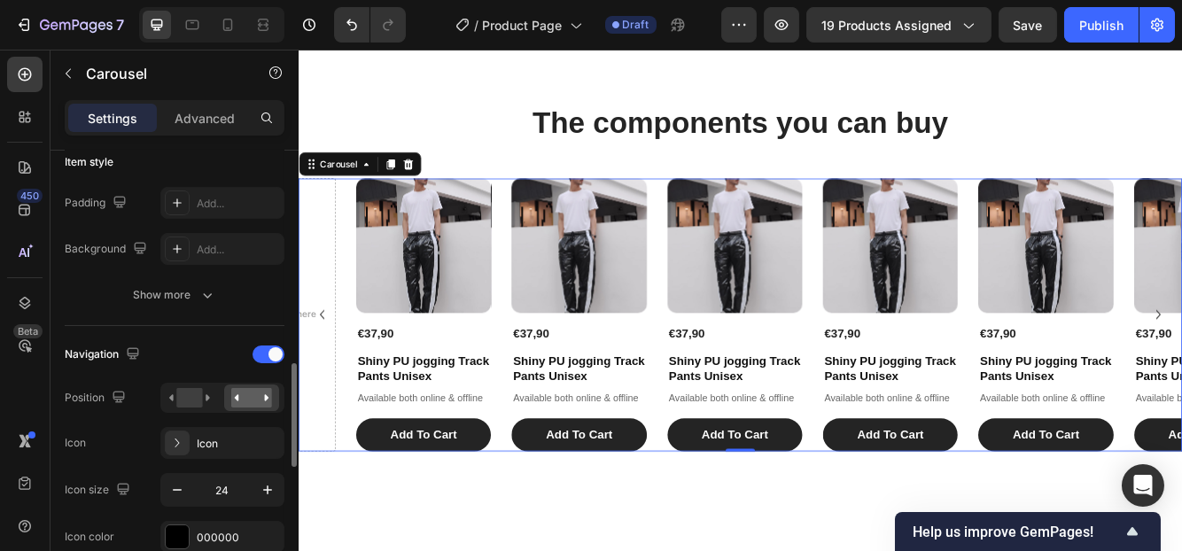
scroll to position [533, 0]
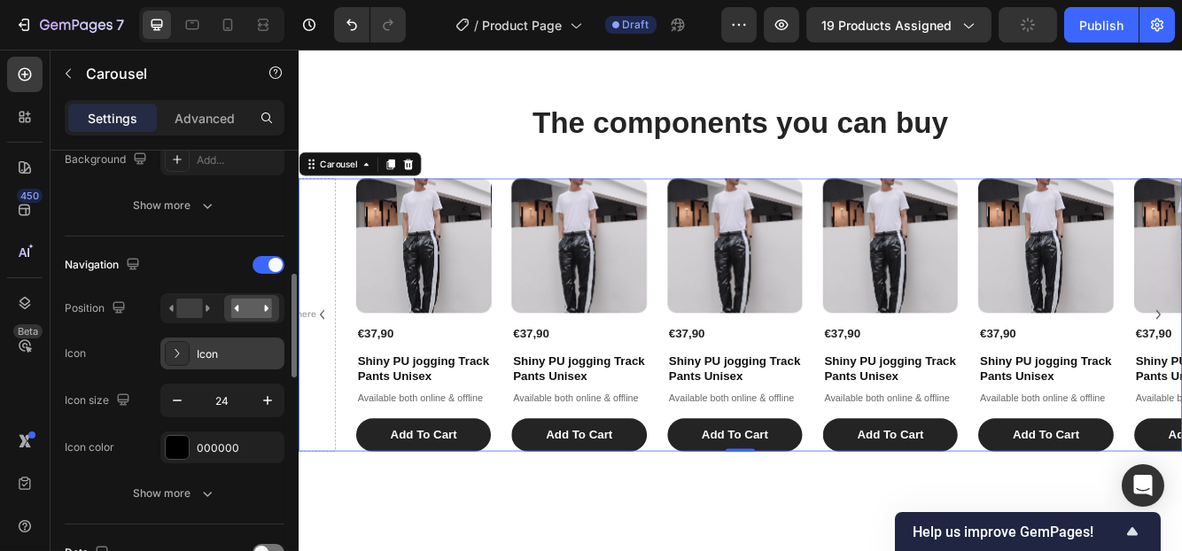
click at [223, 350] on div "Icon" at bounding box center [238, 354] width 83 height 16
click at [183, 251] on div "Navigation" at bounding box center [175, 265] width 220 height 28
click at [267, 393] on icon "button" at bounding box center [268, 401] width 18 height 18
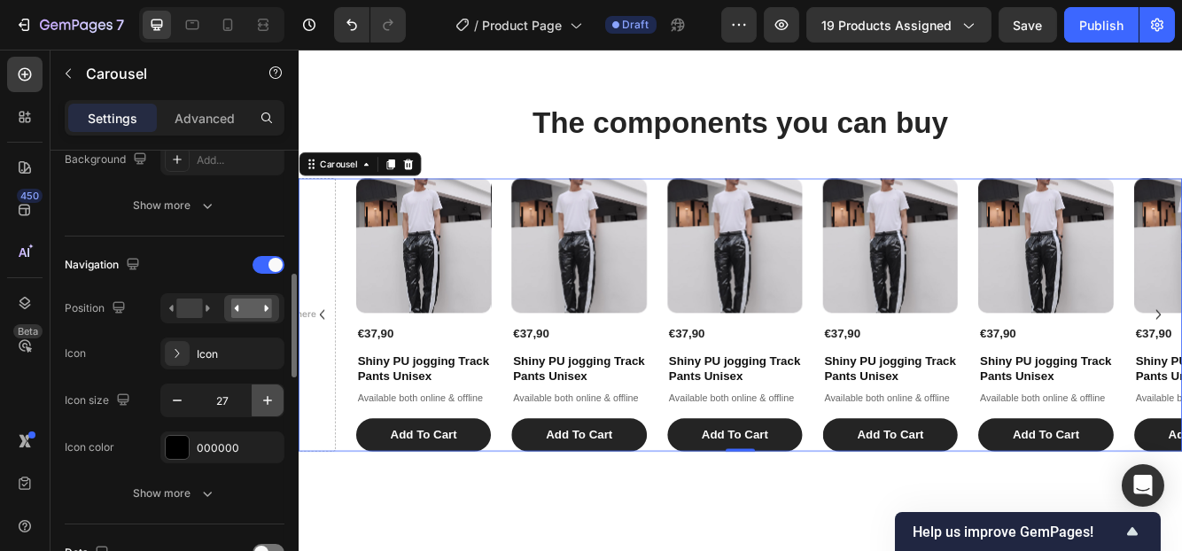
click at [267, 393] on icon "button" at bounding box center [268, 401] width 18 height 18
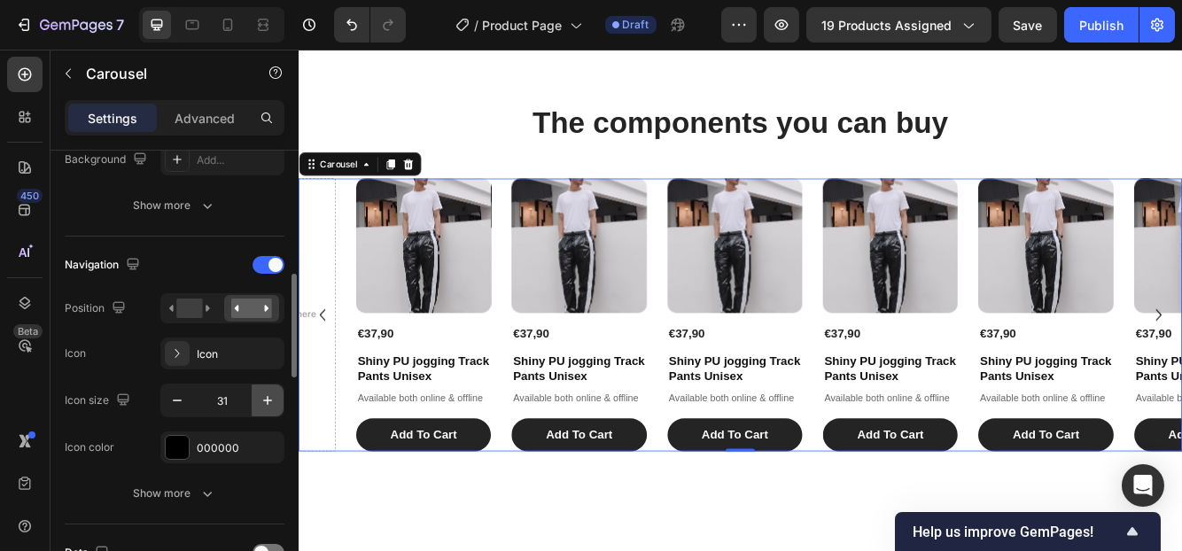
click at [267, 393] on icon "button" at bounding box center [268, 401] width 18 height 18
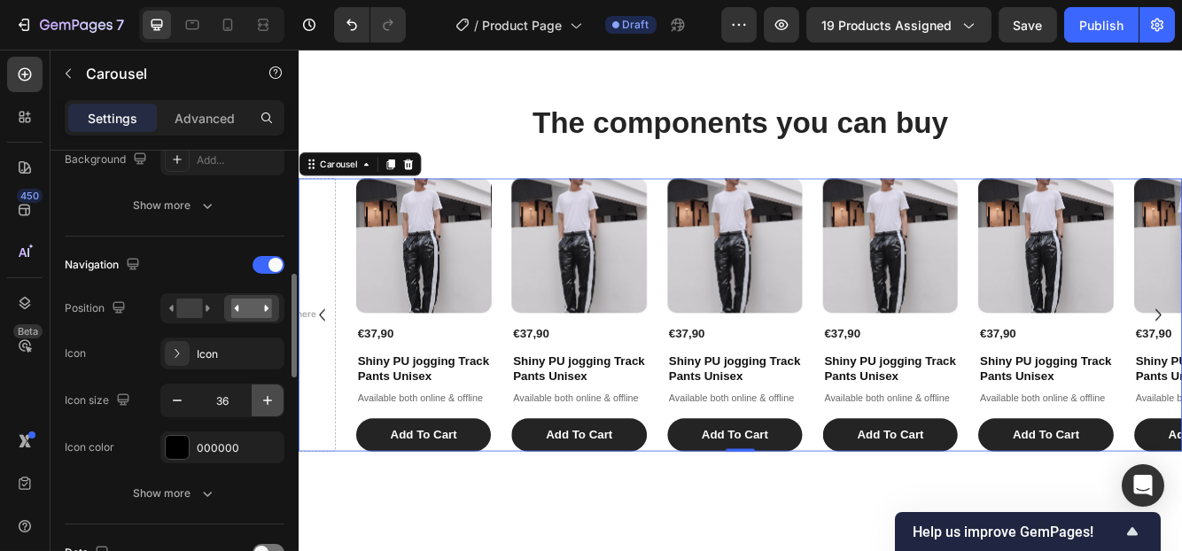
click at [267, 393] on icon "button" at bounding box center [268, 401] width 18 height 18
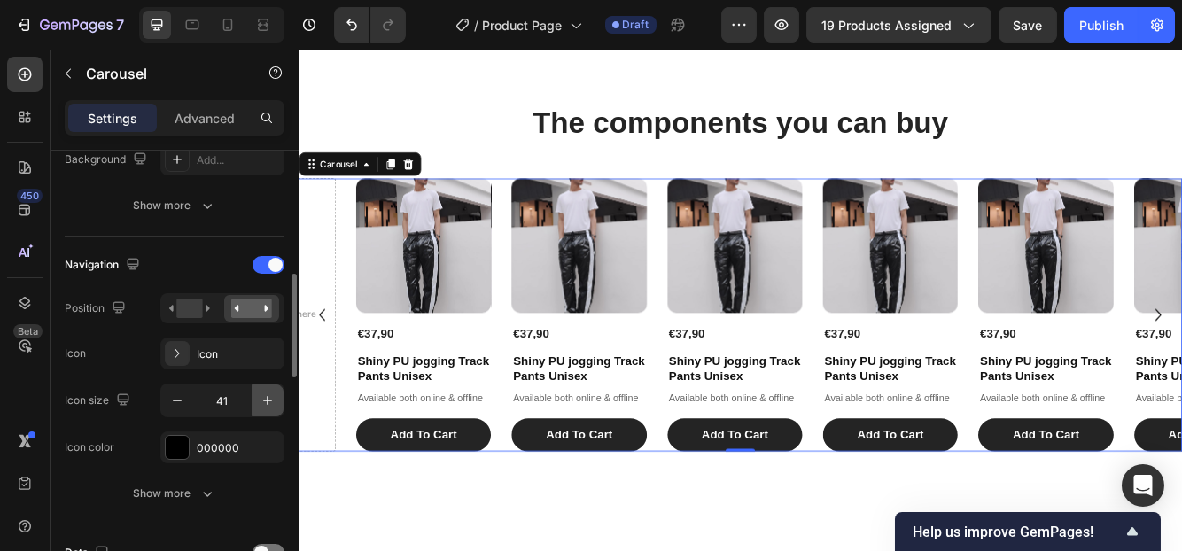
click at [267, 393] on icon "button" at bounding box center [268, 401] width 18 height 18
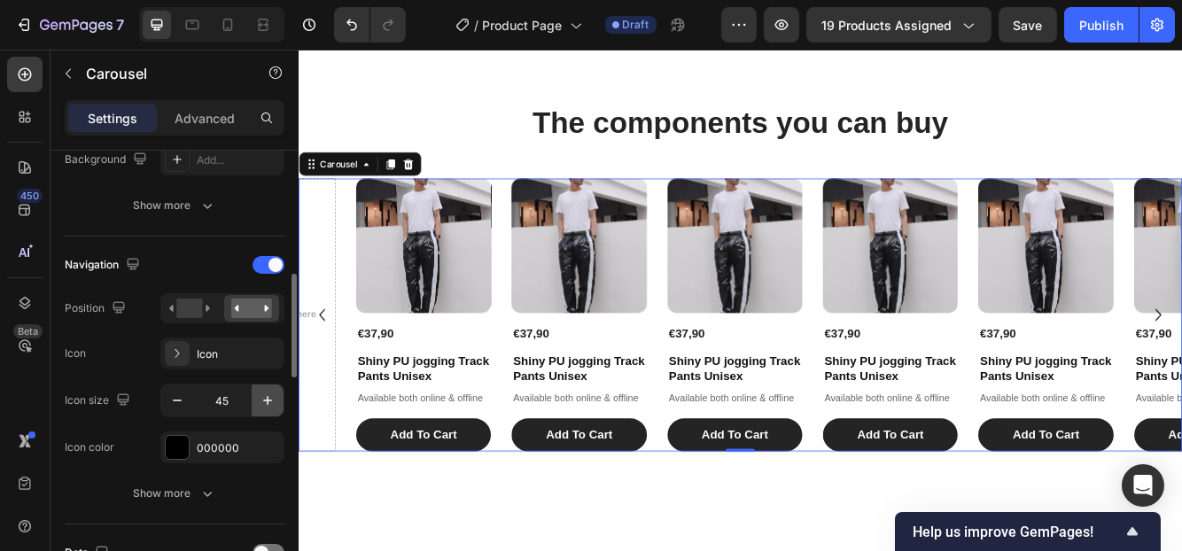
click at [267, 393] on icon "button" at bounding box center [268, 401] width 18 height 18
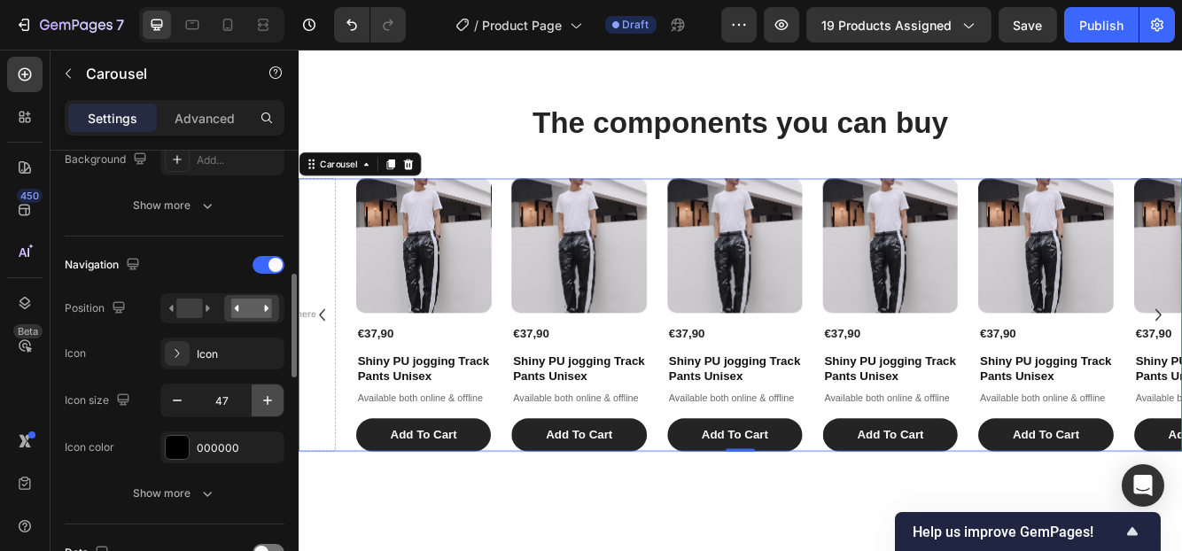
click at [267, 393] on icon "button" at bounding box center [268, 401] width 18 height 18
type input "51"
click at [216, 444] on div "000000" at bounding box center [222, 448] width 51 height 16
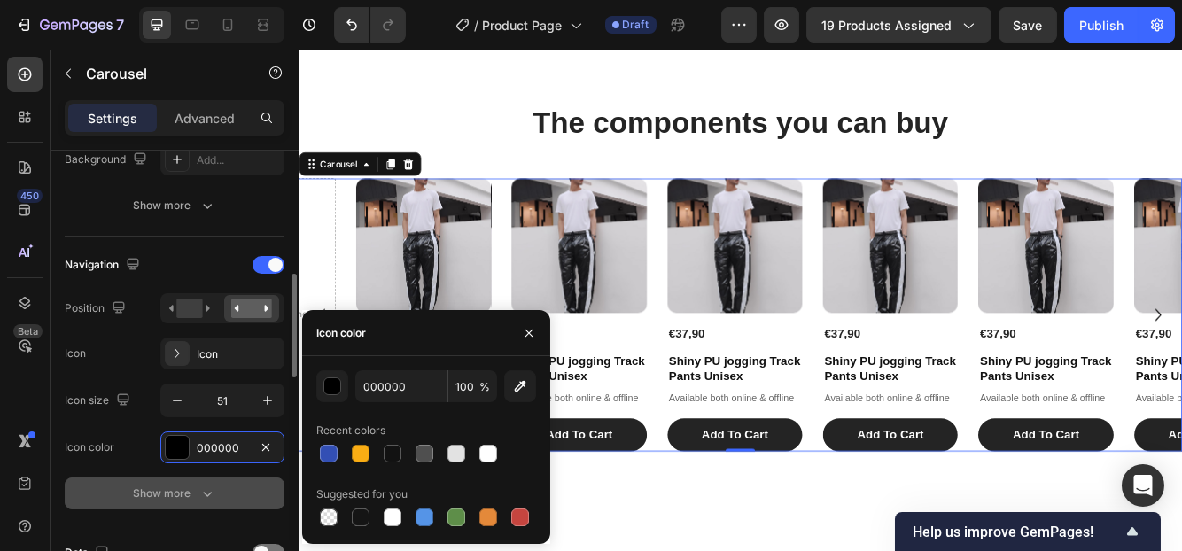
click at [182, 496] on div "Show more" at bounding box center [175, 494] width 82 height 18
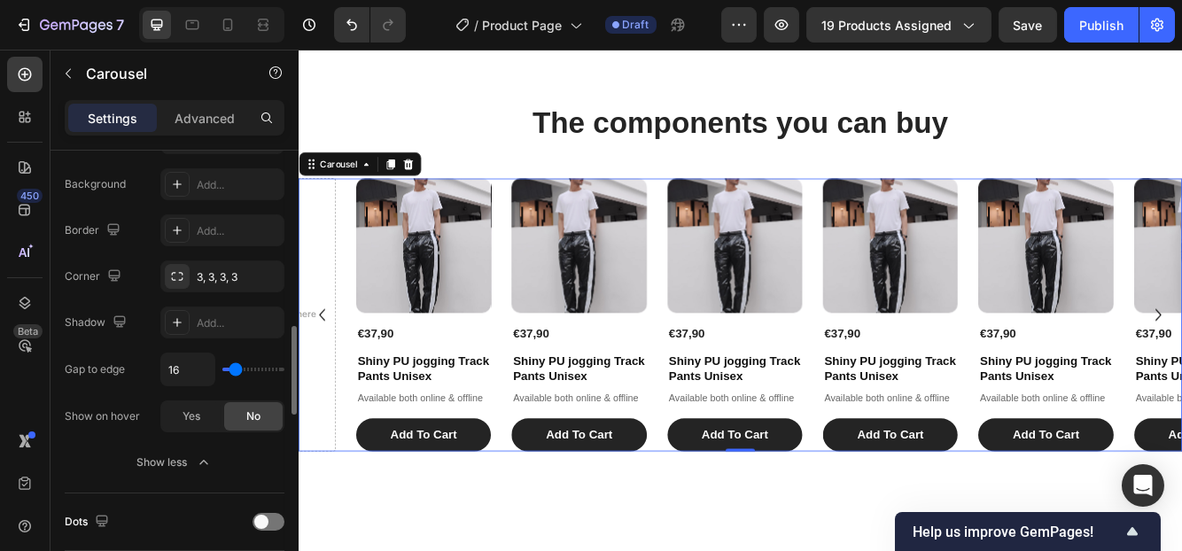
scroll to position [977, 0]
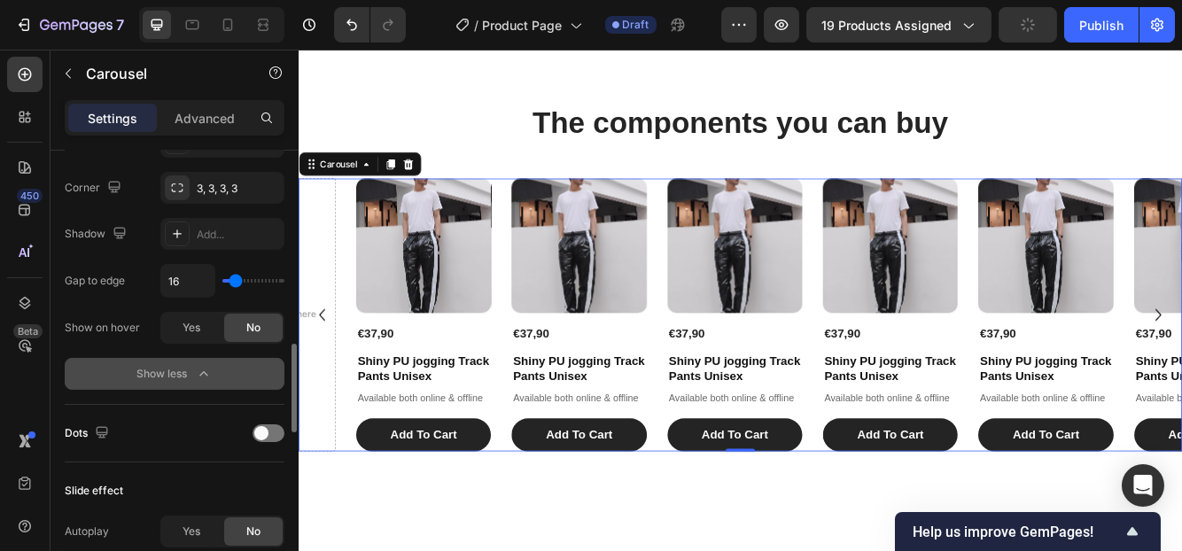
click at [198, 370] on icon "button" at bounding box center [204, 374] width 18 height 18
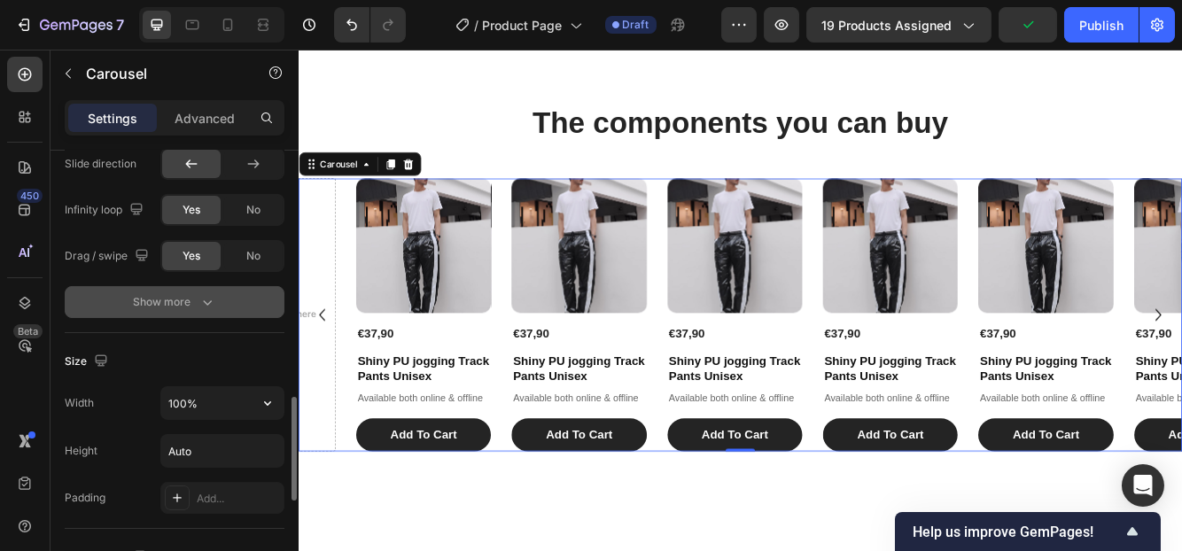
scroll to position [1155, 0]
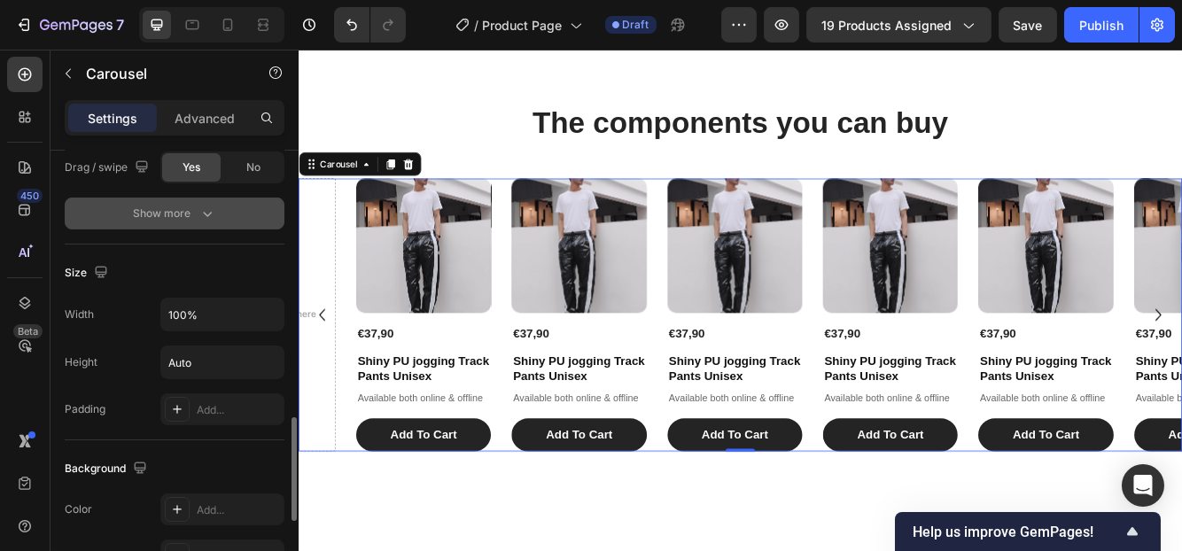
click at [201, 216] on icon "button" at bounding box center [207, 214] width 18 height 18
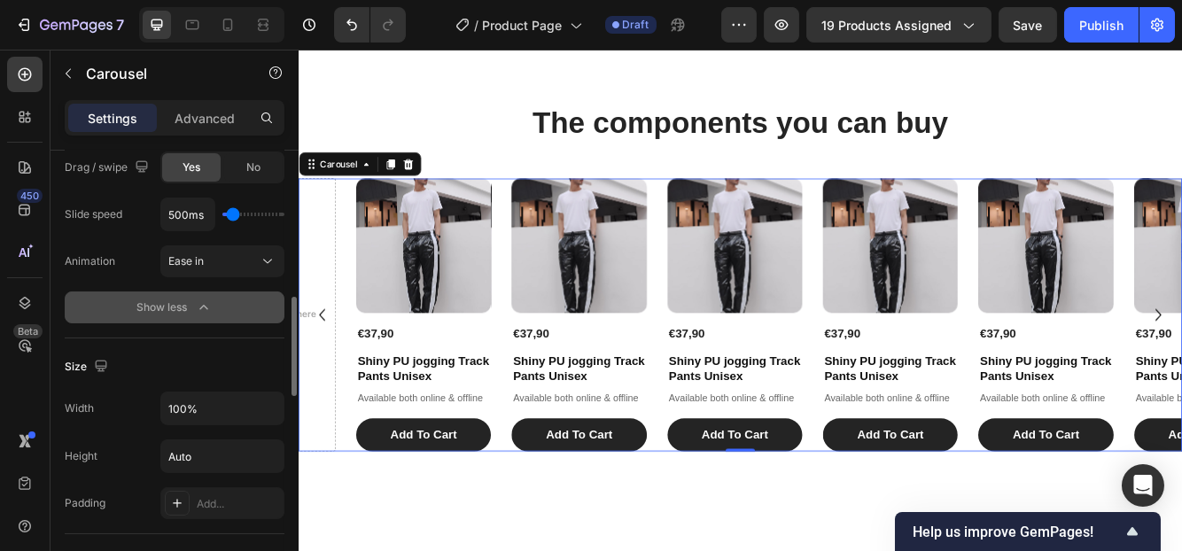
scroll to position [1067, 0]
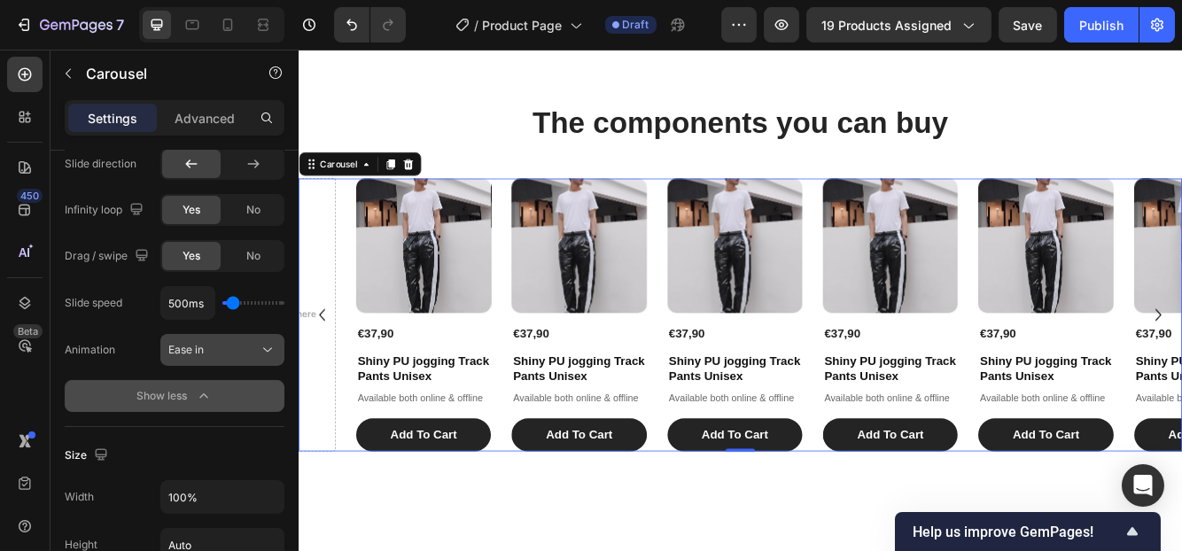
click at [199, 348] on span "Ease in" at bounding box center [185, 349] width 35 height 13
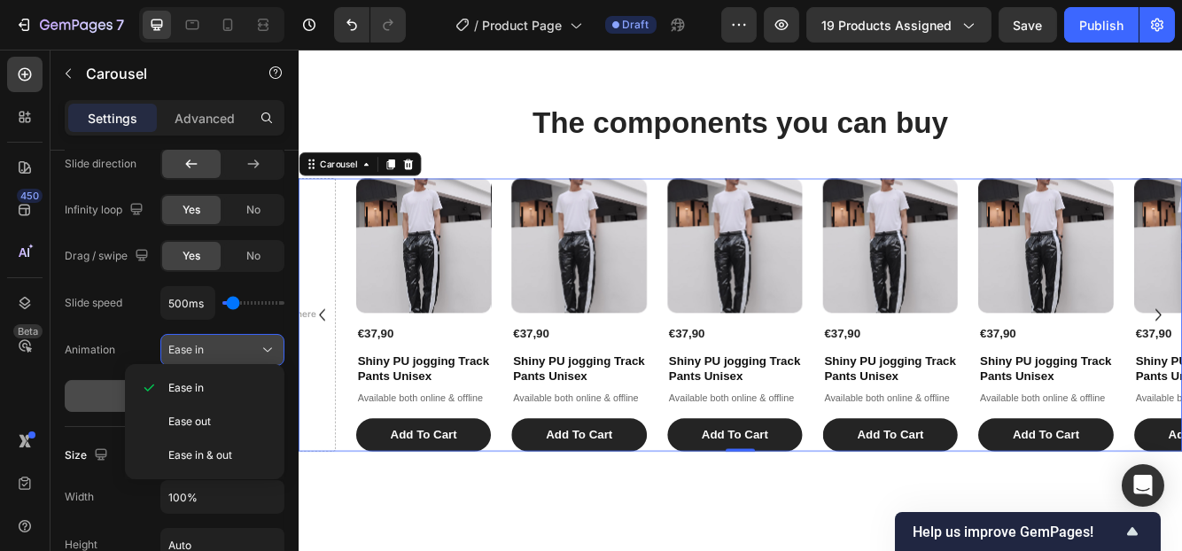
click at [199, 348] on span "Ease in" at bounding box center [185, 349] width 35 height 13
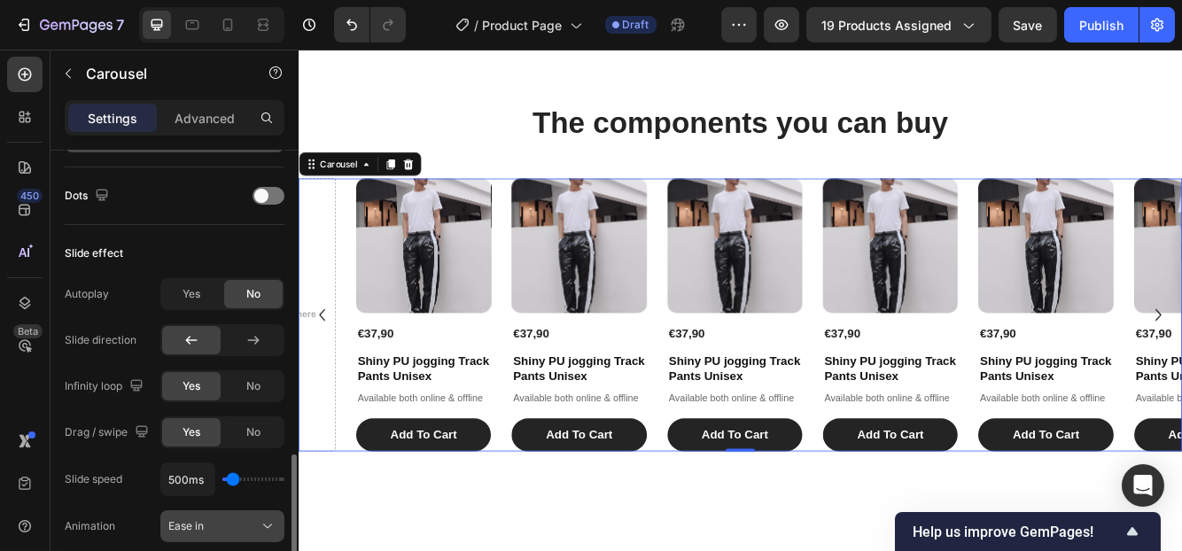
scroll to position [802, 0]
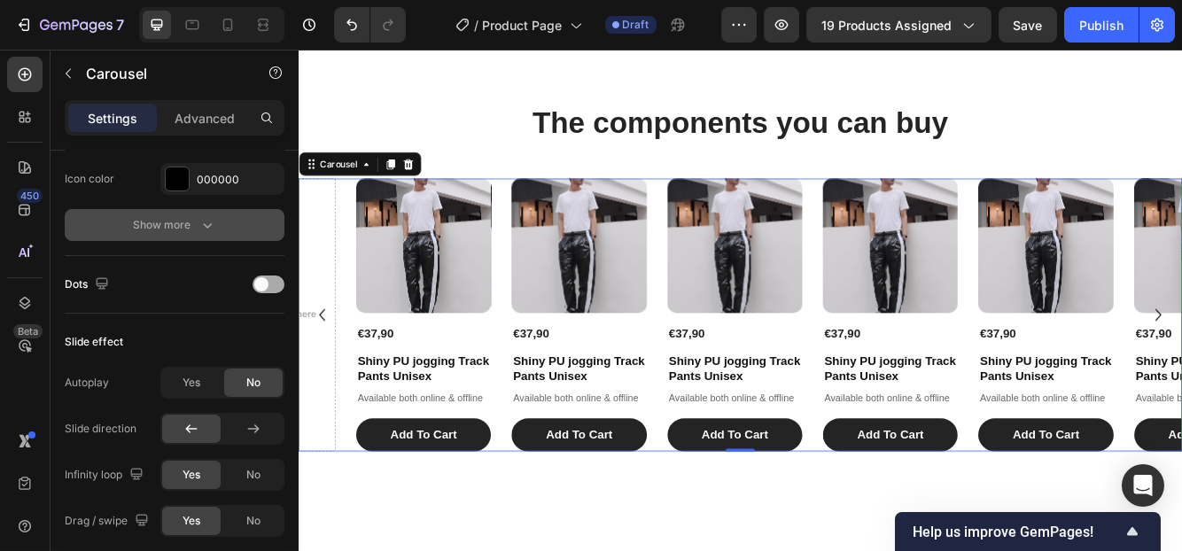
click at [255, 277] on span at bounding box center [261, 284] width 14 height 14
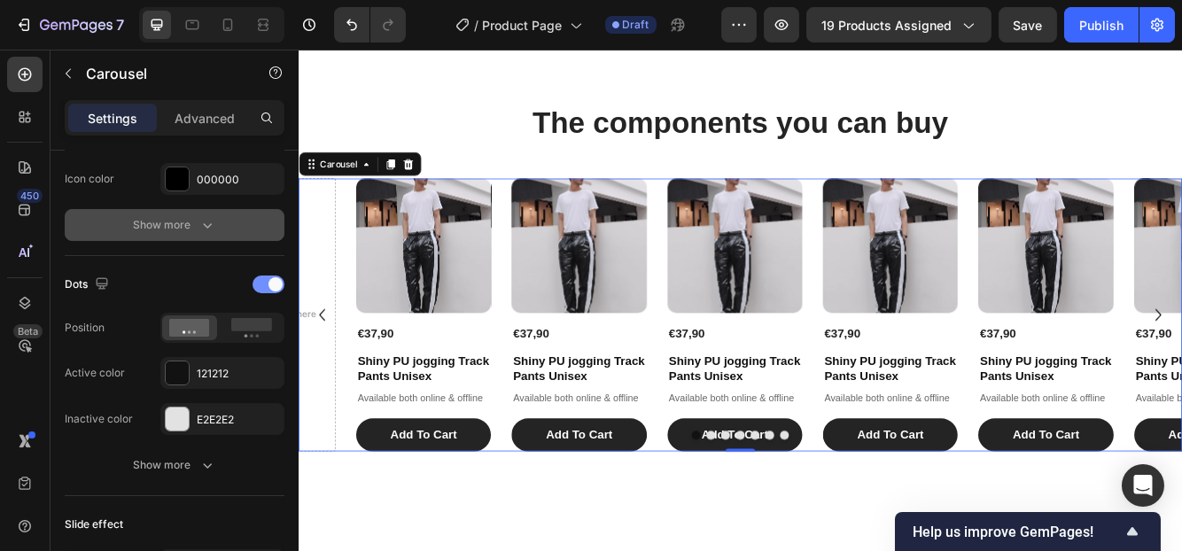
click at [255, 277] on div at bounding box center [268, 284] width 32 height 18
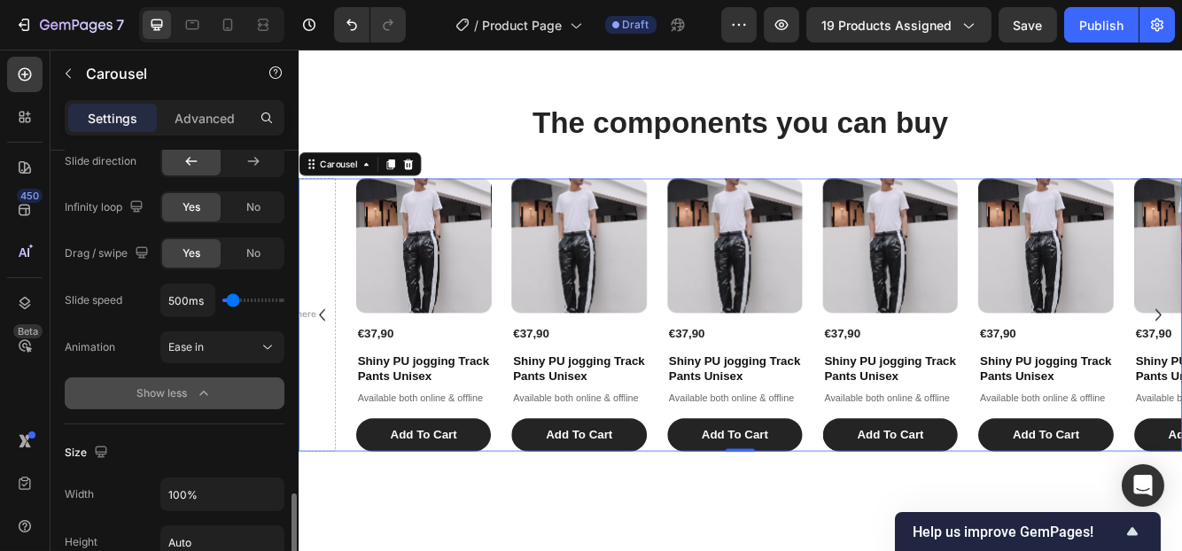
scroll to position [1158, 0]
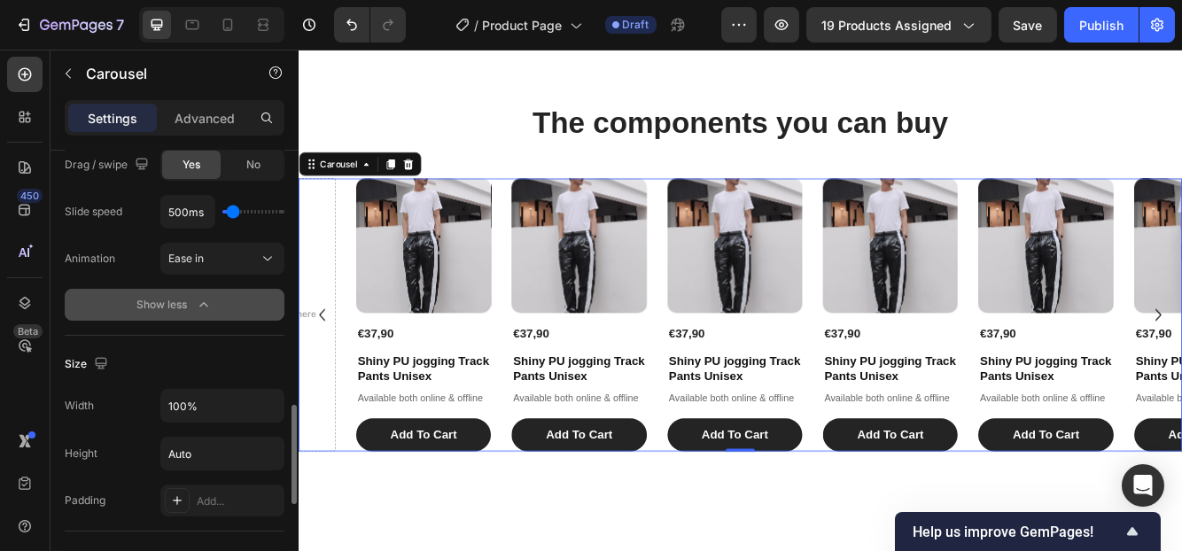
click at [210, 296] on icon "button" at bounding box center [204, 305] width 18 height 18
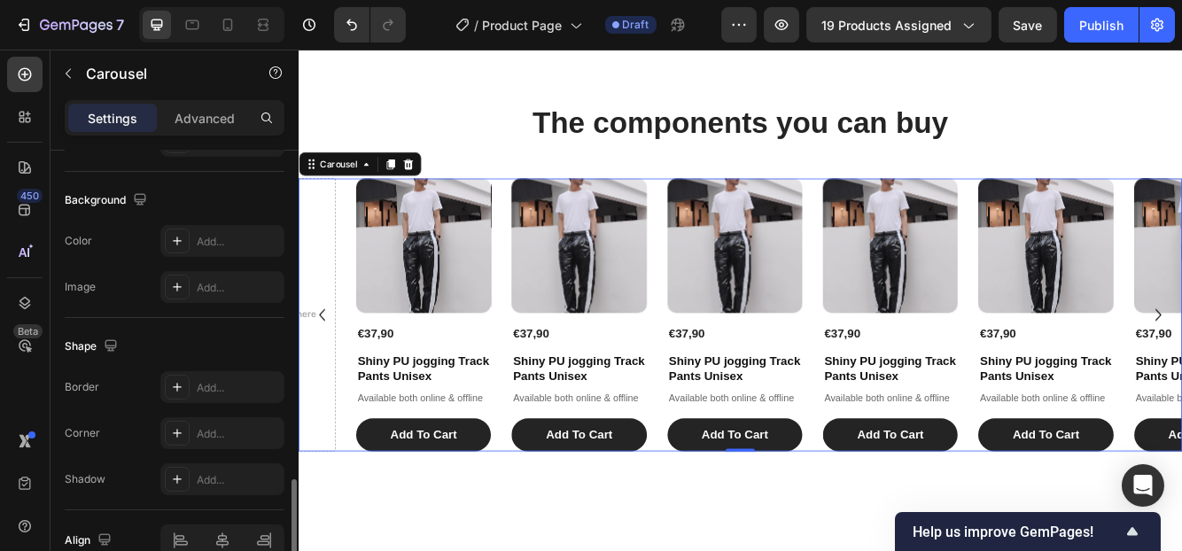
scroll to position [1508, 0]
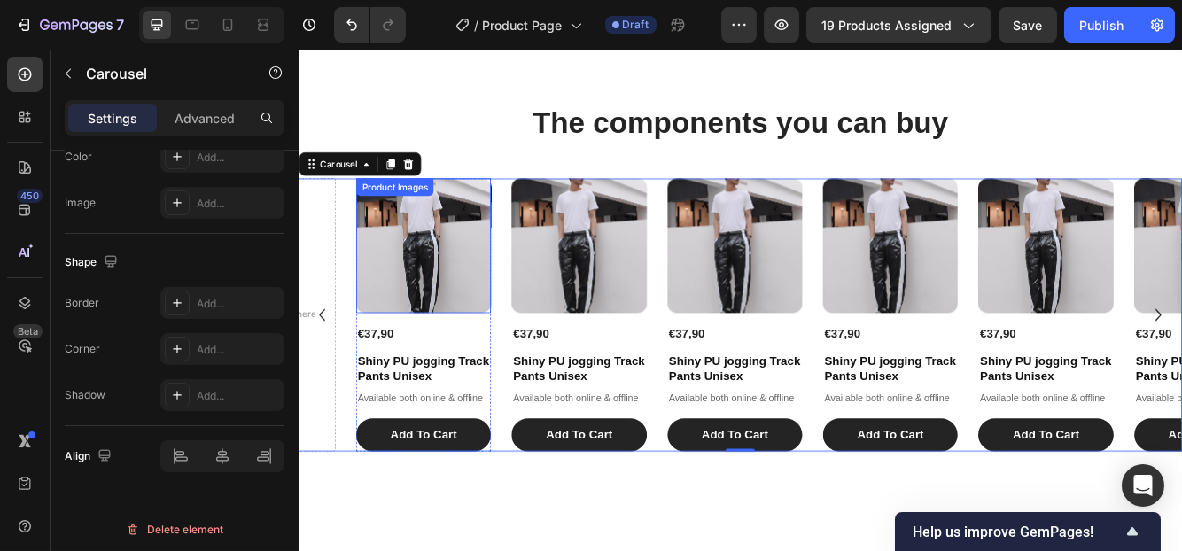
click at [464, 354] on img at bounding box center [448, 286] width 162 height 162
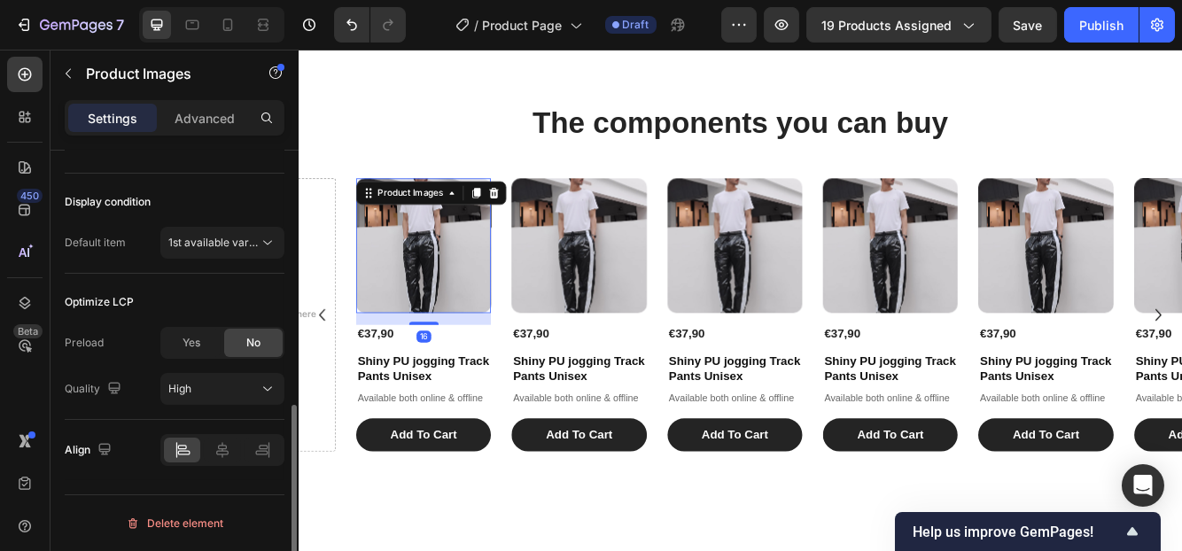
scroll to position [0, 0]
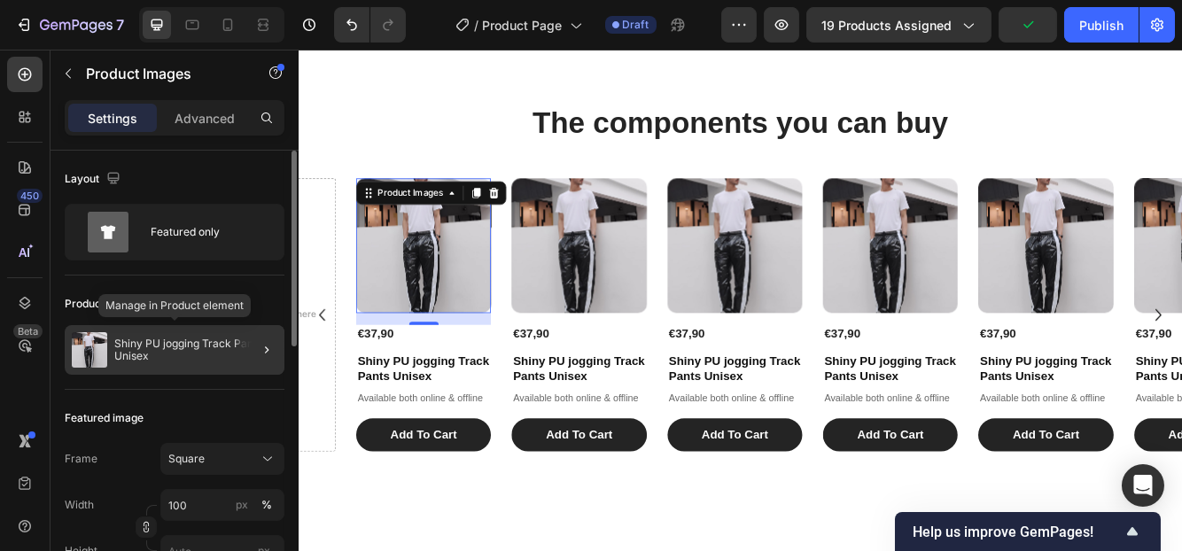
click at [170, 358] on p "Shiny PU jogging Track Pants Unisex" at bounding box center [195, 350] width 163 height 25
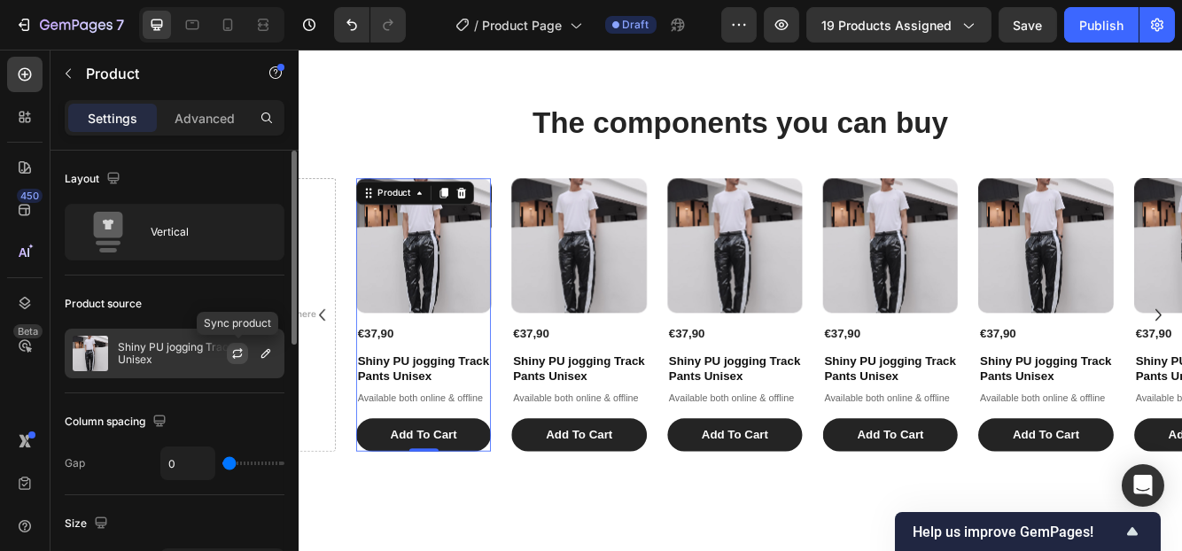
click at [230, 353] on icon "button" at bounding box center [237, 353] width 14 height 14
click at [263, 352] on icon "button" at bounding box center [266, 353] width 14 height 14
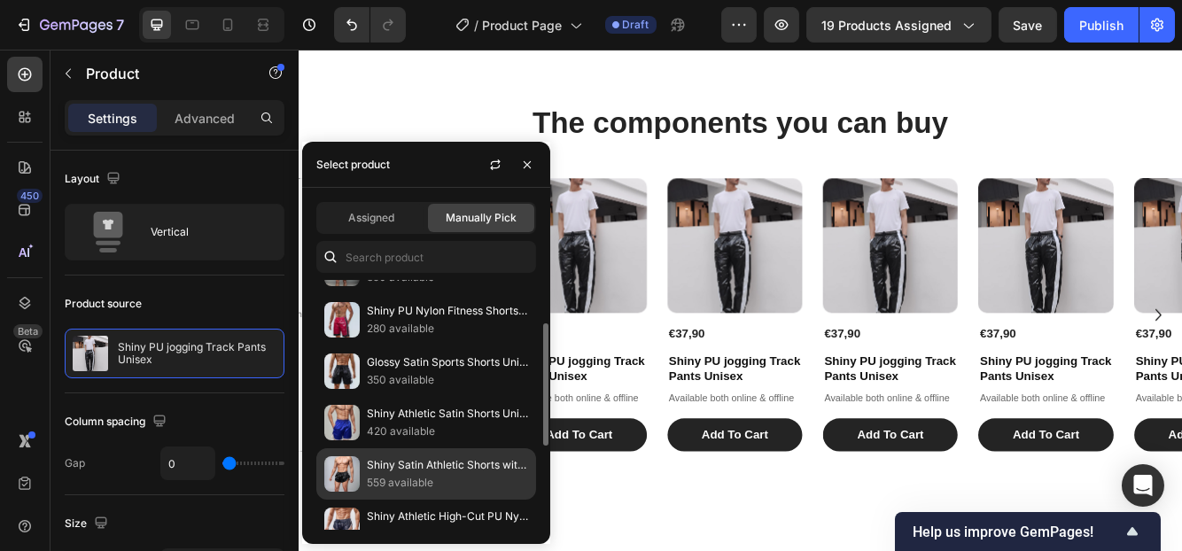
scroll to position [267, 0]
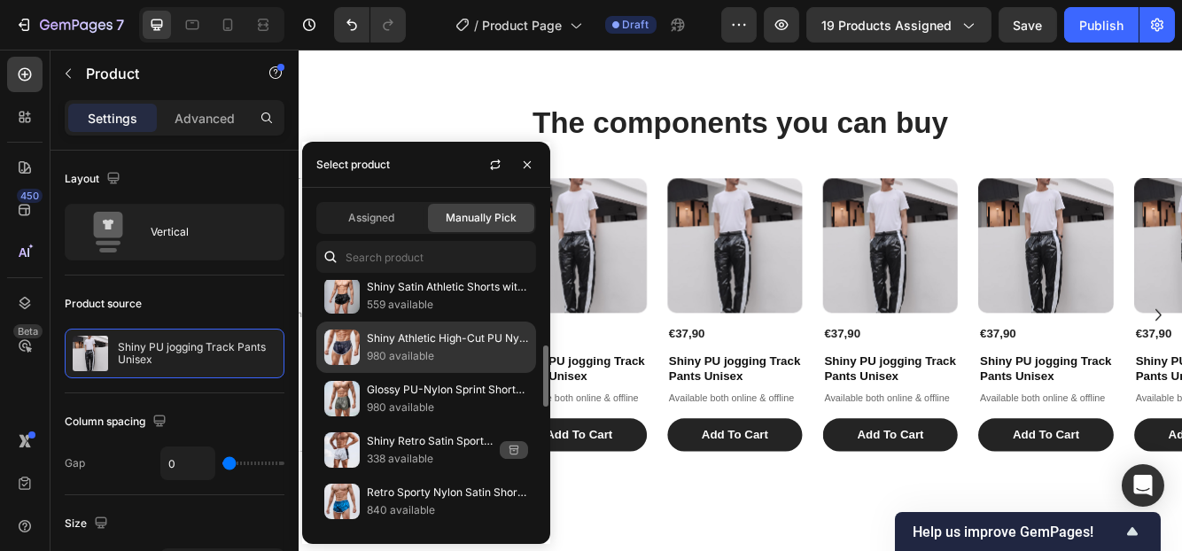
click at [390, 333] on p "Shiny Athletic High-Cut PU Nylon Shorts" at bounding box center [447, 339] width 161 height 18
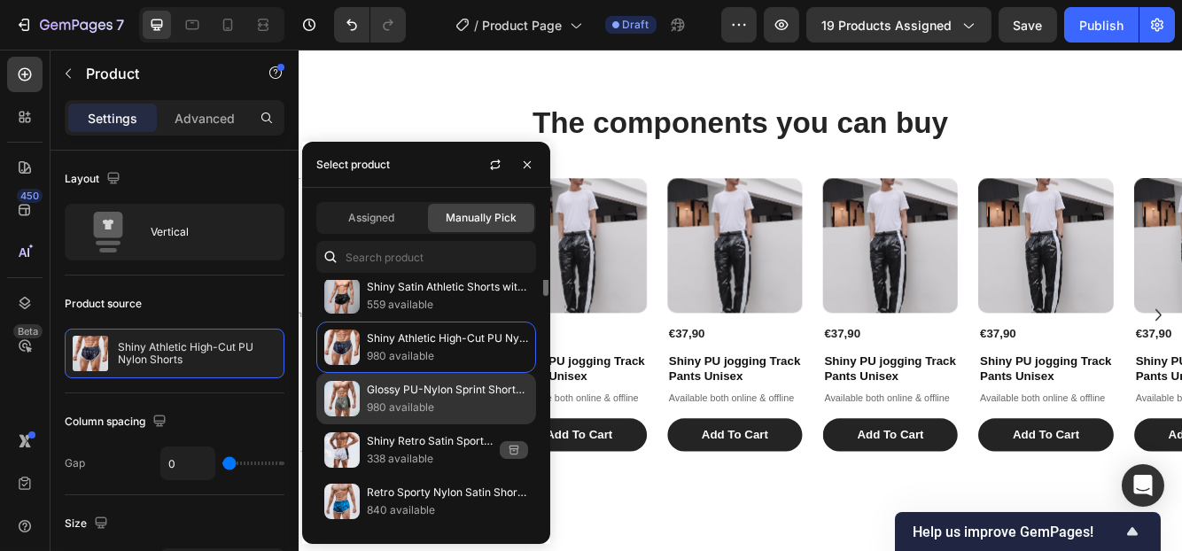
scroll to position [89, 0]
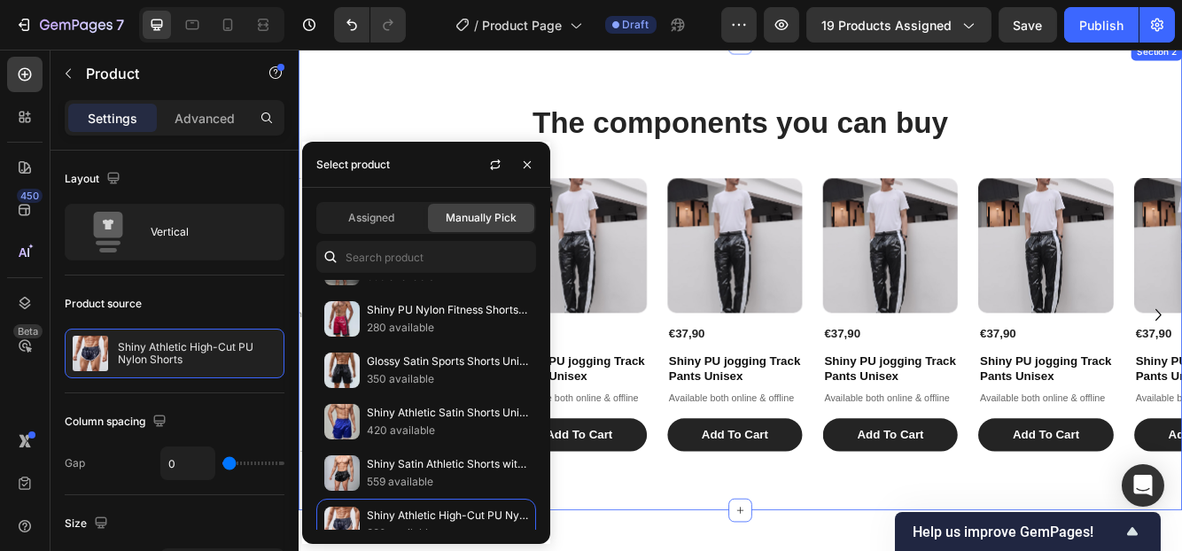
click at [422, 97] on div "The components you can buy Heading Product Images €26,90 Product Price Product …" at bounding box center [829, 323] width 1063 height 563
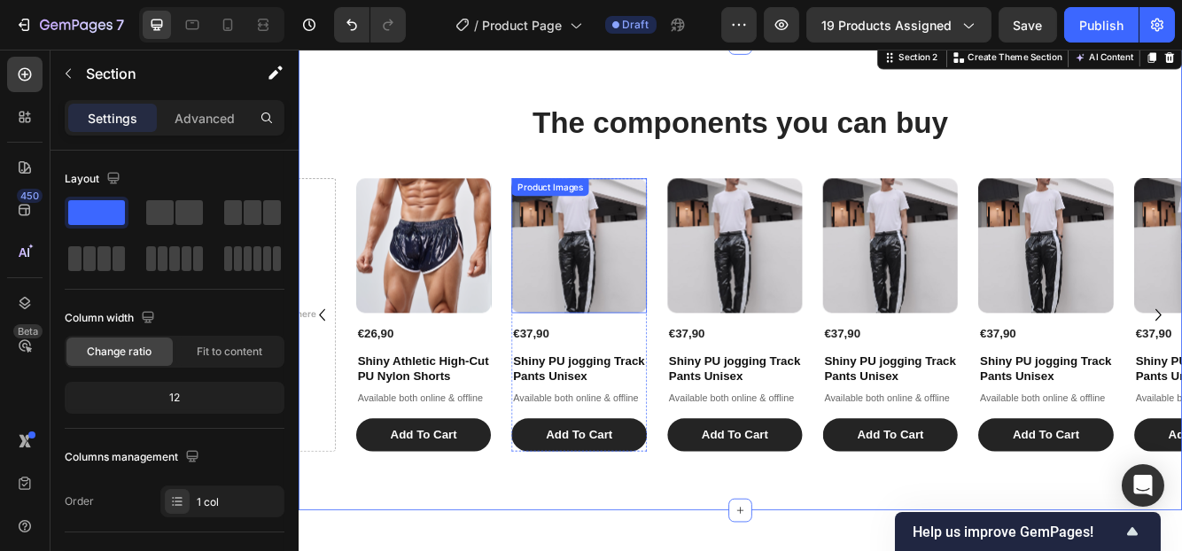
click at [600, 315] on img at bounding box center [636, 286] width 162 height 162
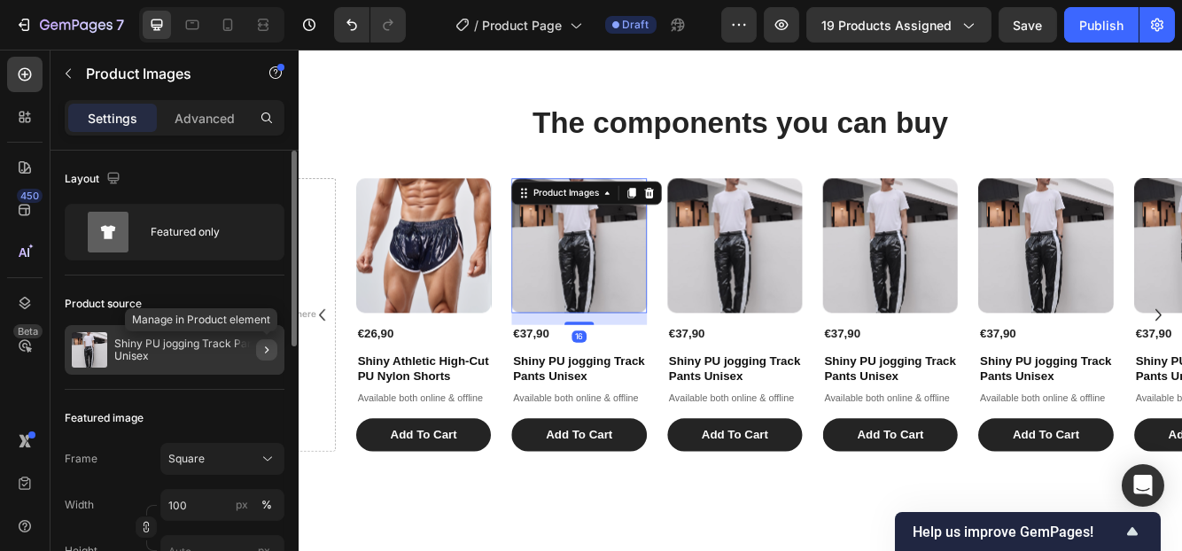
click at [269, 352] on icon "button" at bounding box center [267, 350] width 14 height 14
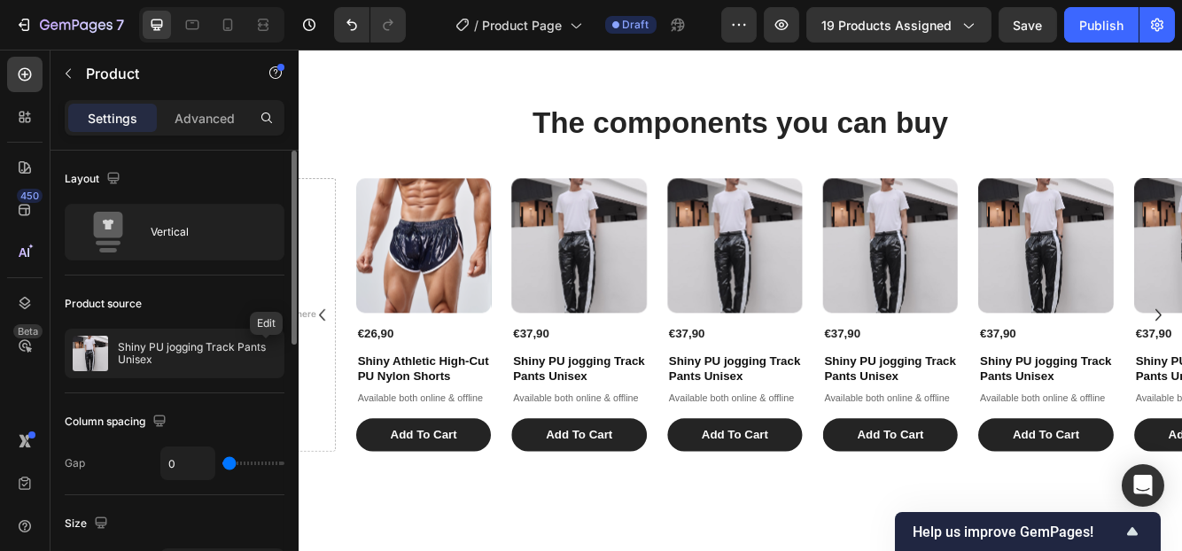
click at [0, 0] on icon "button" at bounding box center [0, 0] width 0 height 0
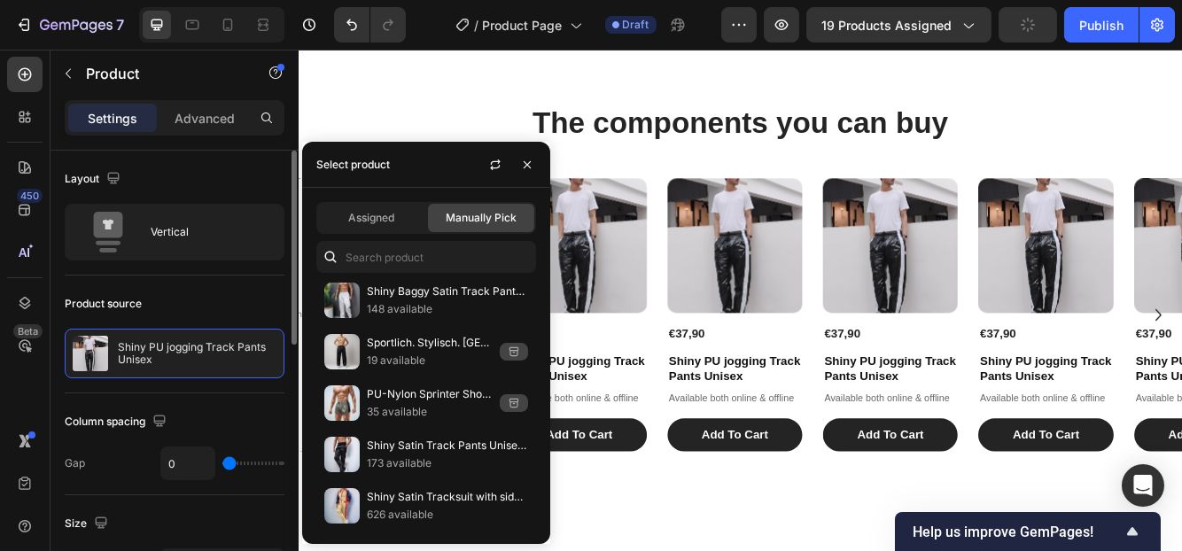
scroll to position [710, 0]
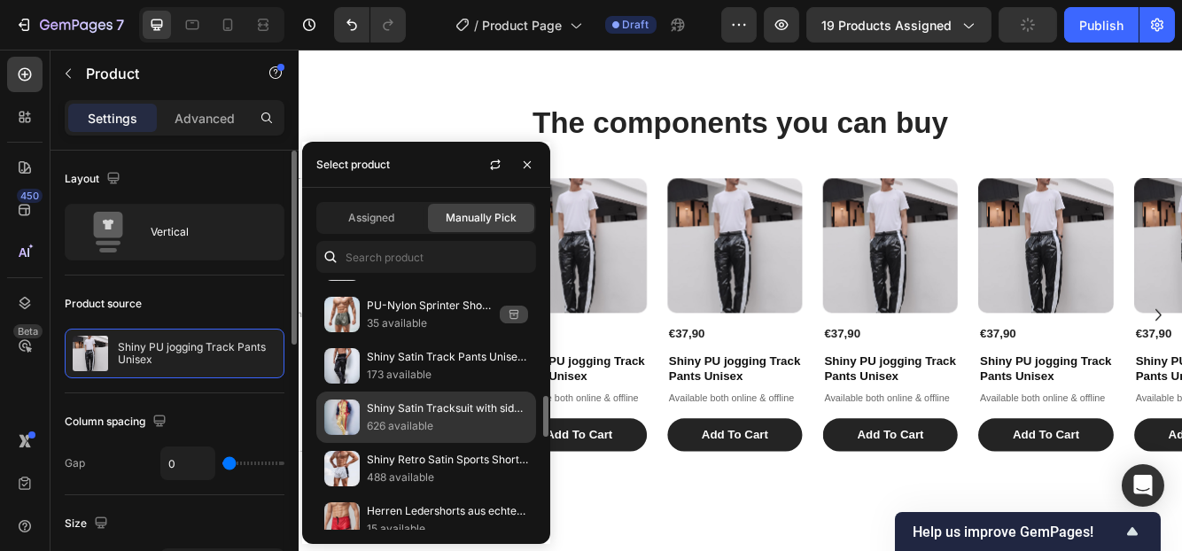
click at [373, 400] on p "Shiny Satin Tracksuit with side stripes Unisex" at bounding box center [447, 409] width 161 height 18
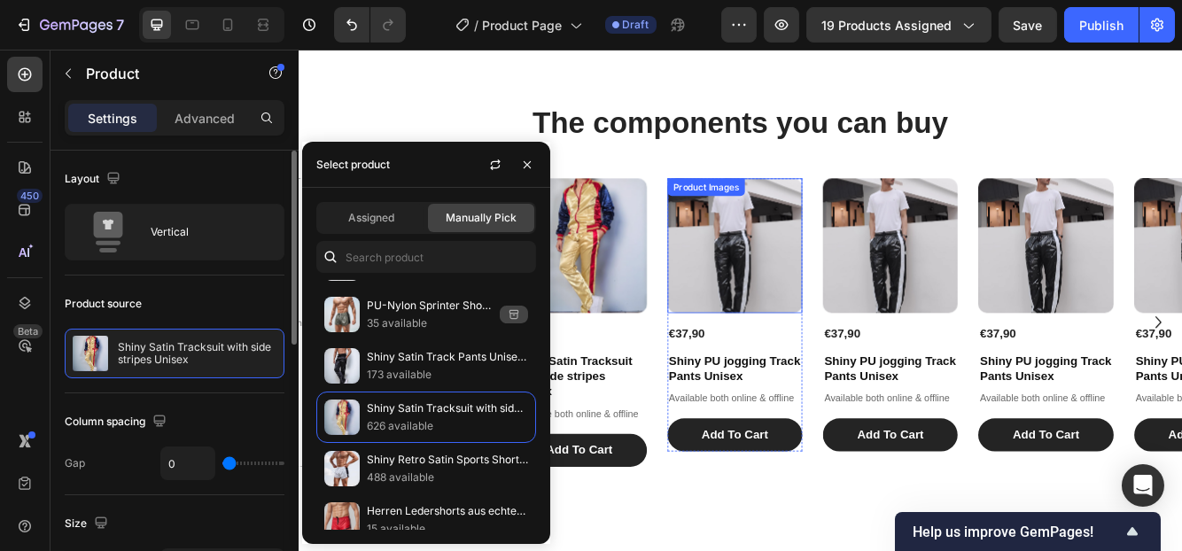
click at [790, 272] on img at bounding box center [822, 286] width 162 height 162
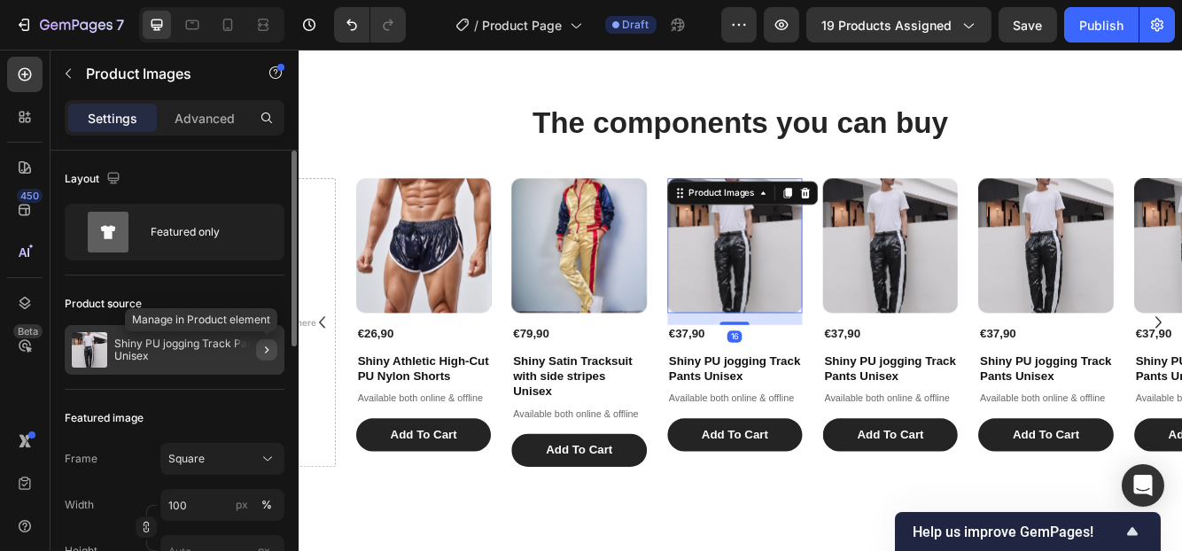
click at [273, 350] on icon "button" at bounding box center [267, 350] width 14 height 14
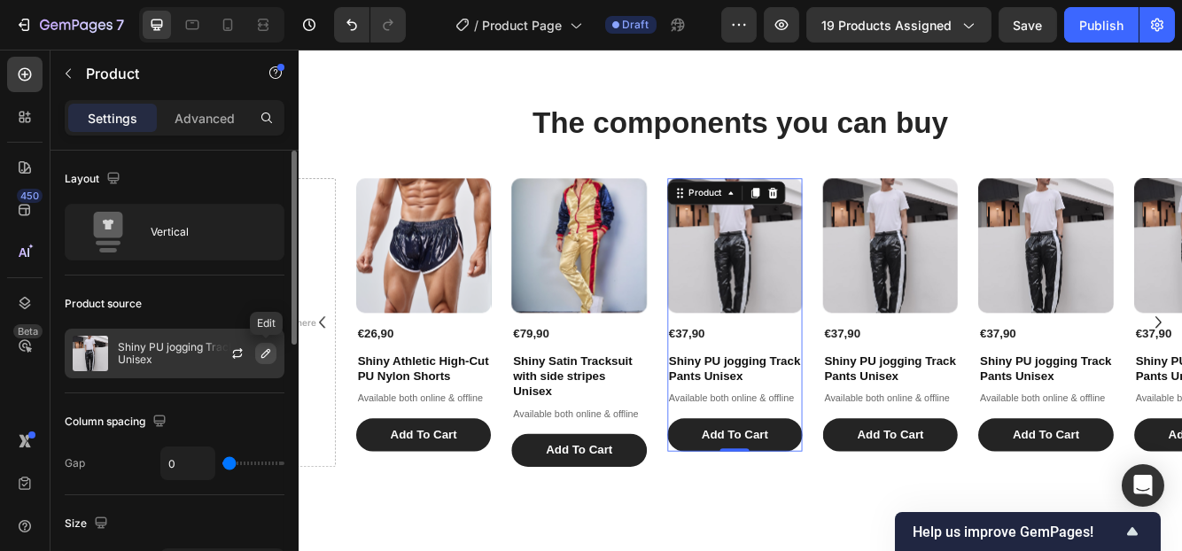
click at [268, 358] on icon "button" at bounding box center [266, 353] width 14 height 14
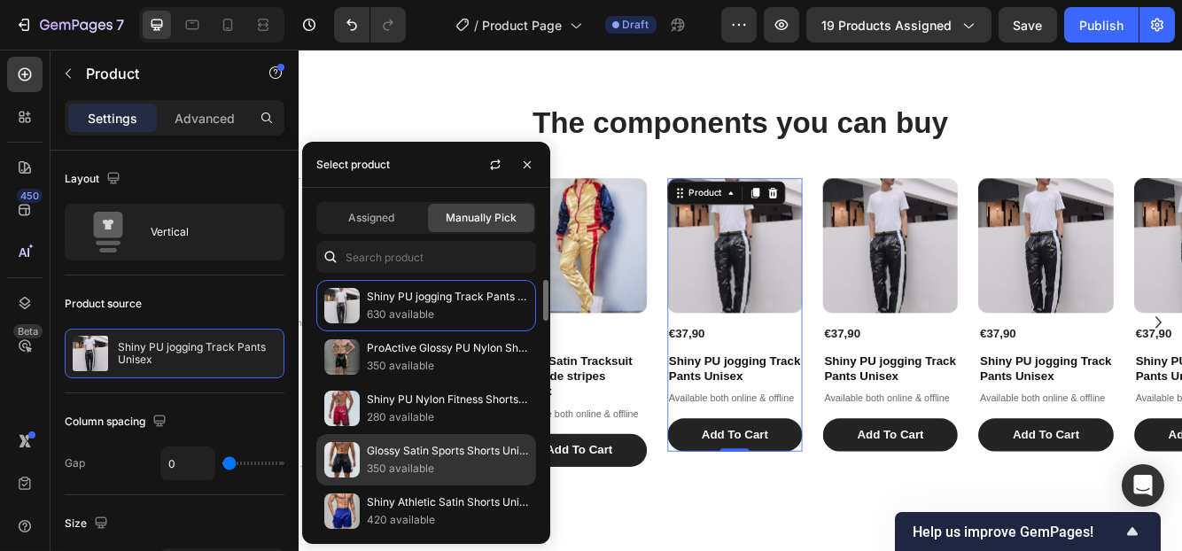
click at [428, 447] on p "Glossy Satin Sports Shorts Unisex" at bounding box center [447, 451] width 161 height 18
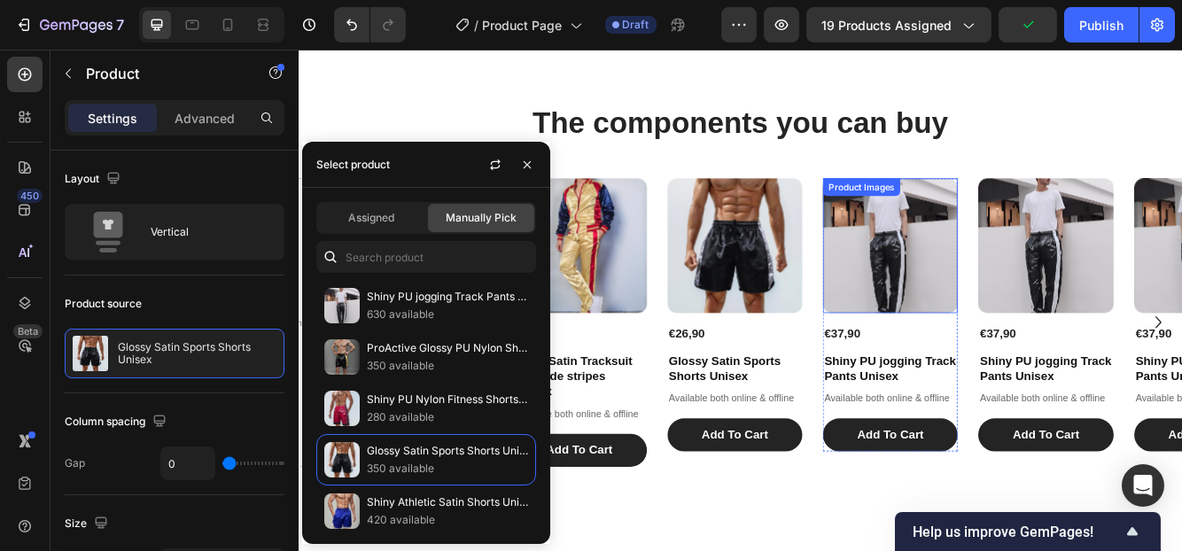
click at [992, 283] on img at bounding box center [1009, 286] width 162 height 162
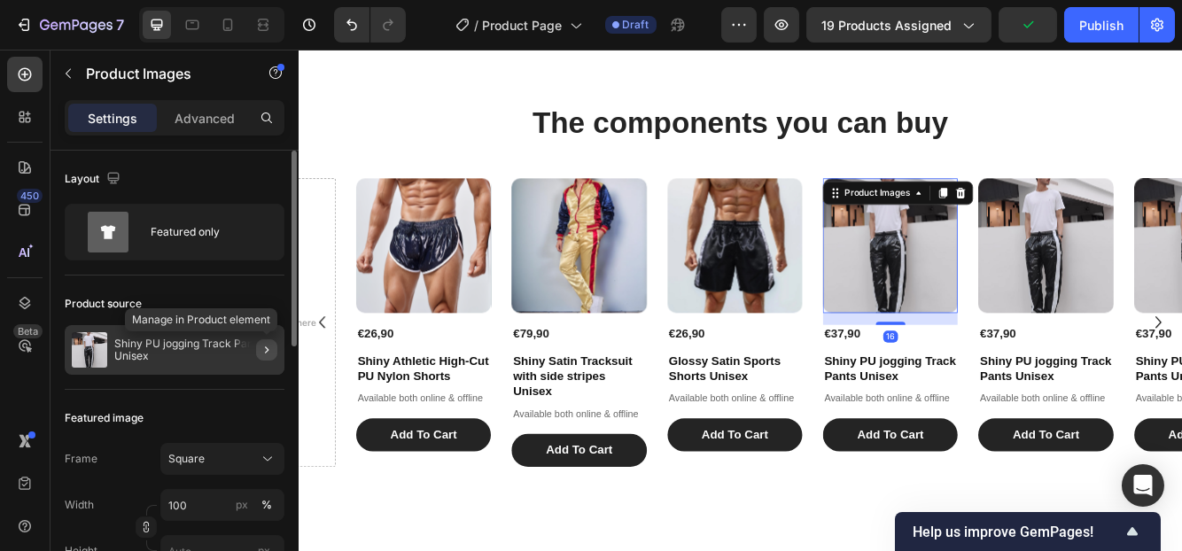
click at [265, 348] on icon "button" at bounding box center [267, 350] width 14 height 14
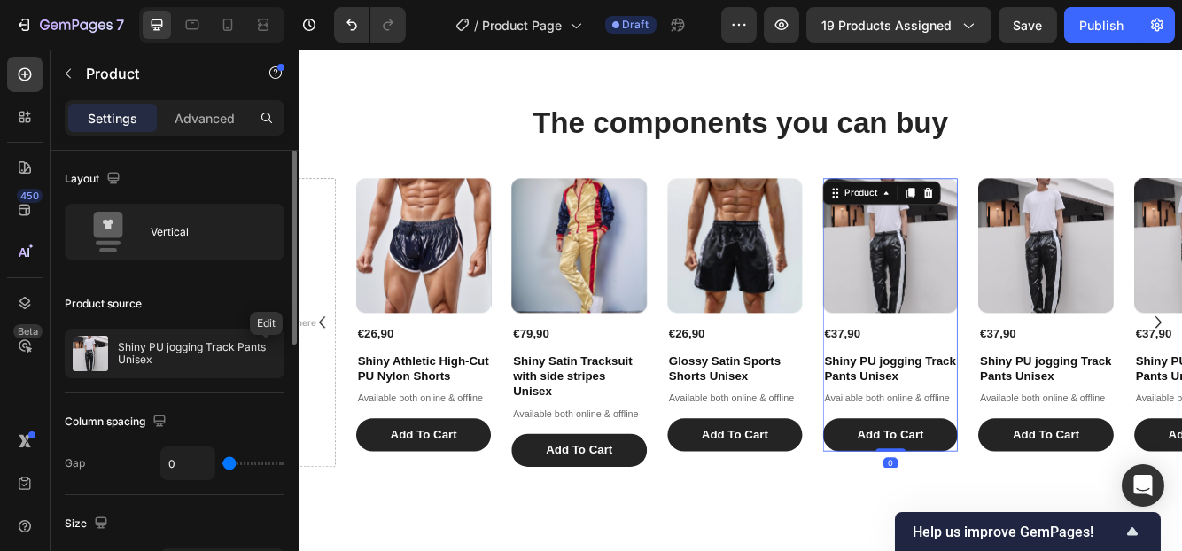
click at [0, 0] on icon "button" at bounding box center [0, 0] width 0 height 0
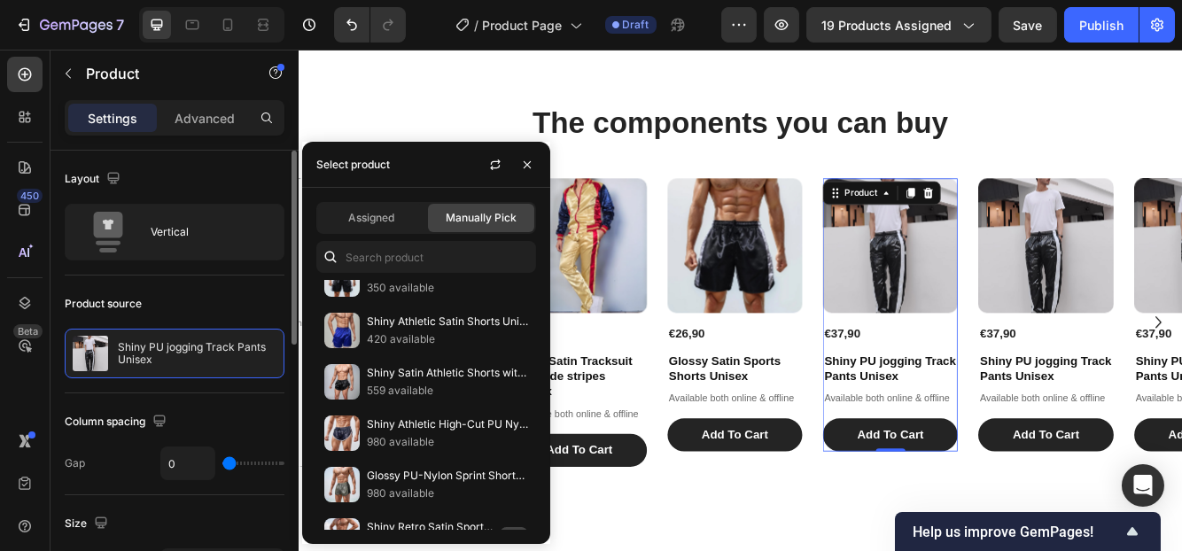
scroll to position [4, 0]
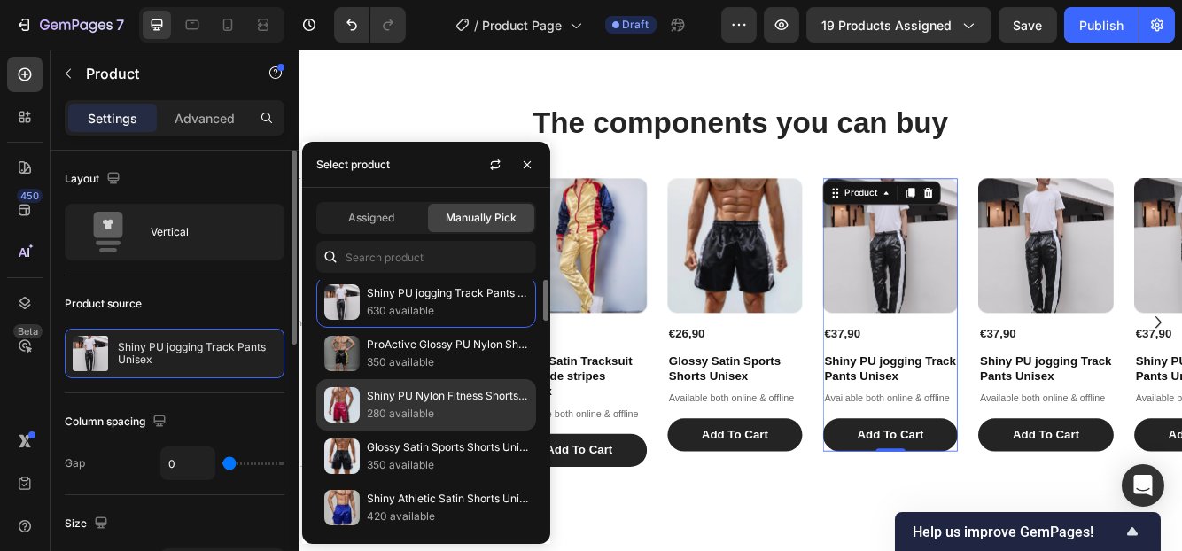
click at [384, 401] on p "Shiny PU Nylon Fitness Shorts Unisex" at bounding box center [447, 396] width 161 height 18
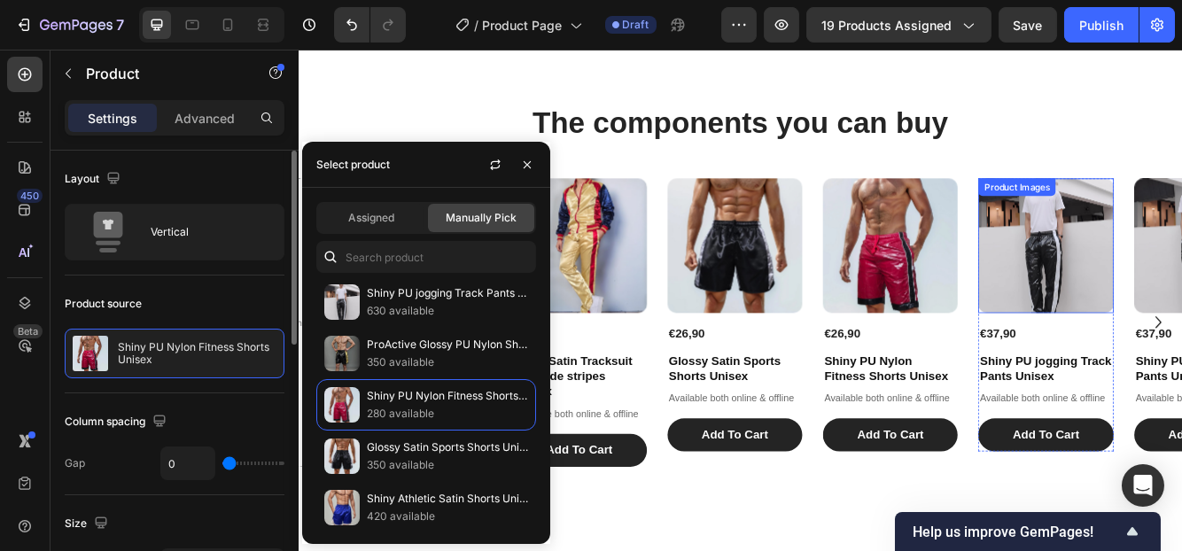
click at [1181, 330] on img at bounding box center [1197, 286] width 162 height 162
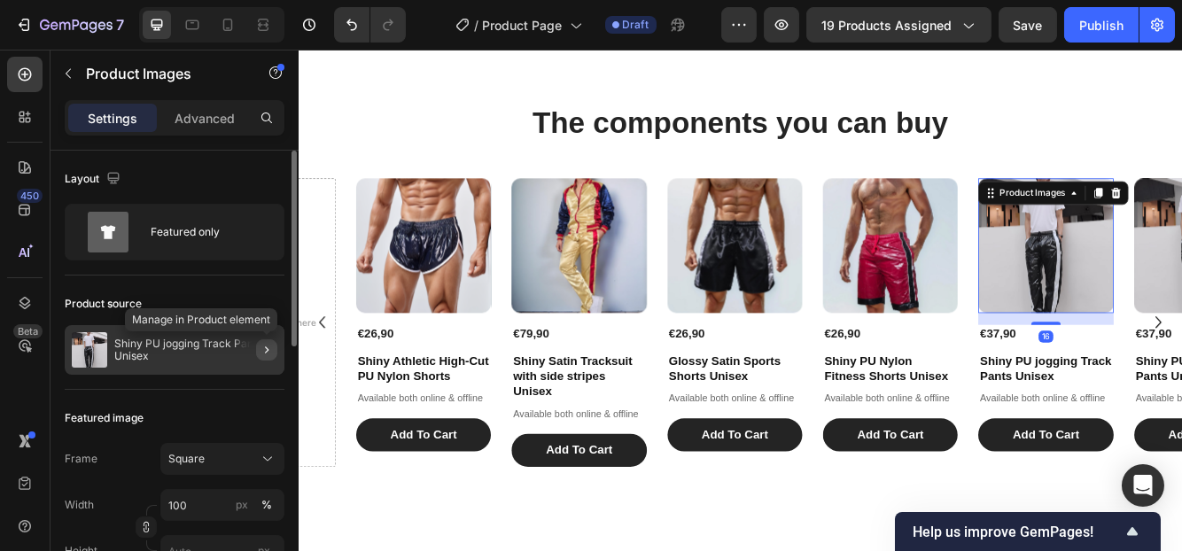
click at [265, 353] on icon "button" at bounding box center [267, 350] width 14 height 14
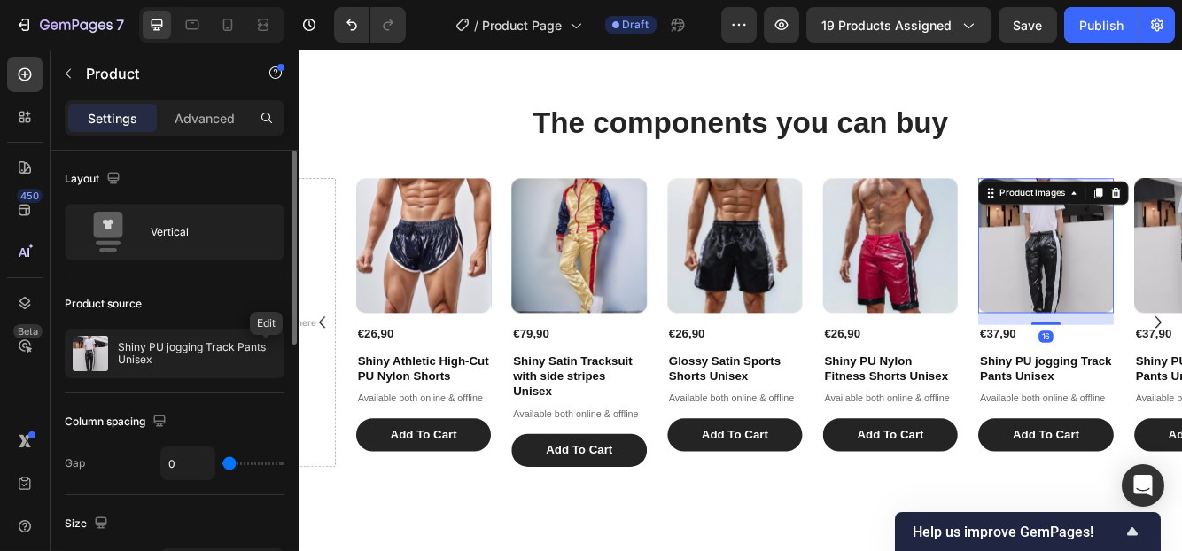
click at [265, 353] on div "Shiny PU jogging Track Pants Unisex" at bounding box center [175, 354] width 220 height 50
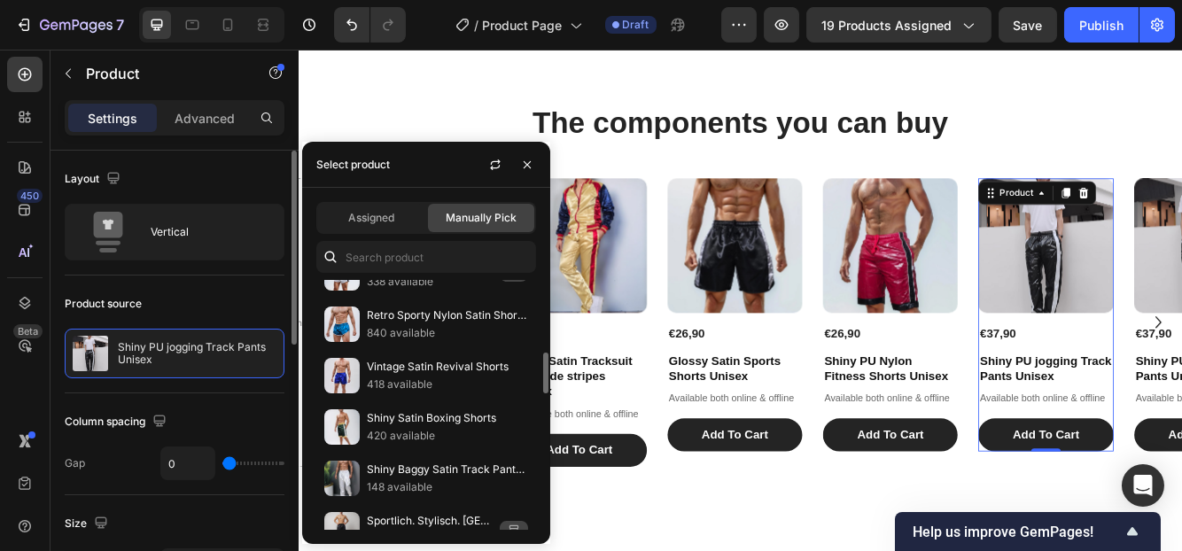
scroll to position [533, 0]
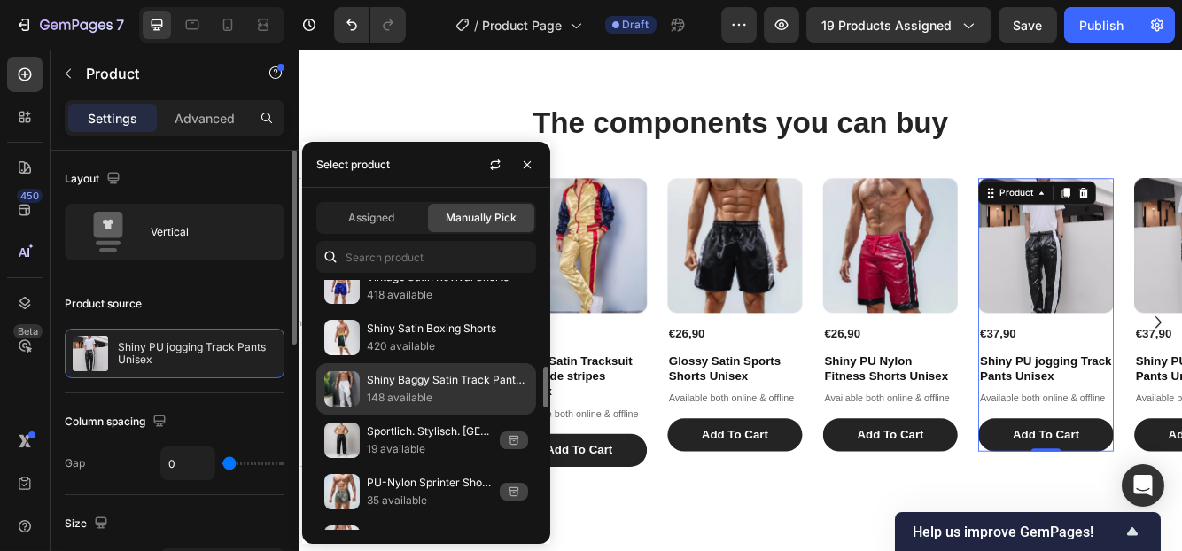
click at [367, 389] on p "148 available" at bounding box center [447, 398] width 161 height 18
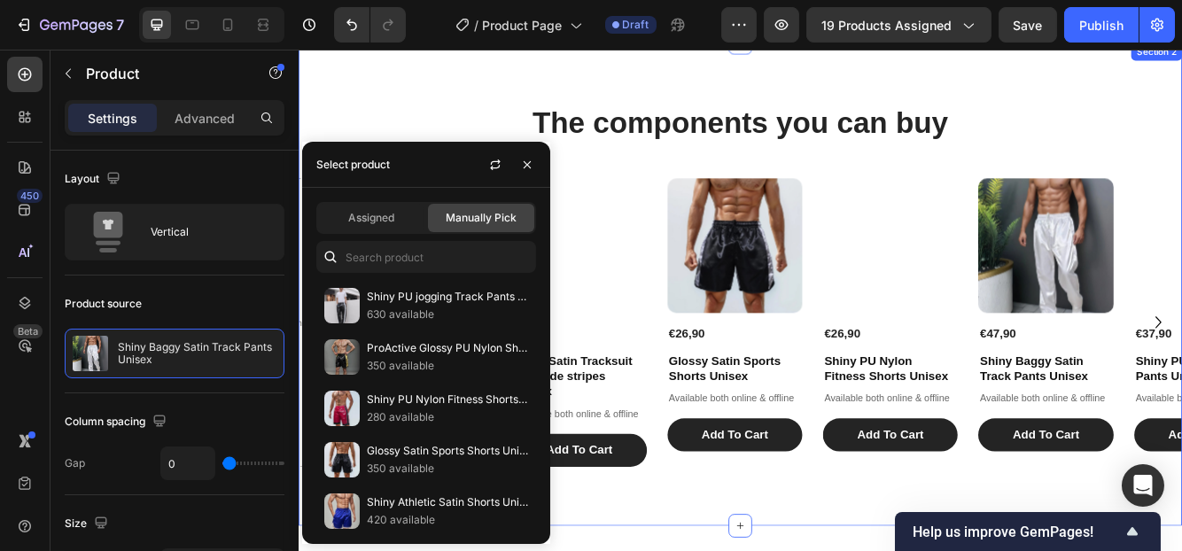
scroll to position [533, 0]
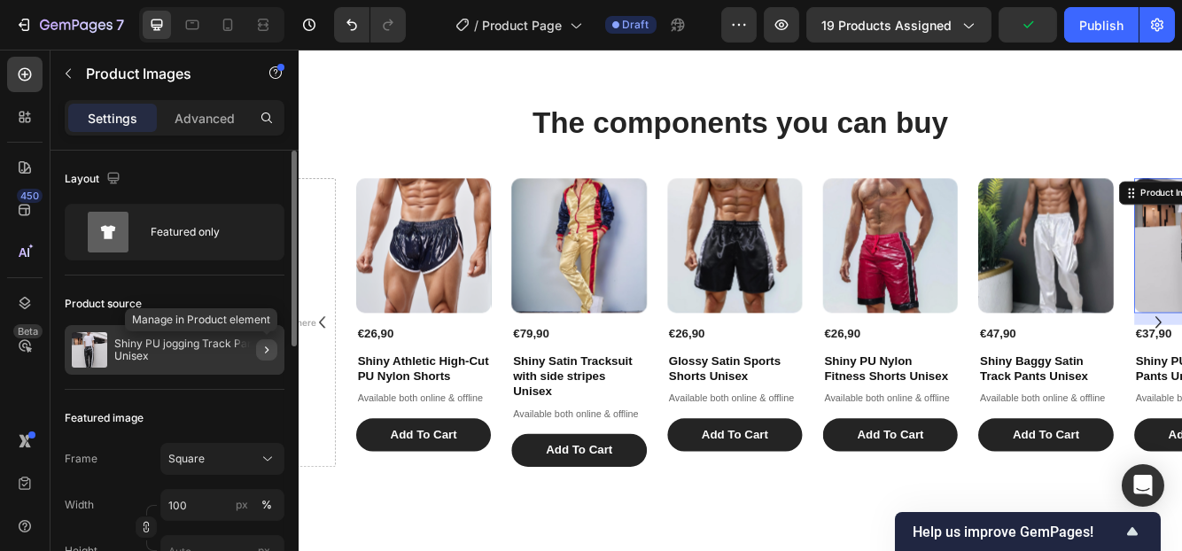
click at [276, 348] on button "button" at bounding box center [266, 349] width 21 height 21
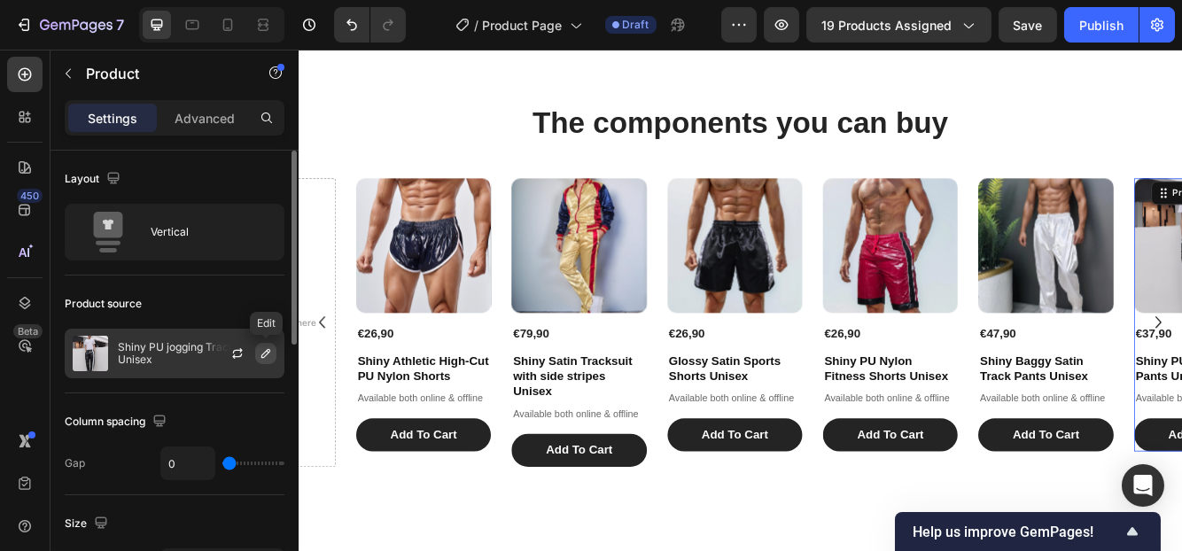
click at [264, 356] on icon "button" at bounding box center [265, 353] width 9 height 9
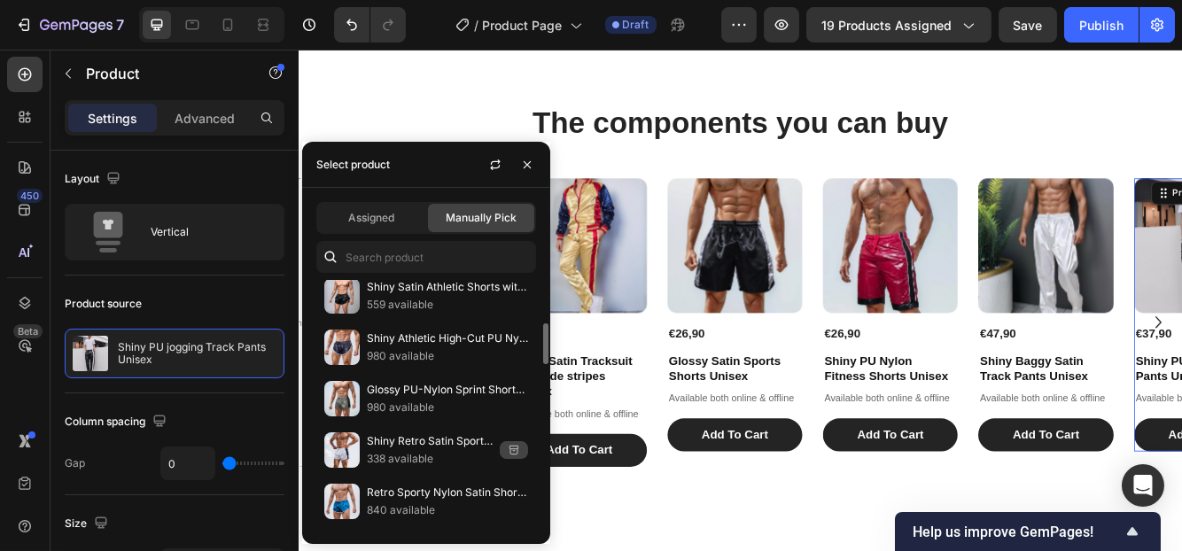
scroll to position [355, 0]
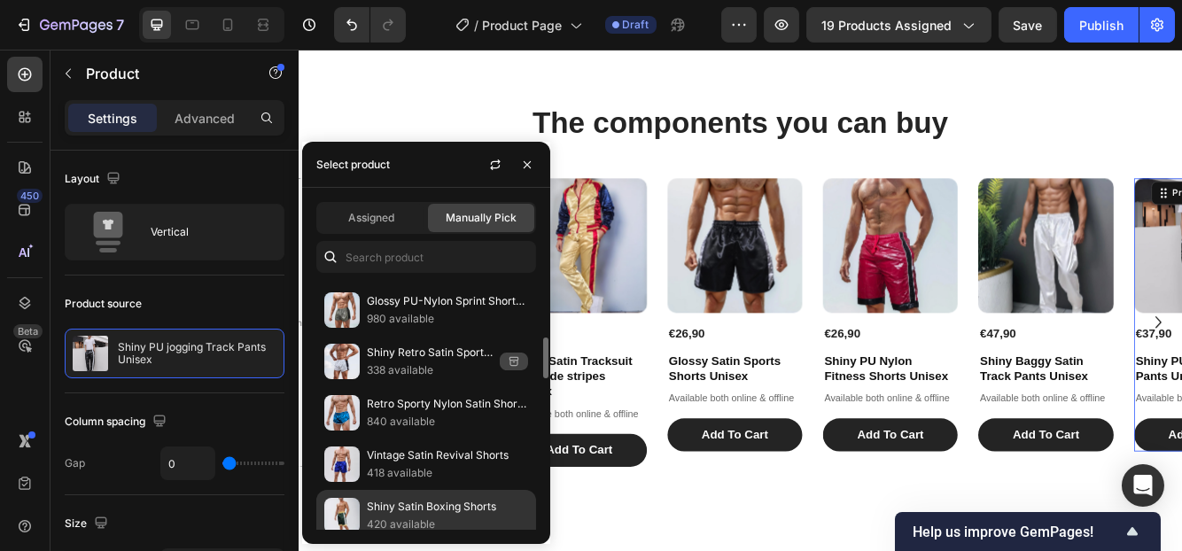
click at [380, 503] on p "Shiny Satin Boxing Shorts" at bounding box center [447, 507] width 161 height 18
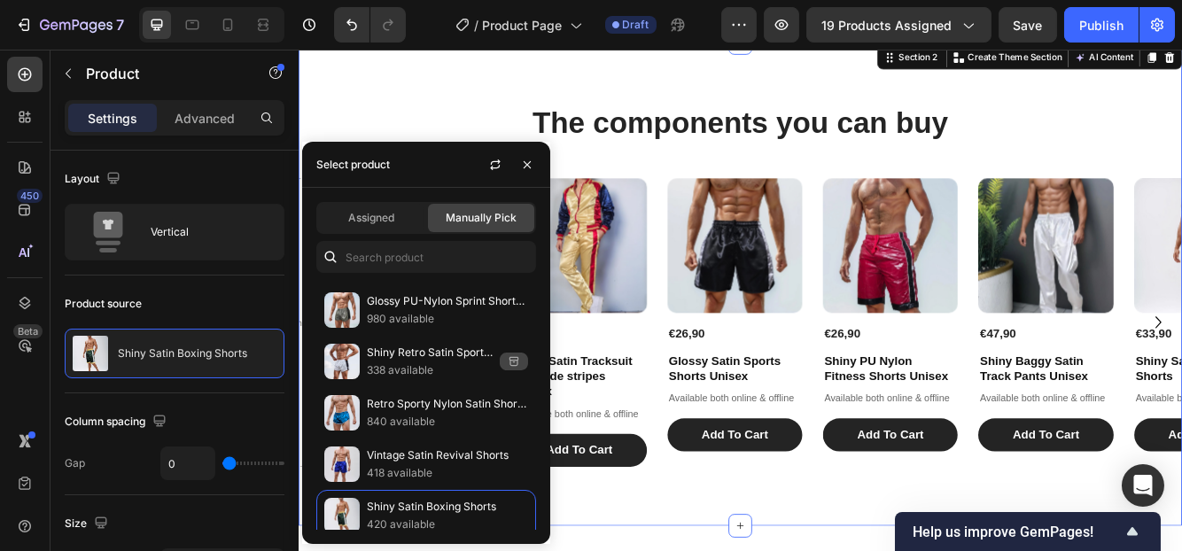
click at [734, 550] on div "The components you can buy Heading Product Images €26,90 Product Price Product …" at bounding box center [829, 332] width 1063 height 581
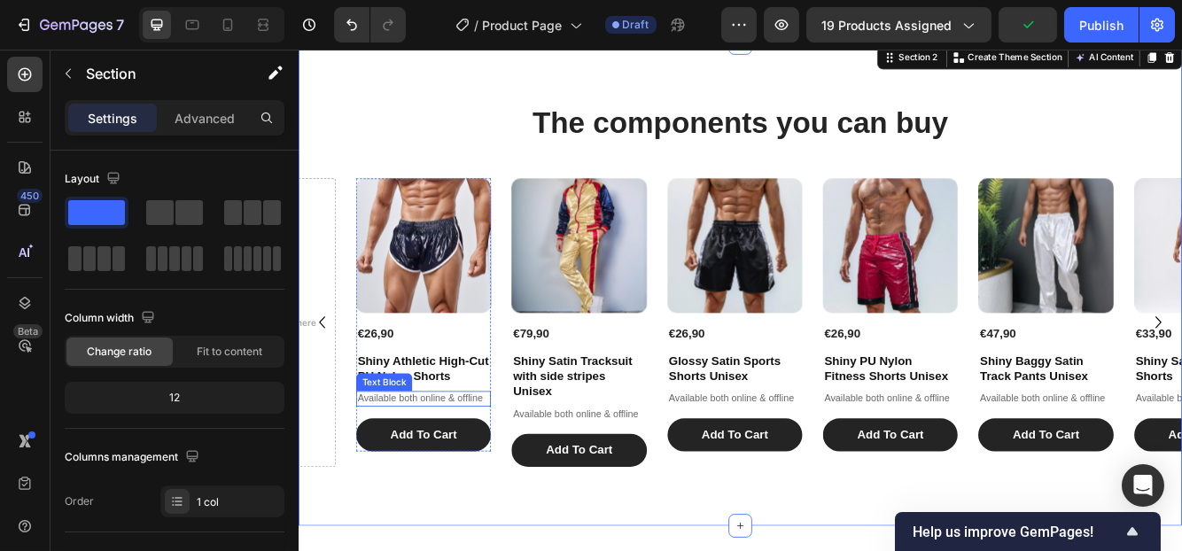
click at [469, 476] on p "Available both online & offline" at bounding box center [448, 469] width 159 height 15
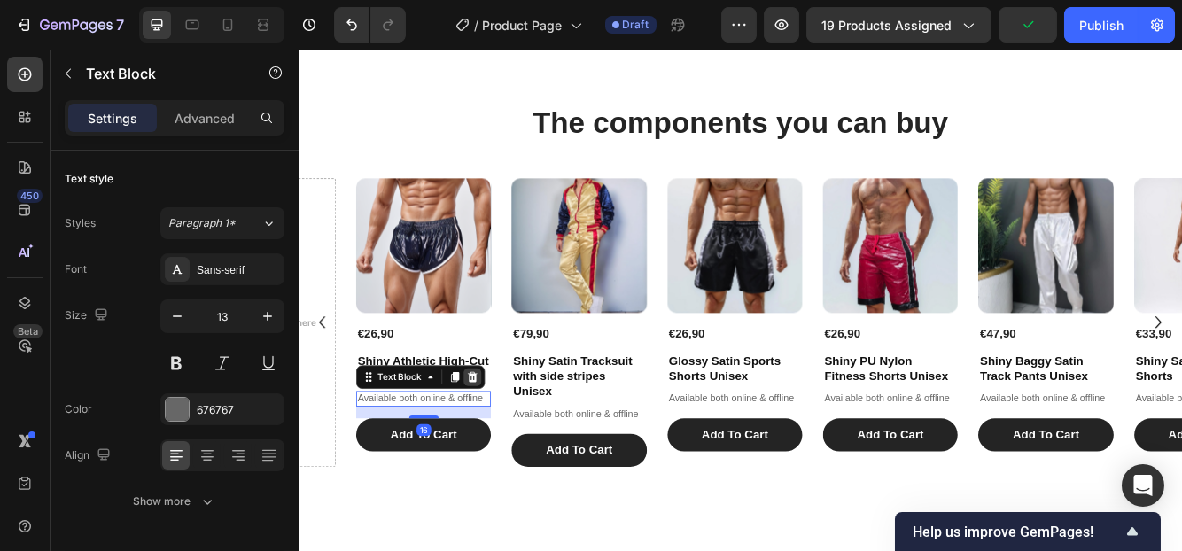
click at [506, 438] on icon at bounding box center [507, 444] width 14 height 14
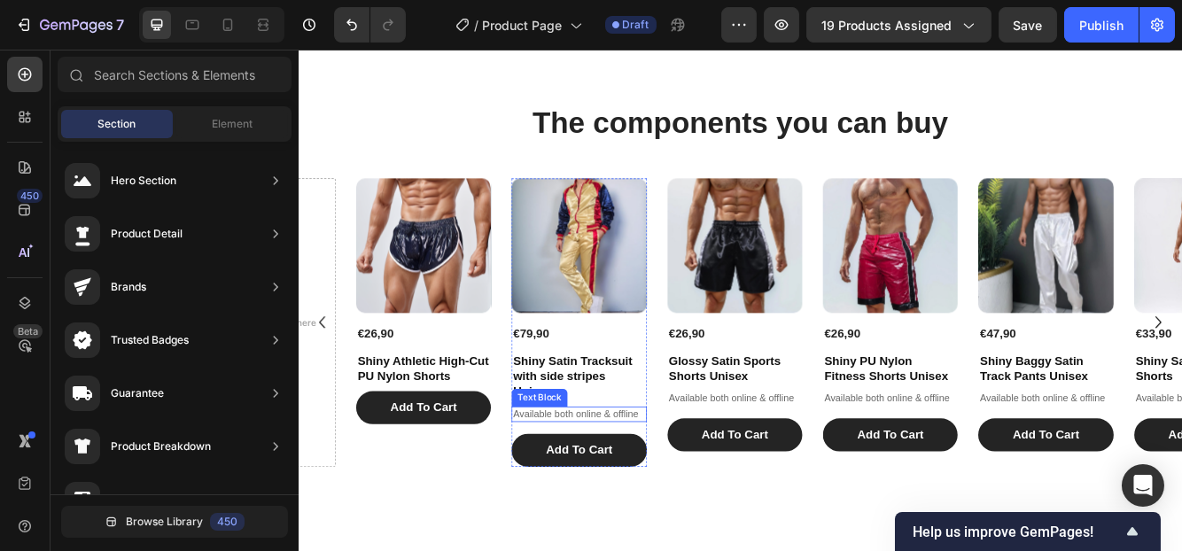
click at [630, 497] on div "Available both online & offline Text Block" at bounding box center [636, 488] width 162 height 19
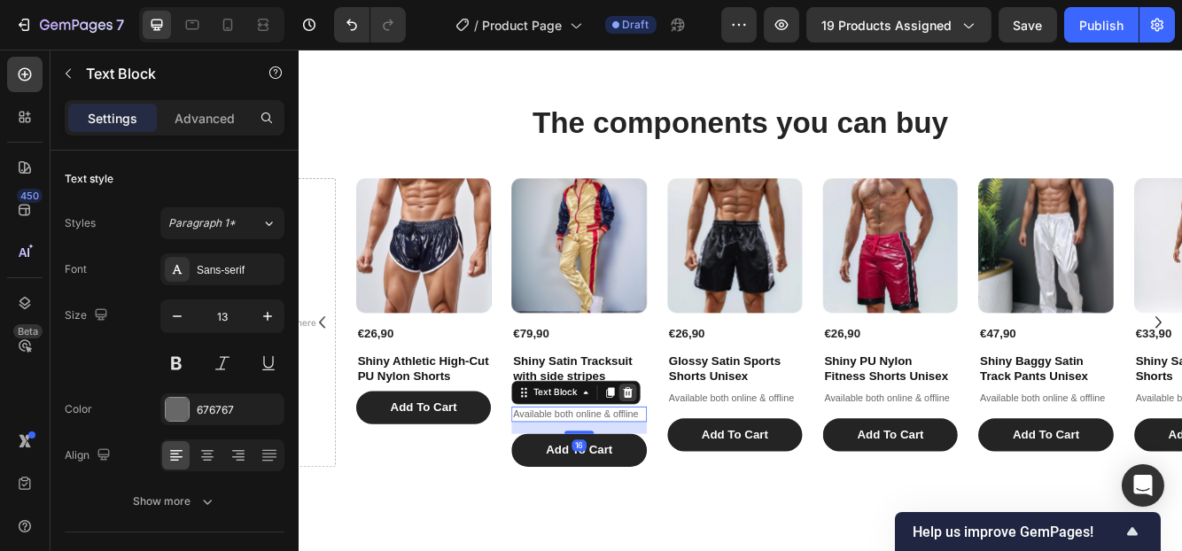
click at [691, 469] on div at bounding box center [694, 462] width 21 height 21
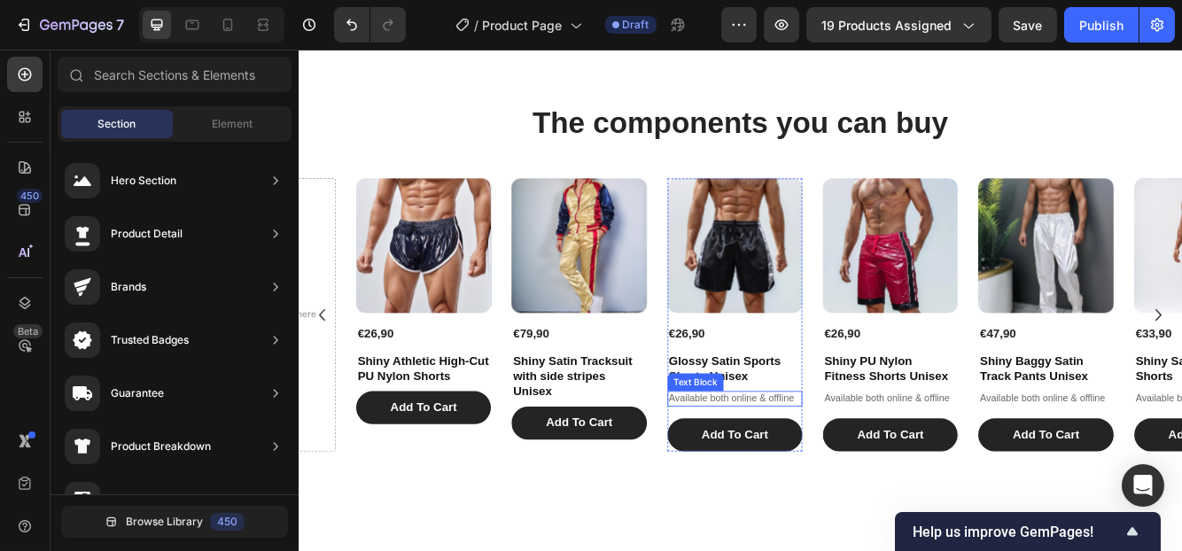
click at [791, 471] on p "Available both online & offline" at bounding box center [822, 469] width 159 height 15
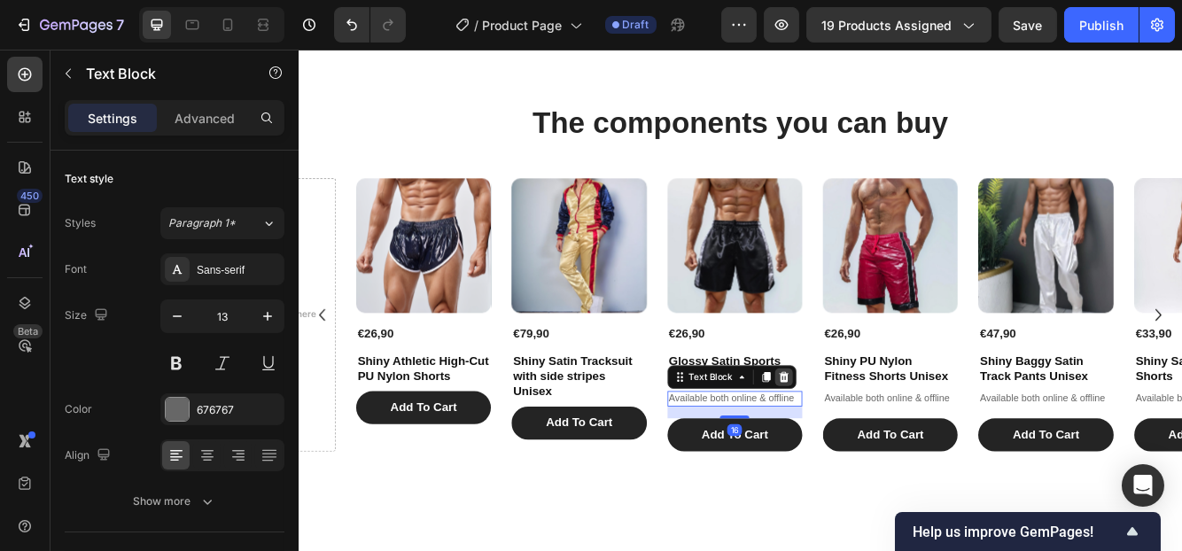
click at [881, 444] on icon at bounding box center [881, 444] width 14 height 14
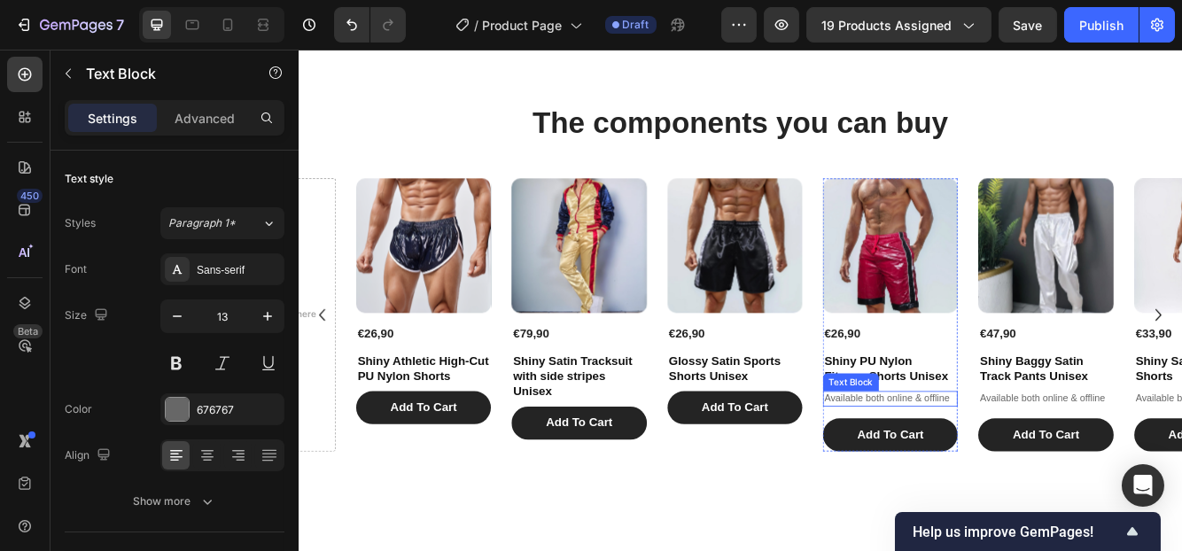
click at [1029, 471] on p "Available both online & offline" at bounding box center [1009, 469] width 159 height 15
click at [1067, 439] on icon at bounding box center [1069, 444] width 12 height 12
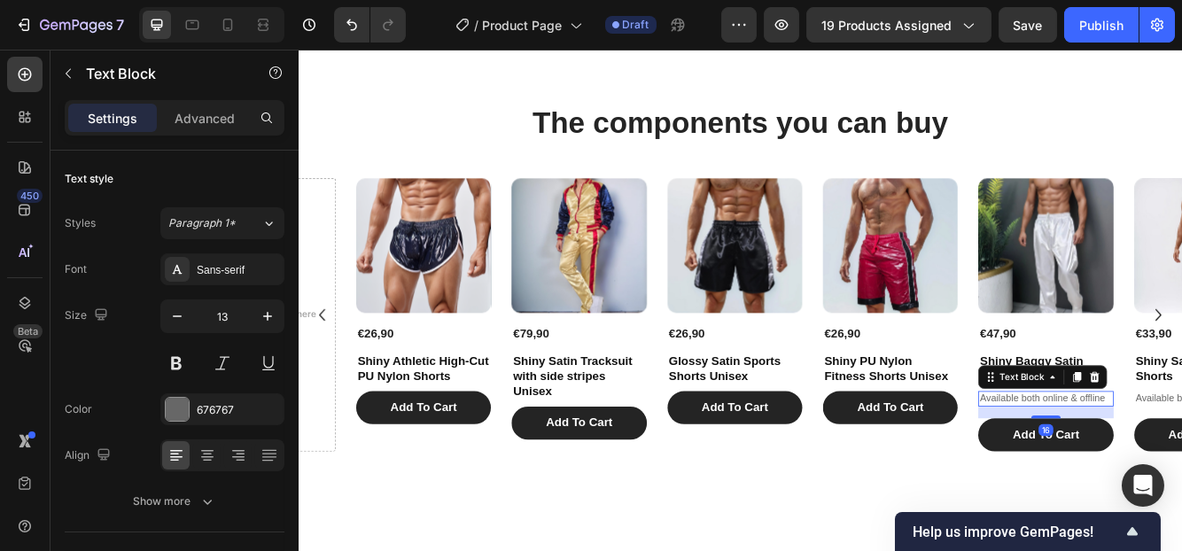
click at [1152, 462] on p "Available both online & offline" at bounding box center [1197, 469] width 159 height 15
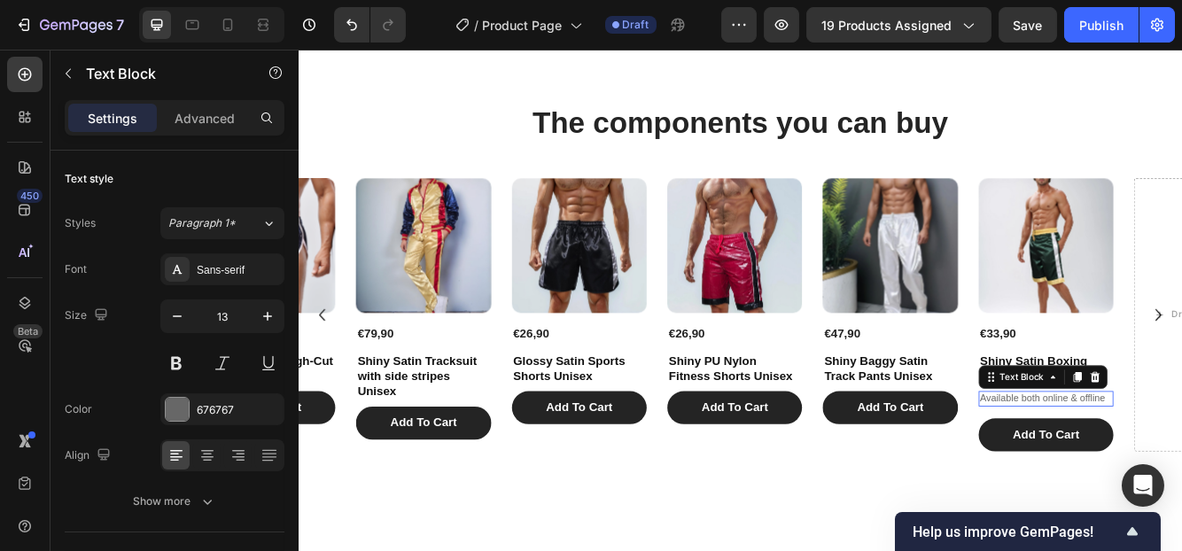
click at [1181, 465] on p "Available both online & offline" at bounding box center [1197, 469] width 159 height 15
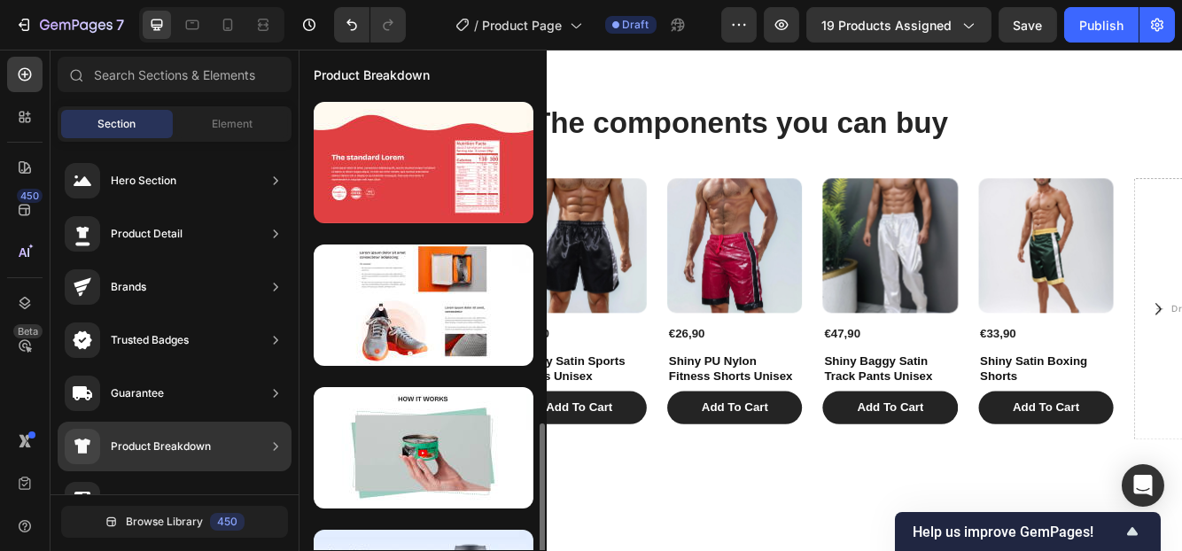
scroll to position [248, 0]
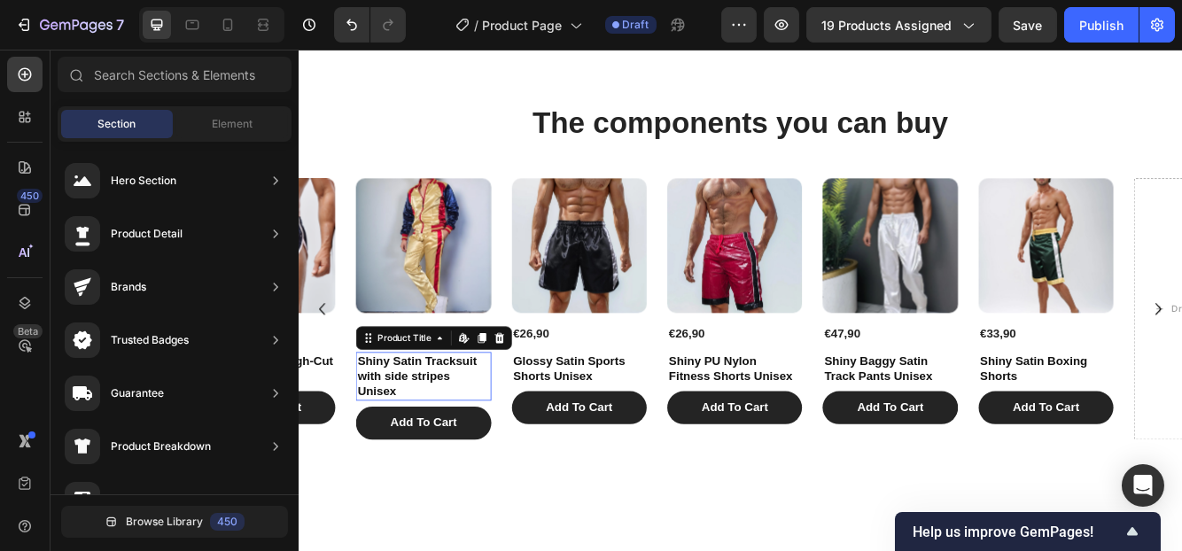
click at [407, 443] on h1 "Shiny Satin Tracksuit with side stripes Unisex" at bounding box center [448, 443] width 162 height 58
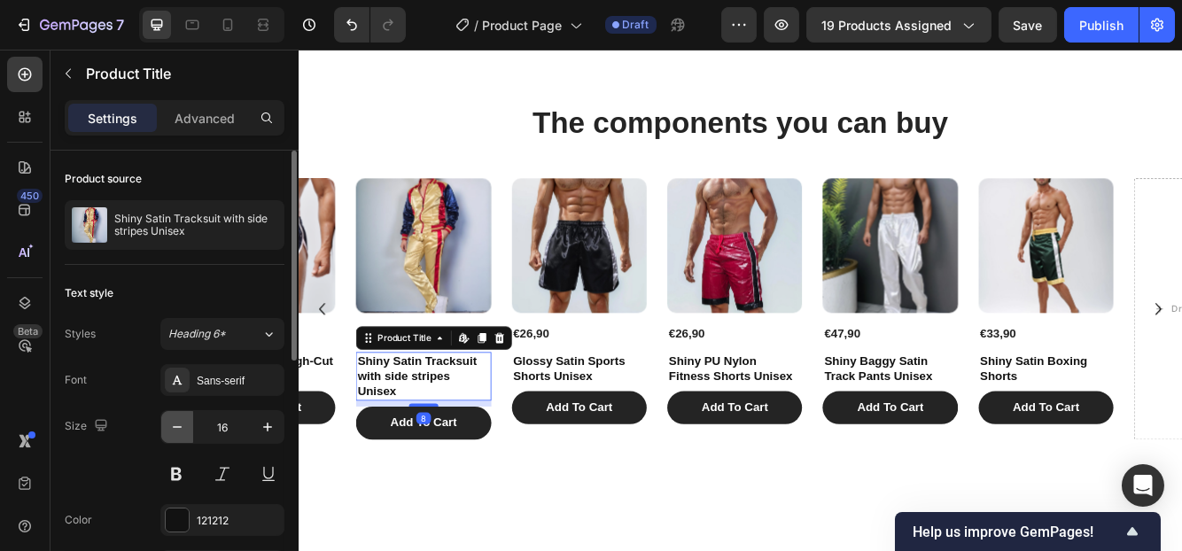
click at [180, 418] on icon "button" at bounding box center [177, 427] width 18 height 18
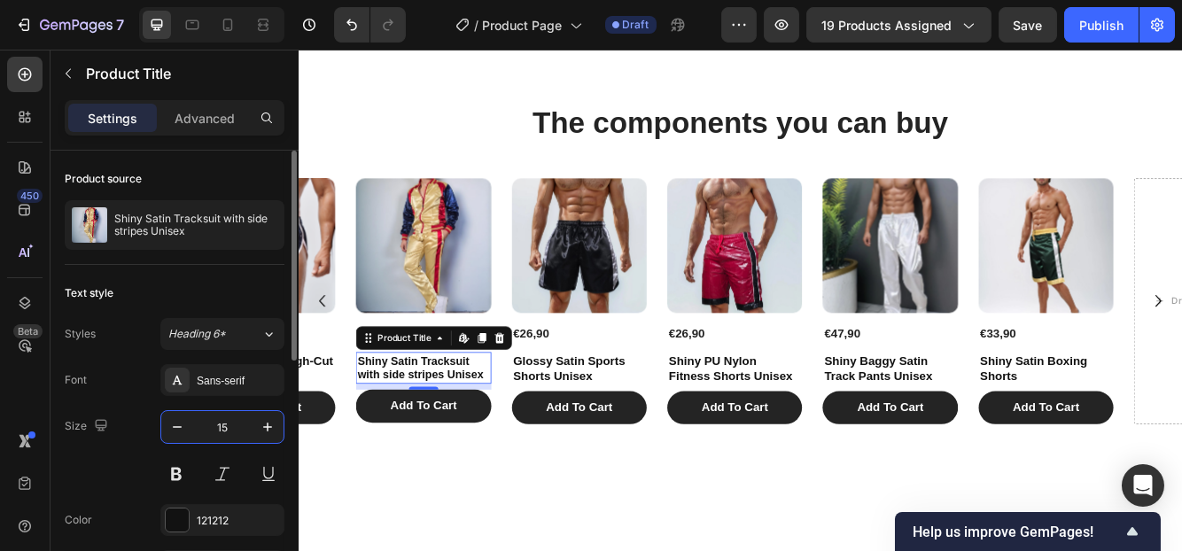
click at [229, 424] on input "15" at bounding box center [222, 427] width 58 height 32
click at [228, 428] on input "15" at bounding box center [222, 427] width 58 height 32
type input "15.5"
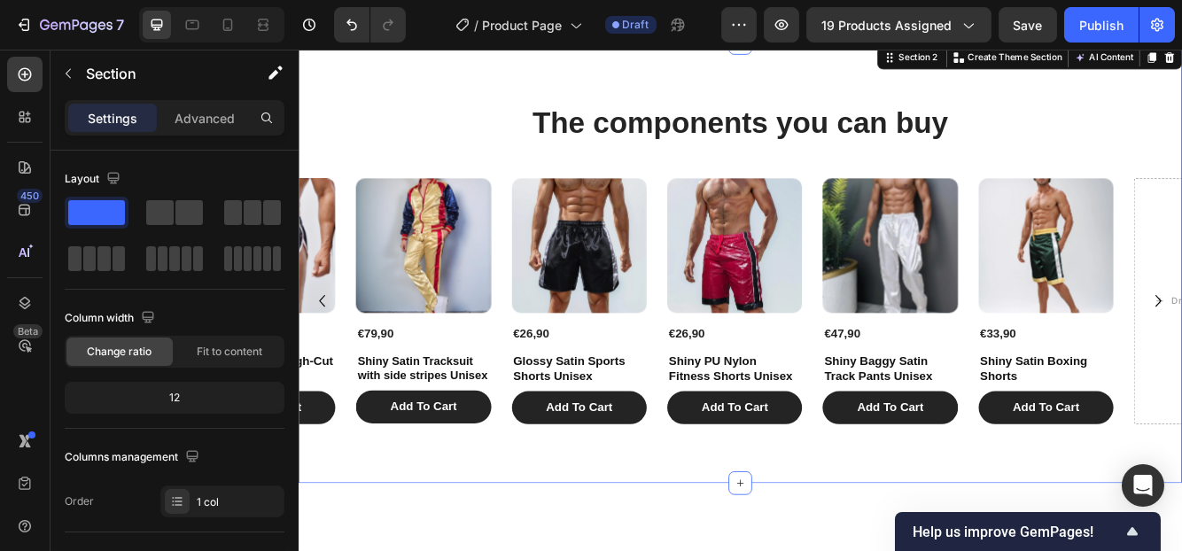
click at [551, 538] on div "The components you can buy Heading Product Images €26,90 Product Price Product …" at bounding box center [829, 307] width 1063 height 531
click at [198, 400] on div "12" at bounding box center [174, 397] width 213 height 25
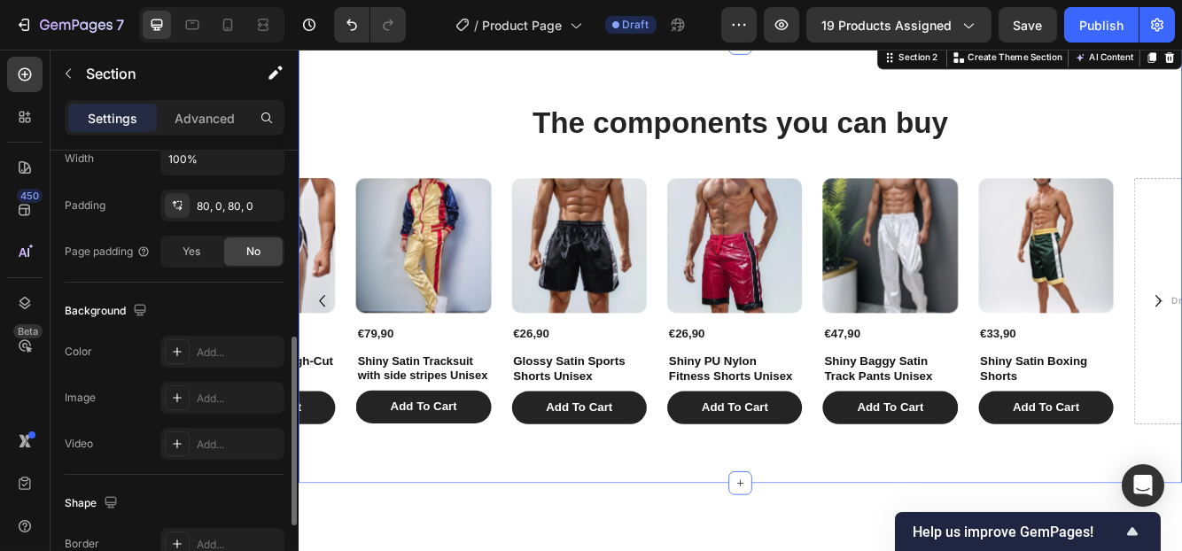
scroll to position [533, 0]
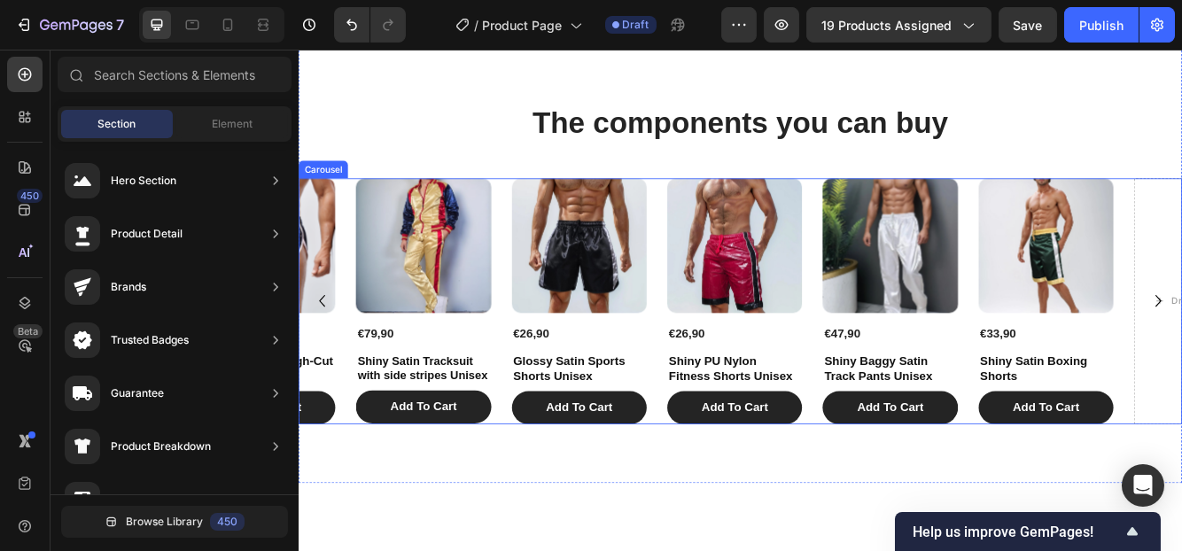
click at [322, 352] on icon "Carousel Back Arrow" at bounding box center [326, 352] width 28 height 45
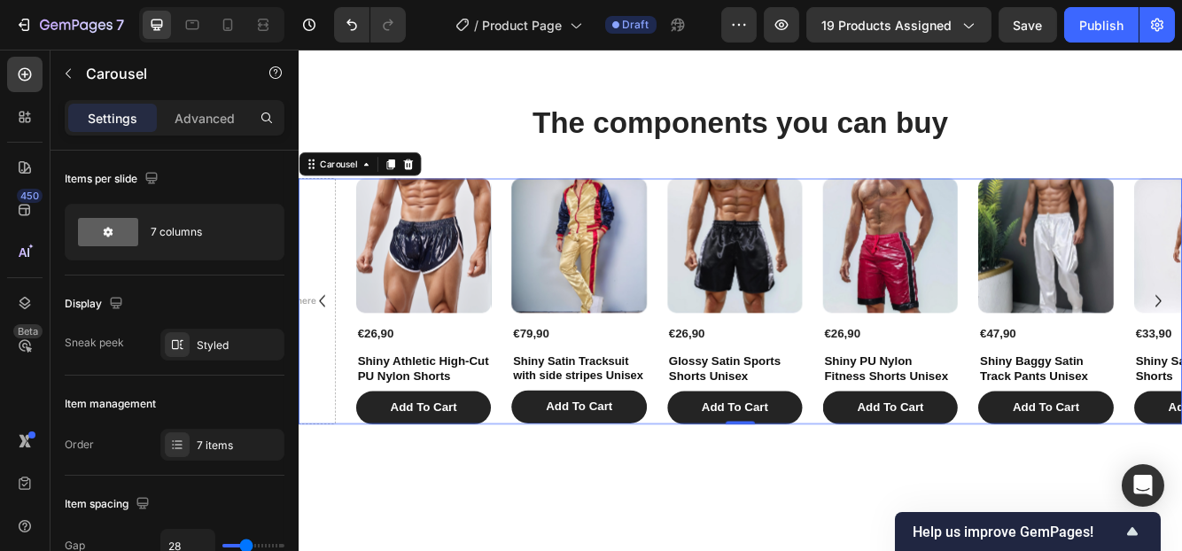
click at [538, 260] on div "Product Images €26,90 Product Price Product Price Shiny Athletic High-Cut PU Ny…" at bounding box center [829, 353] width 1063 height 297
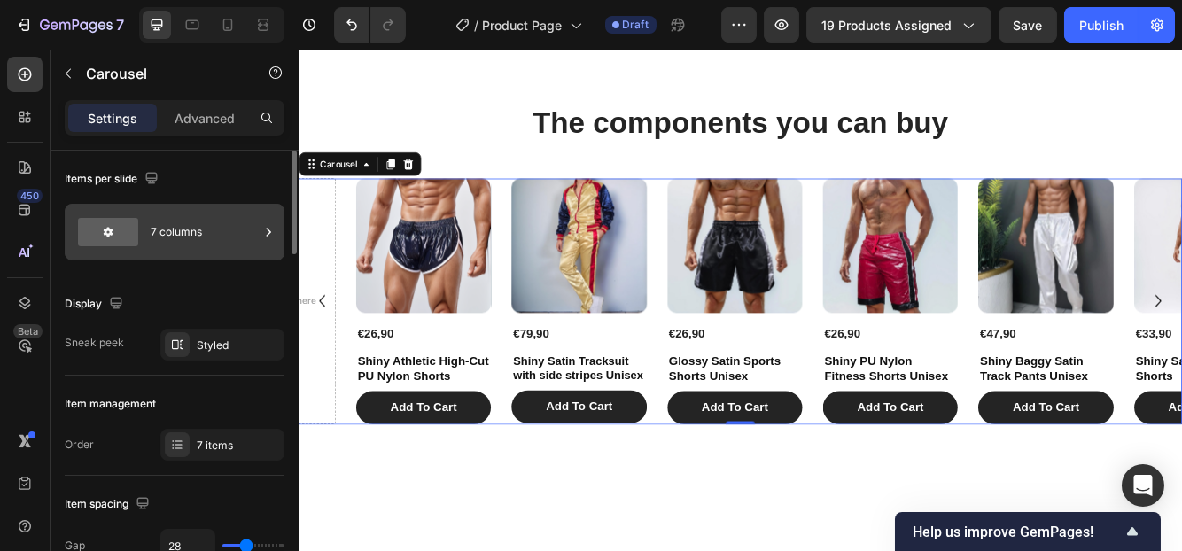
click at [171, 237] on div "7 columns" at bounding box center [205, 232] width 108 height 41
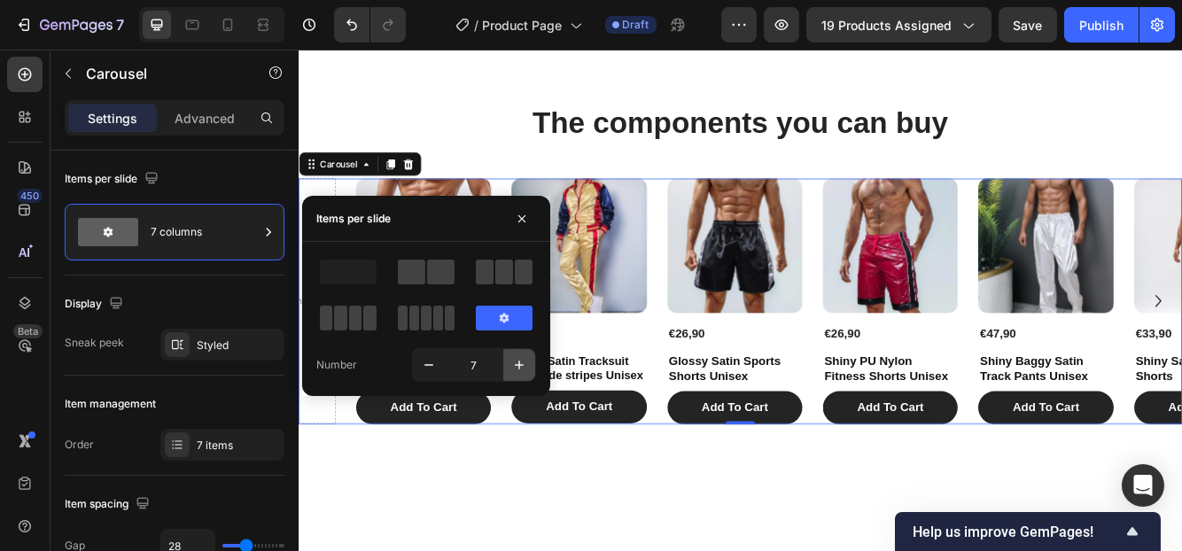
click at [514, 361] on icon "button" at bounding box center [519, 365] width 18 height 18
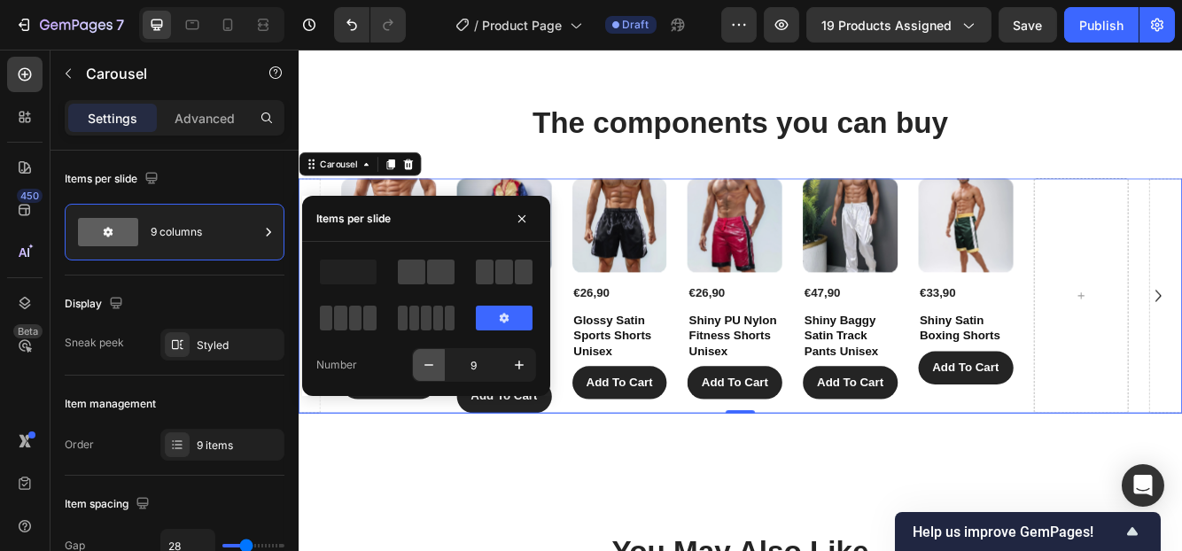
click at [424, 365] on icon "button" at bounding box center [428, 366] width 9 height 2
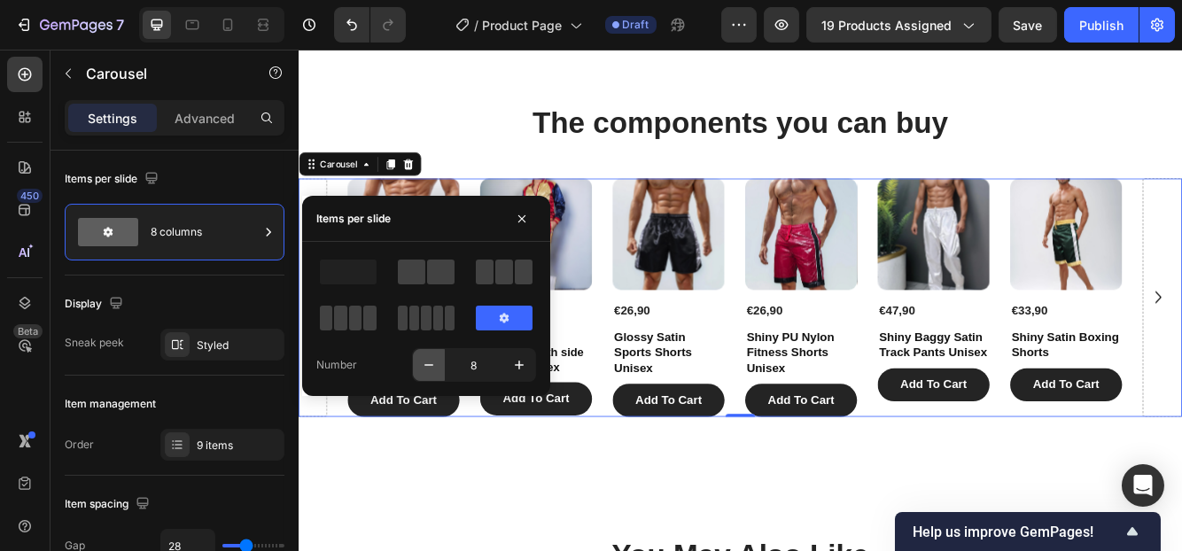
click at [424, 365] on icon "button" at bounding box center [428, 366] width 9 height 2
type input "7"
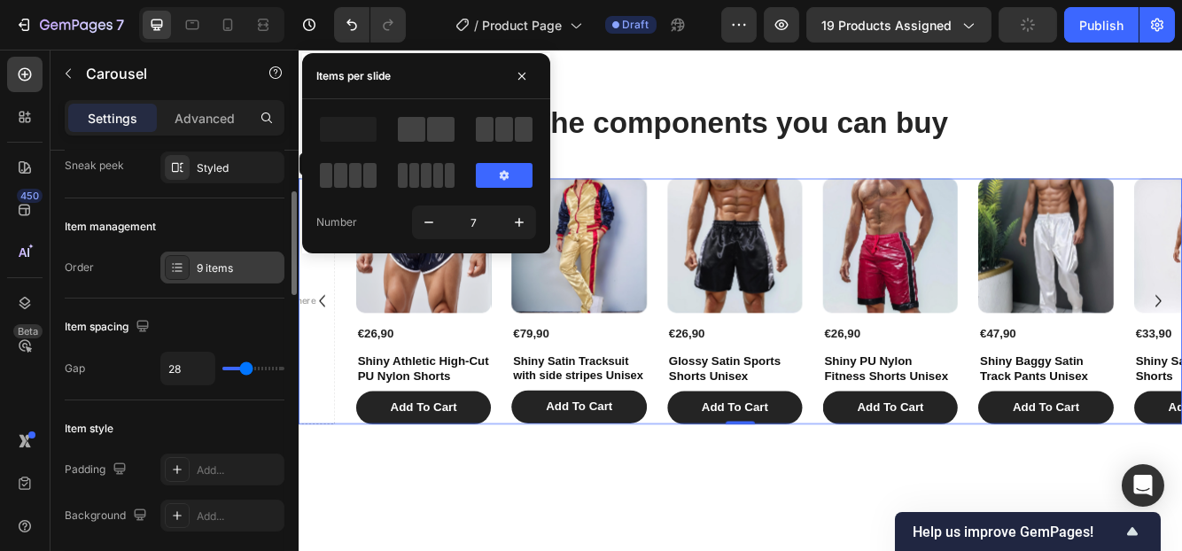
scroll to position [1, 0]
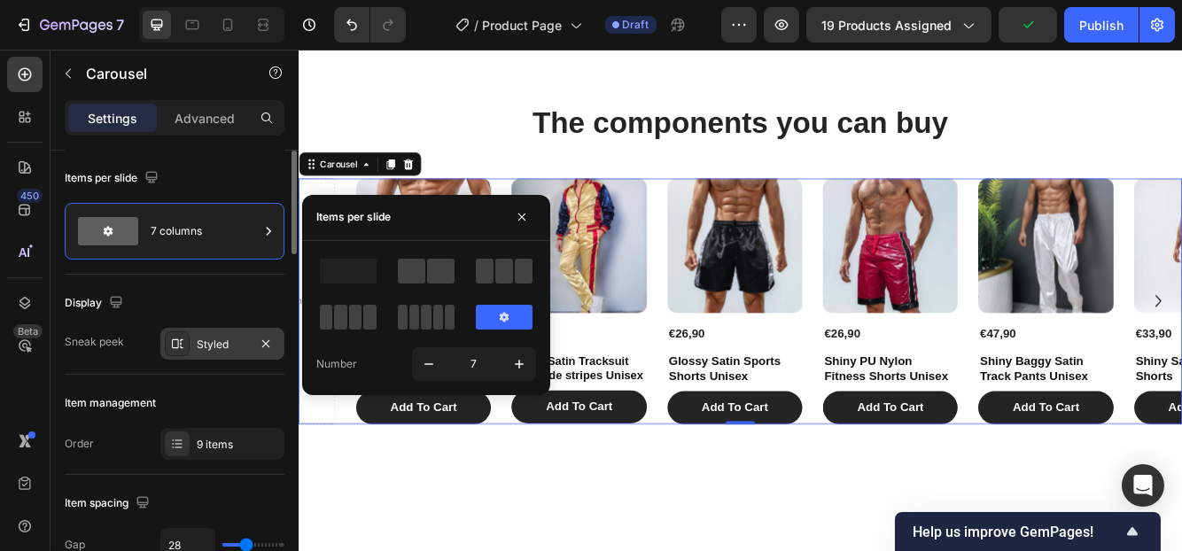
click at [233, 345] on div "Styled" at bounding box center [222, 345] width 51 height 16
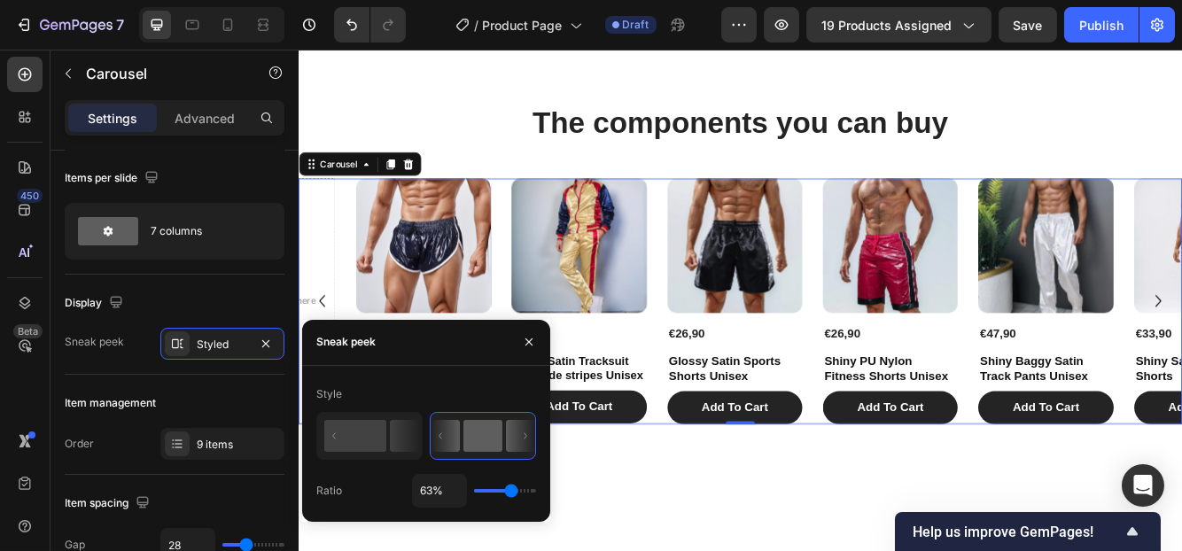
type input "73%"
type input "73"
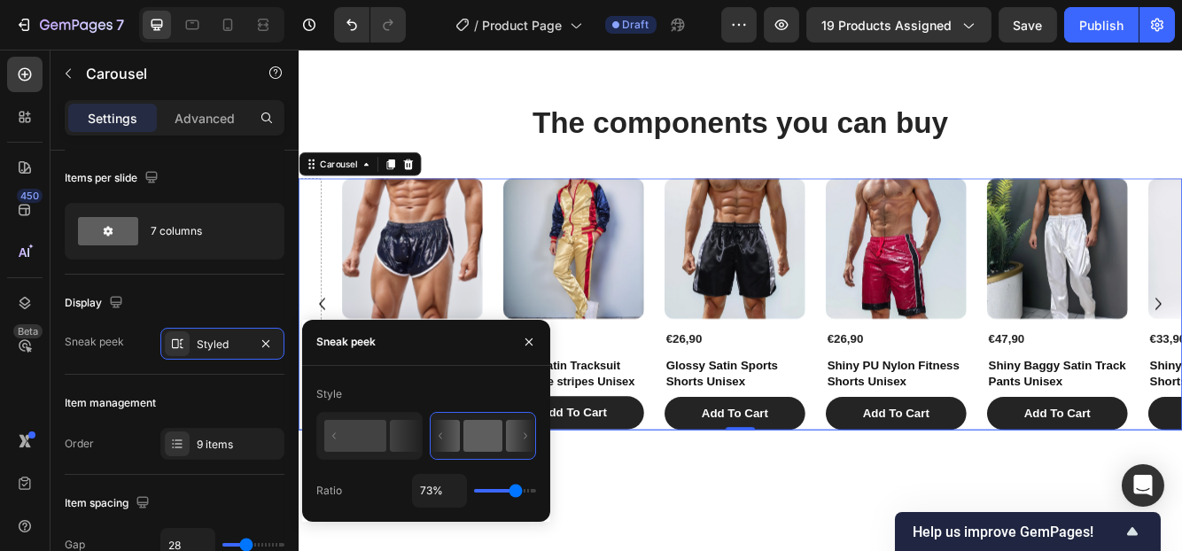
type input "86%"
type input "86"
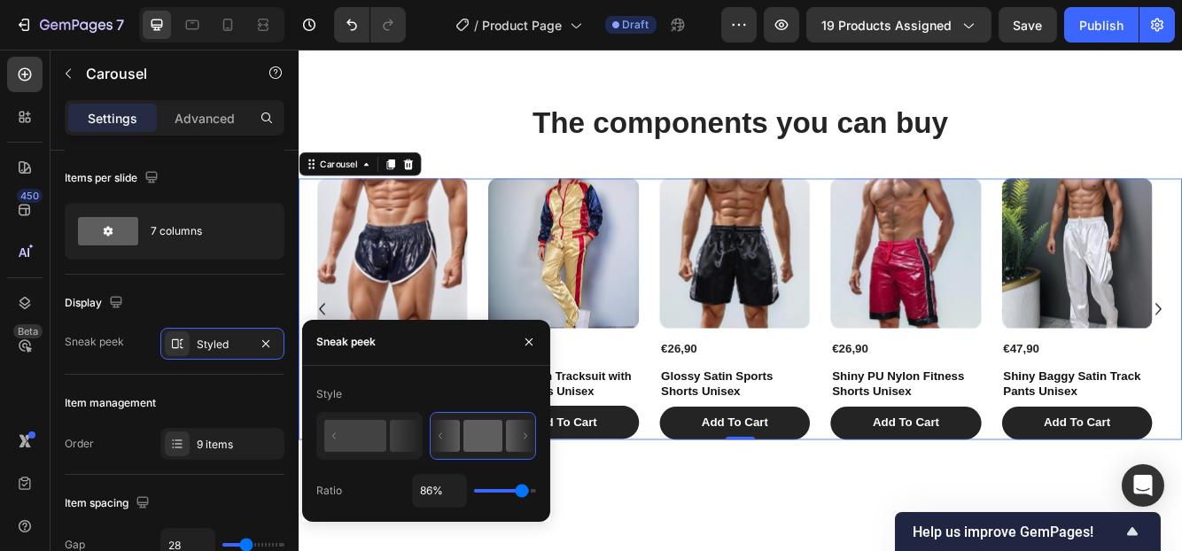
type input "89%"
type input "89"
type input "79%"
type input "79"
type input "61%"
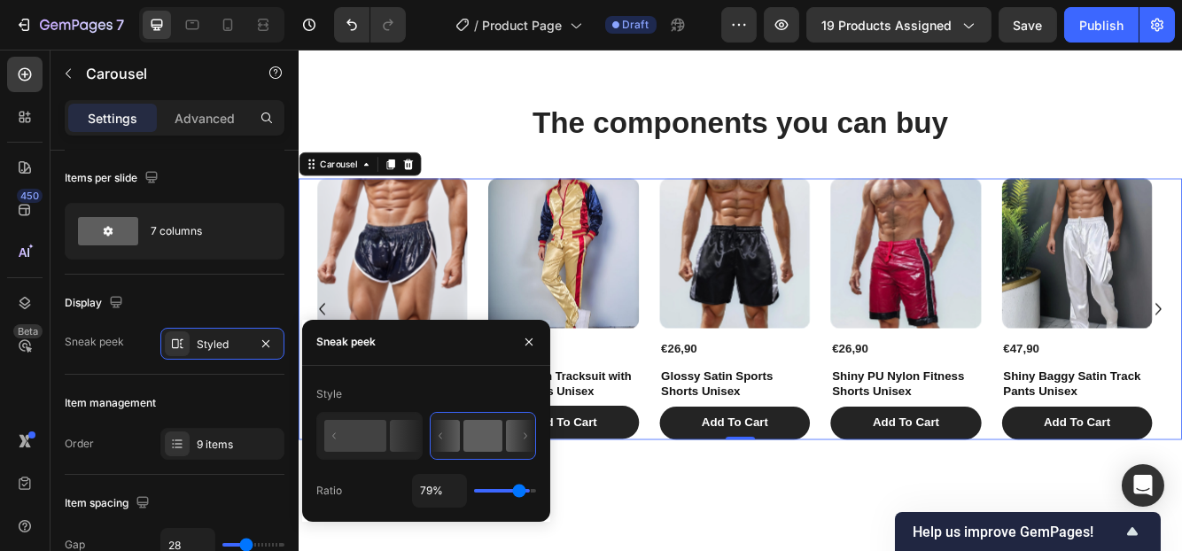
type input "61"
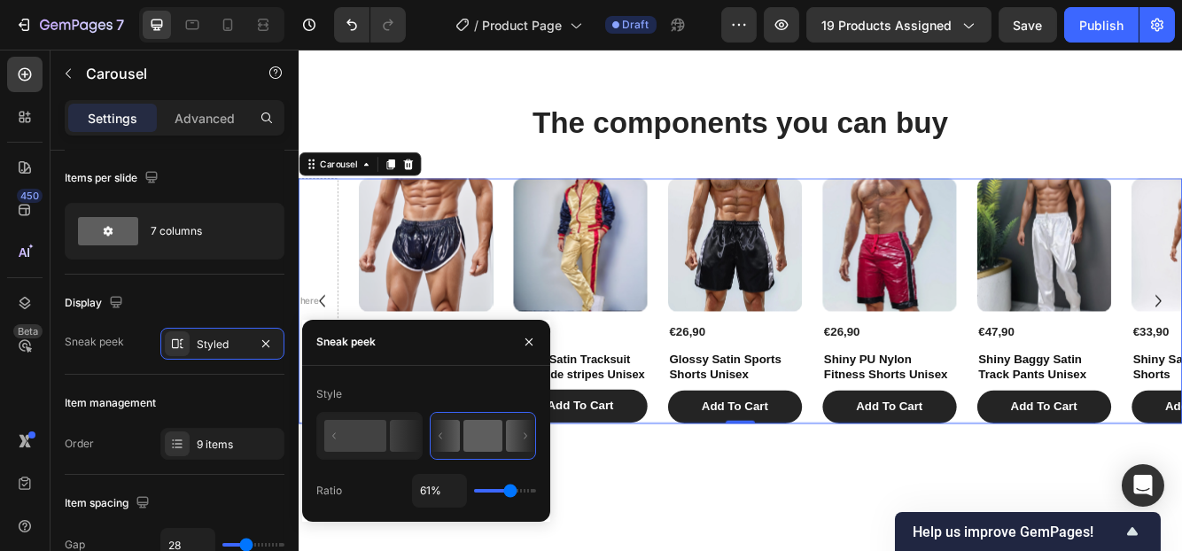
type input "71%"
type input "71"
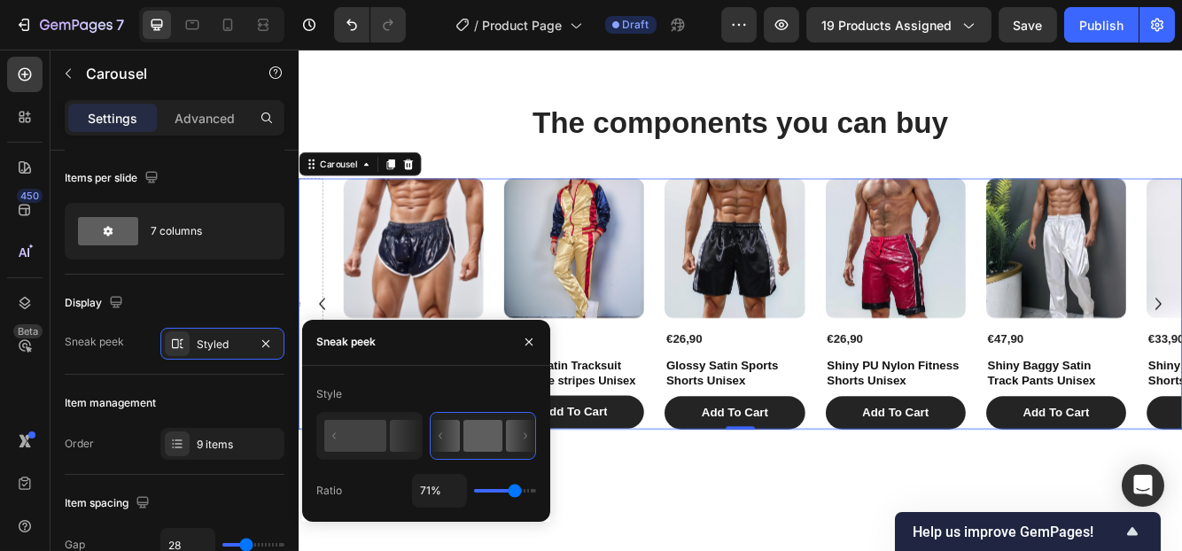
type input "72%"
type input "72"
type input "79%"
type input "79"
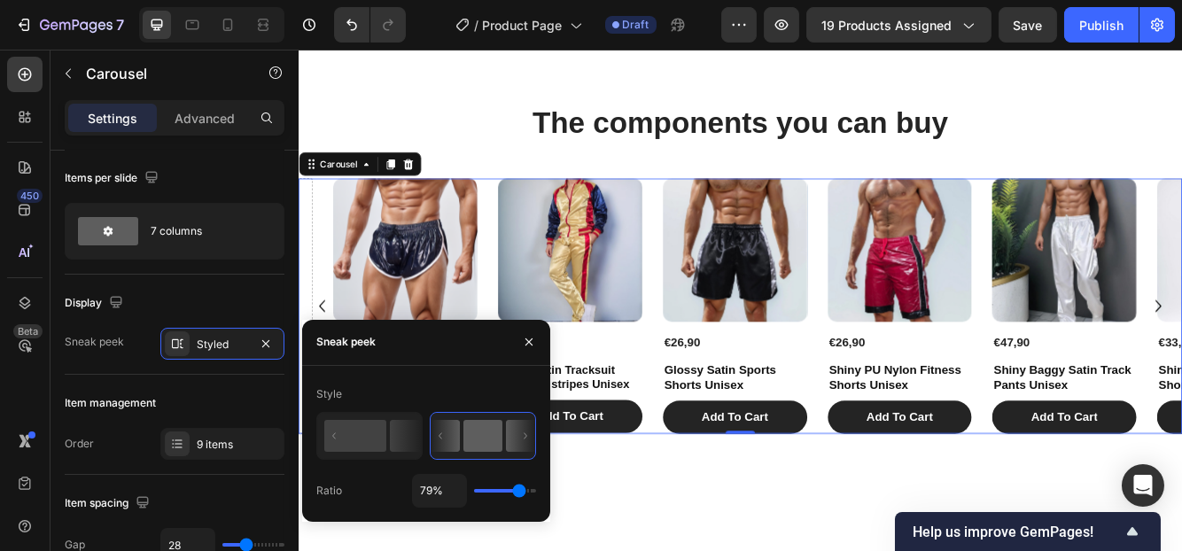
type input "80%"
type input "80"
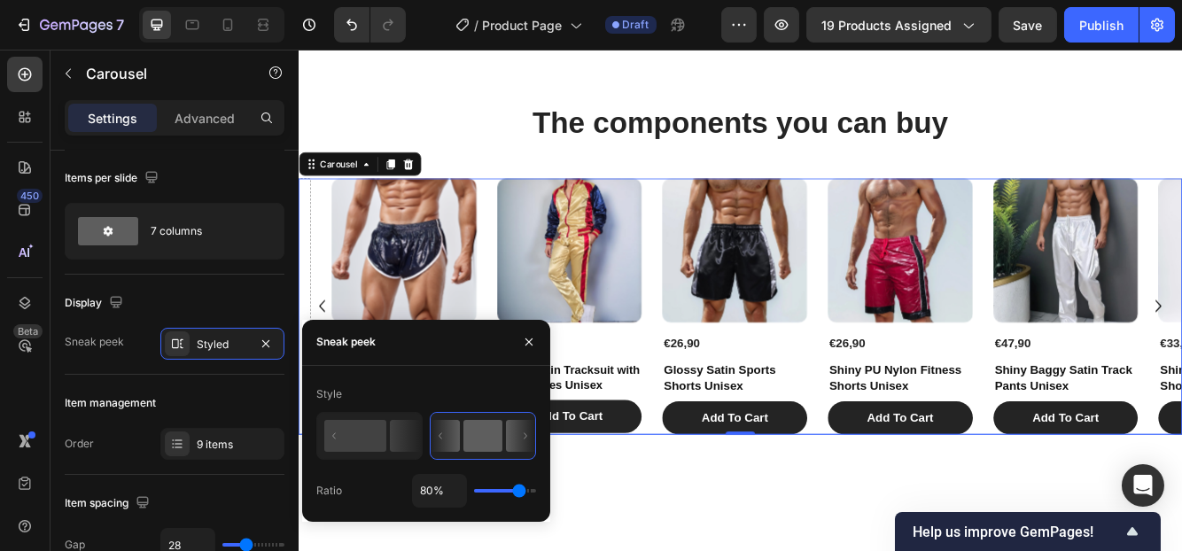
type input "87%"
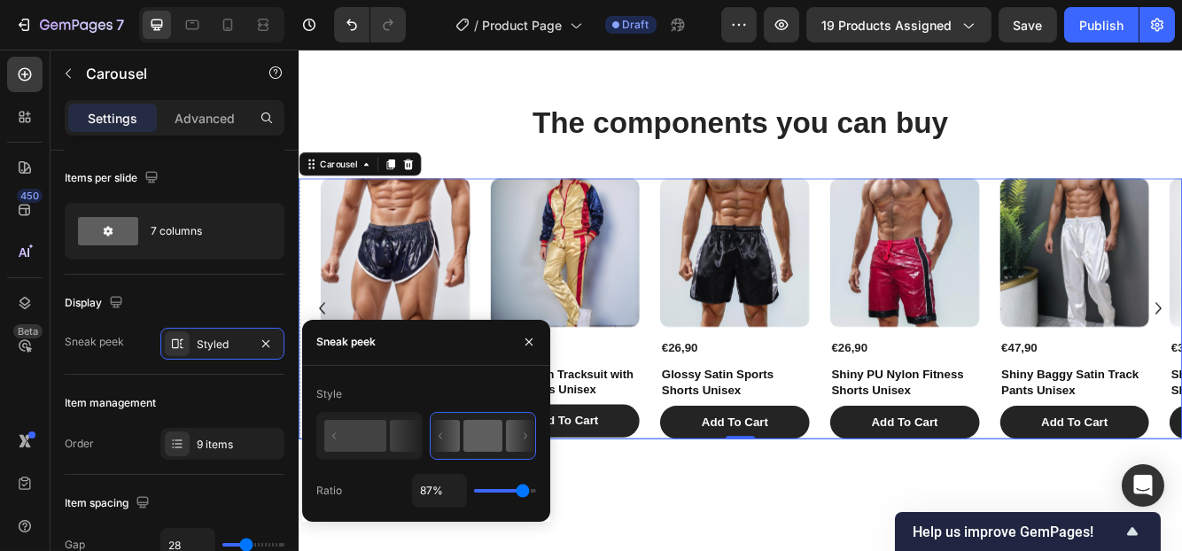
drag, startPoint x: 512, startPoint y: 490, endPoint x: 523, endPoint y: 482, distance: 13.3
type input "87"
click at [523, 489] on input "range" at bounding box center [505, 491] width 62 height 4
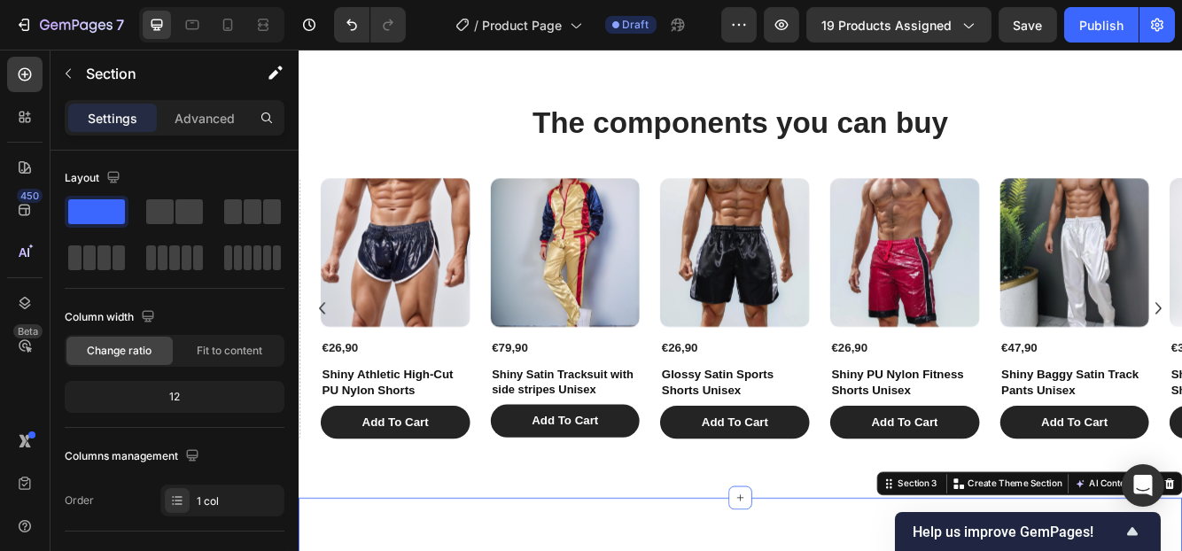
scroll to position [0, 0]
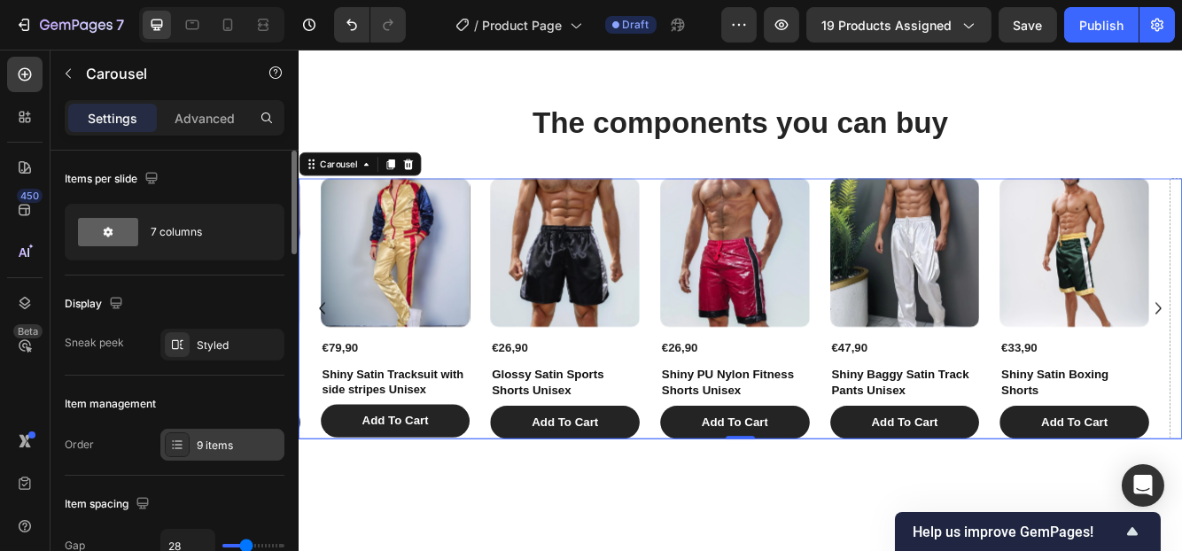
click at [220, 438] on div "9 items" at bounding box center [238, 446] width 83 height 16
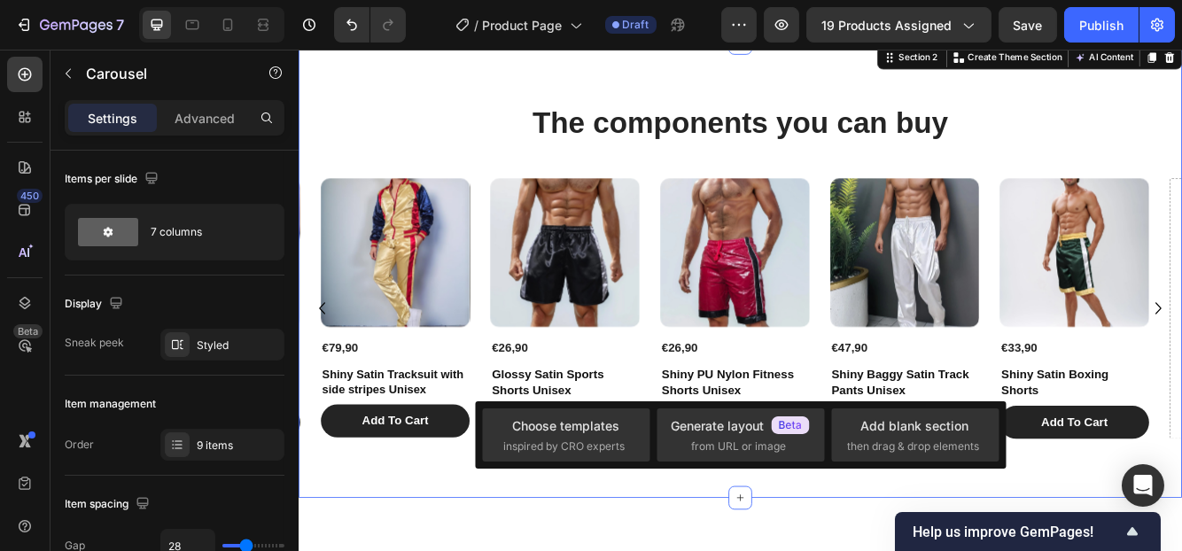
click at [456, 549] on div "The components you can buy Heading Product Images €26,90 Product Price Product …" at bounding box center [829, 315] width 1063 height 547
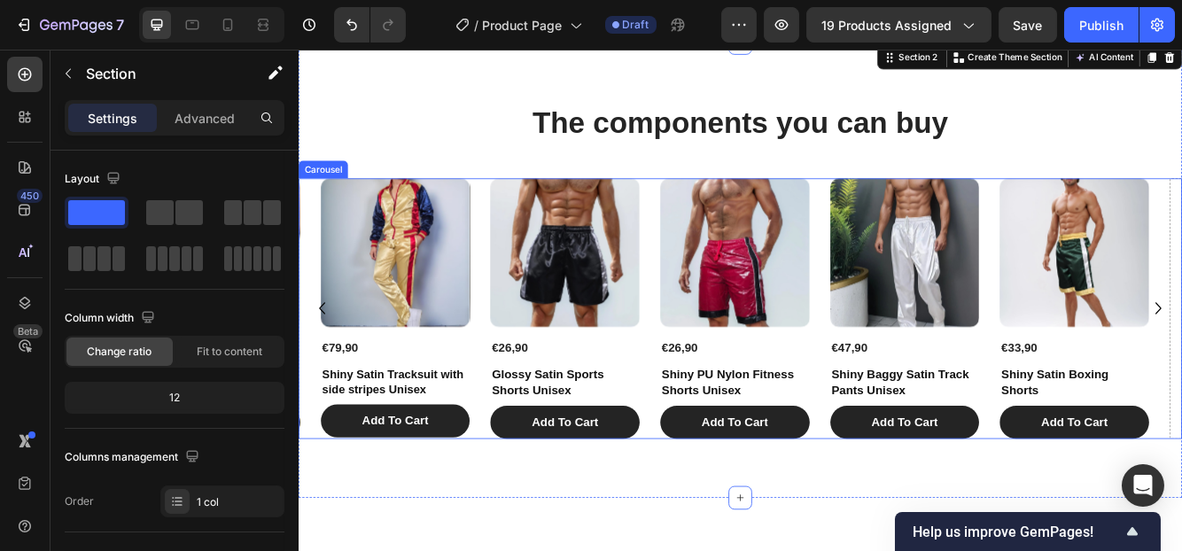
click at [314, 352] on icon "Carousel Back Arrow" at bounding box center [326, 360] width 28 height 45
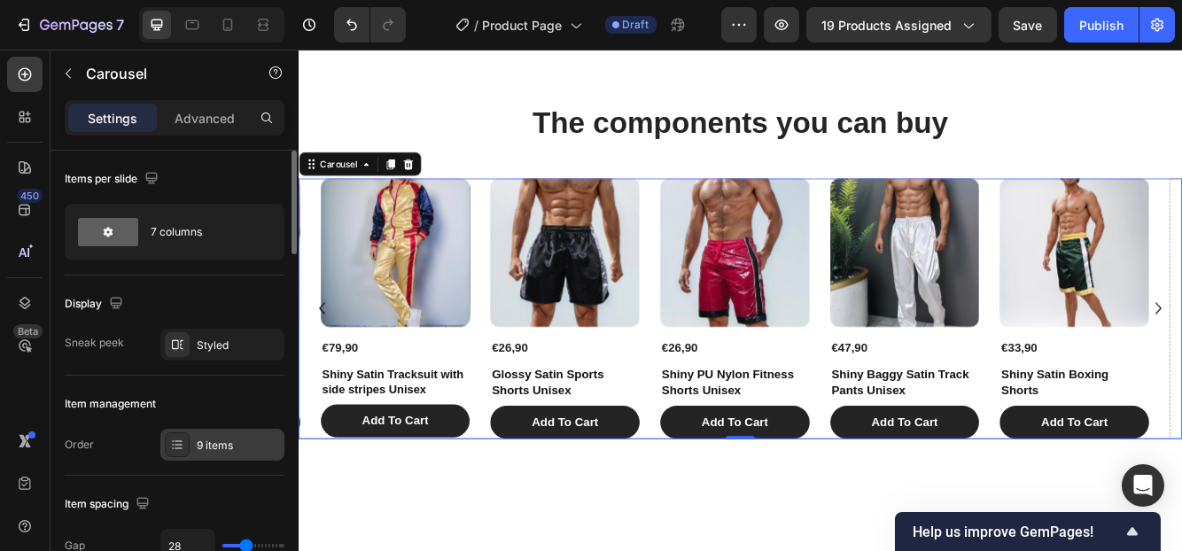
click at [221, 433] on div "9 items" at bounding box center [222, 445] width 124 height 32
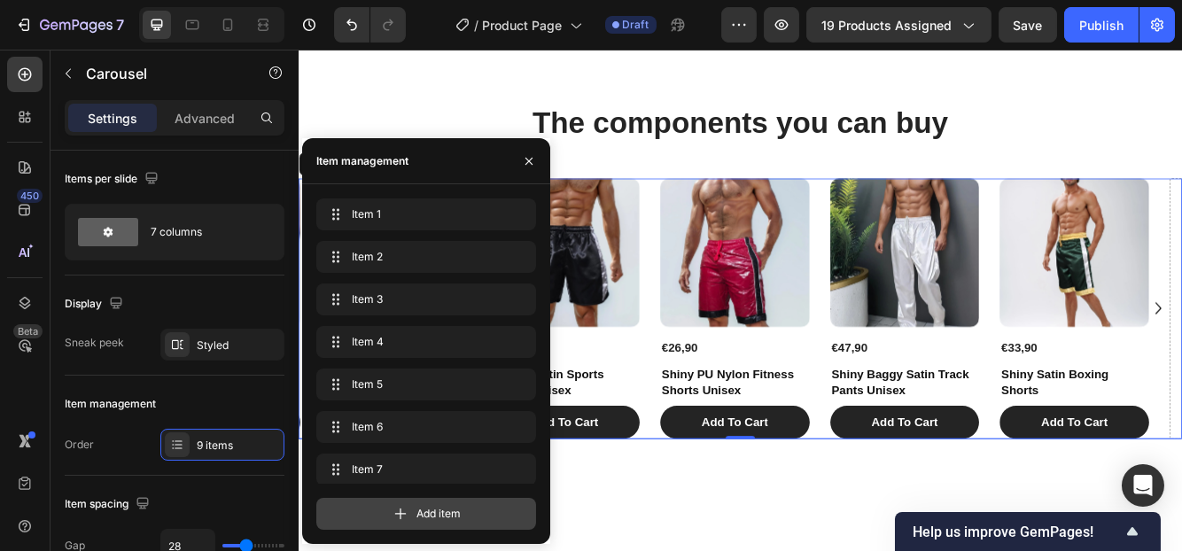
click at [448, 504] on div "Add item" at bounding box center [426, 514] width 220 height 32
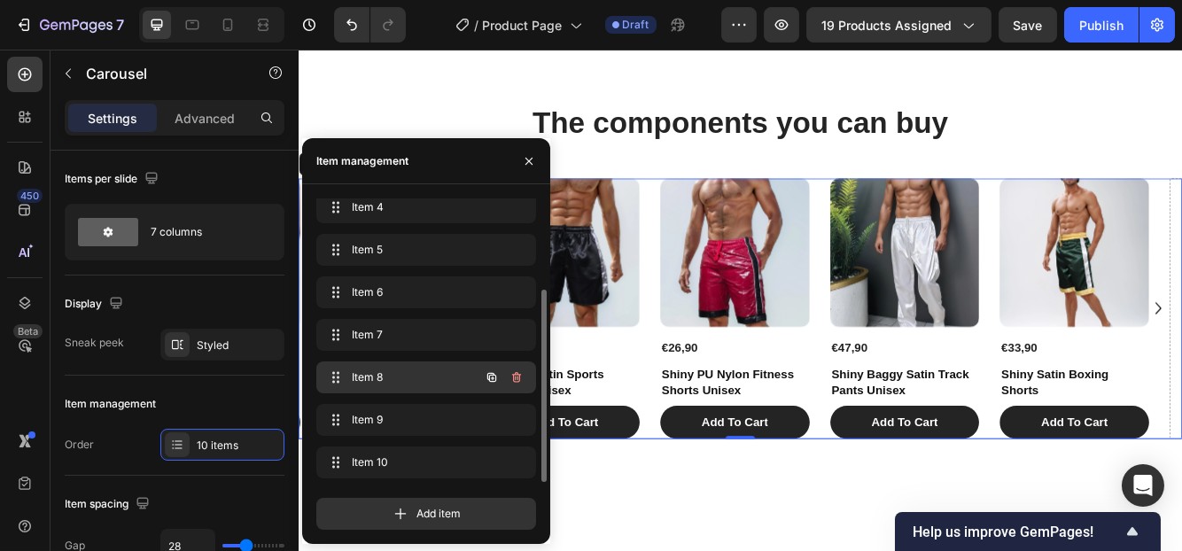
click at [394, 376] on span "Item 8" at bounding box center [402, 377] width 100 height 16
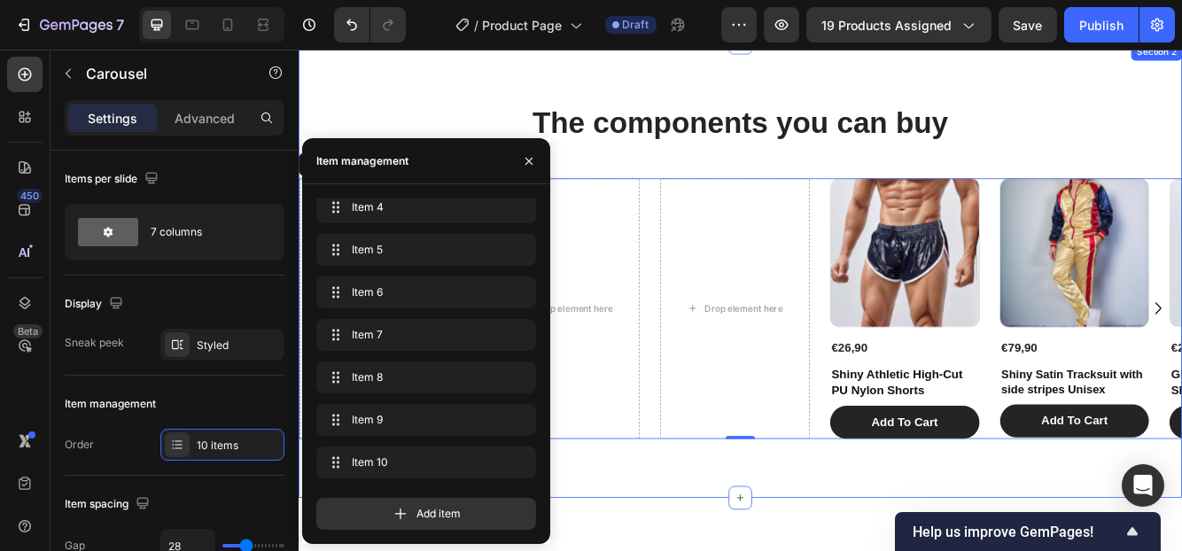
click at [706, 550] on div "The components you can buy Heading Product Images €26,90 Product Price Product …" at bounding box center [829, 315] width 1063 height 547
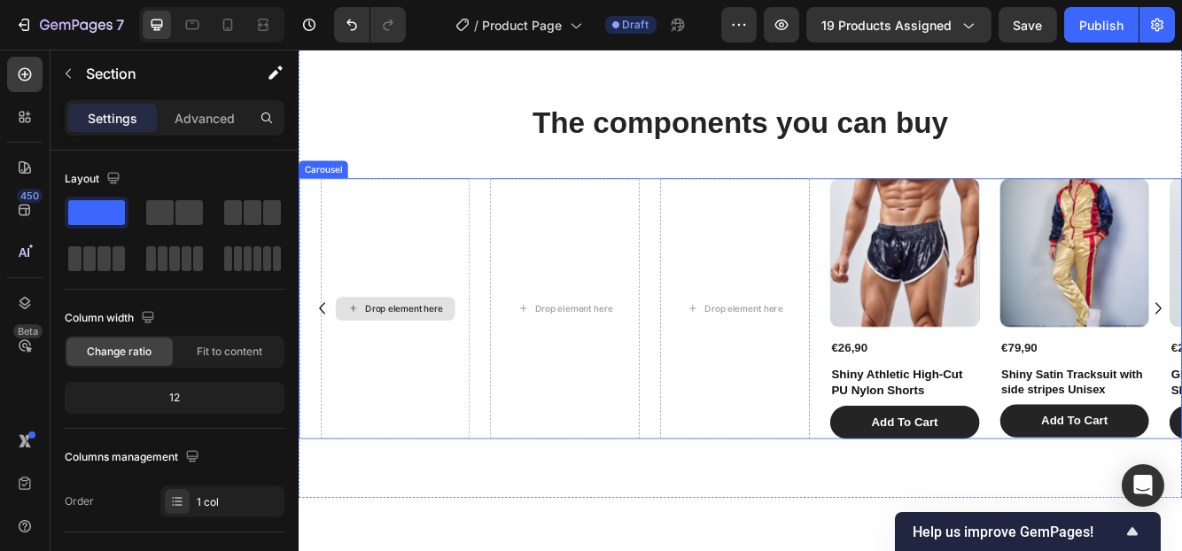
click at [417, 362] on div "Drop element here" at bounding box center [424, 361] width 94 height 14
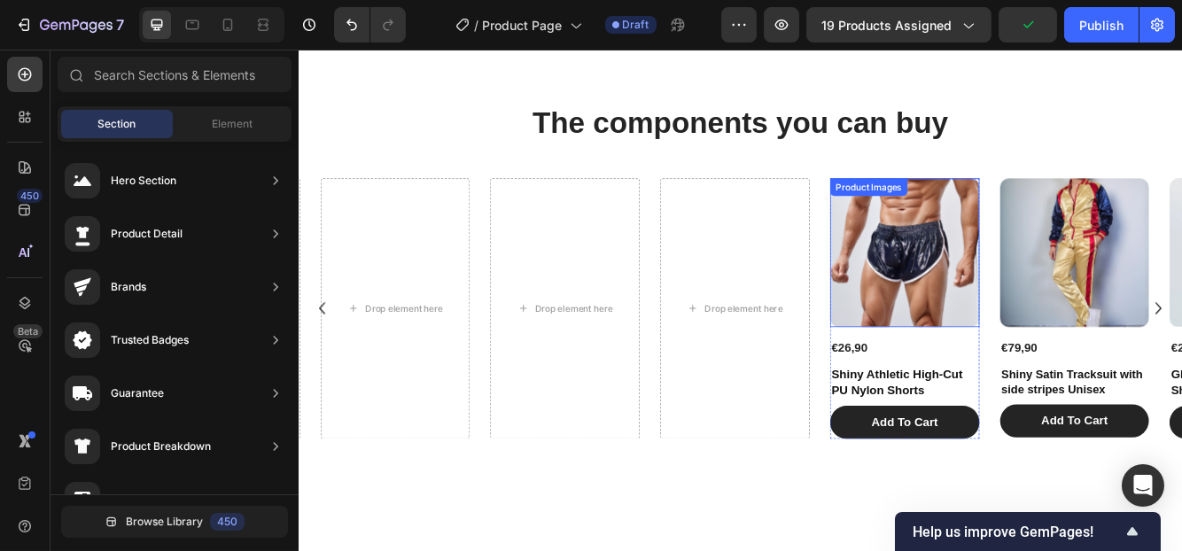
click at [958, 316] on img at bounding box center [1027, 295] width 180 height 180
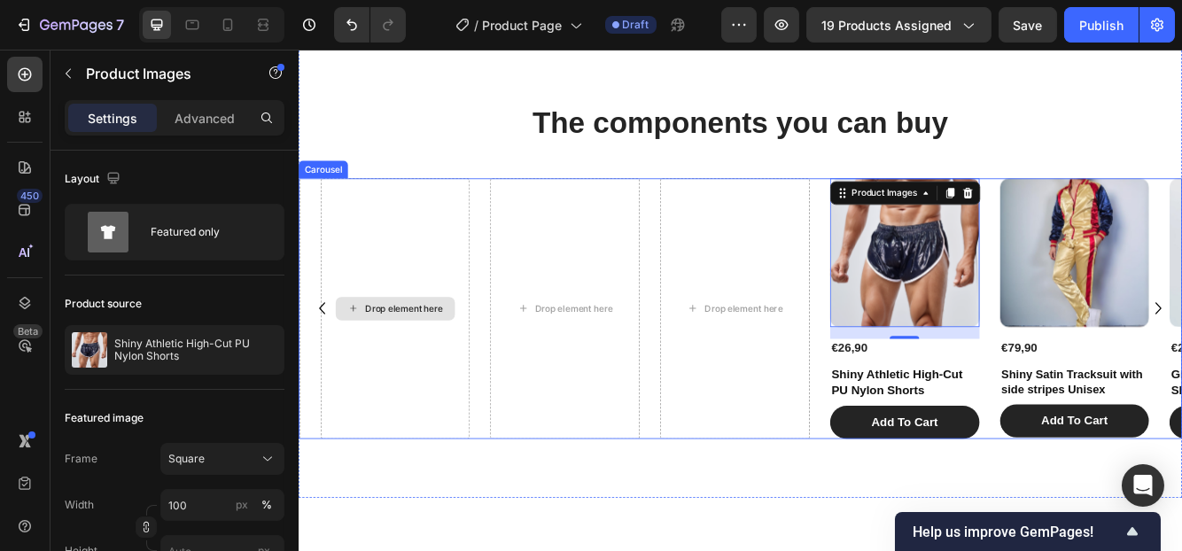
click at [396, 316] on div "Drop element here" at bounding box center [414, 362] width 180 height 314
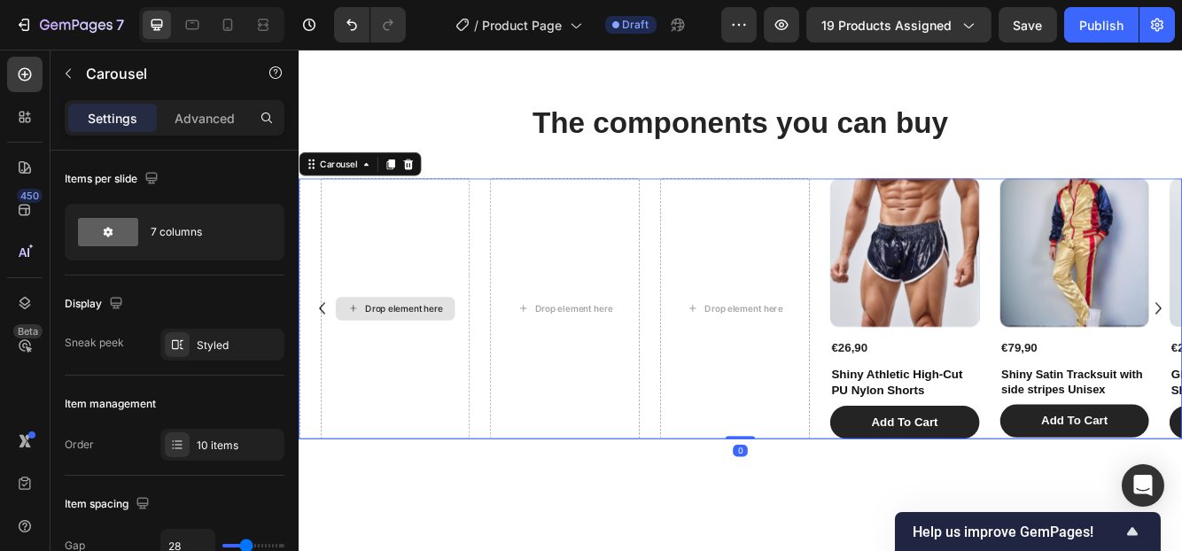
click at [393, 296] on div "Drop element here" at bounding box center [414, 362] width 180 height 314
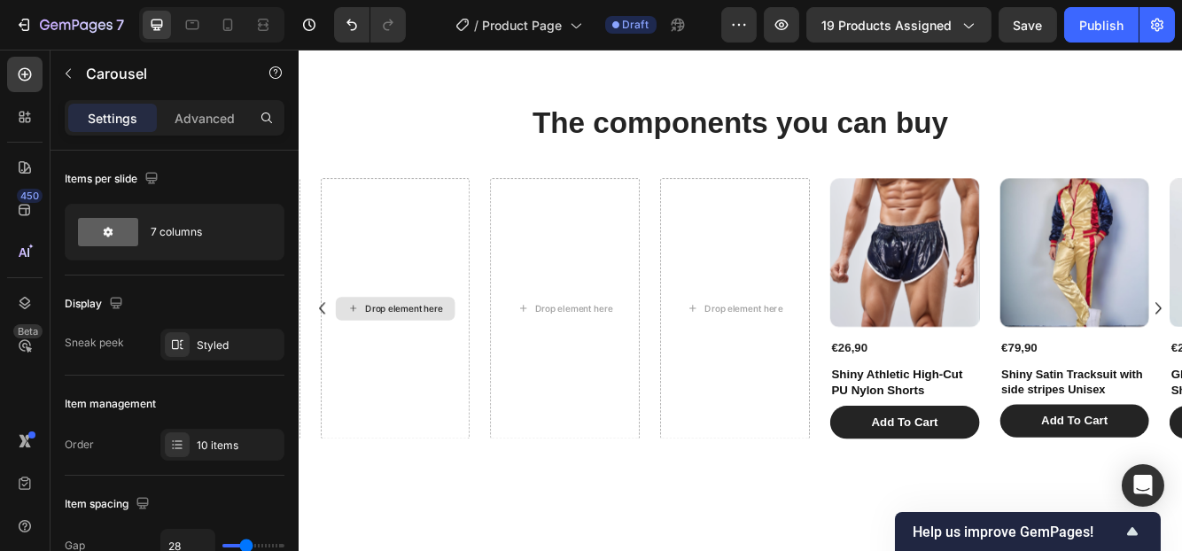
click at [423, 369] on div "Drop element here" at bounding box center [414, 361] width 144 height 28
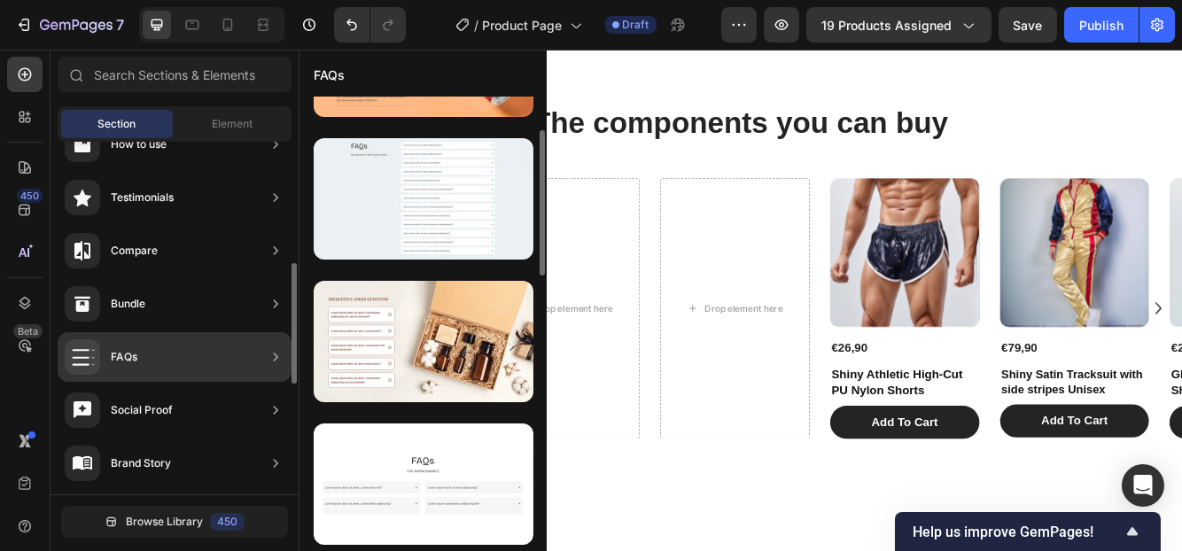
scroll to position [533, 0]
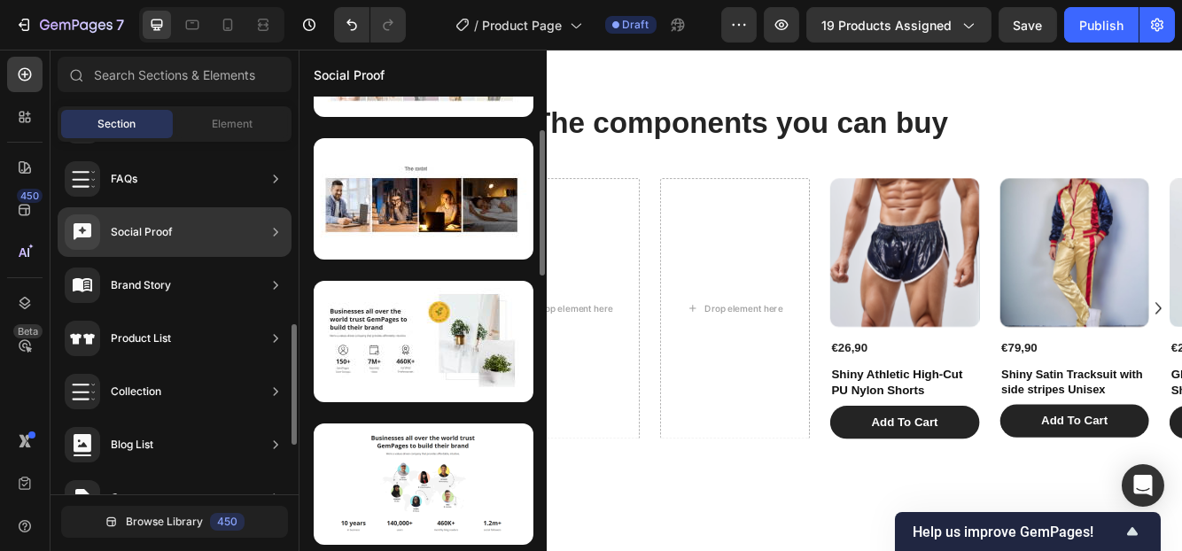
click at [178, 344] on div "Product List" at bounding box center [175, 339] width 234 height 50
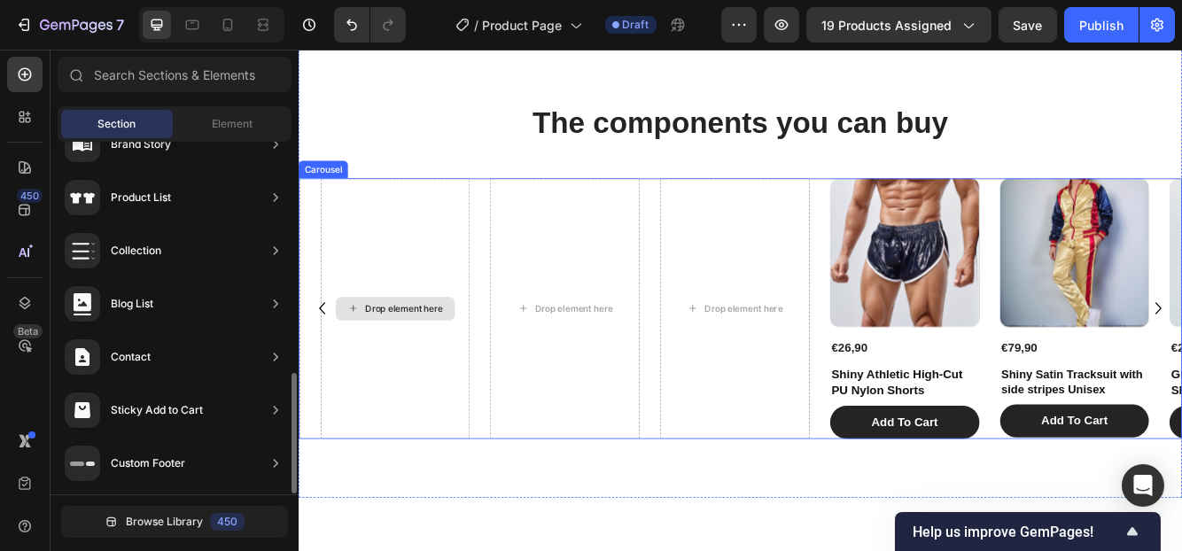
click at [407, 291] on div "Drop element here" at bounding box center [414, 362] width 180 height 314
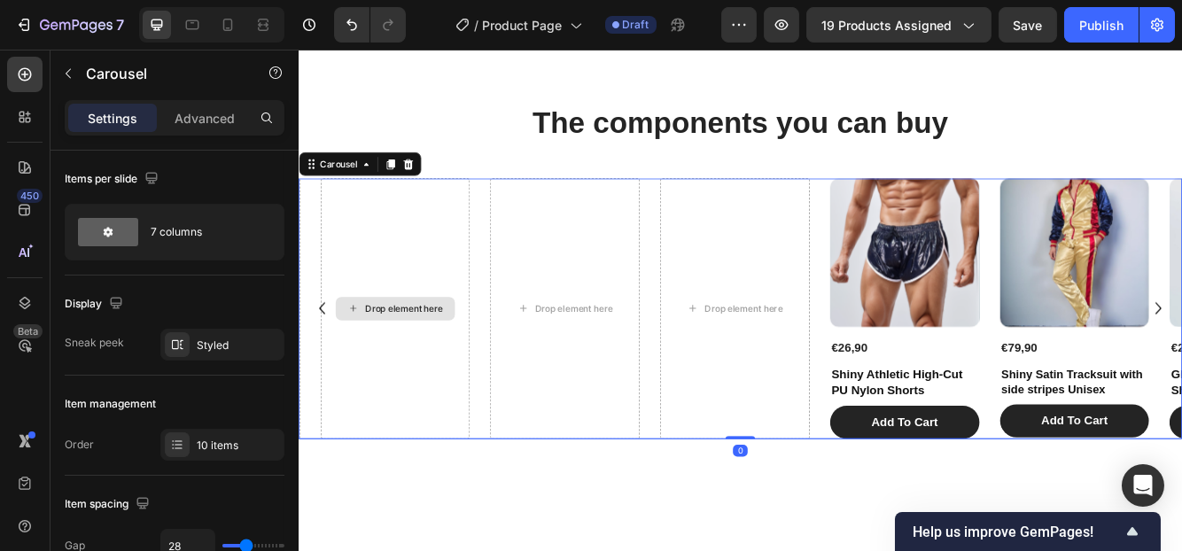
click at [378, 299] on div "Drop element here" at bounding box center [414, 362] width 180 height 314
click at [404, 395] on div "Drop element here" at bounding box center [414, 362] width 180 height 314
click at [428, 183] on icon at bounding box center [430, 187] width 12 height 12
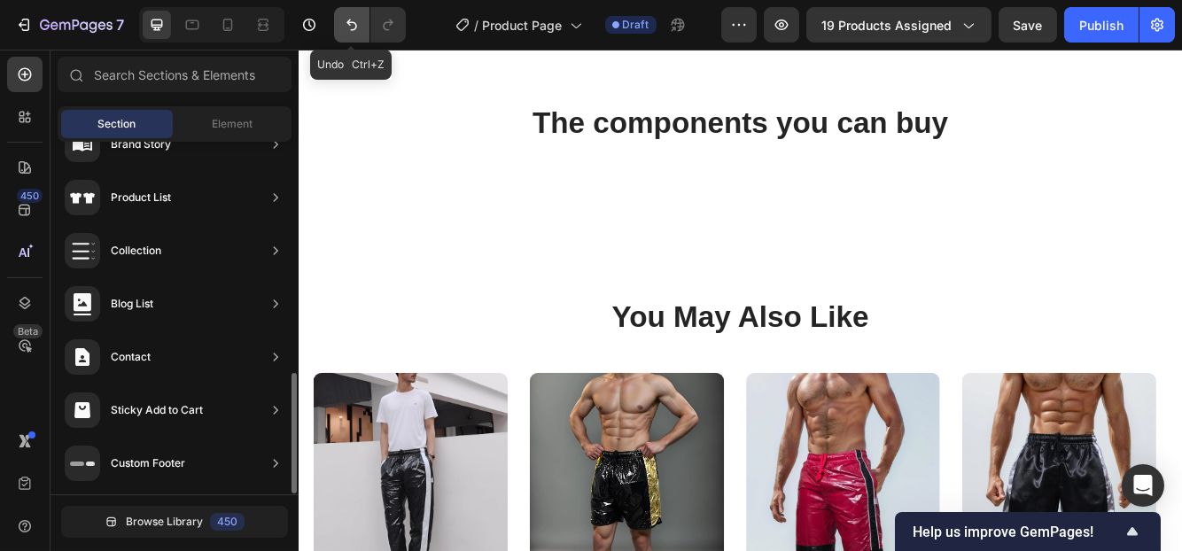
click at [340, 22] on button "Undo/Redo" at bounding box center [351, 24] width 35 height 35
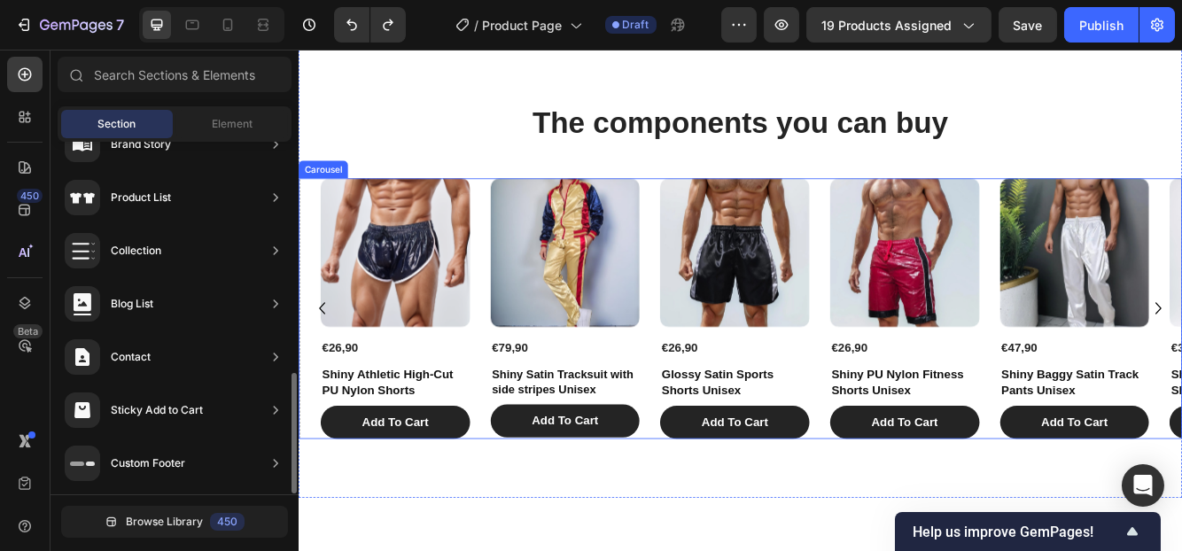
click at [325, 352] on icon "Carousel Back Arrow" at bounding box center [326, 360] width 28 height 45
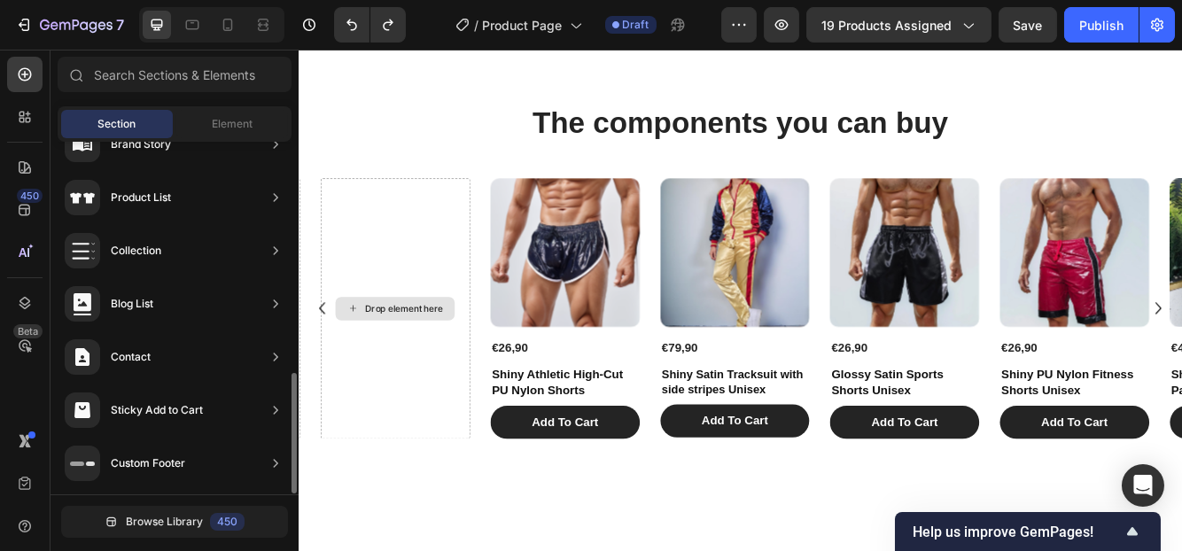
click at [397, 361] on div "Drop element here" at bounding box center [424, 361] width 94 height 14
click at [702, 392] on div "Product Images" at bounding box center [619, 302] width 180 height 194
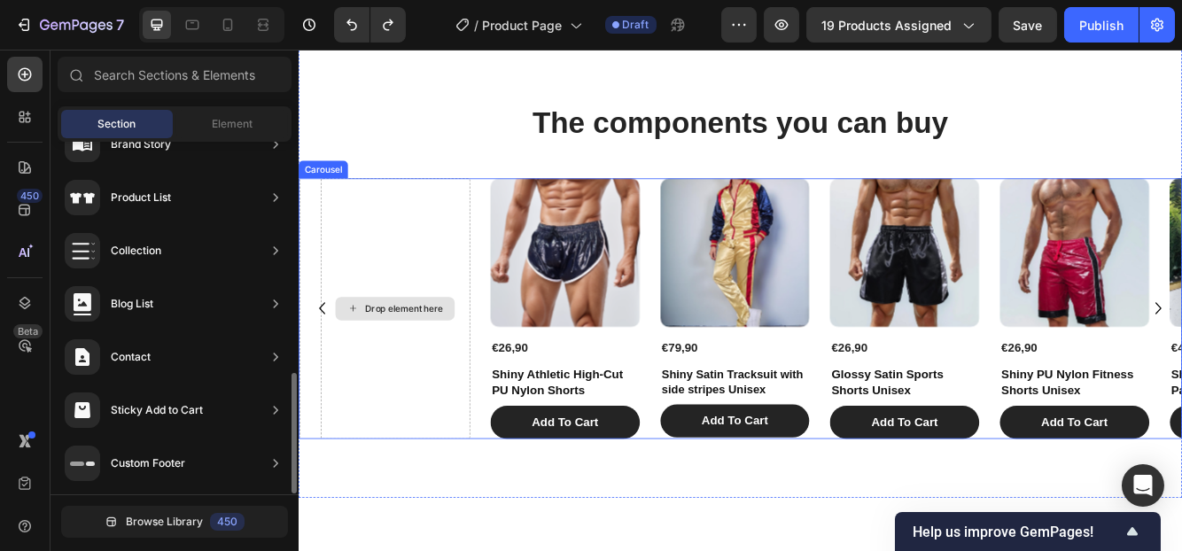
click at [397, 359] on div "Drop element here" at bounding box center [424, 361] width 94 height 14
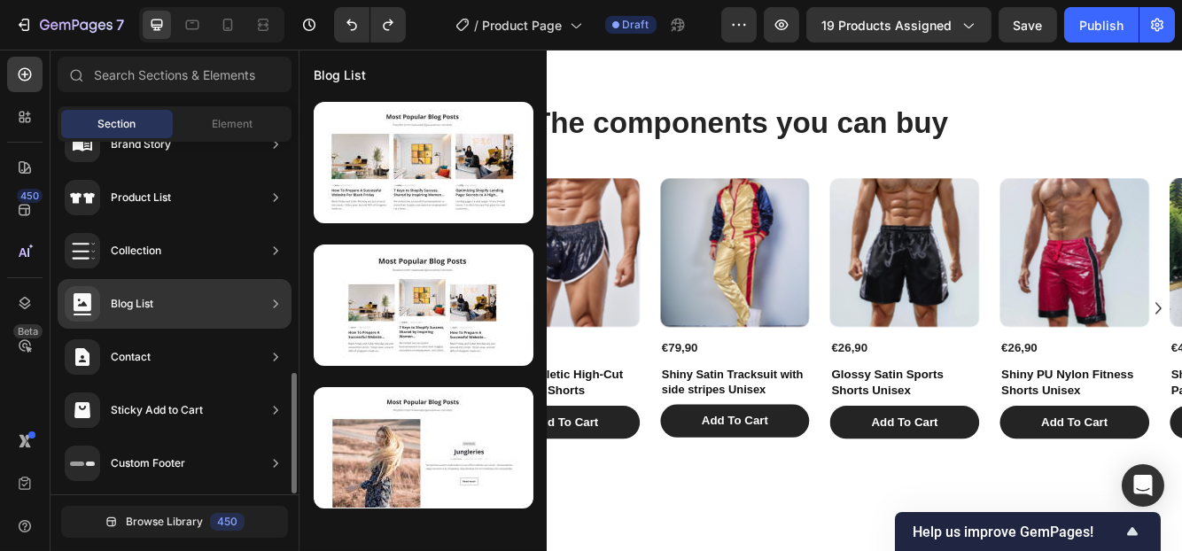
scroll to position [0, 0]
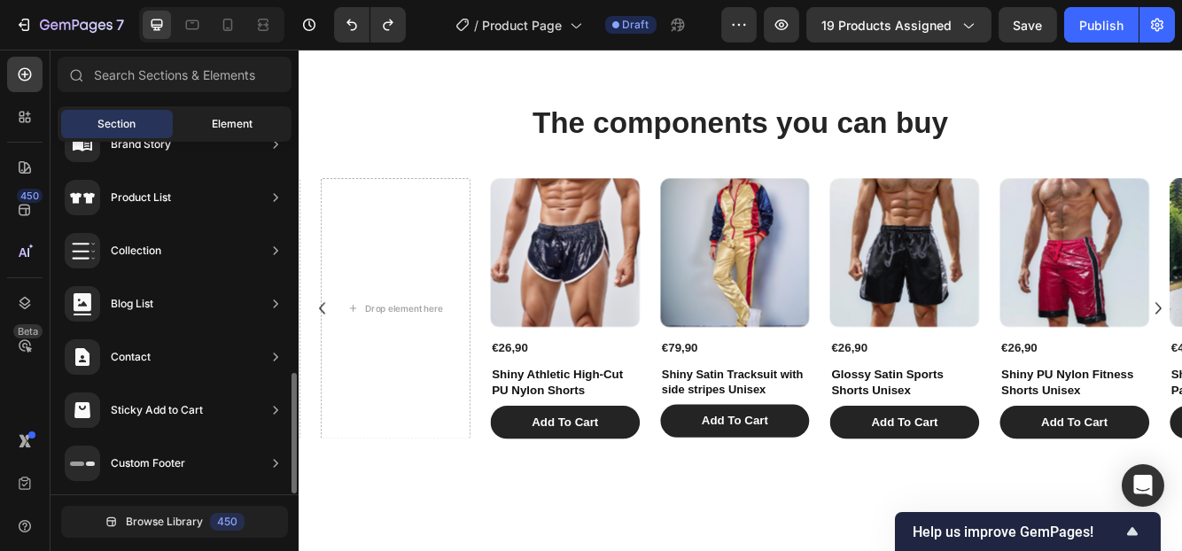
click at [244, 123] on span "Element" at bounding box center [232, 124] width 41 height 16
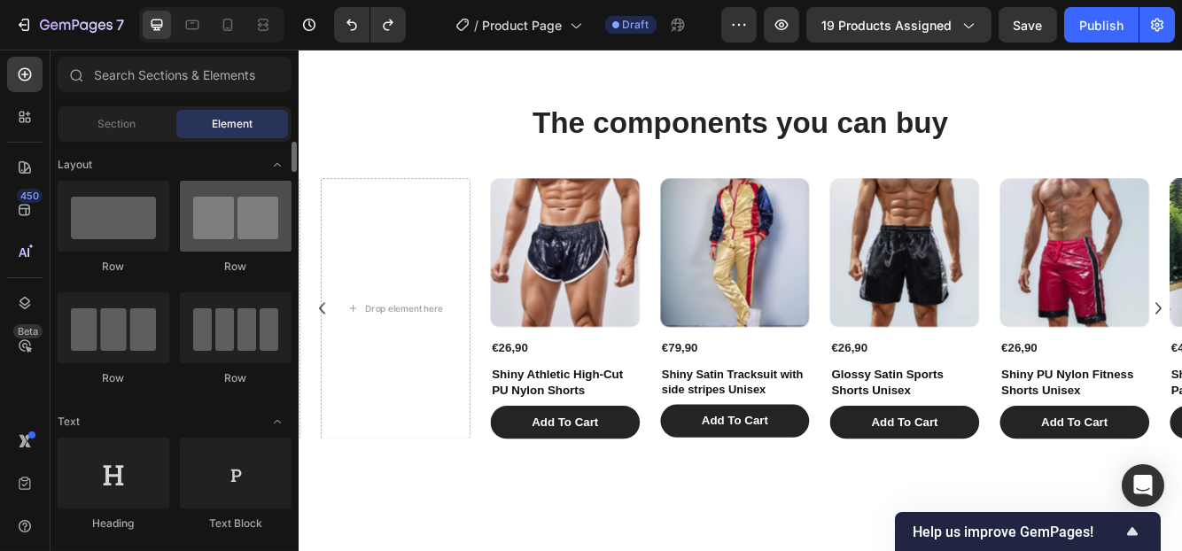
click at [203, 242] on div at bounding box center [236, 216] width 112 height 71
drag, startPoint x: 203, startPoint y: 242, endPoint x: 222, endPoint y: 247, distance: 20.2
click at [222, 247] on div at bounding box center [236, 216] width 112 height 71
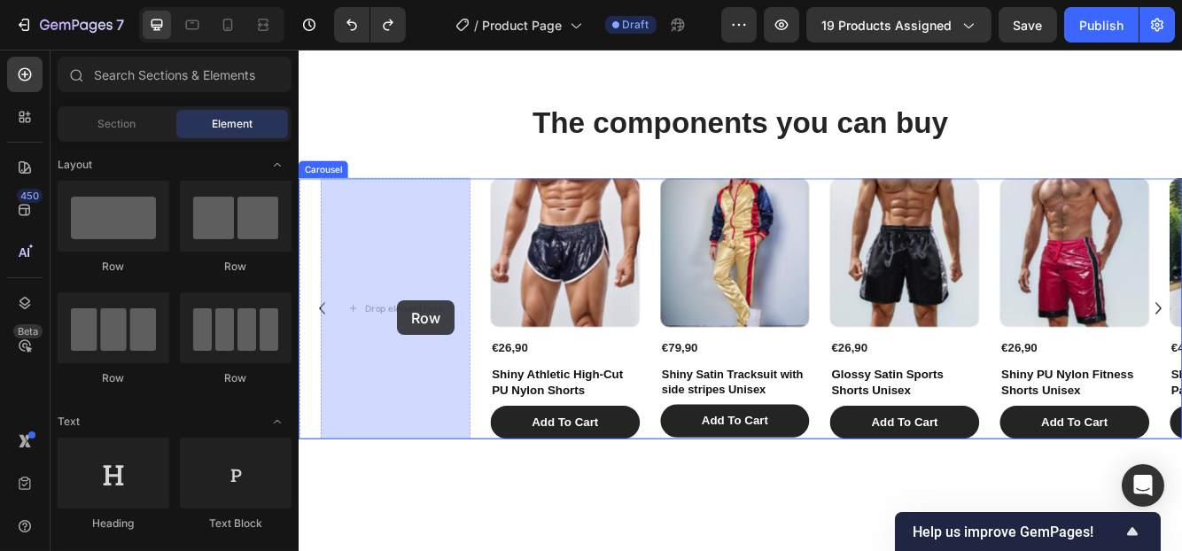
drag, startPoint x: 376, startPoint y: 385, endPoint x: 387, endPoint y: 360, distance: 27.8
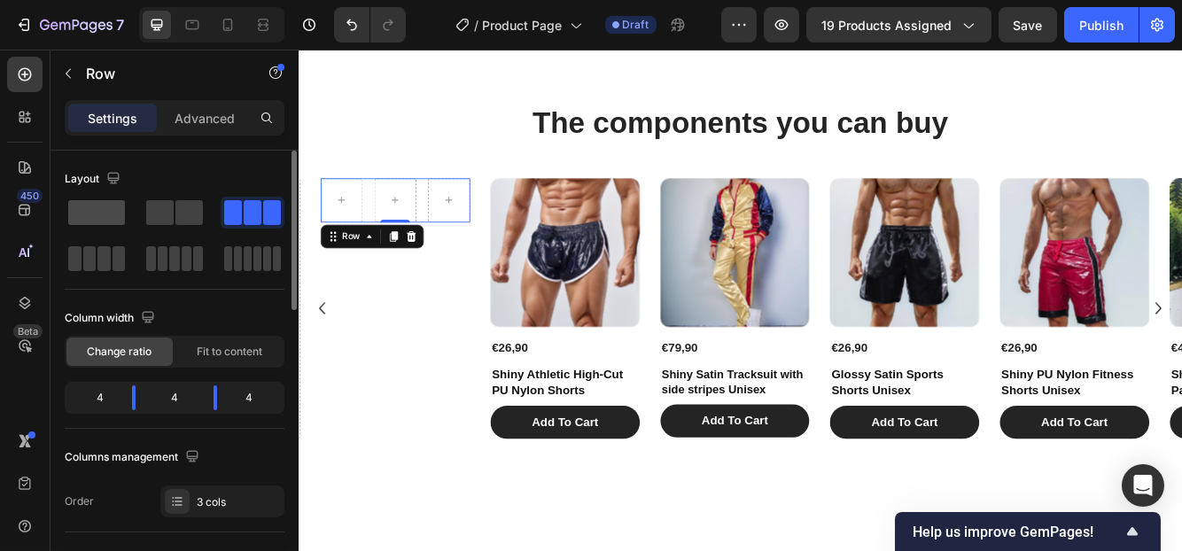
click at [98, 216] on span at bounding box center [96, 212] width 57 height 25
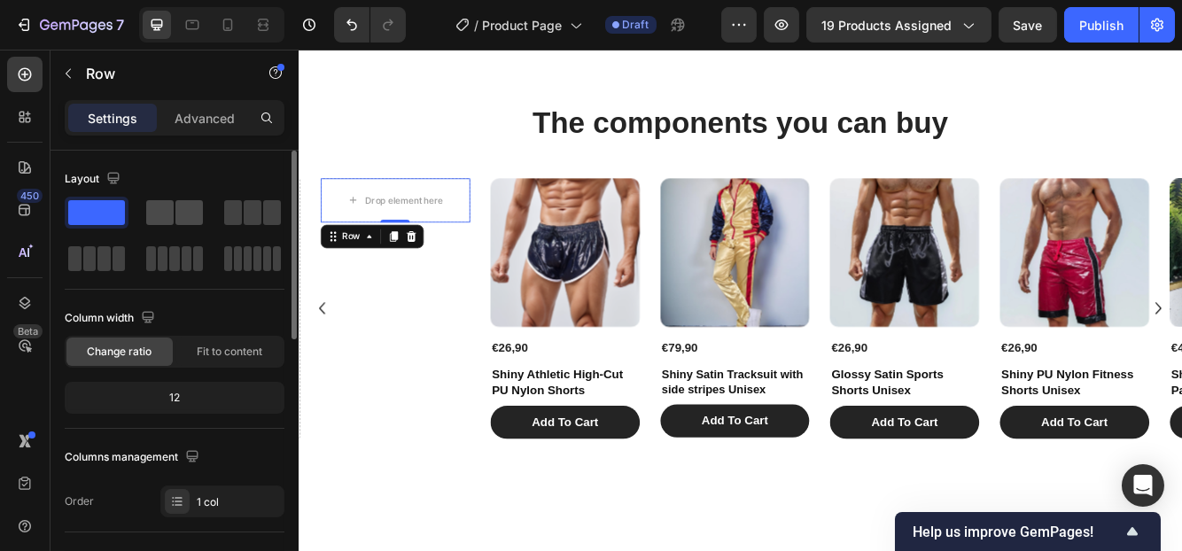
click at [165, 218] on span at bounding box center [159, 212] width 27 height 25
click at [97, 222] on span at bounding box center [96, 212] width 57 height 25
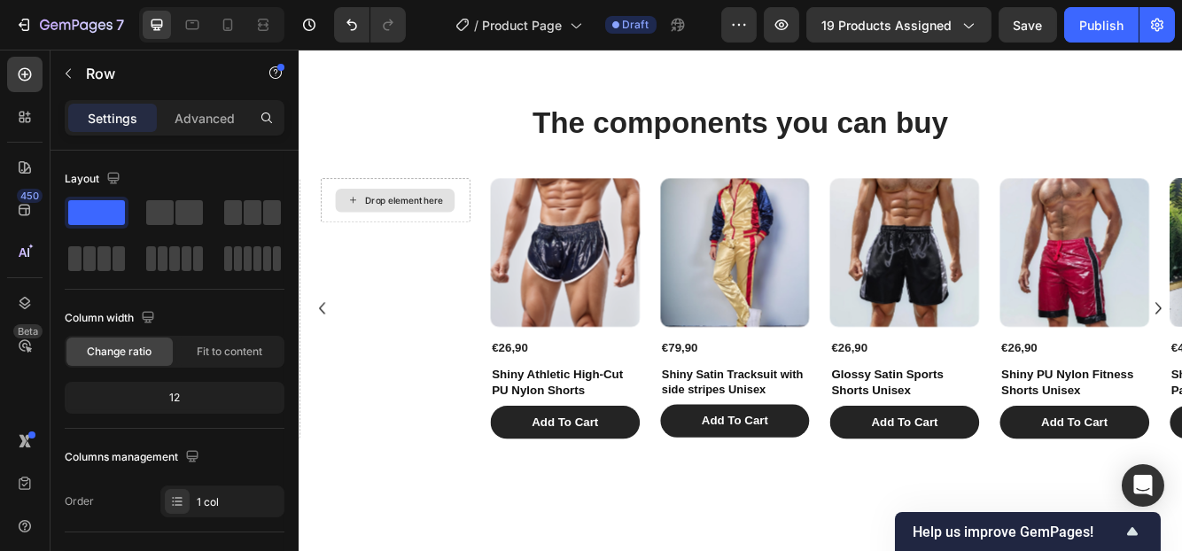
click at [431, 226] on div "Drop element here" at bounding box center [424, 231] width 94 height 14
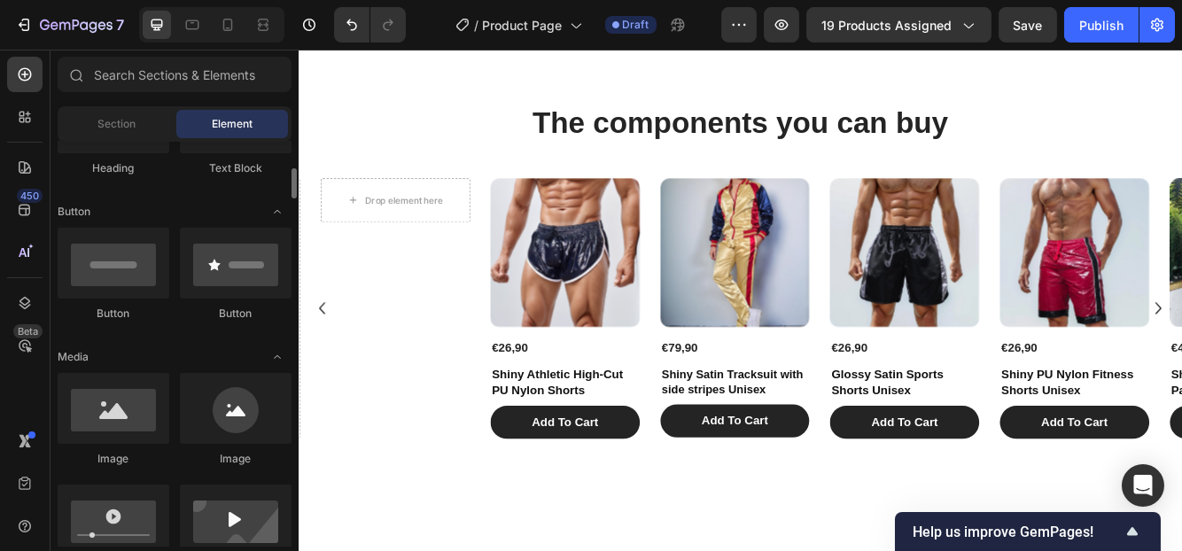
scroll to position [444, 0]
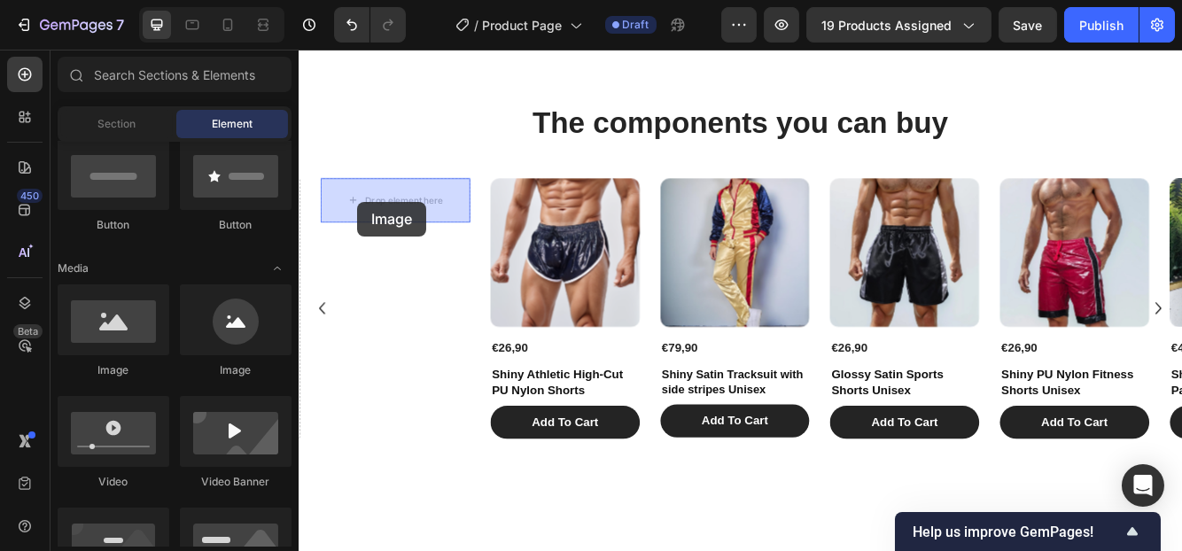
drag, startPoint x: 416, startPoint y: 376, endPoint x: 368, endPoint y: 233, distance: 151.5
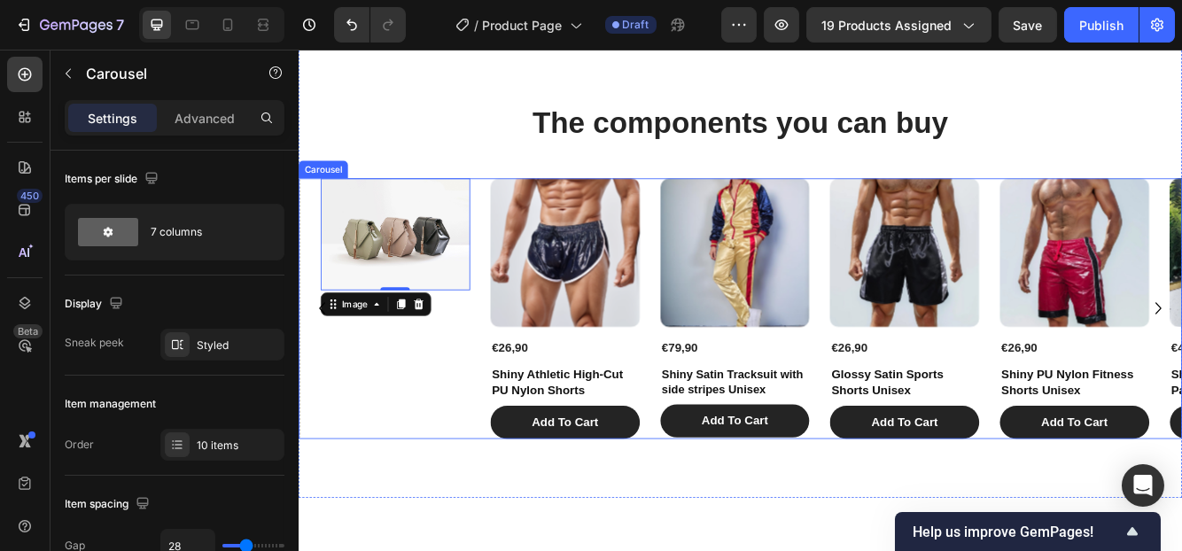
click at [389, 394] on div "Image 0 Row" at bounding box center [414, 362] width 180 height 314
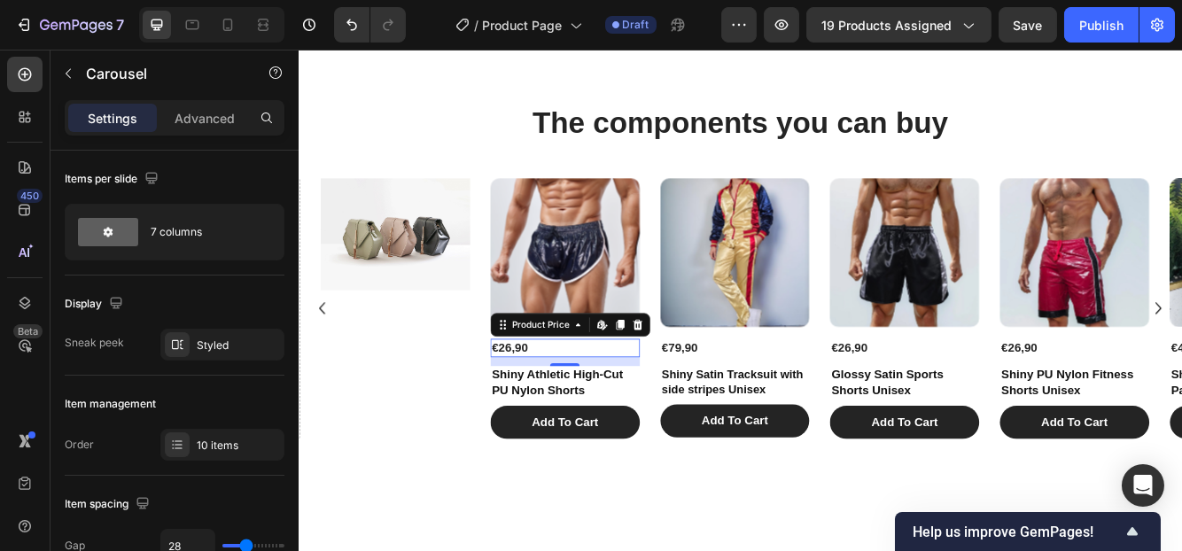
click at [595, 407] on div "€26,90" at bounding box center [619, 409] width 180 height 22
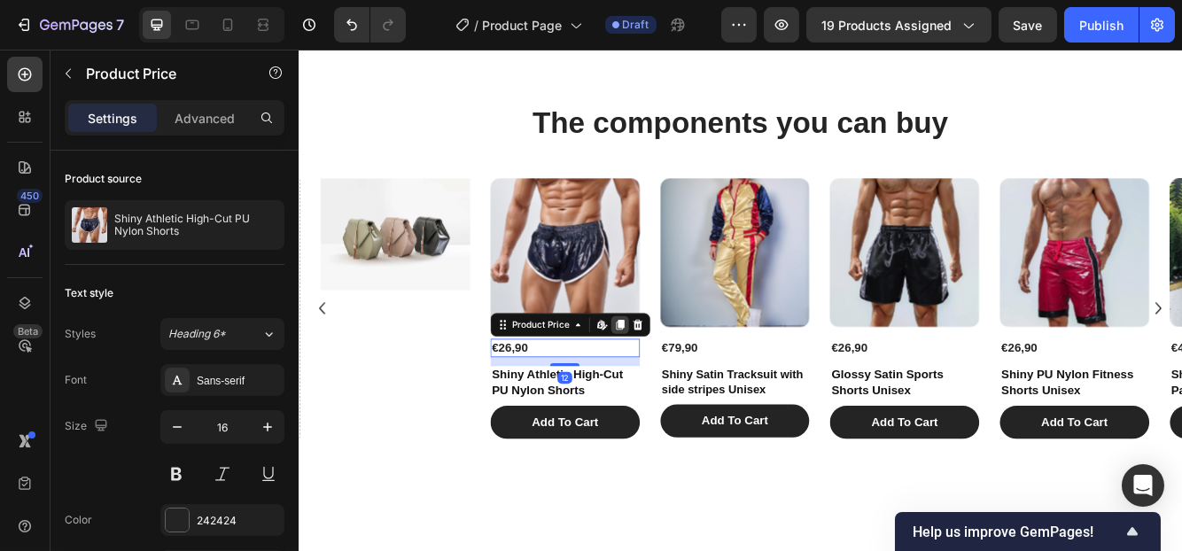
click at [687, 384] on icon at bounding box center [684, 381] width 10 height 12
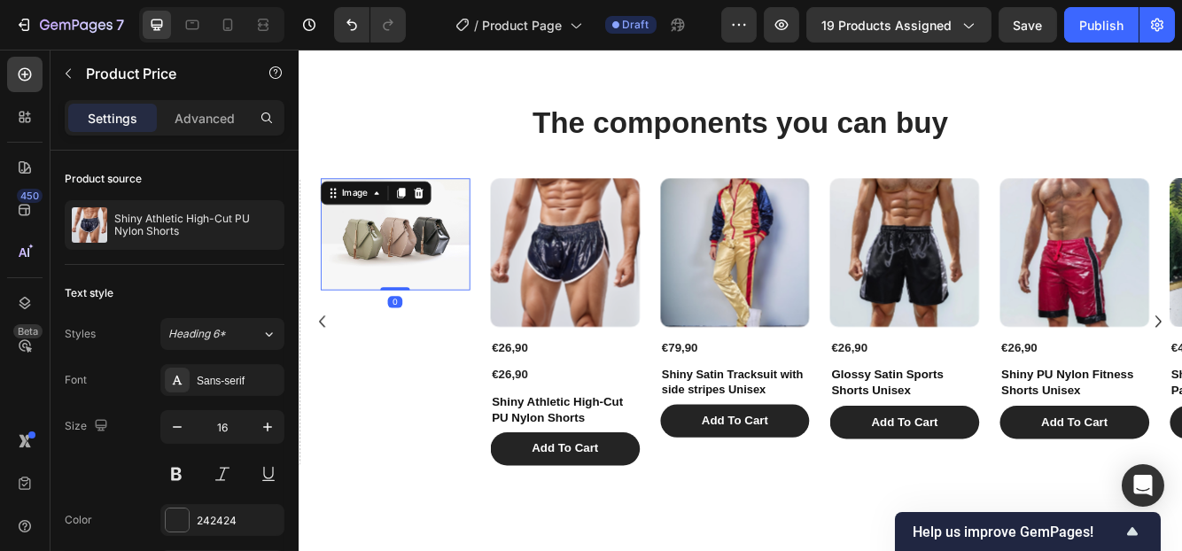
click at [397, 290] on img at bounding box center [414, 272] width 180 height 135
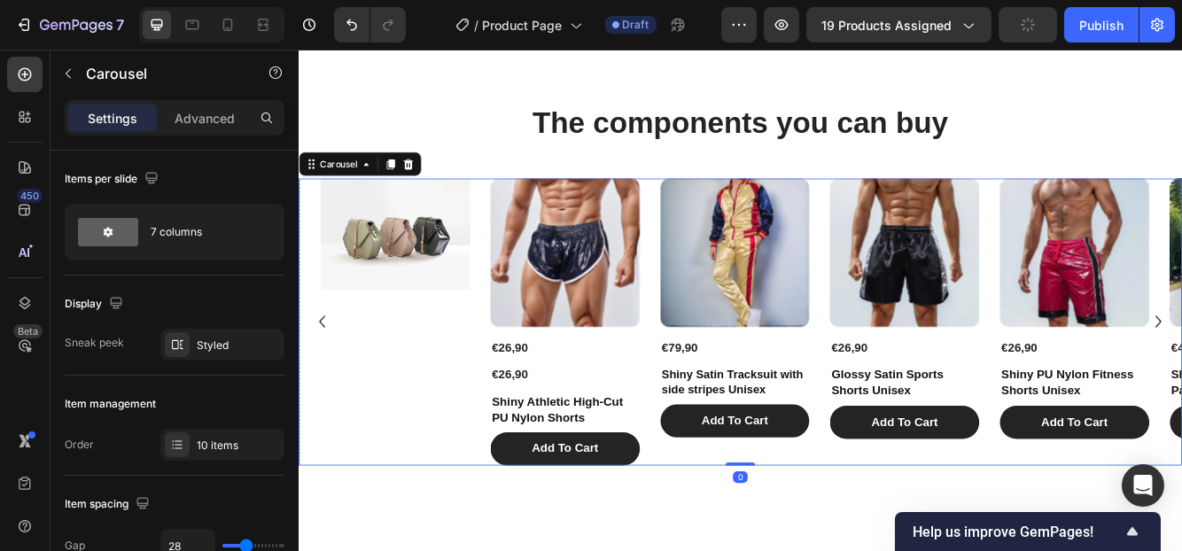
click at [376, 424] on div "Image Row" at bounding box center [414, 378] width 180 height 346
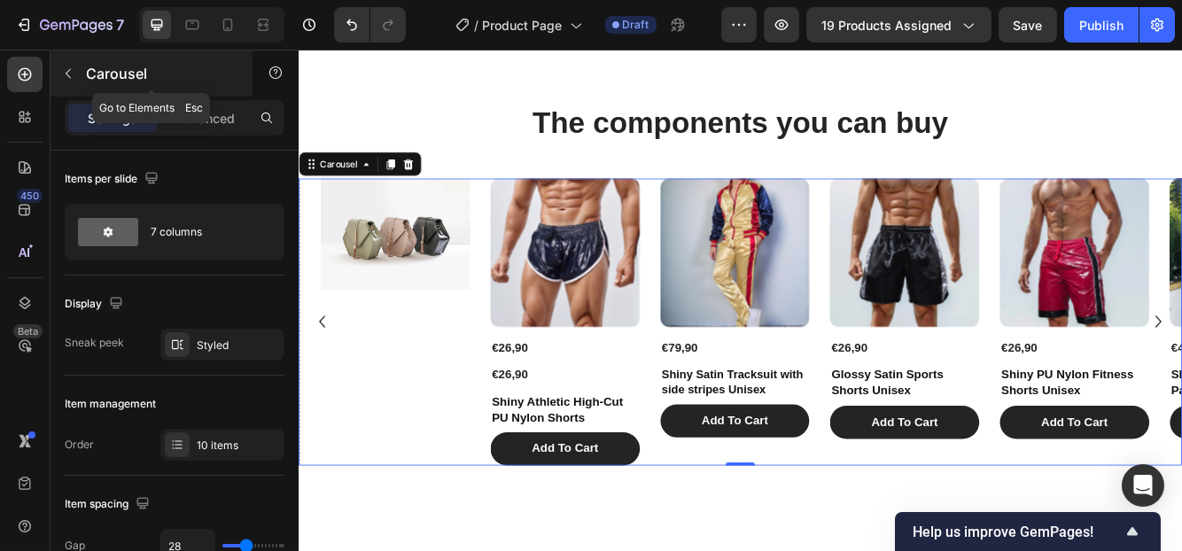
click at [66, 71] on icon "button" at bounding box center [68, 74] width 5 height 10
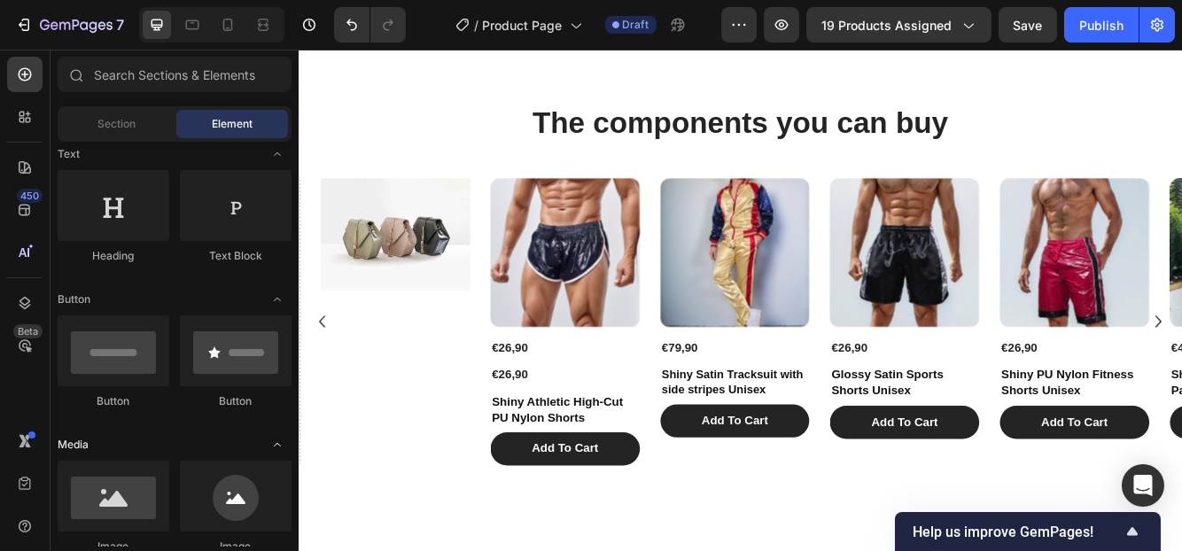
scroll to position [179, 0]
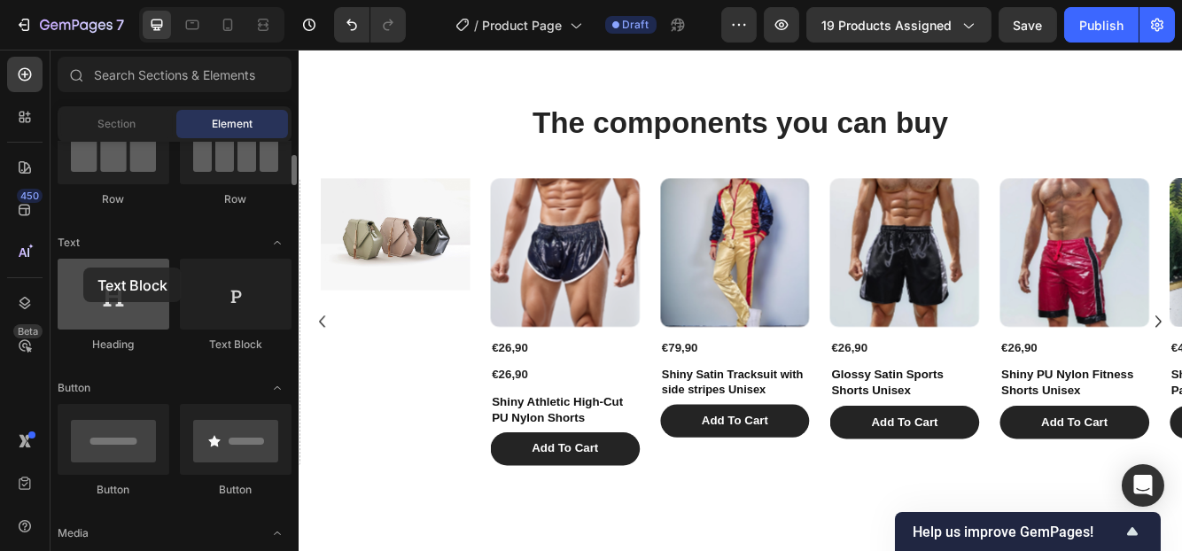
drag, startPoint x: 212, startPoint y: 293, endPoint x: 83, endPoint y: 274, distance: 129.9
click at [83, 274] on div "Heading Text Block" at bounding box center [175, 314] width 234 height 110
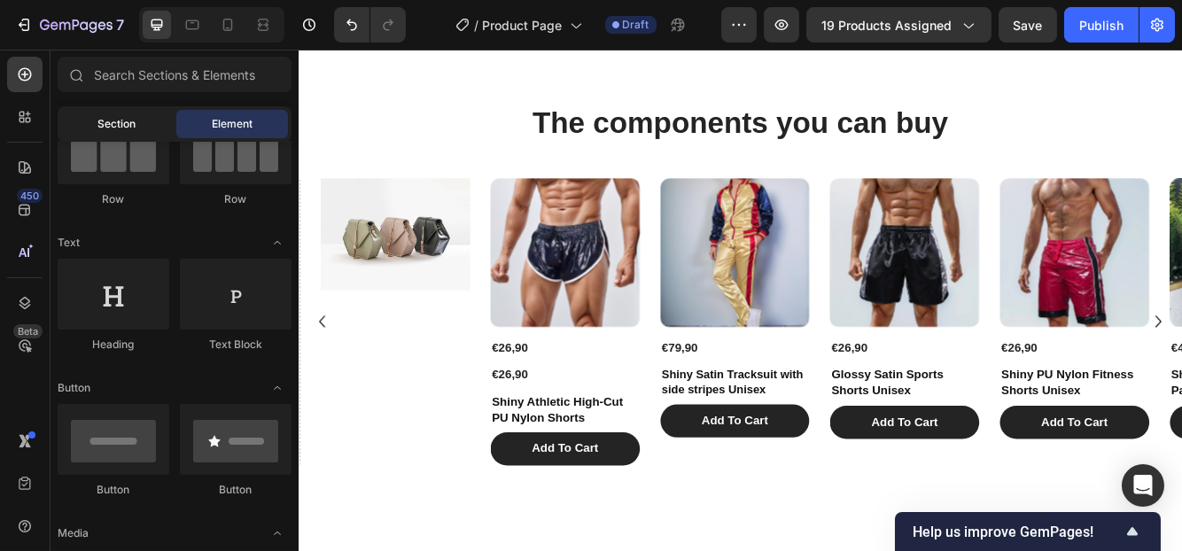
click at [100, 130] on span "Section" at bounding box center [117, 124] width 38 height 16
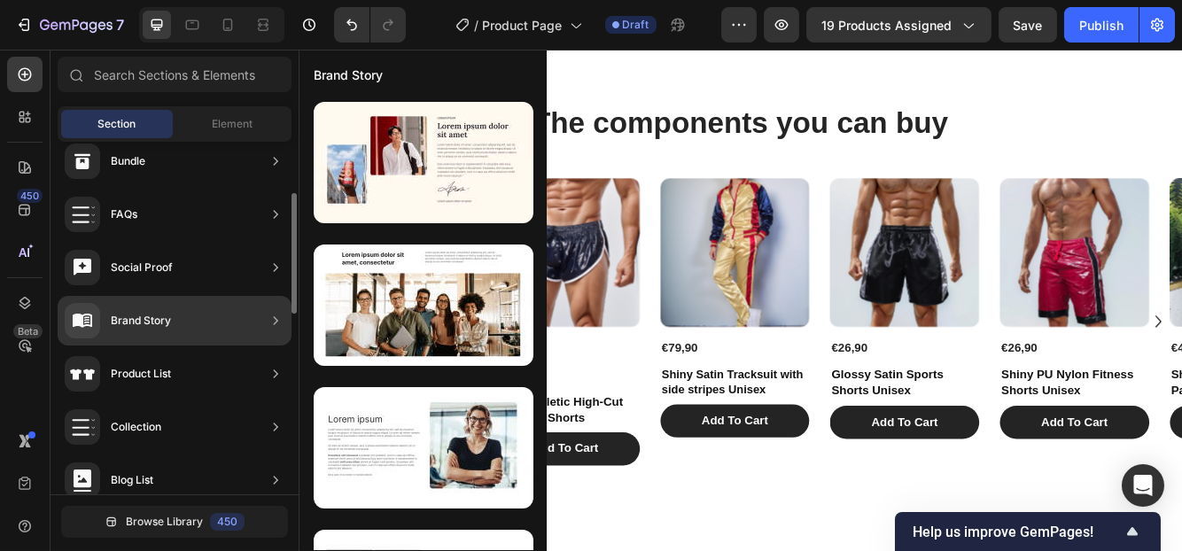
scroll to position [409, 0]
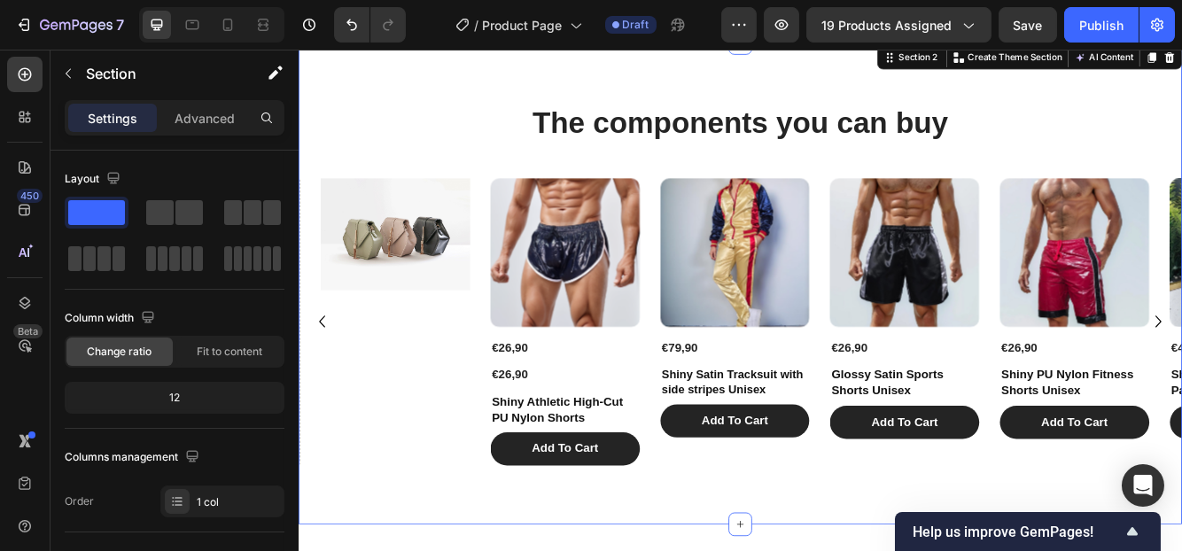
click at [685, 78] on div "The components you can buy Heading Product Images €26,90 Product Price Product …" at bounding box center [829, 332] width 1063 height 580
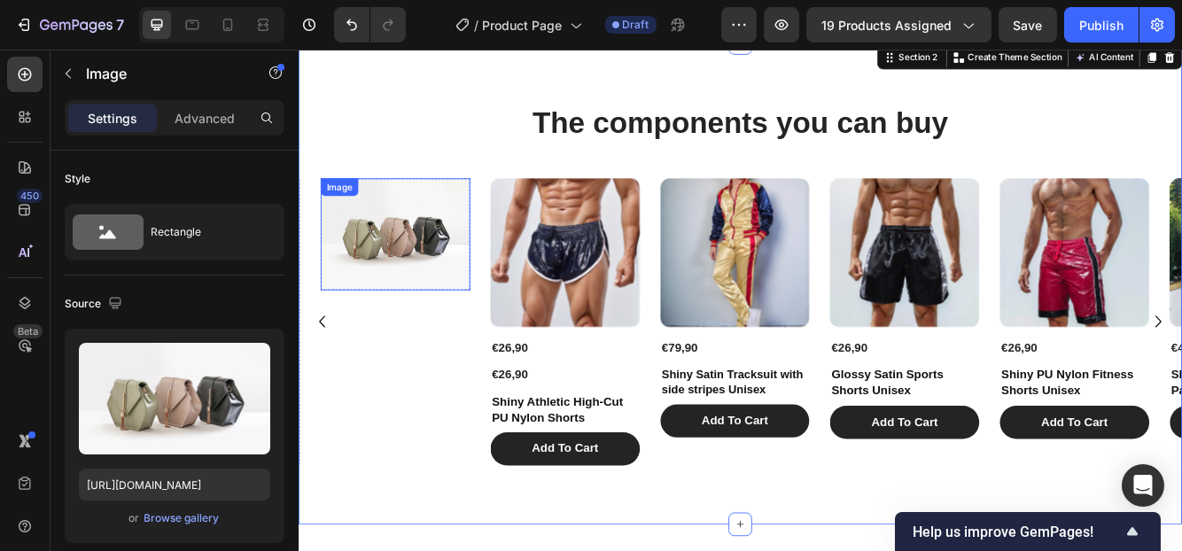
click at [429, 262] on img at bounding box center [414, 272] width 180 height 135
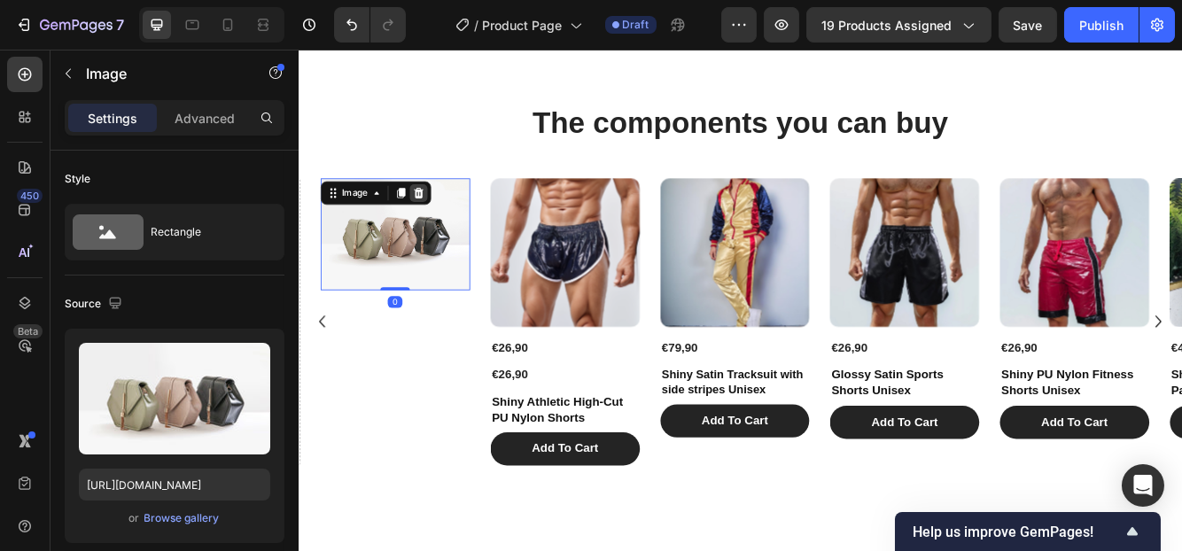
click at [441, 215] on icon at bounding box center [442, 222] width 14 height 14
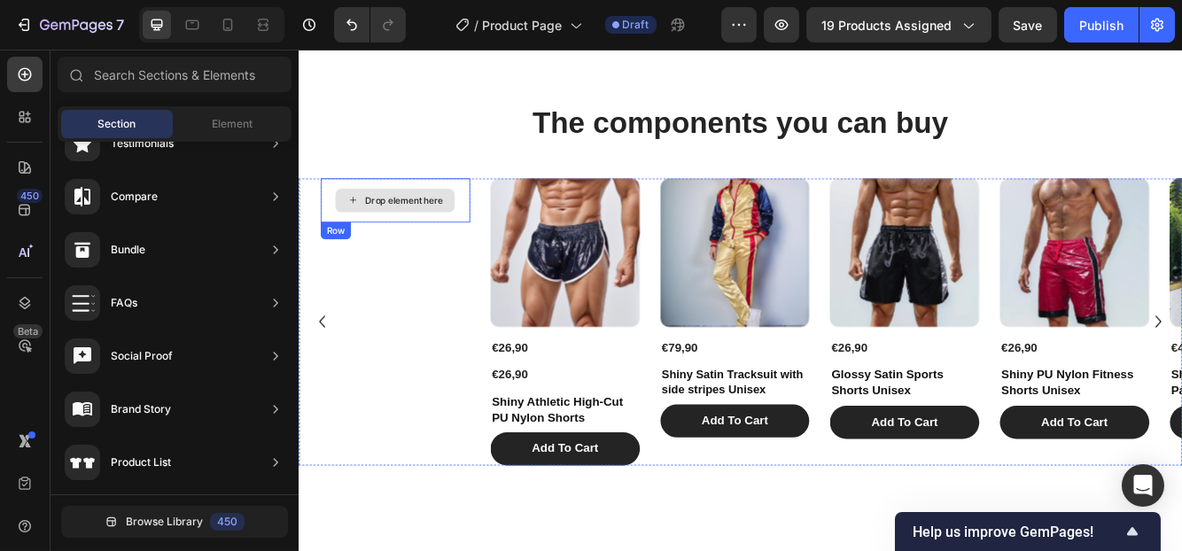
click at [454, 255] on div "Drop element here" at bounding box center [414, 231] width 180 height 53
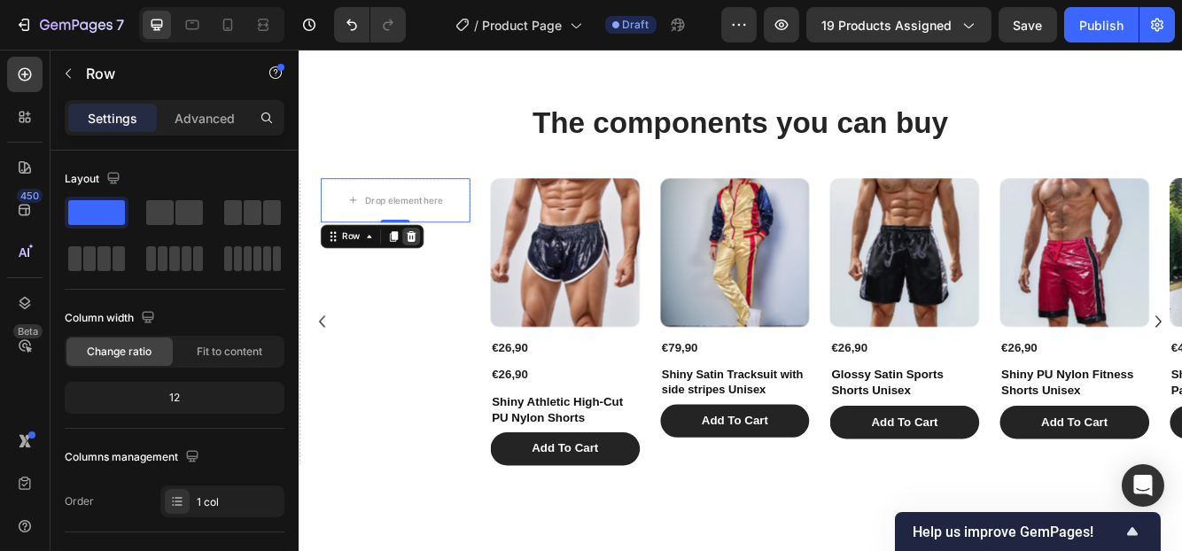
click at [431, 268] on icon at bounding box center [433, 275] width 14 height 14
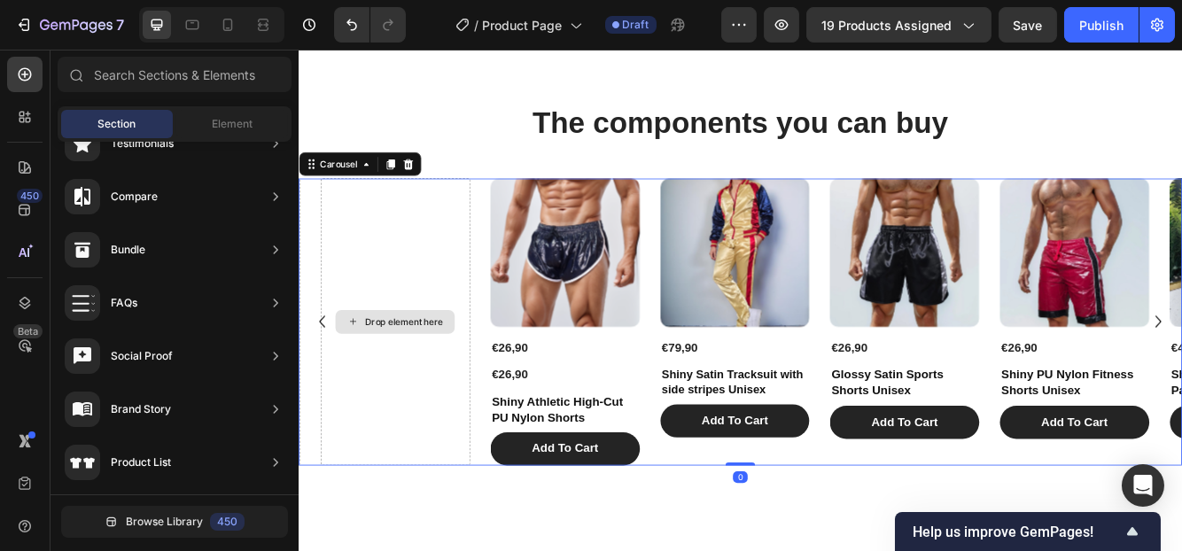
click at [430, 267] on div "Drop element here" at bounding box center [414, 378] width 180 height 346
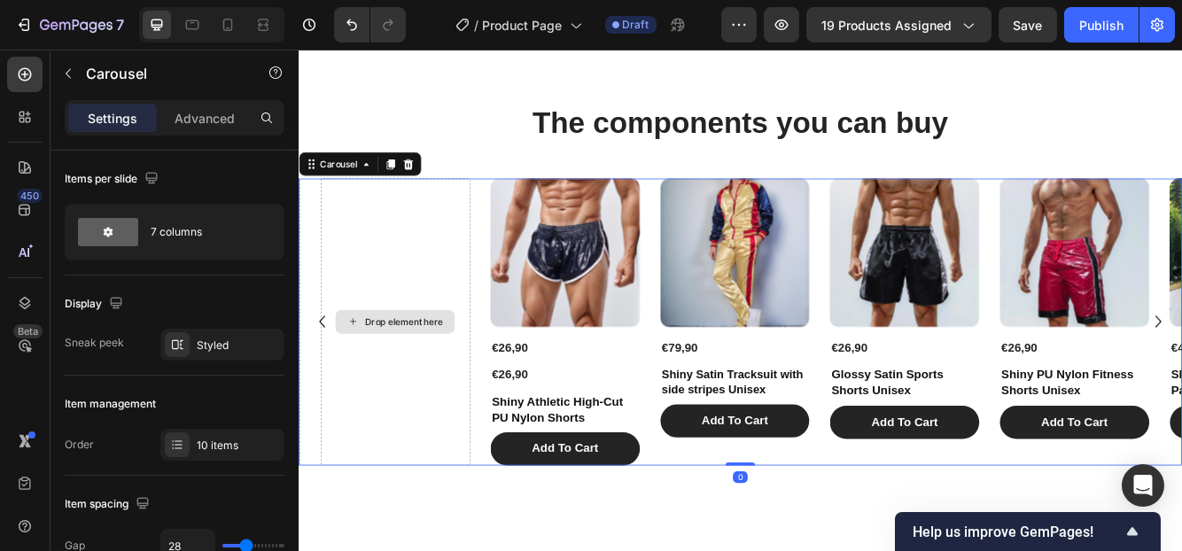
click at [376, 416] on div "Drop element here" at bounding box center [414, 378] width 180 height 346
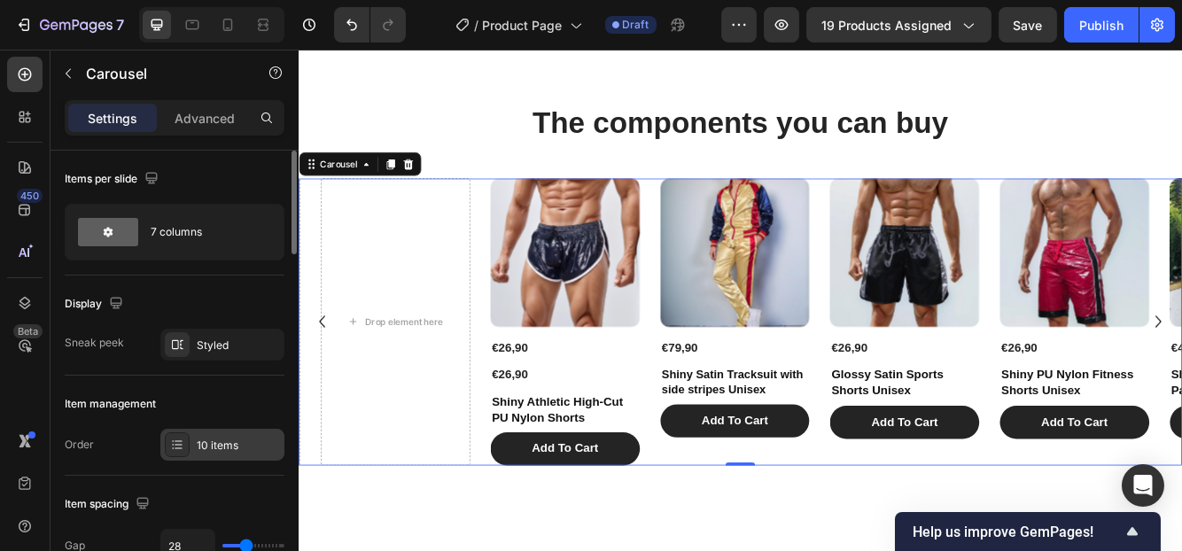
click at [229, 438] on div "10 items" at bounding box center [238, 446] width 83 height 16
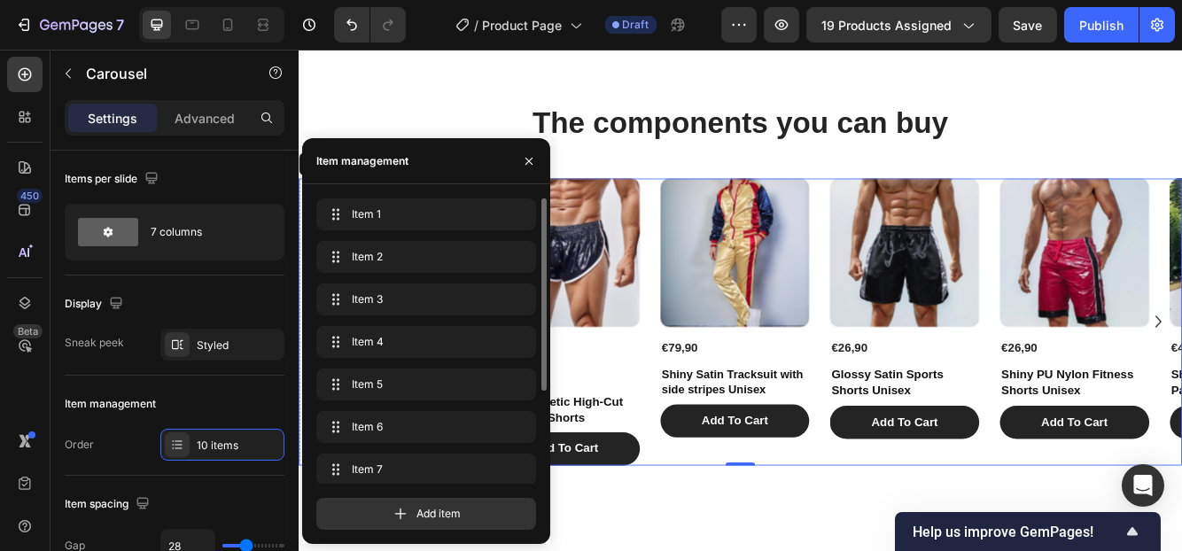
scroll to position [135, 0]
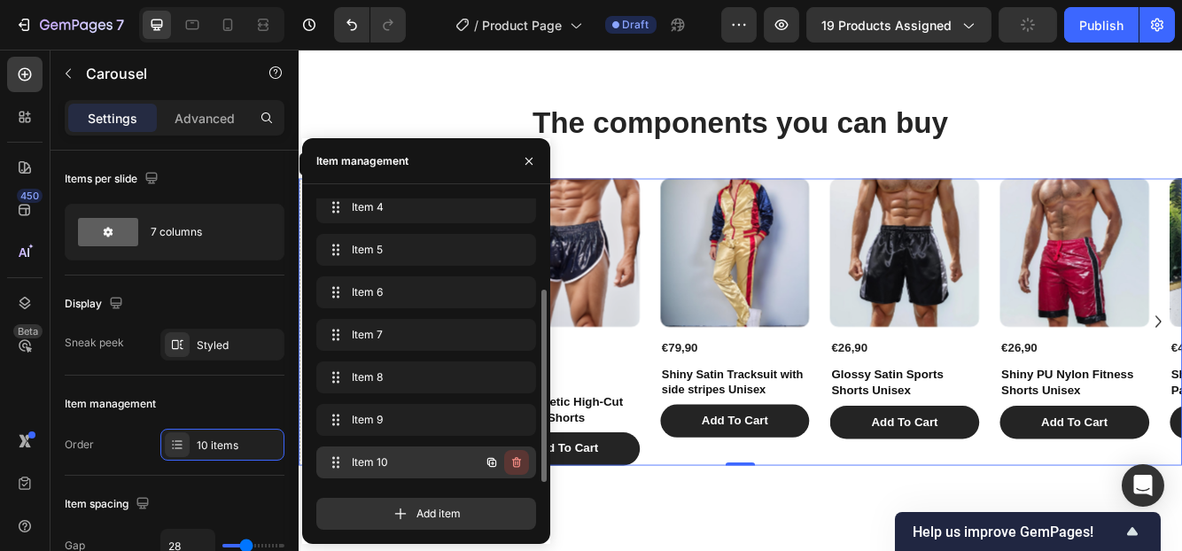
click at [517, 456] on icon "button" at bounding box center [516, 462] width 14 height 14
click at [511, 458] on div "Delete" at bounding box center [504, 462] width 33 height 16
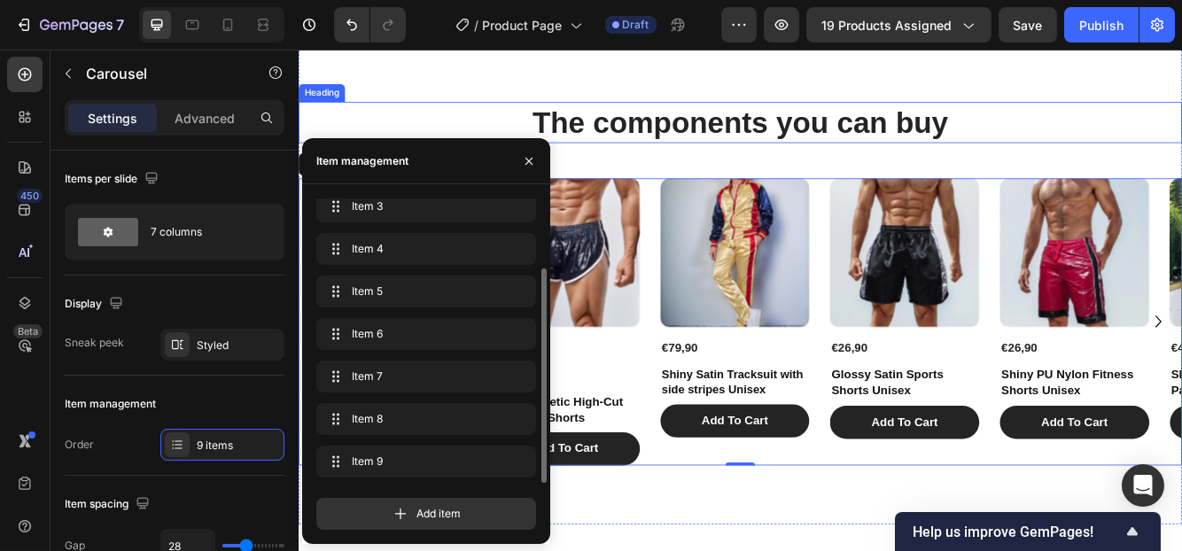
click at [463, 102] on div "The components you can buy Heading Product Images €26,90 Product Price Product …" at bounding box center [829, 332] width 1063 height 580
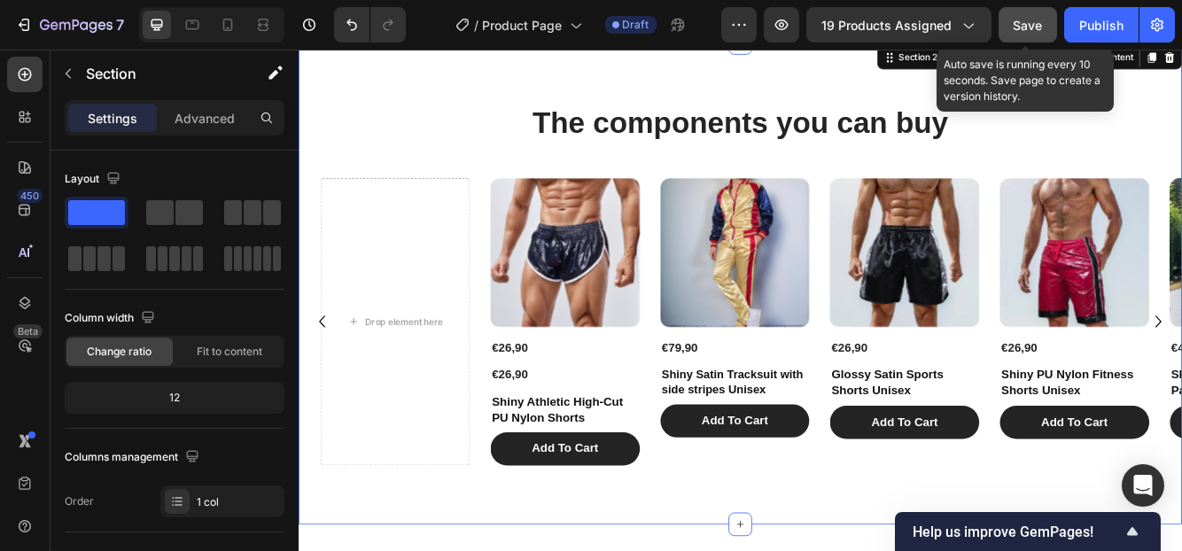
click at [1022, 27] on span "Save" at bounding box center [1027, 25] width 29 height 15
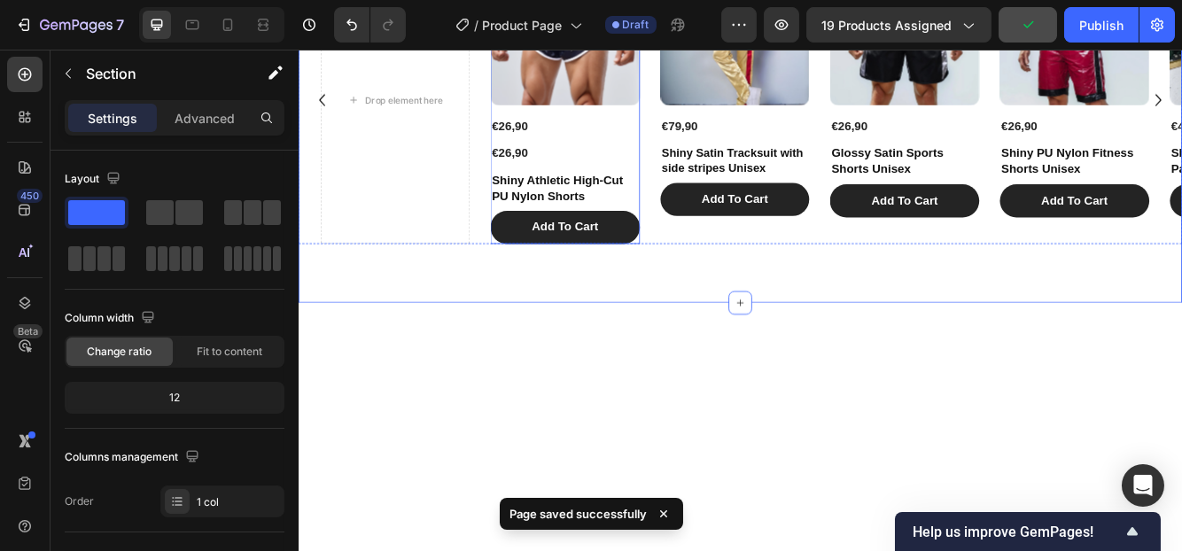
scroll to position [974, 0]
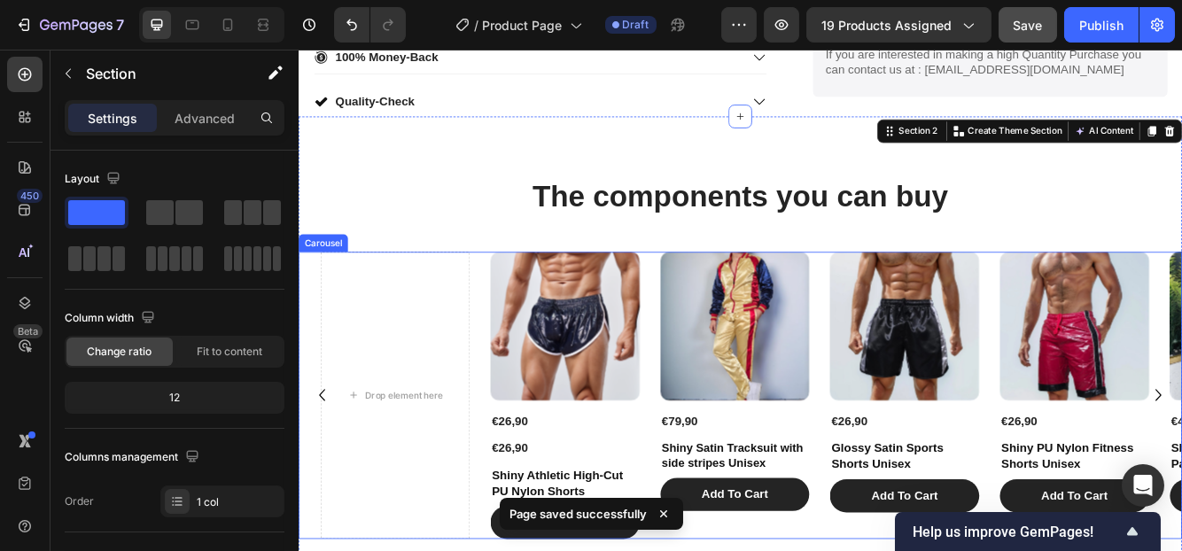
click at [331, 461] on icon "Carousel Back Arrow" at bounding box center [326, 465] width 28 height 45
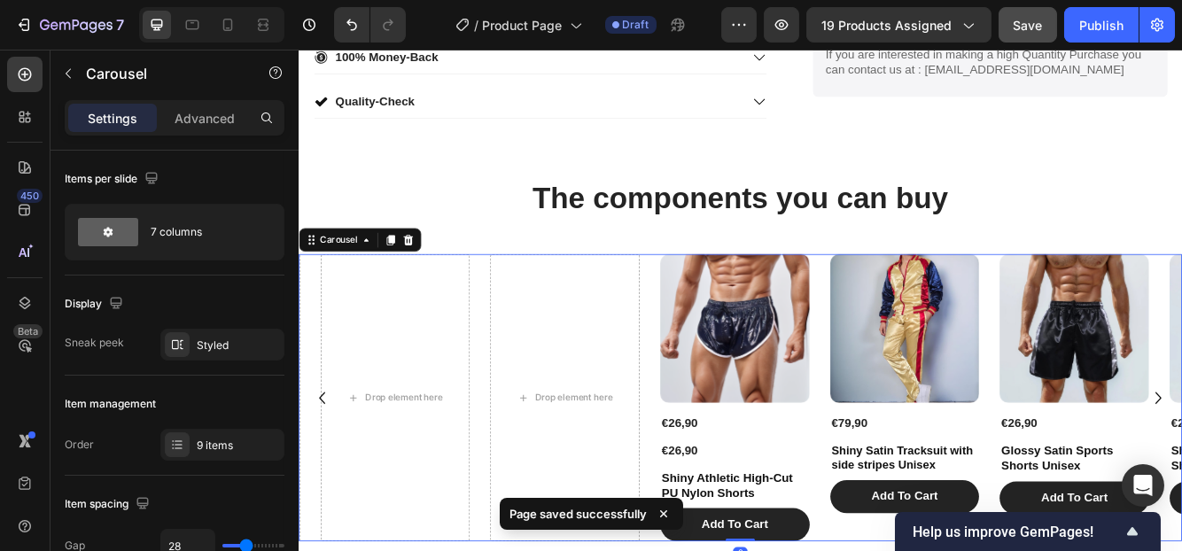
click at [327, 464] on icon "Carousel Back Arrow" at bounding box center [326, 468] width 28 height 45
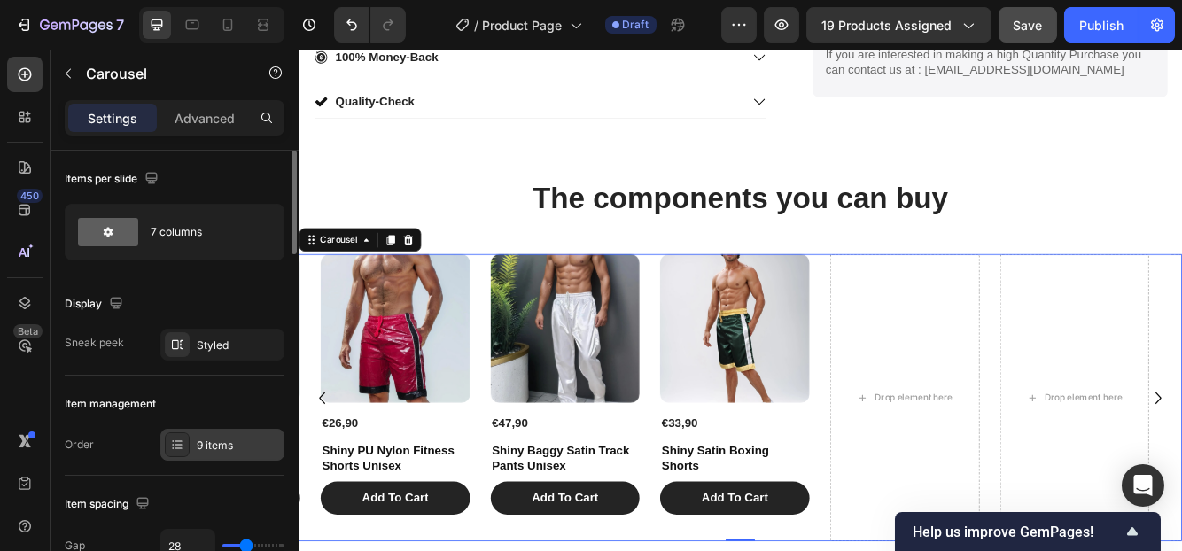
click at [228, 439] on div "9 items" at bounding box center [238, 446] width 83 height 16
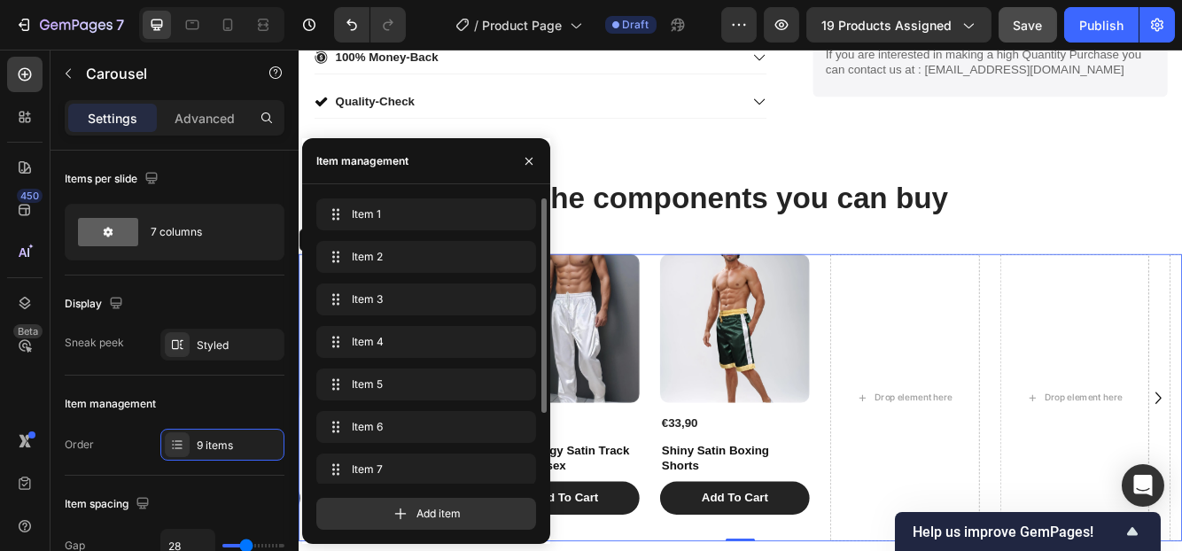
scroll to position [93, 0]
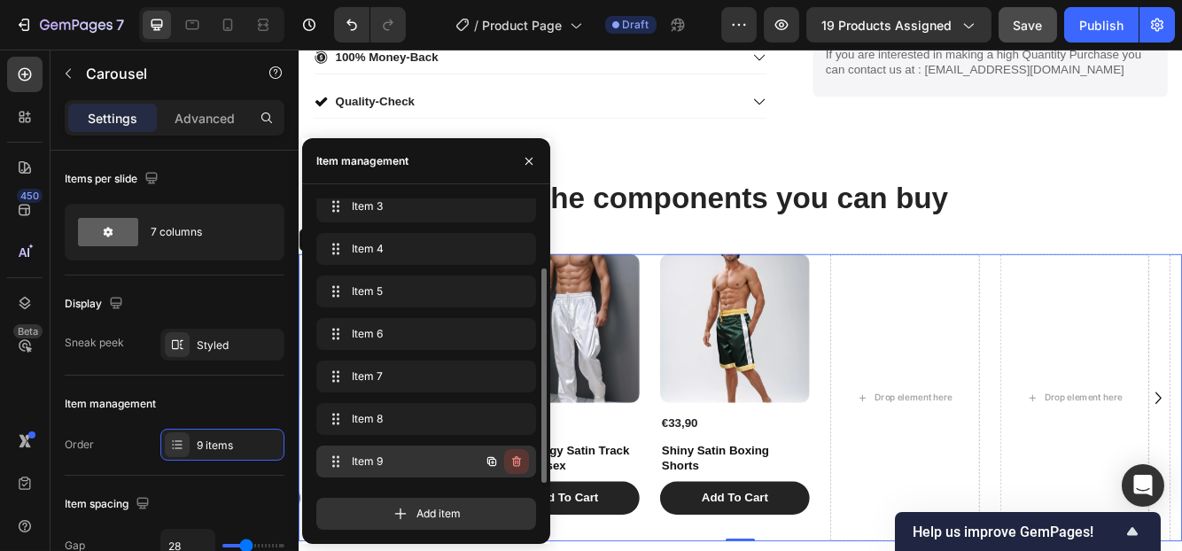
click at [517, 459] on icon "button" at bounding box center [516, 461] width 14 height 14
click at [516, 459] on div "Delete" at bounding box center [504, 462] width 33 height 16
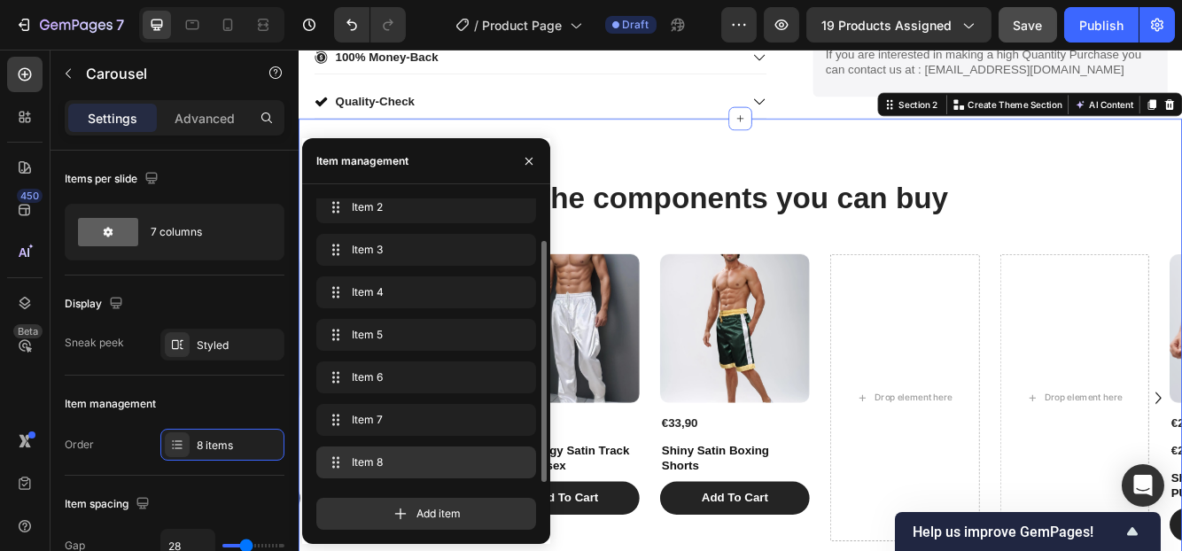
click at [910, 141] on div "The components you can buy Heading Product Images €26,90 Product Price Product …" at bounding box center [829, 423] width 1063 height 580
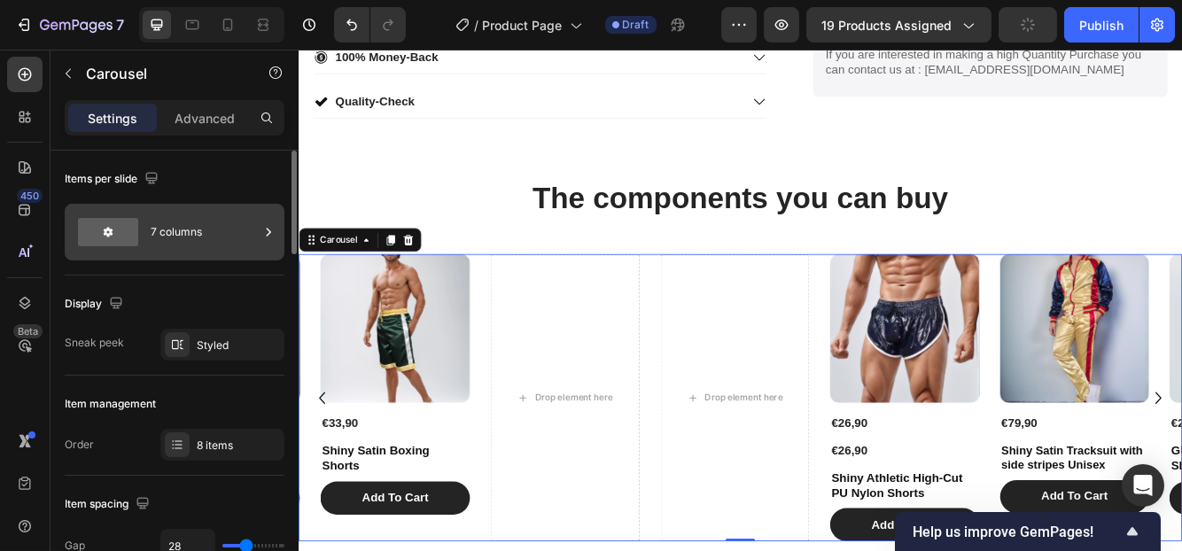
click at [216, 237] on div "7 columns" at bounding box center [205, 232] width 108 height 41
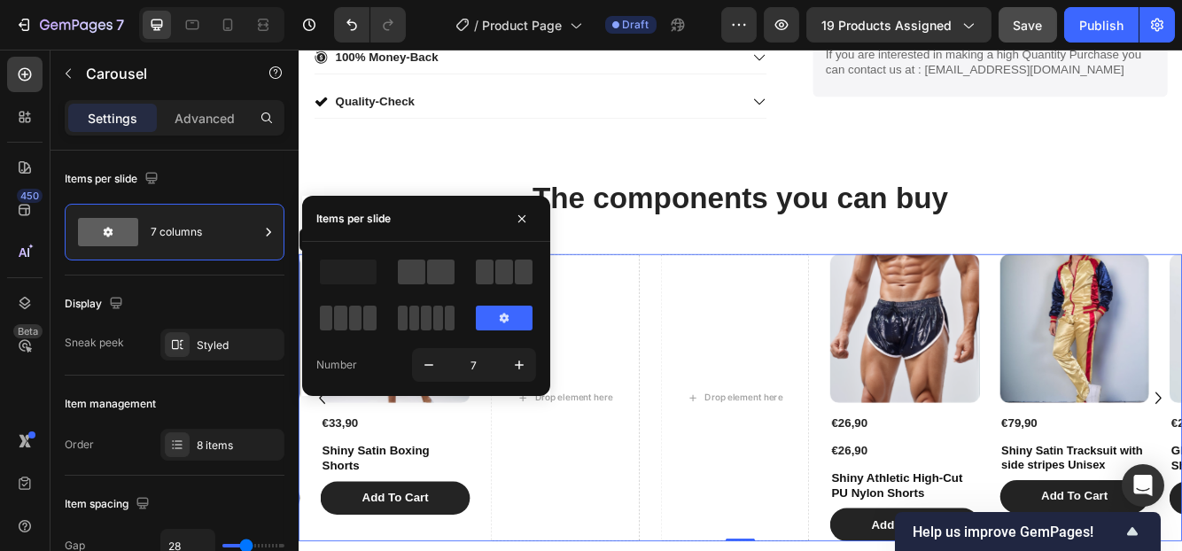
click at [500, 317] on icon at bounding box center [504, 318] width 14 height 14
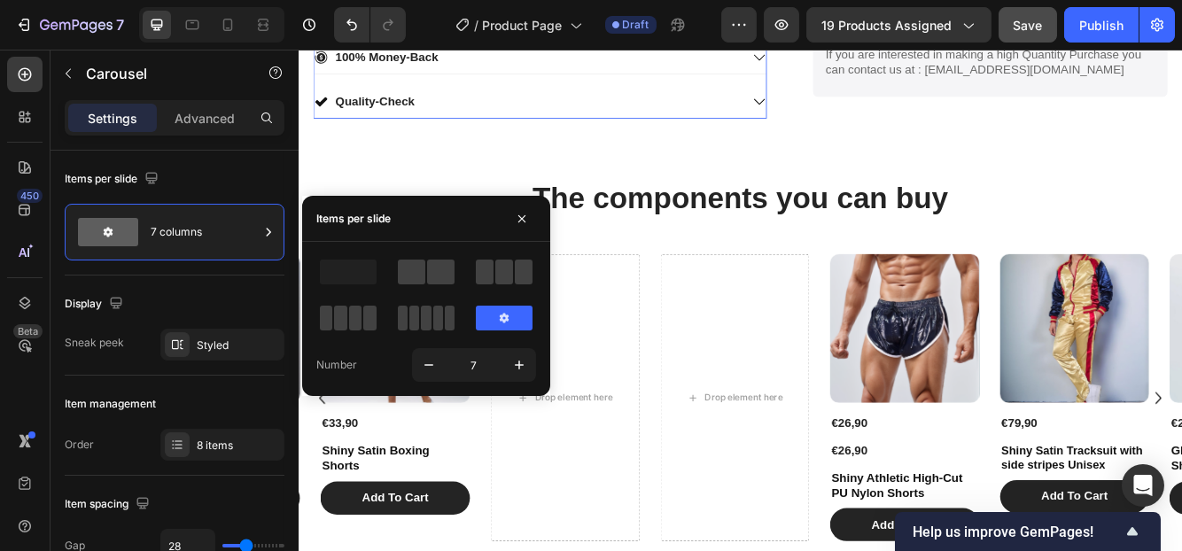
click at [578, 108] on div "Quality-Check" at bounding box center [573, 113] width 514 height 24
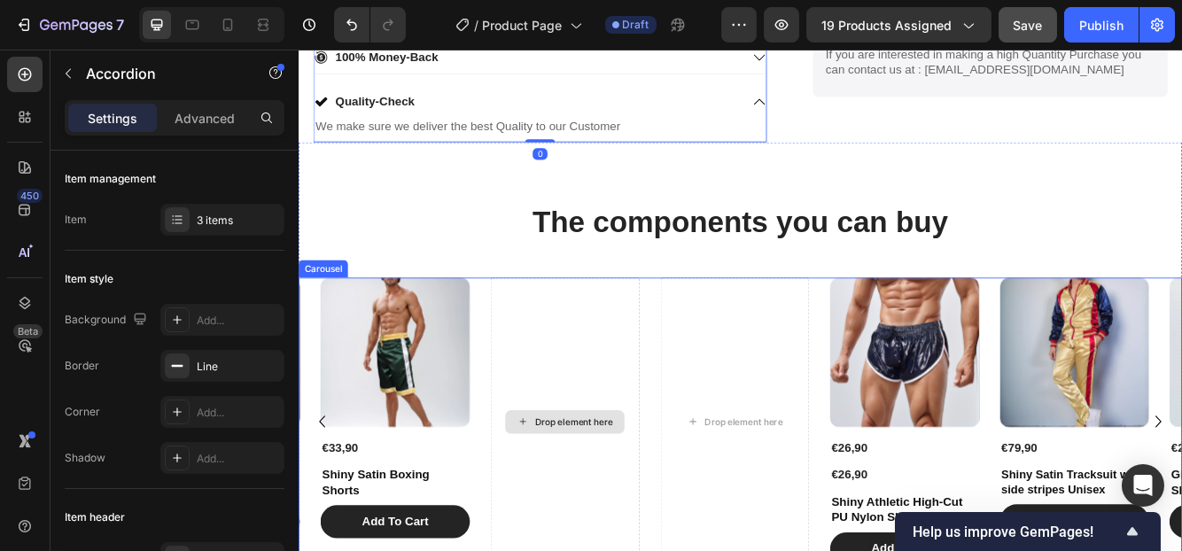
click at [697, 454] on div "Drop element here" at bounding box center [619, 497] width 180 height 346
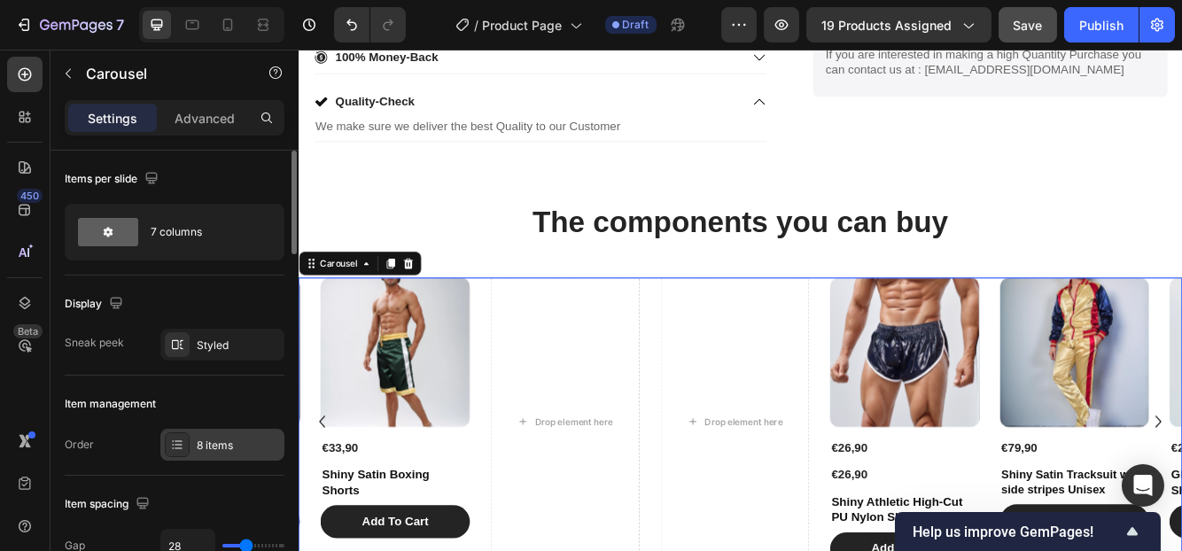
click at [226, 444] on div "8 items" at bounding box center [238, 446] width 83 height 16
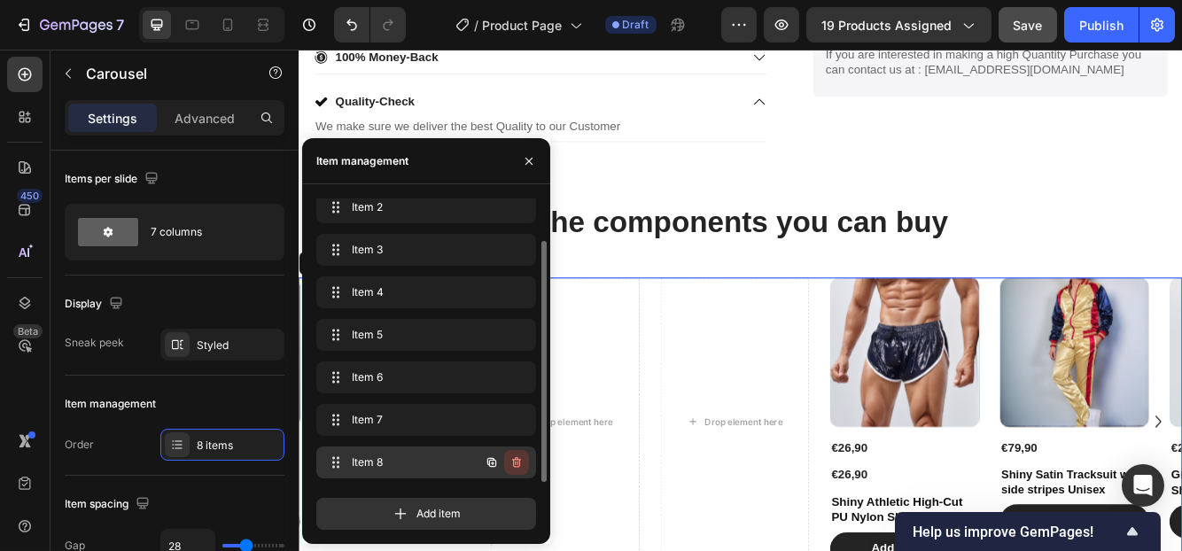
click at [516, 458] on icon "button" at bounding box center [516, 462] width 9 height 11
click at [515, 463] on div "Delete" at bounding box center [504, 462] width 33 height 16
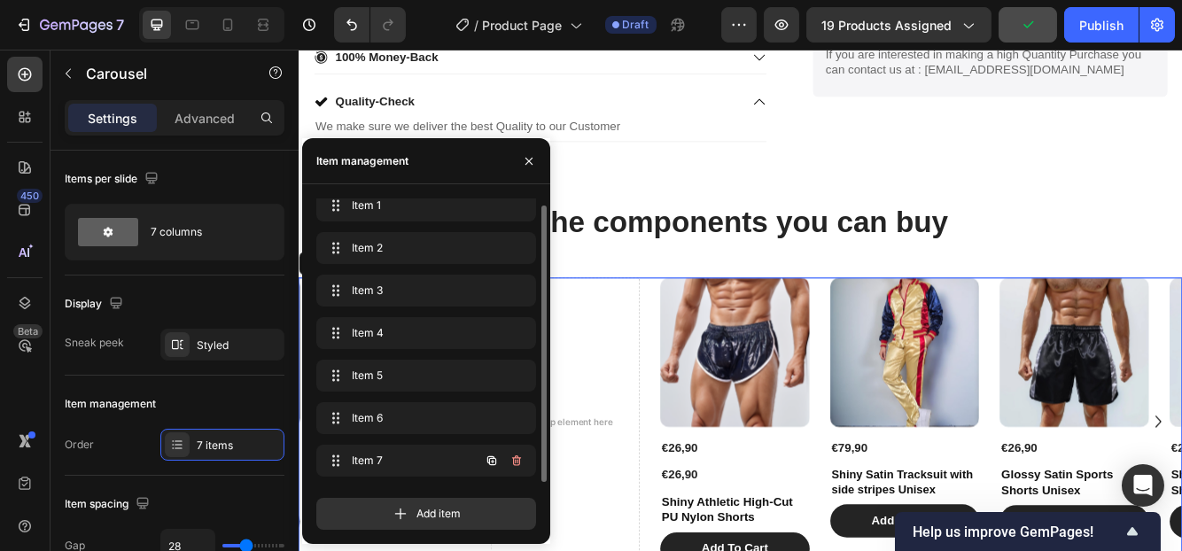
scroll to position [8, 0]
click at [515, 460] on icon "button" at bounding box center [516, 461] width 14 height 14
click at [514, 454] on div "Delete" at bounding box center [504, 462] width 33 height 16
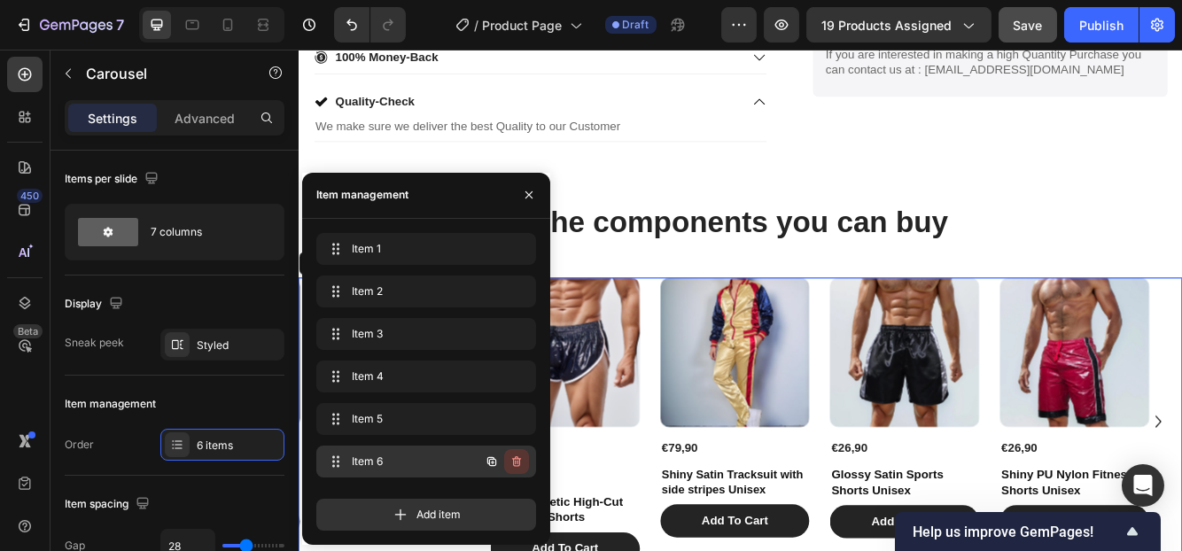
scroll to position [0, 0]
click at [492, 456] on icon "button" at bounding box center [491, 460] width 9 height 9
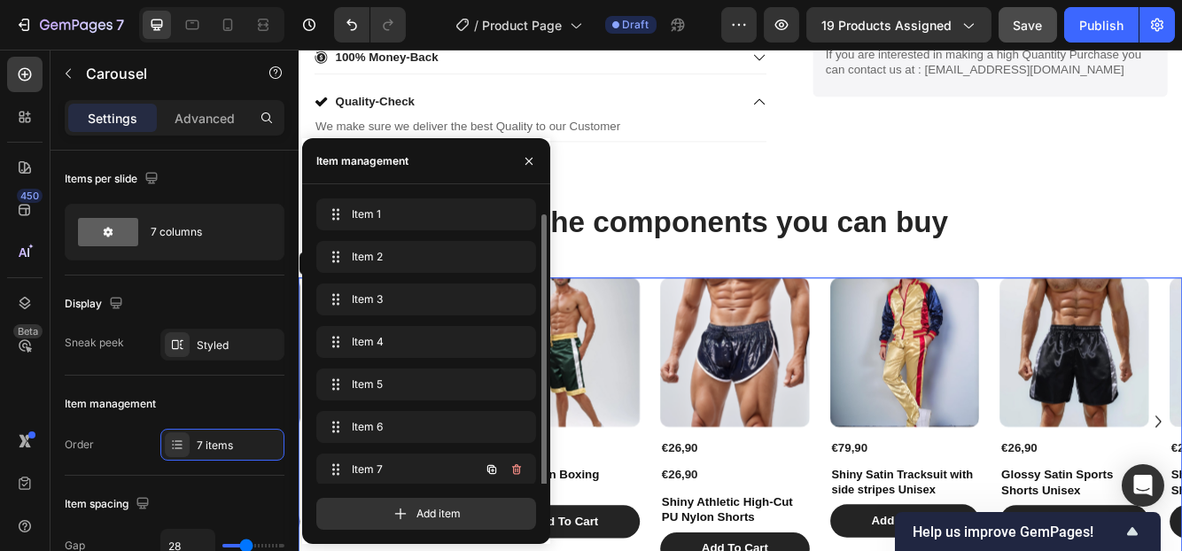
scroll to position [8, 0]
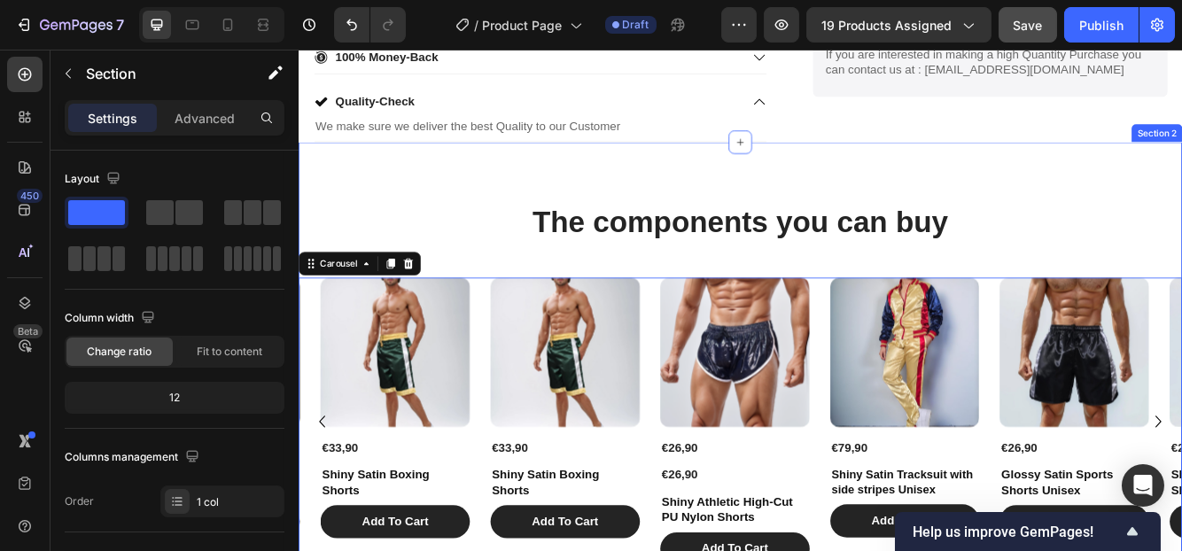
click at [815, 198] on div "The components you can buy Heading Product Images €26,90 Product Price Product …" at bounding box center [829, 451] width 1063 height 580
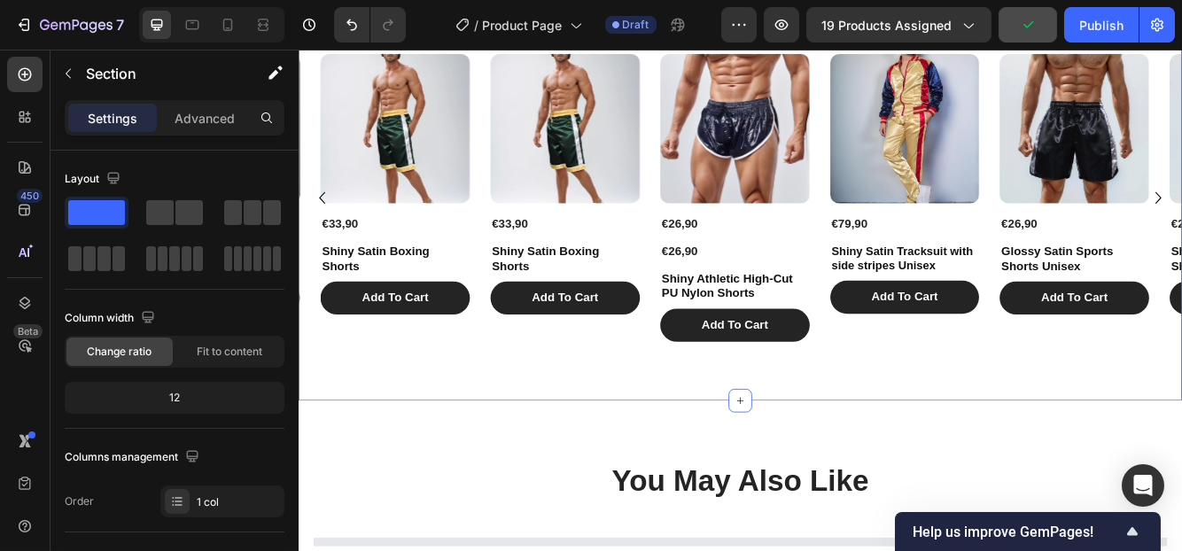
scroll to position [1152, 0]
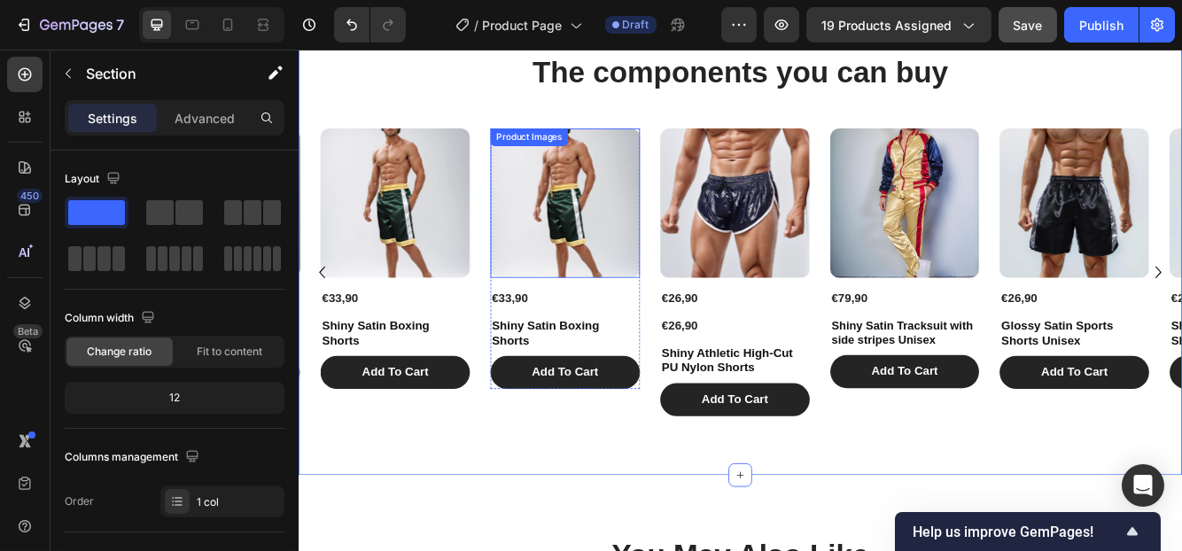
click at [601, 252] on img at bounding box center [619, 234] width 180 height 180
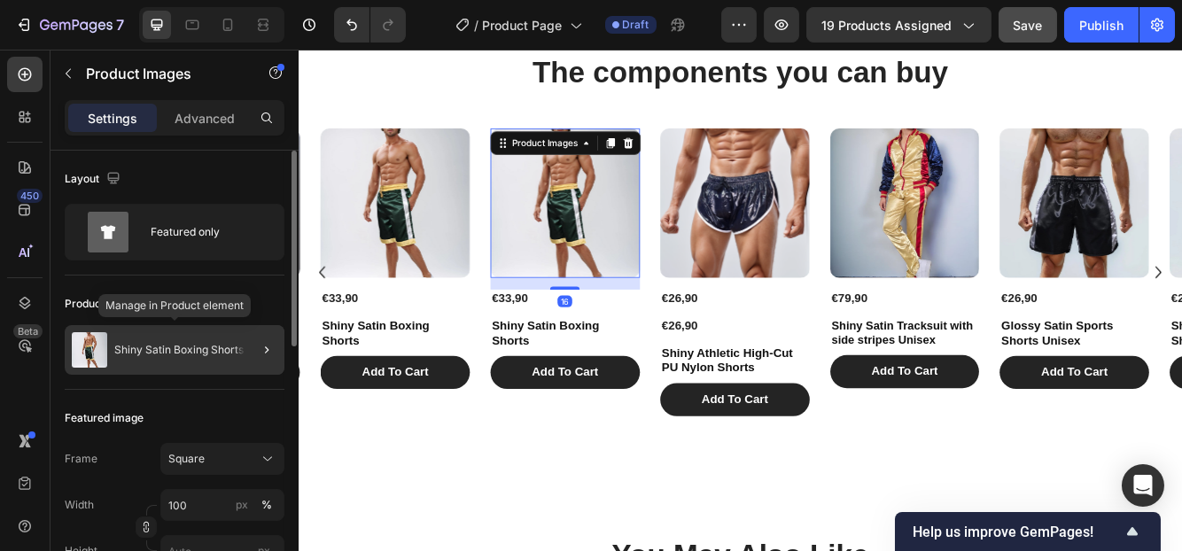
click at [183, 348] on p "Shiny Satin Boxing Shorts" at bounding box center [178, 350] width 129 height 12
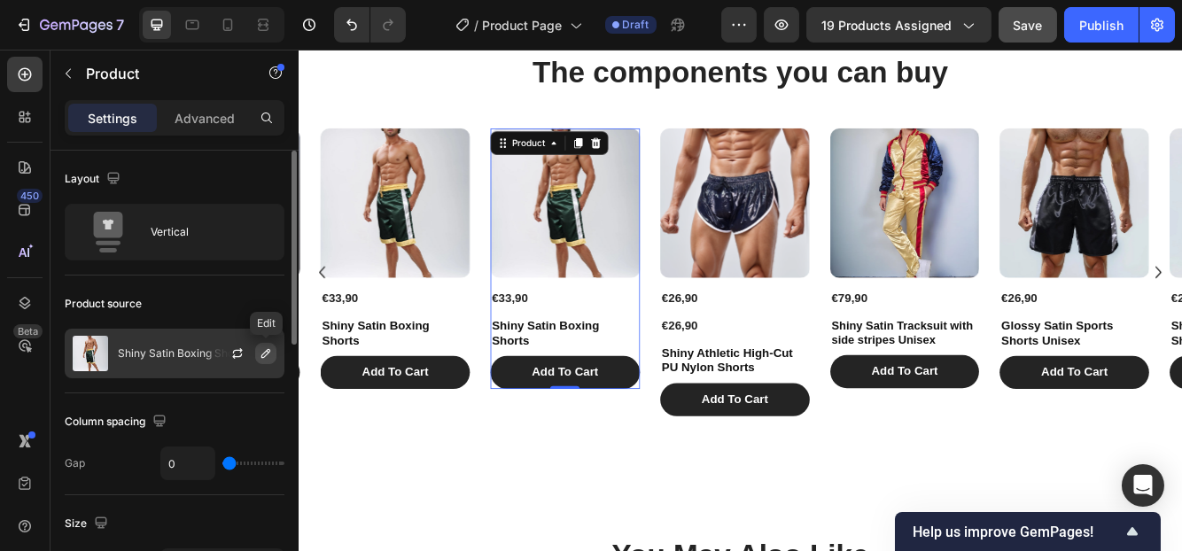
click at [264, 347] on icon "button" at bounding box center [266, 353] width 14 height 14
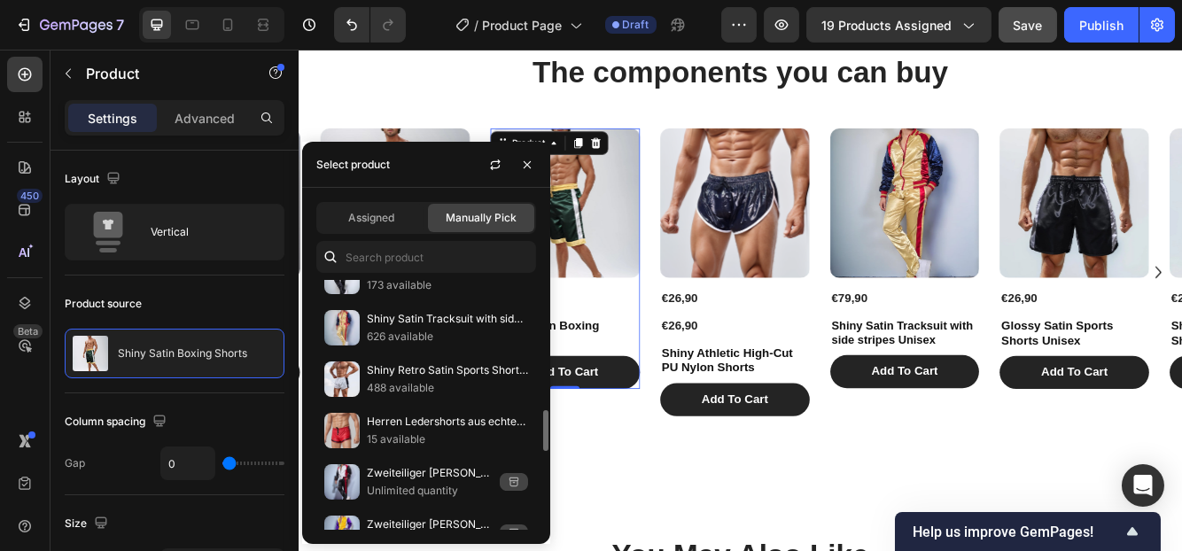
scroll to position [711, 0]
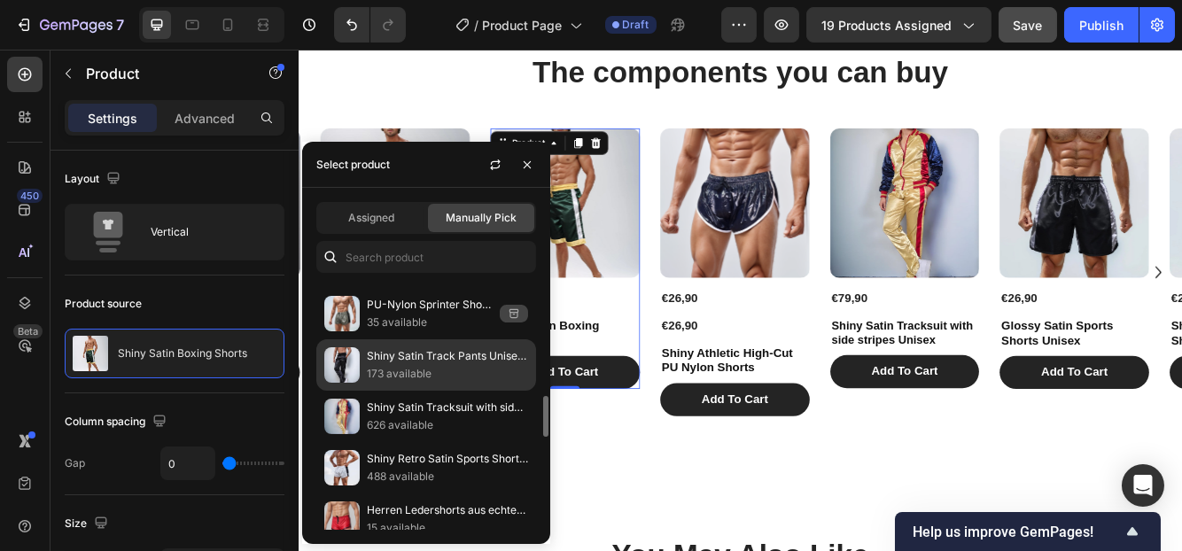
click at [377, 353] on p "Shiny Satin Track Pants Unisex with Logo" at bounding box center [447, 356] width 161 height 18
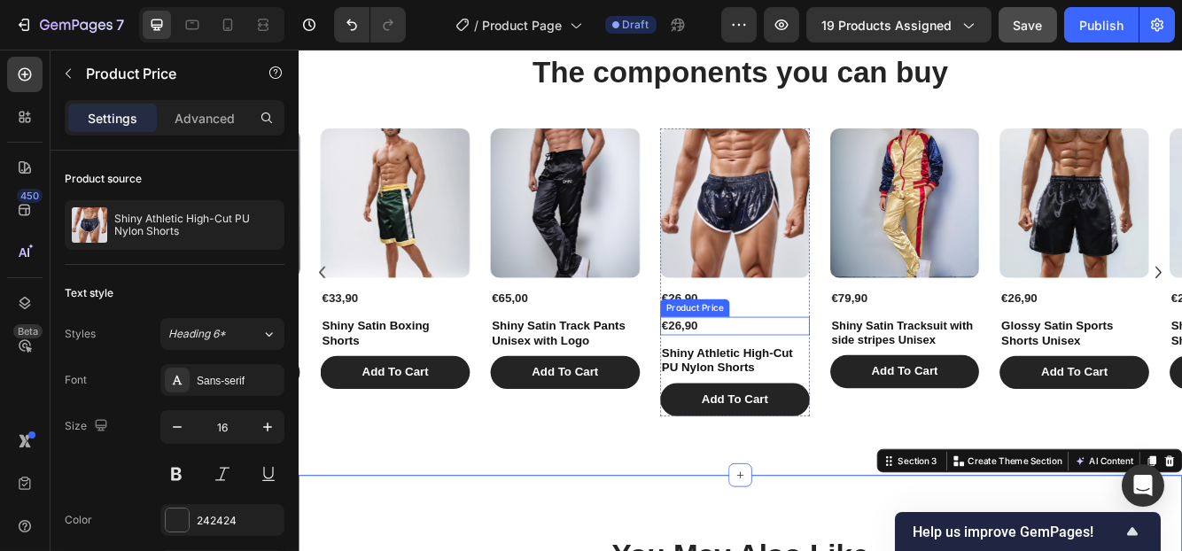
click at [754, 377] on div "€26,90" at bounding box center [823, 382] width 180 height 22
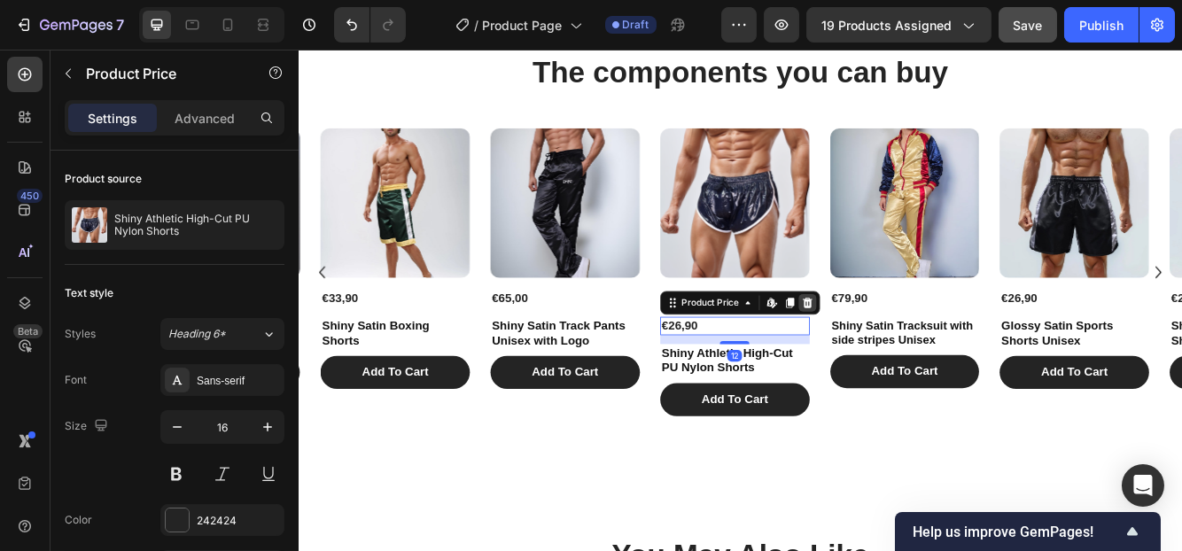
click at [912, 351] on icon at bounding box center [910, 354] width 12 height 12
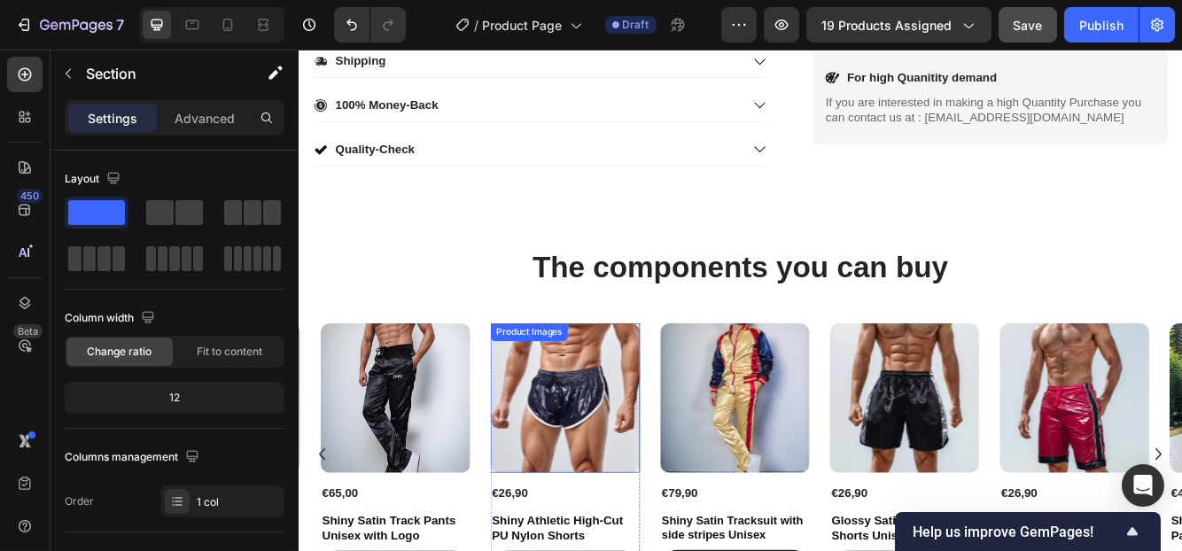
scroll to position [1094, 0]
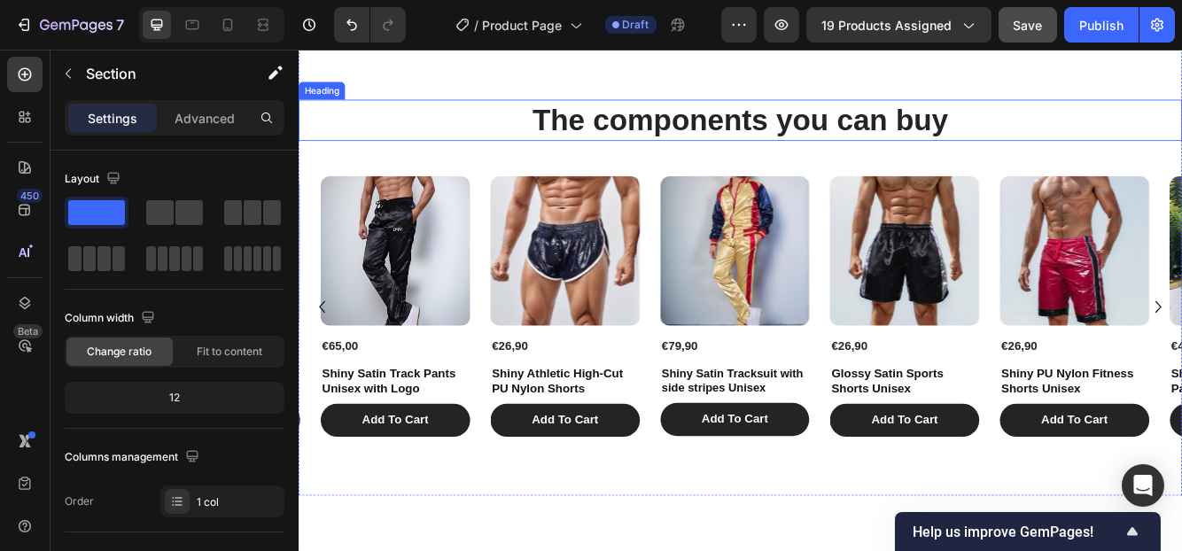
click at [853, 132] on h2 "The components you can buy" at bounding box center [829, 135] width 1063 height 50
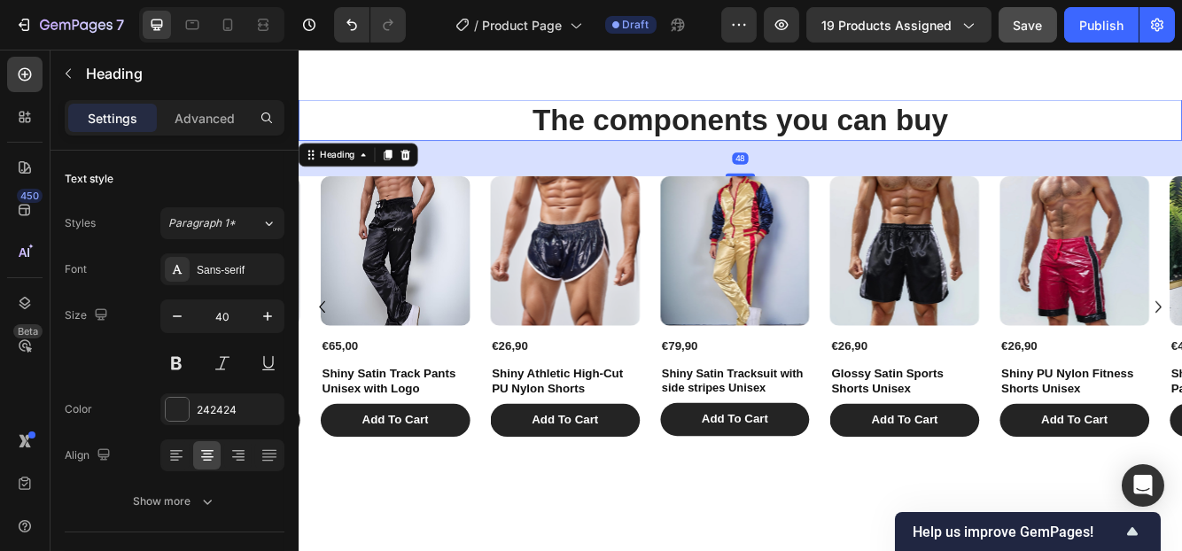
click at [1072, 138] on h2 "The components you can buy" at bounding box center [829, 135] width 1063 height 50
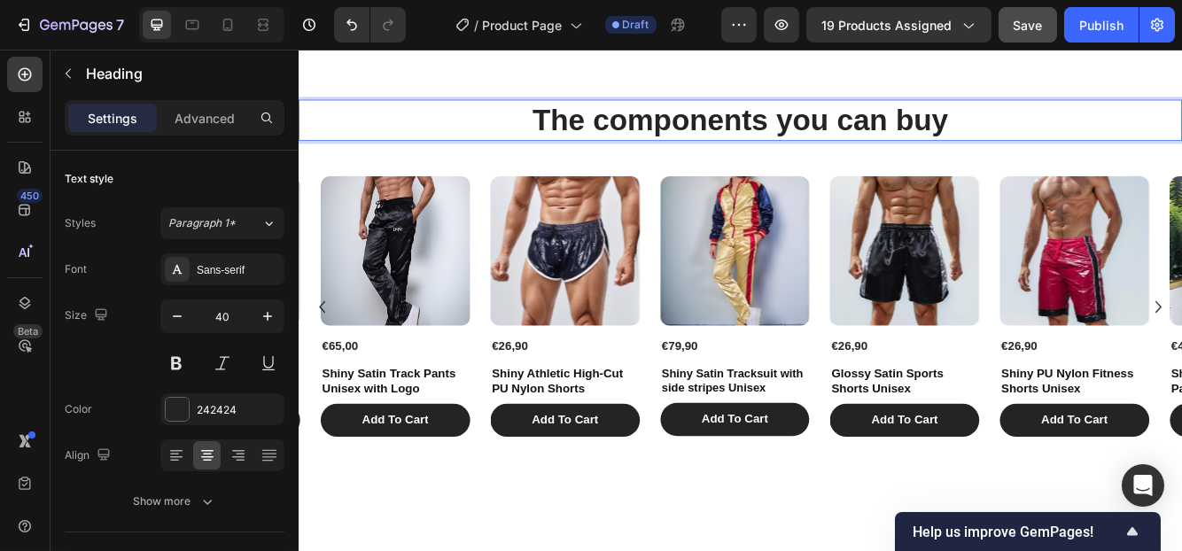
click at [1072, 138] on p "The components you can buy" at bounding box center [828, 135] width 1059 height 46
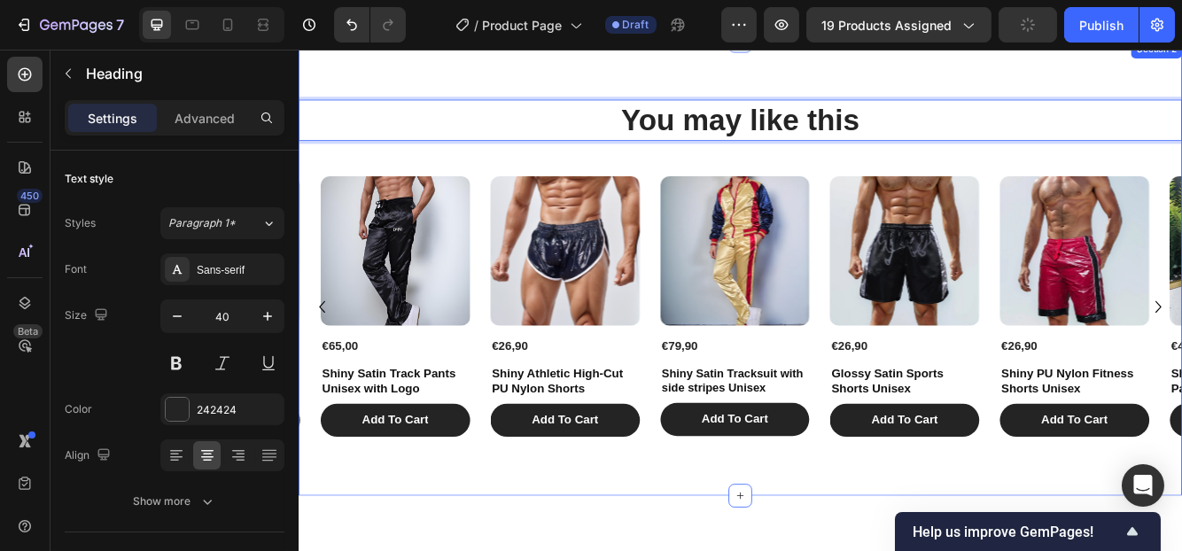
click at [934, 75] on div "You may like this Heading 48 Product Images €26,90 Product Price Product Price …" at bounding box center [829, 312] width 1063 height 547
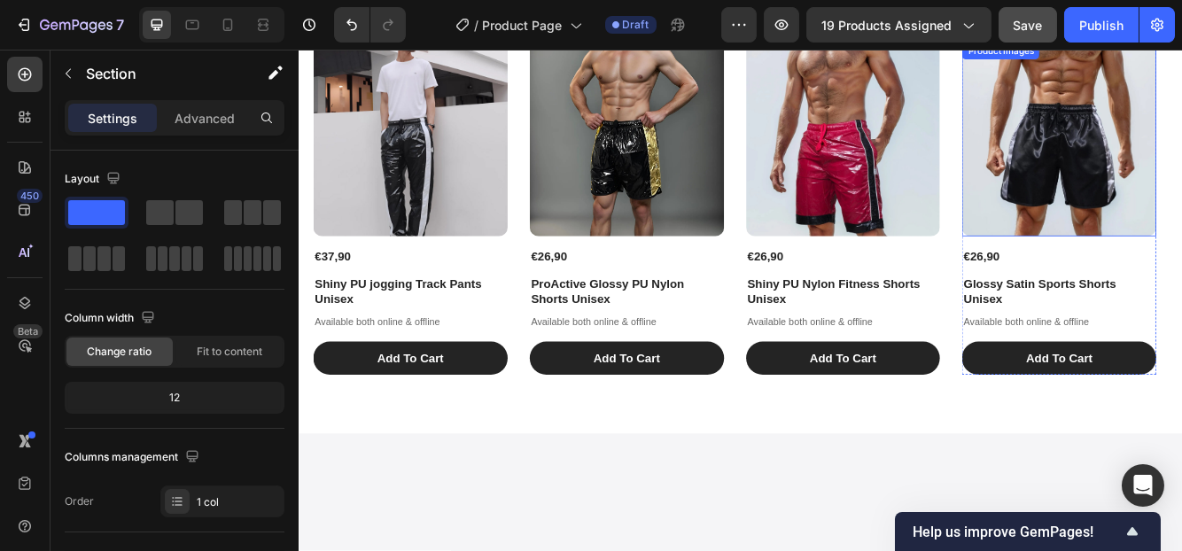
scroll to position [1626, 0]
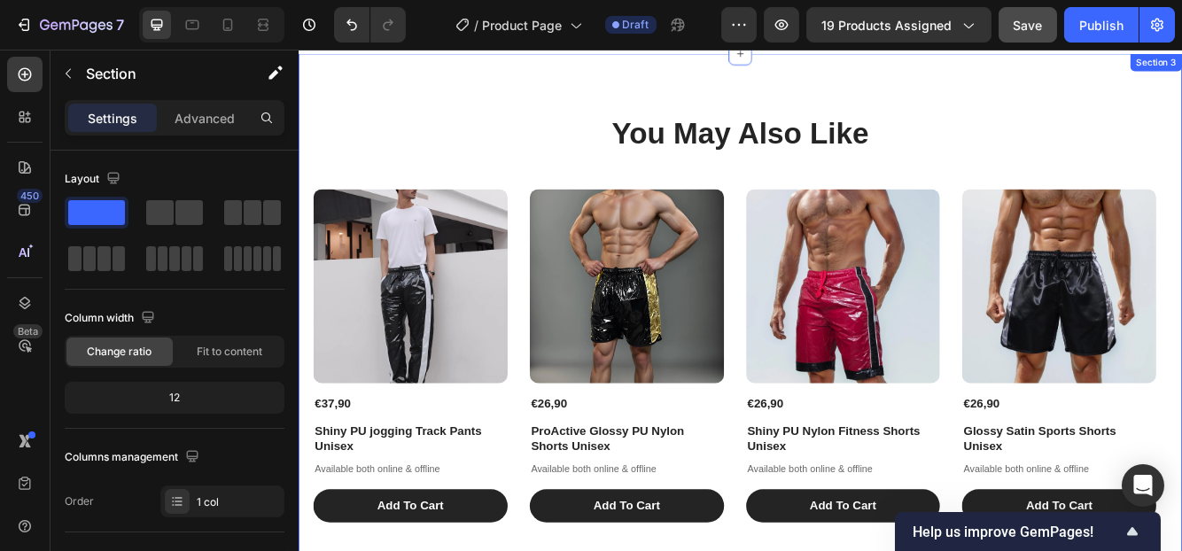
click at [1067, 95] on div "You May Also Like Heading Product Images €37,90 Product Price Product Price Shi…" at bounding box center [829, 372] width 1063 height 634
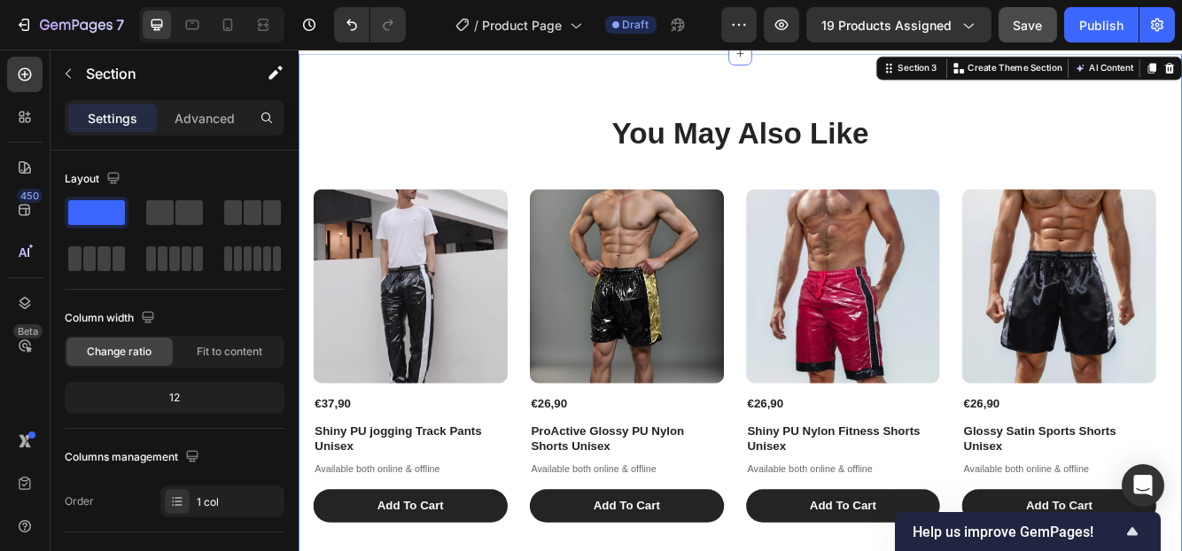
scroll to position [1361, 0]
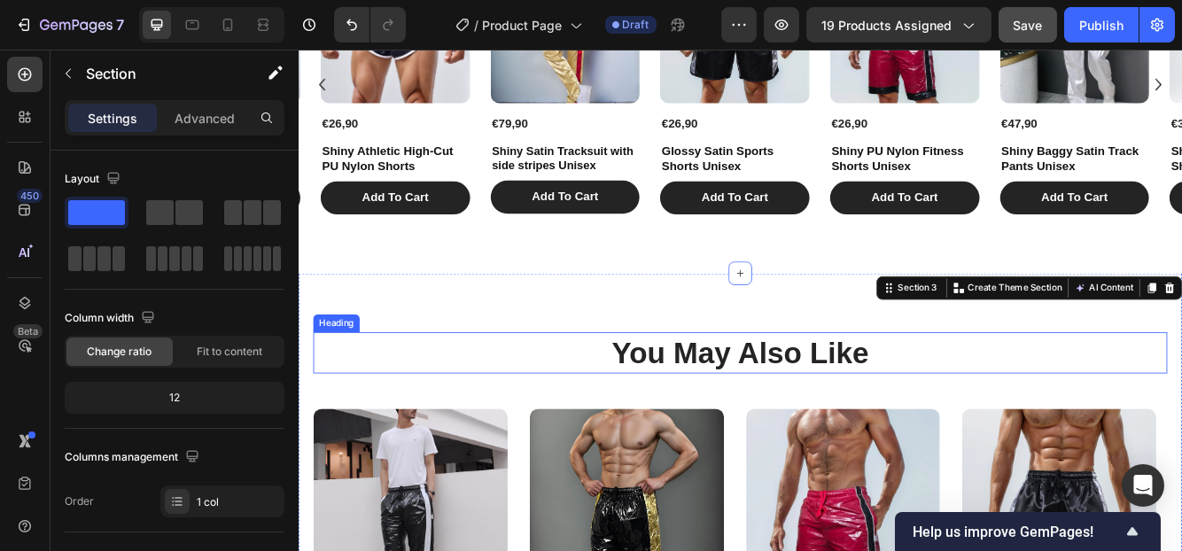
click at [997, 415] on h2 "You May Also Like" at bounding box center [829, 416] width 1028 height 50
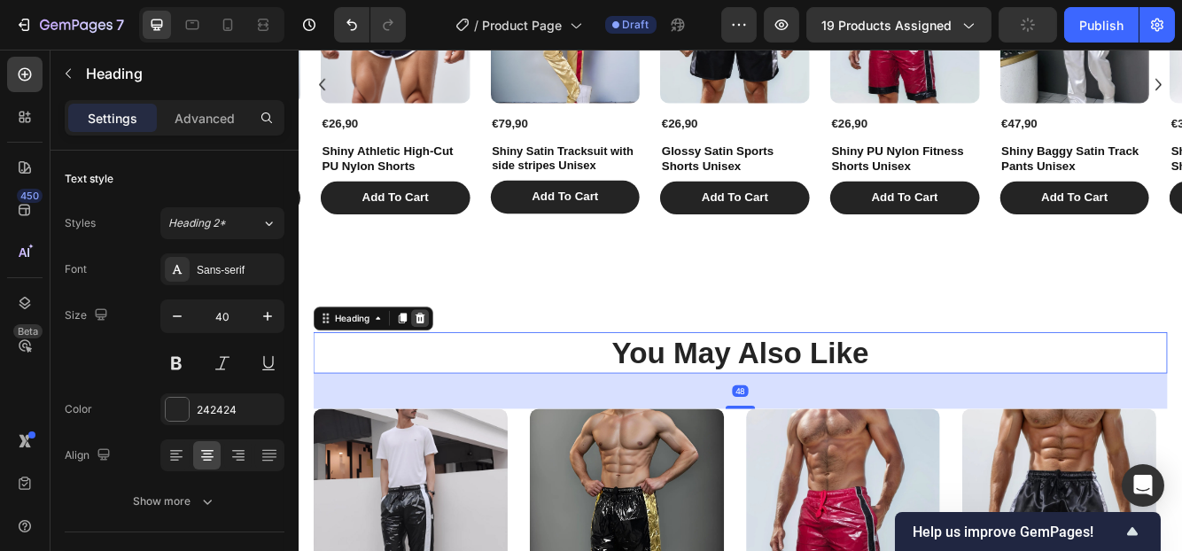
click at [454, 372] on div at bounding box center [443, 373] width 21 height 21
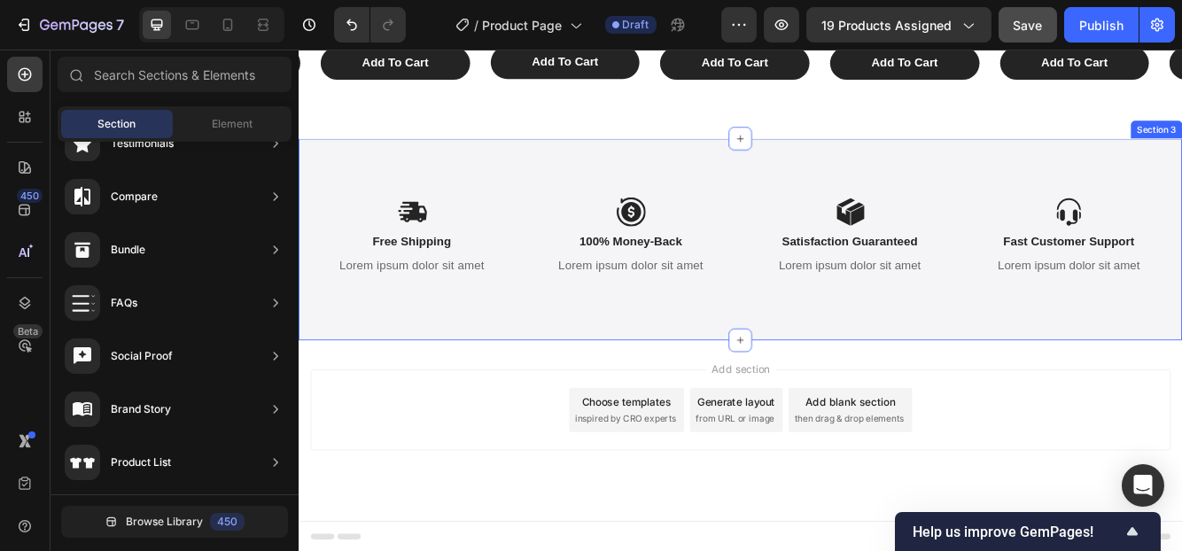
scroll to position [1435, 0]
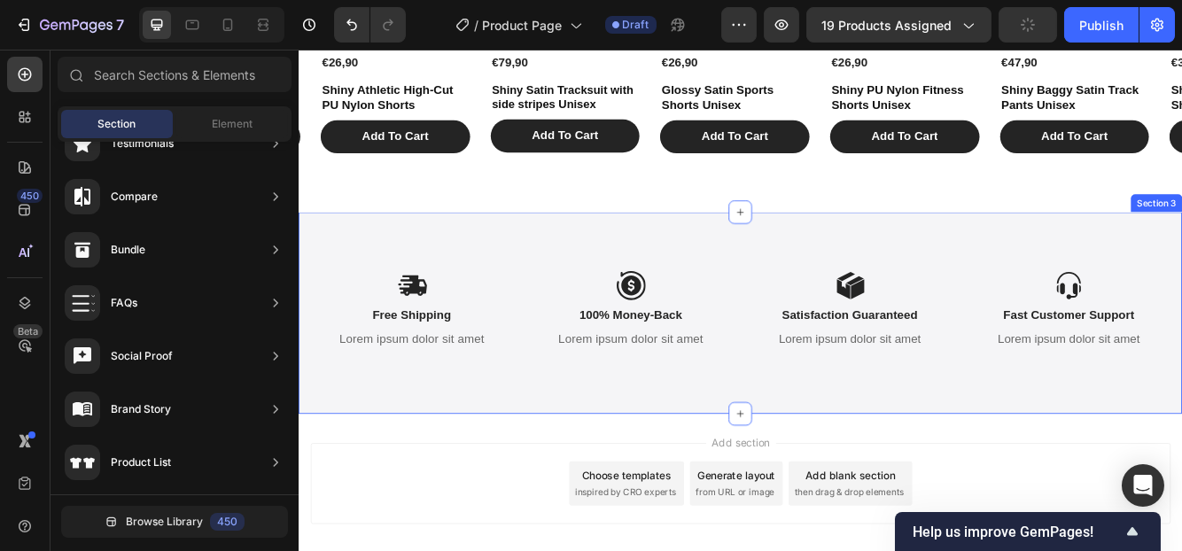
click at [852, 469] on div "Icon Free Shipping Text Block Lorem ipsum dolor sit amet Text Block Icon 100% M…" at bounding box center [829, 366] width 1063 height 243
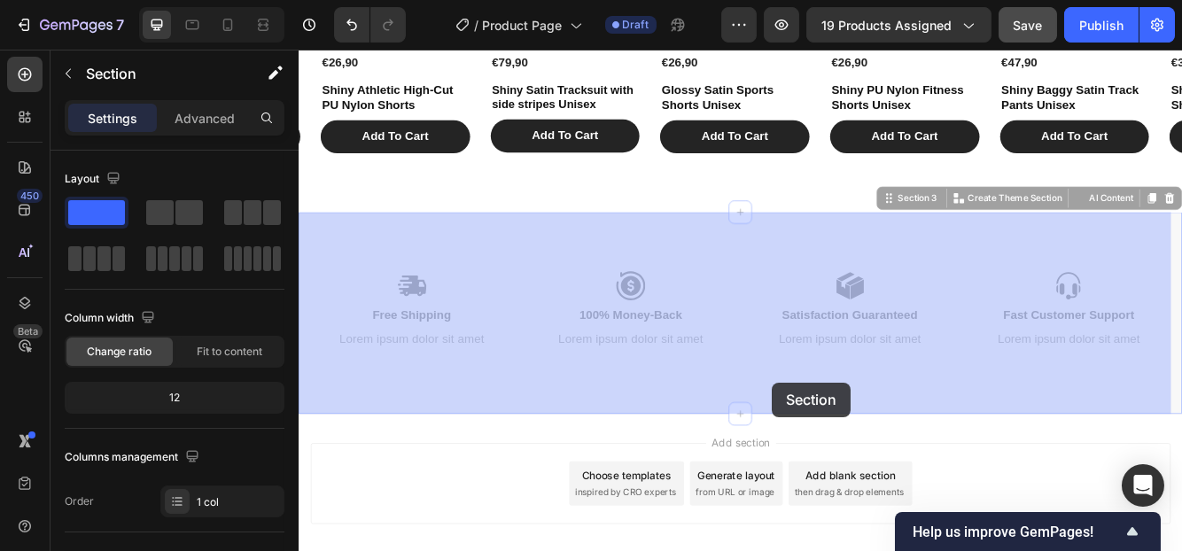
drag, startPoint x: 855, startPoint y: 484, endPoint x: 863, endPoint y: 474, distance: 12.6
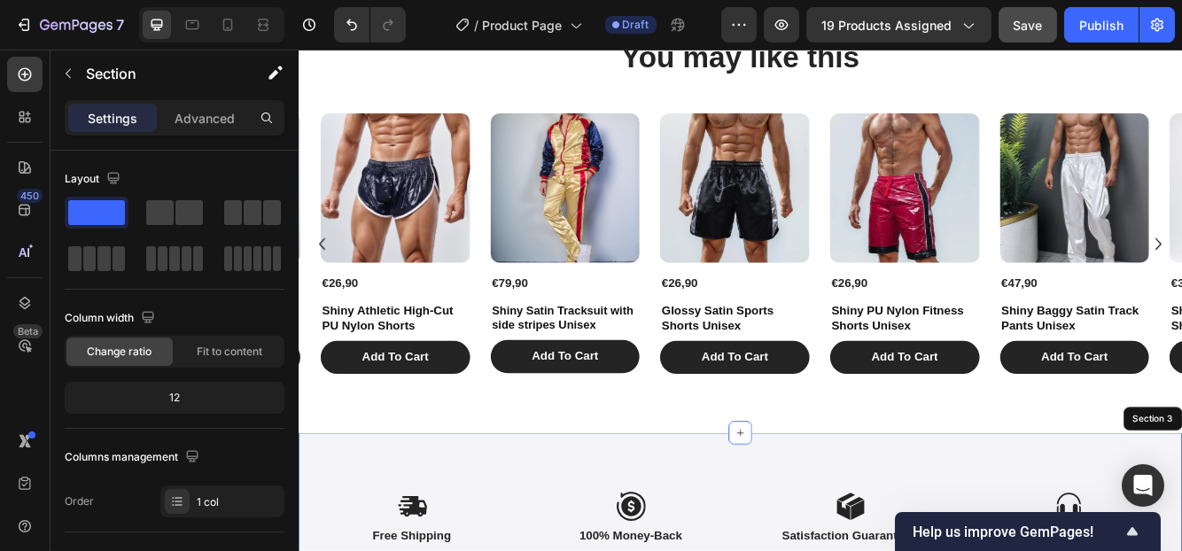
scroll to position [1524, 0]
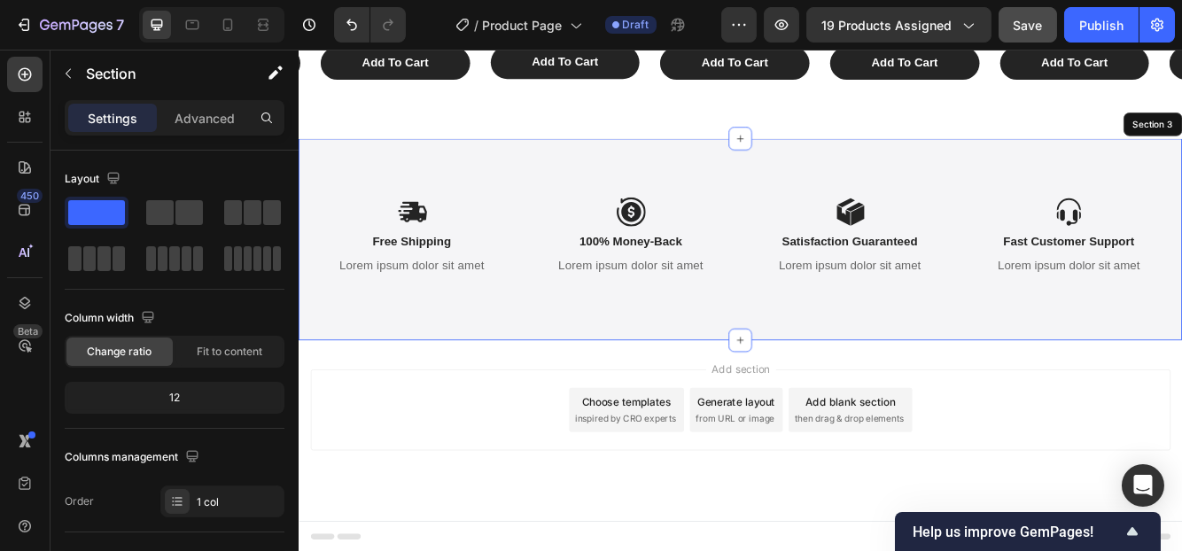
click at [561, 187] on div "Icon Free Shipping Text Block Lorem ipsum dolor sit amet Text Block Icon 100% M…" at bounding box center [829, 278] width 1063 height 243
click at [530, 310] on p "Lorem ipsum dolor sit amet" at bounding box center [434, 310] width 234 height 19
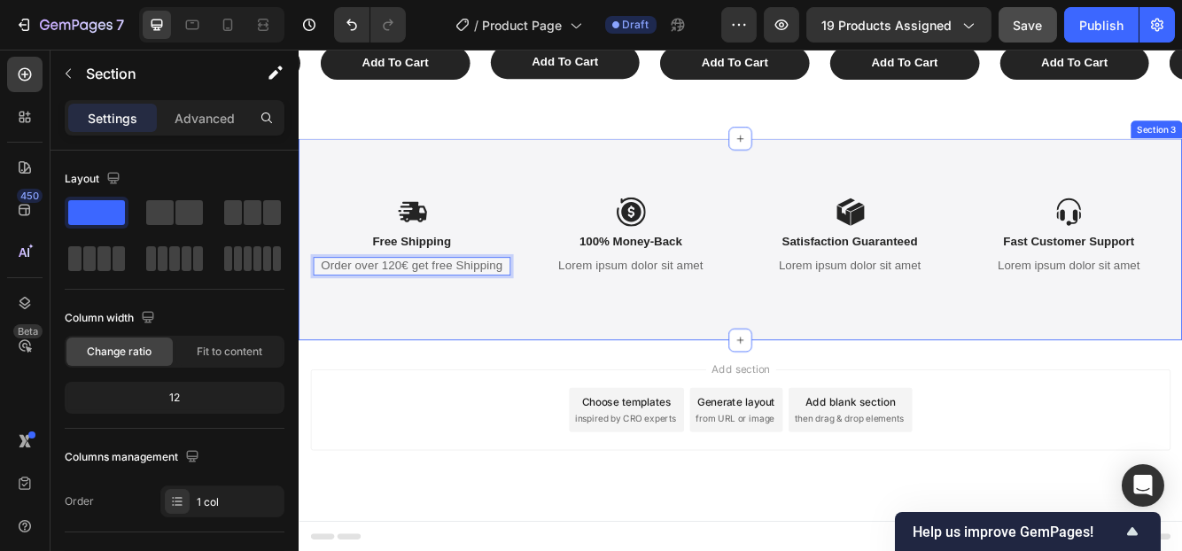
click at [572, 179] on div "Icon Free Shipping Text Block Order over 120€ get free Shipping Text Block 8 Ic…" at bounding box center [829, 278] width 1063 height 243
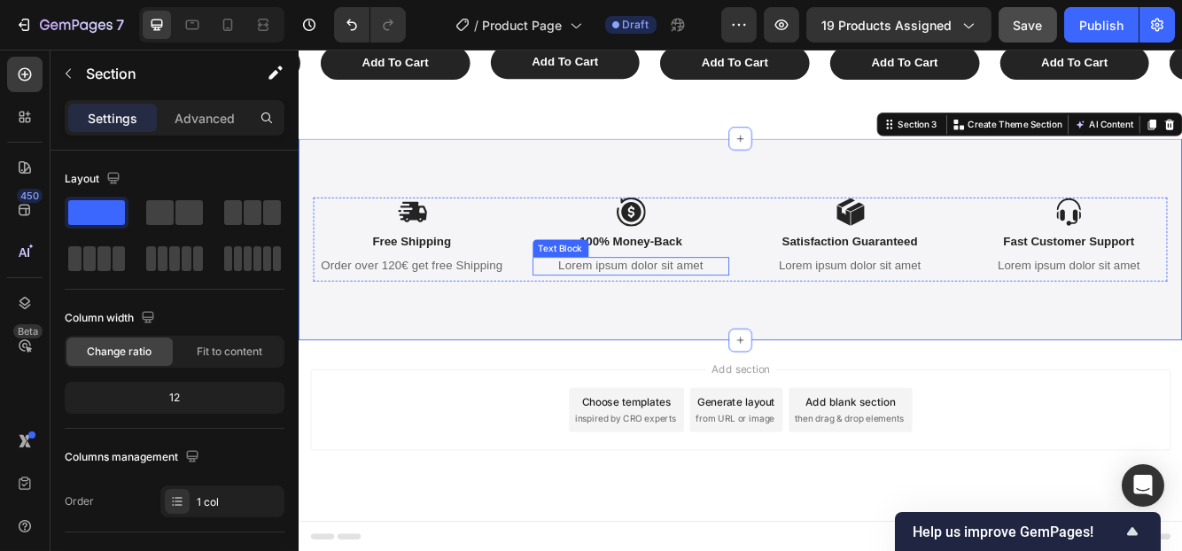
click at [720, 307] on p "Lorem ipsum dolor sit amet" at bounding box center [698, 310] width 234 height 19
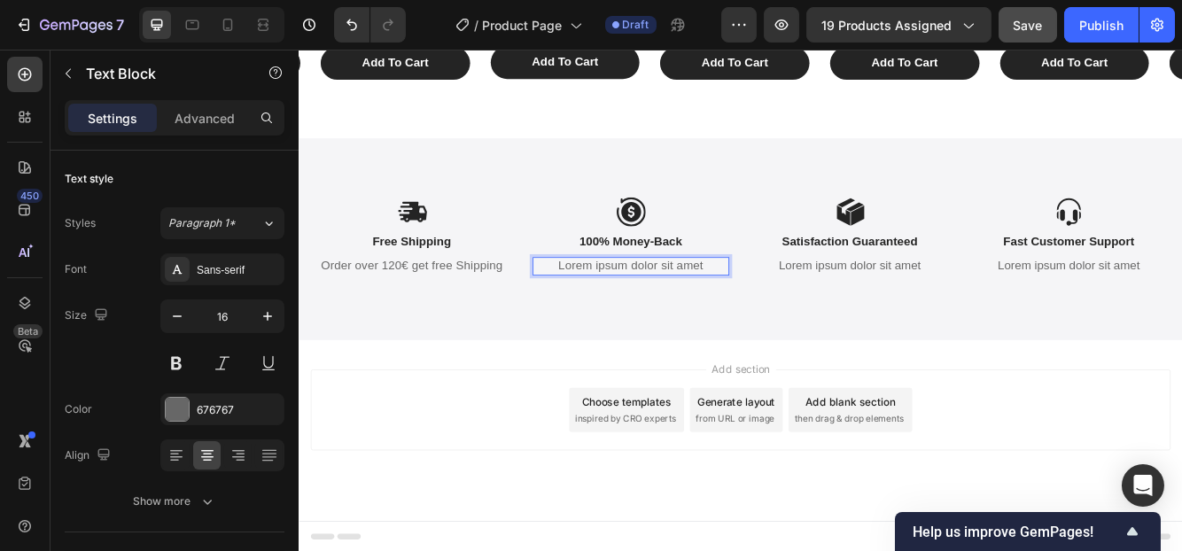
click at [787, 315] on p "Lorem ipsum dolor sit amet" at bounding box center [698, 310] width 234 height 19
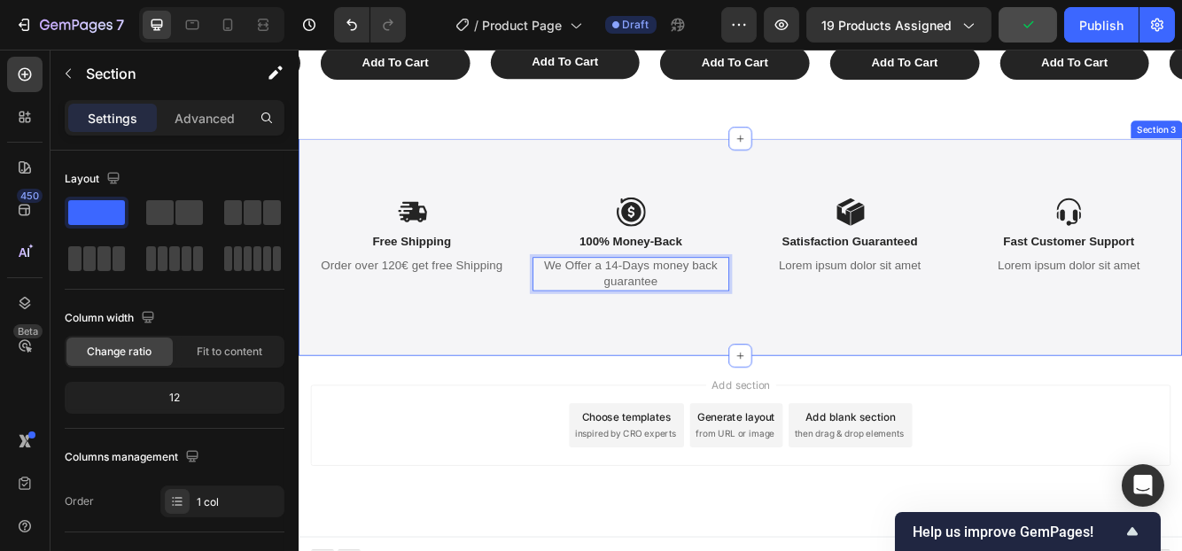
click at [664, 182] on div "Icon Free Shipping Text Block Order over 120€ get free Shipping Text Block Icon…" at bounding box center [829, 287] width 1063 height 260
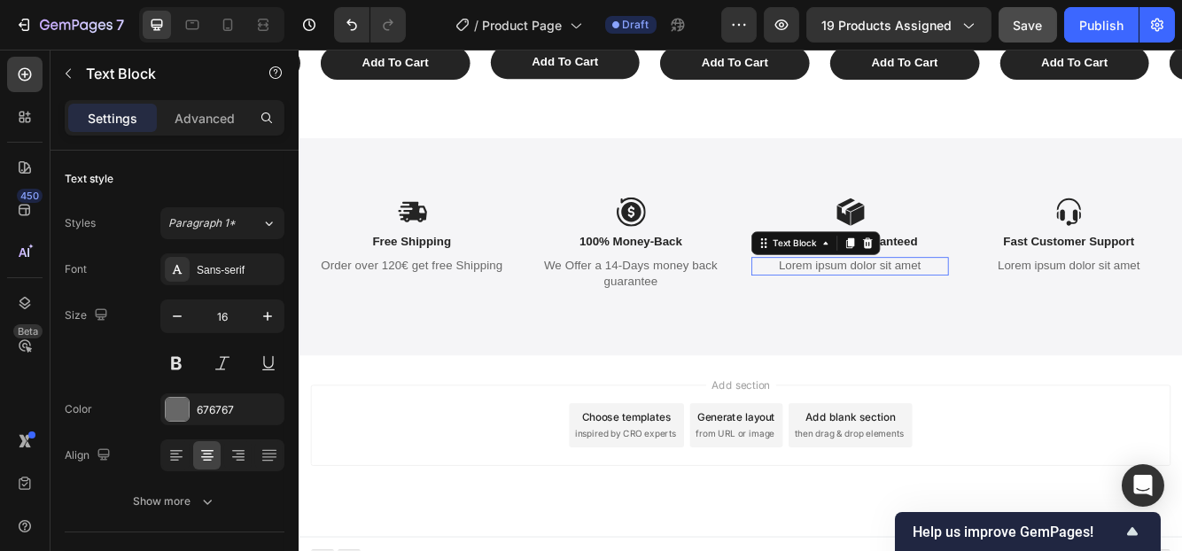
click at [1048, 310] on p "Lorem ipsum dolor sit amet" at bounding box center [961, 310] width 234 height 19
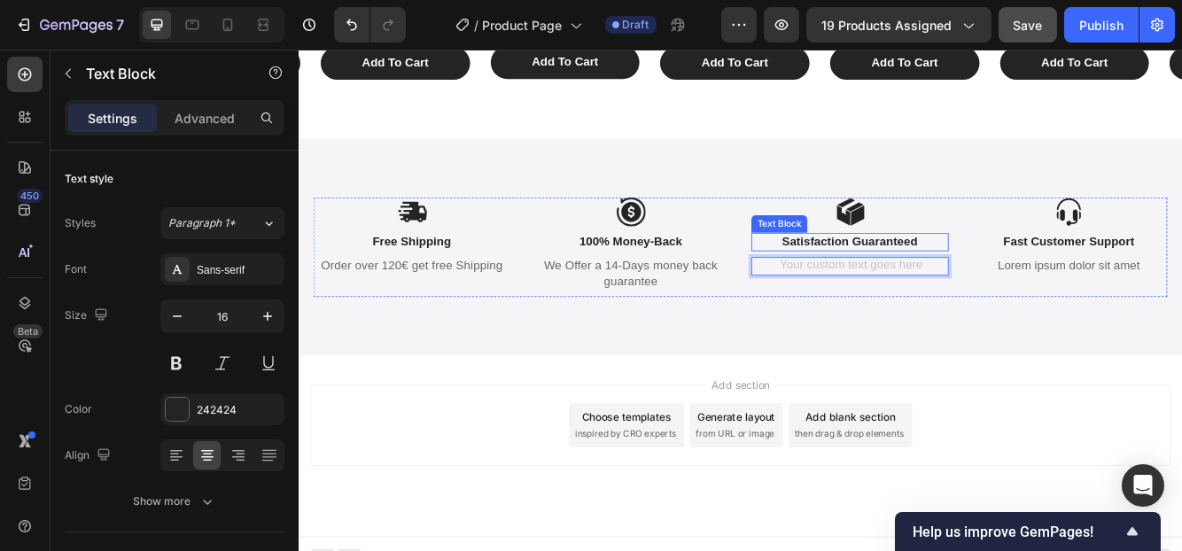
click at [993, 278] on p "Satisfaction Guaranteed" at bounding box center [961, 281] width 234 height 19
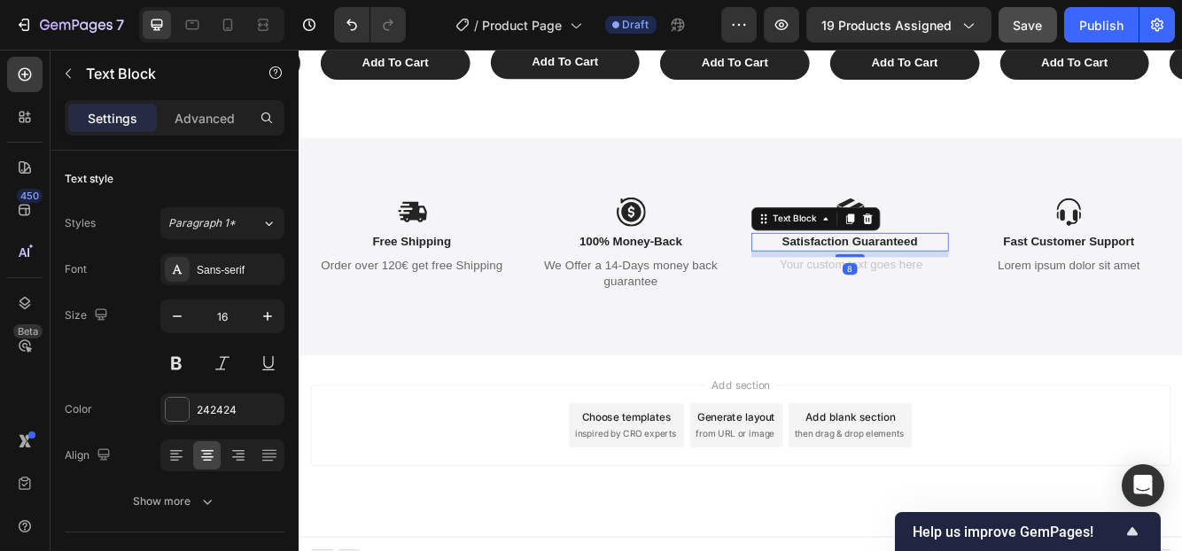
click at [993, 278] on p "Satisfaction Guaranteed" at bounding box center [961, 281] width 234 height 19
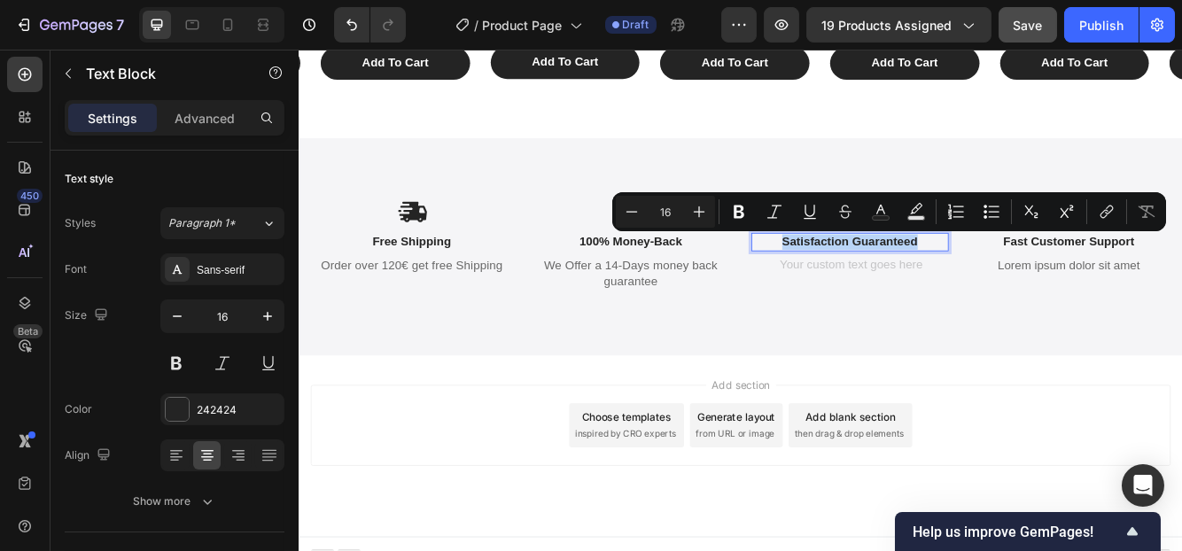
click at [993, 278] on p "Satisfaction Guaranteed" at bounding box center [961, 281] width 234 height 19
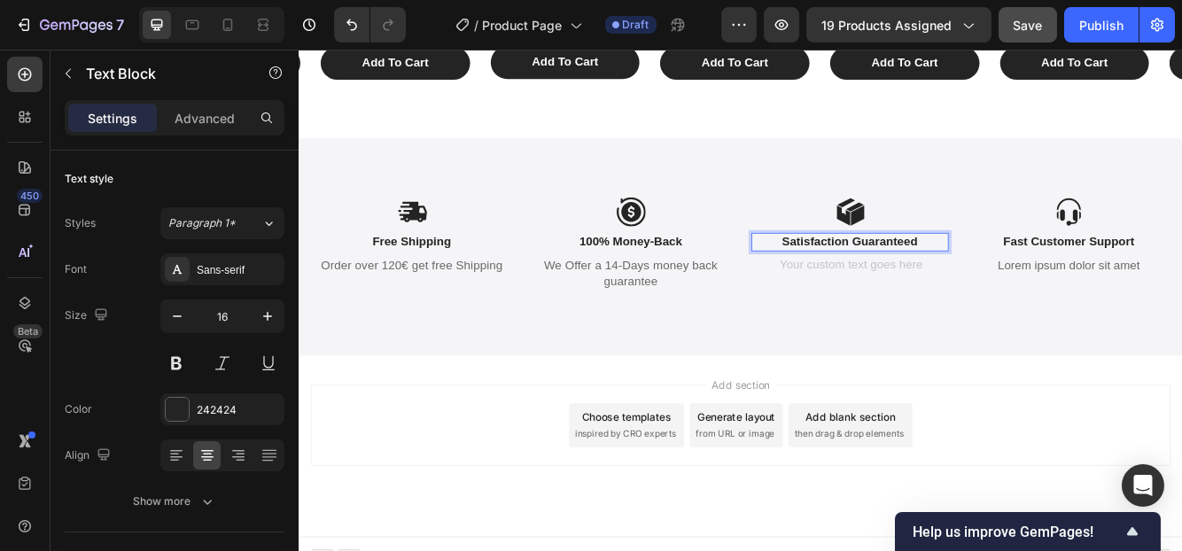
click at [1026, 283] on p "Satisfaction Guaranteed" at bounding box center [961, 281] width 234 height 19
click at [351, 16] on icon "Undo/Redo" at bounding box center [352, 25] width 18 height 18
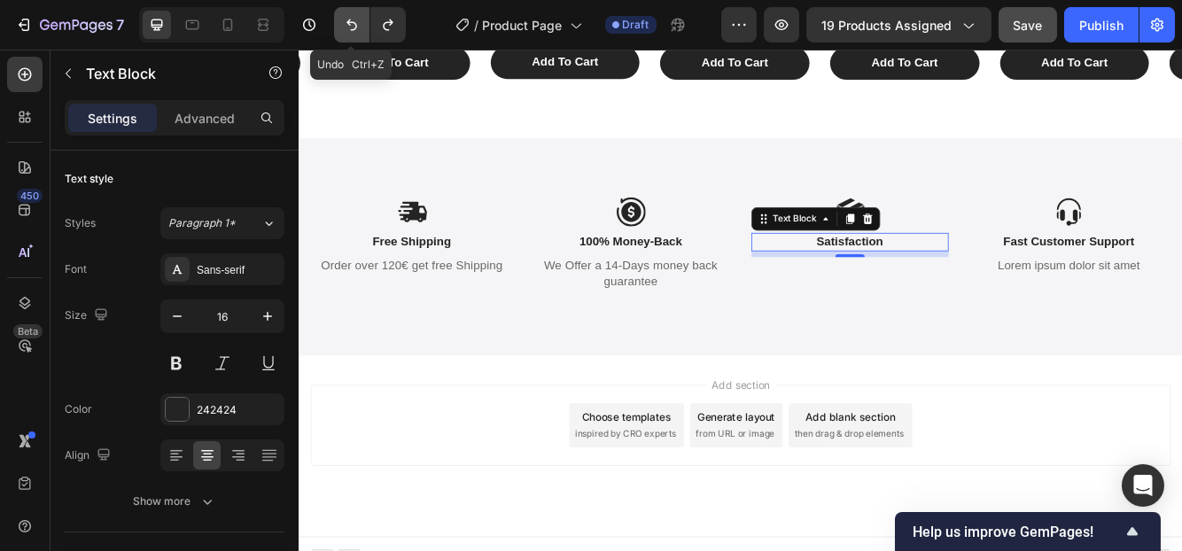
click at [344, 24] on icon "Undo/Redo" at bounding box center [352, 25] width 18 height 18
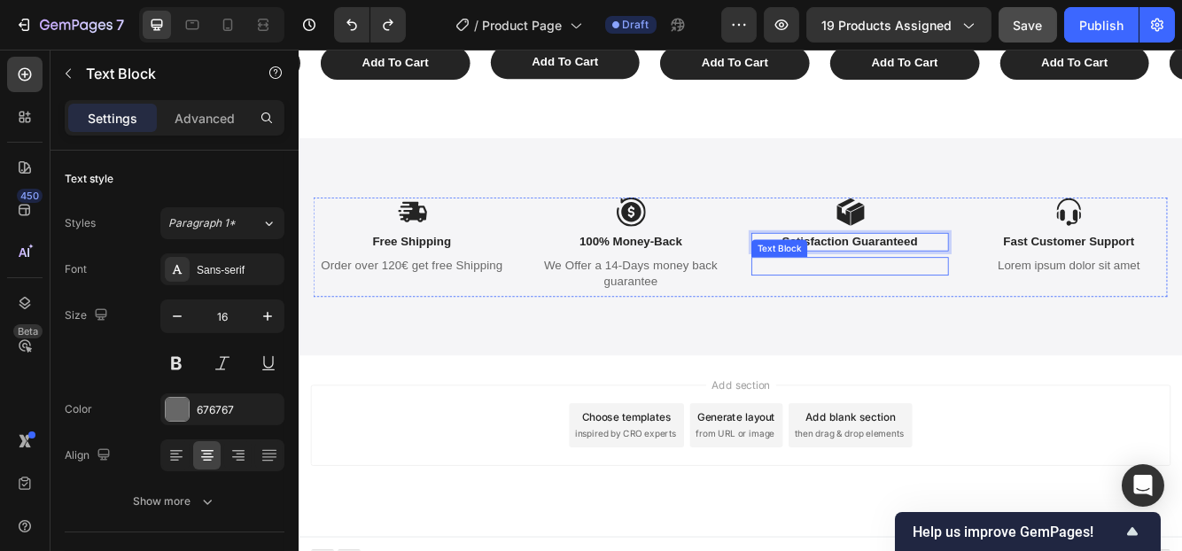
click at [1034, 305] on p "Rich Text Editor. Editing area: main" at bounding box center [961, 310] width 234 height 19
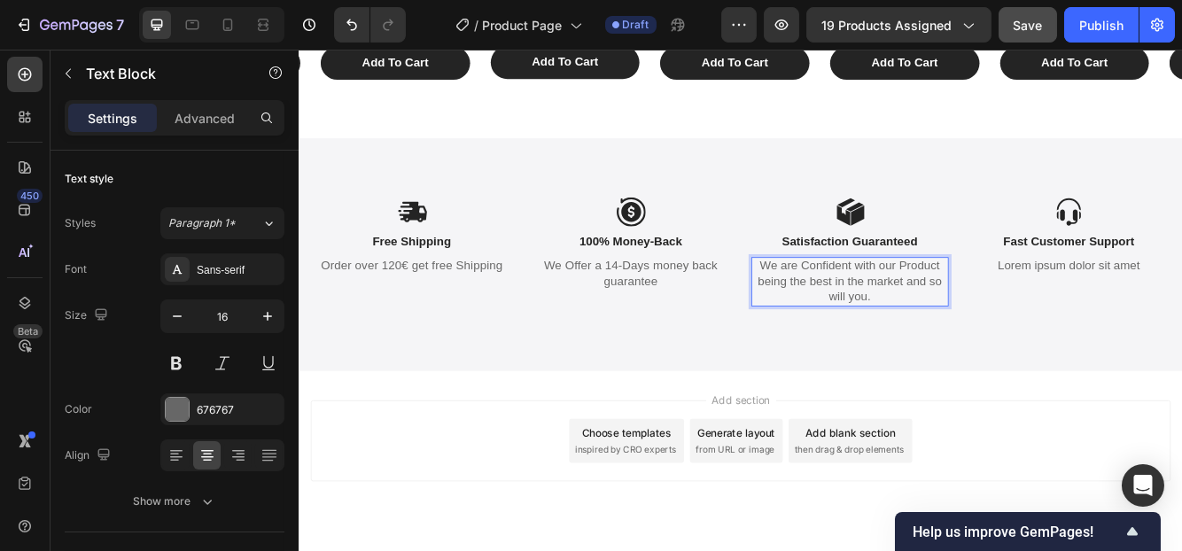
click at [1005, 348] on p "We are Confident with our Product being the best in the market and so will you." at bounding box center [961, 328] width 234 height 55
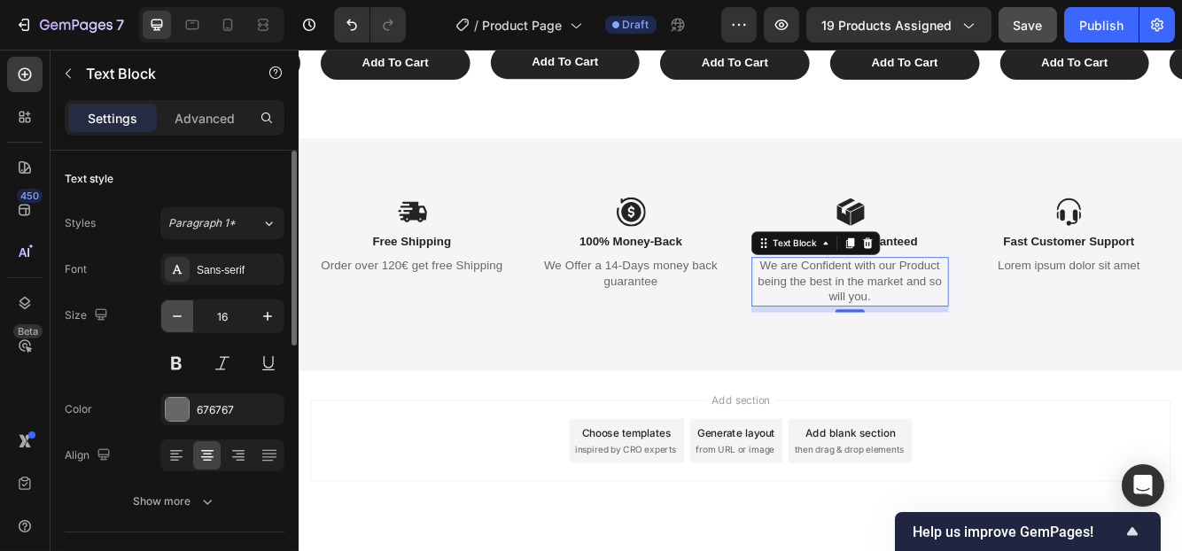
click at [176, 314] on icon "button" at bounding box center [177, 316] width 18 height 18
type input "15"
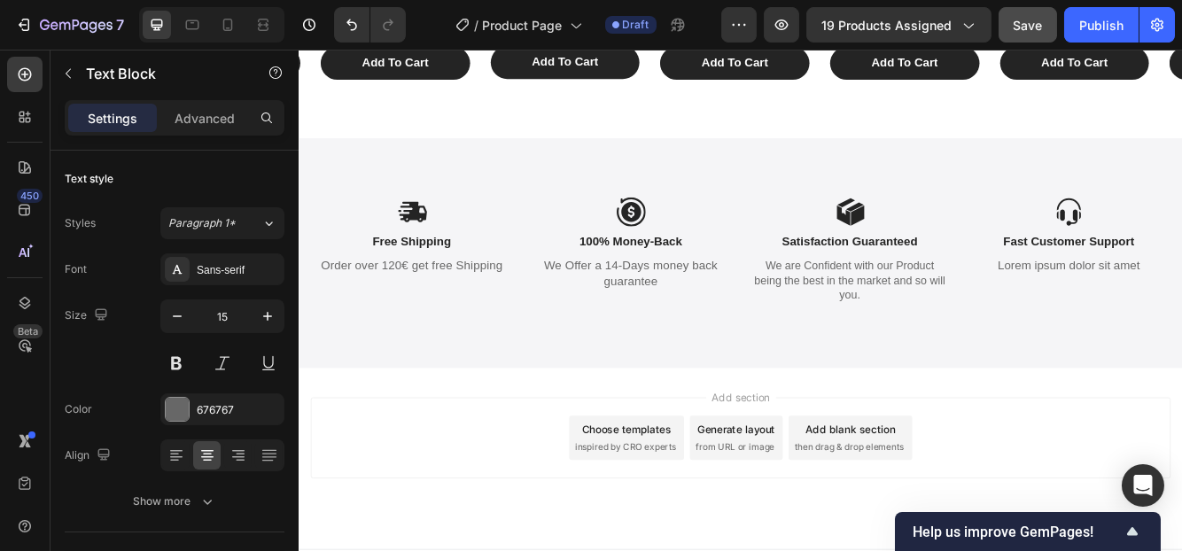
click at [440, 459] on div "Add section Choose templates inspired by CRO experts Generate layout from URL o…" at bounding box center [829, 542] width 1063 height 218
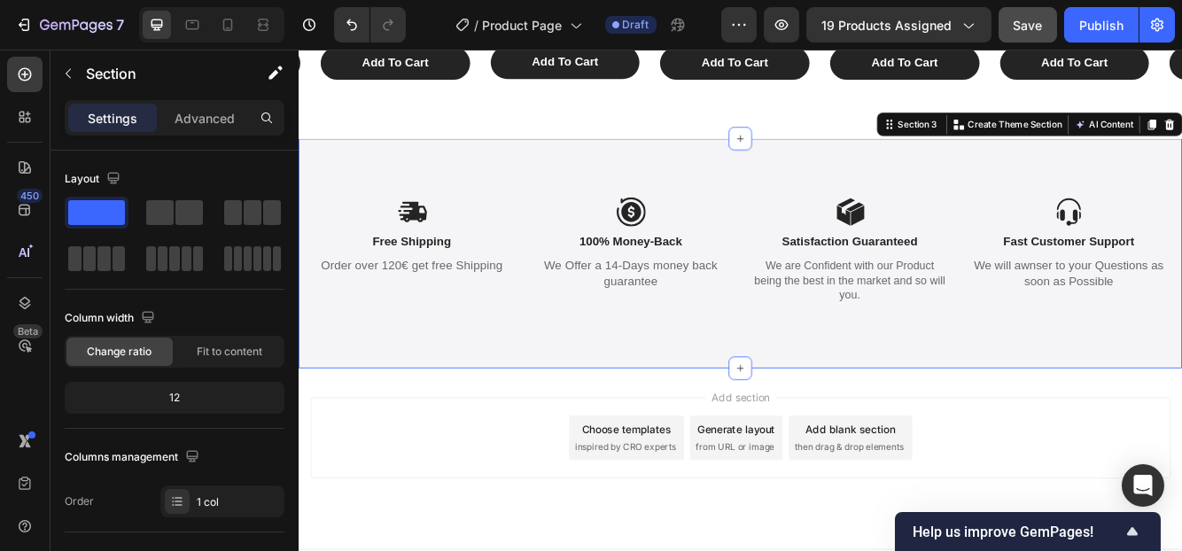
click at [1138, 194] on div "Icon Free Shipping Text Block Order over 120€ get free Shipping Text Block Icon…" at bounding box center [829, 294] width 1063 height 275
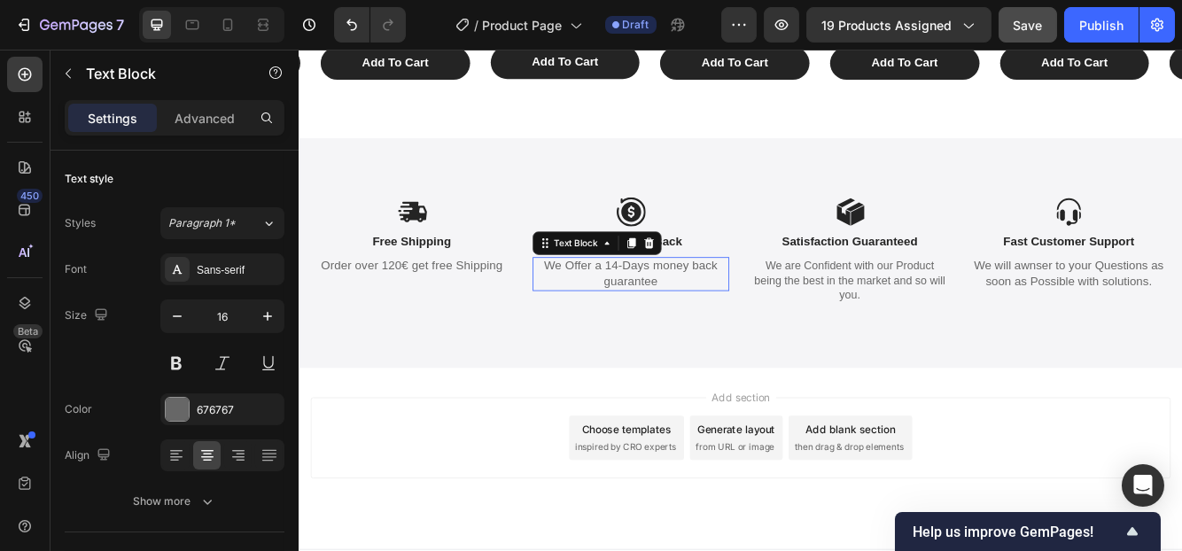
click at [727, 330] on p "We Offer a 14-Days money back guarantee" at bounding box center [698, 319] width 234 height 37
click at [726, 333] on p "We Offer a 14-Days money back guarantee" at bounding box center [698, 319] width 234 height 37
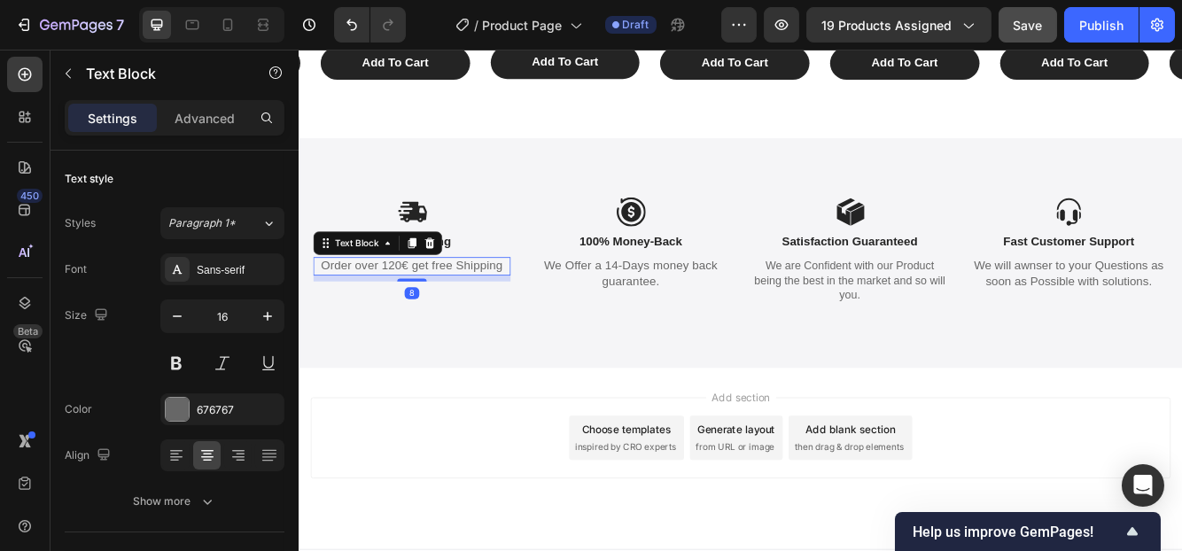
click at [540, 312] on p "Order over 120€ get free Shipping" at bounding box center [434, 310] width 234 height 19
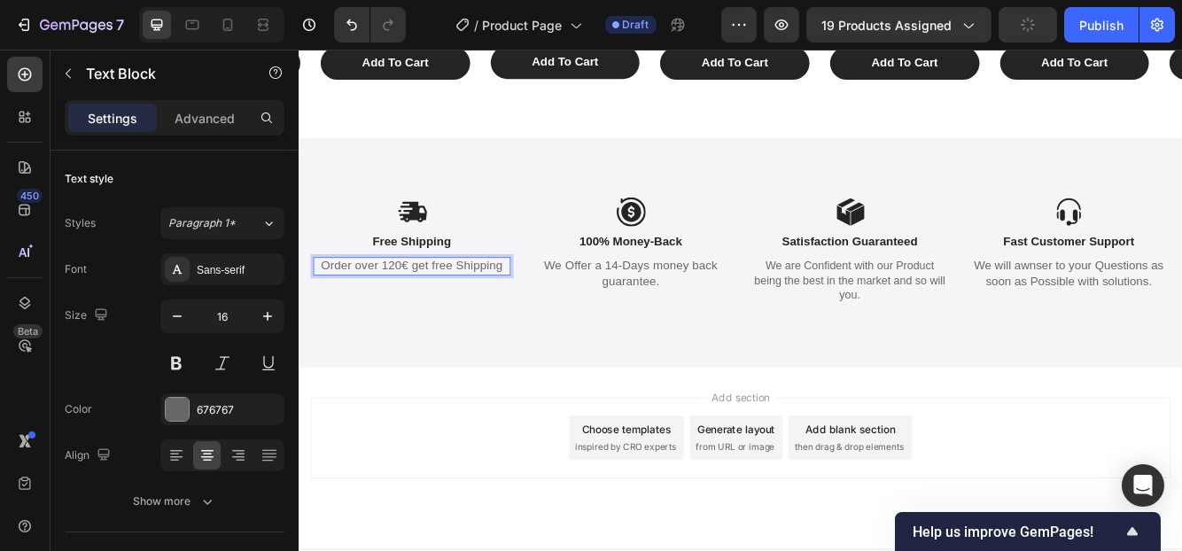
click at [541, 312] on p "Order over 120€ get free Shipping" at bounding box center [434, 310] width 234 height 19
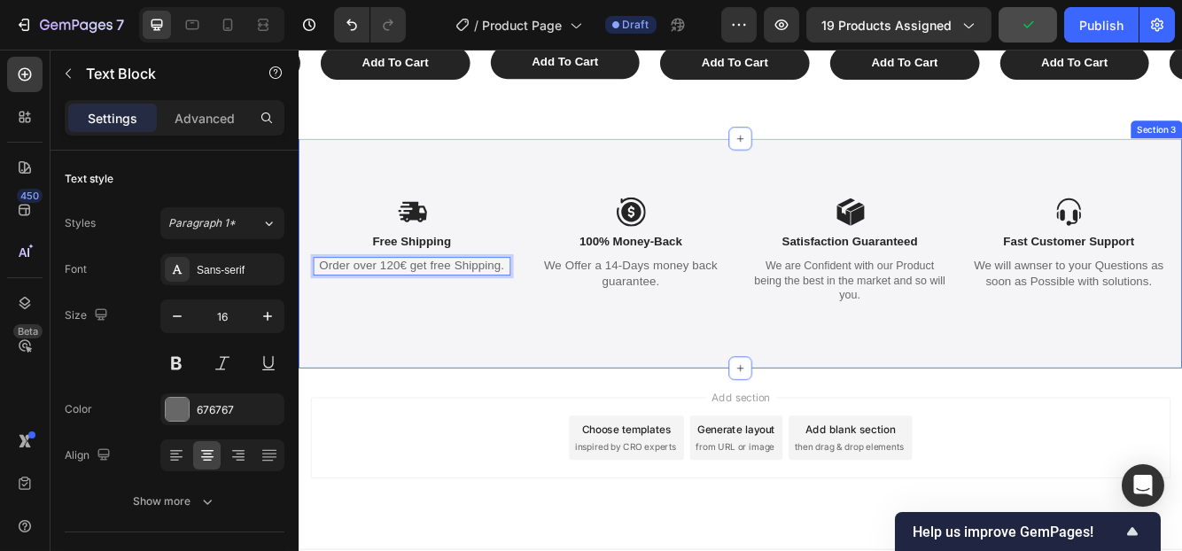
click at [530, 425] on div "Icon Free Shipping Text Block Order over 120€ get free Shipping. Text Block 8 I…" at bounding box center [829, 294] width 1063 height 275
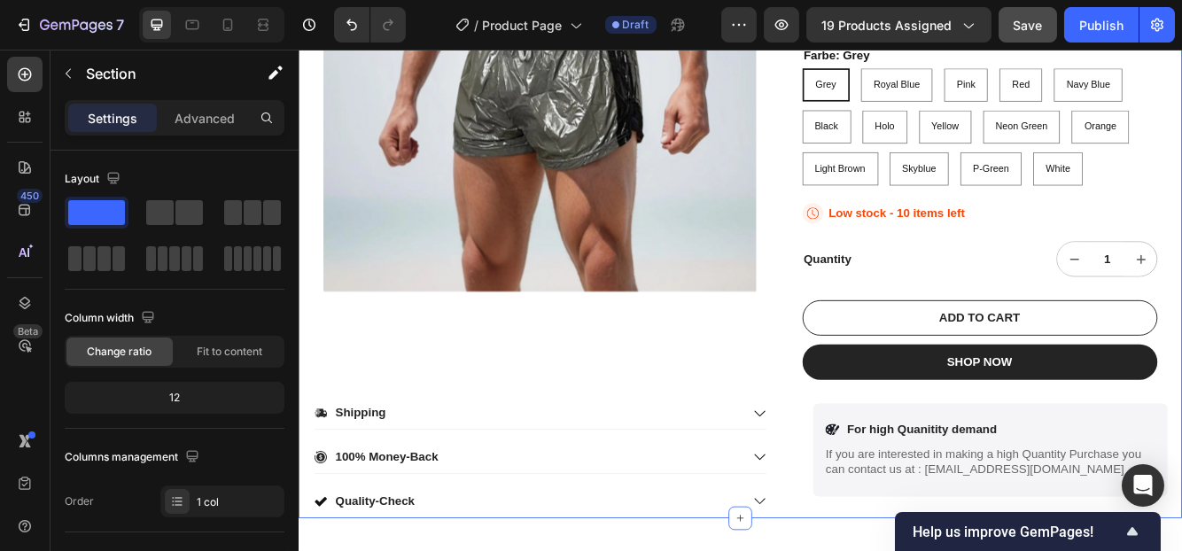
scroll to position [583, 0]
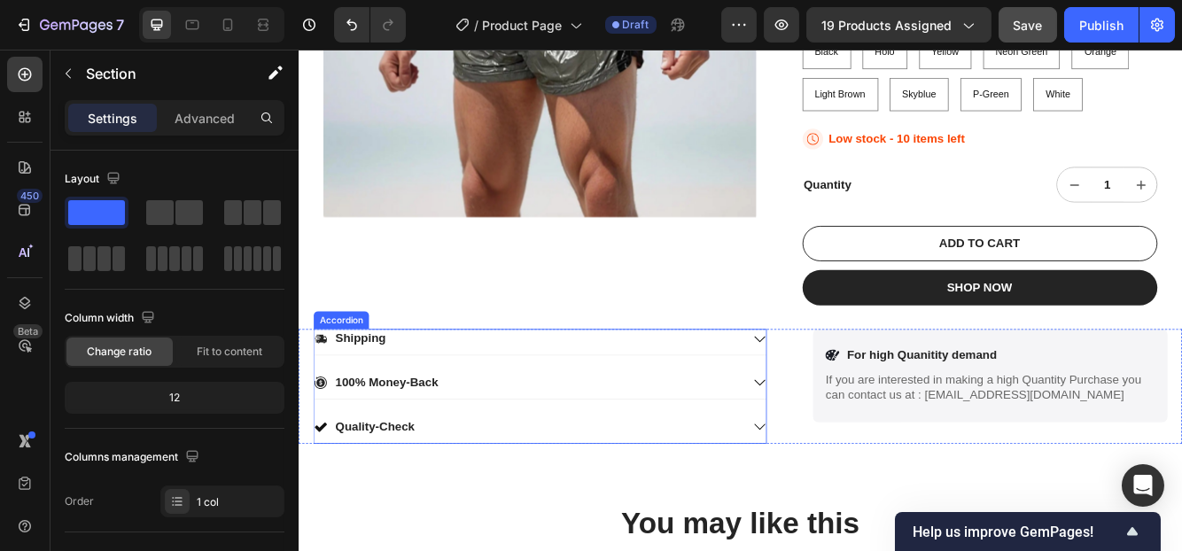
click at [438, 424] on div "Shipping 100% Money-Back Quality-Check" at bounding box center [588, 454] width 546 height 137
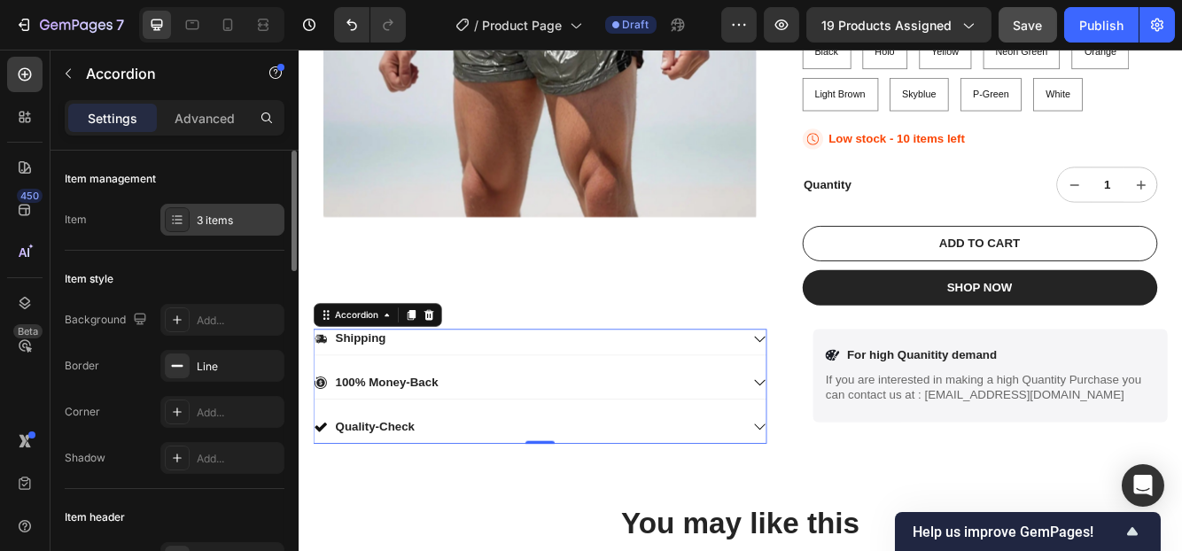
click at [214, 213] on div "3 items" at bounding box center [238, 221] width 83 height 16
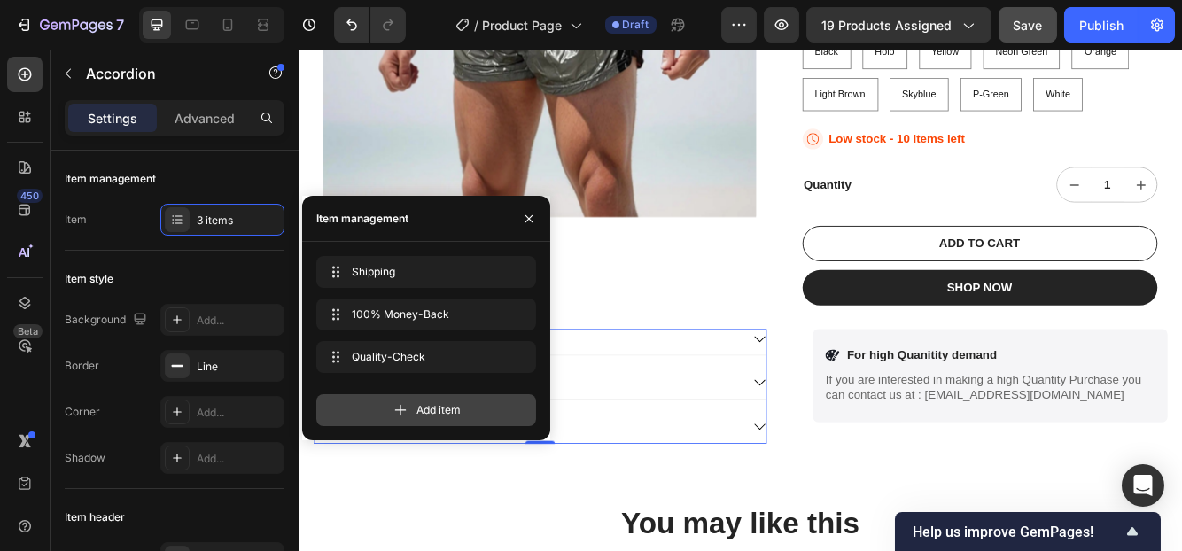
click at [461, 405] on span "Add item" at bounding box center [438, 410] width 44 height 16
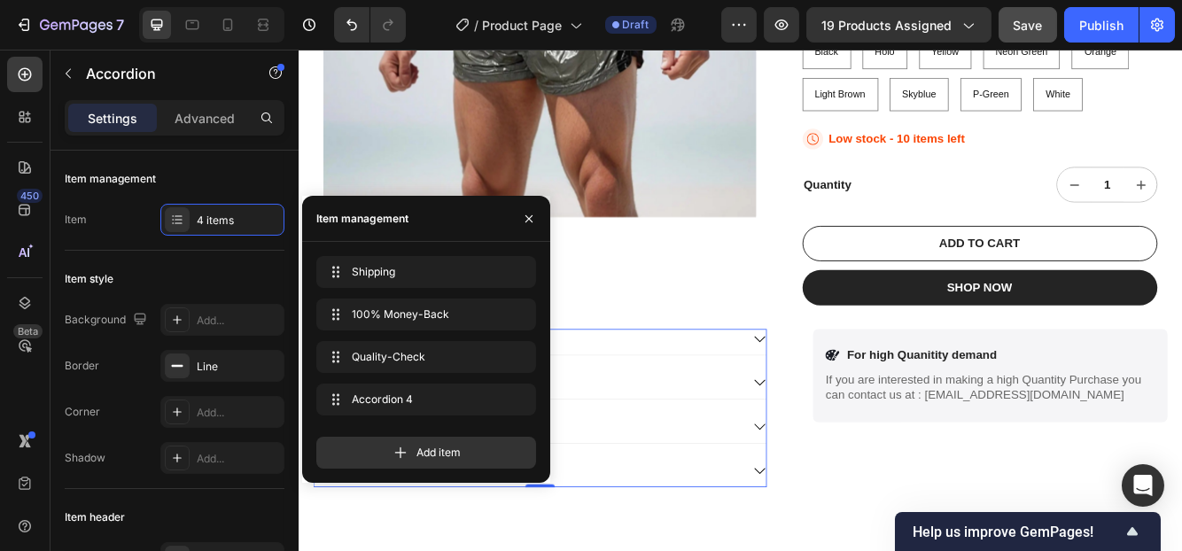
scroll to position [760, 0]
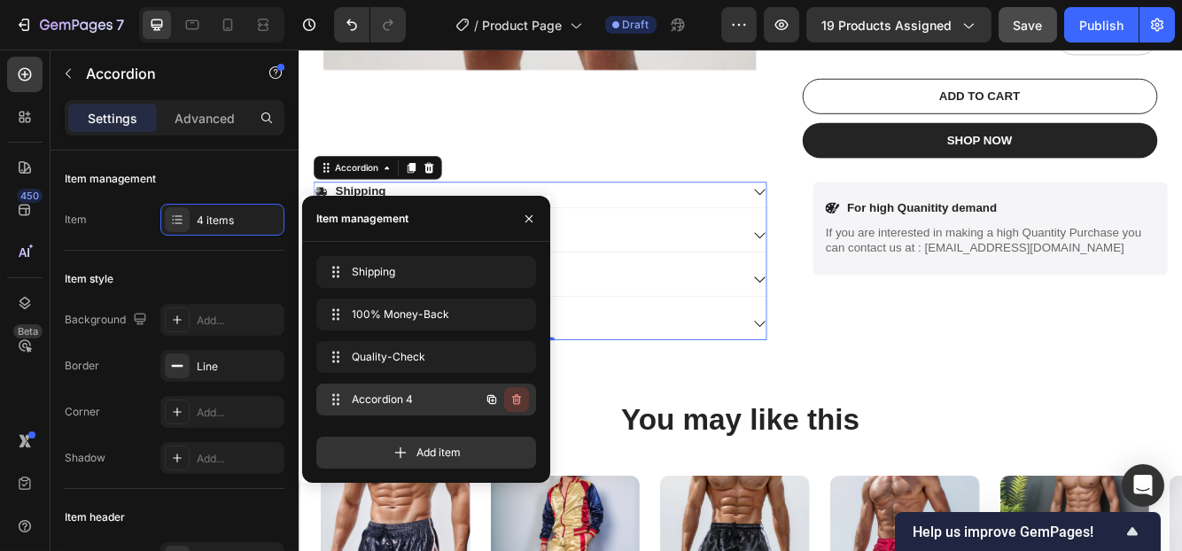
click at [511, 400] on icon "button" at bounding box center [516, 399] width 14 height 14
click at [511, 400] on div "Delete" at bounding box center [504, 400] width 33 height 16
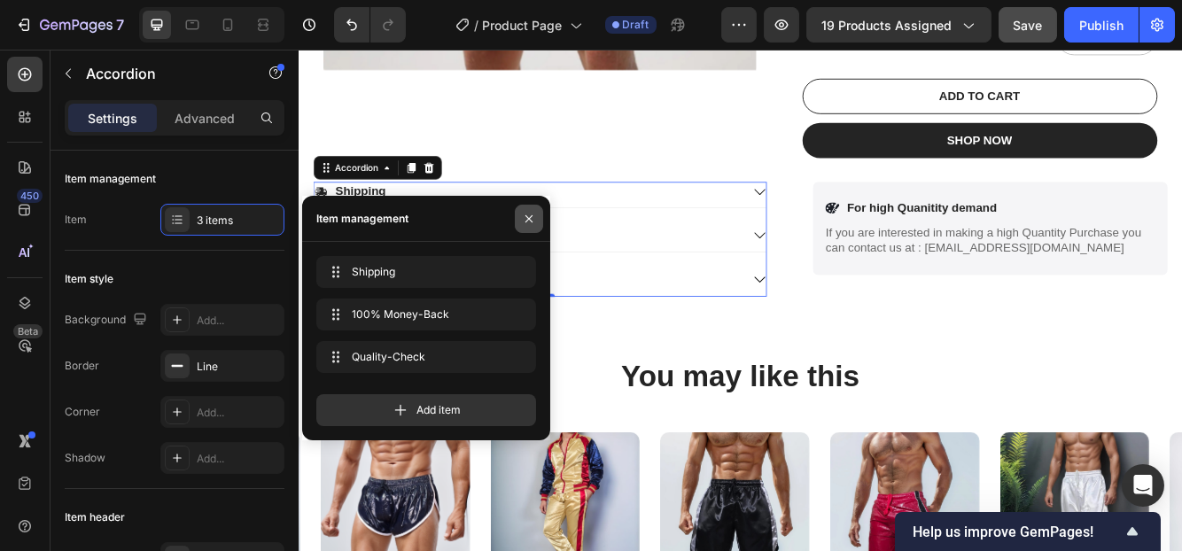
click at [529, 207] on button "button" at bounding box center [529, 219] width 28 height 28
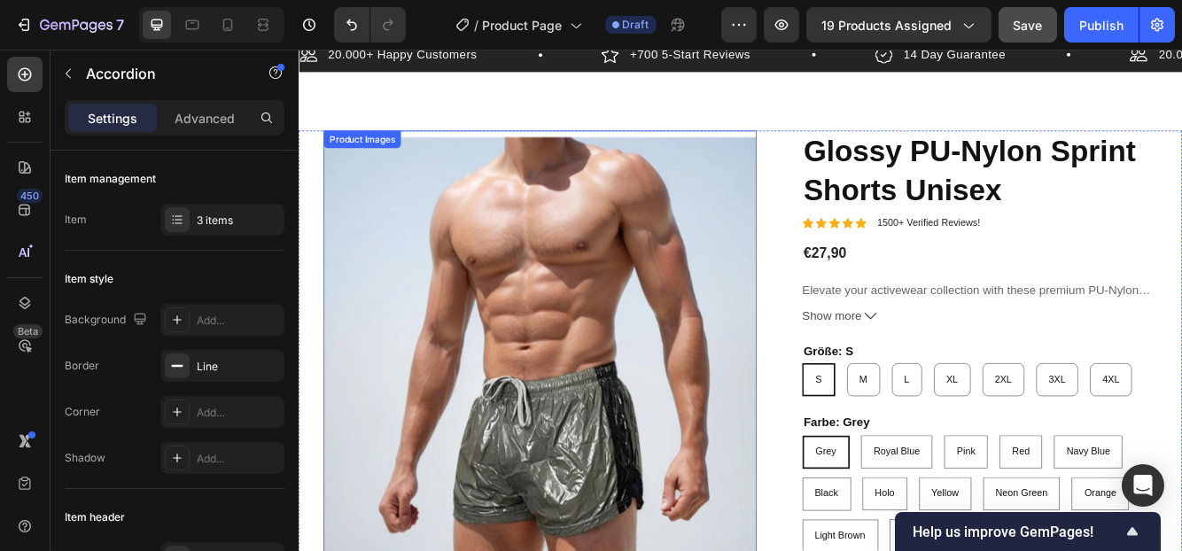
scroll to position [139, 0]
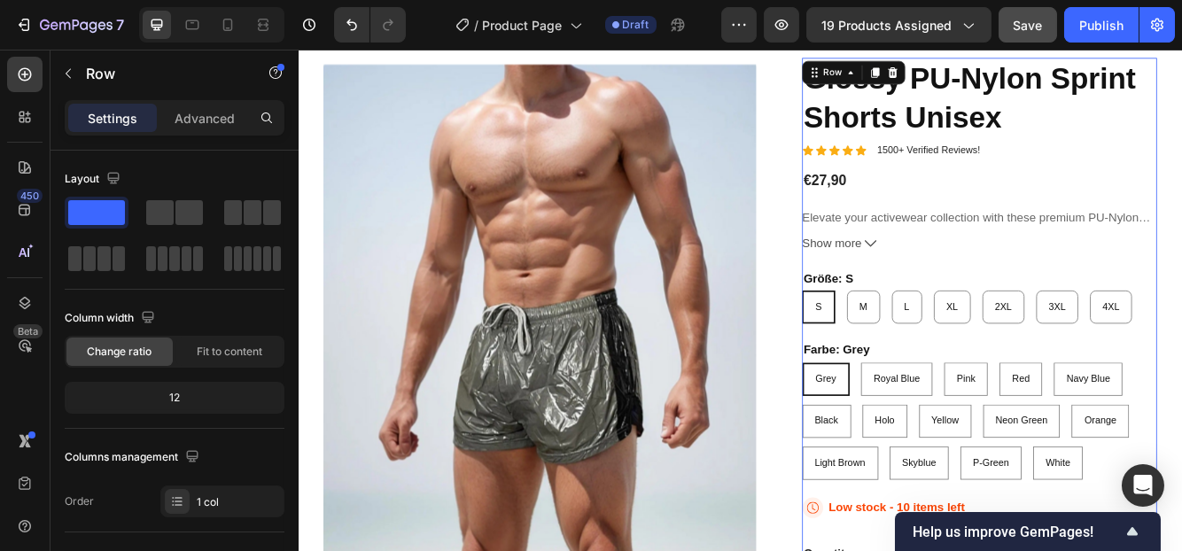
click at [1036, 229] on div "Glossy PU-Nylon Sprint Shorts Unisex Product Title Icon Icon Icon Icon Icon Ico…" at bounding box center [1117, 430] width 427 height 741
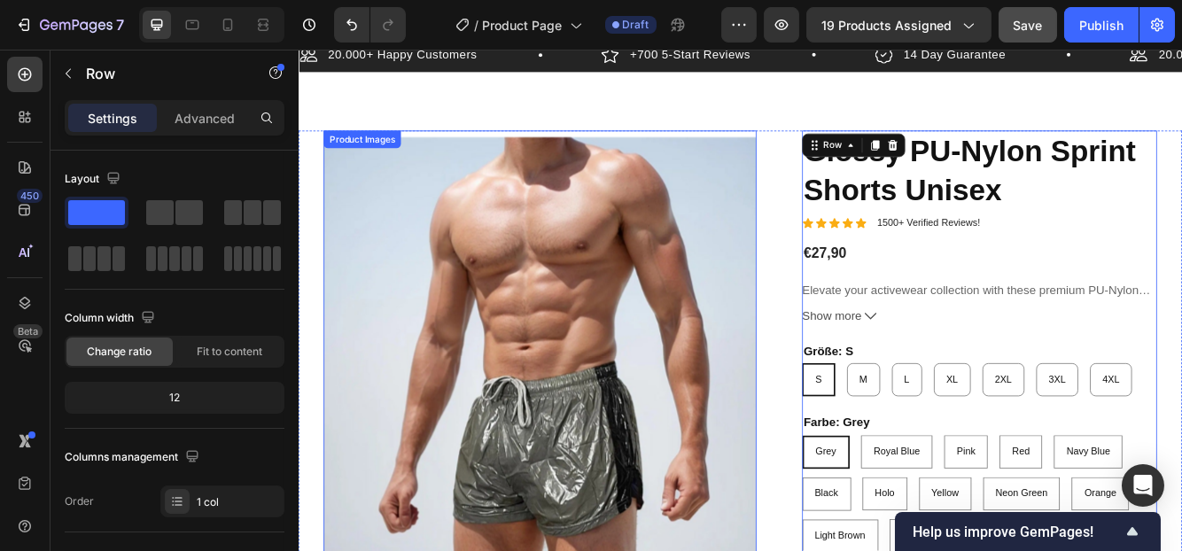
scroll to position [0, 0]
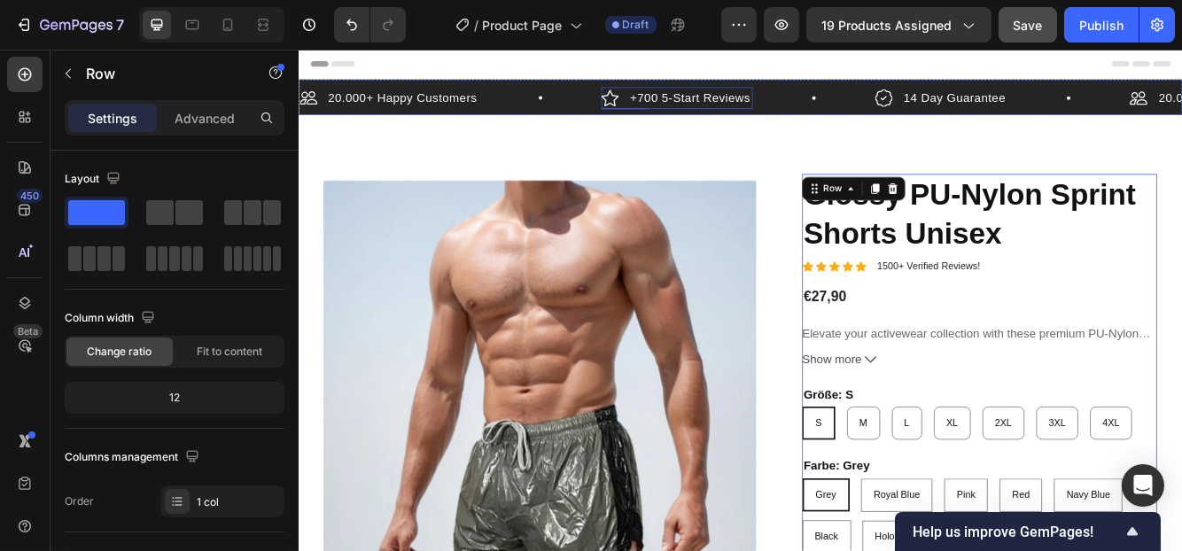
click at [763, 113] on p "+700 5-Start Reviews" at bounding box center [768, 107] width 144 height 21
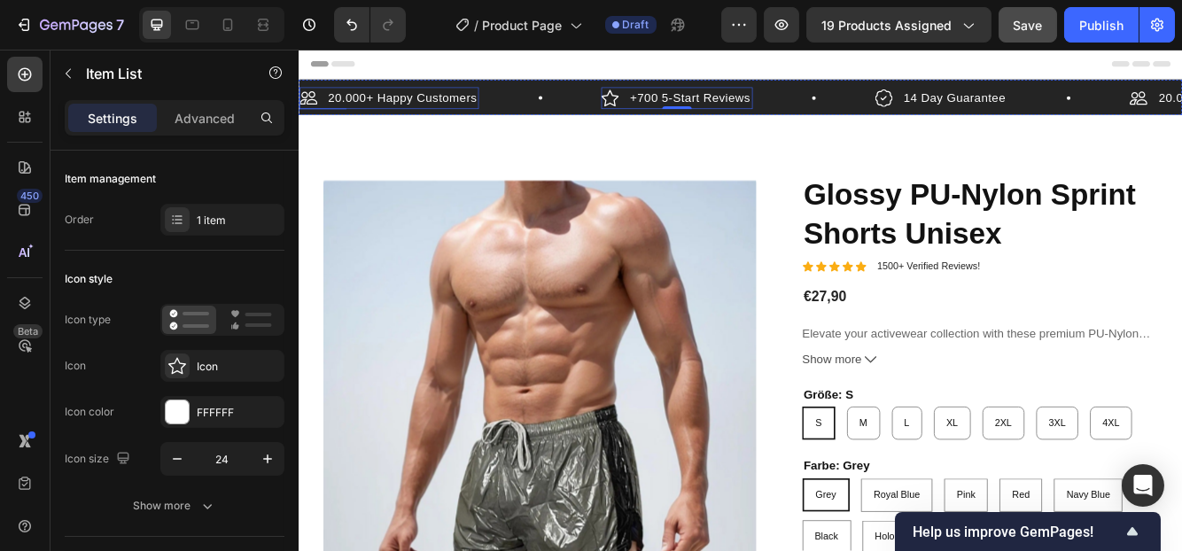
click at [383, 108] on p "20.000+ Happy Customers" at bounding box center [422, 107] width 179 height 21
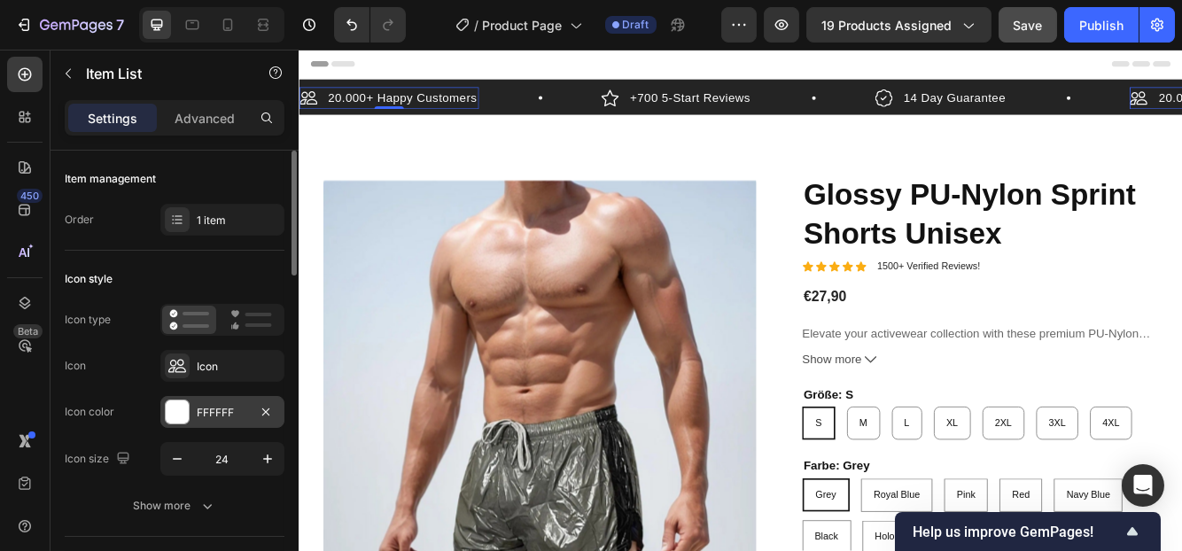
click at [229, 408] on div "FFFFFF" at bounding box center [222, 413] width 51 height 16
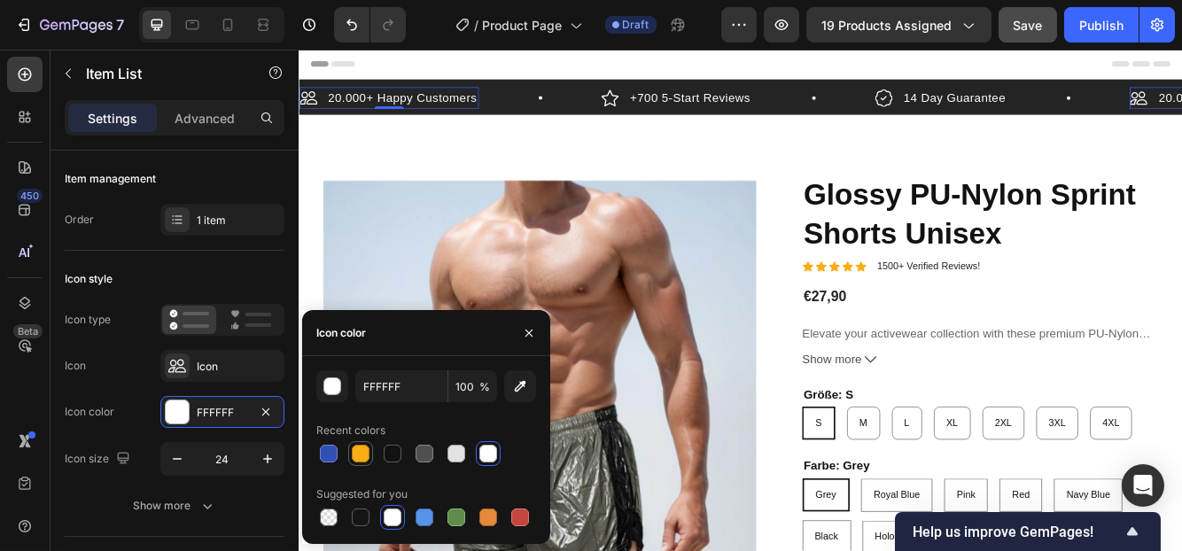
click at [354, 447] on div at bounding box center [361, 454] width 18 height 18
click at [322, 454] on div at bounding box center [329, 454] width 18 height 18
click at [423, 456] on div at bounding box center [424, 454] width 18 height 18
click at [487, 454] on div at bounding box center [488, 454] width 18 height 18
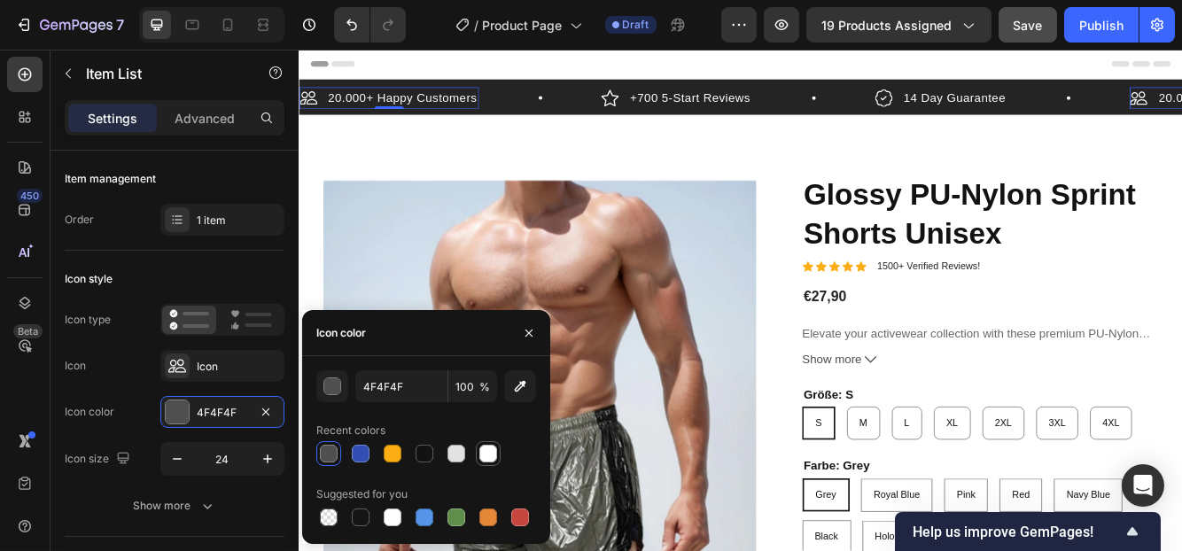
type input "FFFFFF"
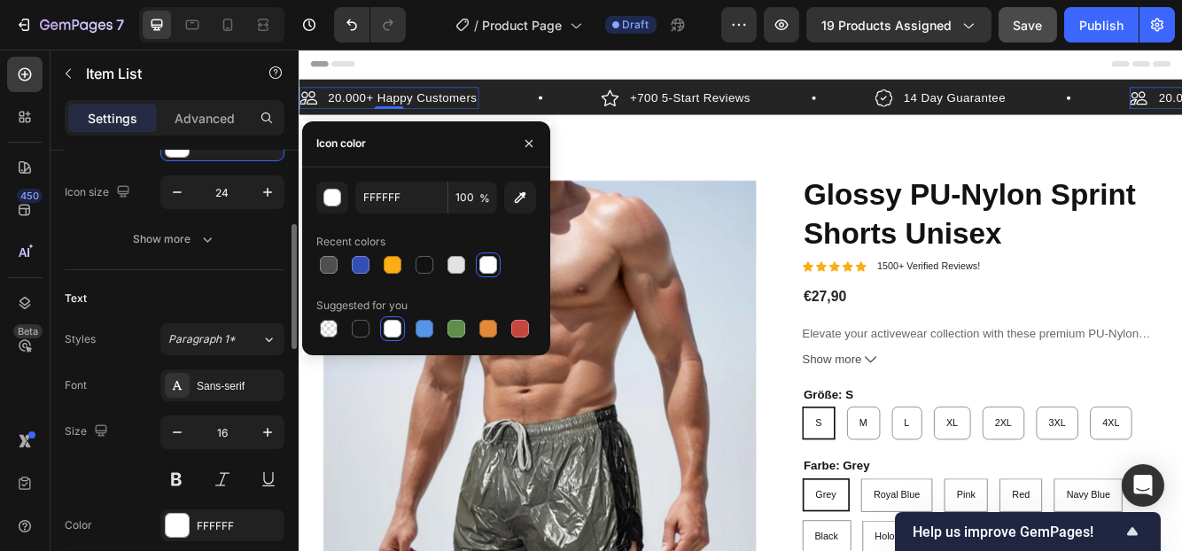
scroll to position [355, 0]
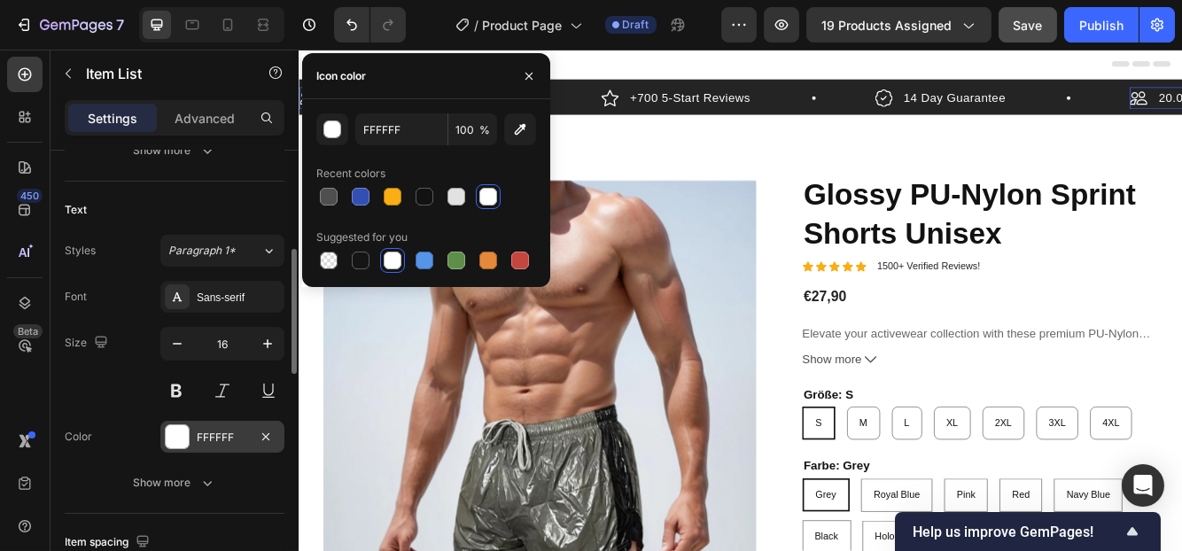
click at [211, 435] on div "FFFFFF" at bounding box center [222, 438] width 51 height 16
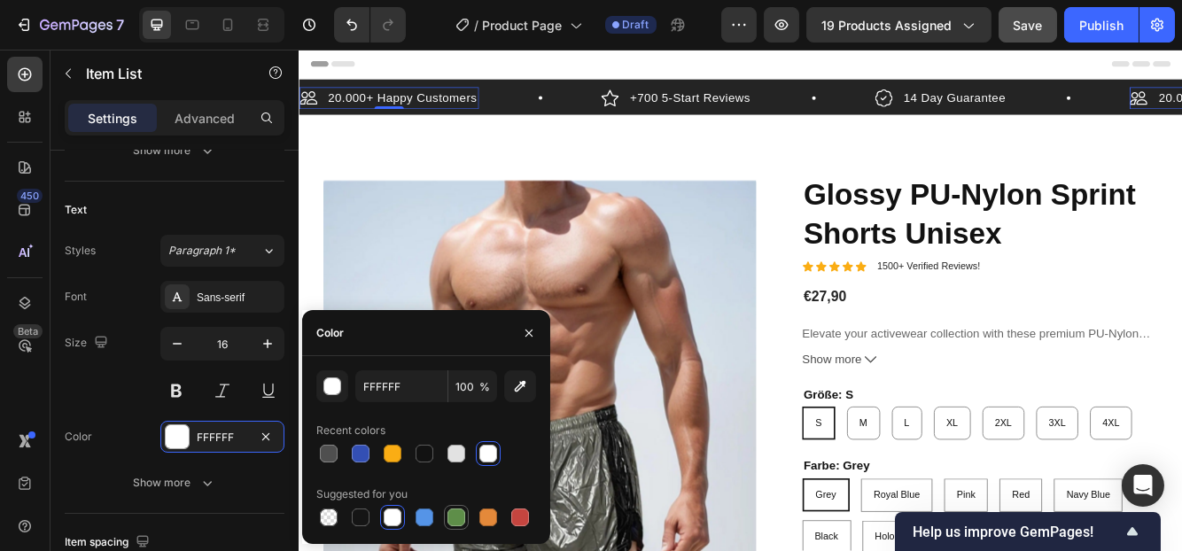
click at [449, 514] on div at bounding box center [456, 517] width 18 height 18
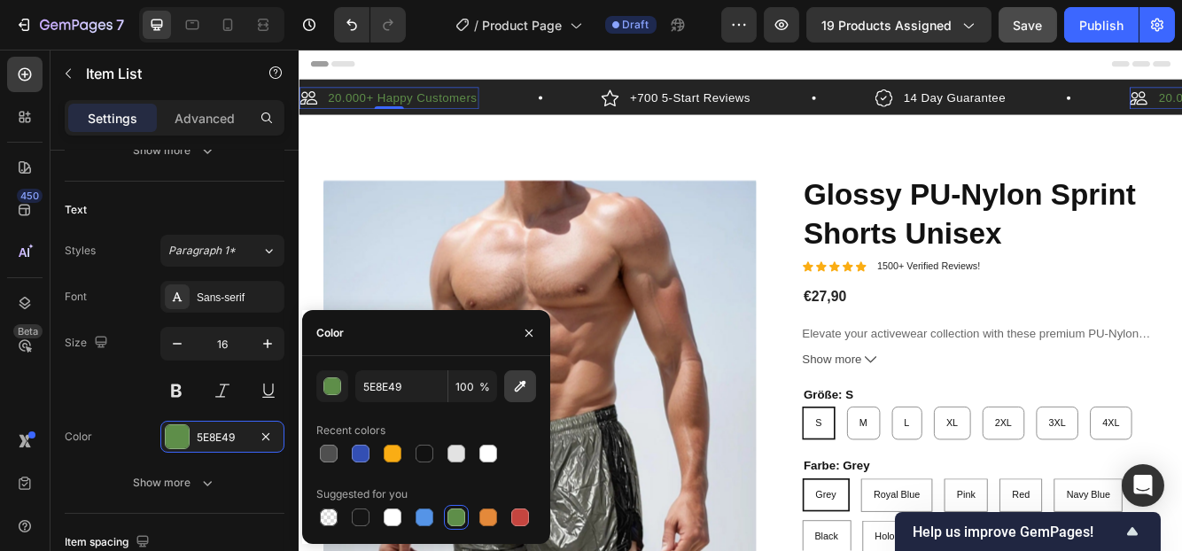
click at [504, 388] on button "button" at bounding box center [520, 386] width 32 height 32
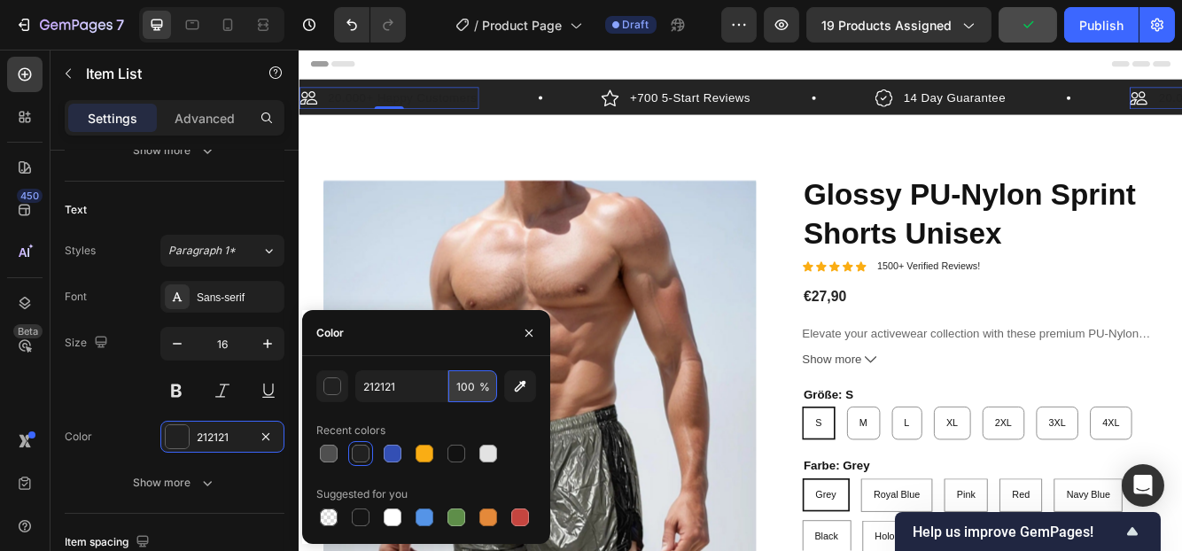
click at [471, 389] on input "100" at bounding box center [472, 386] width 49 height 32
click at [331, 391] on div "button" at bounding box center [333, 387] width 18 height 18
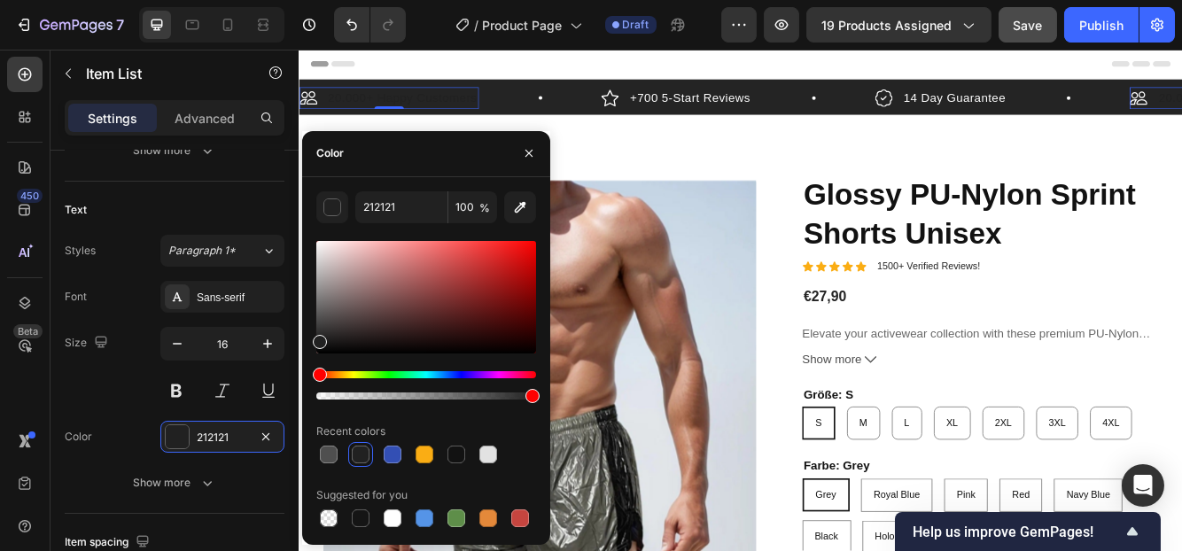
click at [385, 375] on div "Hue" at bounding box center [426, 374] width 220 height 7
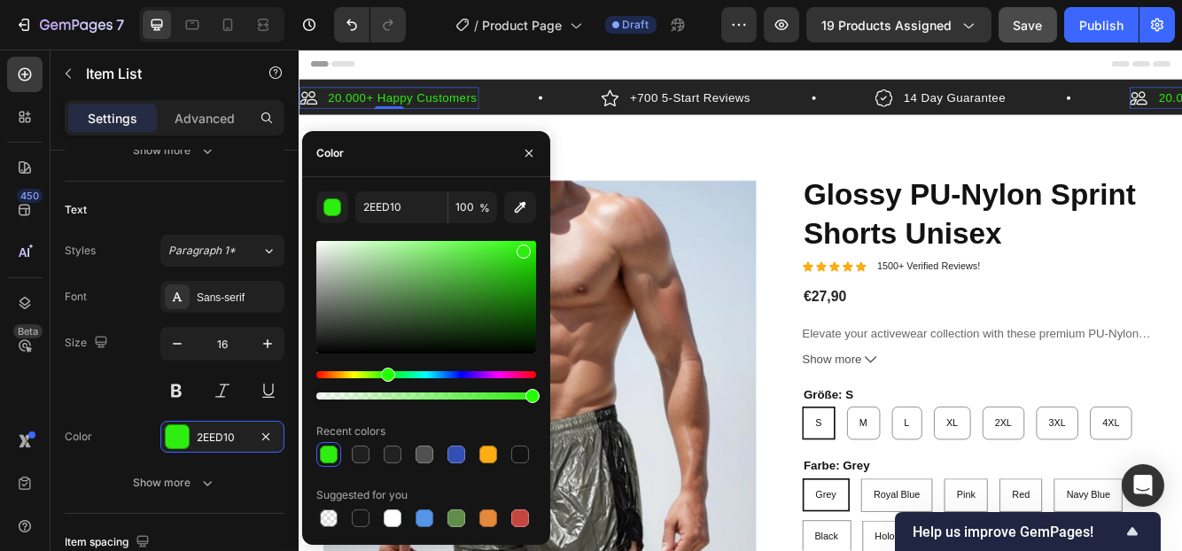
drag, startPoint x: 493, startPoint y: 301, endPoint x: 521, endPoint y: 248, distance: 59.8
click at [521, 248] on div at bounding box center [426, 297] width 220 height 113
click at [489, 450] on div at bounding box center [488, 455] width 18 height 18
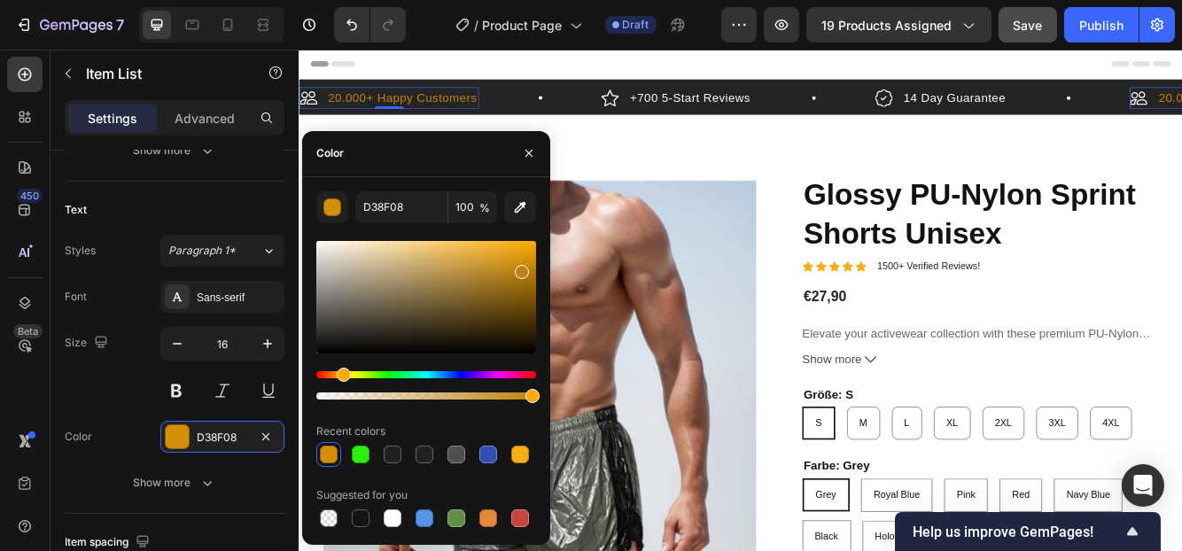
drag, startPoint x: 521, startPoint y: 249, endPoint x: 519, endPoint y: 268, distance: 19.6
click at [519, 268] on div at bounding box center [522, 272] width 14 height 14
click at [460, 367] on div at bounding box center [426, 320] width 220 height 166
click at [385, 446] on div at bounding box center [393, 455] width 18 height 18
type input "2EED10"
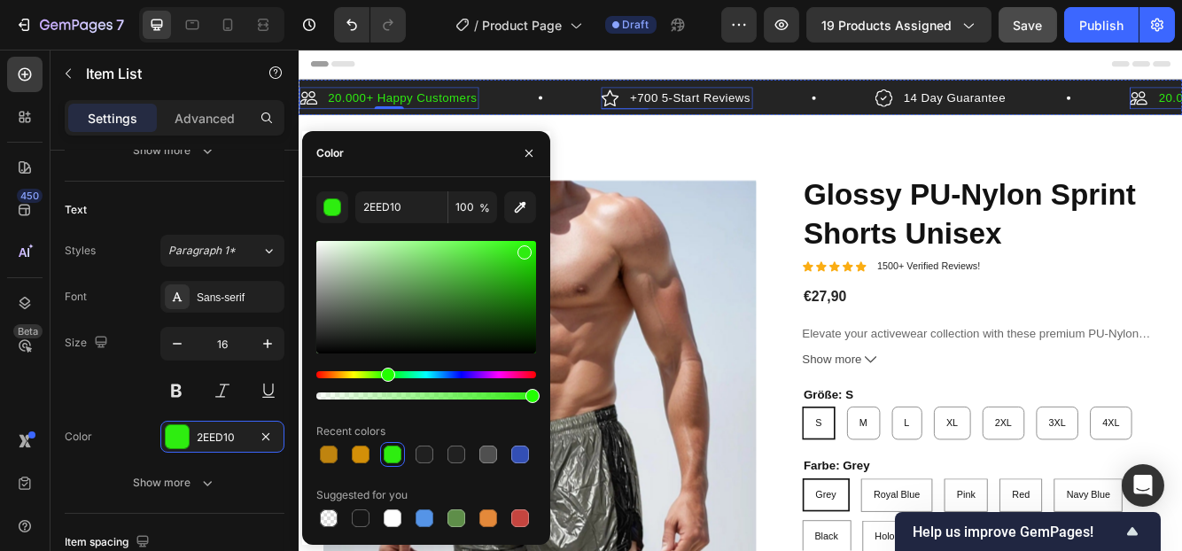
click at [774, 103] on p "+700 5-Start Reviews" at bounding box center [768, 107] width 144 height 21
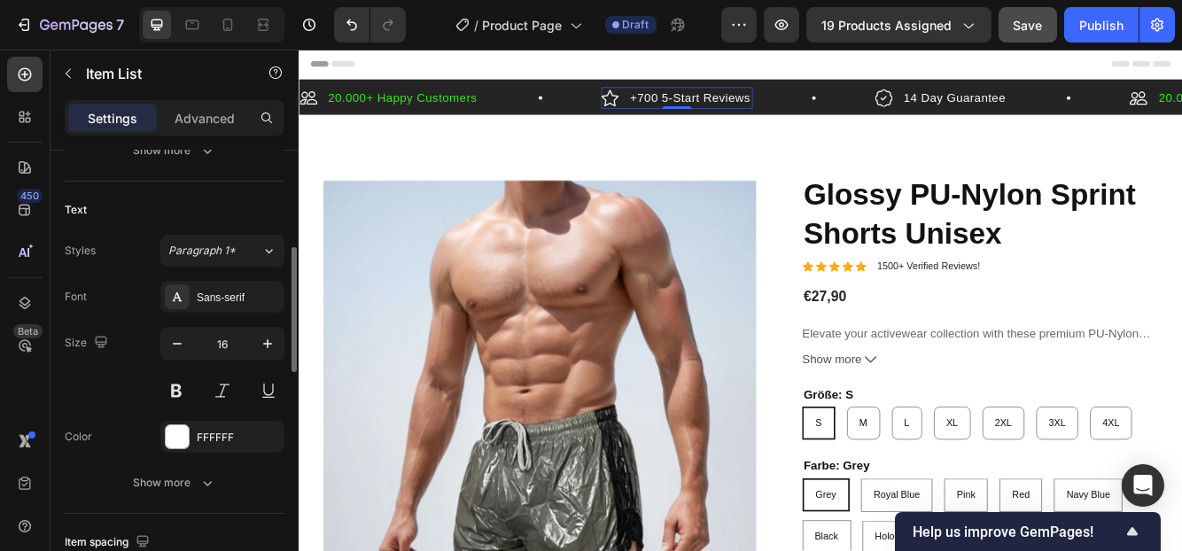
scroll to position [354, 0]
click at [226, 431] on div "FFFFFF" at bounding box center [222, 439] width 51 height 16
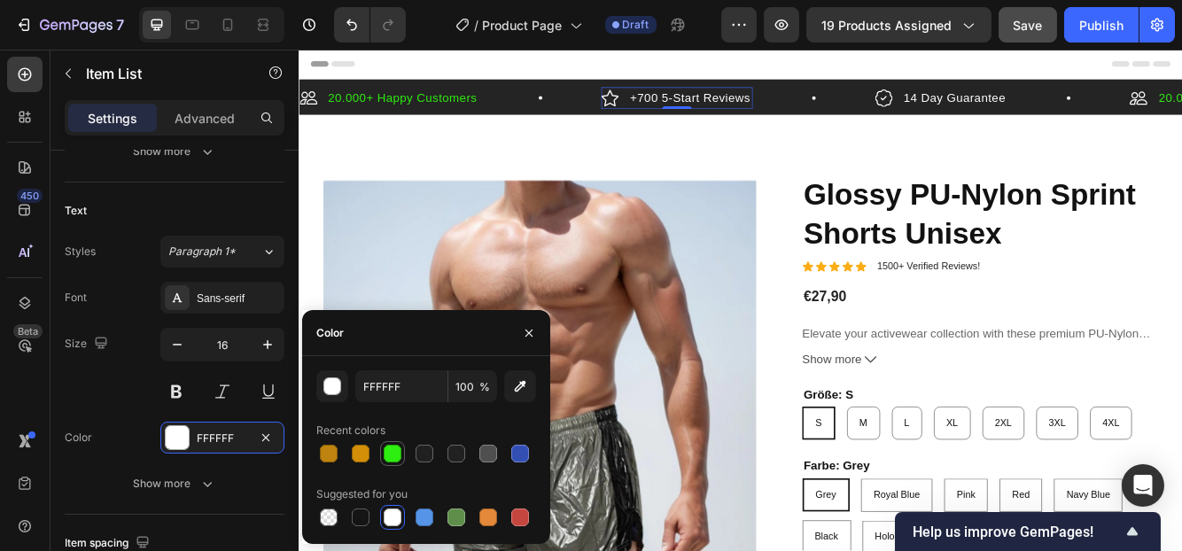
click at [384, 455] on div at bounding box center [393, 454] width 18 height 18
type input "2EED10"
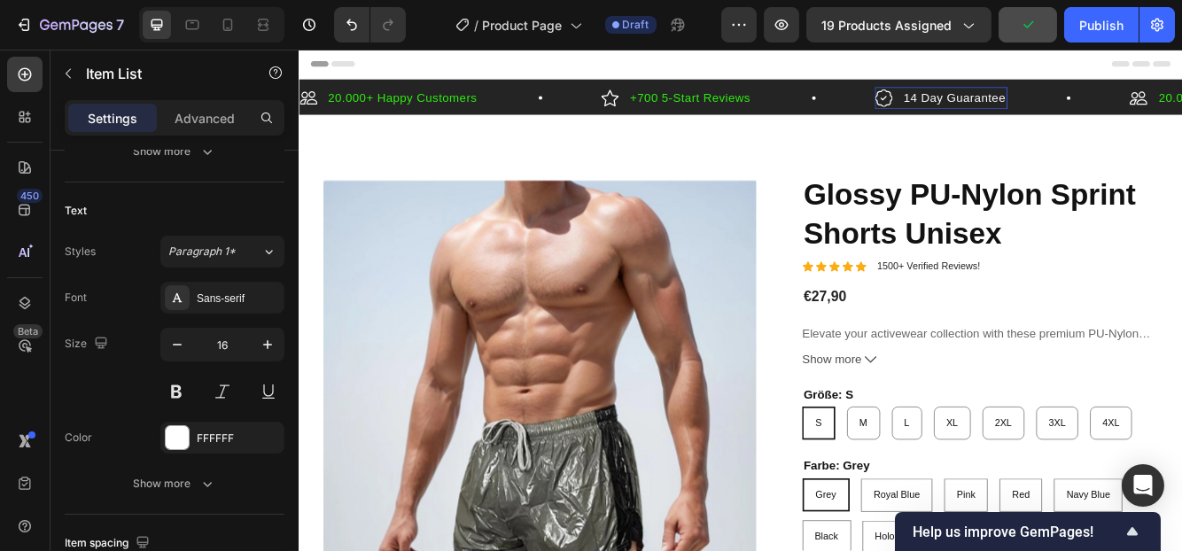
click at [1047, 107] on p "14 Day Guarantee" at bounding box center [1087, 107] width 123 height 21
click at [186, 442] on div at bounding box center [177, 437] width 23 height 23
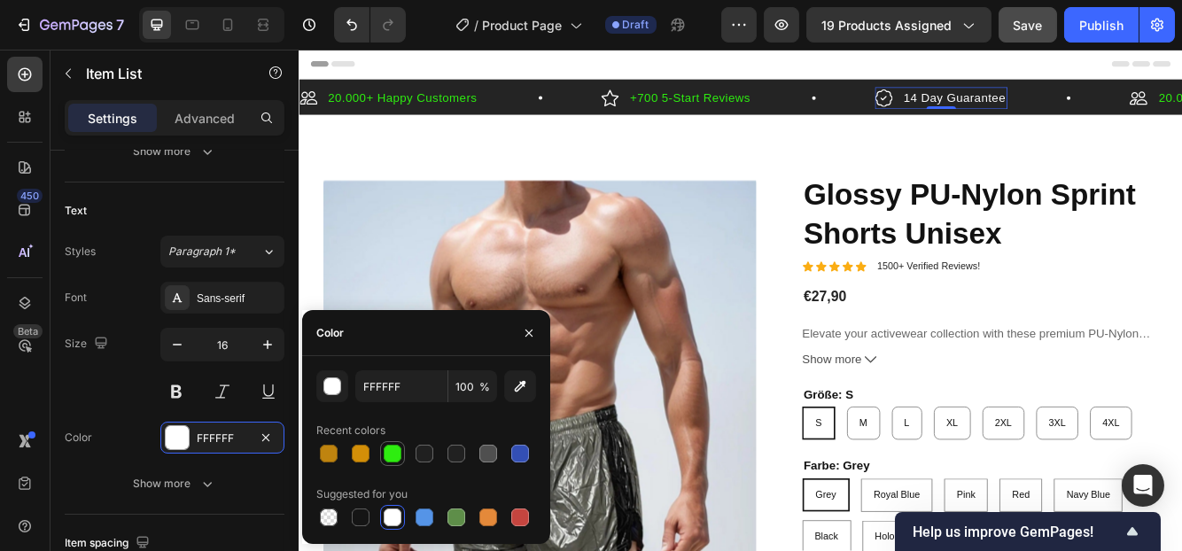
click at [392, 446] on div at bounding box center [393, 454] width 18 height 18
type input "2EED10"
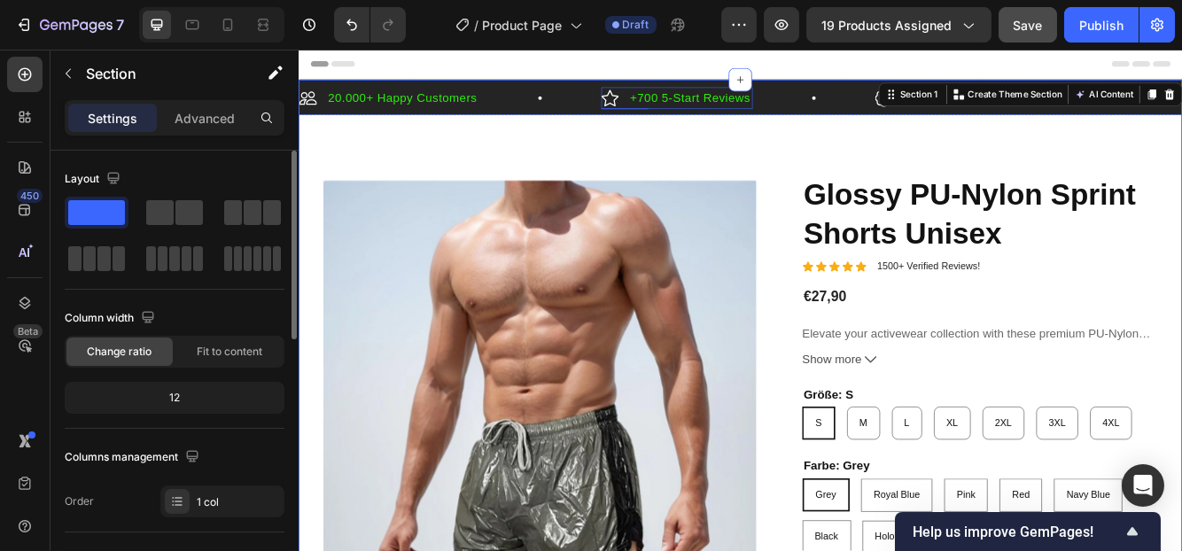
click at [671, 111] on icon at bounding box center [672, 107] width 21 height 21
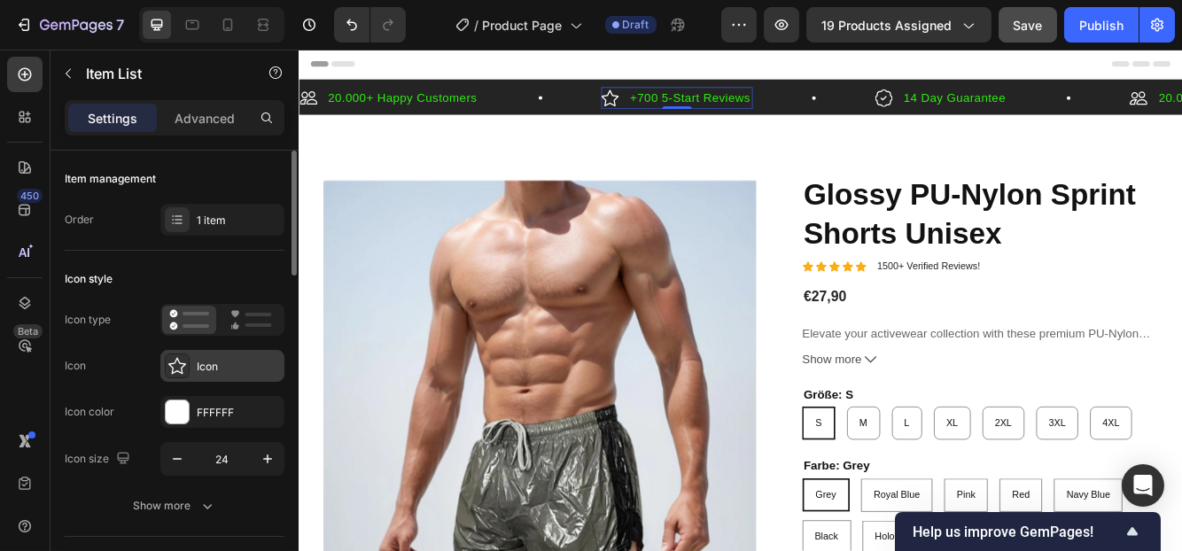
click at [177, 364] on icon at bounding box center [177, 366] width 18 height 18
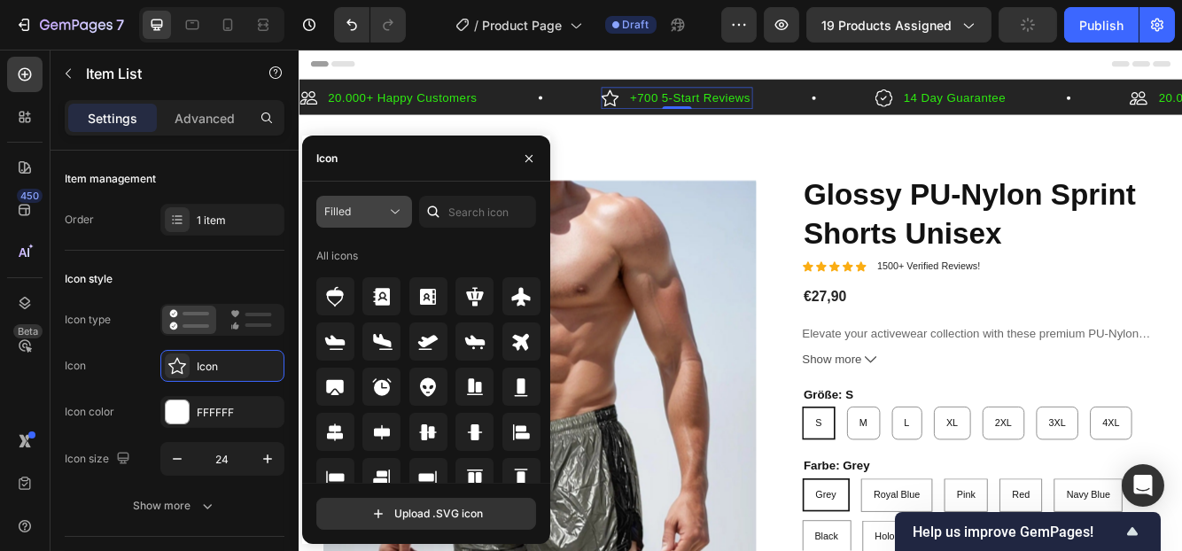
click at [370, 219] on div "Filled" at bounding box center [355, 212] width 62 height 16
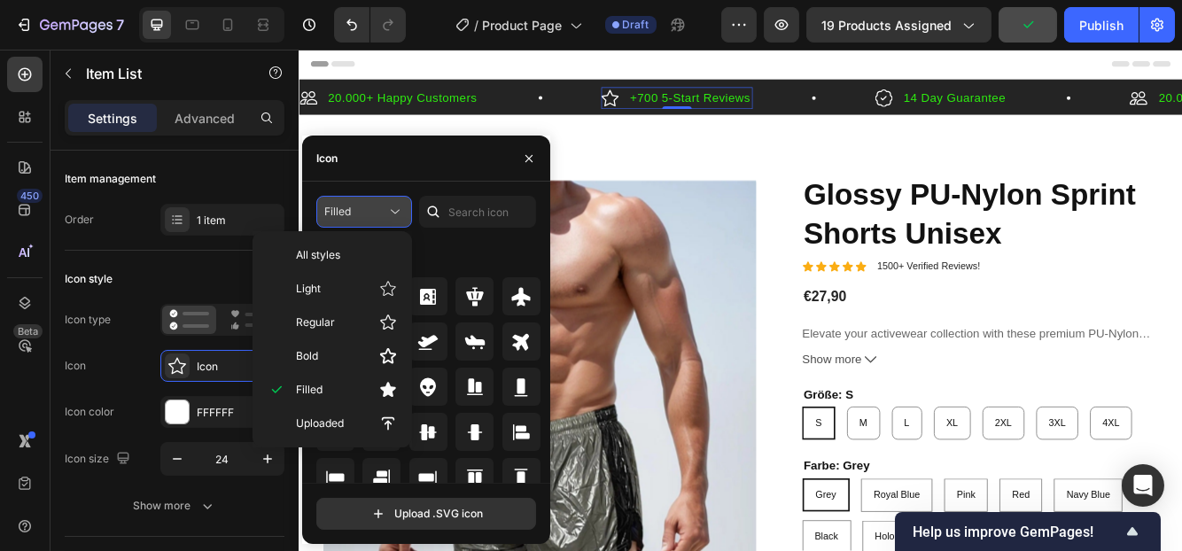
click at [370, 218] on div "Filled" at bounding box center [355, 212] width 62 height 16
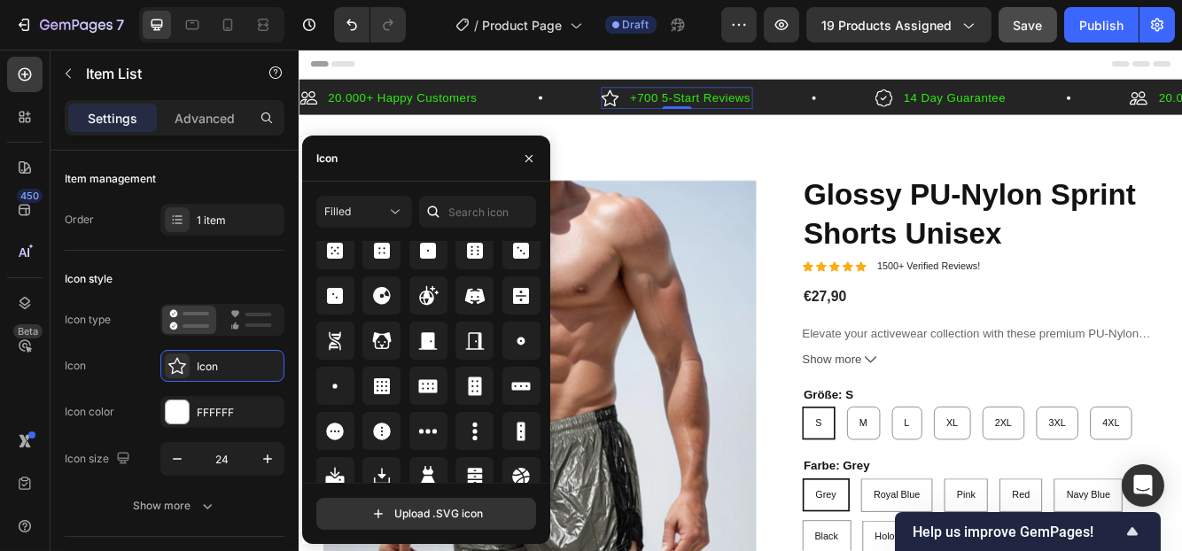
scroll to position [3824, 0]
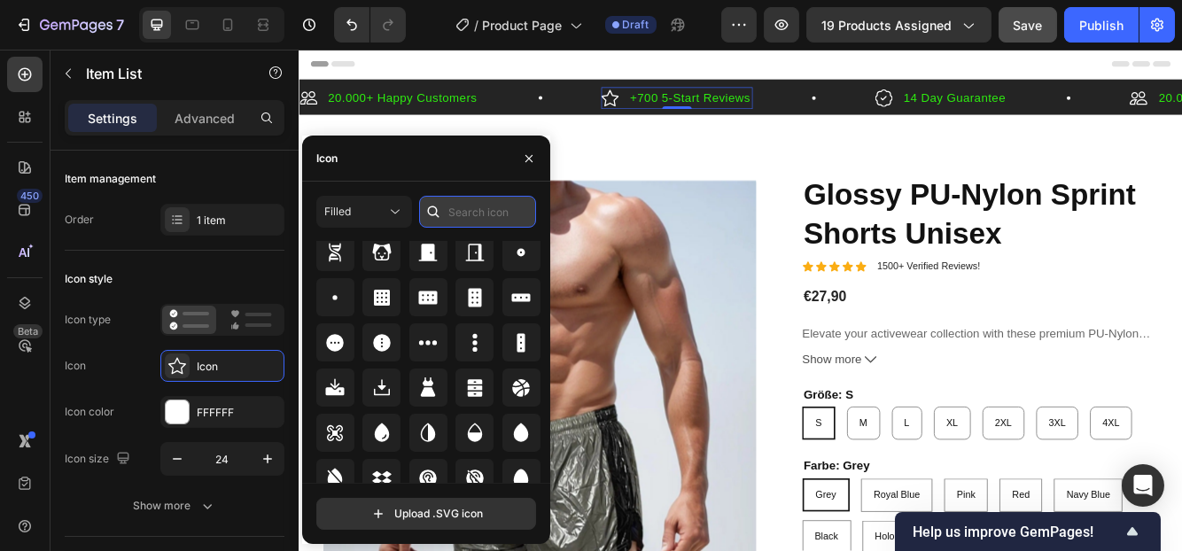
click at [467, 212] on input "text" at bounding box center [477, 212] width 117 height 32
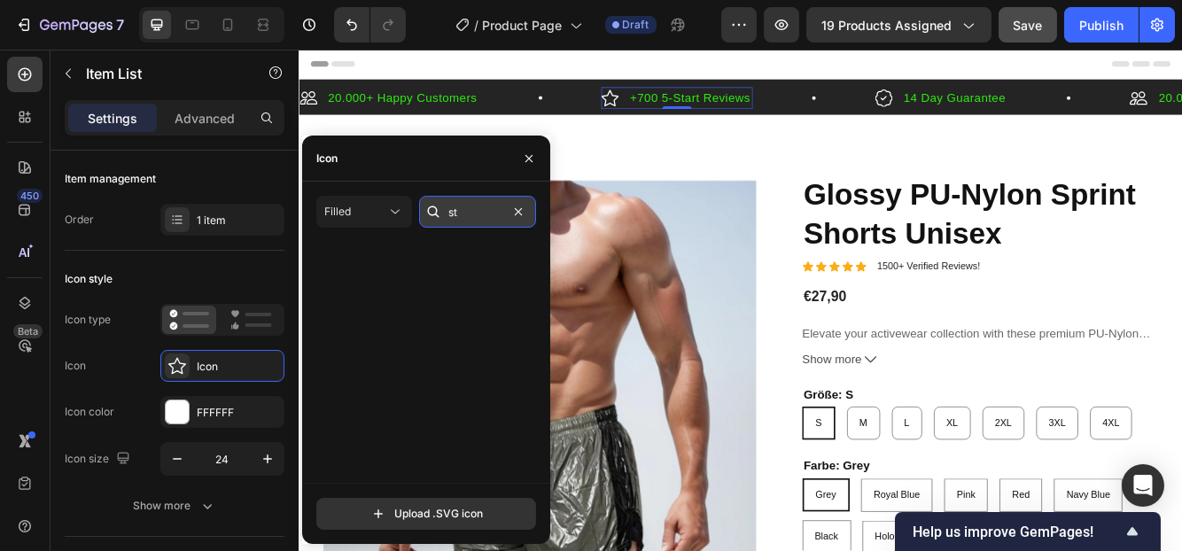
scroll to position [0, 0]
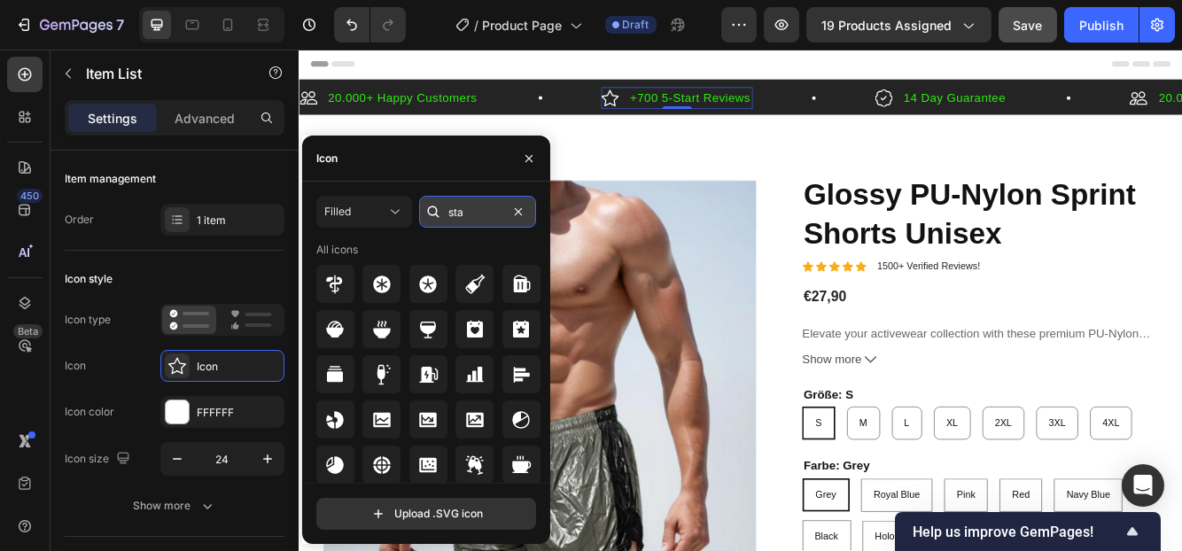
type input "star"
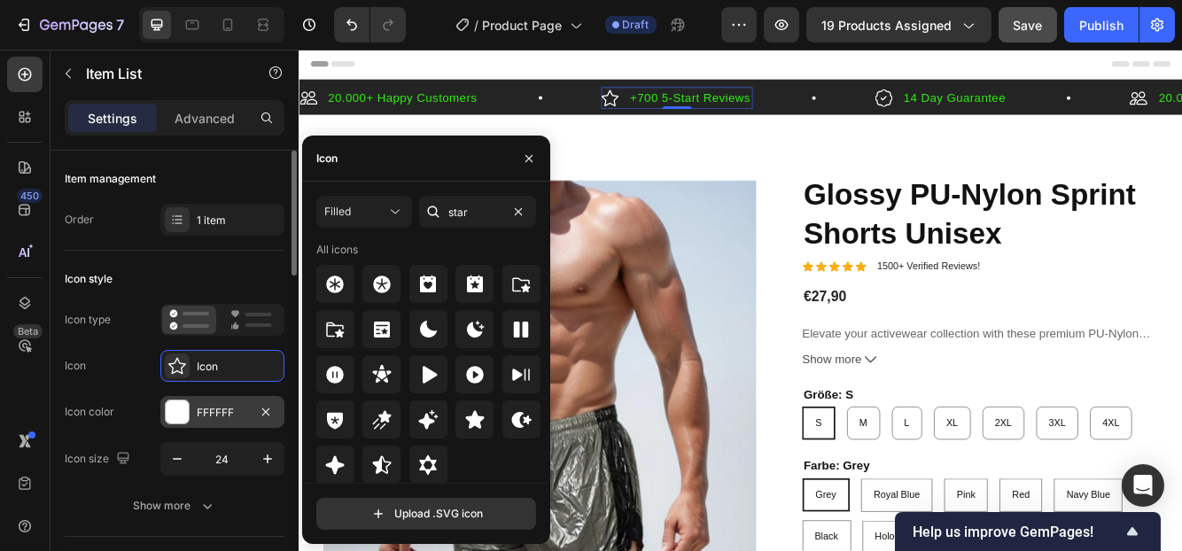
click at [213, 408] on div "FFFFFF" at bounding box center [222, 413] width 51 height 16
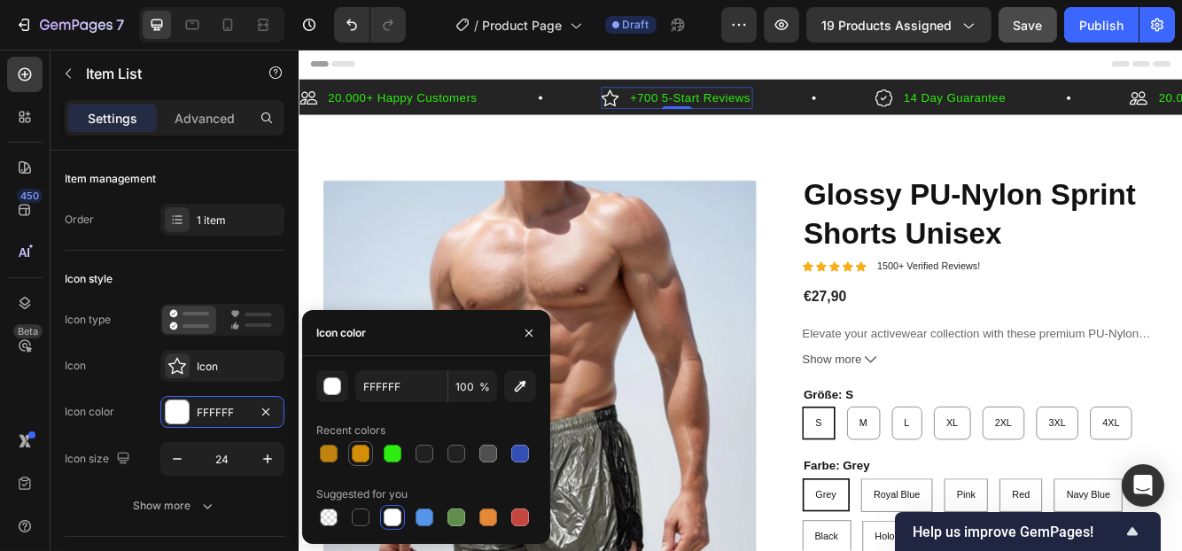
click at [357, 448] on div at bounding box center [361, 454] width 18 height 18
type input "D38F08"
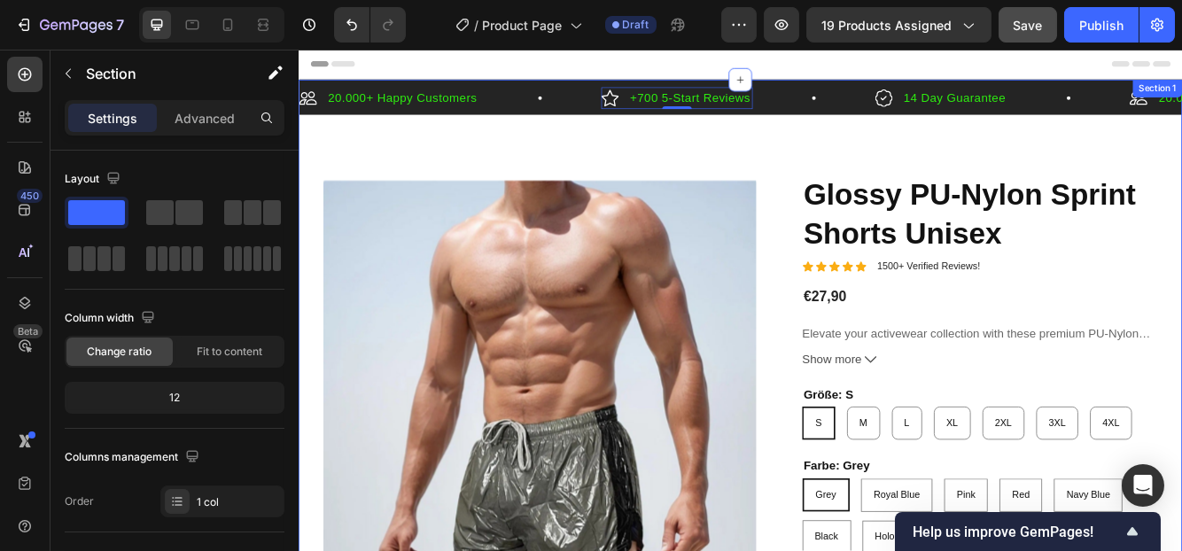
click at [669, 113] on icon at bounding box center [672, 107] width 21 height 21
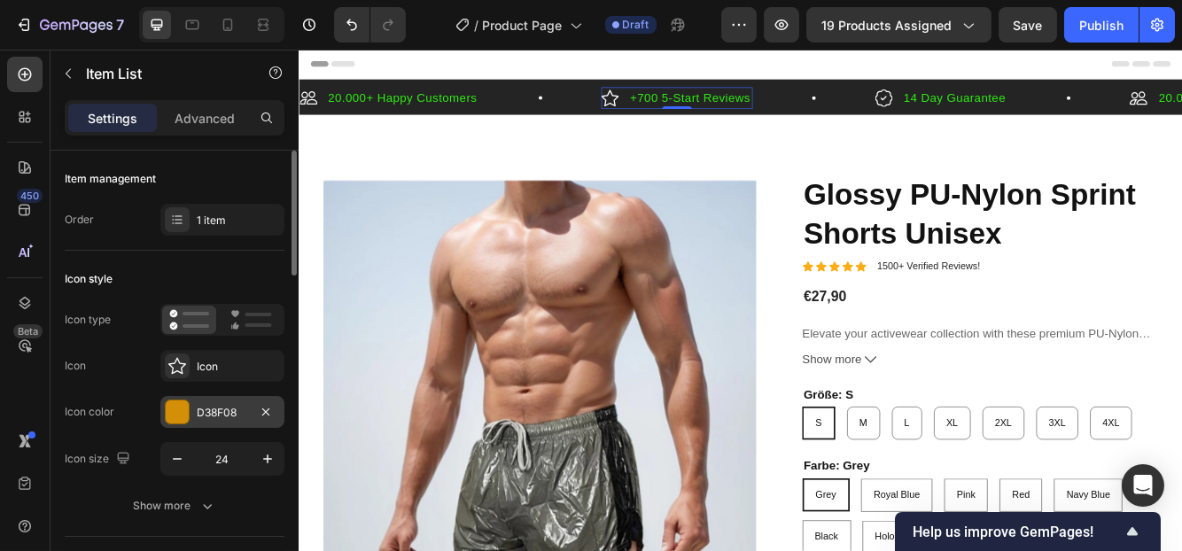
click at [244, 416] on div "D38F08" at bounding box center [222, 413] width 51 height 16
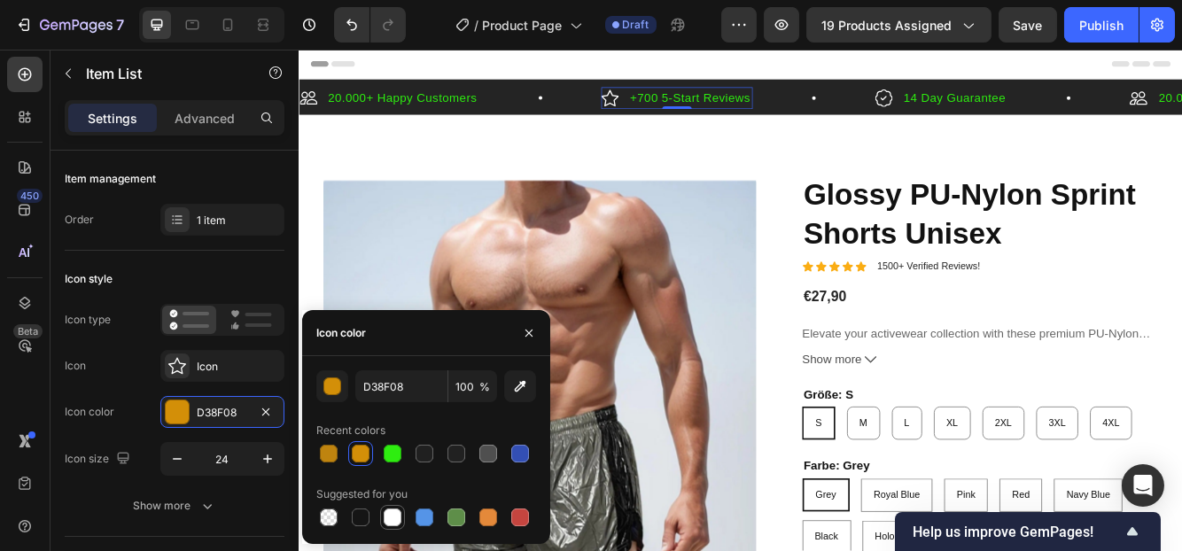
click at [391, 516] on div at bounding box center [393, 517] width 18 height 18
type input "FFFFFF"
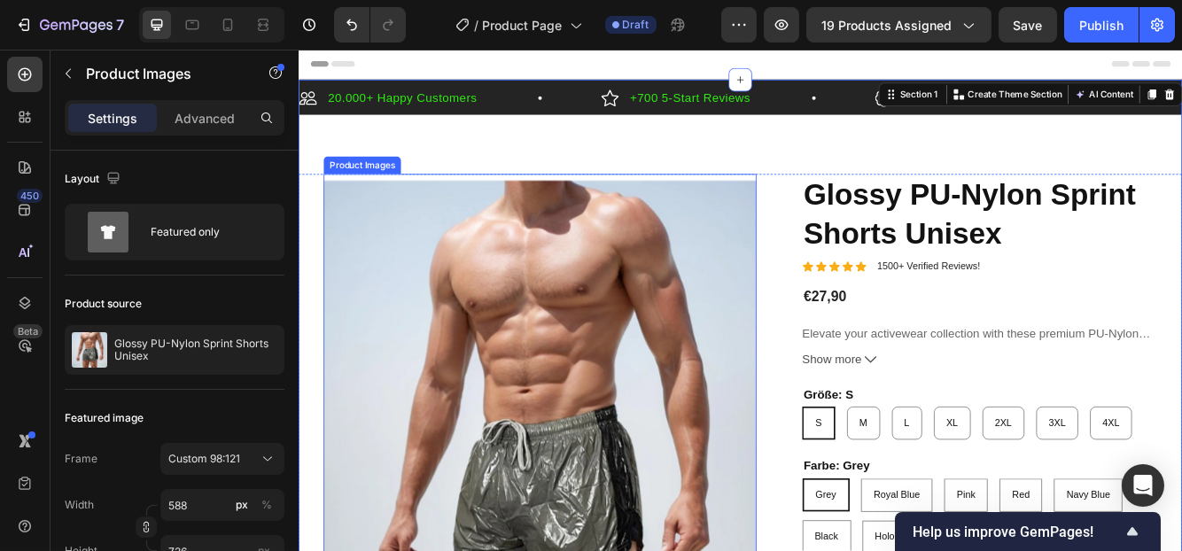
click at [701, 300] on img at bounding box center [588, 520] width 521 height 643
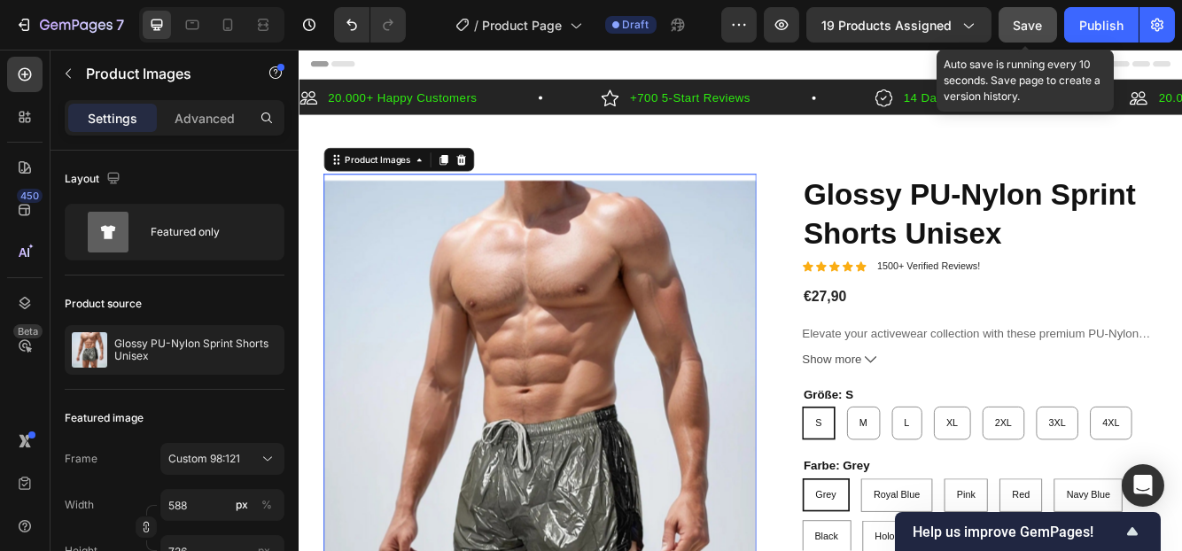
click at [1032, 24] on span "Save" at bounding box center [1027, 25] width 29 height 15
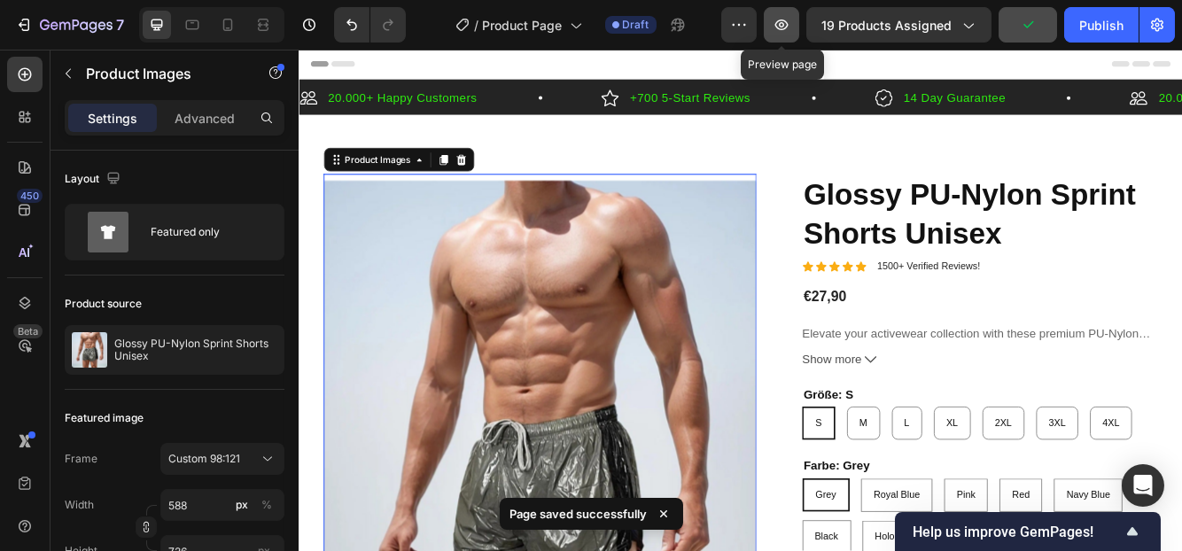
click at [783, 35] on button "button" at bounding box center [781, 24] width 35 height 35
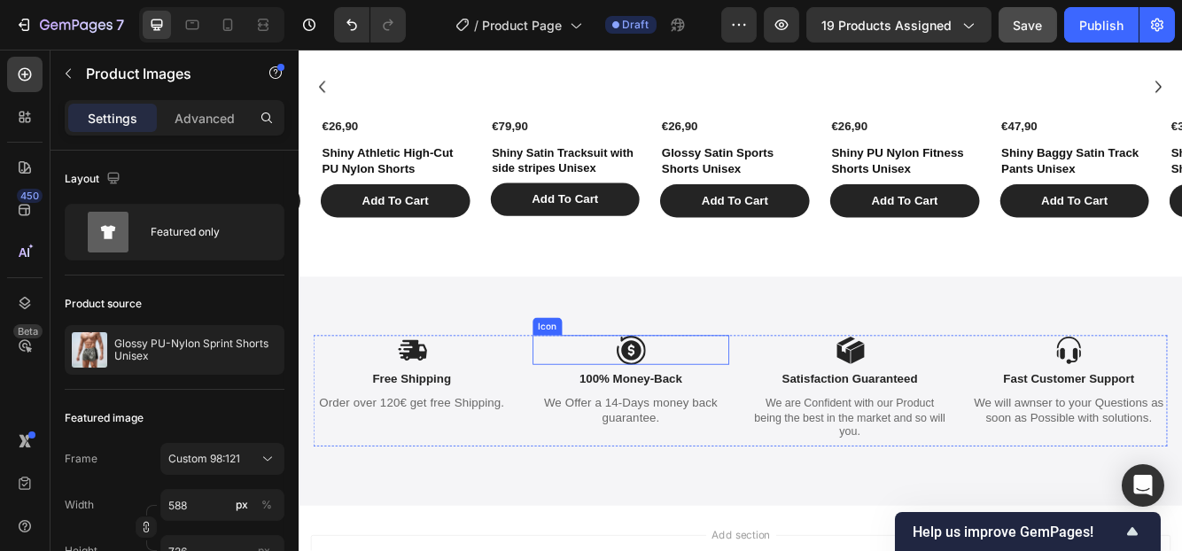
scroll to position [1417, 0]
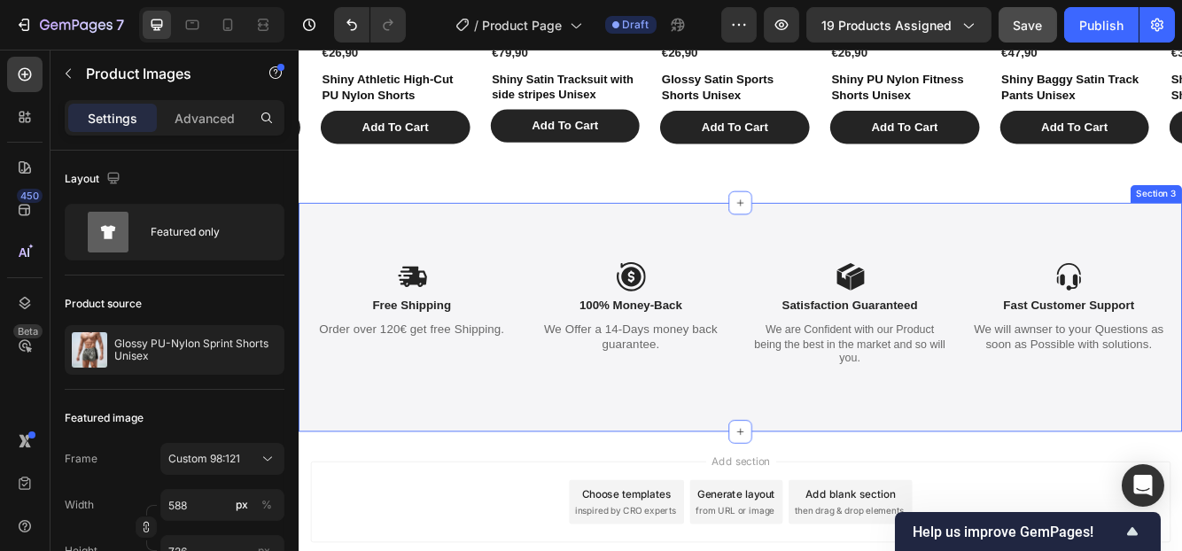
click at [586, 469] on div "Icon Free Shipping Text Block Order over 120€ get free Shipping. Text Block Ico…" at bounding box center [829, 372] width 1063 height 275
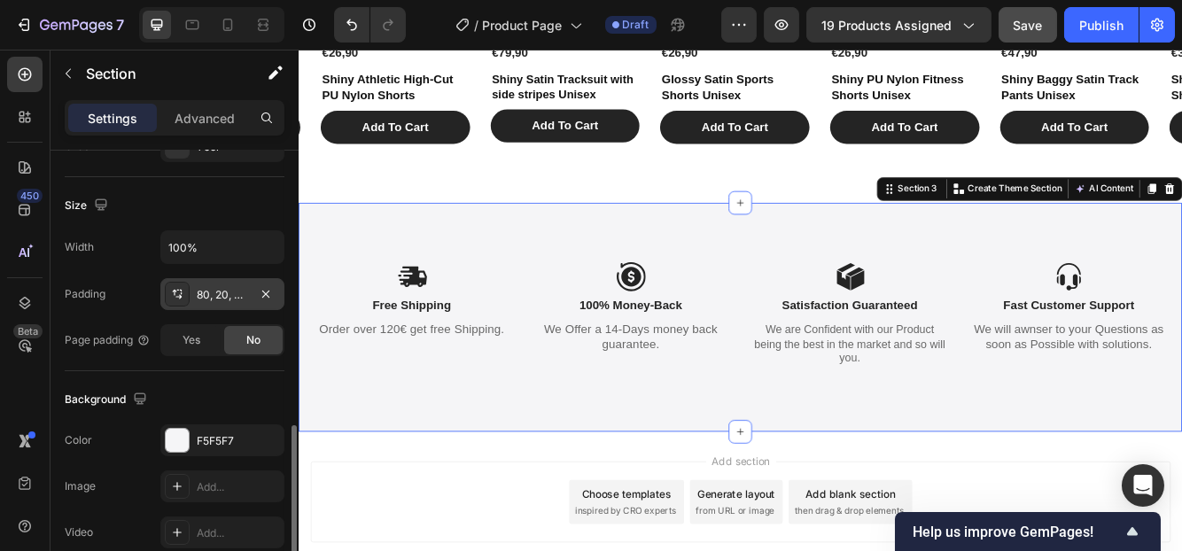
scroll to position [444, 0]
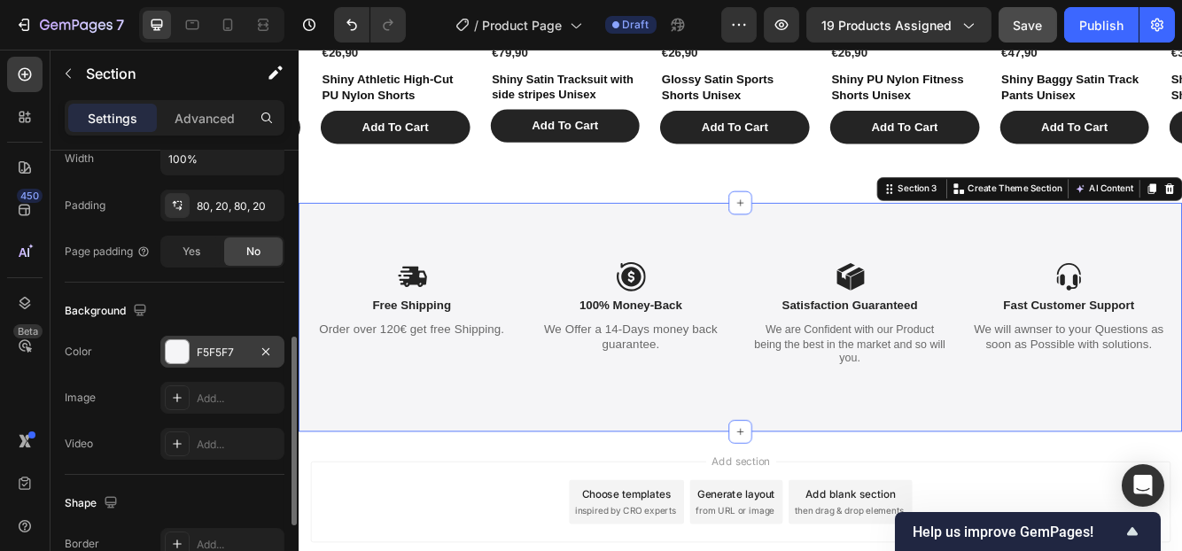
click at [200, 347] on div "F5F5F7" at bounding box center [222, 353] width 51 height 16
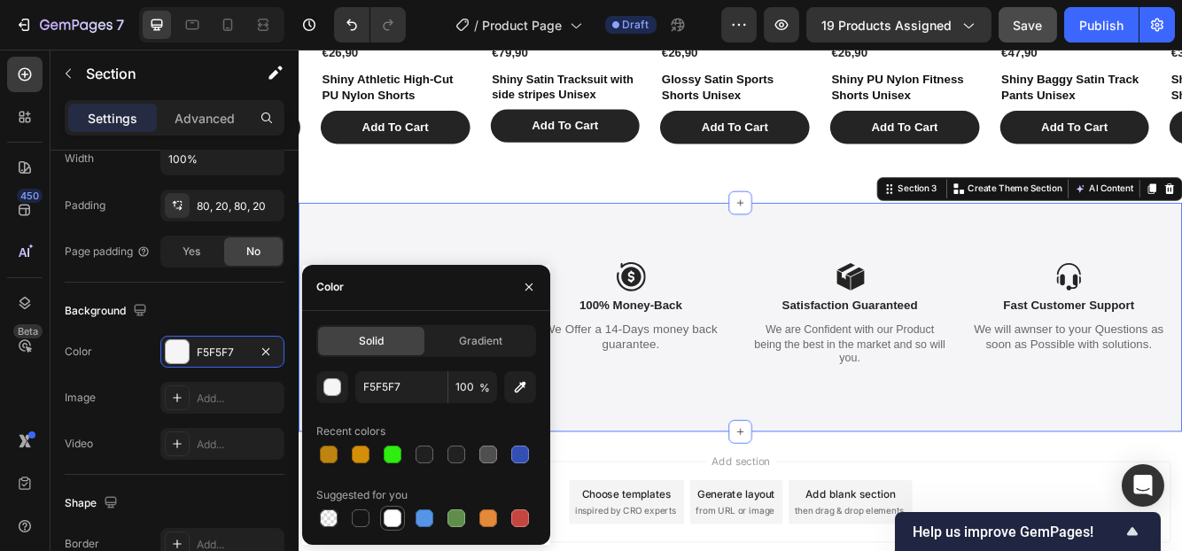
click at [387, 519] on div at bounding box center [393, 518] width 18 height 18
type input "FFFFFF"
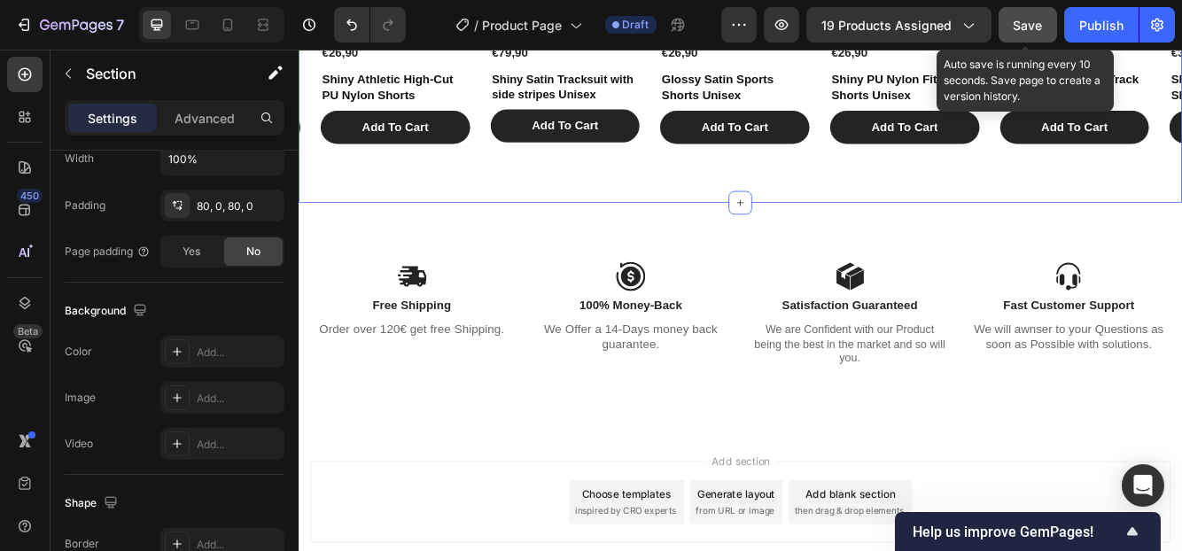
click at [1014, 21] on span "Save" at bounding box center [1027, 25] width 29 height 15
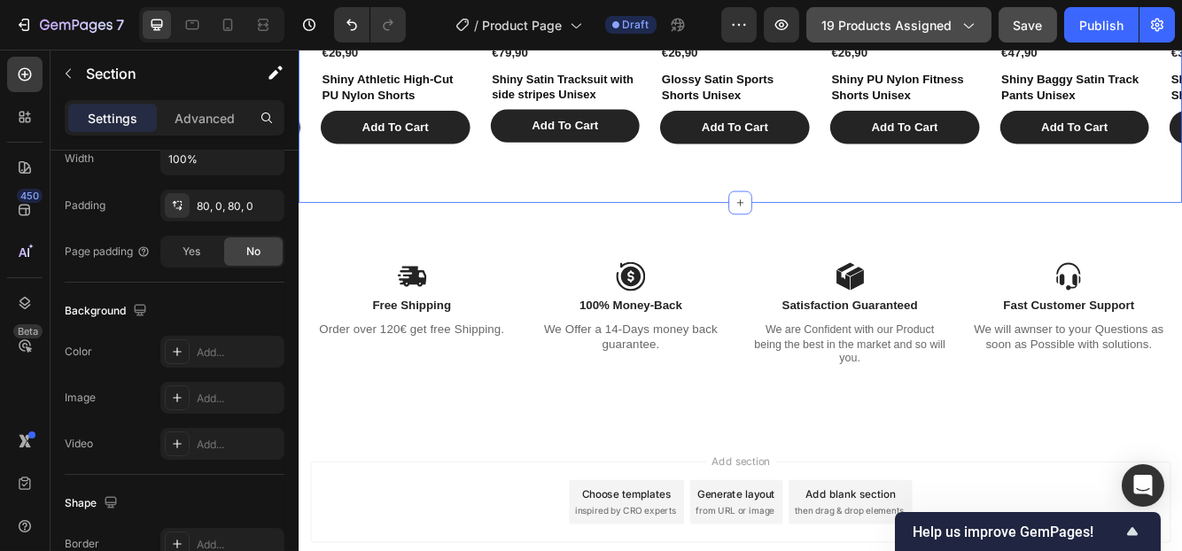
click at [919, 32] on span "19 products assigned" at bounding box center [886, 25] width 130 height 19
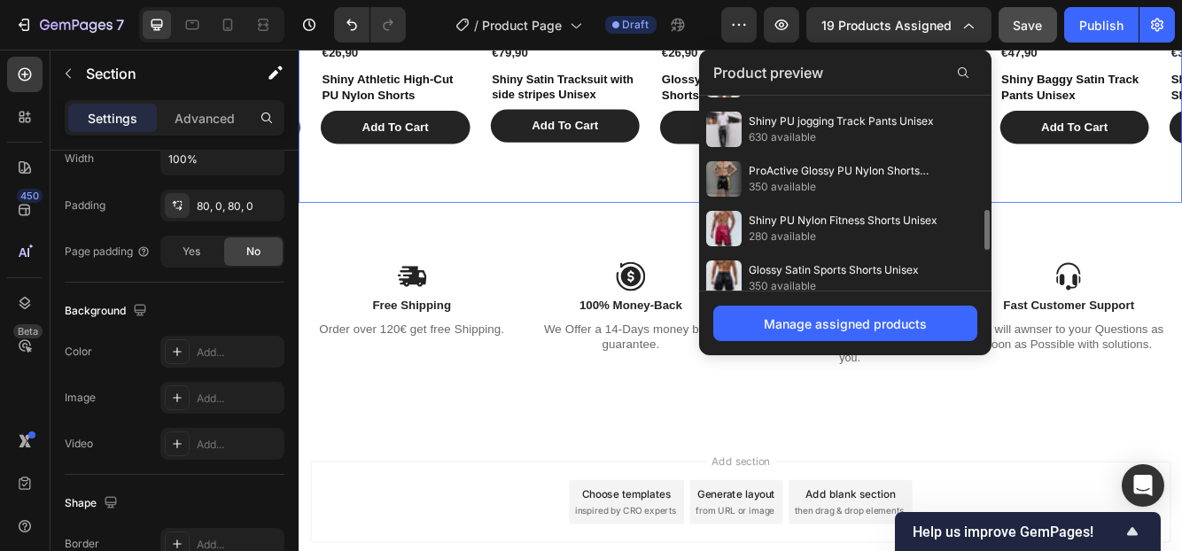
scroll to position [0, 0]
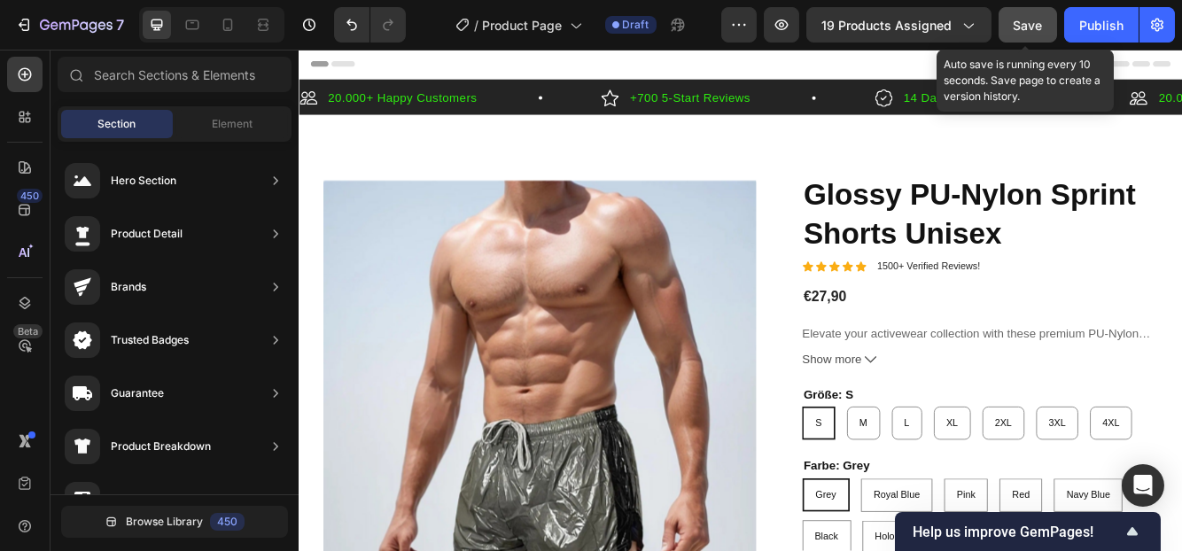
click at [1040, 20] on span "Save" at bounding box center [1027, 25] width 29 height 15
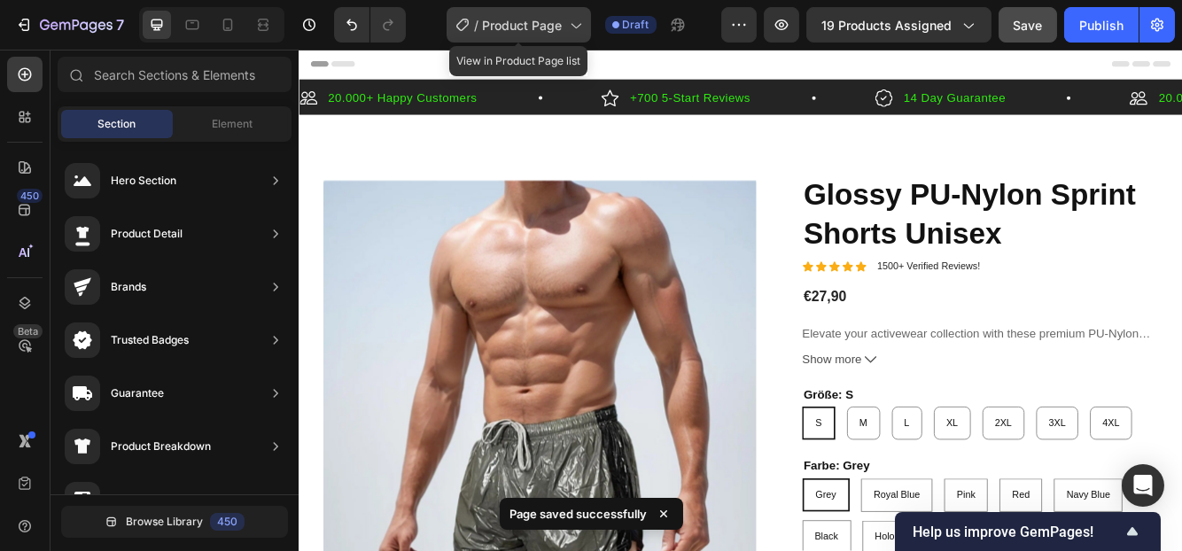
click at [513, 26] on span "Product Page" at bounding box center [523, 25] width 80 height 19
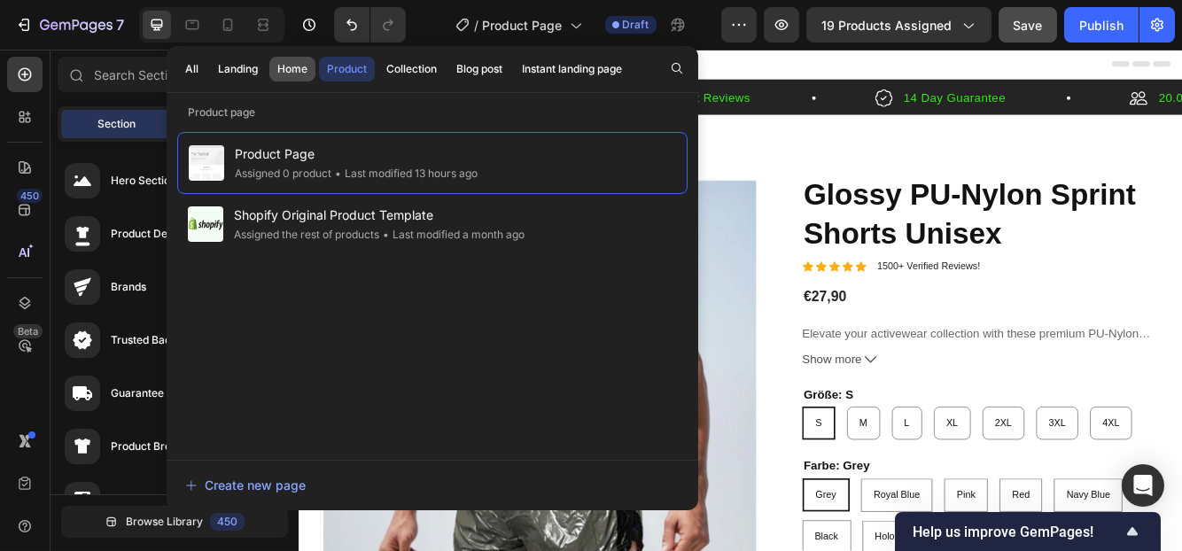
click at [281, 68] on div "Home" at bounding box center [292, 69] width 30 height 16
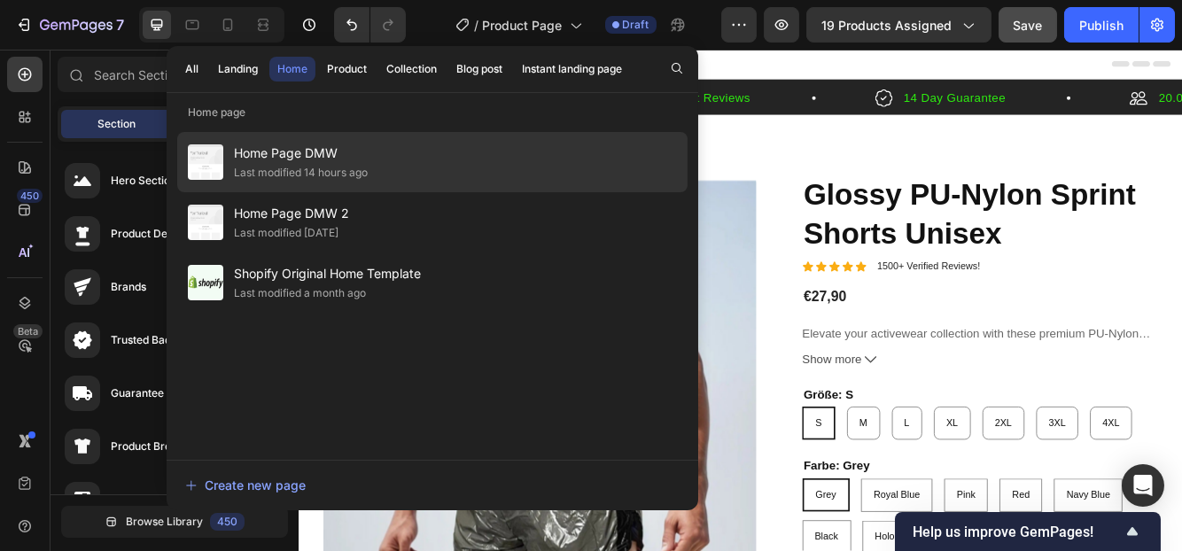
click at [301, 157] on span "Home Page DMW" at bounding box center [301, 153] width 134 height 21
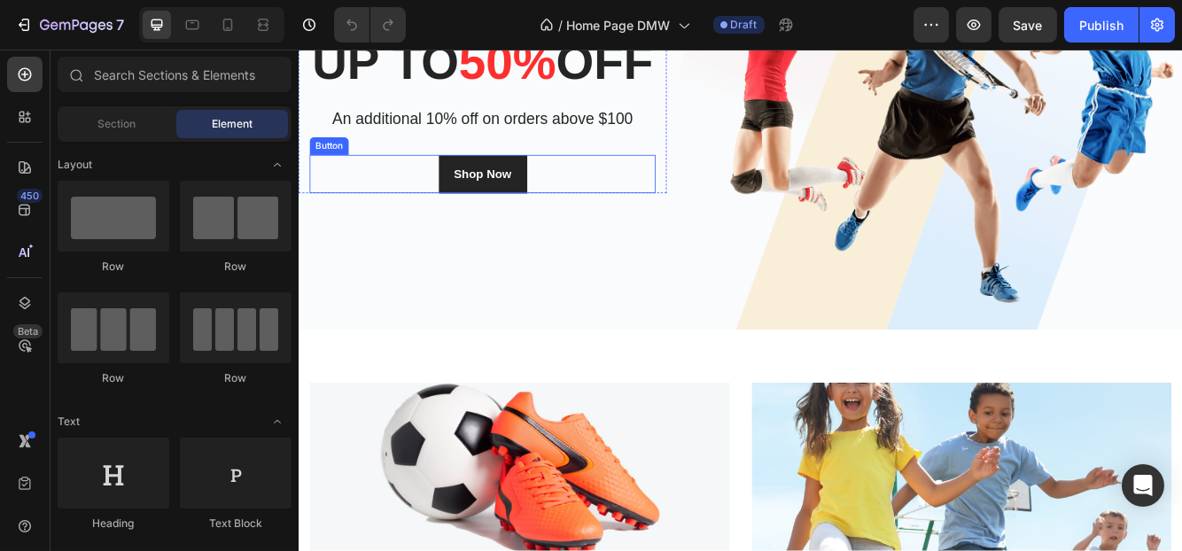
scroll to position [177, 0]
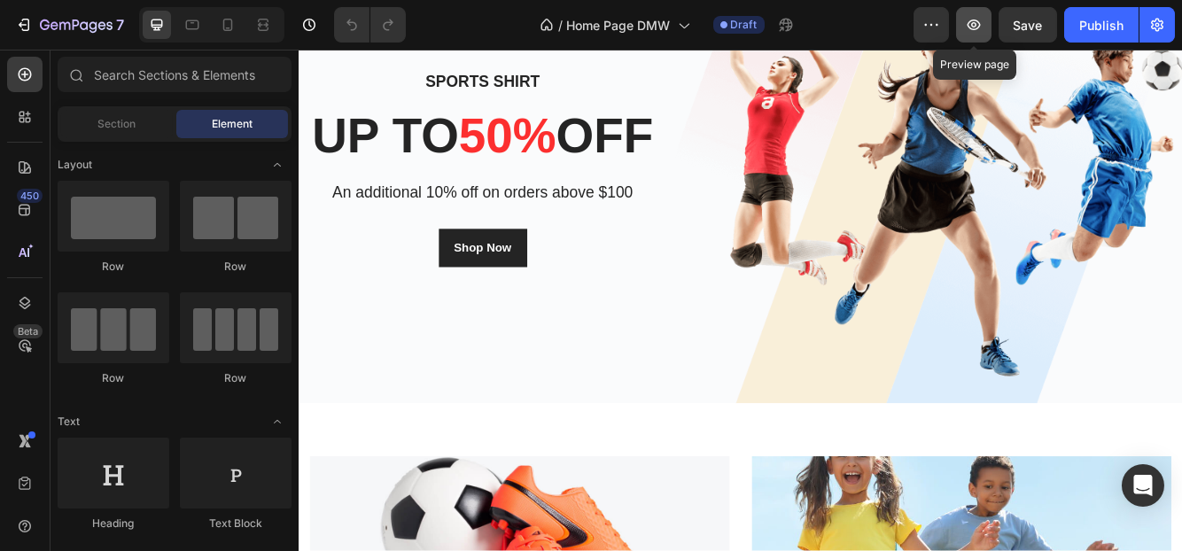
click at [967, 27] on icon "button" at bounding box center [974, 25] width 18 height 18
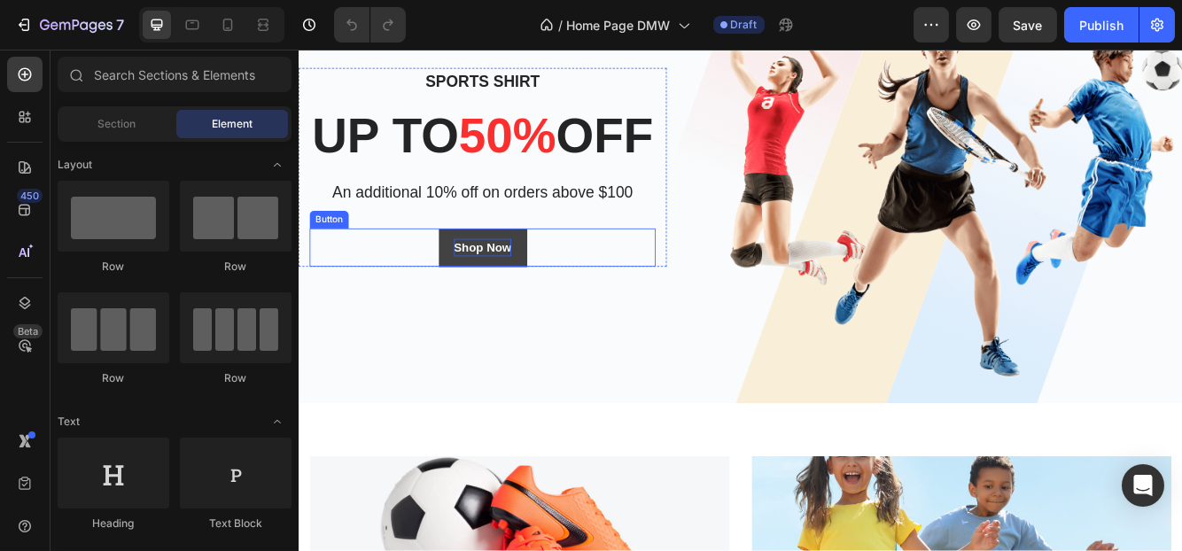
click at [527, 299] on div "Shop Now" at bounding box center [519, 288] width 69 height 21
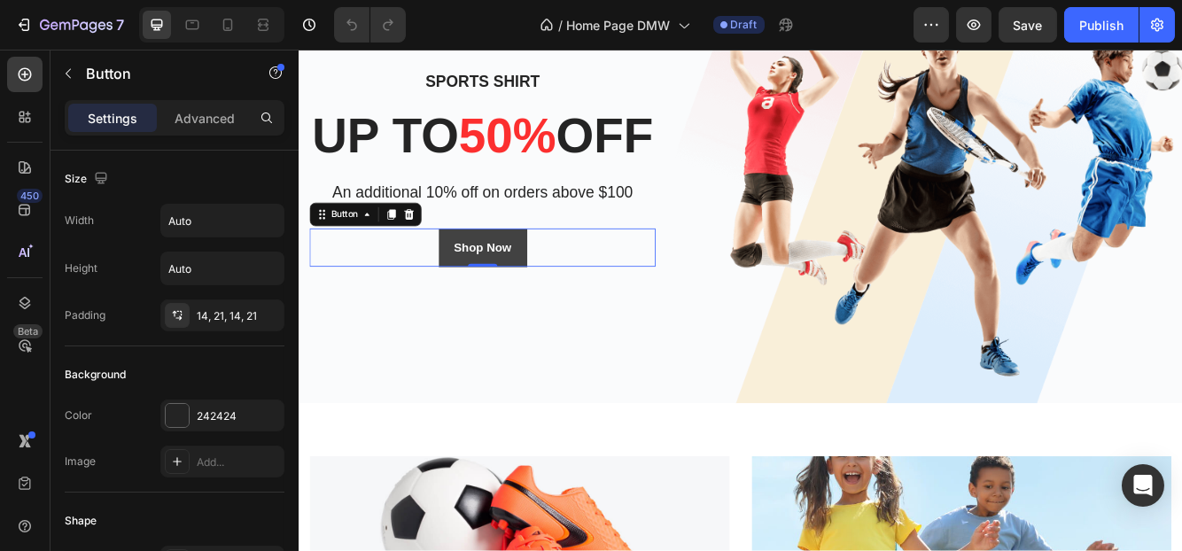
click at [559, 312] on button "Shop Now" at bounding box center [519, 289] width 106 height 46
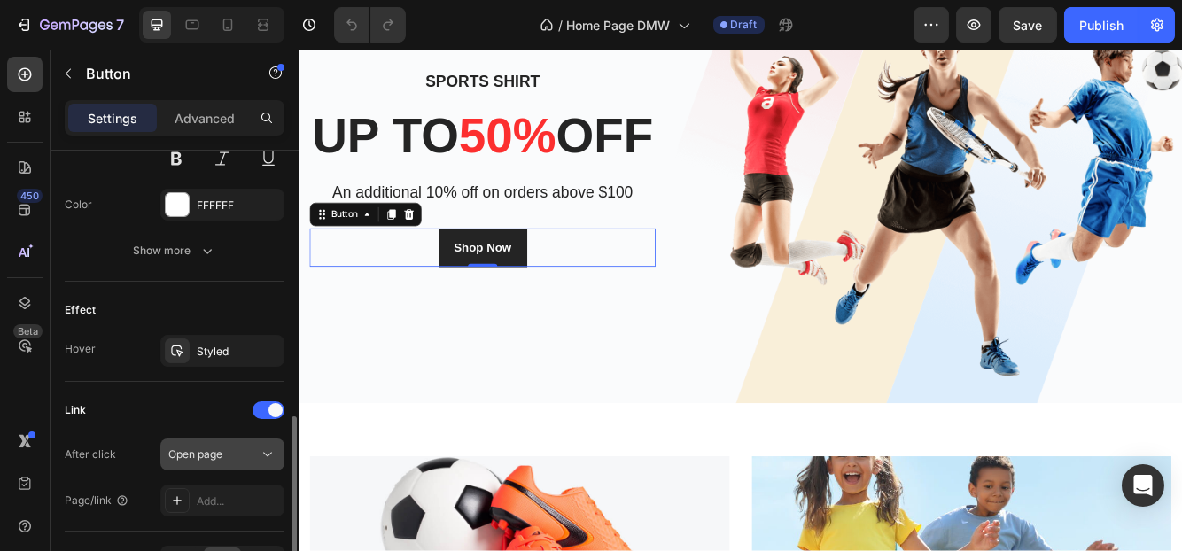
scroll to position [888, 0]
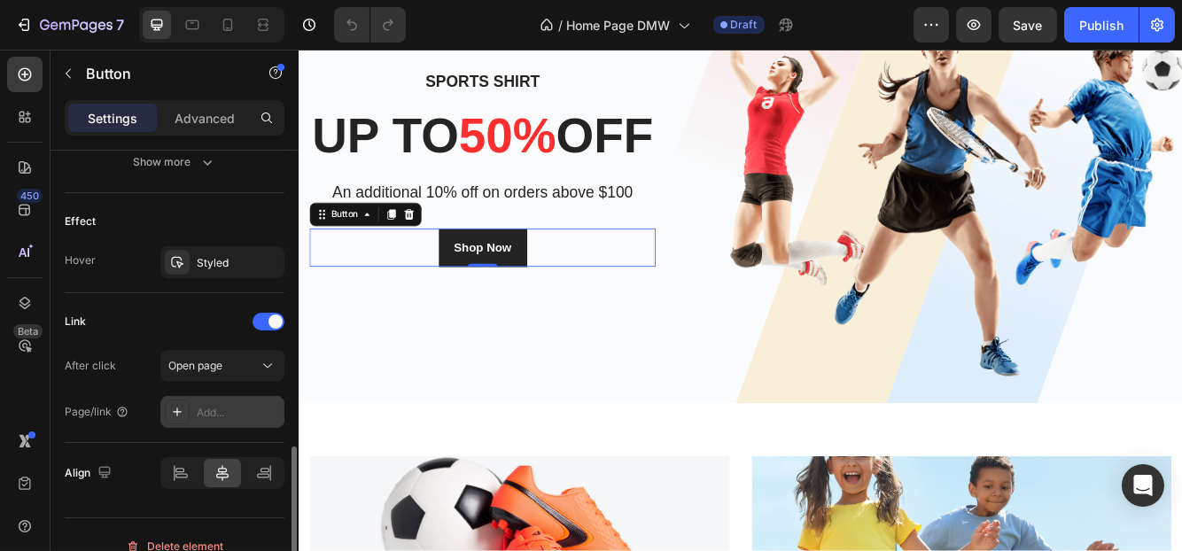
click at [214, 405] on div "Add..." at bounding box center [238, 413] width 83 height 16
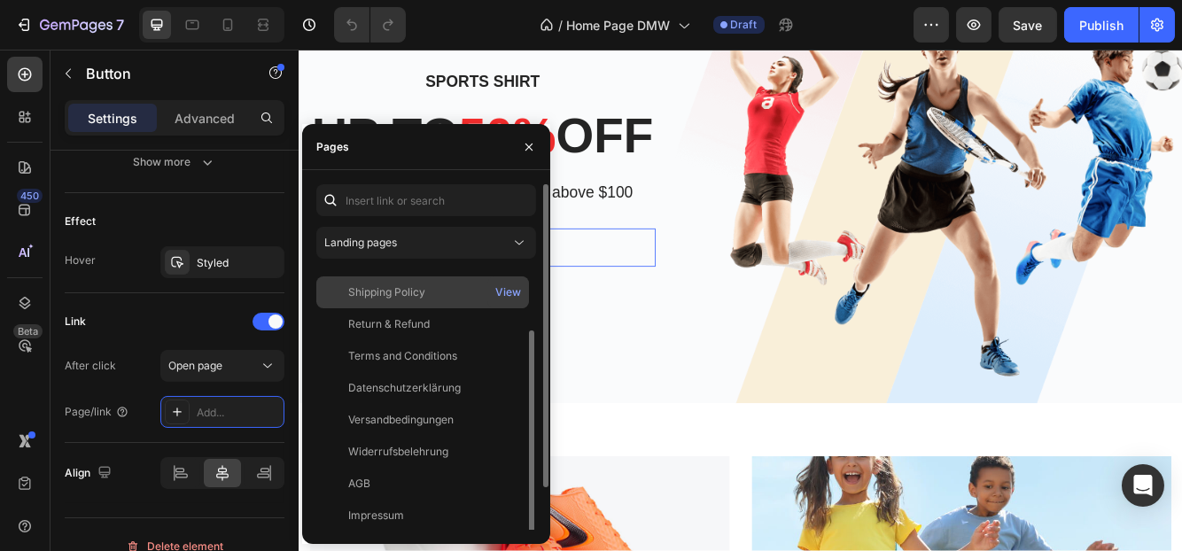
scroll to position [137, 0]
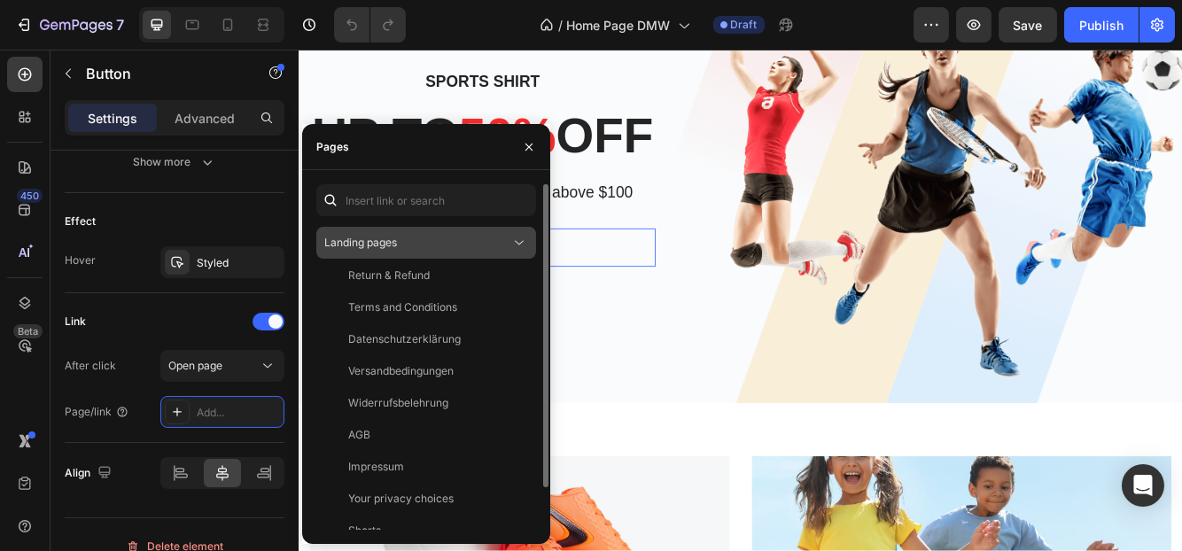
click at [383, 236] on span "Landing pages" at bounding box center [360, 242] width 73 height 13
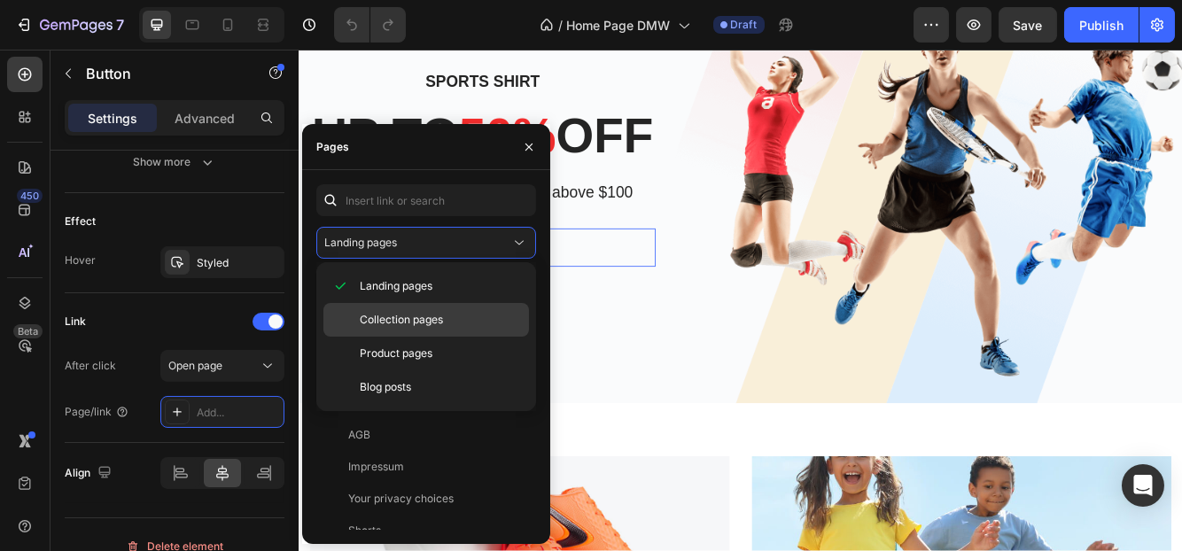
click at [385, 321] on span "Collection pages" at bounding box center [401, 320] width 83 height 16
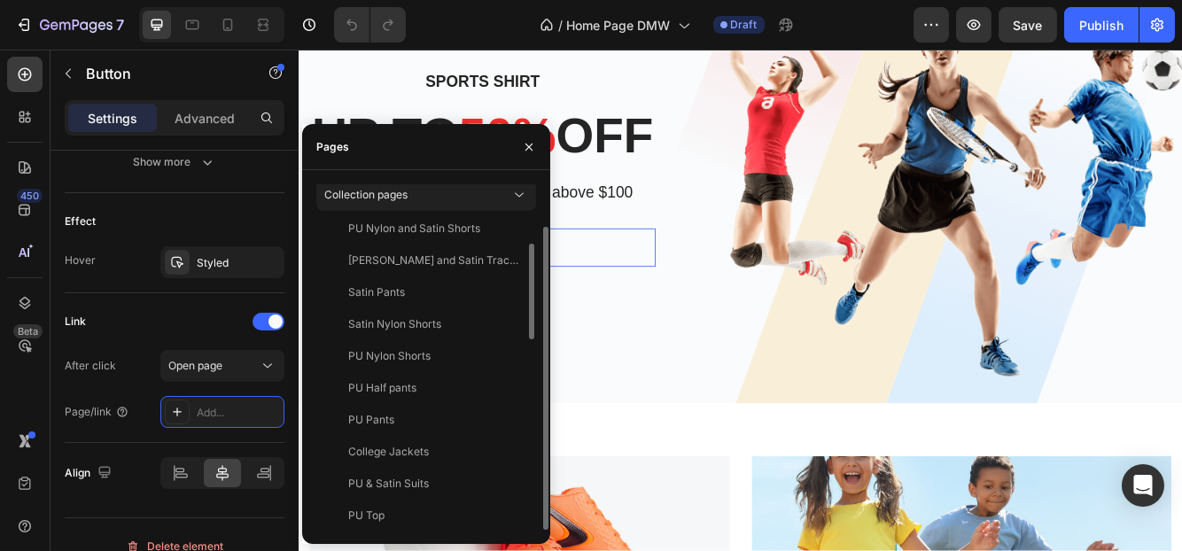
scroll to position [0, 0]
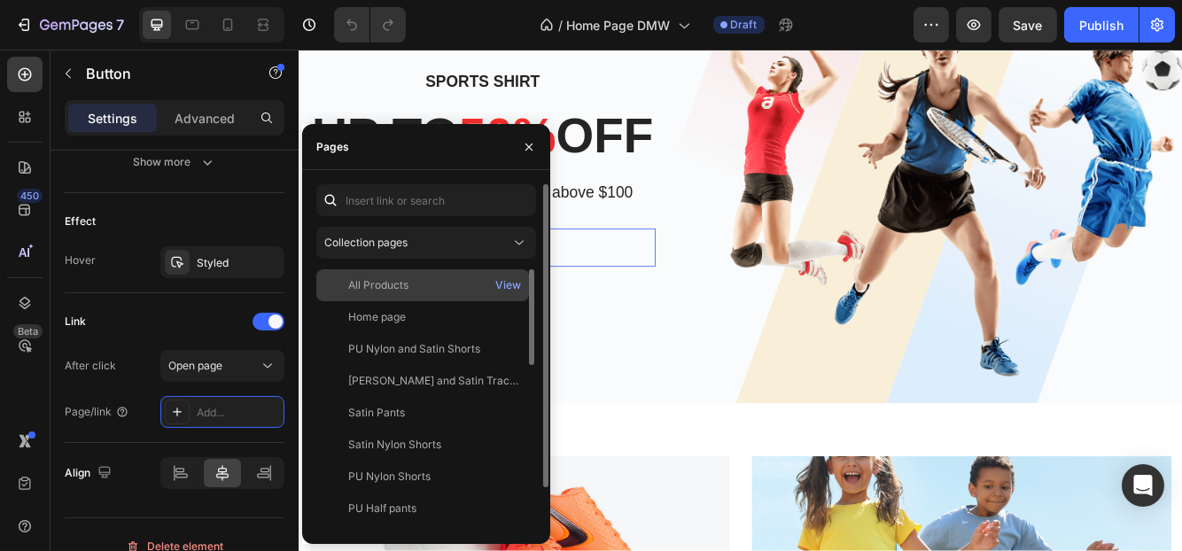
click at [452, 283] on div "All Products" at bounding box center [422, 285] width 198 height 16
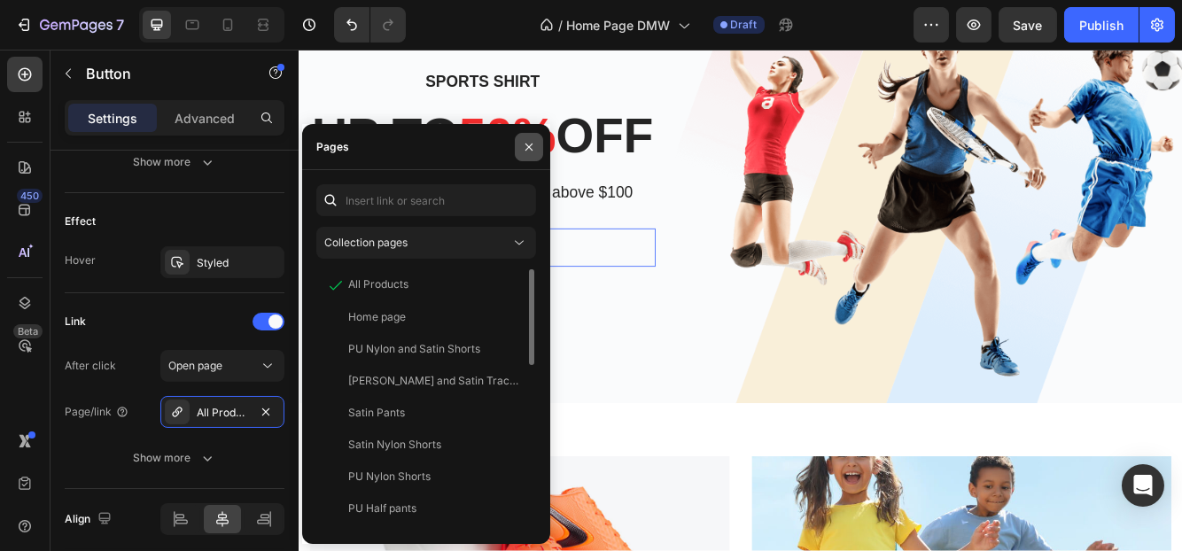
click at [525, 151] on icon "button" at bounding box center [529, 147] width 14 height 14
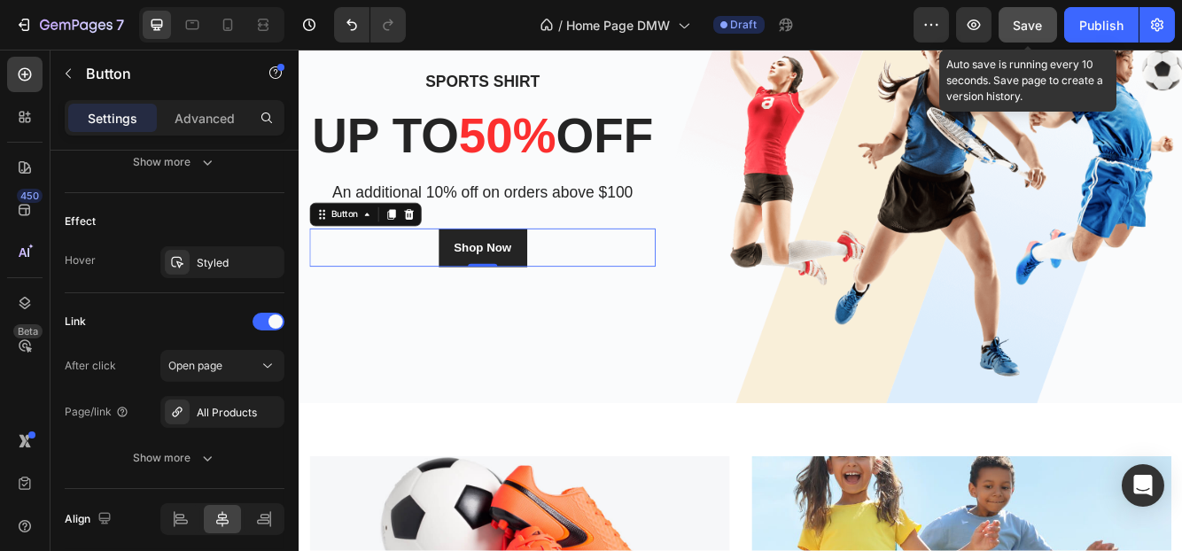
click at [1014, 23] on span "Save" at bounding box center [1027, 25] width 29 height 15
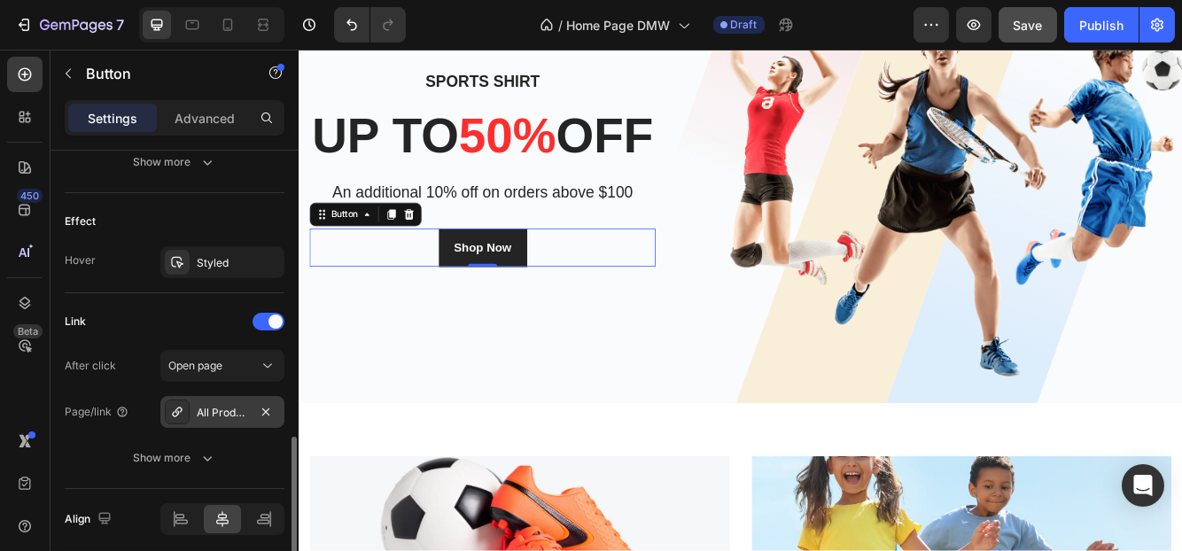
scroll to position [953, 0]
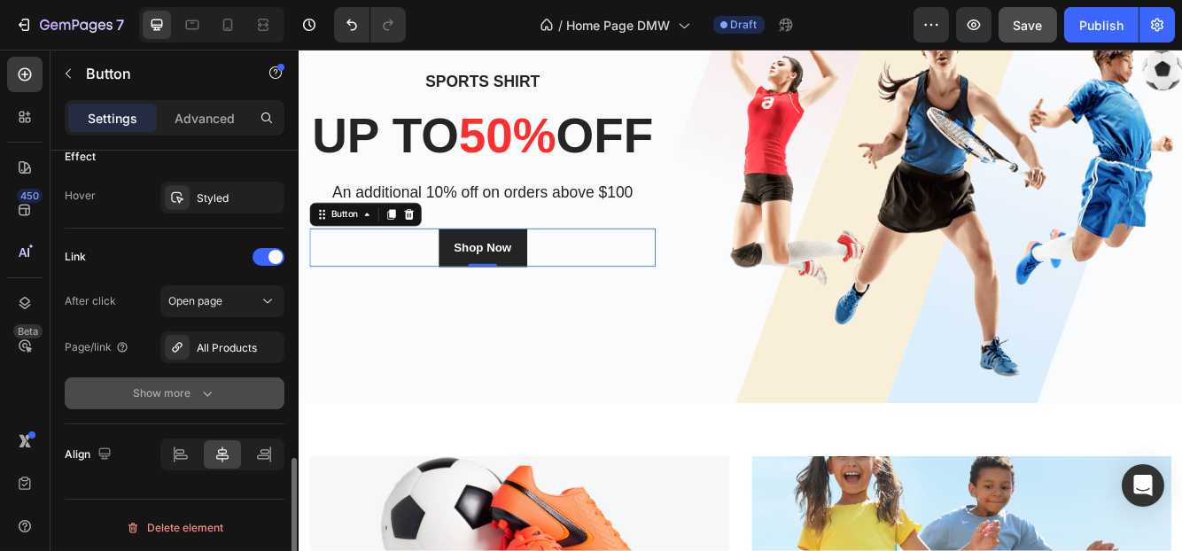
click at [192, 384] on div "Show more" at bounding box center [175, 393] width 82 height 18
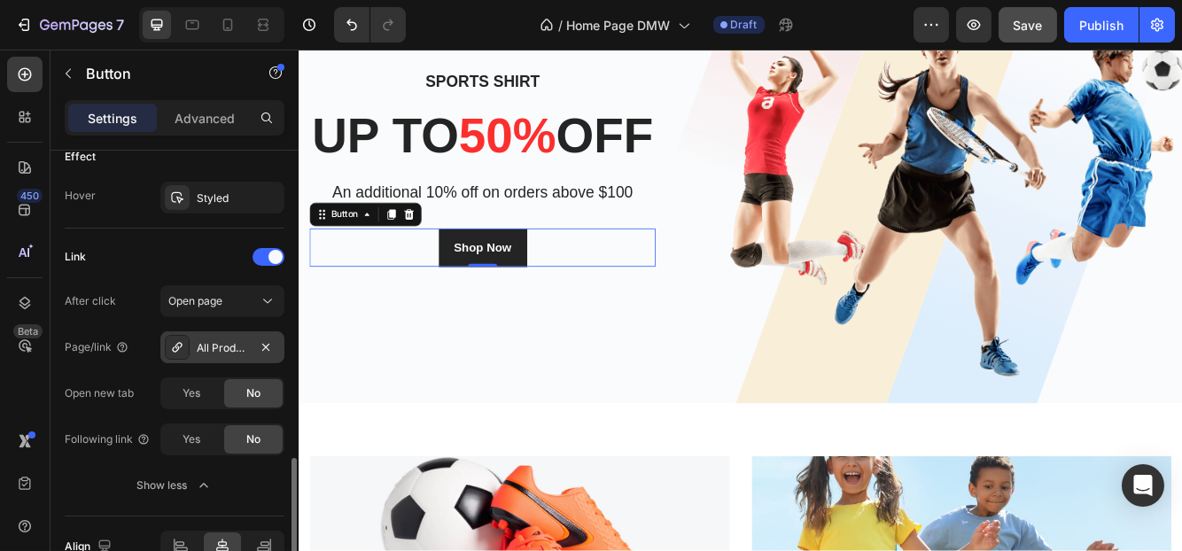
click at [206, 340] on div "All Products" at bounding box center [222, 348] width 51 height 16
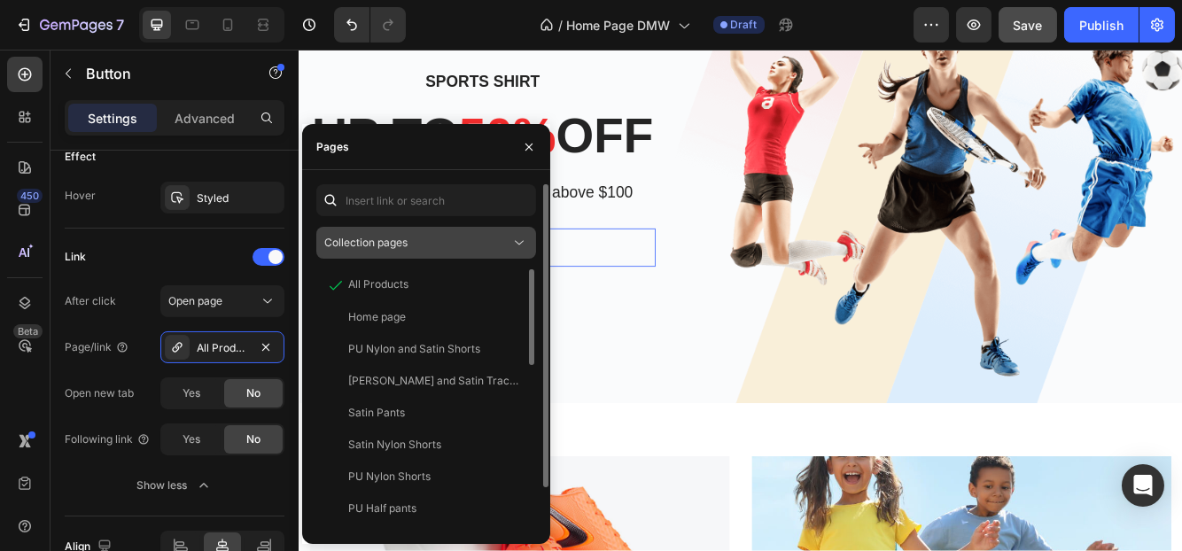
click at [398, 240] on span "Collection pages" at bounding box center [365, 242] width 83 height 13
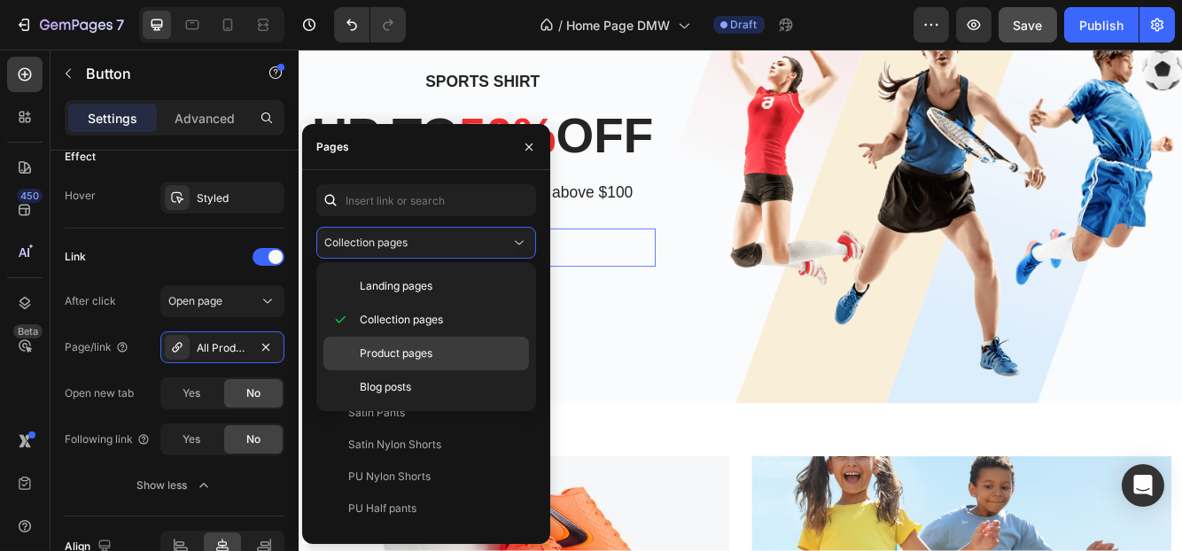
click at [421, 350] on span "Product pages" at bounding box center [396, 353] width 73 height 16
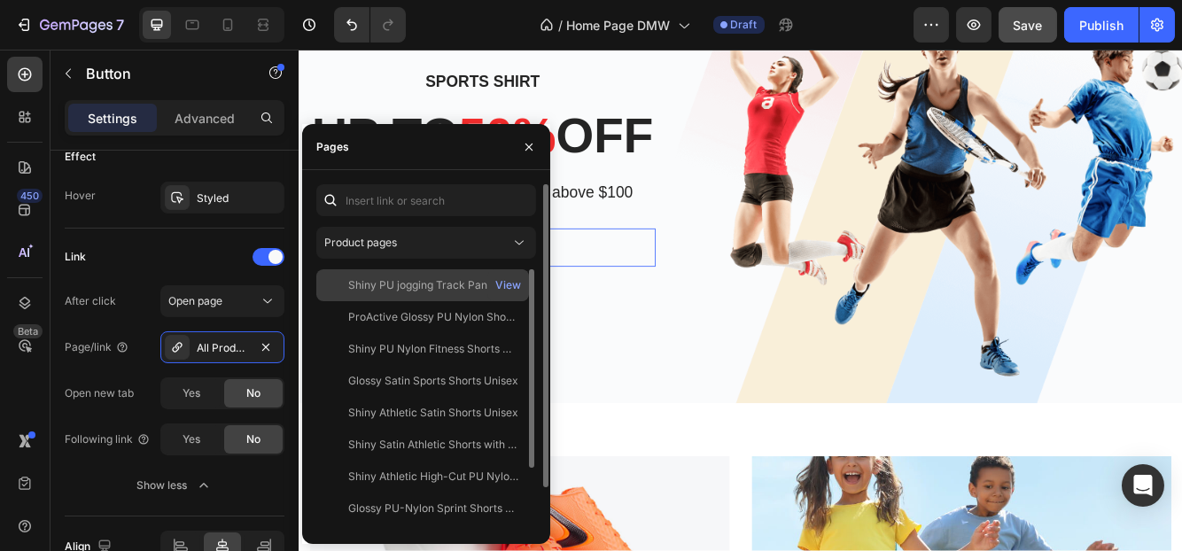
click at [399, 291] on div "Shiny PU jogging Track Pants Unisex" at bounding box center [433, 285] width 170 height 16
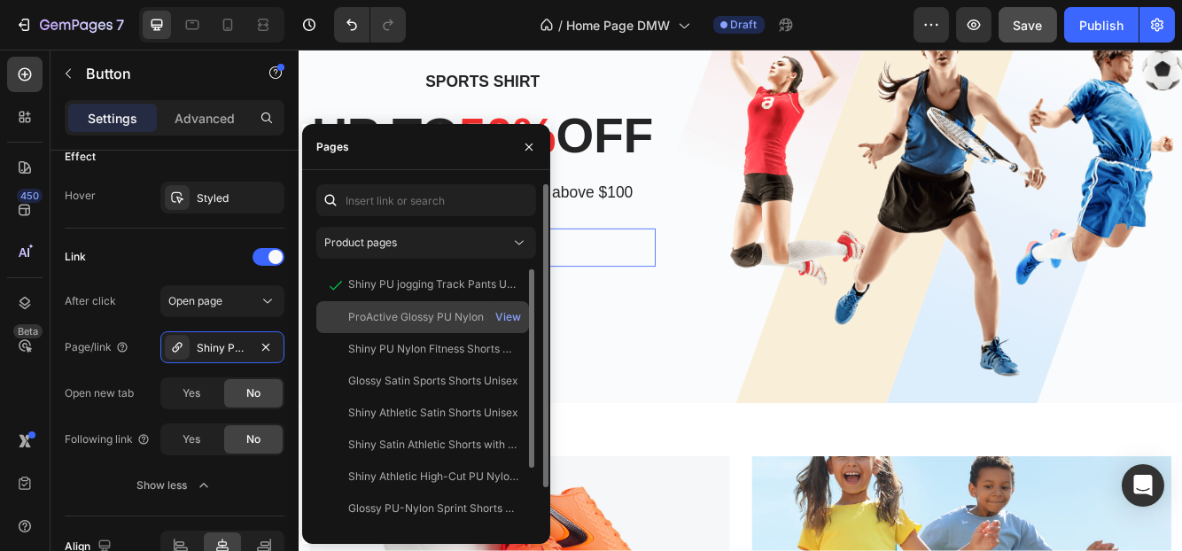
click at [396, 316] on div "ProActive Glossy PU Nylon Shorts Unisex" at bounding box center [433, 317] width 170 height 16
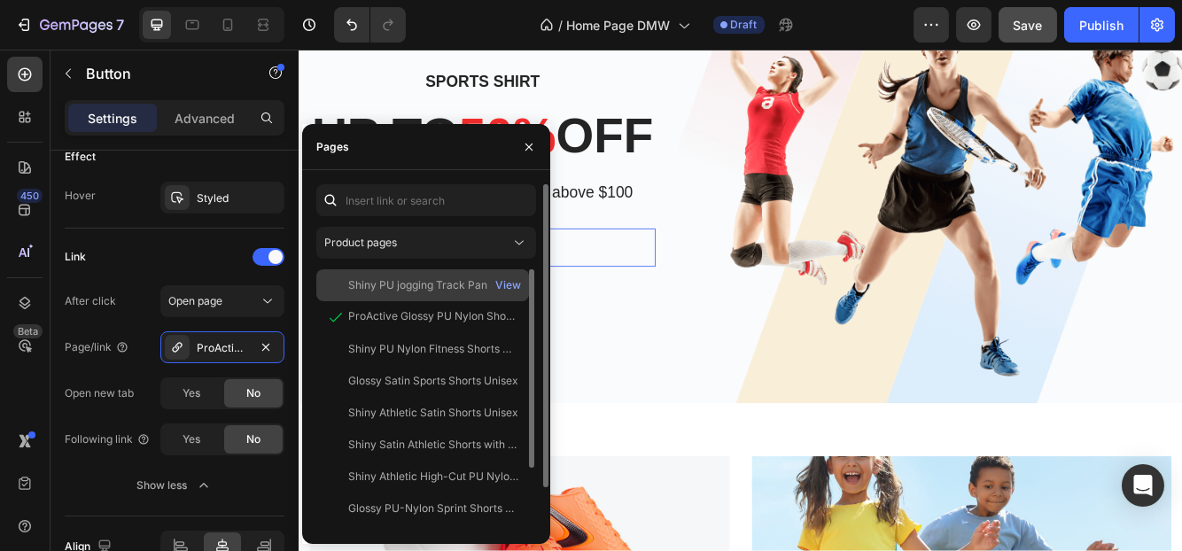
click at [396, 281] on div "Shiny PU jogging Track Pants Unisex" at bounding box center [433, 285] width 170 height 16
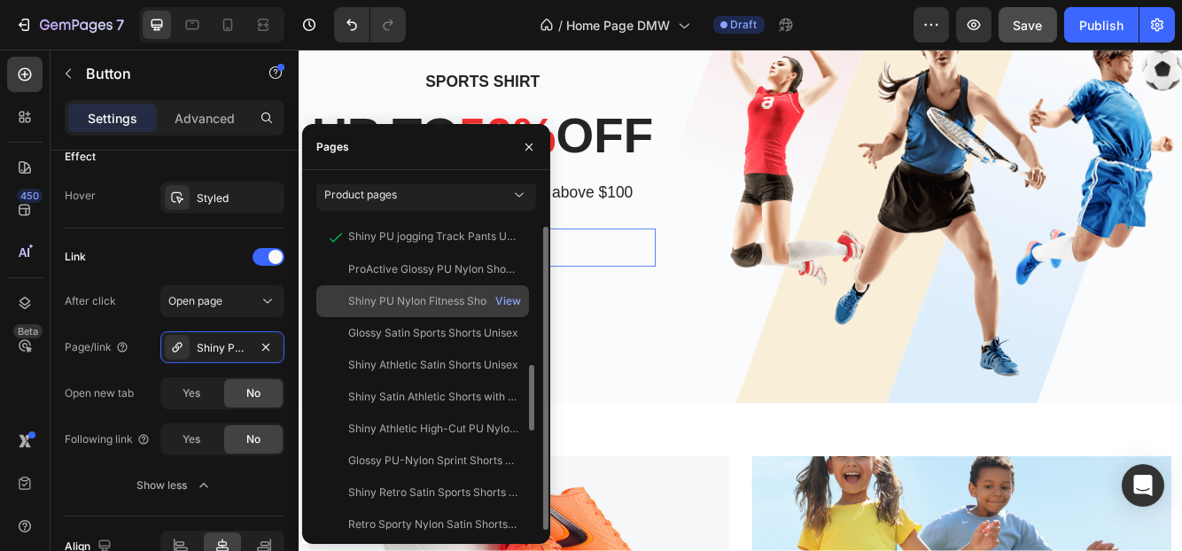
scroll to position [0, 0]
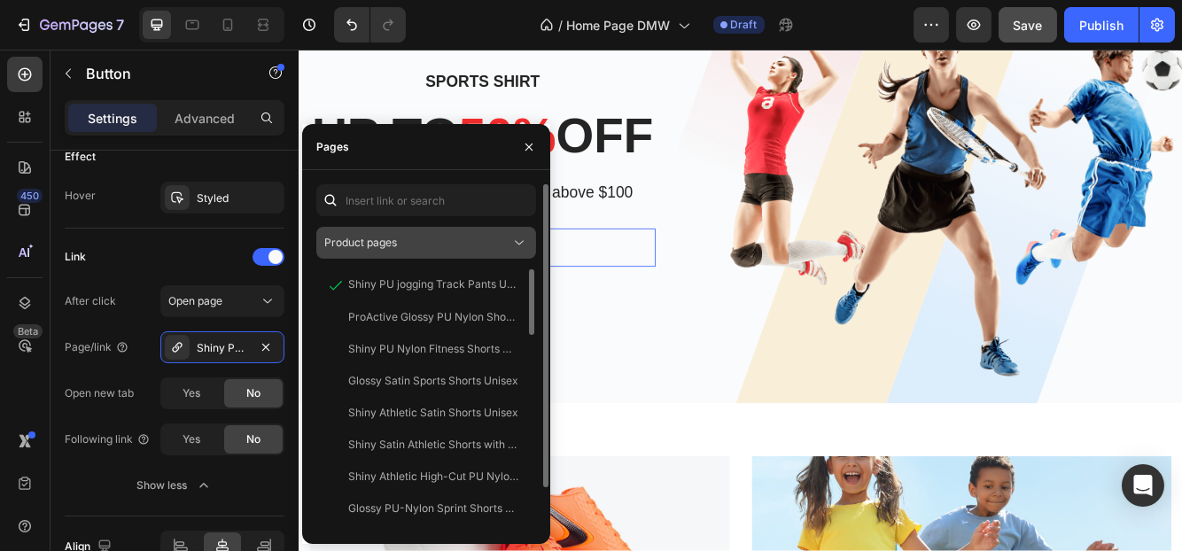
click at [411, 252] on button "Product pages" at bounding box center [426, 243] width 220 height 32
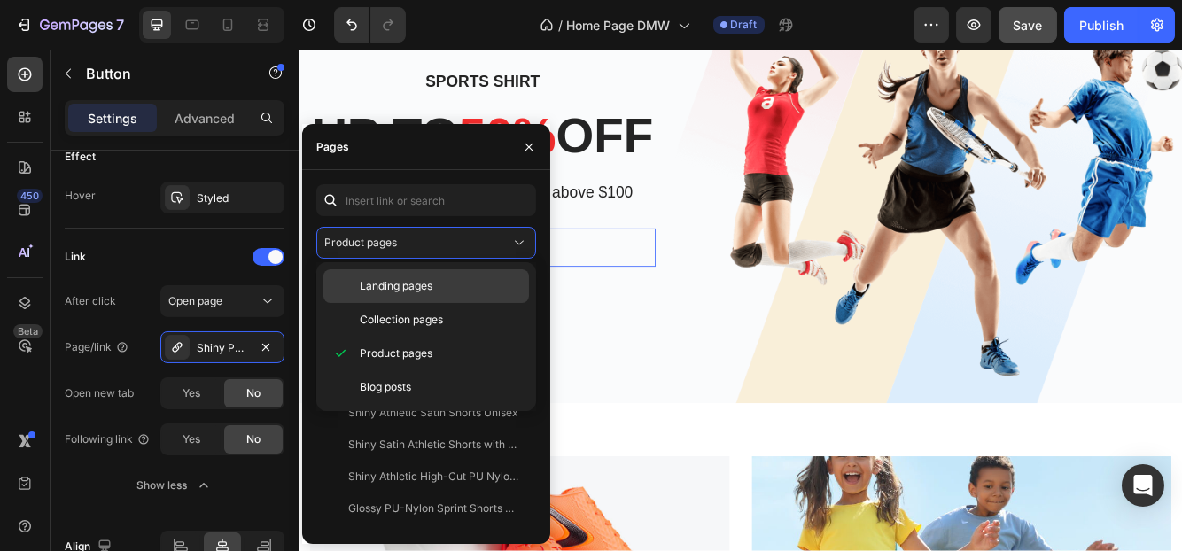
click at [376, 293] on span "Landing pages" at bounding box center [396, 286] width 73 height 16
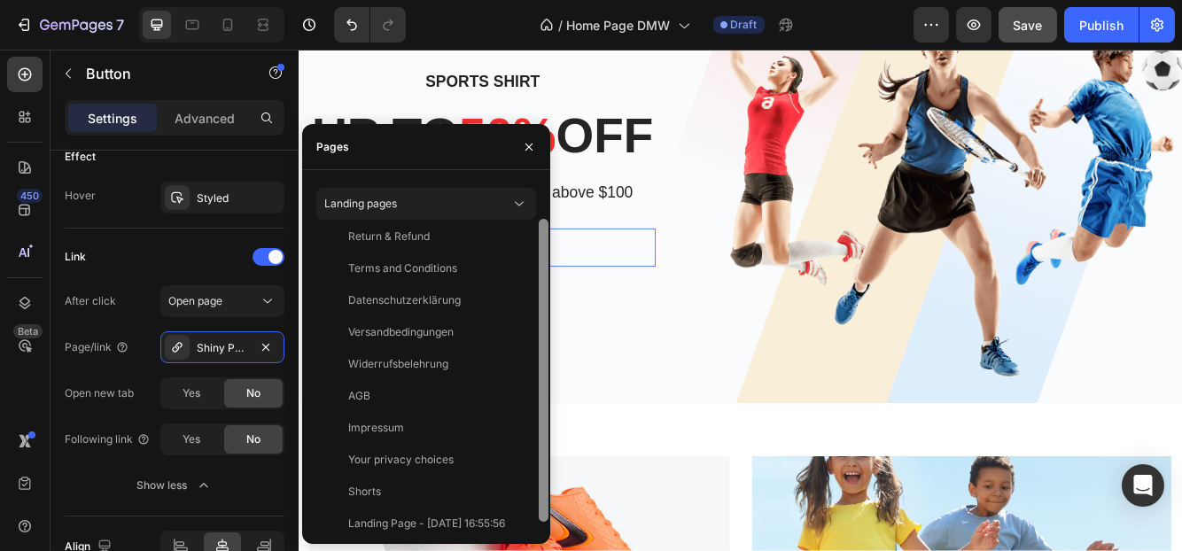
scroll to position [48, 0]
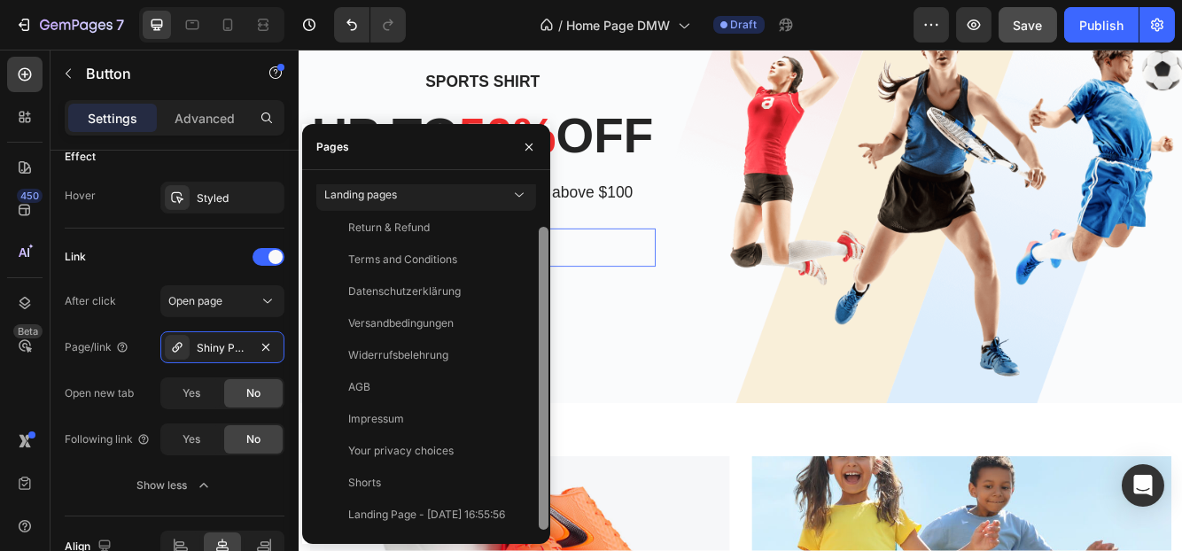
drag, startPoint x: 546, startPoint y: 440, endPoint x: 546, endPoint y: 523, distance: 82.4
click at [546, 523] on div at bounding box center [544, 378] width 10 height 303
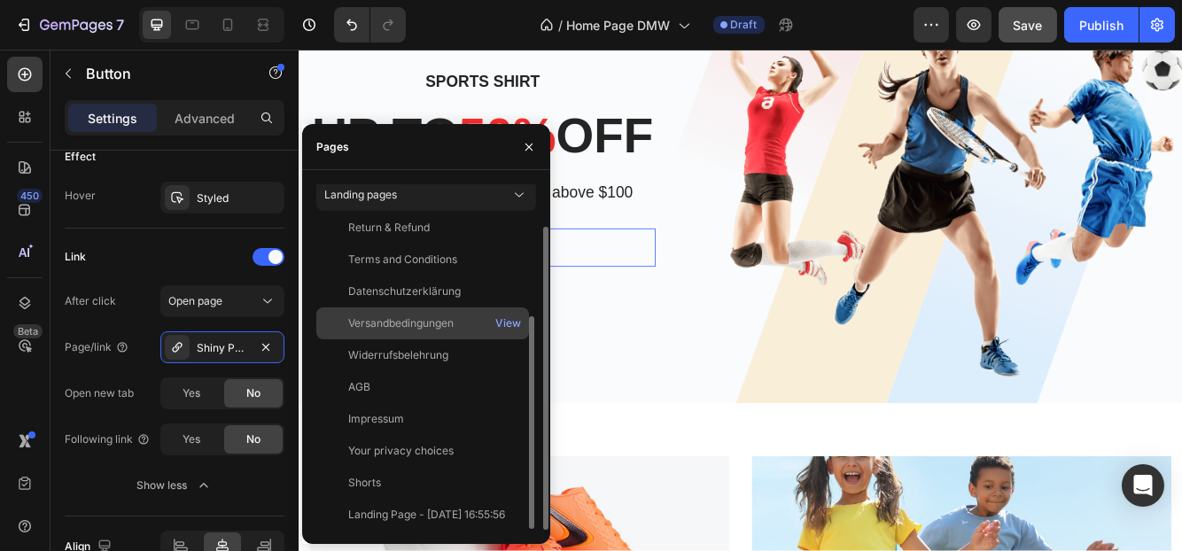
scroll to position [0, 0]
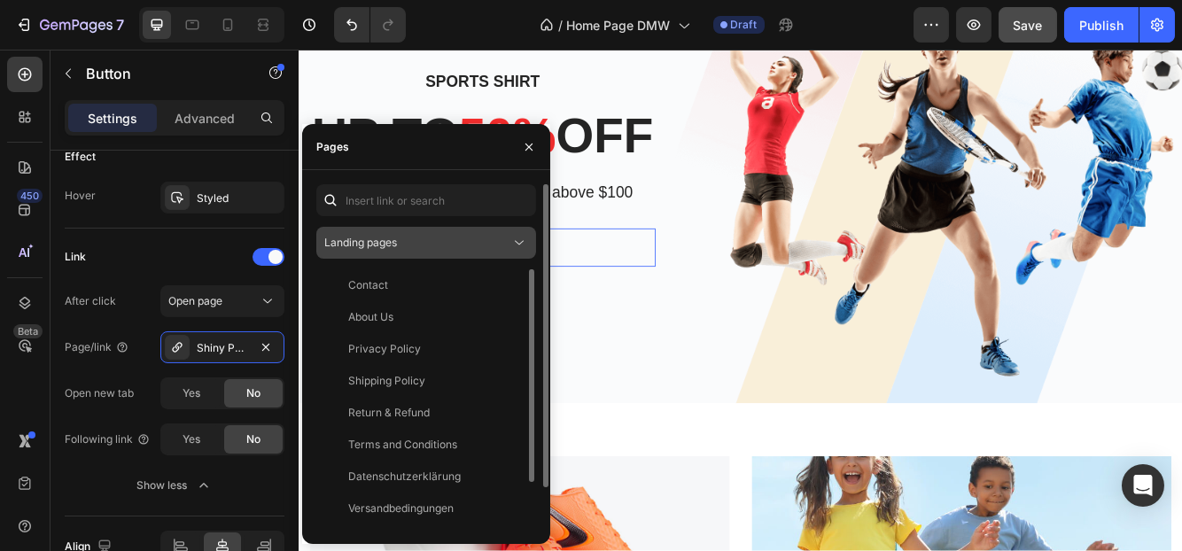
click at [408, 236] on div "Landing pages" at bounding box center [417, 243] width 186 height 16
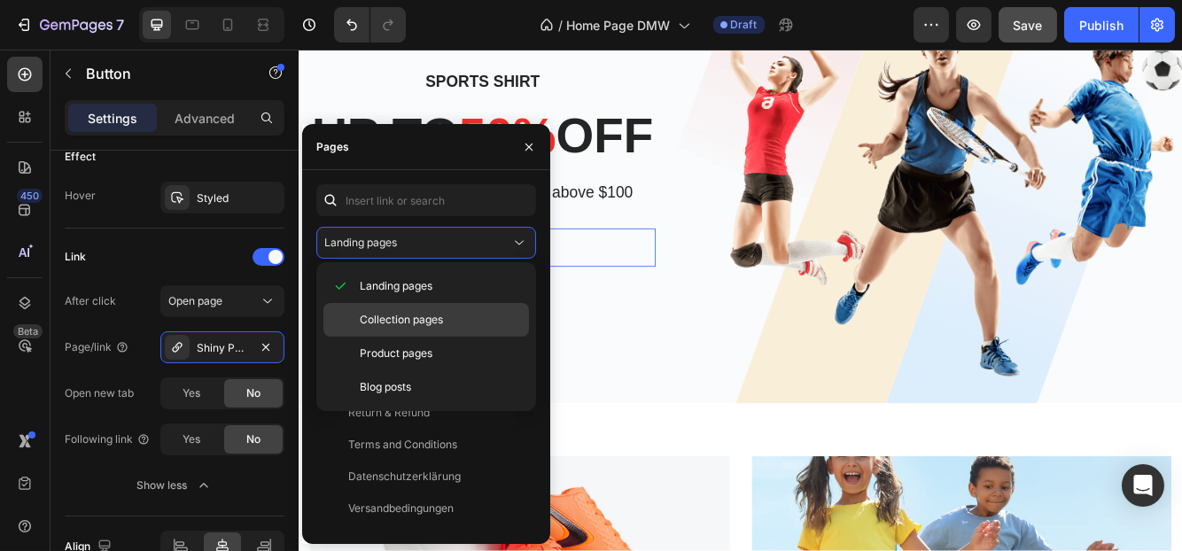
click at [402, 310] on div "Collection pages" at bounding box center [426, 320] width 206 height 34
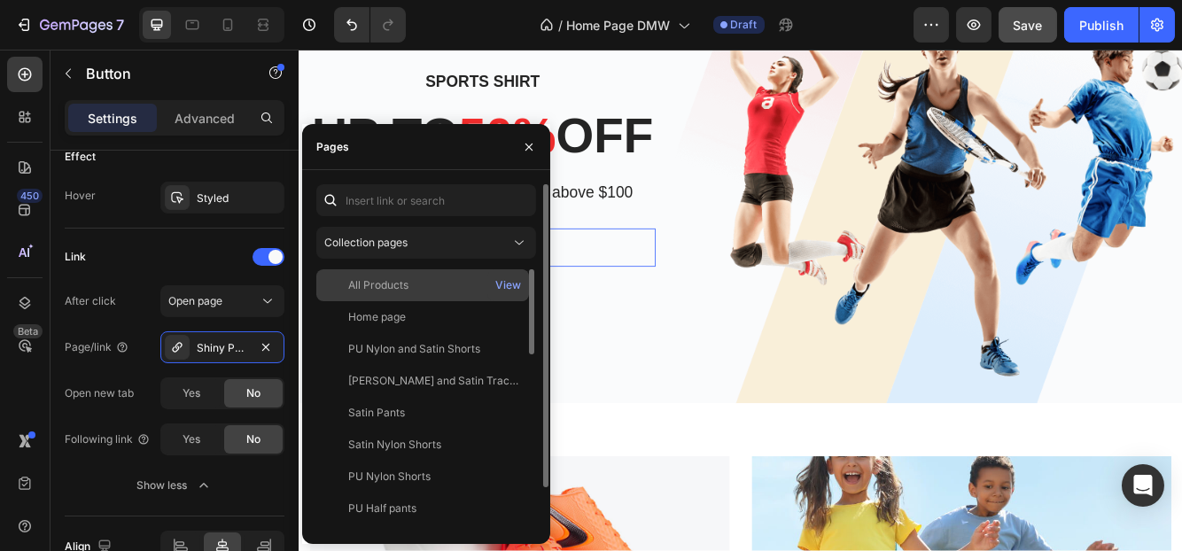
scroll to position [89, 0]
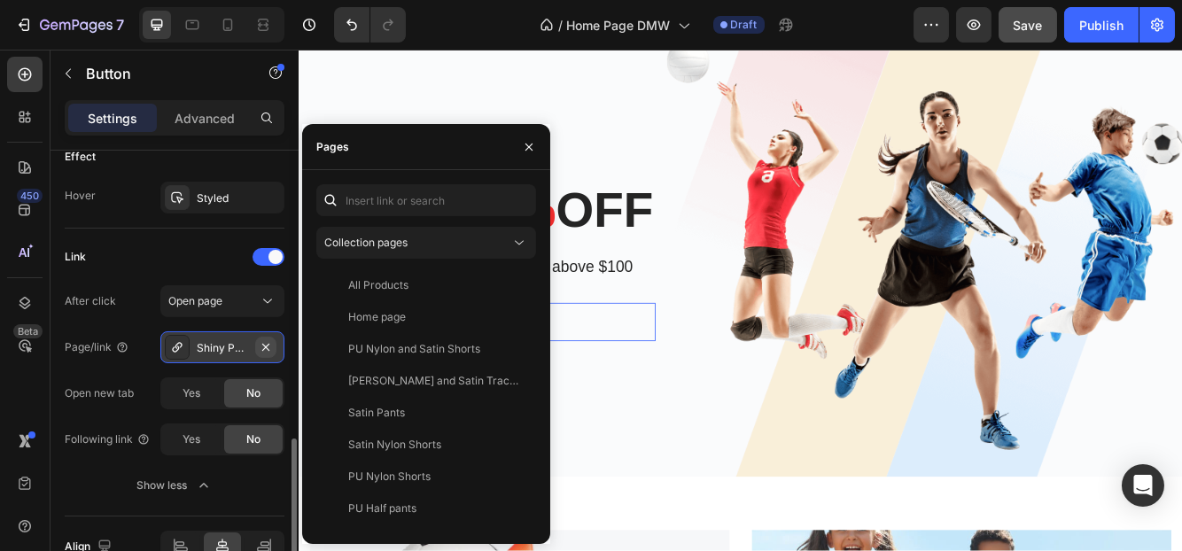
click at [269, 340] on icon "button" at bounding box center [266, 347] width 14 height 14
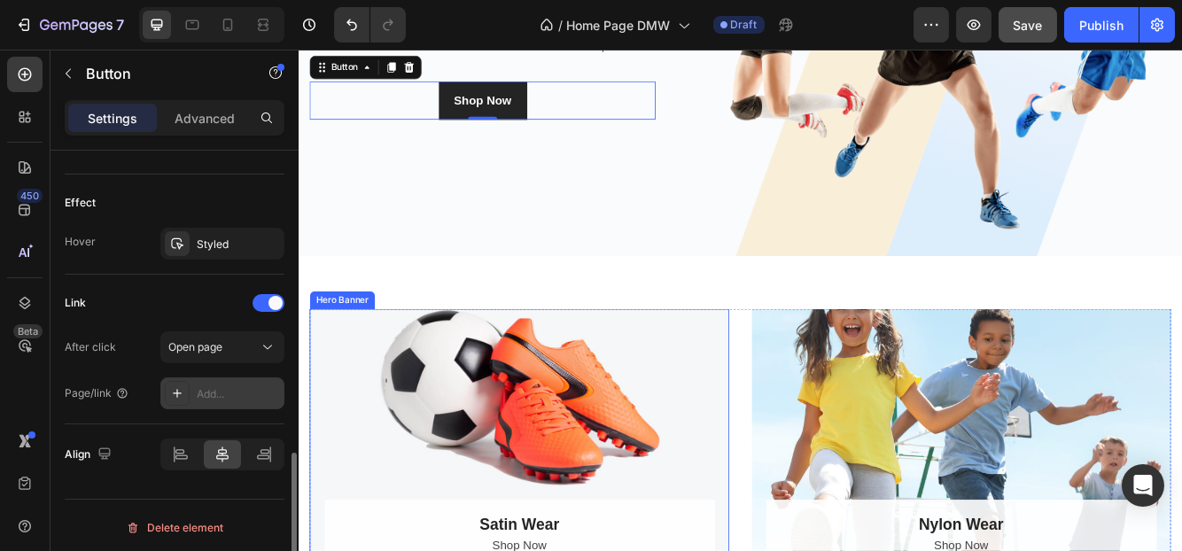
scroll to position [531, 0]
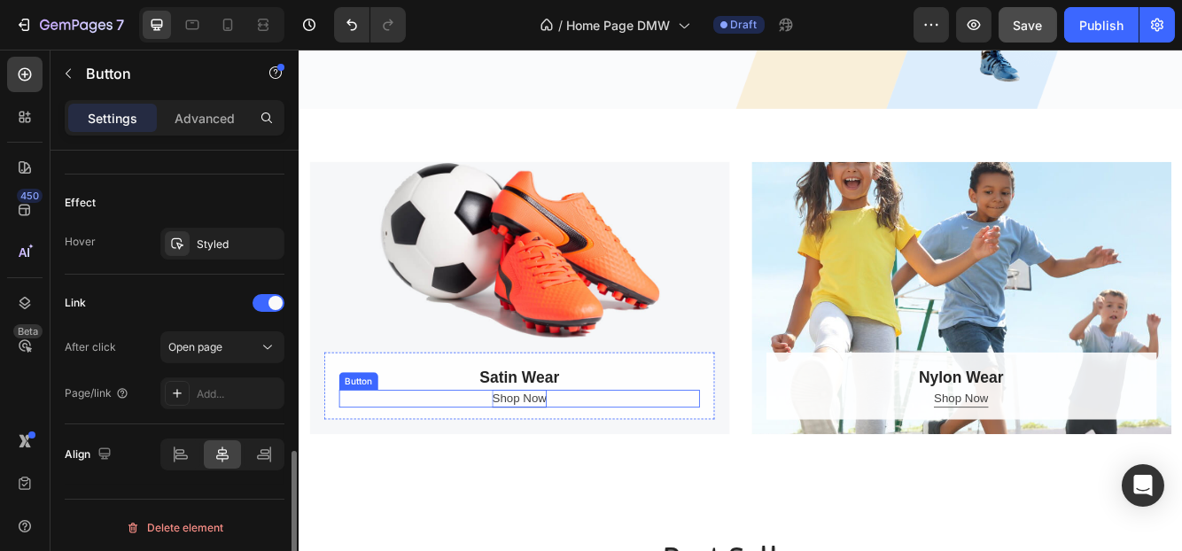
click at [562, 462] on div "Shop Now" at bounding box center [564, 470] width 66 height 21
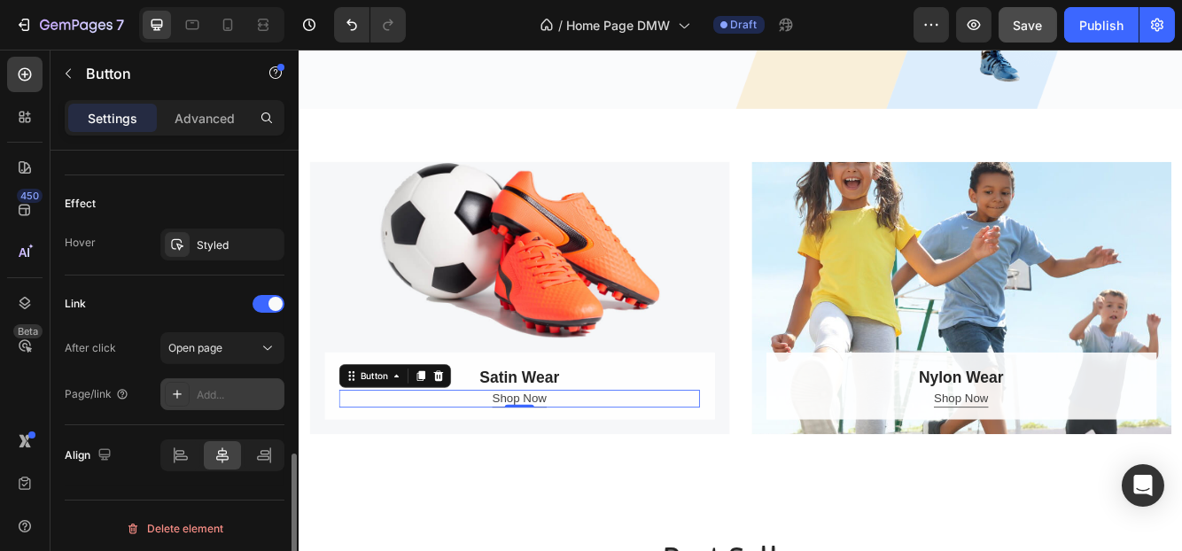
scroll to position [907, 0]
click at [213, 352] on button "Open page" at bounding box center [222, 347] width 124 height 32
click at [190, 308] on div "Link" at bounding box center [175, 303] width 220 height 28
click at [206, 378] on div "Add..." at bounding box center [222, 393] width 124 height 32
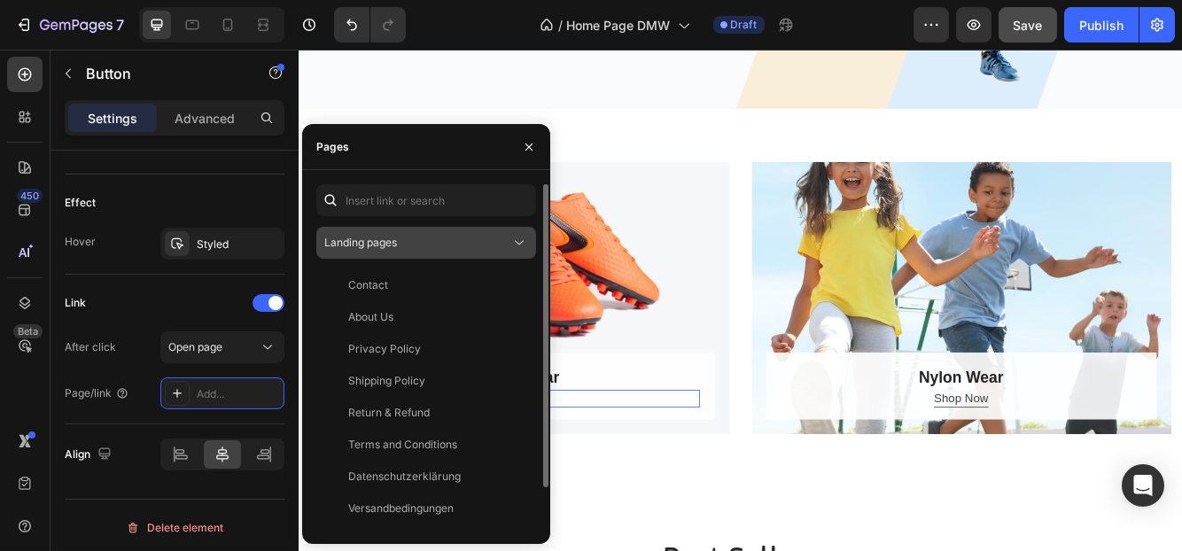
click at [362, 238] on span "Landing pages" at bounding box center [360, 242] width 73 height 13
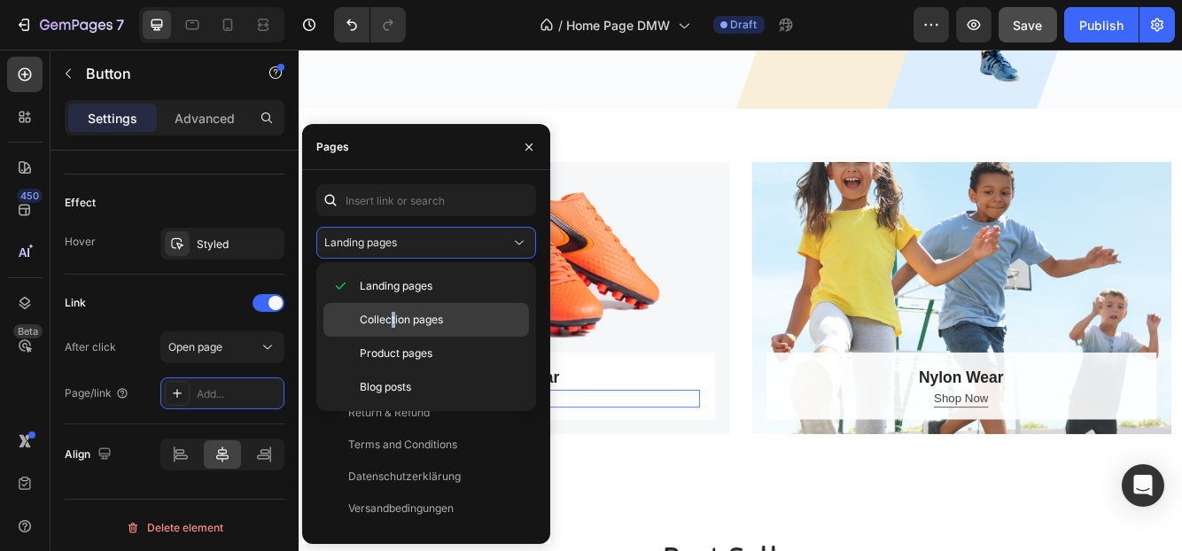
click at [392, 315] on span "Collection pages" at bounding box center [401, 320] width 83 height 16
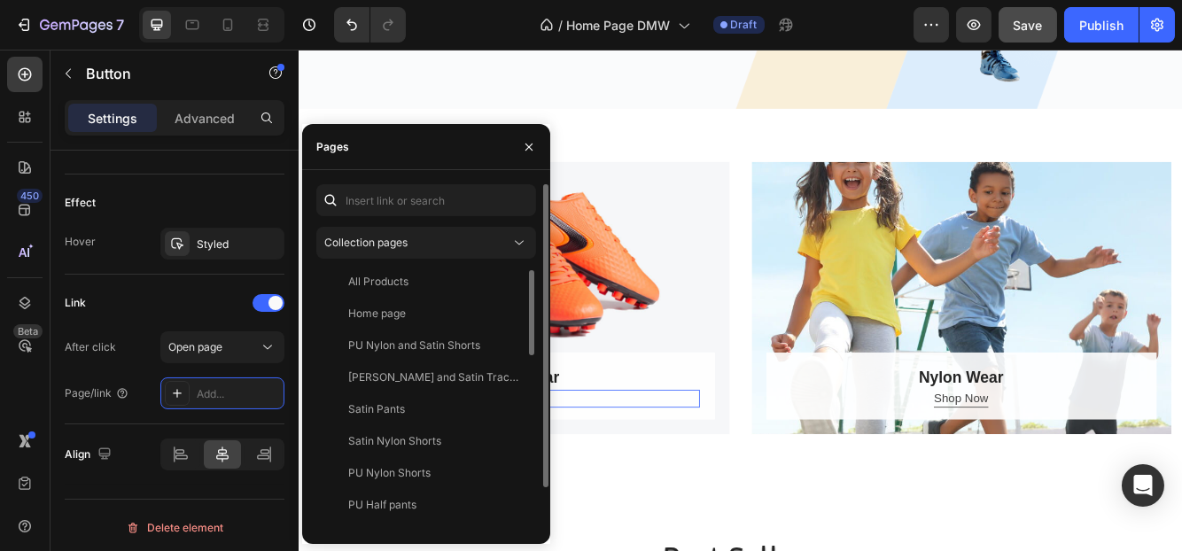
scroll to position [0, 0]
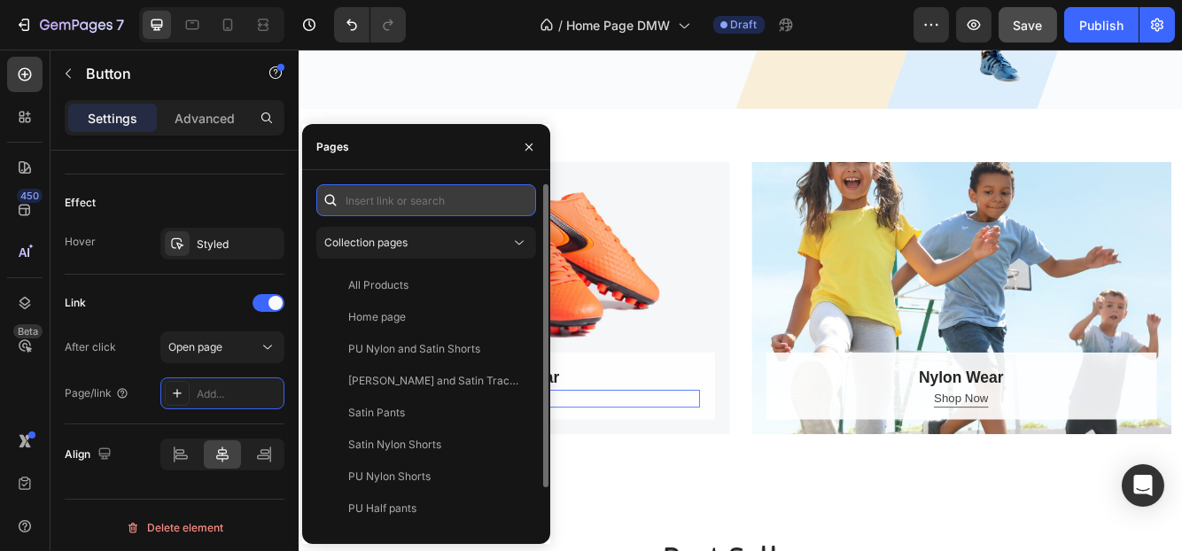
click at [372, 206] on input "text" at bounding box center [426, 200] width 220 height 32
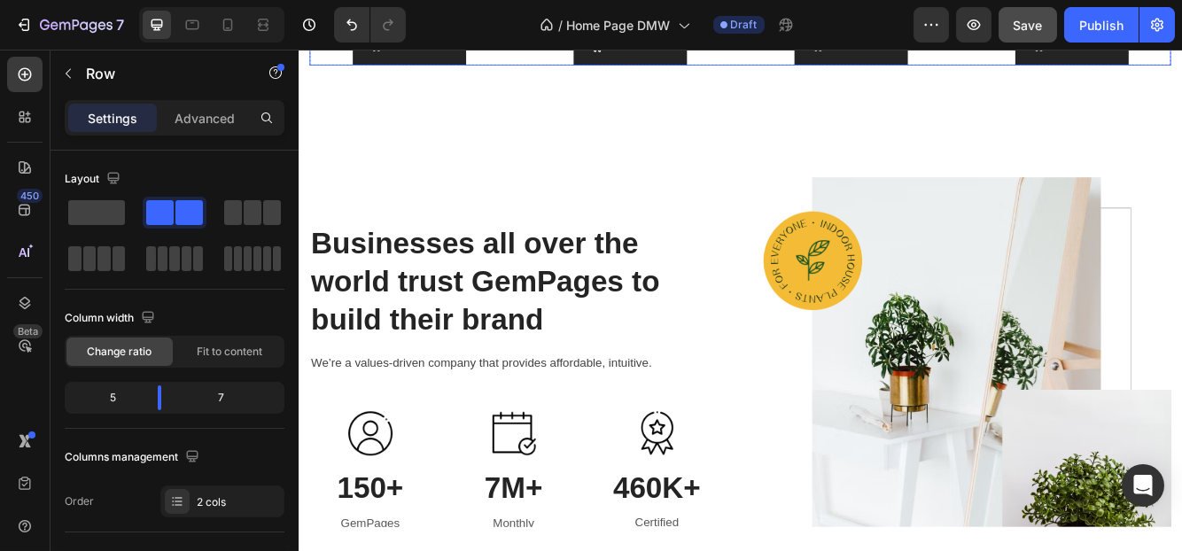
scroll to position [1240, 0]
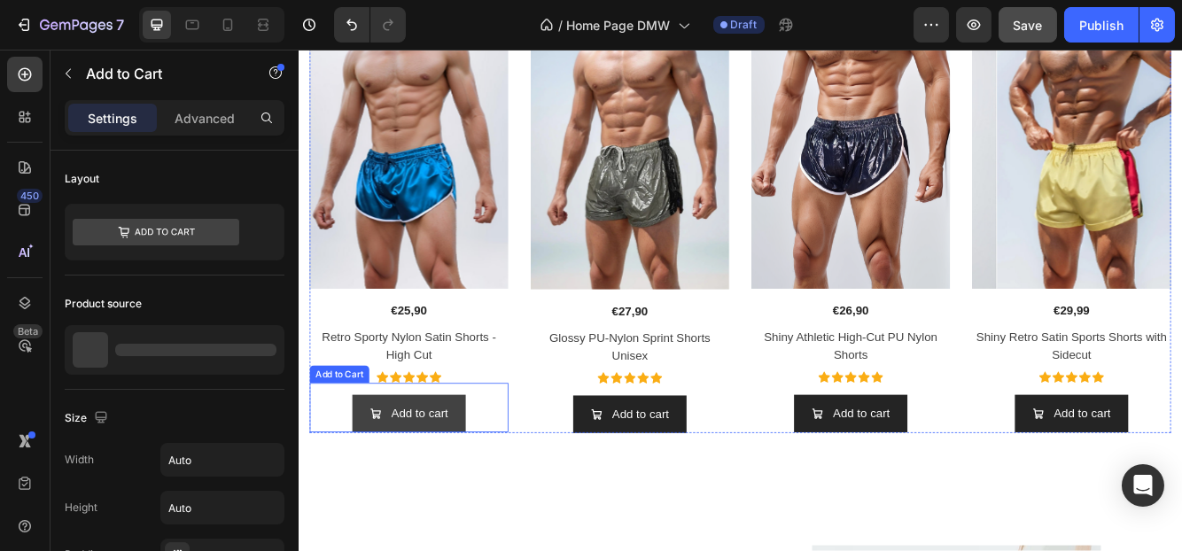
click at [456, 494] on button "Add to cart" at bounding box center [430, 488] width 136 height 45
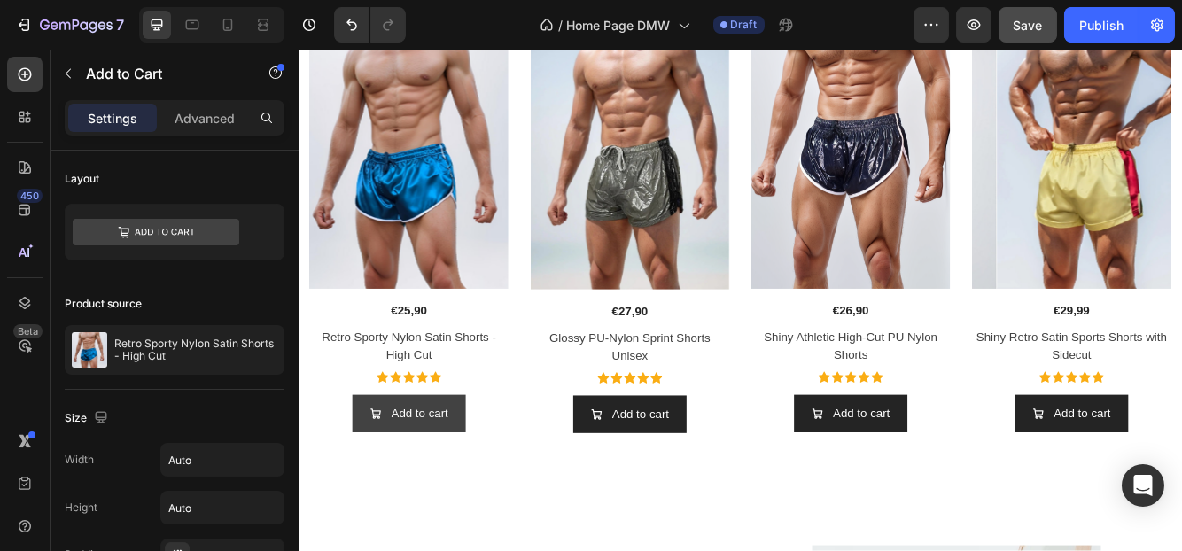
click at [489, 491] on button "Add to cart" at bounding box center [430, 488] width 136 height 45
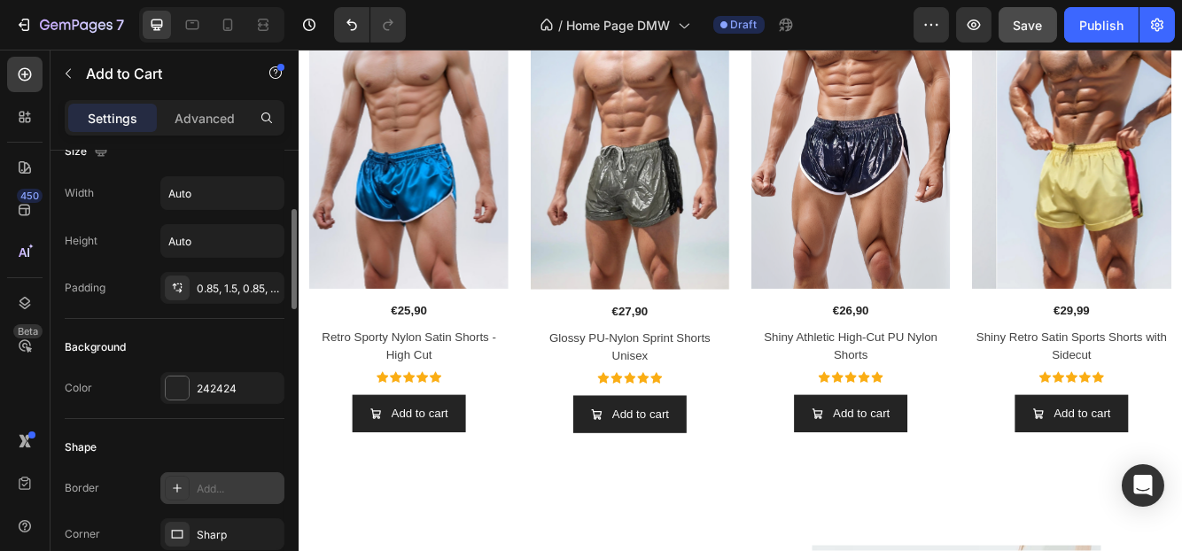
scroll to position [355, 0]
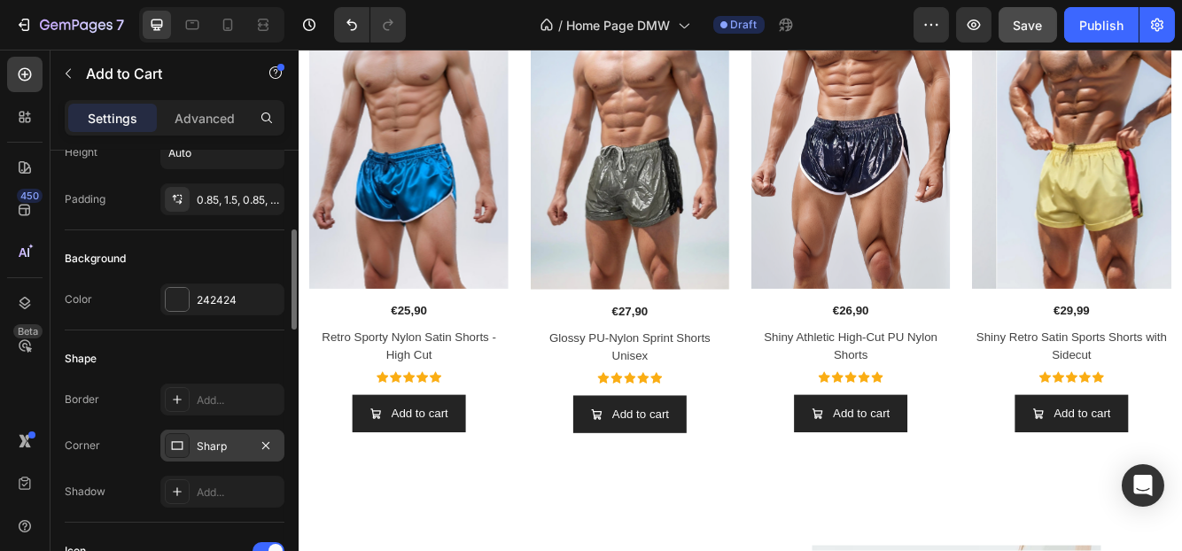
click at [222, 444] on div "Sharp" at bounding box center [222, 446] width 51 height 16
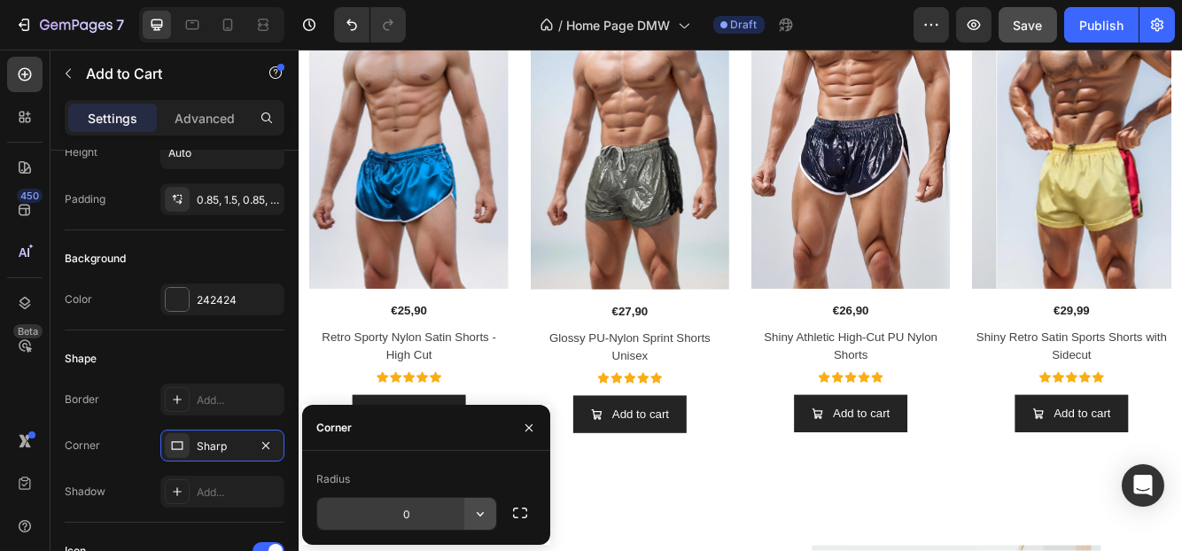
click at [479, 510] on icon "button" at bounding box center [480, 514] width 18 height 18
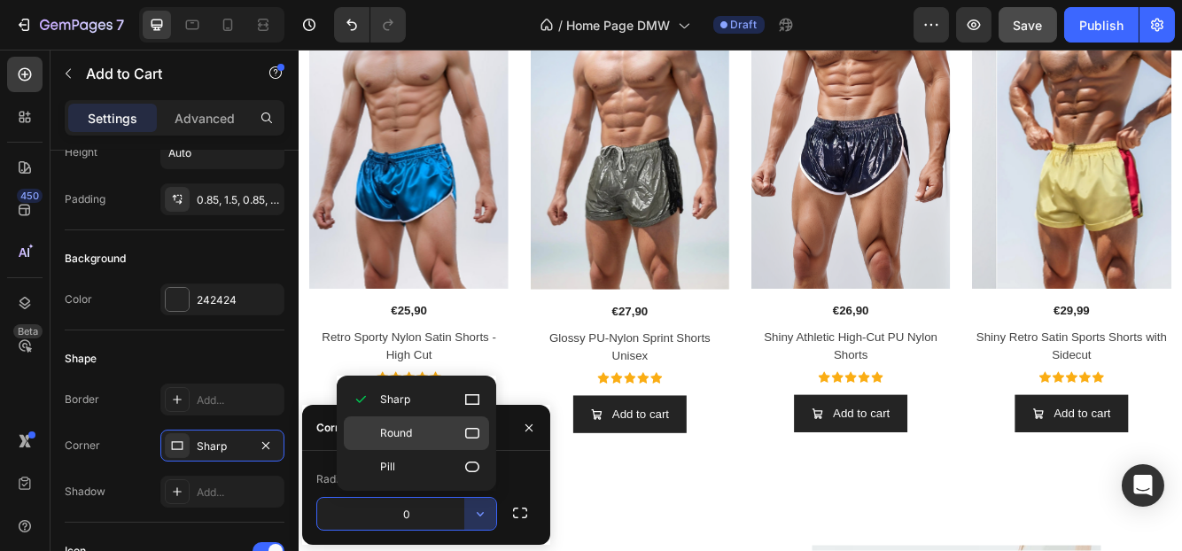
click at [409, 424] on p "Round" at bounding box center [430, 433] width 101 height 18
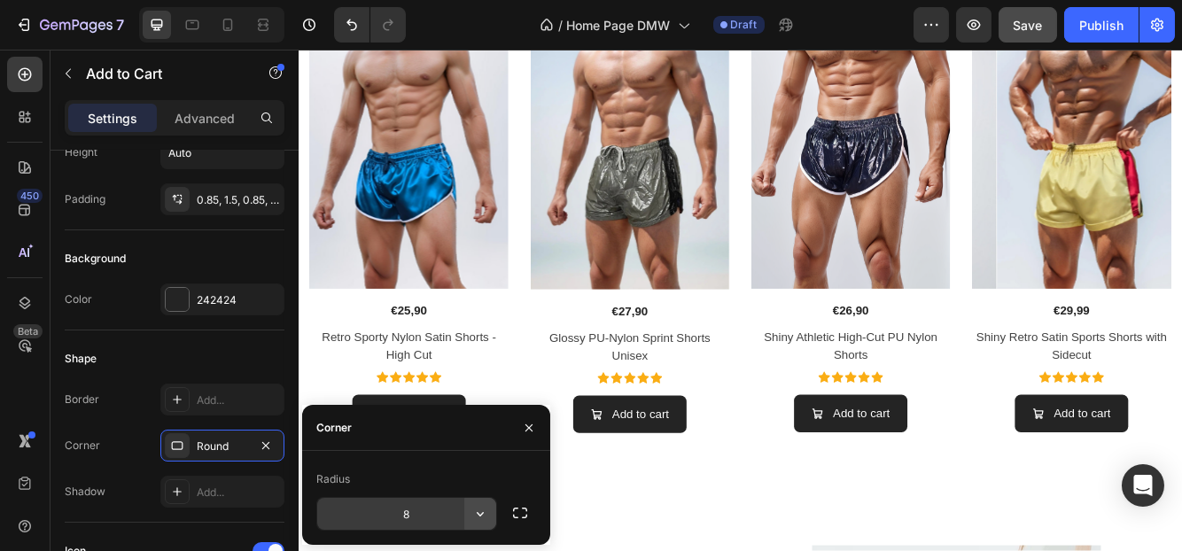
click at [477, 508] on icon "button" at bounding box center [480, 514] width 18 height 18
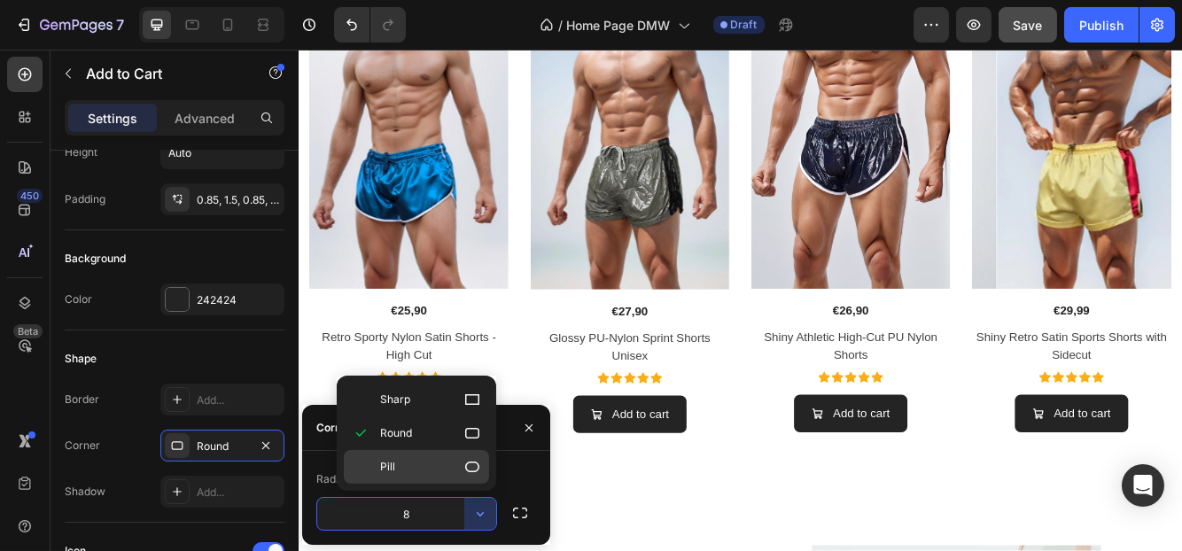
click at [440, 473] on p "Pill" at bounding box center [430, 467] width 101 height 18
type input "9999"
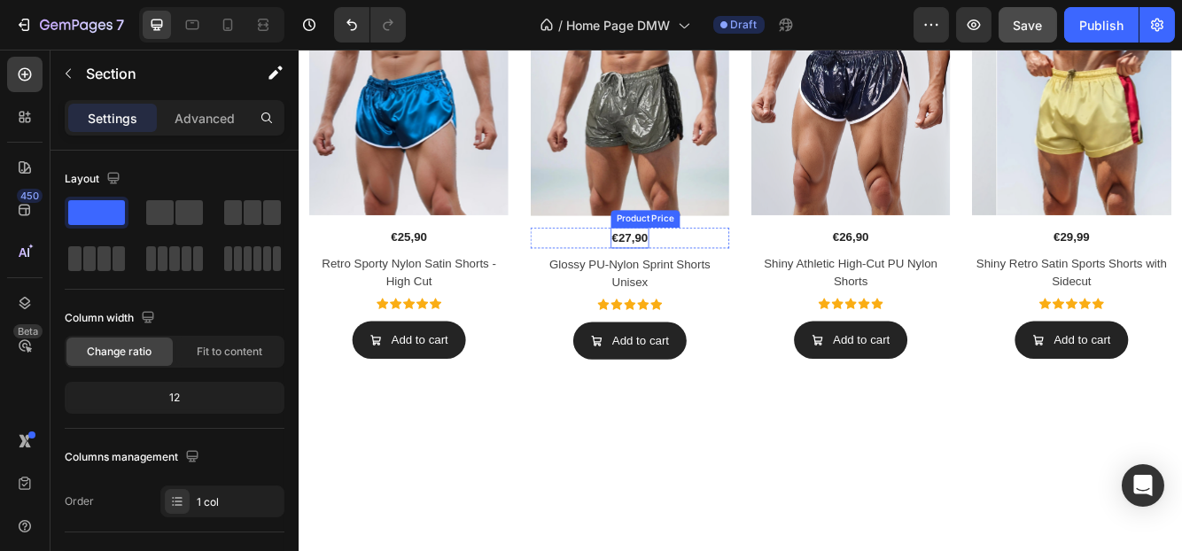
scroll to position [1152, 0]
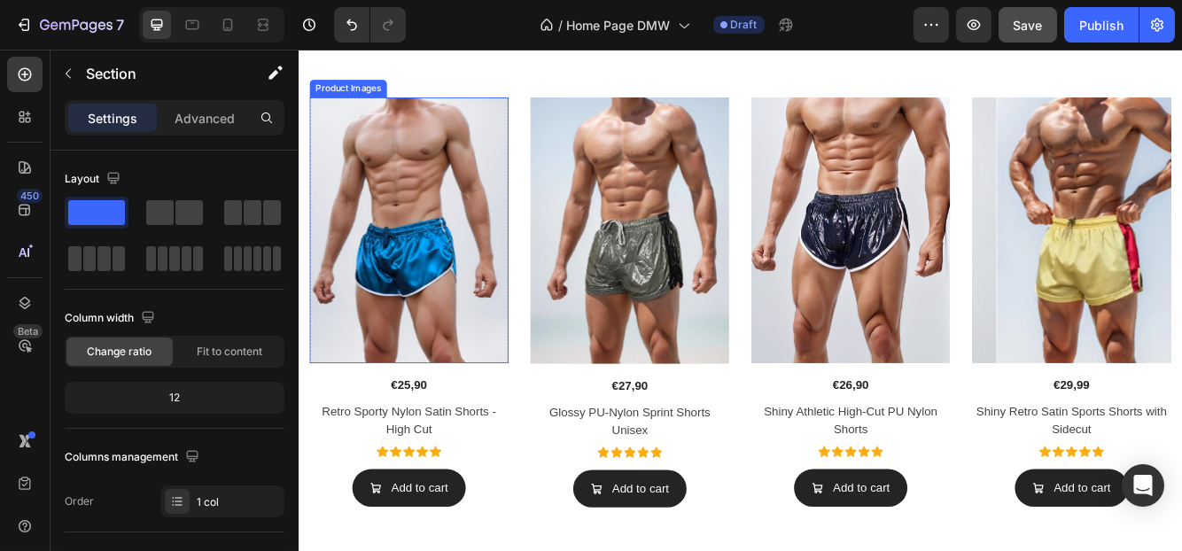
click at [510, 355] on img at bounding box center [430, 267] width 239 height 320
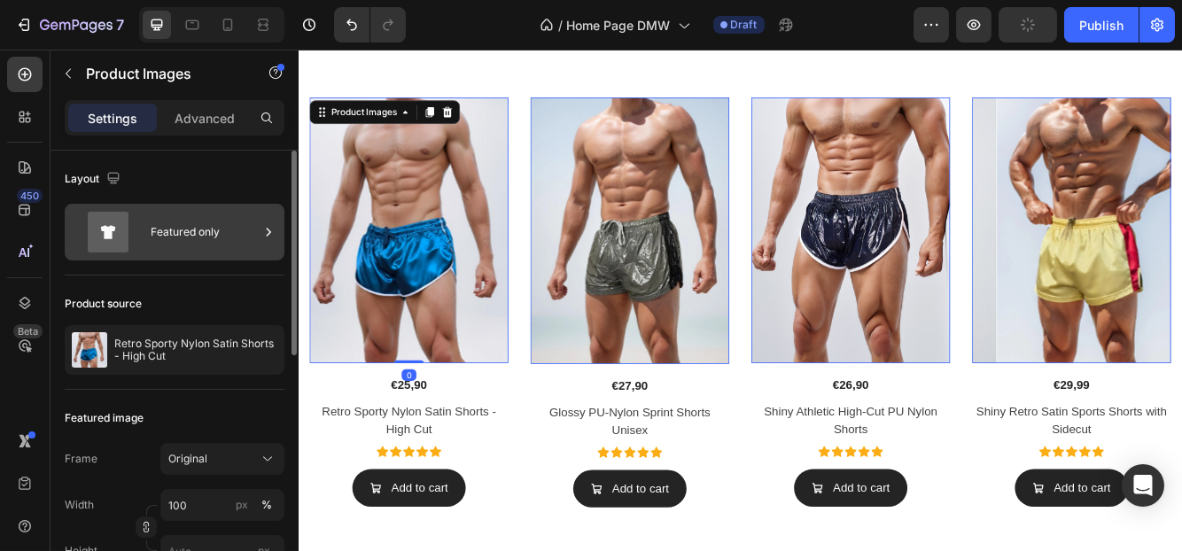
click at [218, 239] on div "Featured only" at bounding box center [205, 232] width 108 height 41
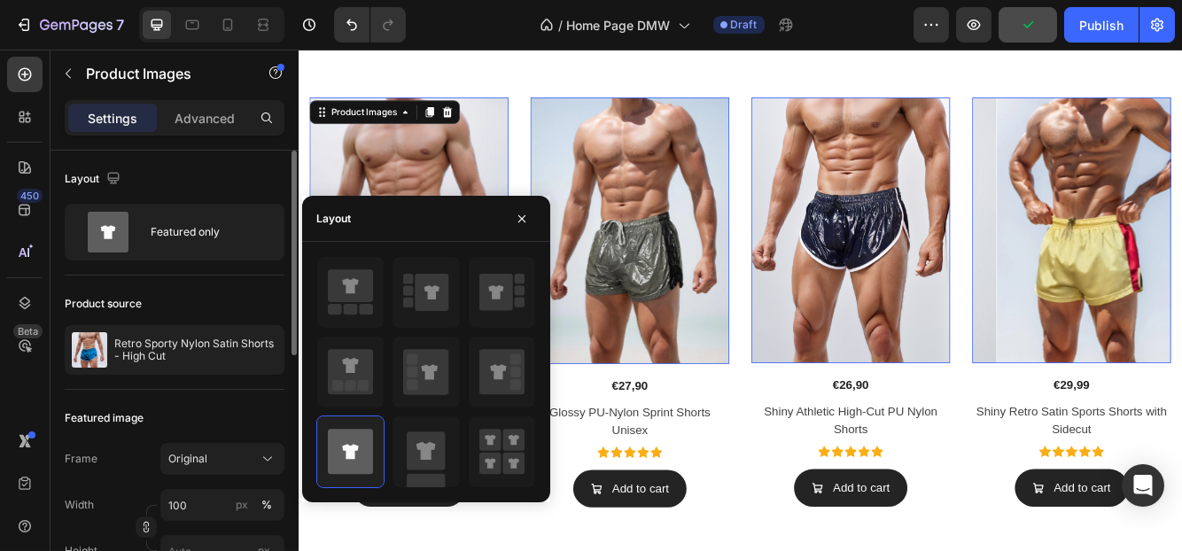
click at [191, 298] on div "Product source" at bounding box center [175, 304] width 220 height 28
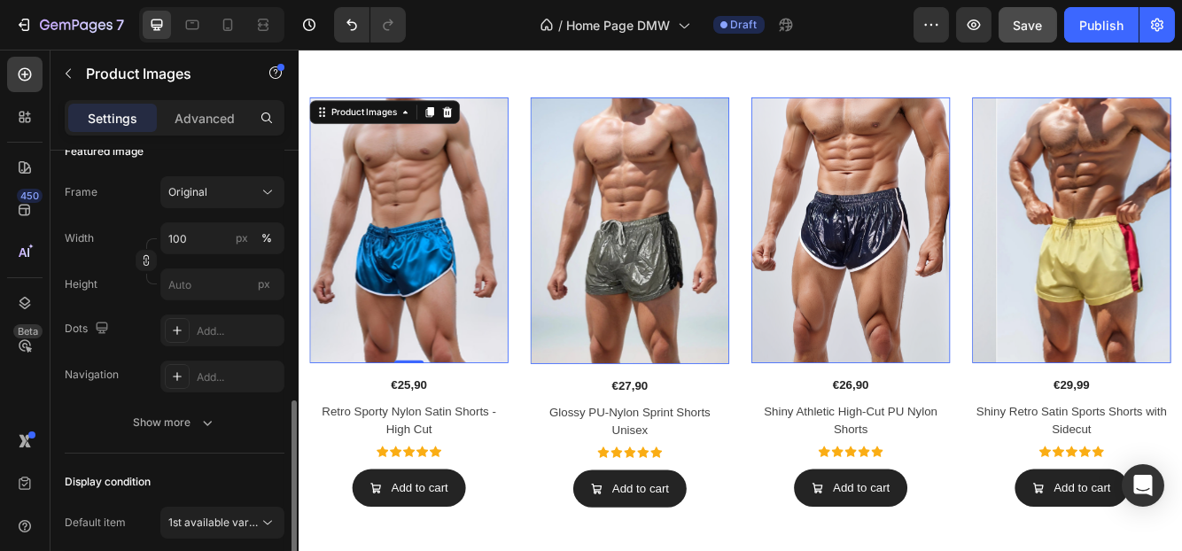
scroll to position [355, 0]
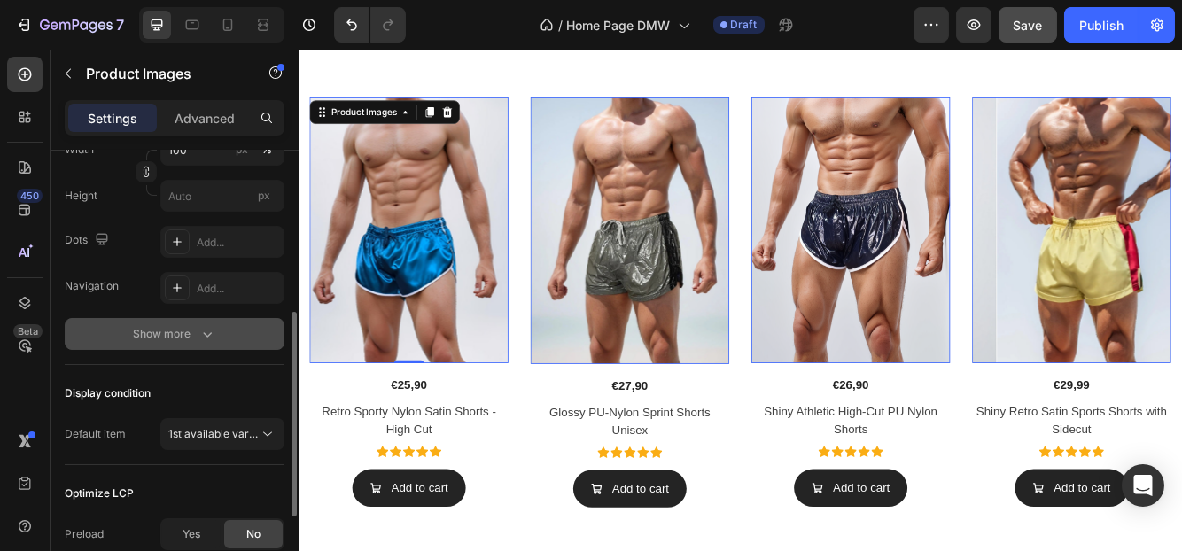
click at [181, 337] on div "Show more" at bounding box center [175, 334] width 82 height 18
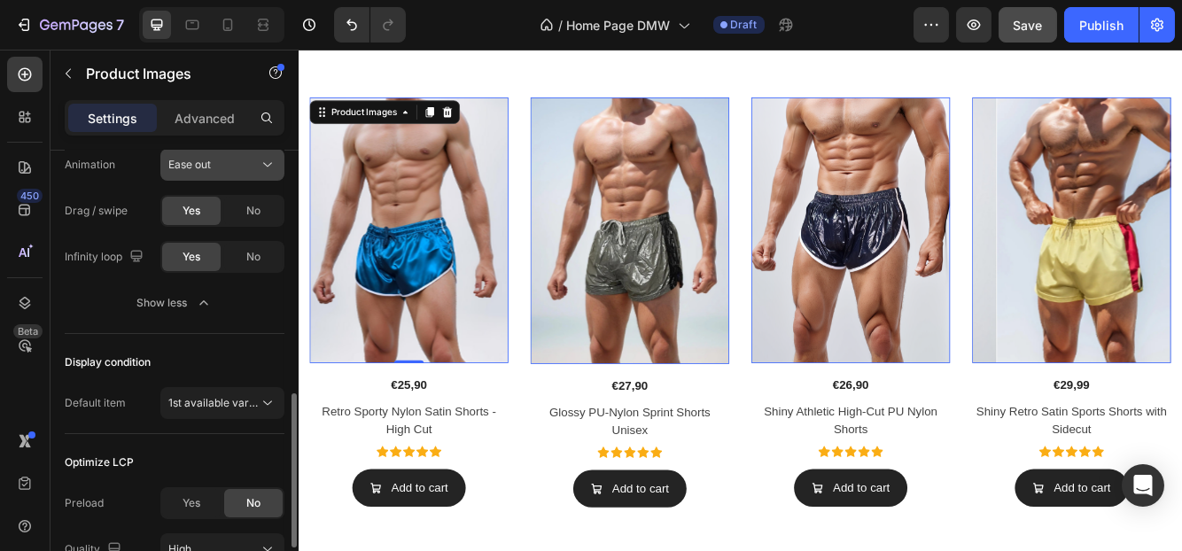
scroll to position [800, 0]
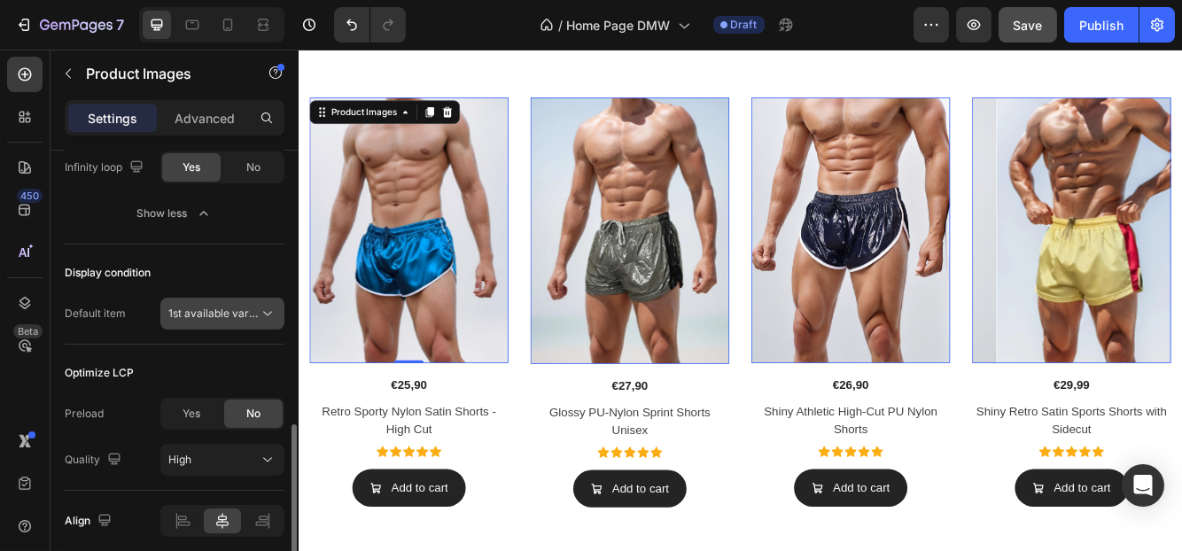
click at [196, 316] on span "1st available variant" at bounding box center [217, 312] width 99 height 13
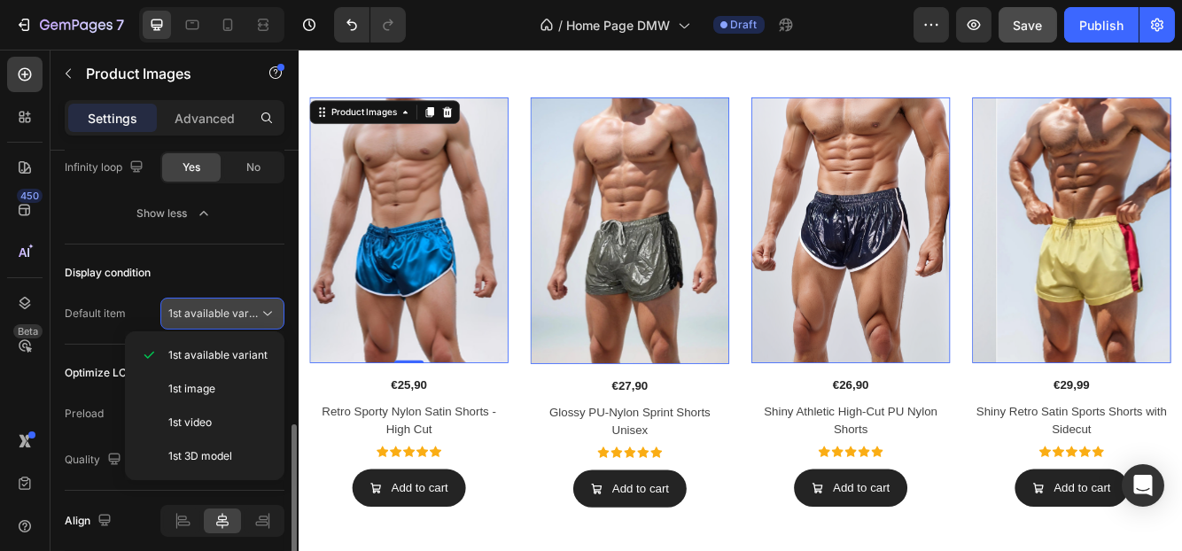
click at [196, 316] on span "1st available variant" at bounding box center [217, 312] width 99 height 13
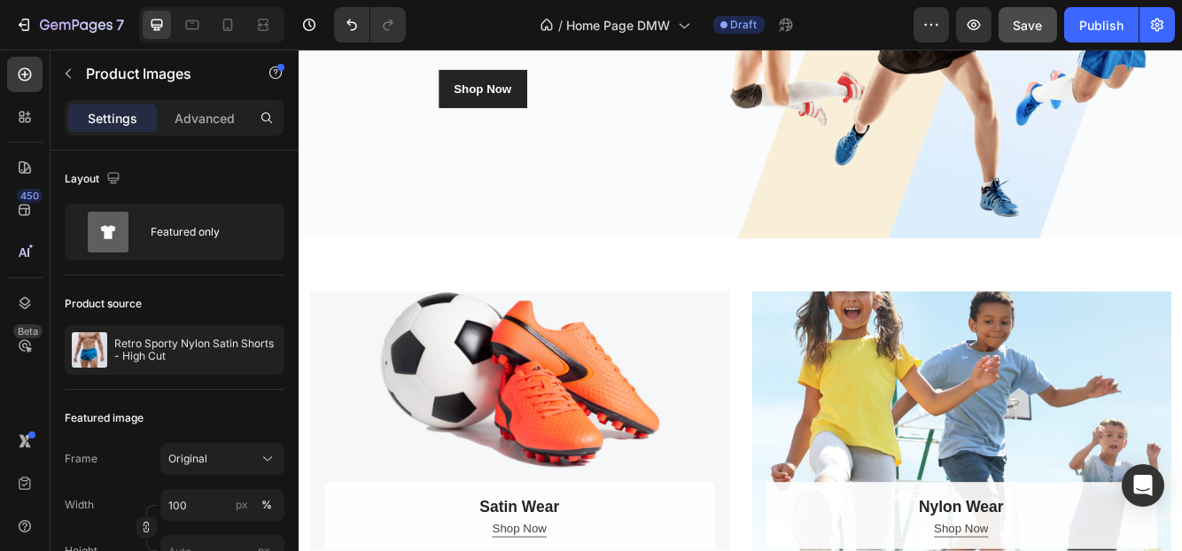
scroll to position [0, 0]
